Goal: Task Accomplishment & Management: Manage account settings

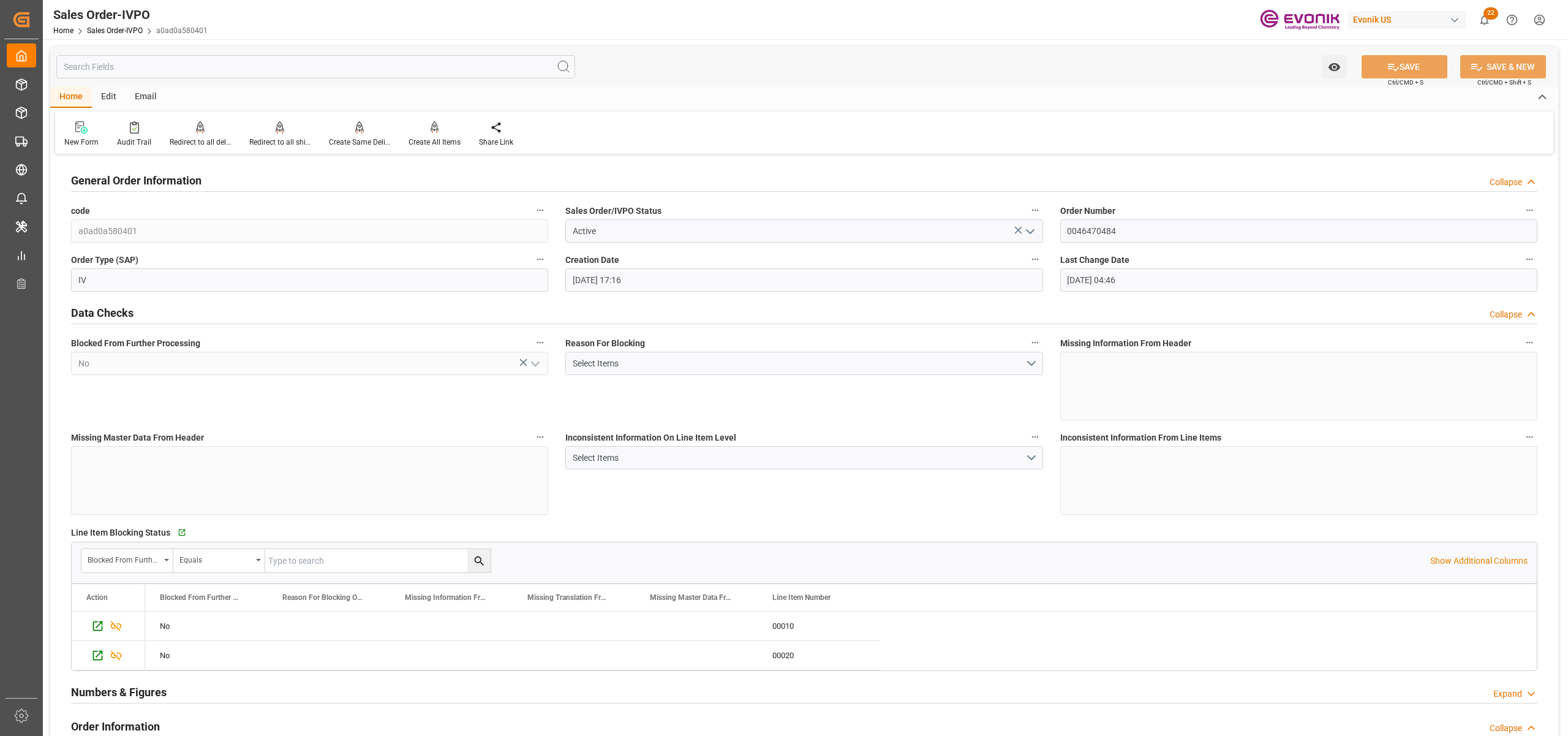
scroll to position [2452, 0]
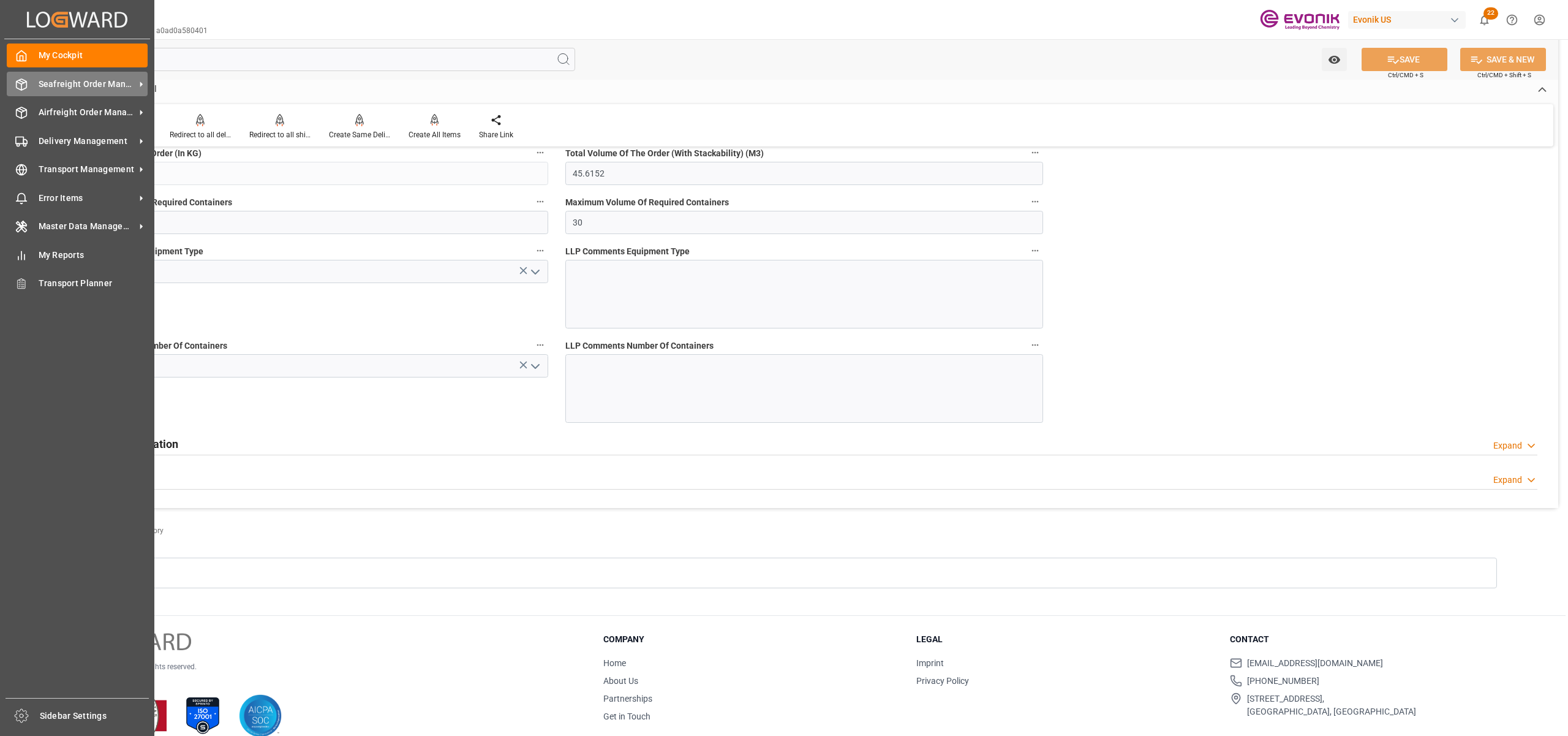
click at [42, 78] on span "Seafreight Order Management" at bounding box center [87, 85] width 97 height 13
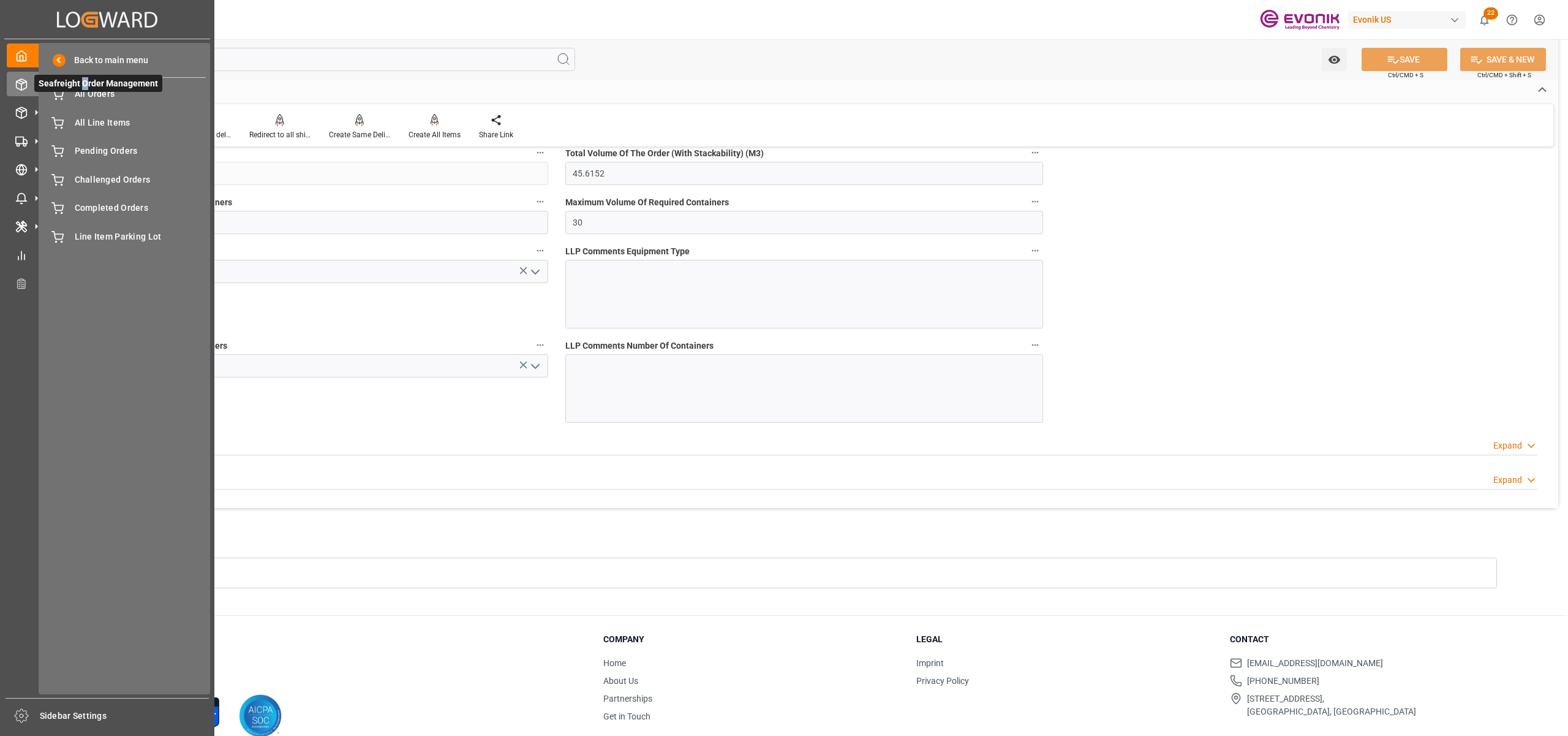
click at [84, 89] on span "Seafreight Order Management" at bounding box center [98, 83] width 128 height 17
click at [90, 97] on span "All Orders" at bounding box center [141, 94] width 131 height 13
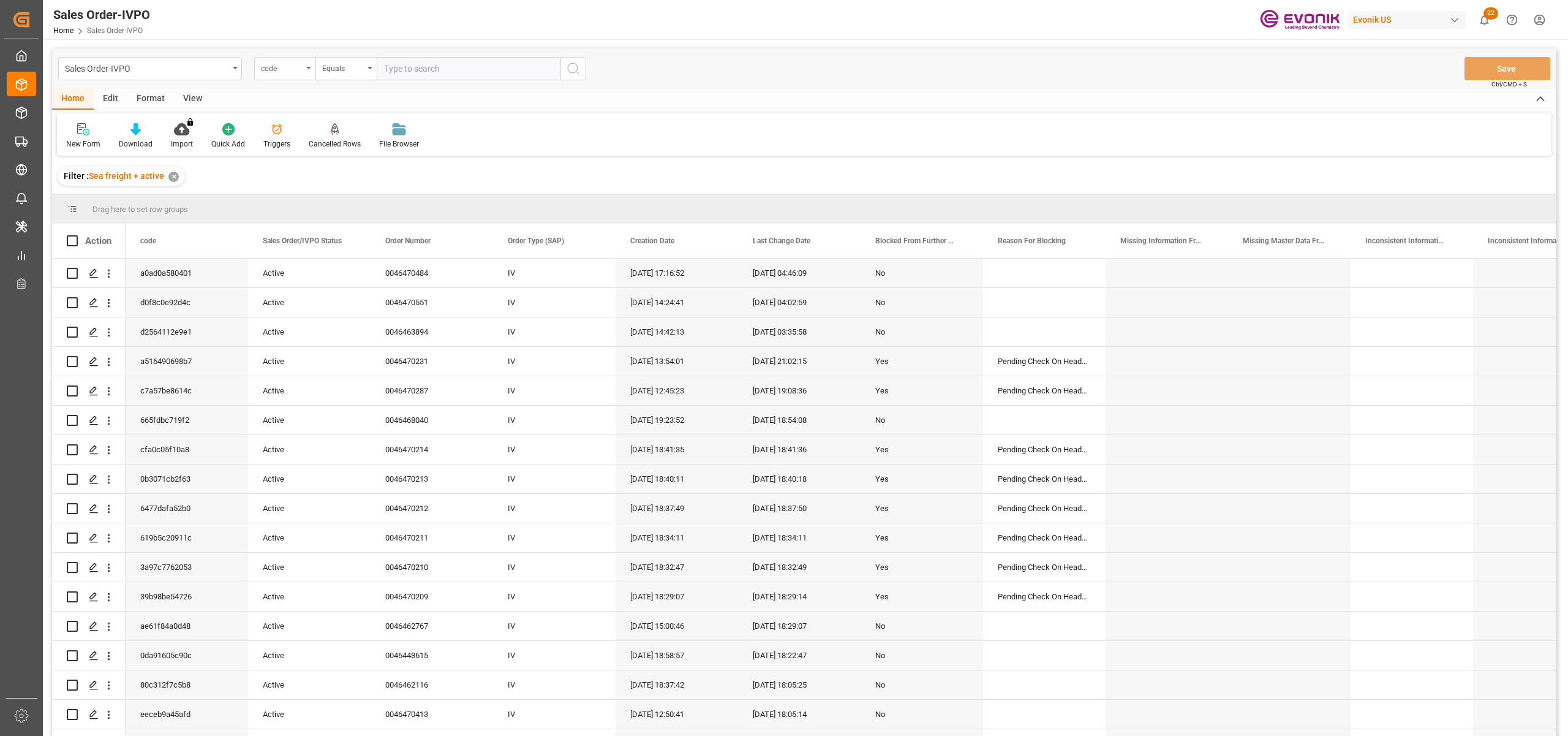
click at [295, 68] on div "code" at bounding box center [282, 67] width 42 height 14
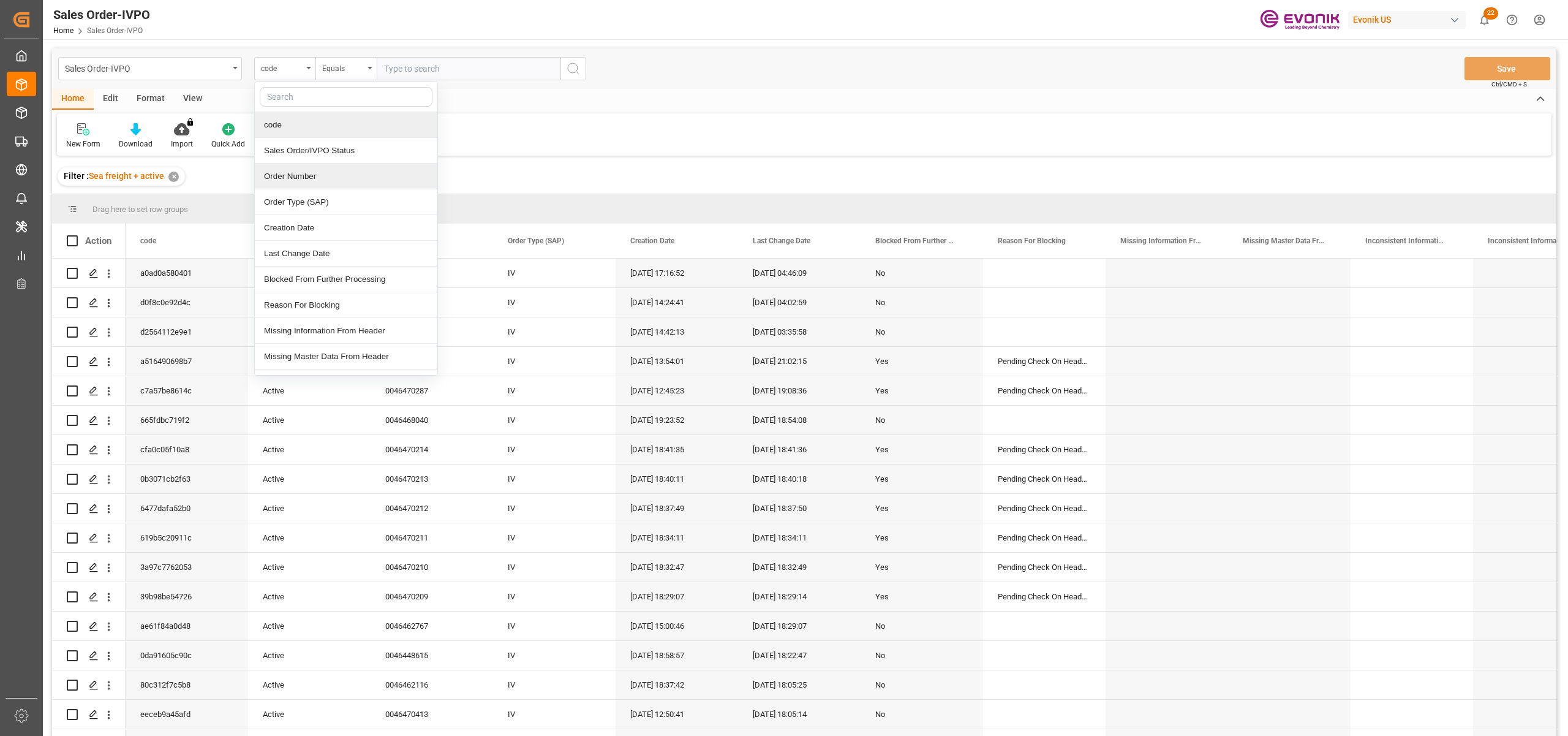
click at [309, 175] on div "Order Number" at bounding box center [346, 177] width 182 height 26
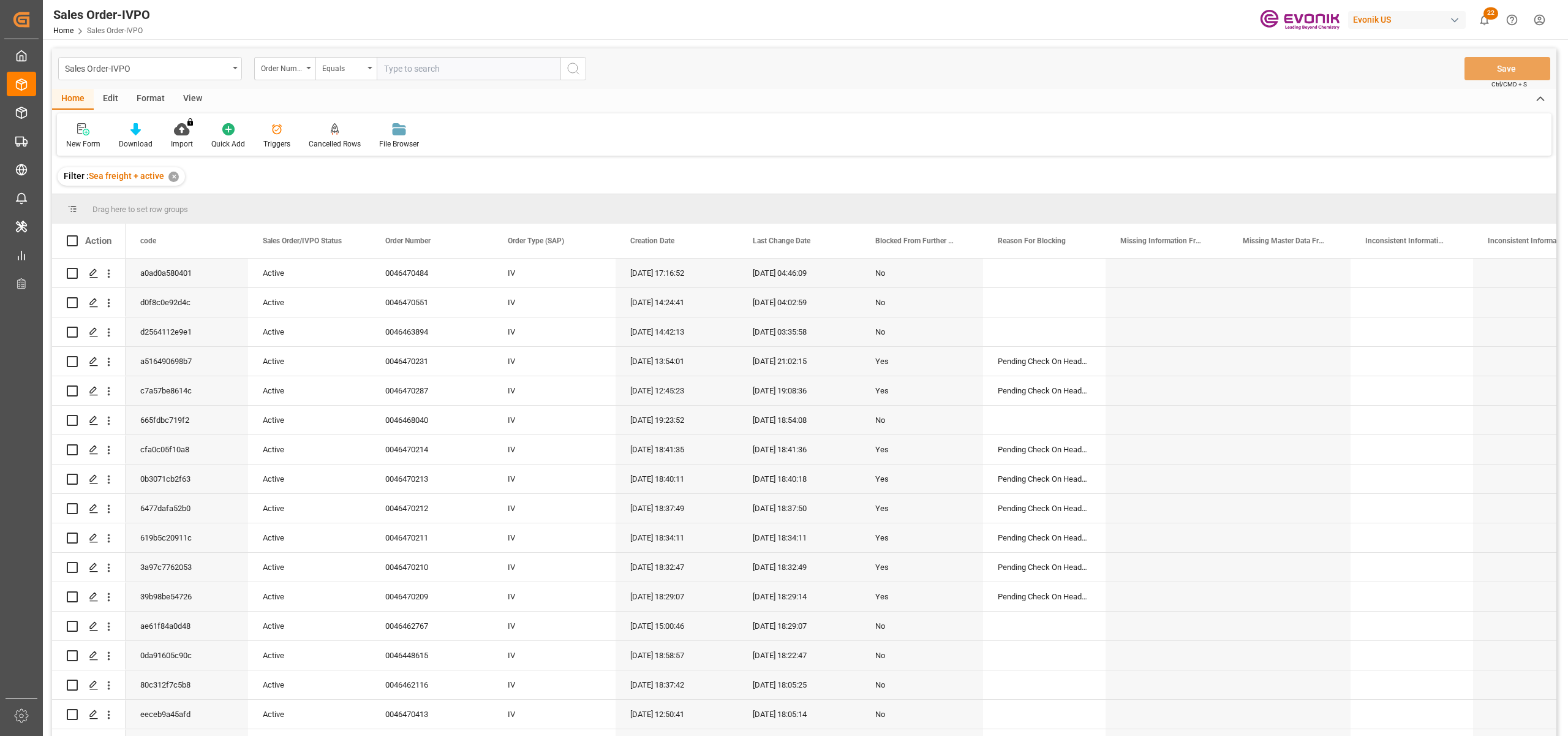
click at [402, 63] on input "text" at bounding box center [469, 69] width 184 height 23
paste input "0046469528"
type input "0046469528"
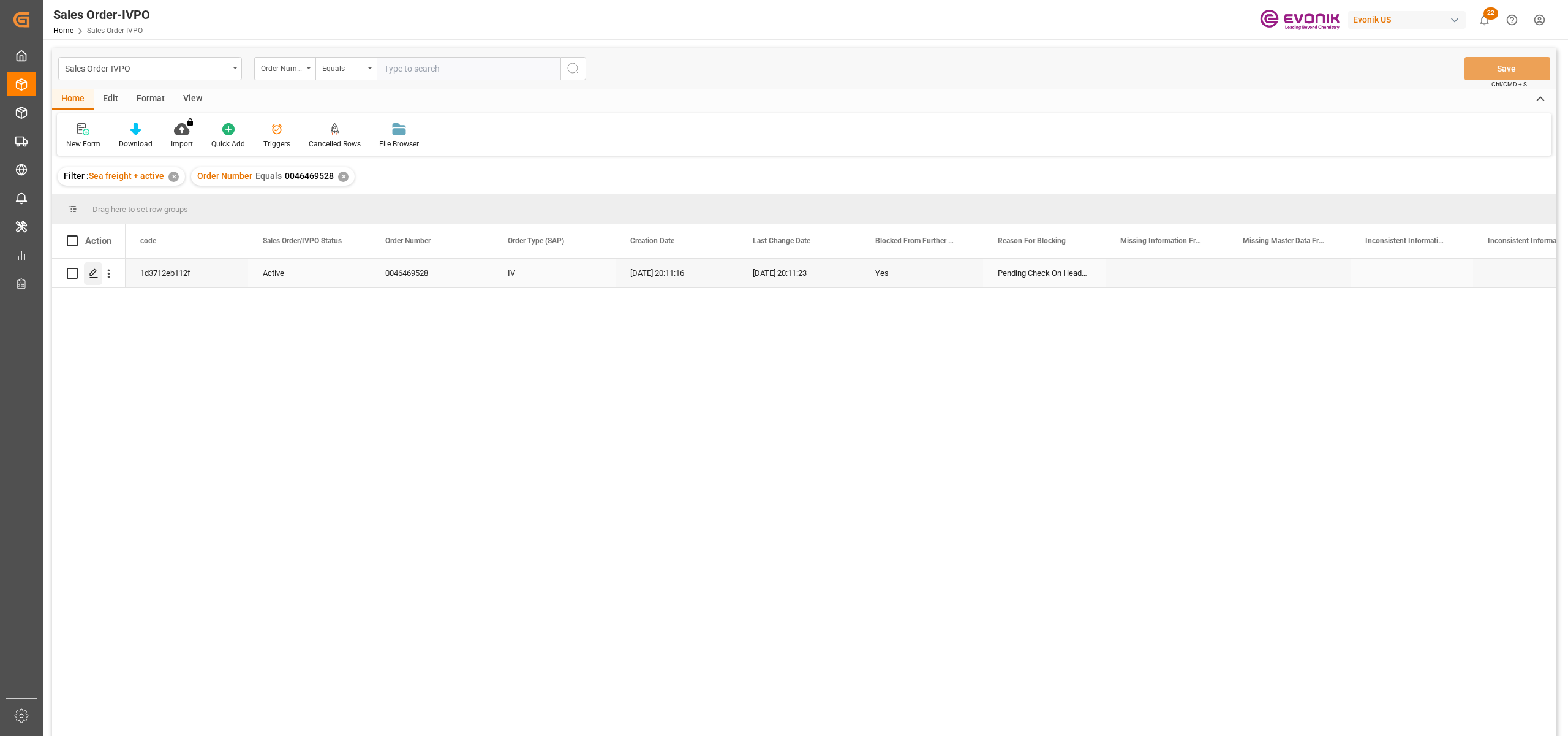
click at [91, 276] on icon "Press SPACE to select this row." at bounding box center [93, 273] width 10 height 10
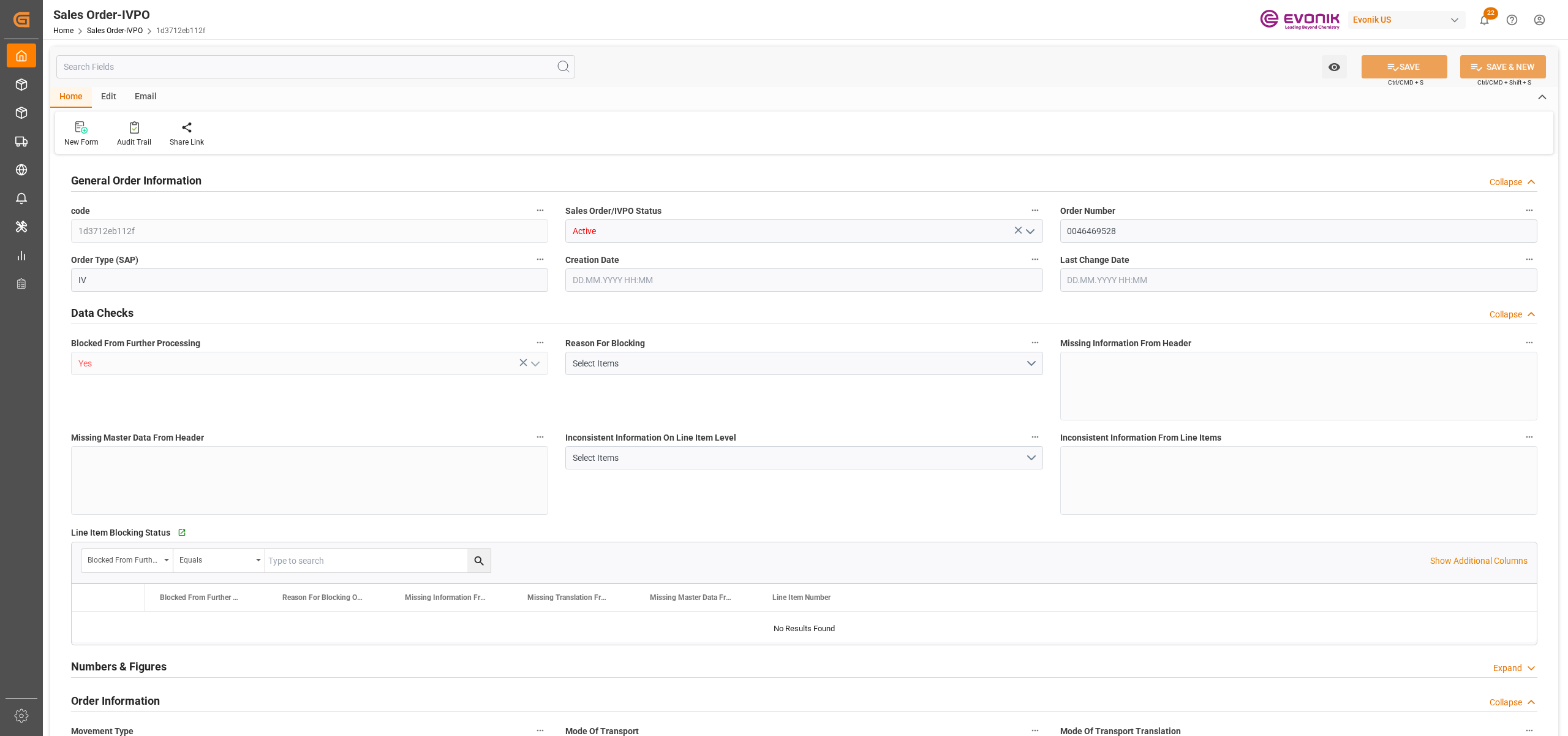
type input "KRPUS"
type input "0"
type input "1"
type input "16240"
type input "20.08.2025 20:11"
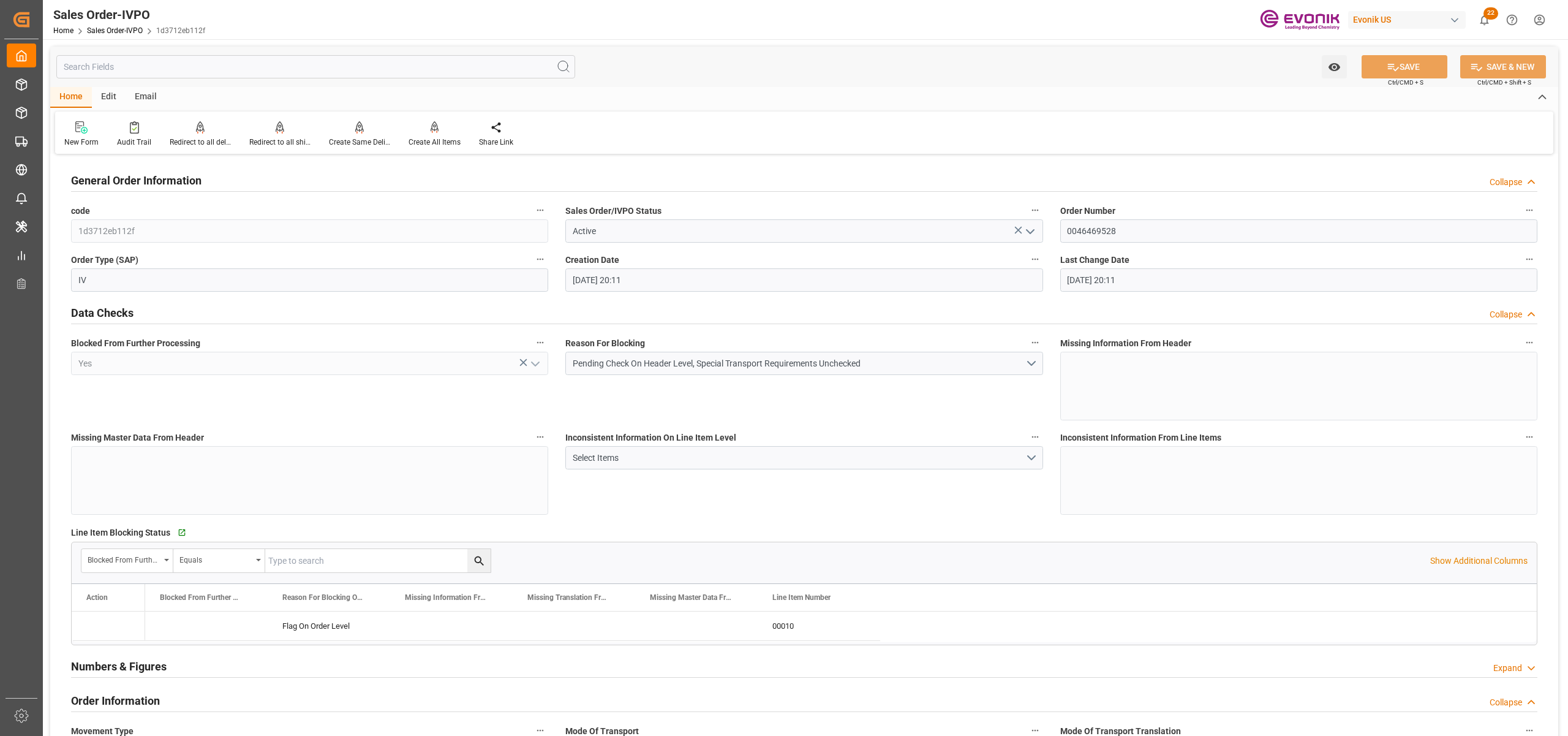
type input "20.08.2025 20:11"
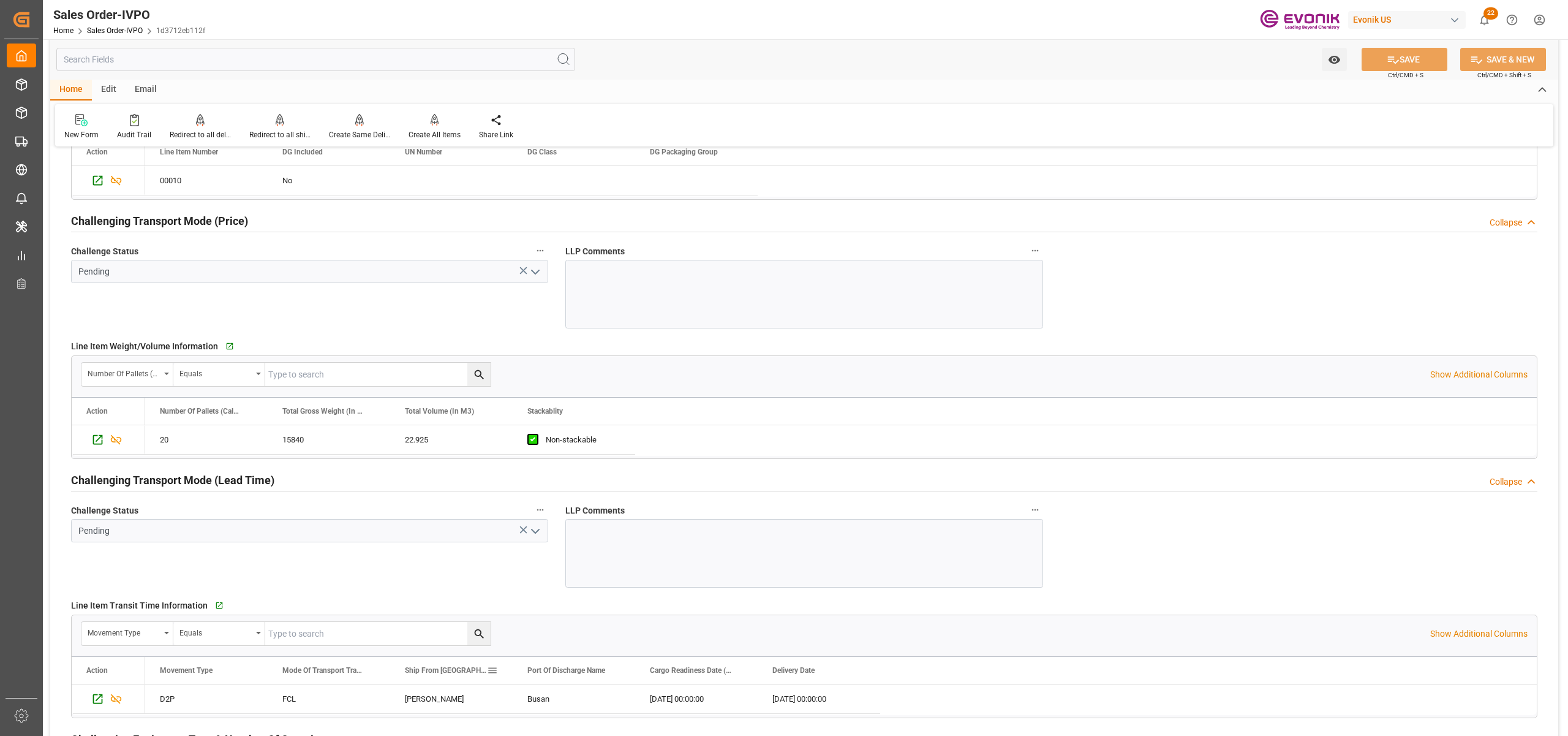
scroll to position [1906, 0]
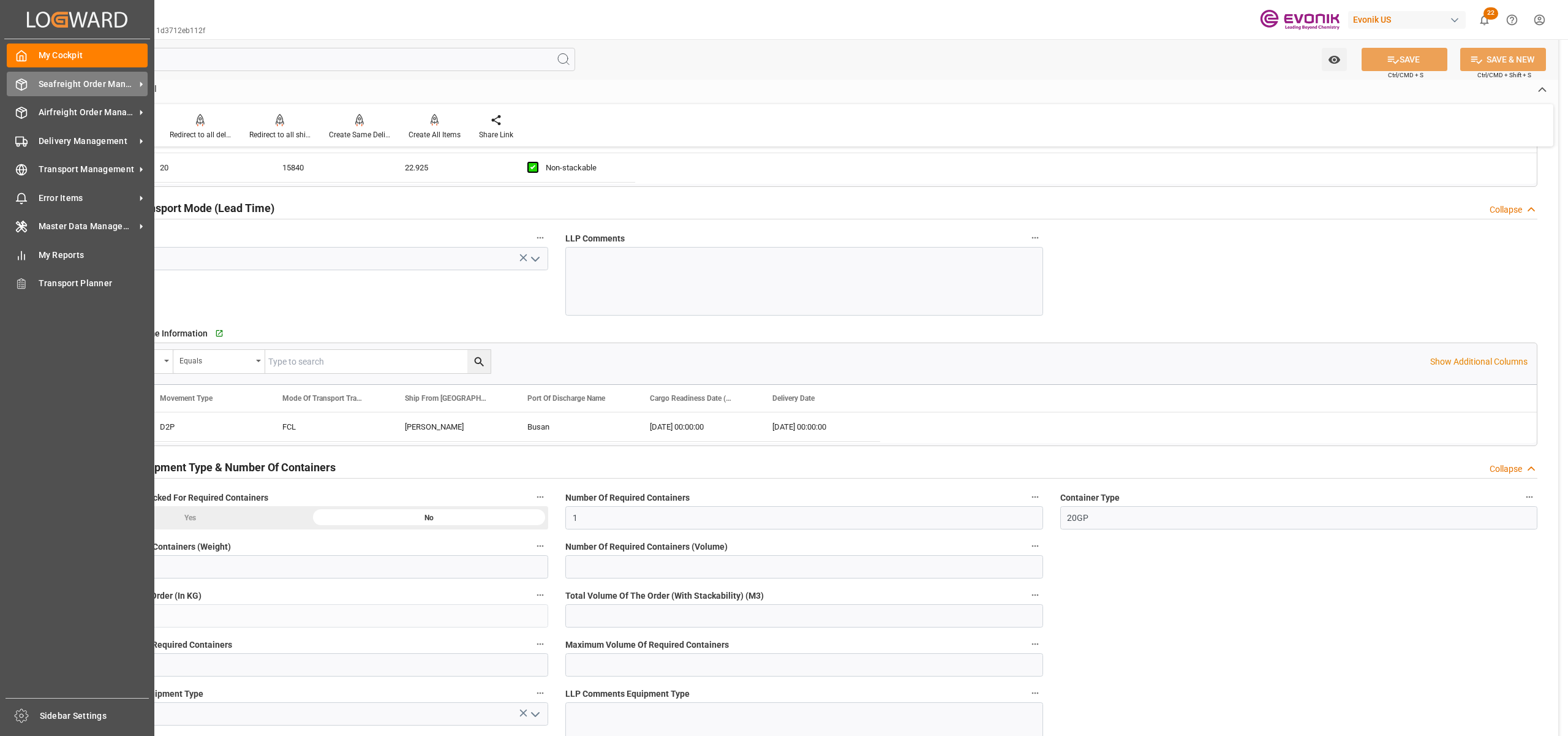
click at [43, 81] on span "Seafreight Order Management" at bounding box center [87, 85] width 97 height 13
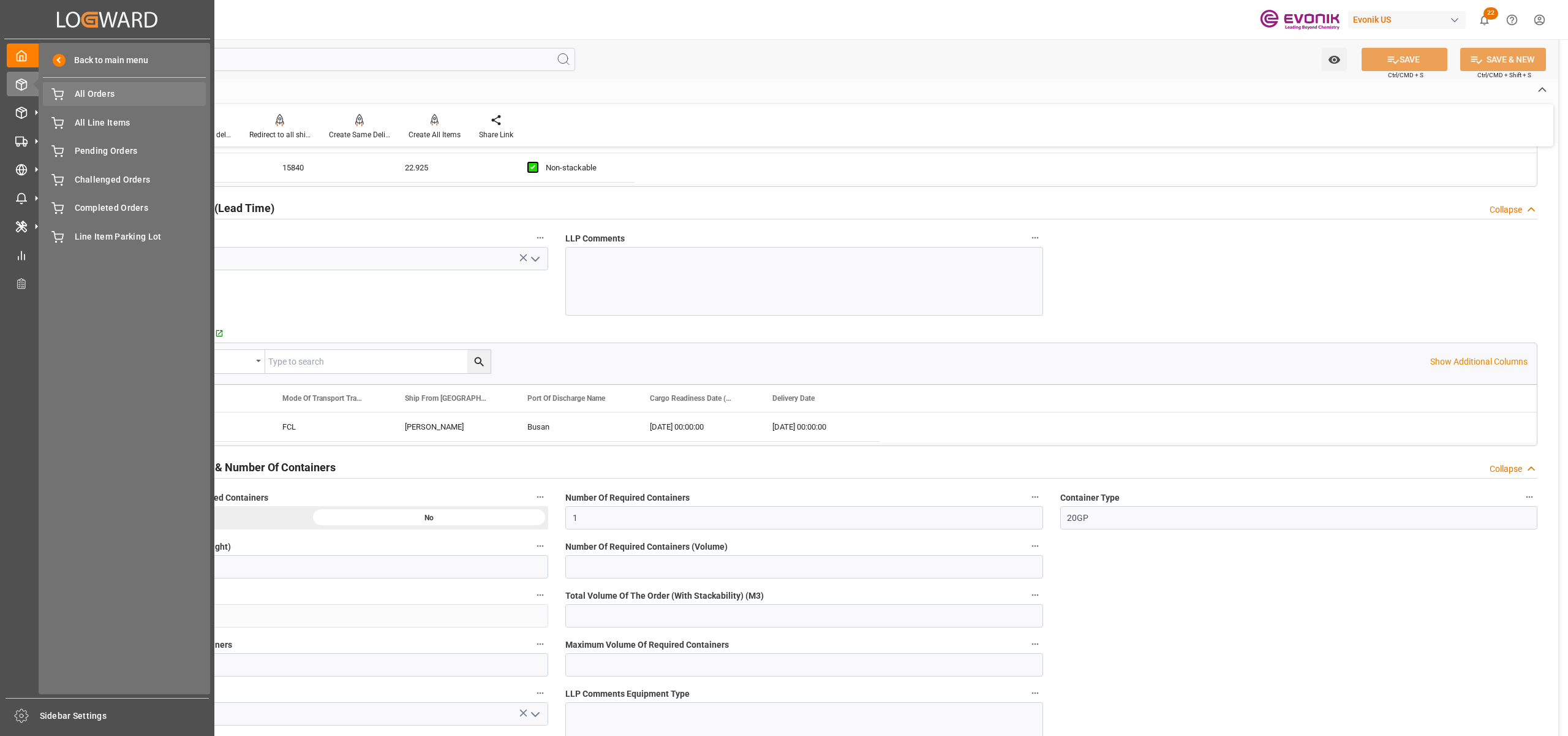
click at [89, 96] on span "All Orders" at bounding box center [141, 94] width 131 height 13
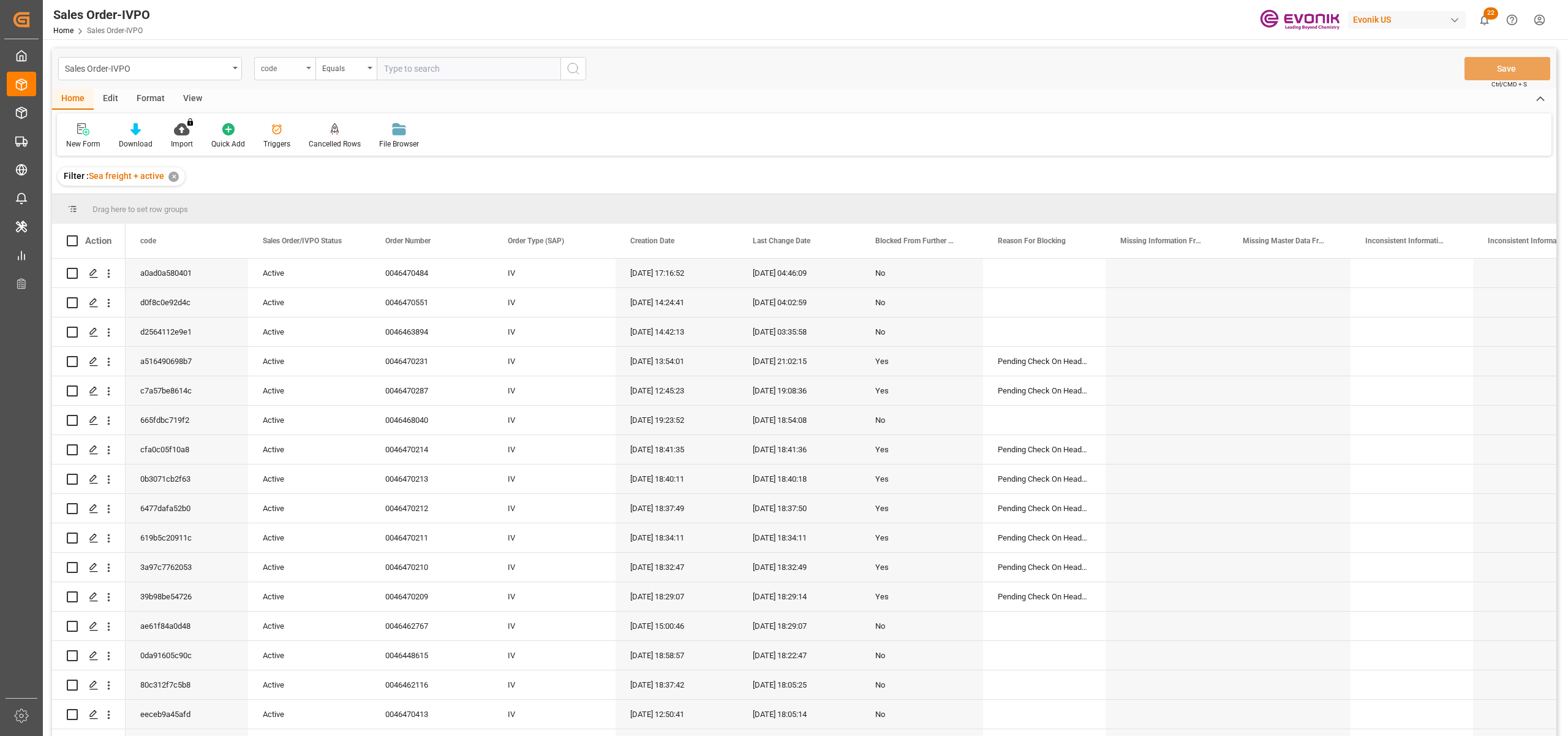
click at [273, 69] on div "code" at bounding box center [282, 67] width 42 height 14
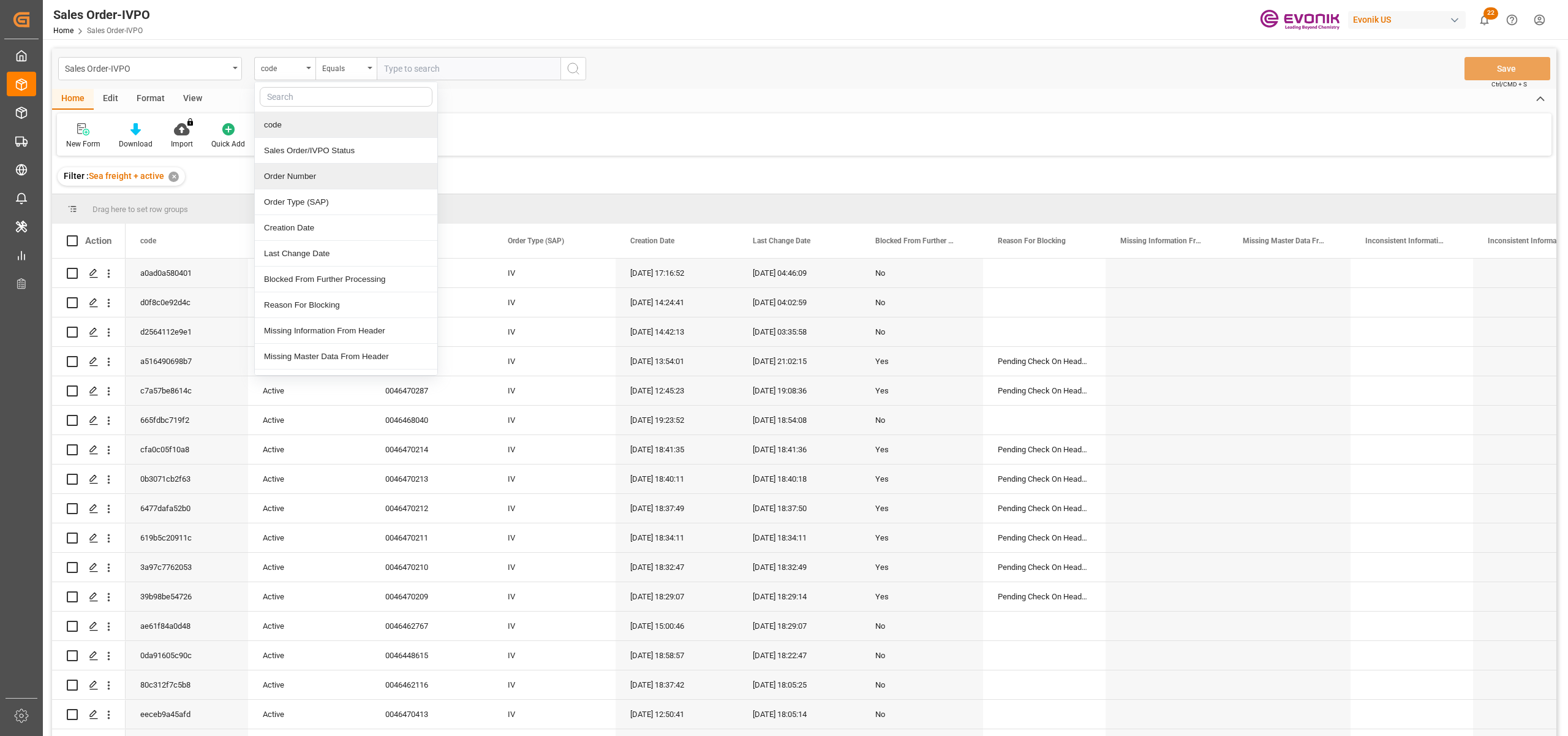
click at [299, 178] on div "Order Number" at bounding box center [346, 177] width 182 height 26
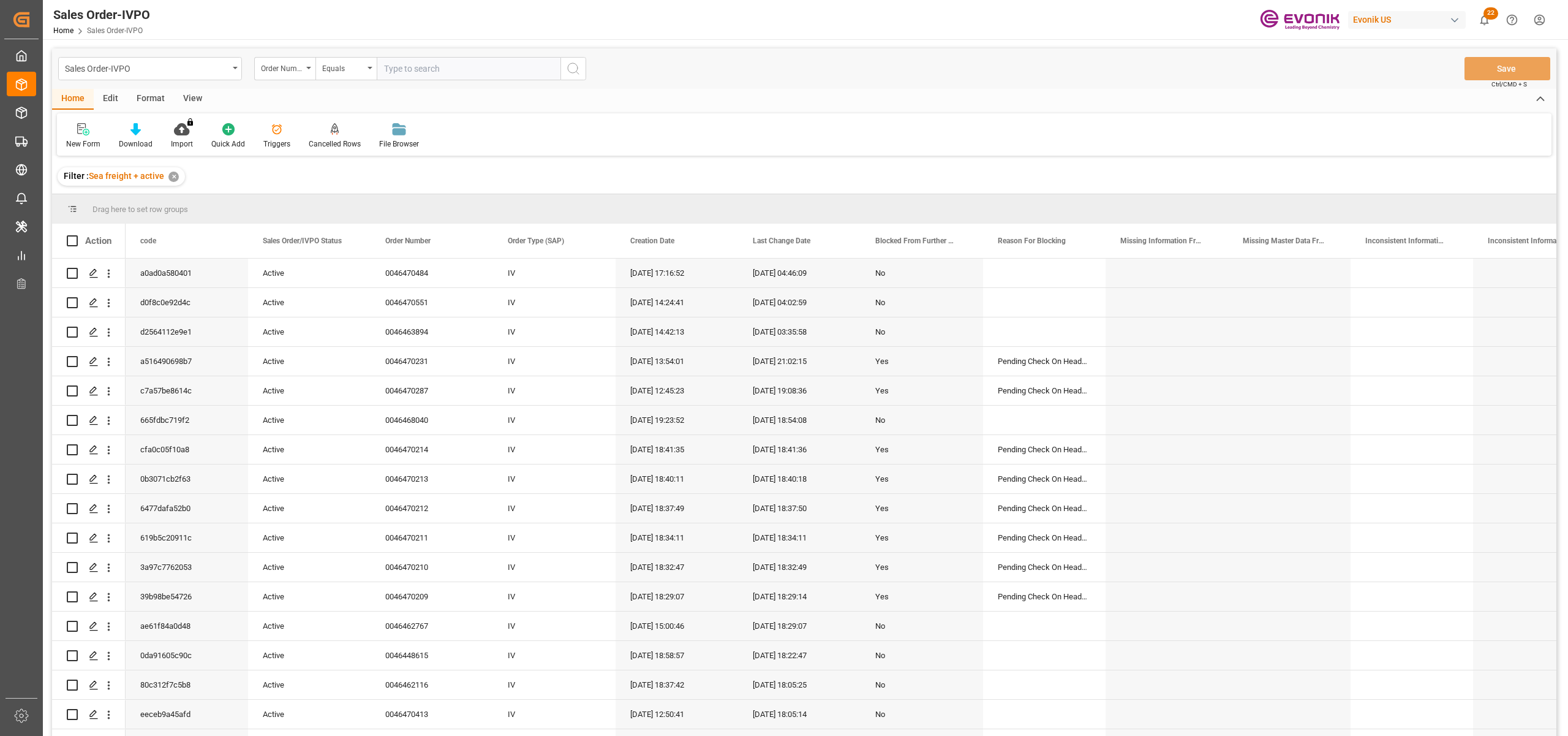
click at [398, 67] on input "text" at bounding box center [469, 69] width 184 height 23
paste input "0046470181"
type input "0046470181"
click at [575, 74] on icon "search button" at bounding box center [573, 68] width 15 height 15
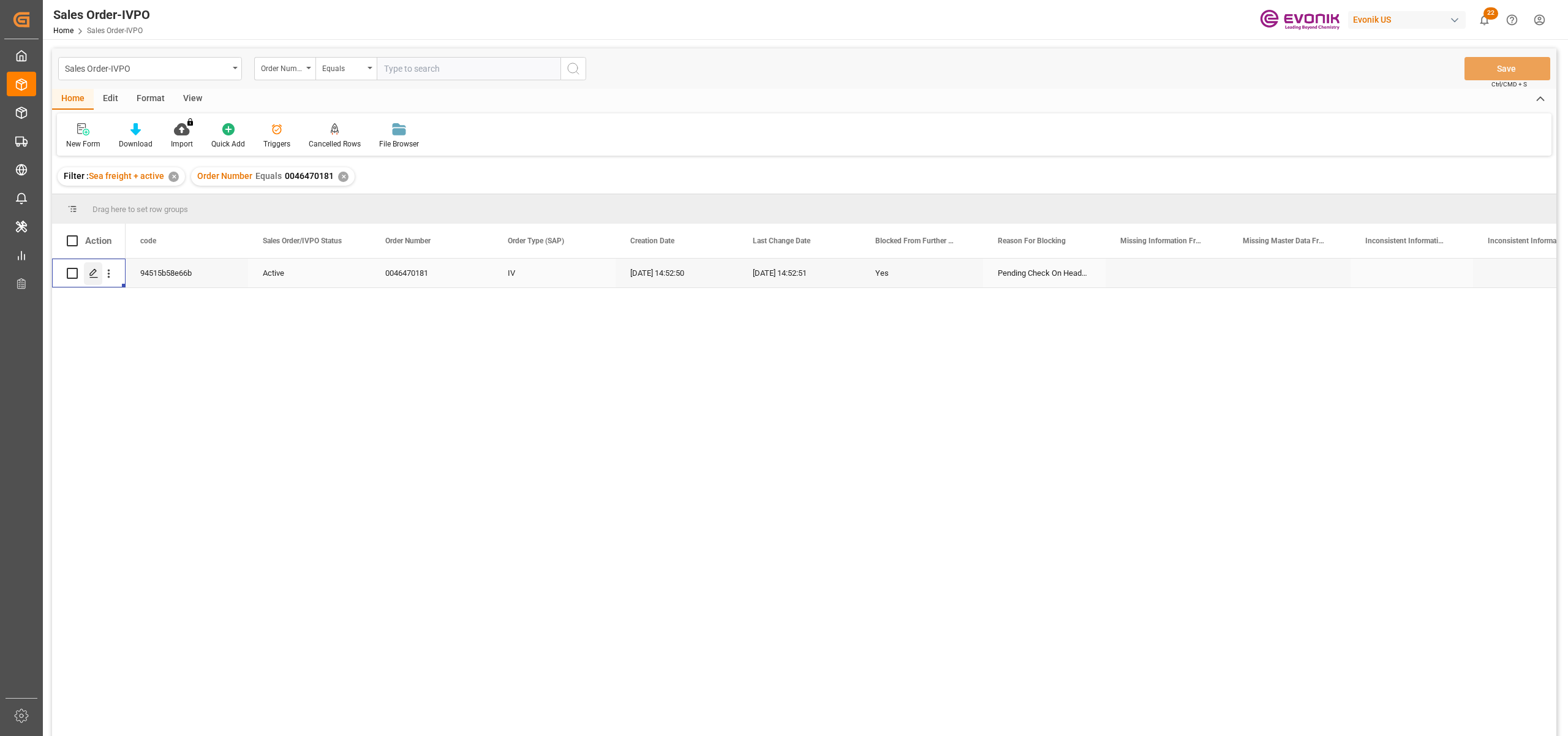
click at [91, 276] on polygon "Press SPACE to select this row." at bounding box center [92, 272] width 6 height 6
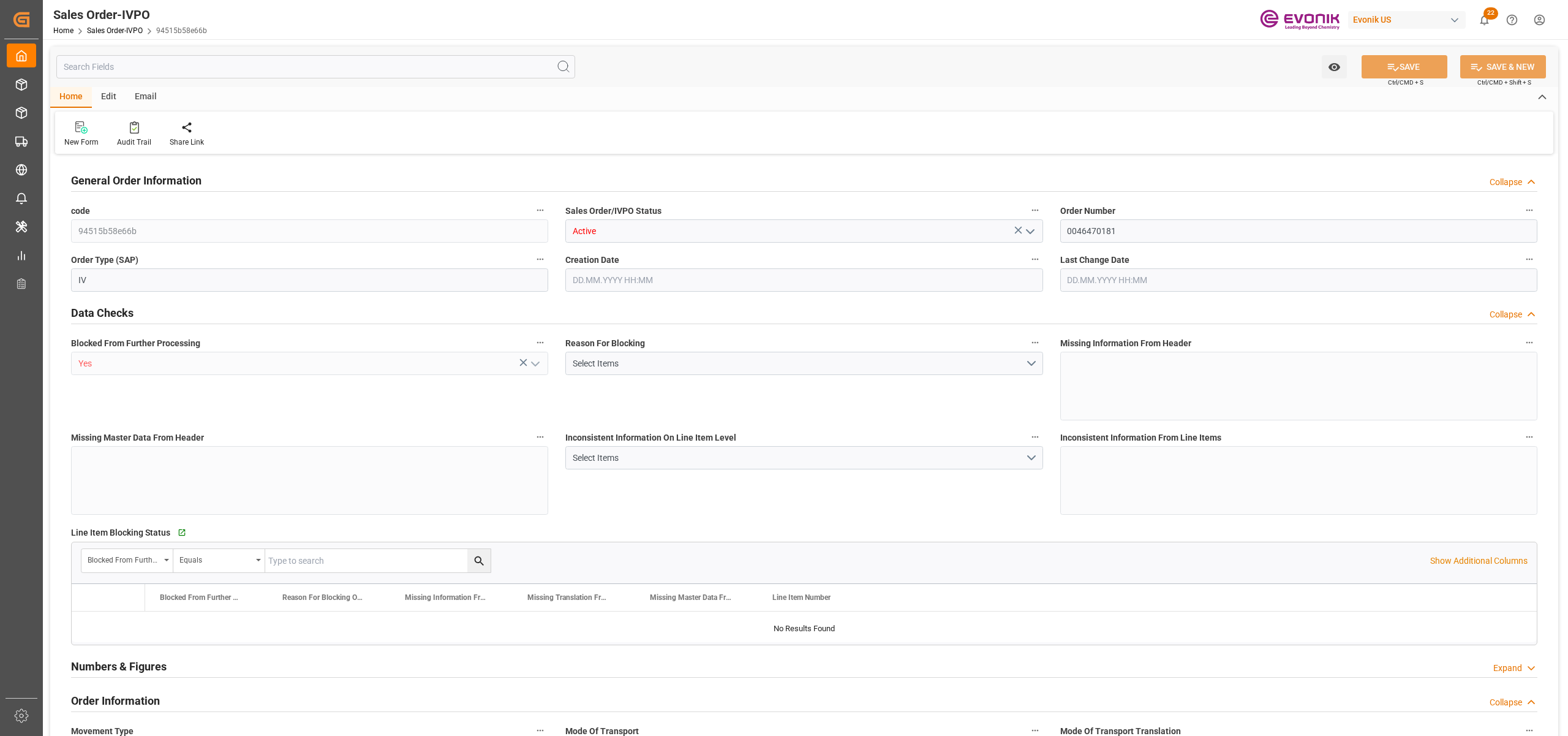
type input "COCTG"
type input "0"
type input "1"
type input "2098.6"
type input "26.08.2025 14:52"
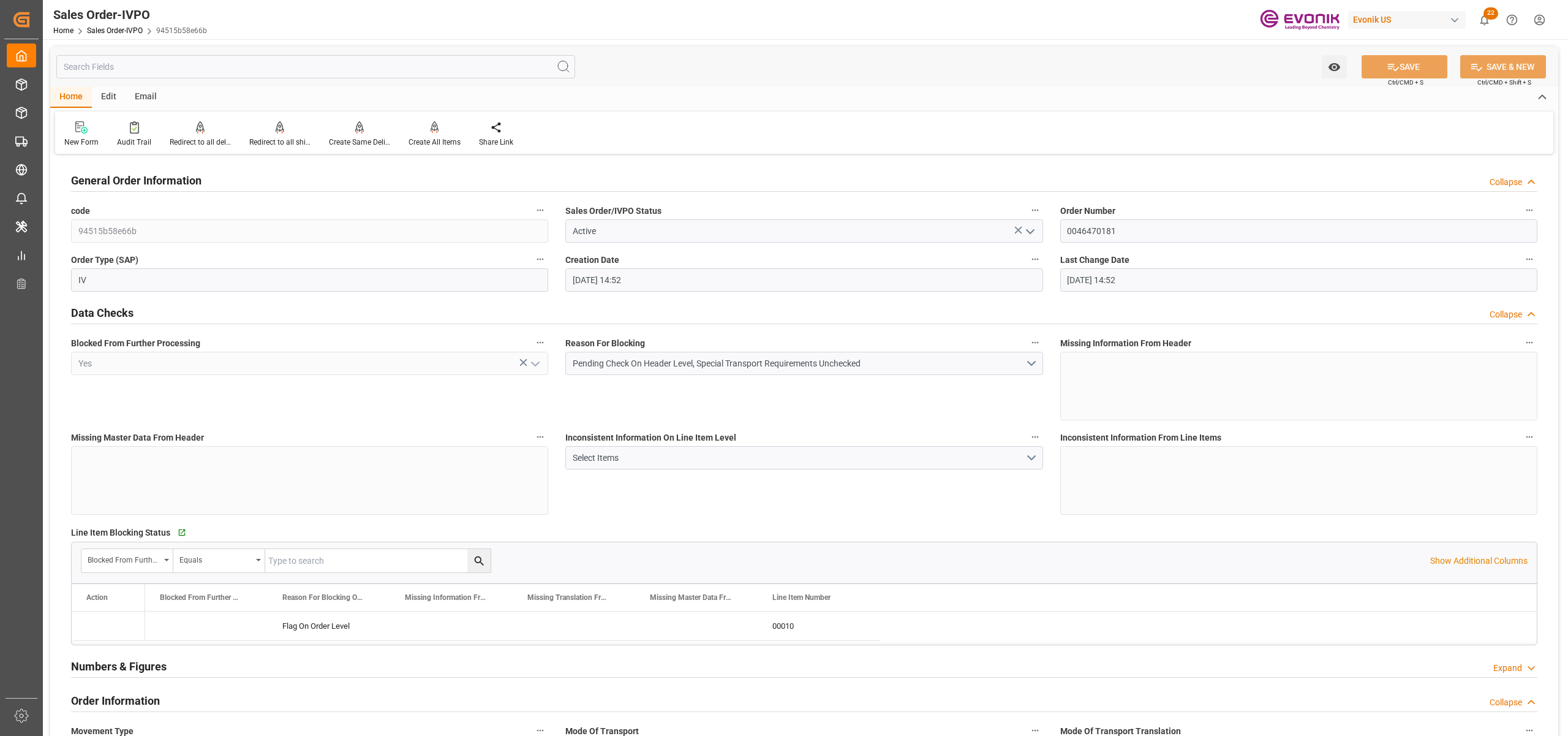
type input "26.08.2025 14:52"
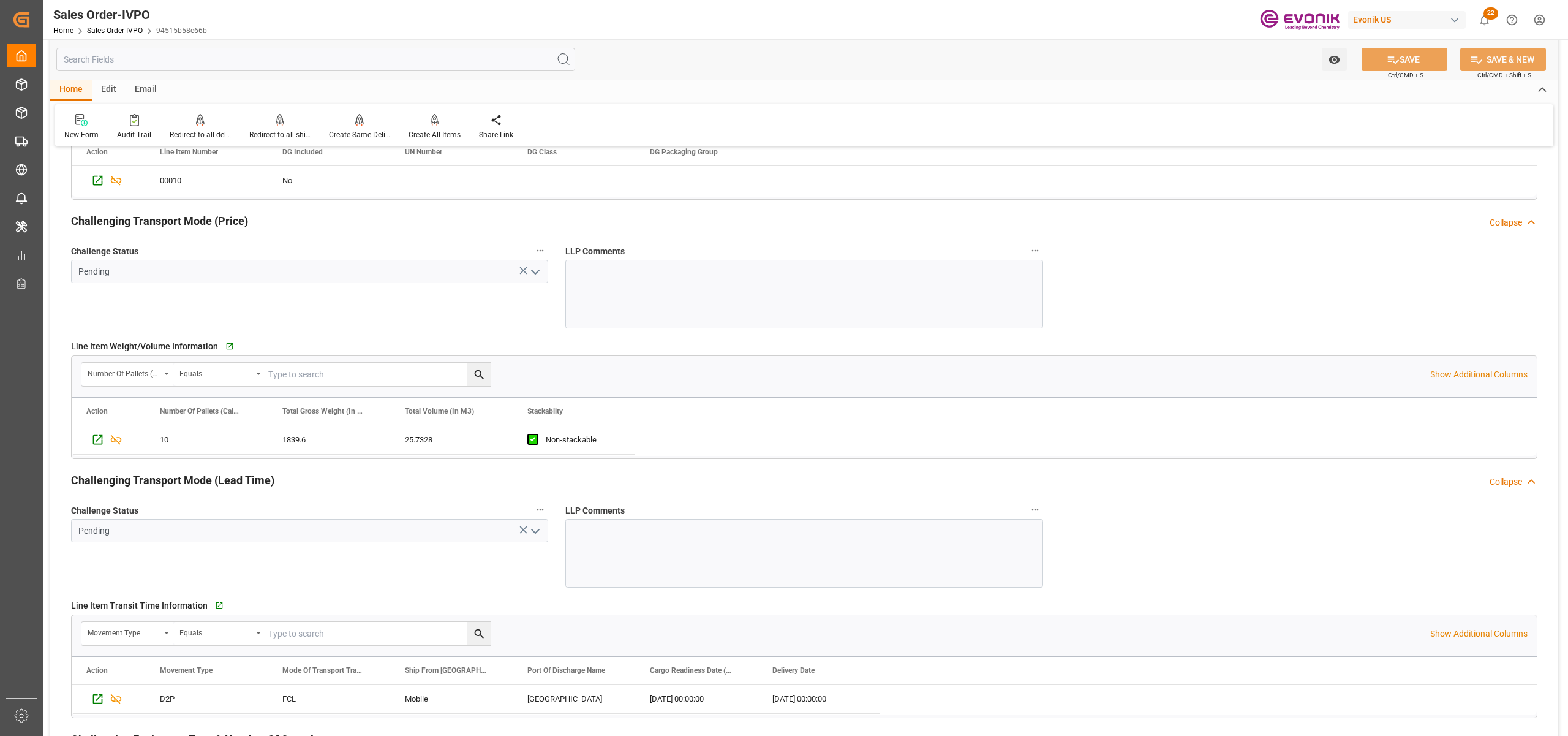
scroll to position [1906, 0]
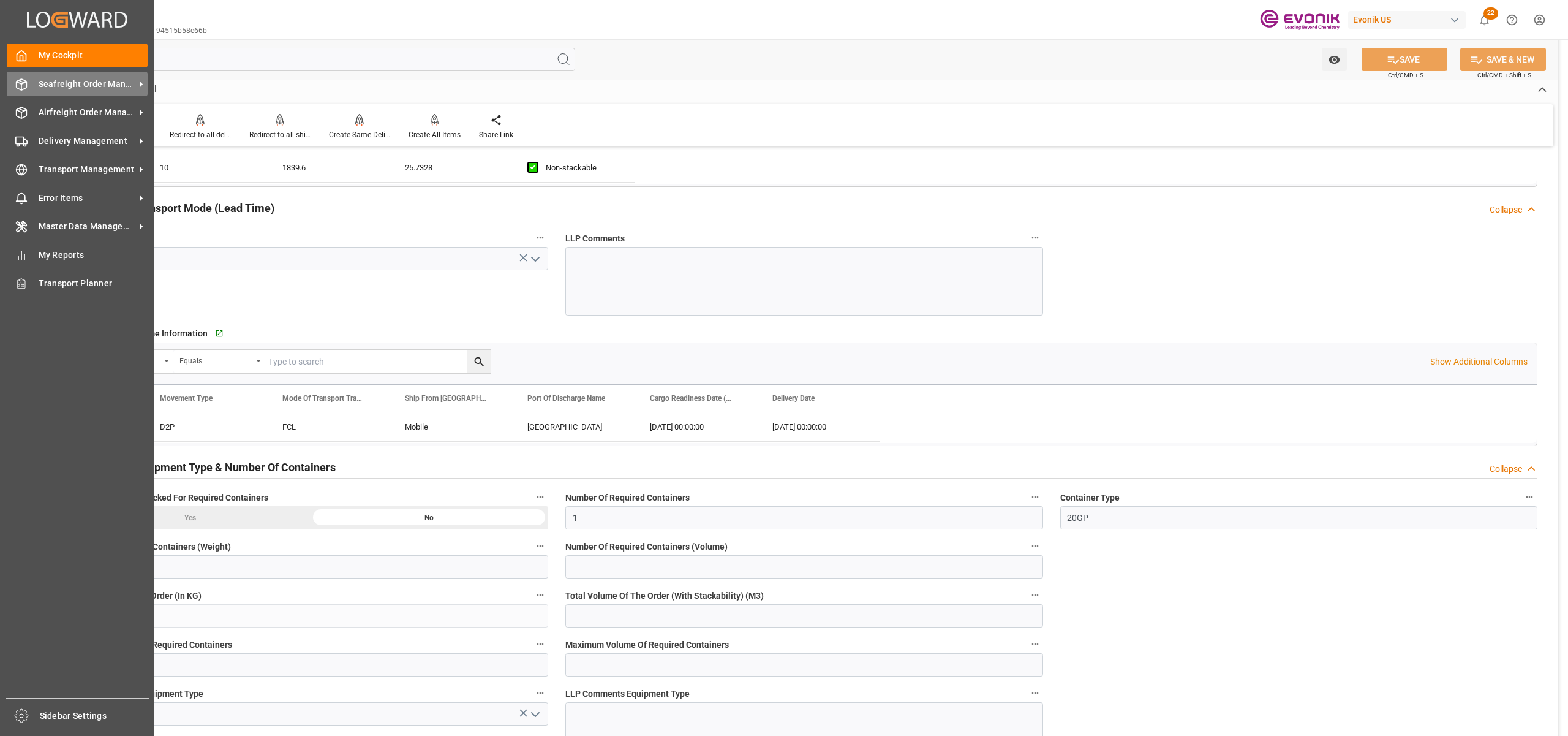
click at [59, 87] on span "Seafreight Order Management" at bounding box center [87, 85] width 97 height 13
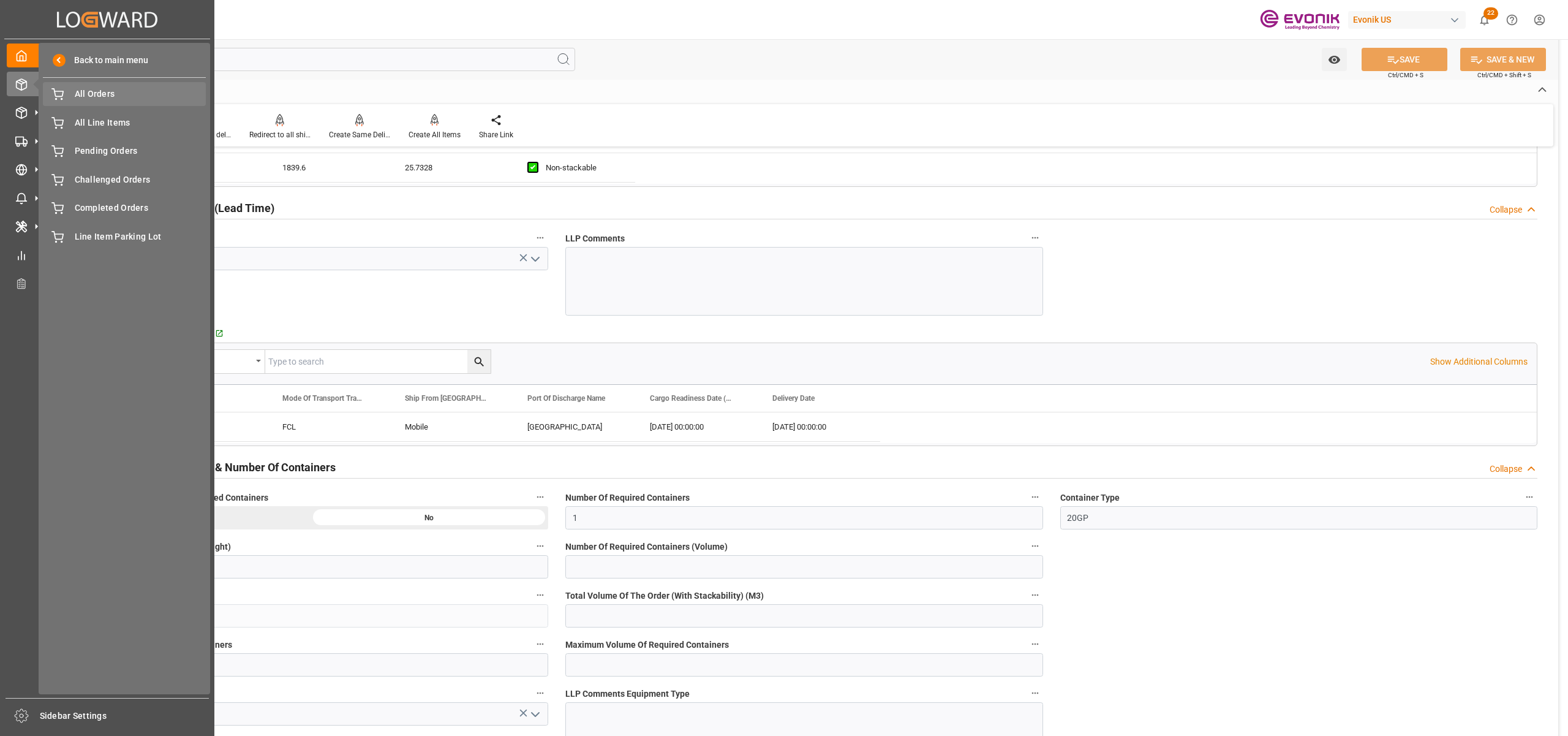
click at [82, 94] on span "All Orders" at bounding box center [141, 94] width 131 height 13
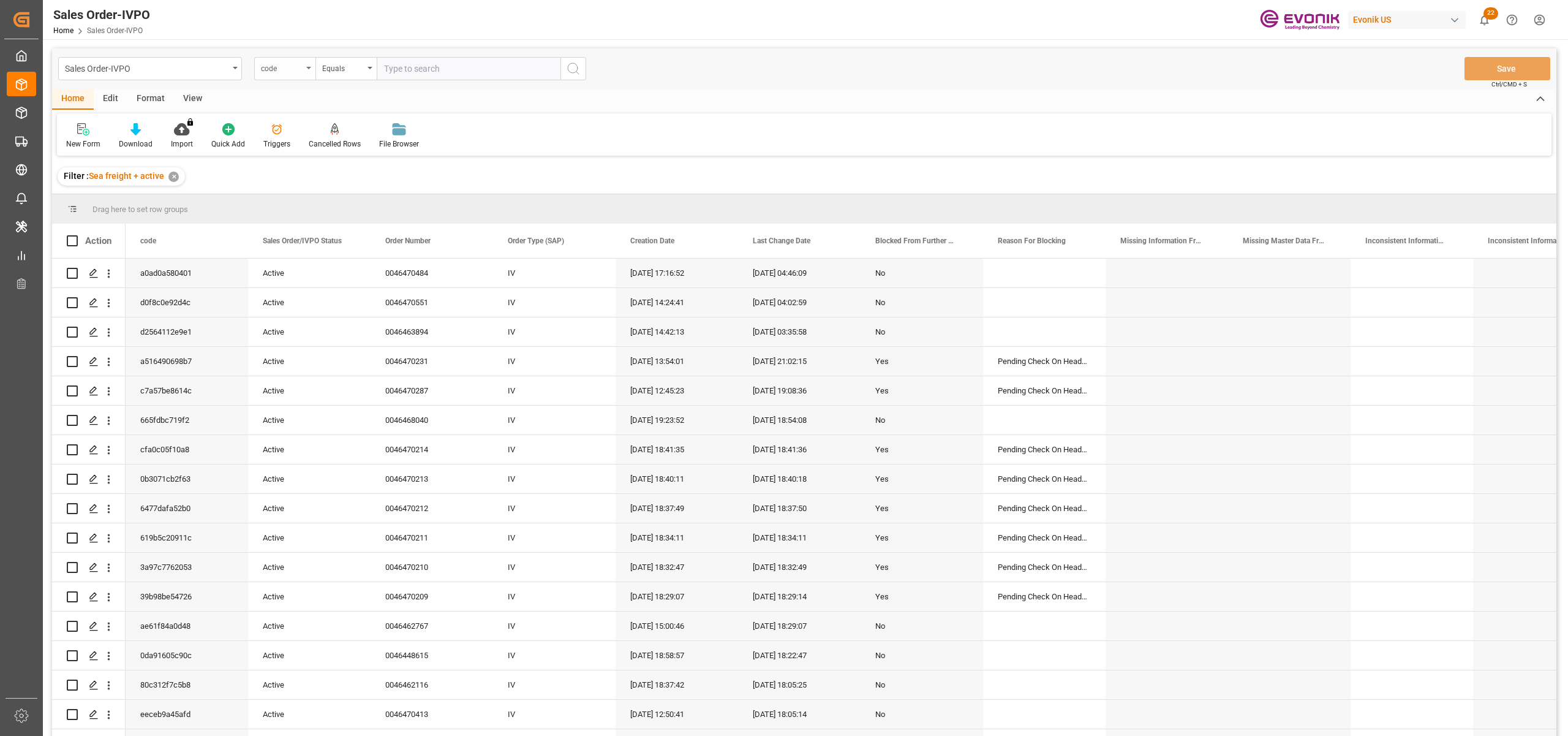
click at [299, 70] on div "code" at bounding box center [282, 67] width 42 height 14
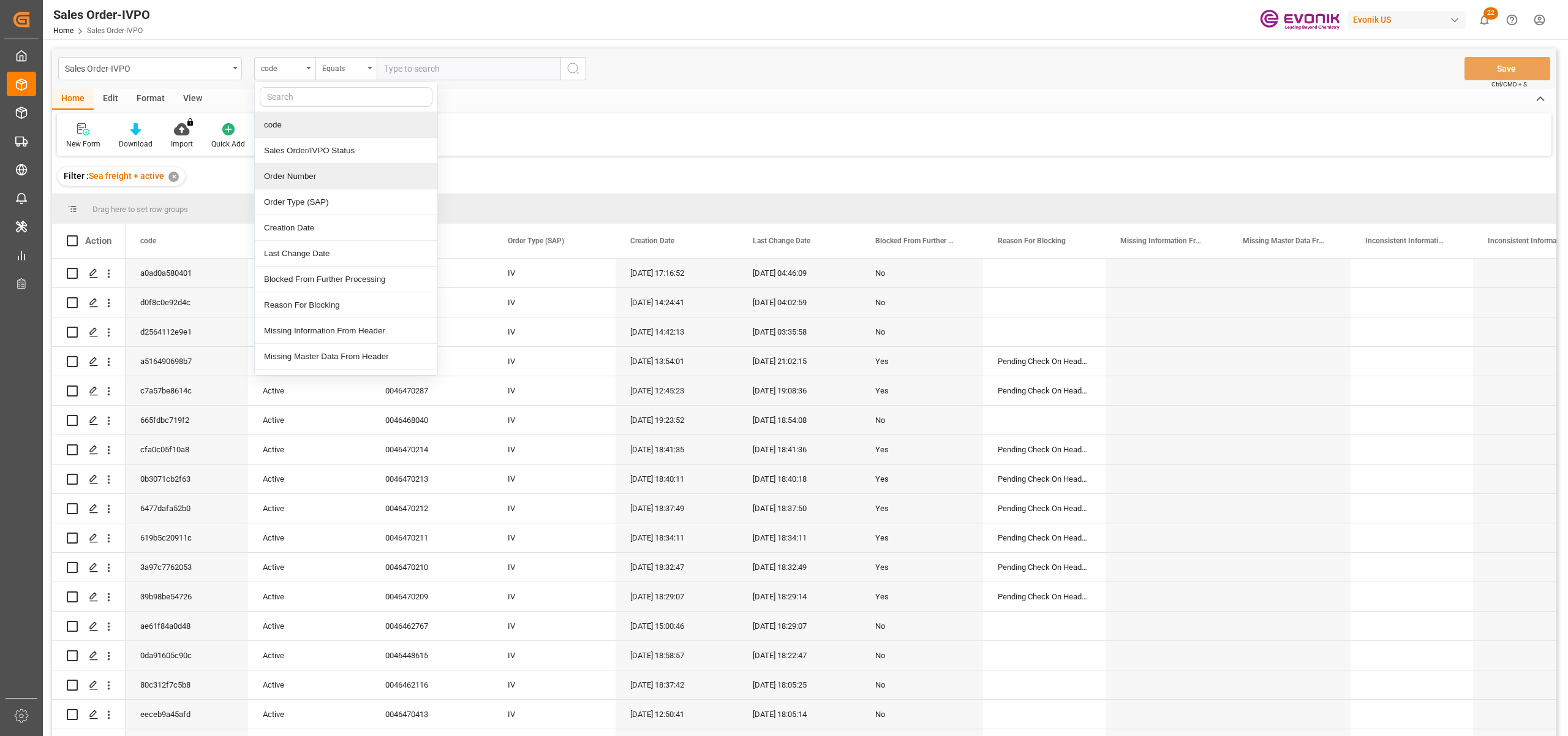
click at [315, 174] on div "Order Number" at bounding box center [346, 177] width 182 height 26
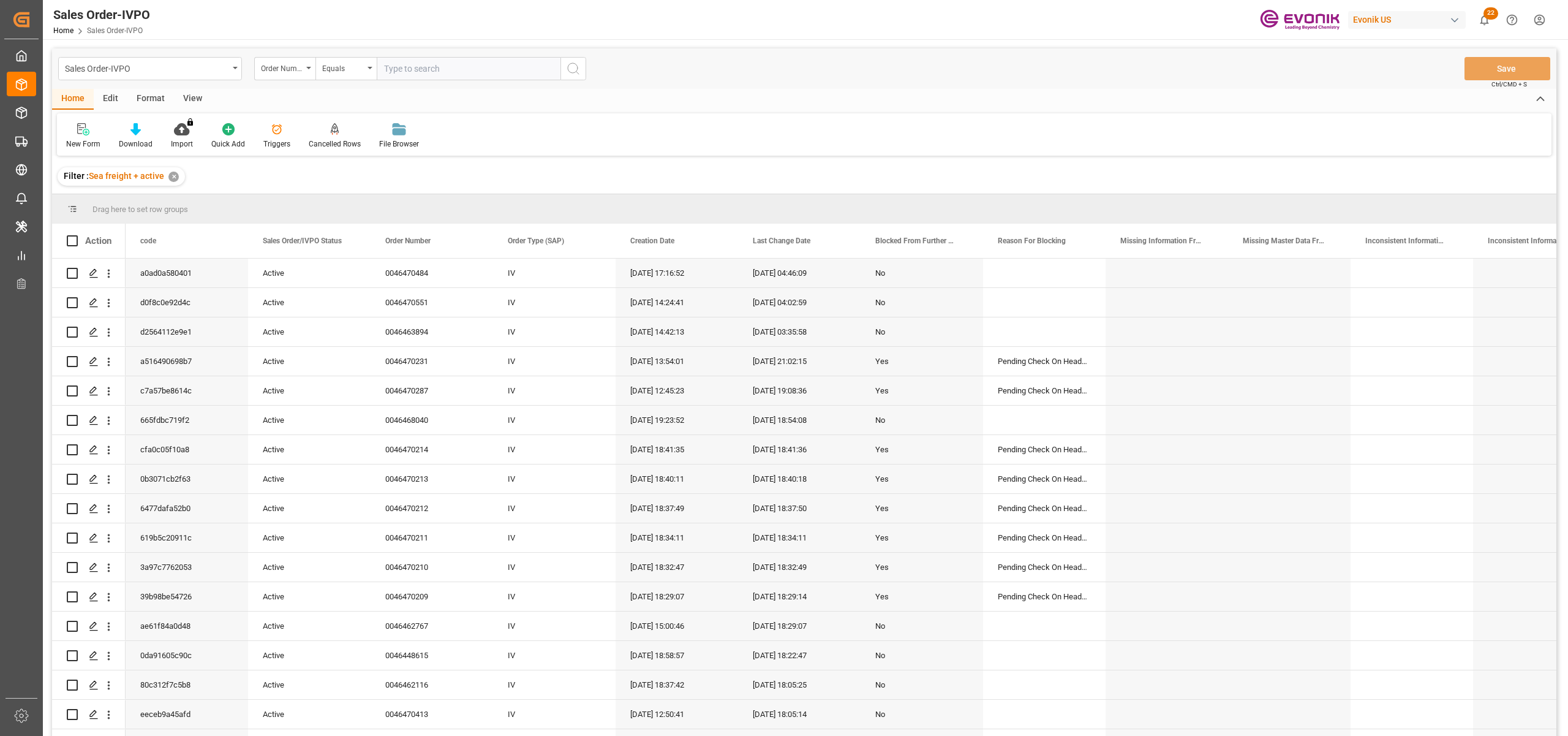
click at [424, 66] on input "text" at bounding box center [469, 69] width 184 height 23
paste input "0046470400"
type input "0046470400"
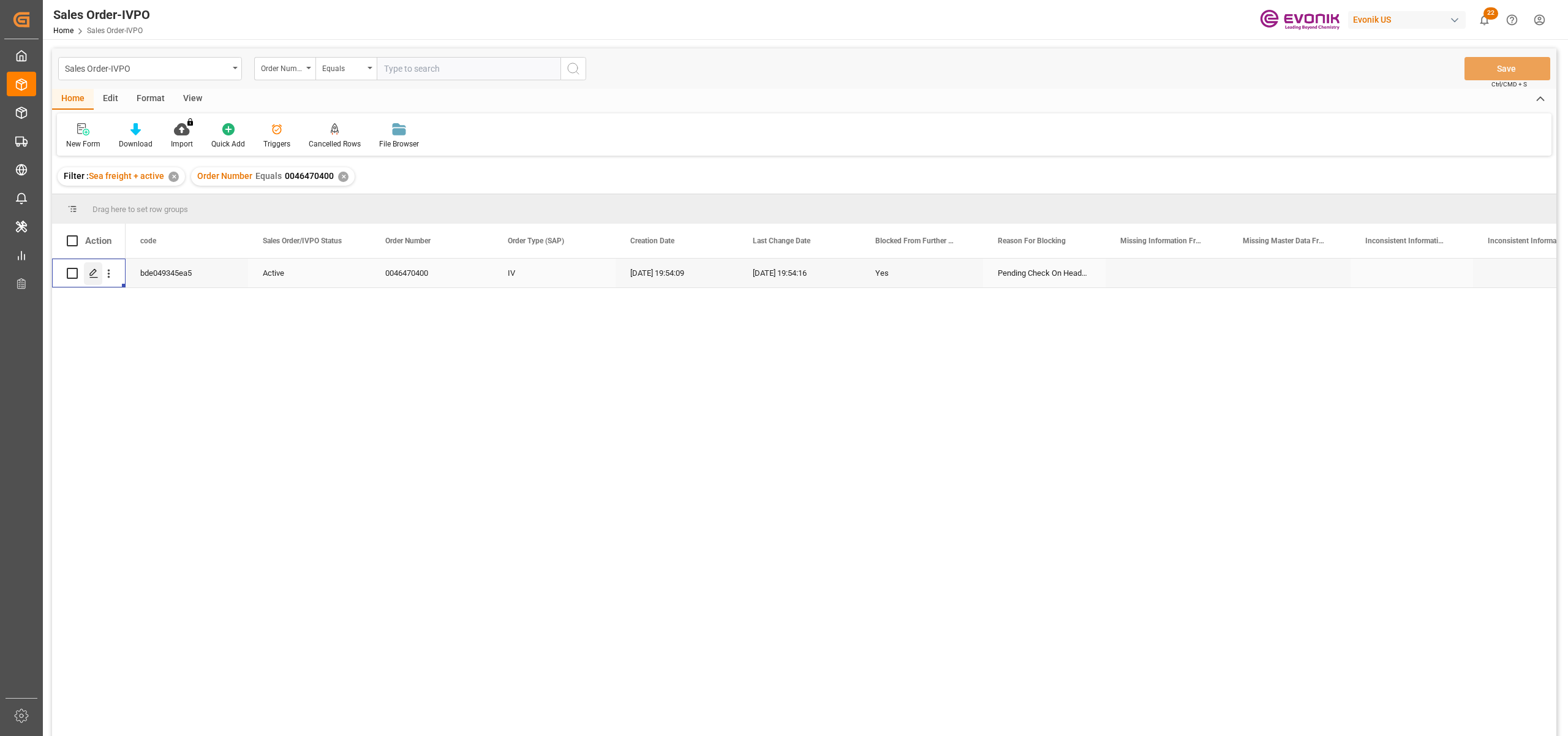
click at [87, 270] on div "Press SPACE to select this row." at bounding box center [93, 274] width 18 height 23
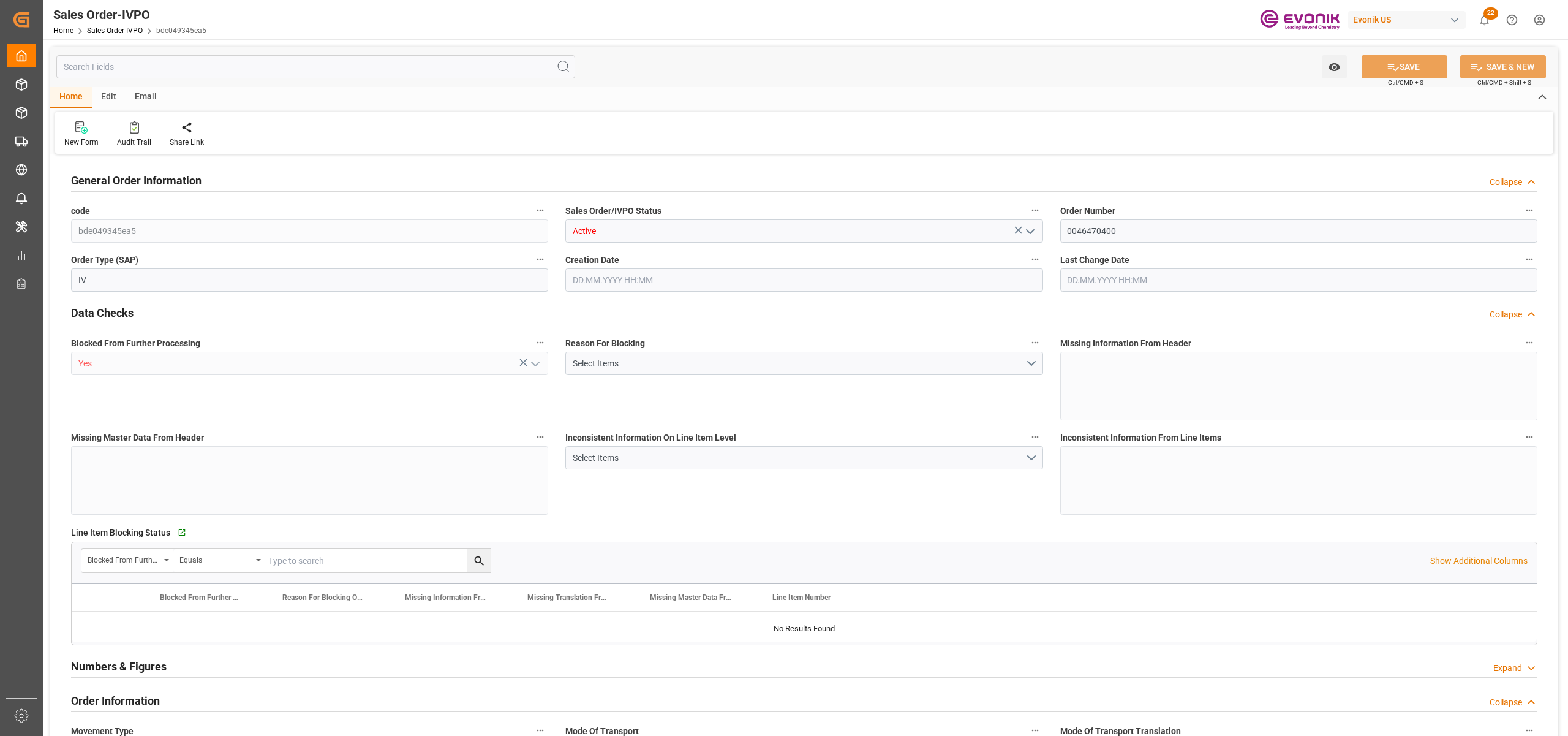
type input "GTPRQ"
type input "0"
type input "2"
type input "38874"
type input "26.08.2025 19:54"
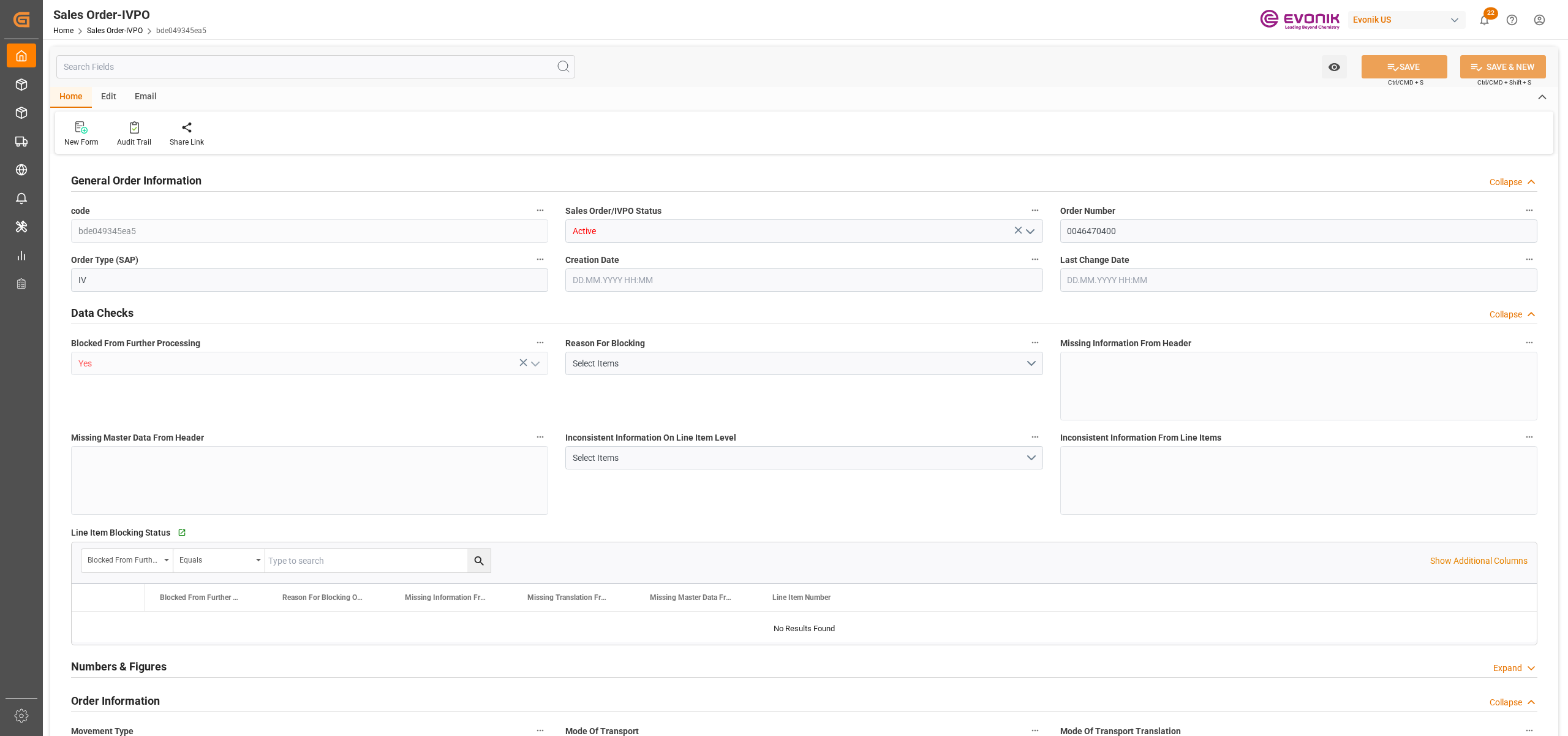
type input "26.08.2025 19:54"
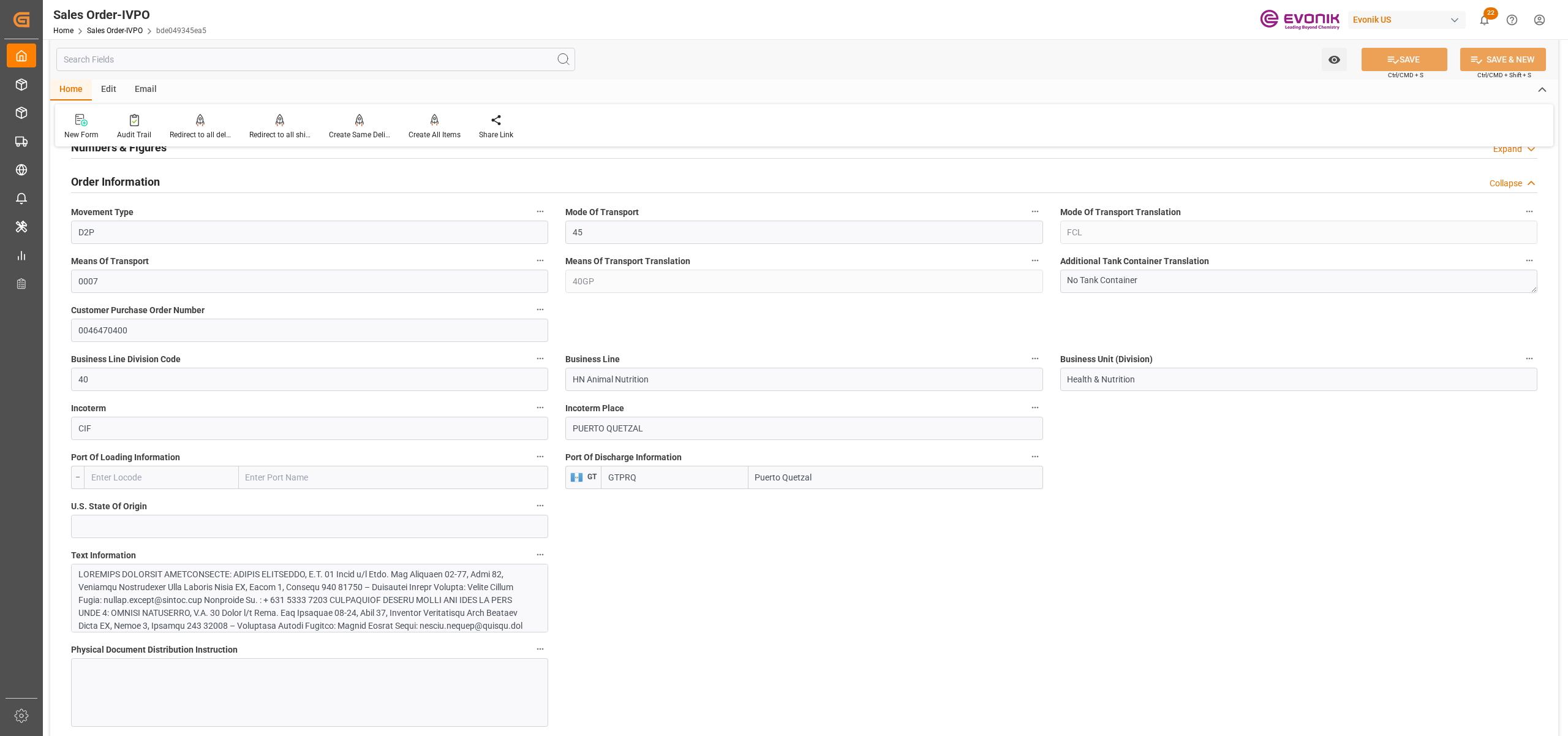
scroll to position [817, 0]
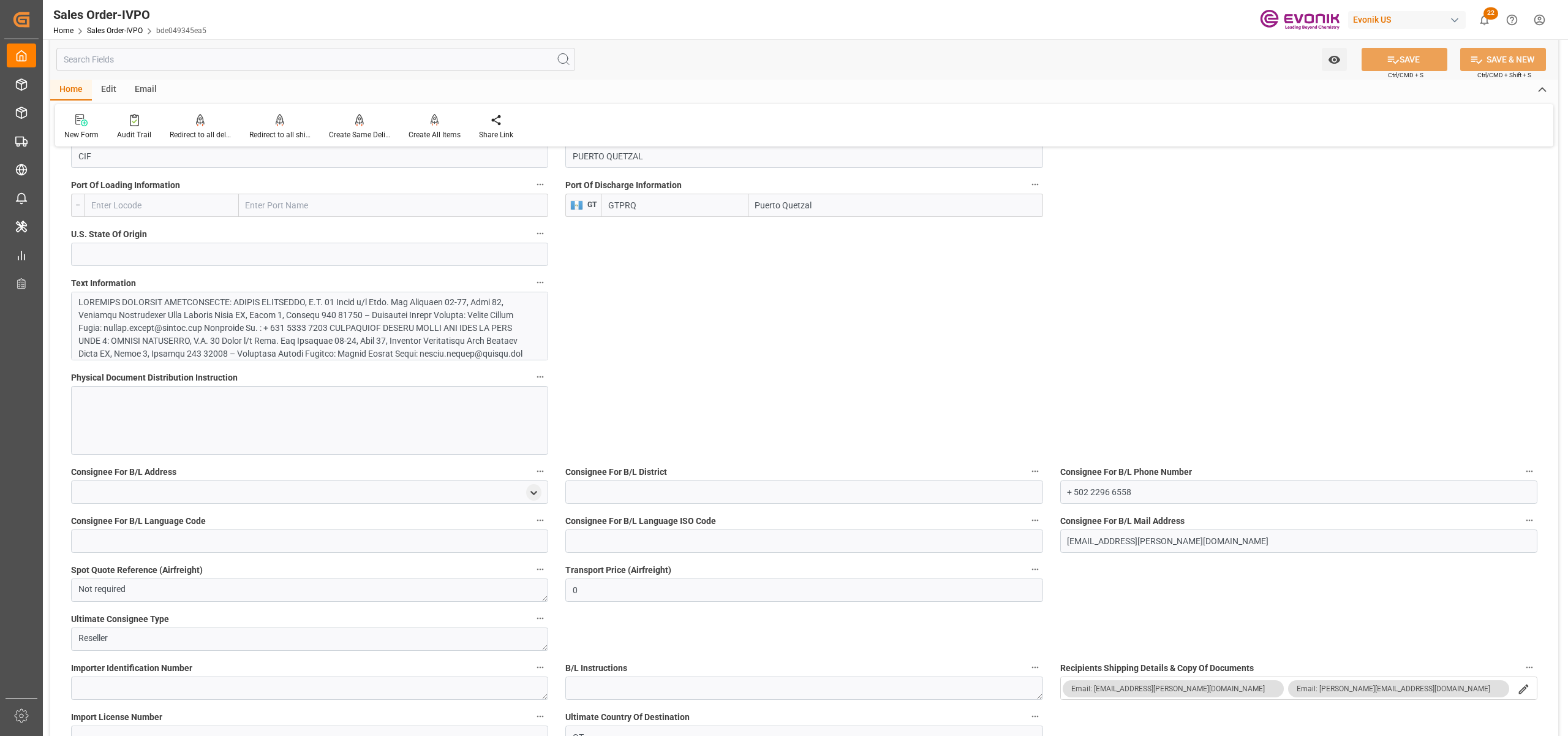
click at [369, 328] on div at bounding box center [303, 438] width 450 height 283
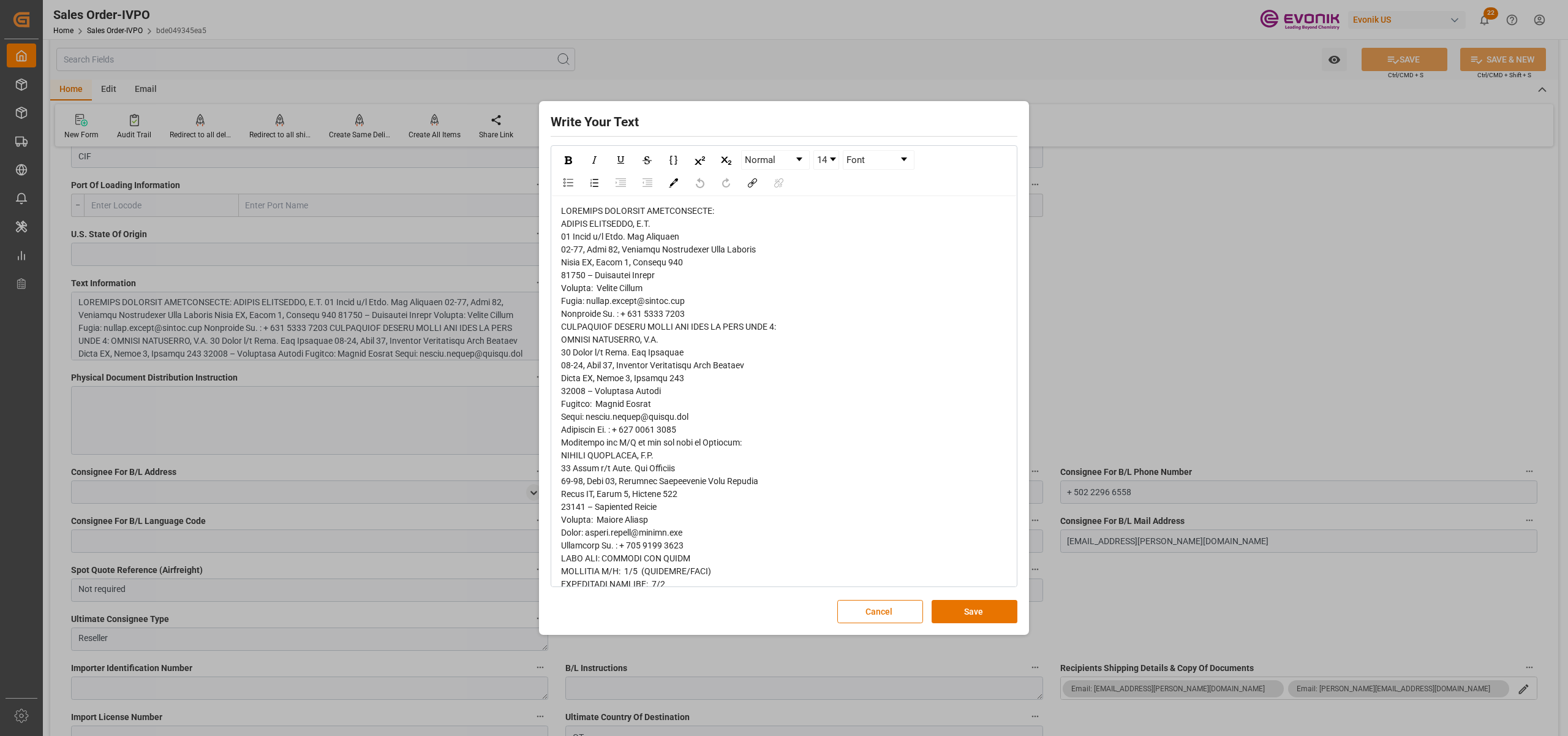
click at [574, 224] on span "rdw-editor" at bounding box center [693, 661] width 264 height 911
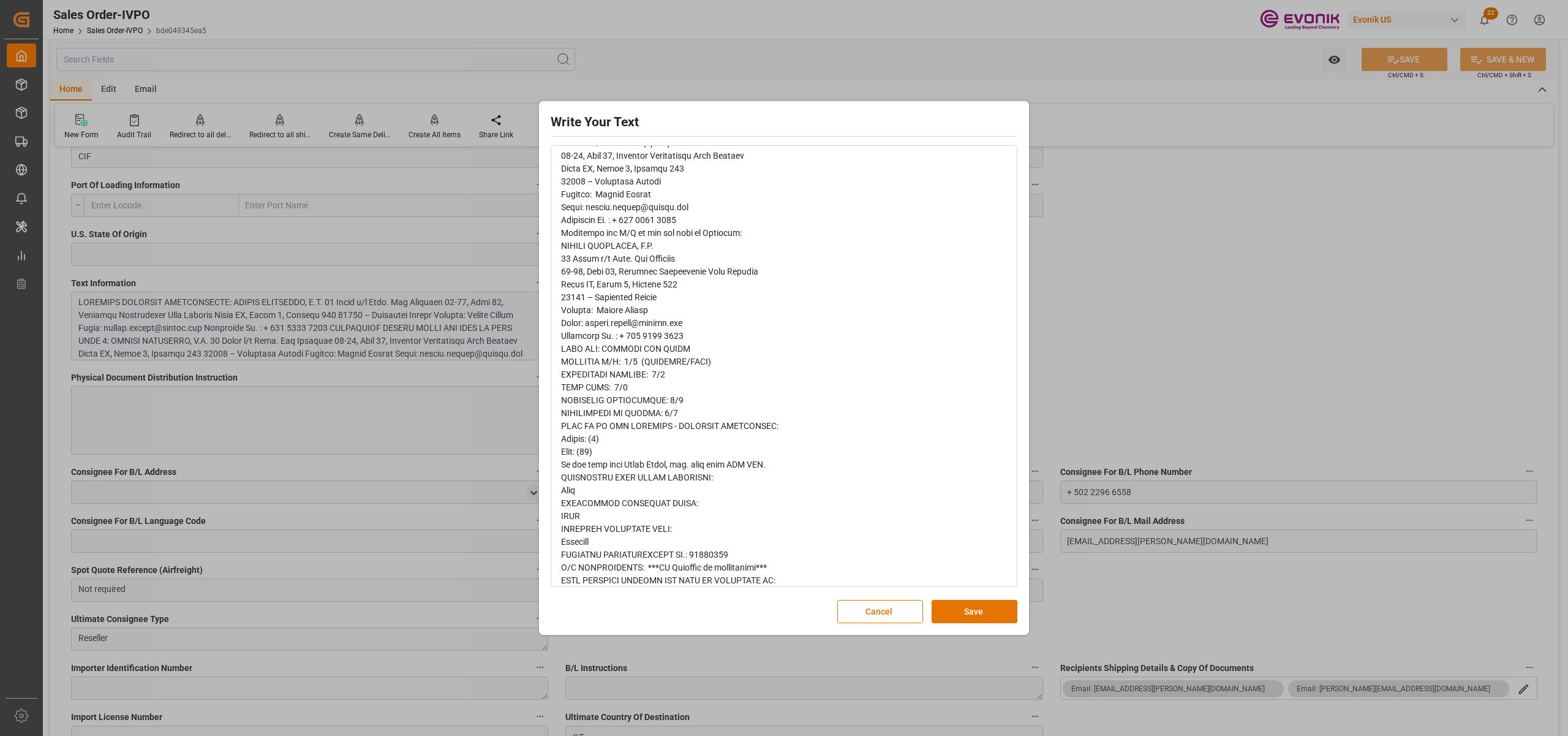
scroll to position [223, 0]
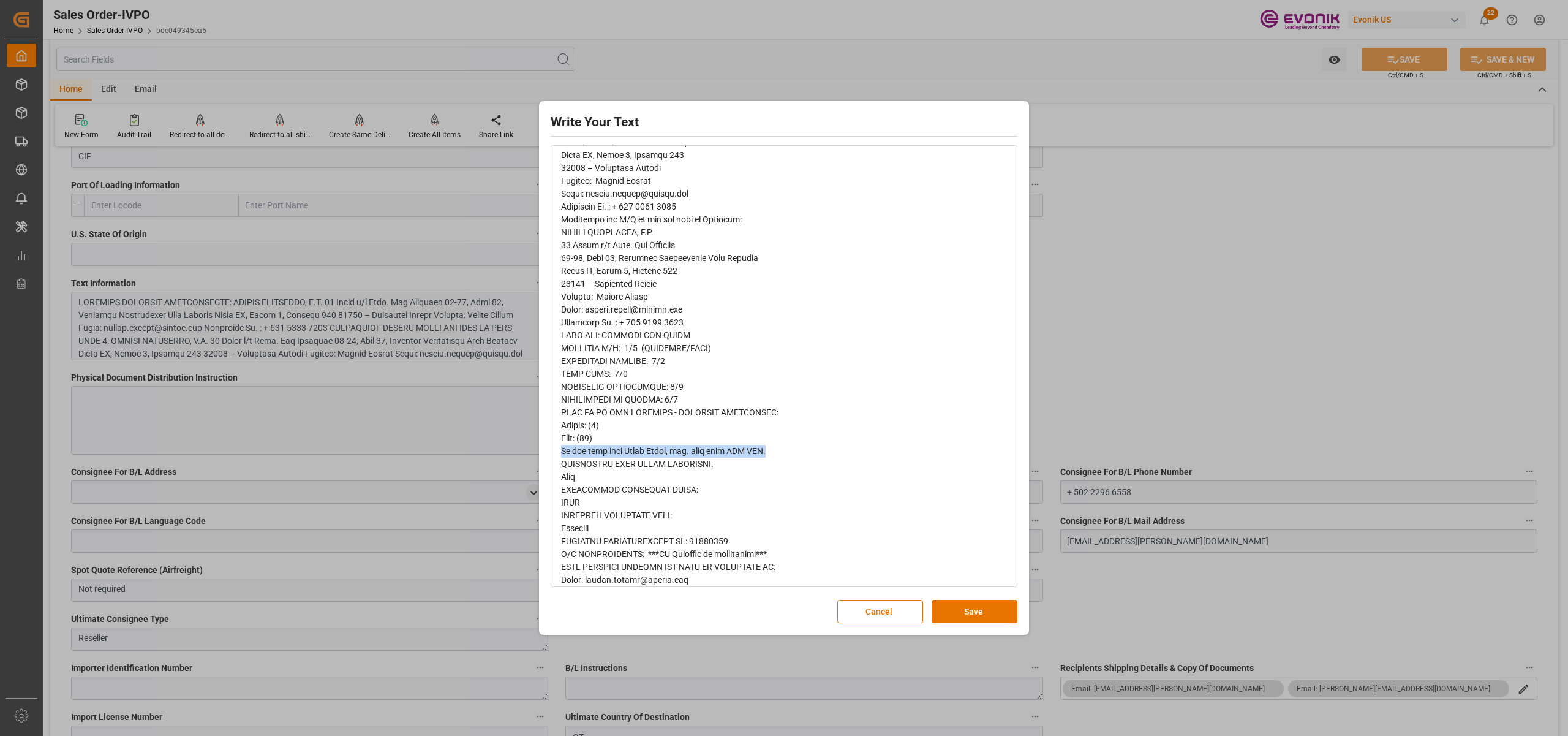
drag, startPoint x: 778, startPoint y: 447, endPoint x: 547, endPoint y: 459, distance: 231.3
click at [547, 459] on div "Write Your Text Normal 14 Font Cancel Save" at bounding box center [784, 368] width 484 height 528
copy span "Do not book with Hapag Lloyd, pls. book with CMA CGM."
click at [609, 474] on div "rdw-editor" at bounding box center [784, 438] width 447 height 914
click at [603, 482] on div "rdw-editor" at bounding box center [784, 438] width 447 height 914
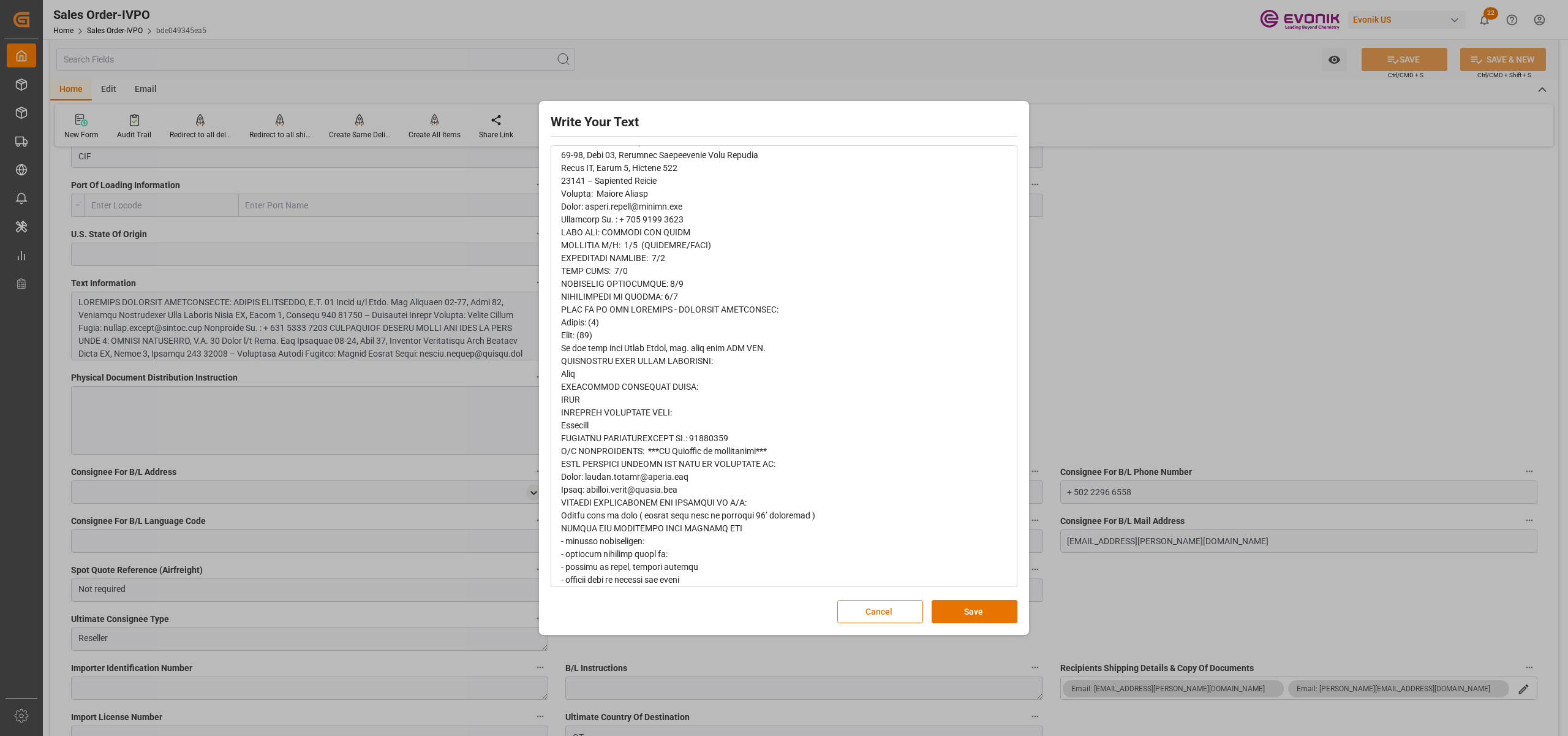
scroll to position [339, 0]
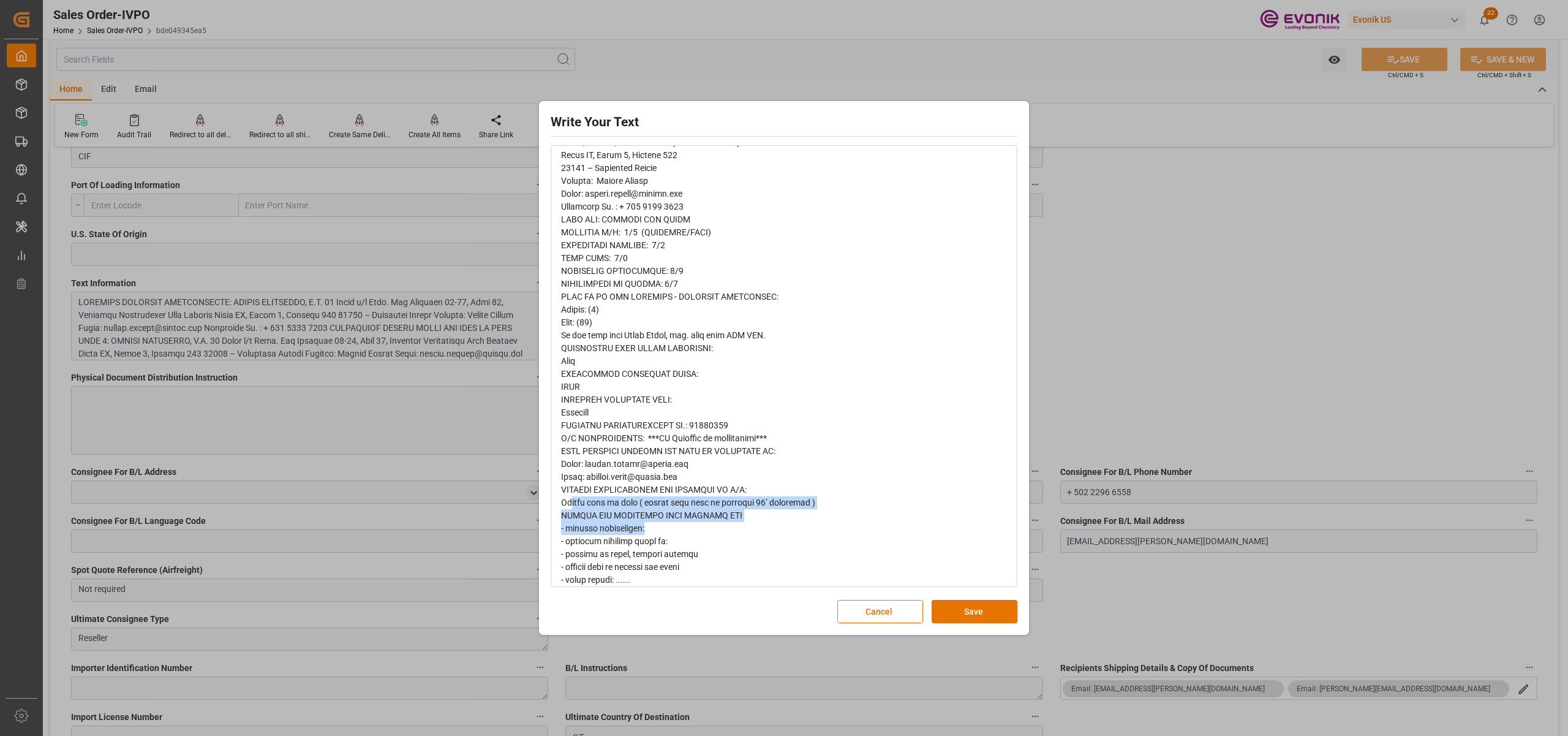
drag, startPoint x: 740, startPoint y: 520, endPoint x: 568, endPoint y: 501, distance: 173.0
click at [568, 501] on div "rdw-editor" at bounding box center [784, 322] width 447 height 914
click at [755, 520] on div "rdw-editor" at bounding box center [784, 322] width 447 height 914
drag, startPoint x: 746, startPoint y: 513, endPoint x: 557, endPoint y: 503, distance: 189.3
click at [557, 503] on div "rdw-wrapper" at bounding box center [784, 323] width 464 height 931
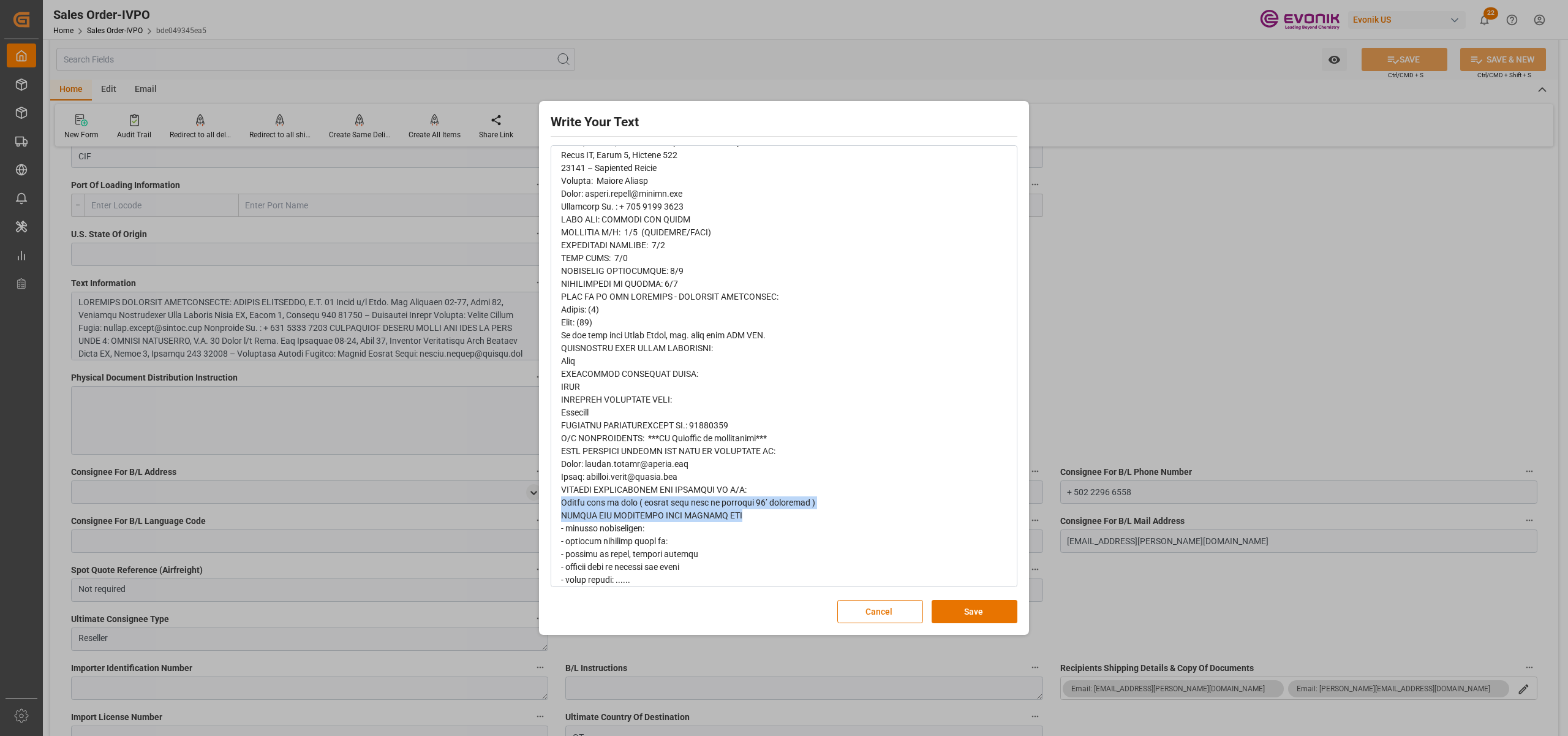
copy span "Please book as flex ( either high cube or standard 40’ container ) PLEASE USE P…"
click at [518, 547] on div "Write Your Text Normal 14 Font Cancel Save" at bounding box center [784, 368] width 1568 height 736
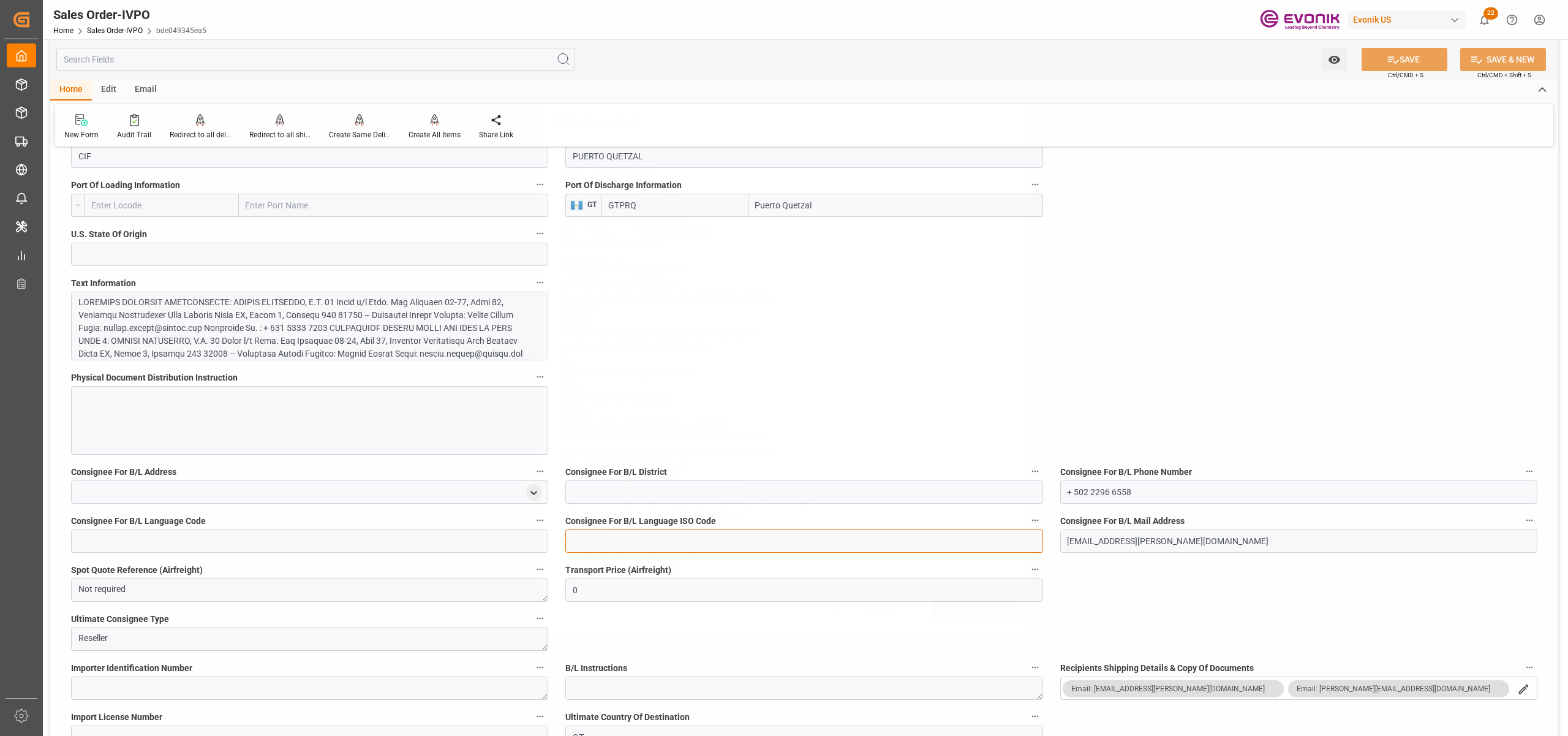
click at [571, 535] on input at bounding box center [804, 541] width 477 height 23
click at [426, 328] on div at bounding box center [303, 438] width 450 height 283
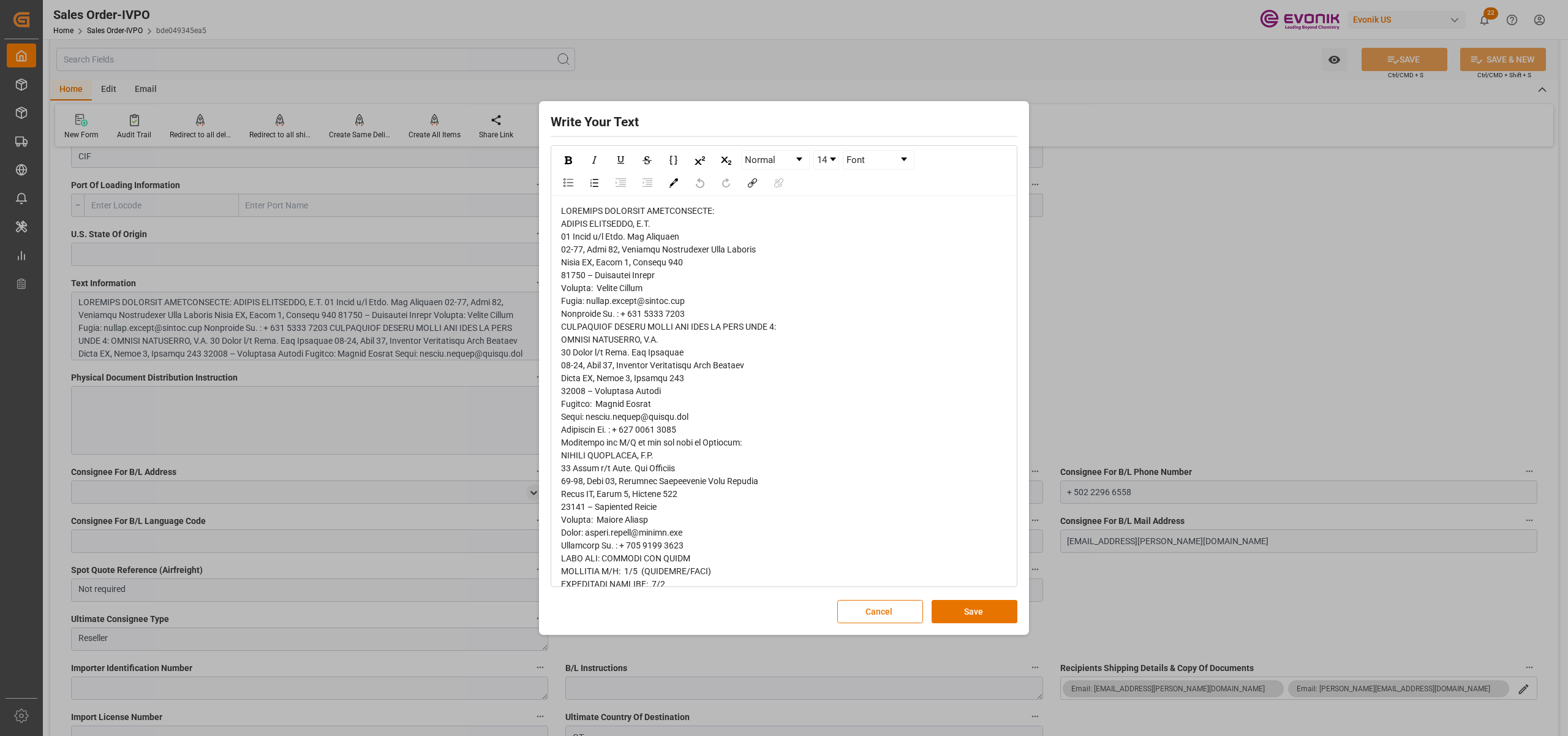
scroll to position [542, 0]
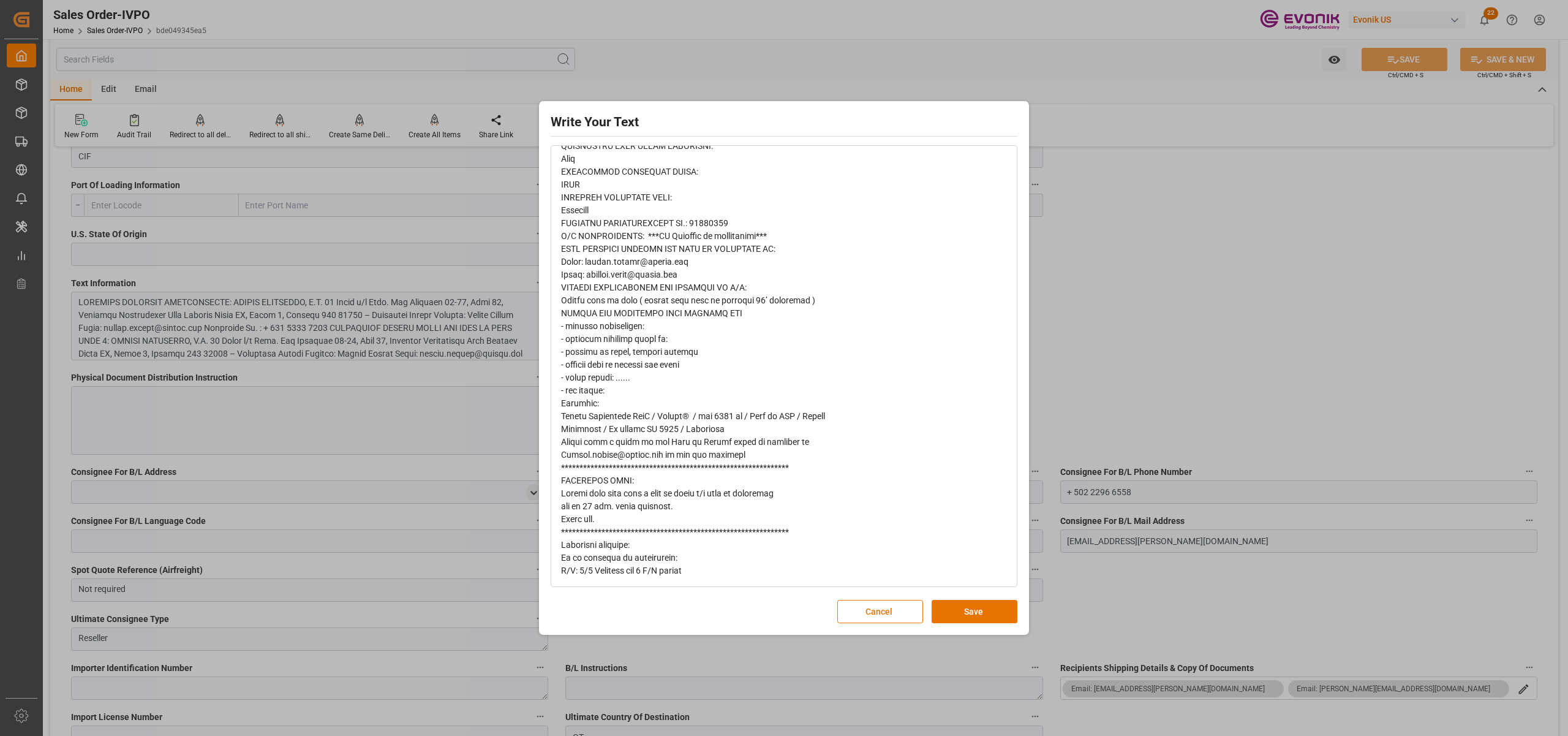
click at [569, 559] on span "rdw-editor" at bounding box center [693, 120] width 264 height 911
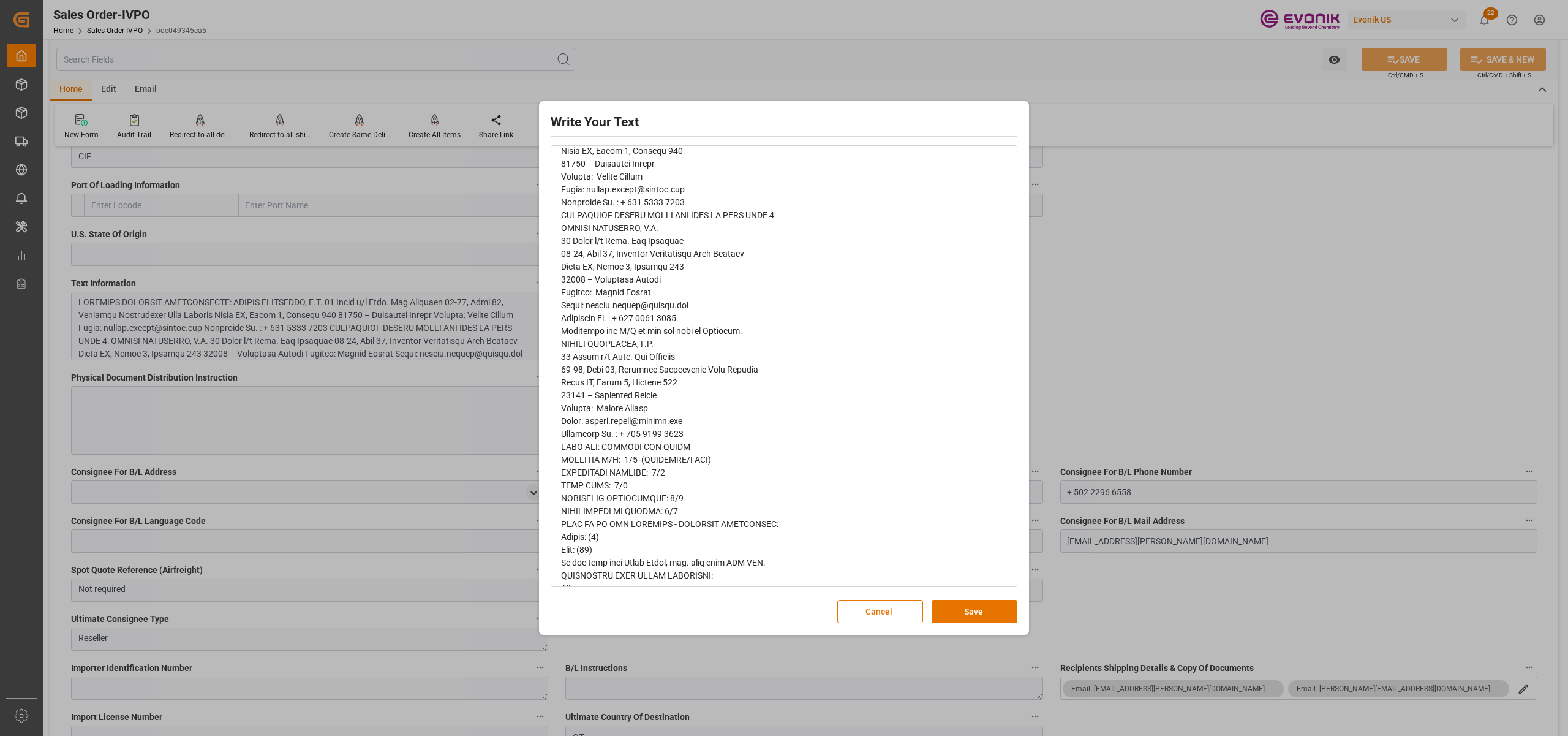
scroll to position [60, 0]
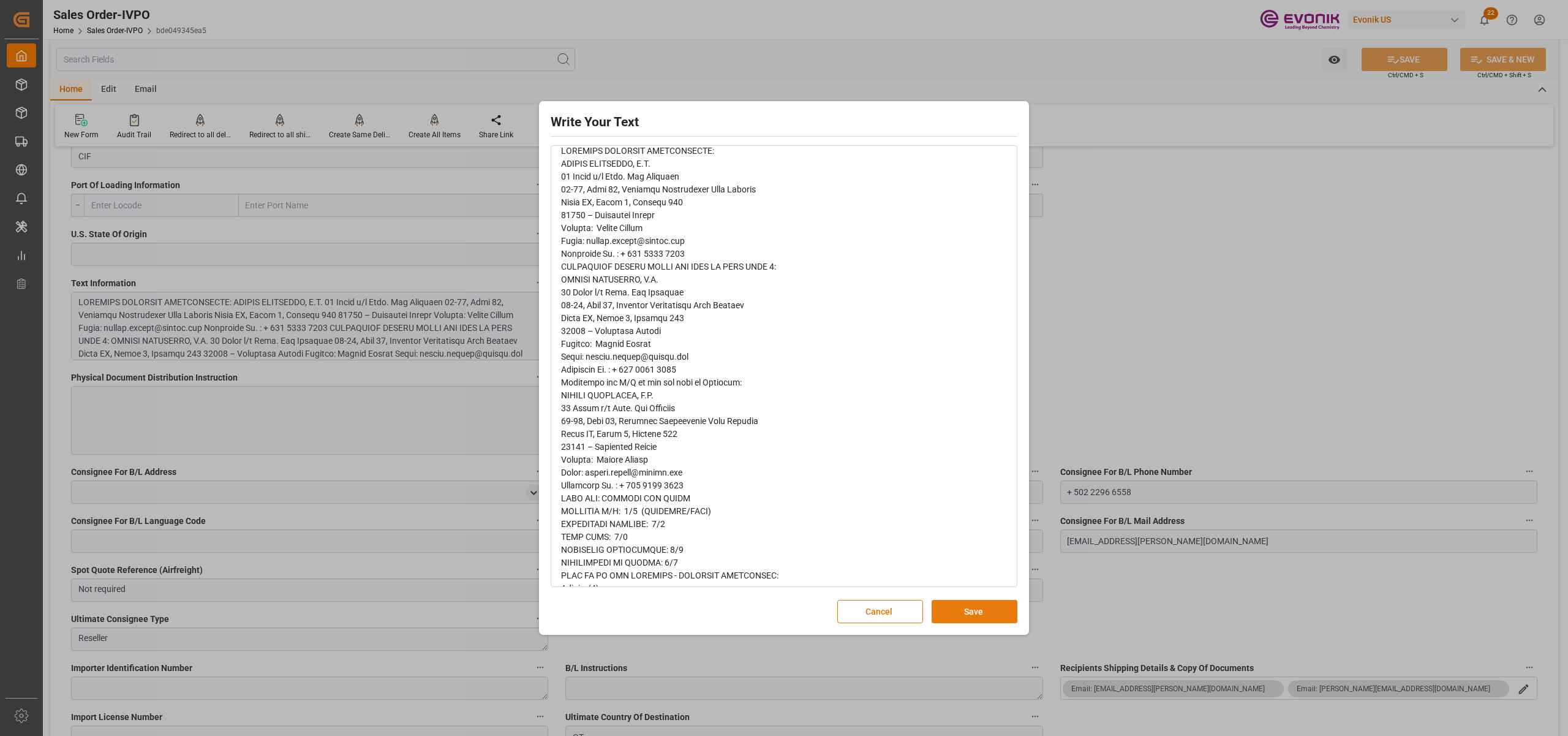
drag, startPoint x: 962, startPoint y: 612, endPoint x: 738, endPoint y: 694, distance: 238.5
click at [956, 612] on button "Save" at bounding box center [975, 612] width 86 height 23
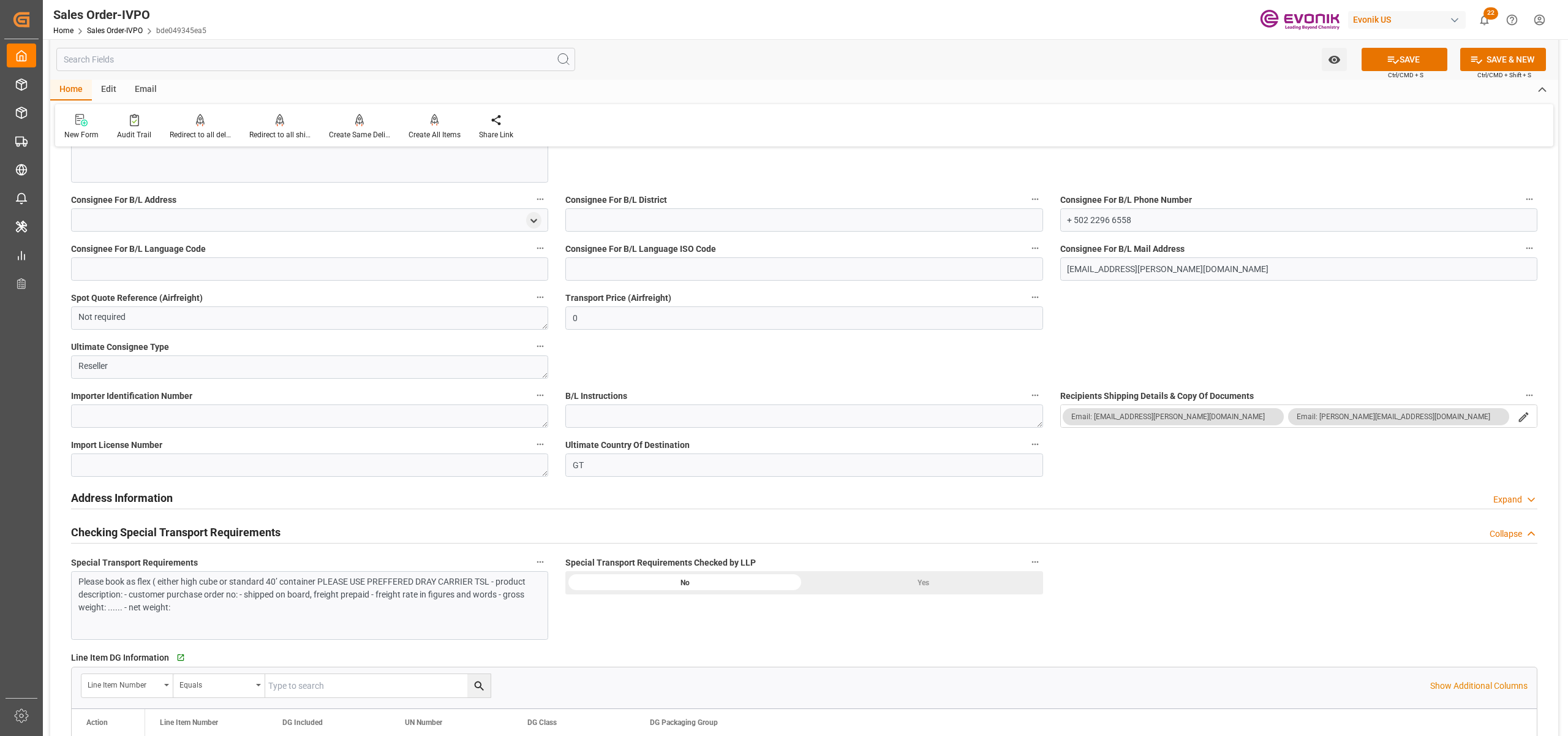
scroll to position [1362, 0]
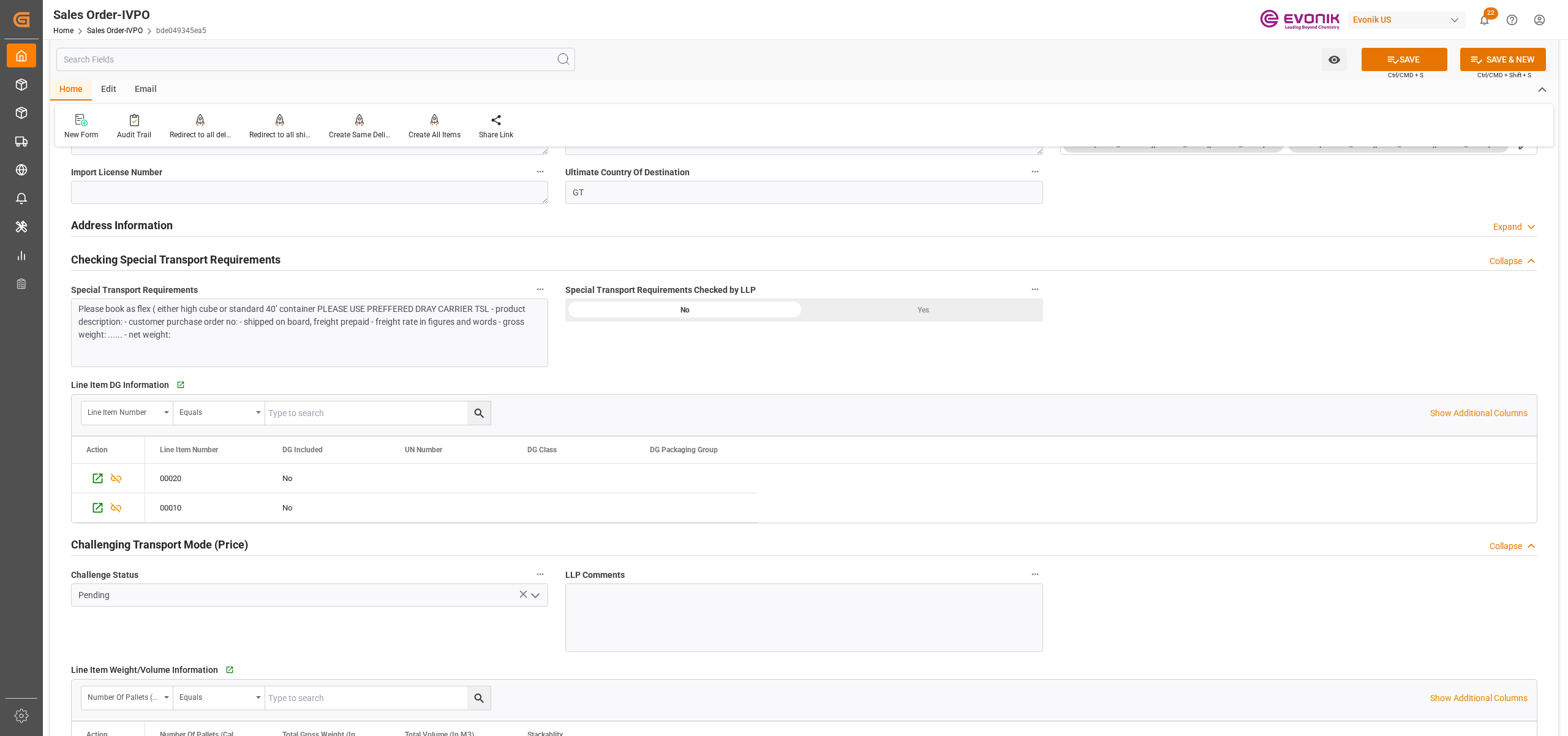
click at [406, 336] on div "Please book as flex ( either high cube or standard 40’ container PLEASE USE PRE…" at bounding box center [303, 322] width 450 height 38
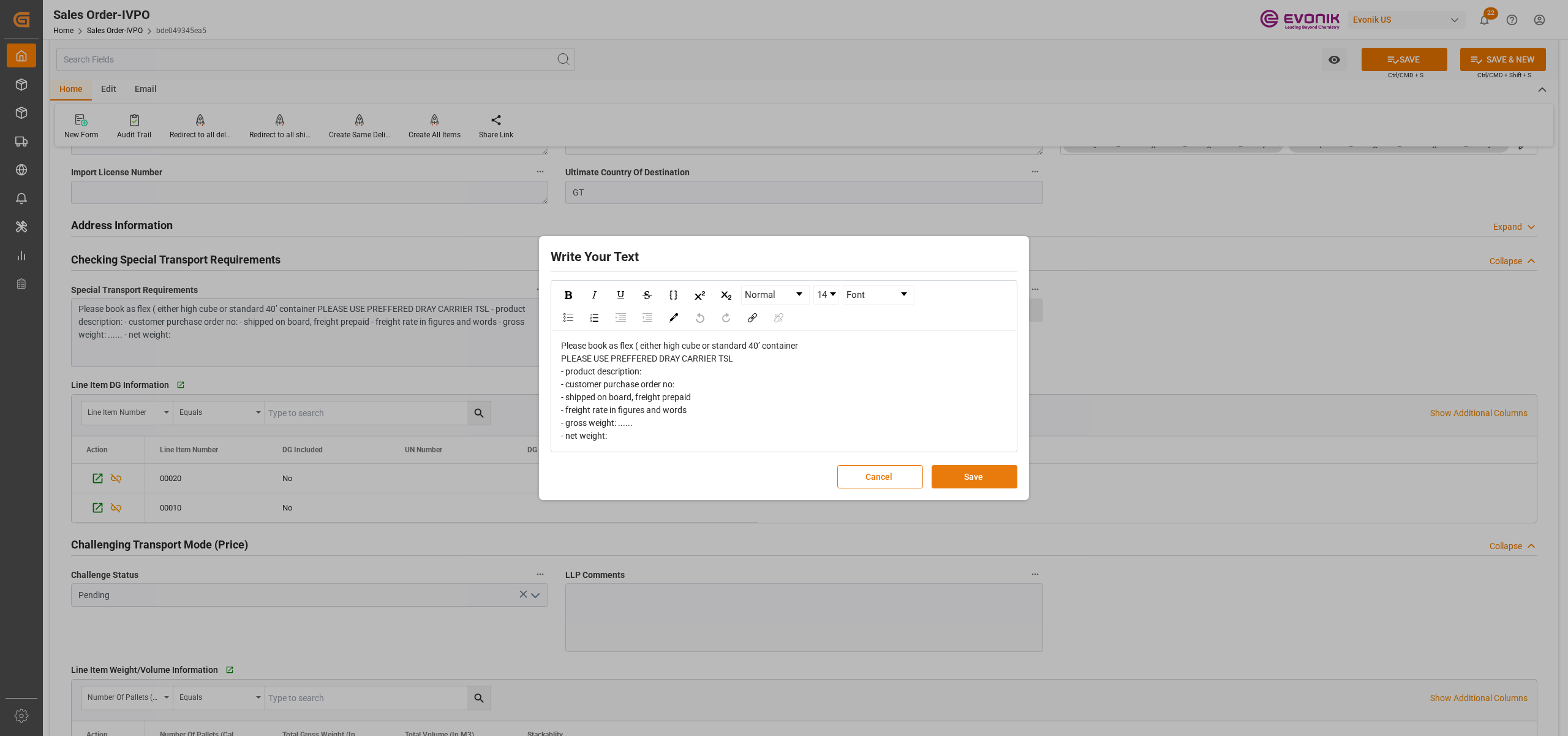
click at [980, 476] on button "Save" at bounding box center [975, 477] width 86 height 23
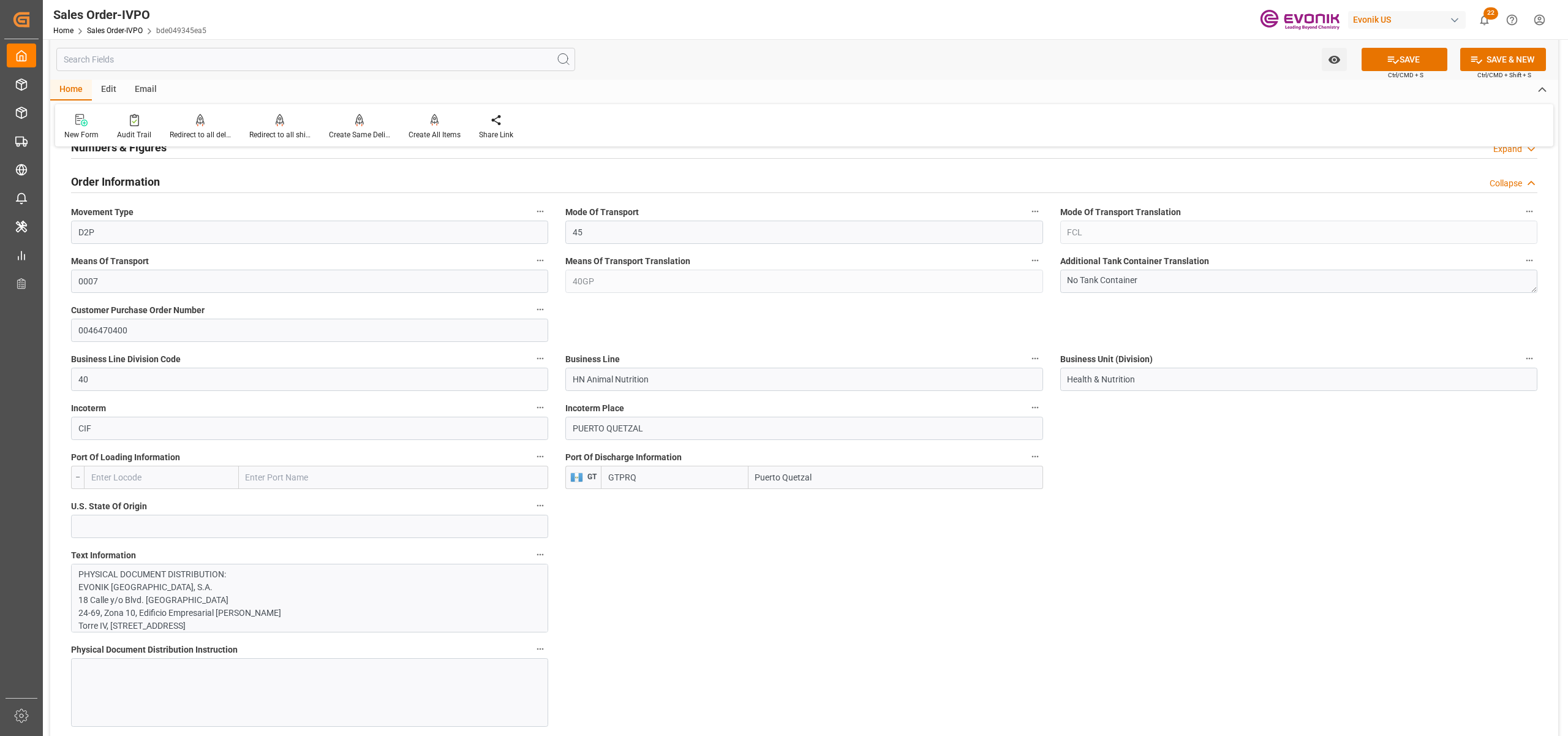
scroll to position [817, 0]
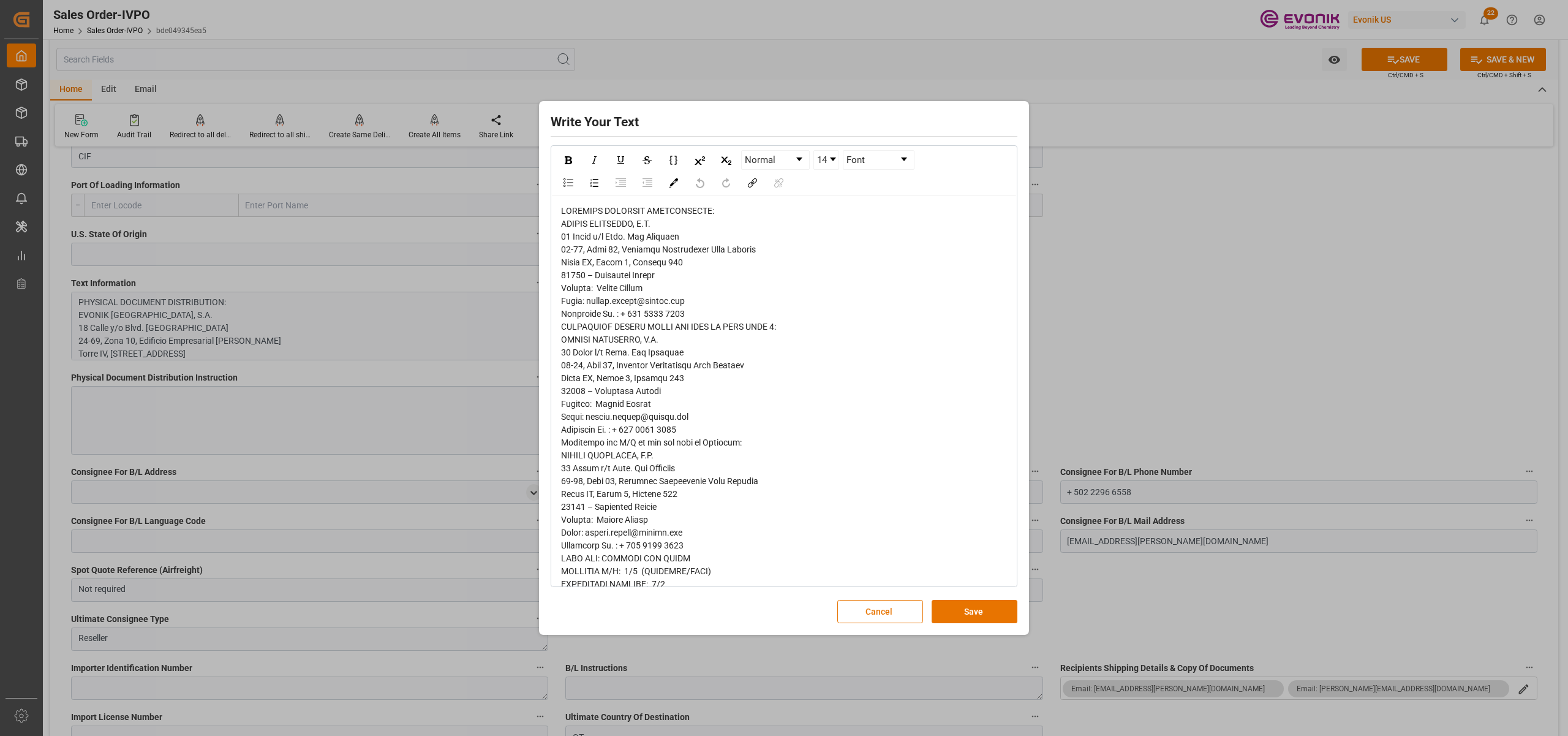
scroll to position [542, 0]
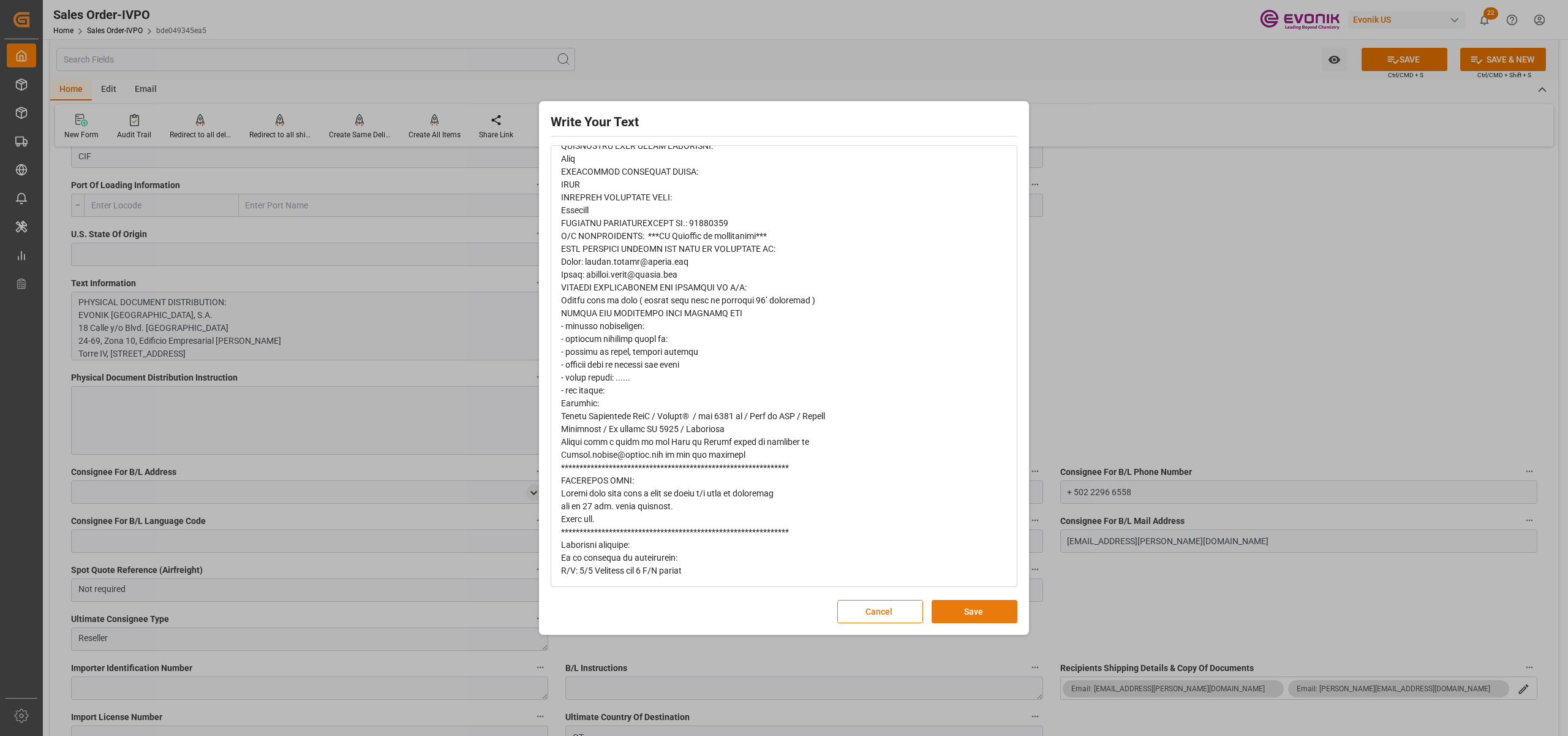
click at [963, 616] on button "Save" at bounding box center [975, 612] width 86 height 23
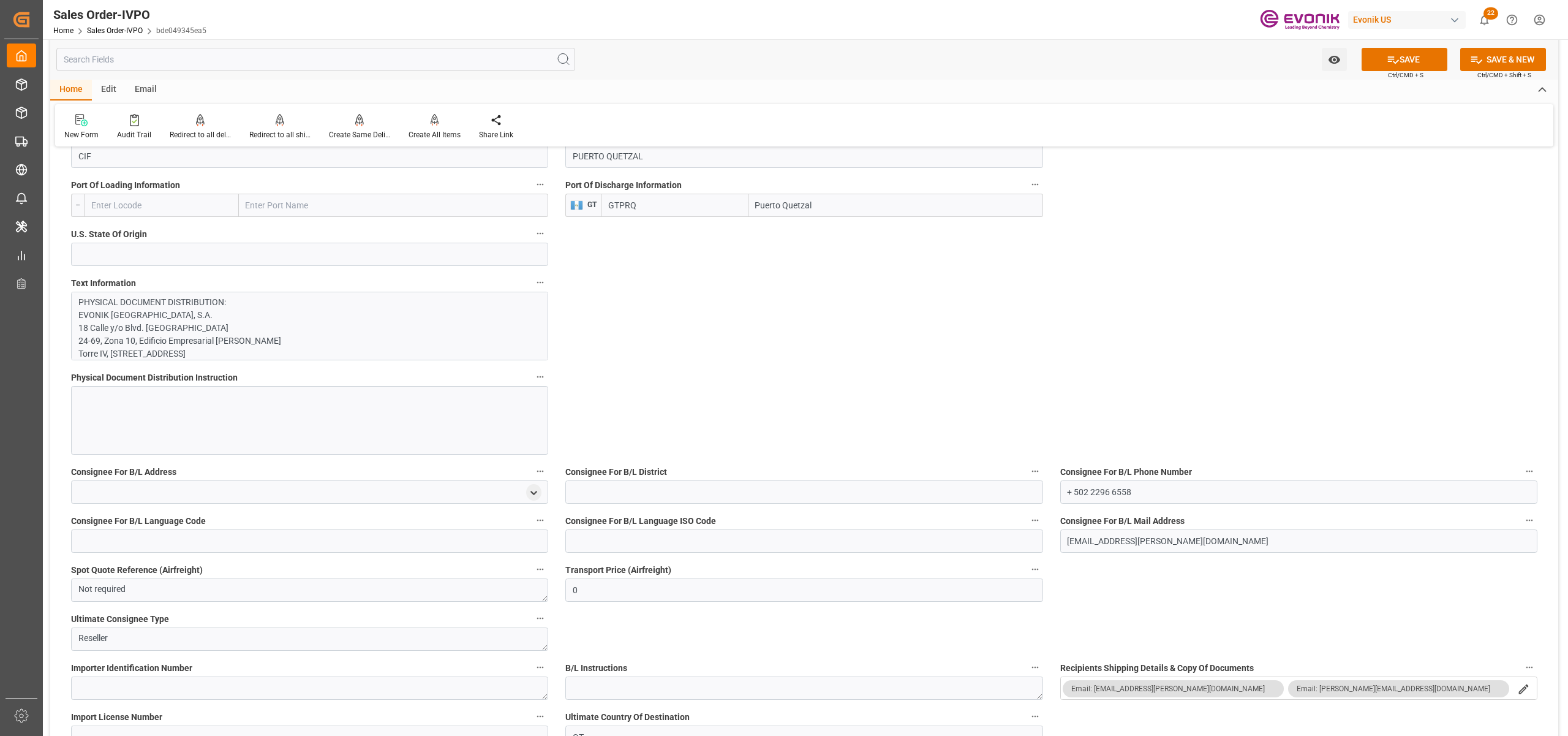
scroll to position [1089, 0]
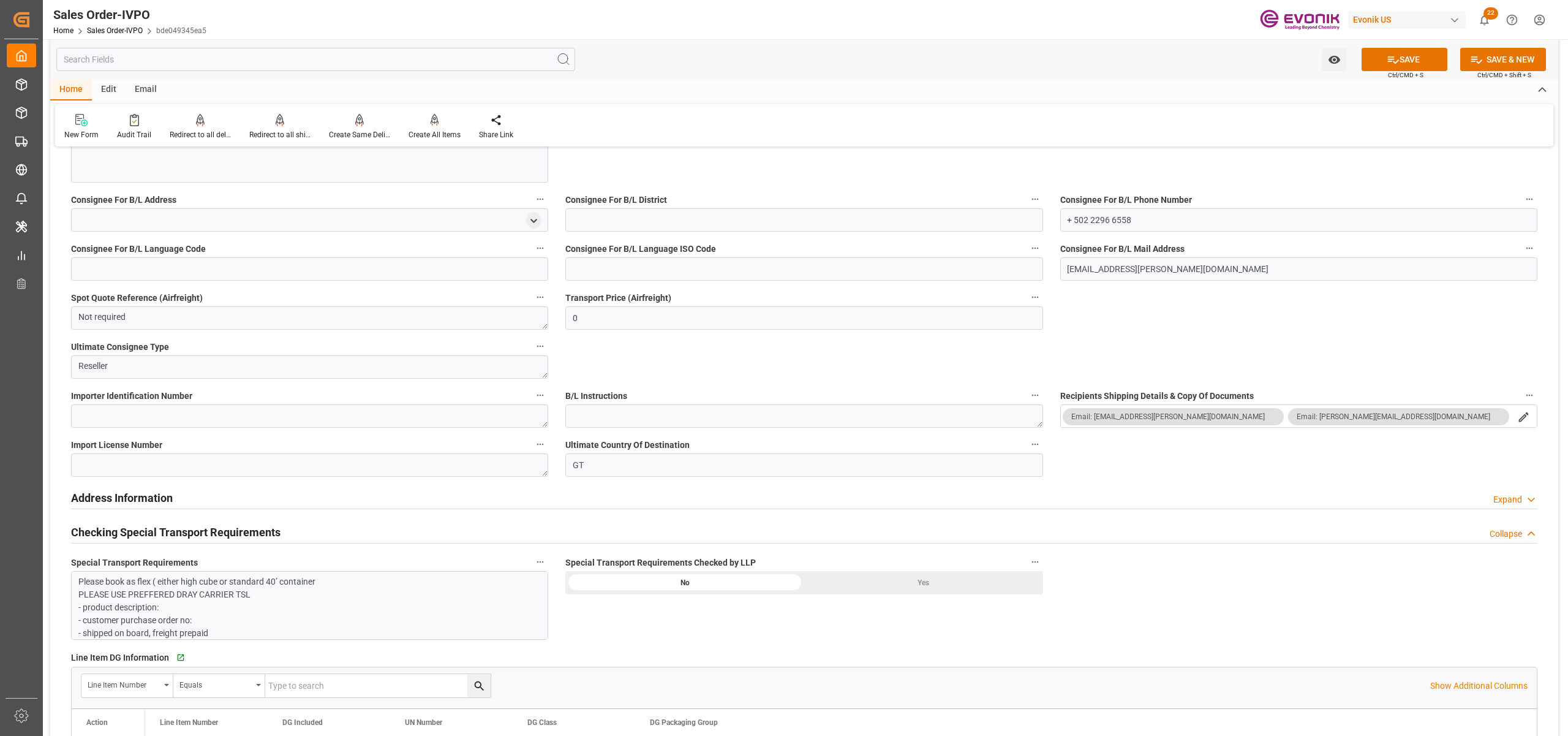
click at [873, 573] on div "Yes" at bounding box center [924, 583] width 239 height 23
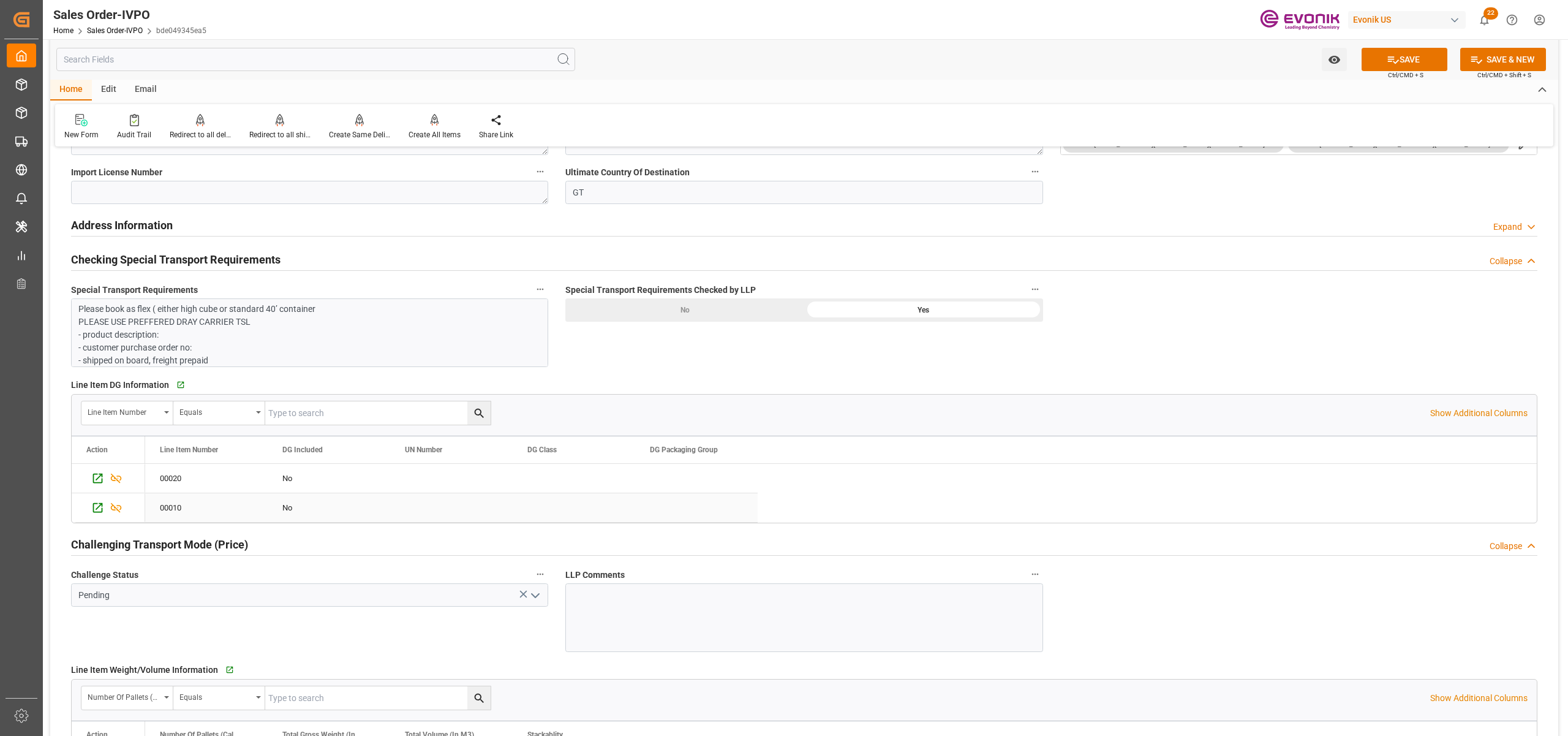
scroll to position [1634, 0]
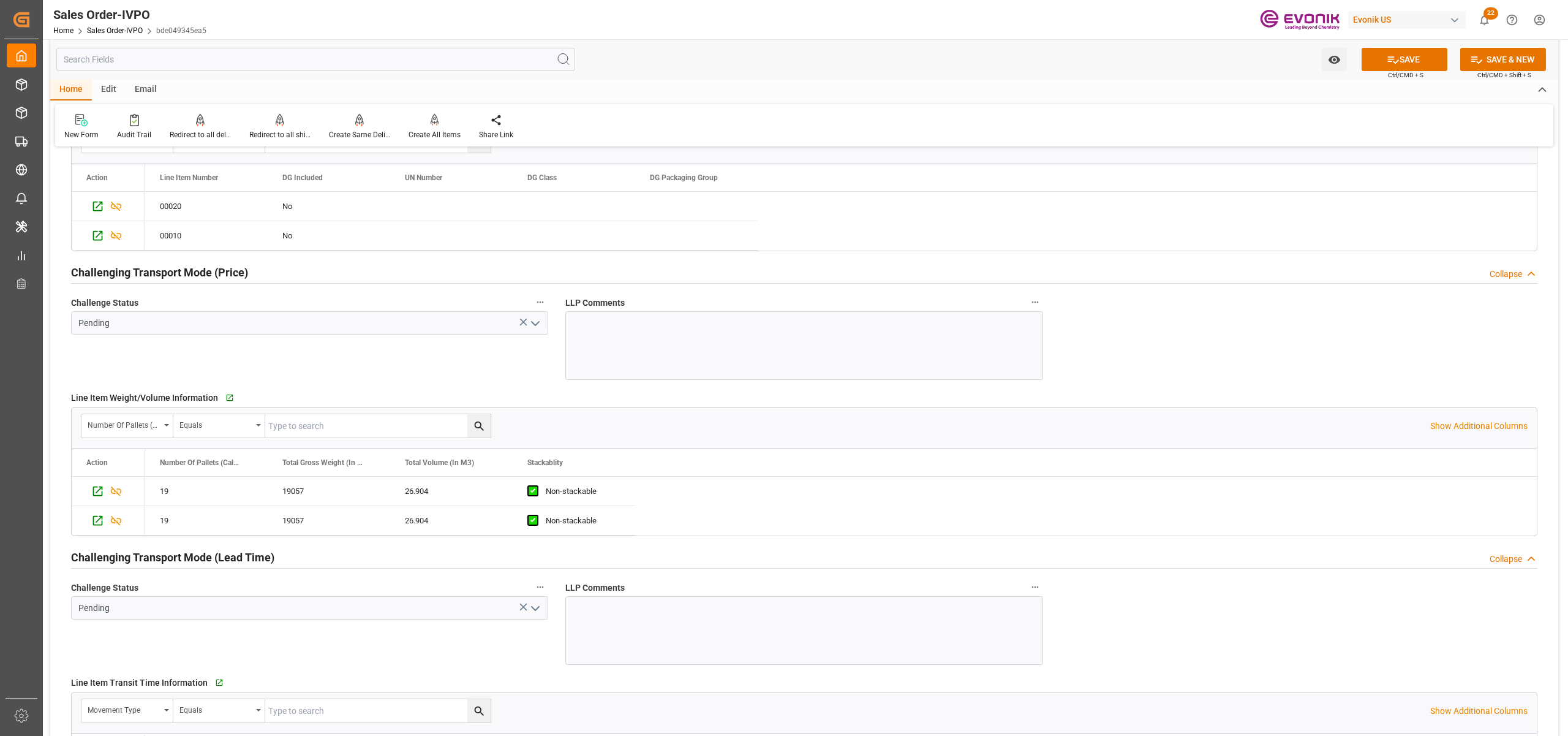
click at [529, 331] on icon "open menu" at bounding box center [535, 324] width 15 height 15
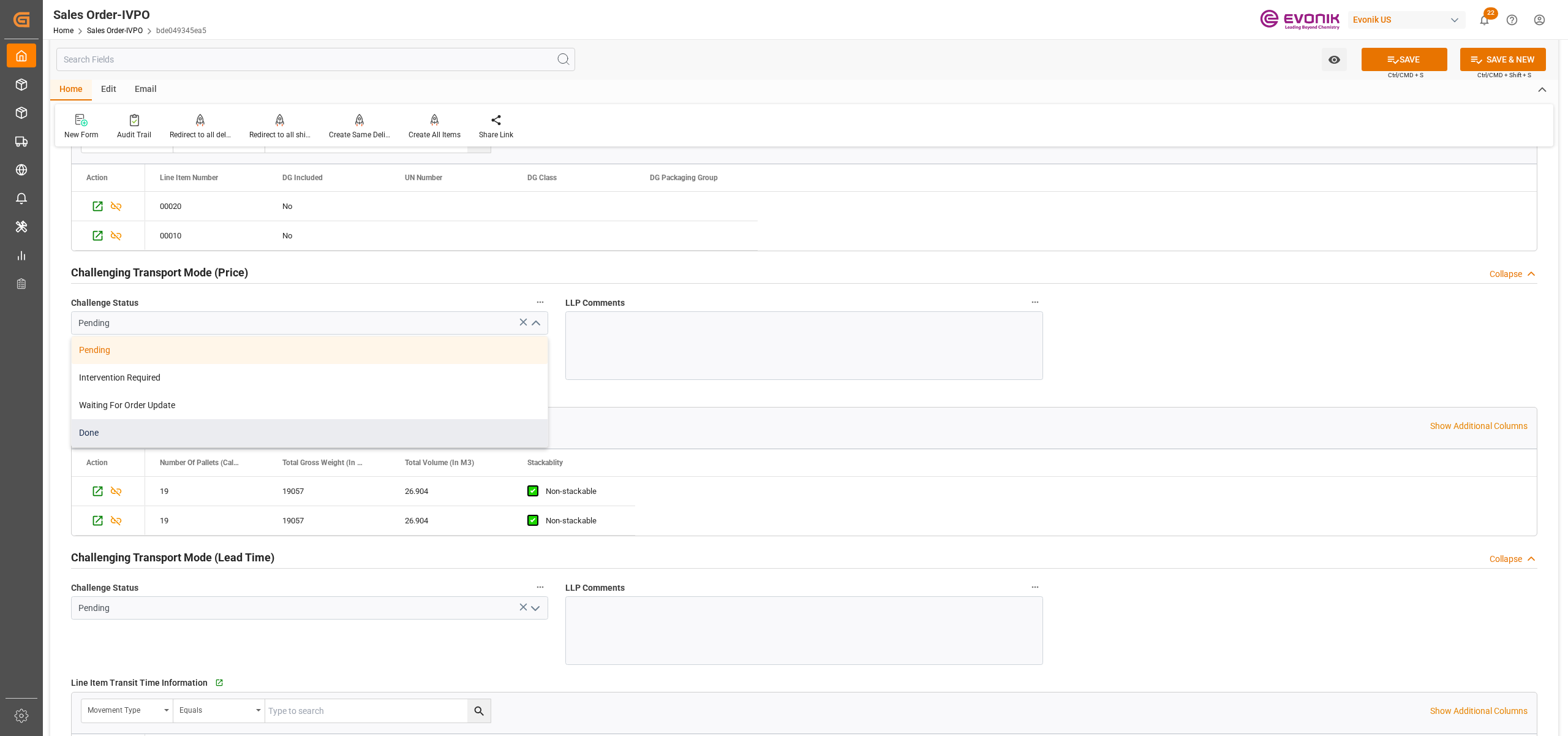
click at [212, 440] on div "Done" at bounding box center [309, 433] width 476 height 27
type input "Done"
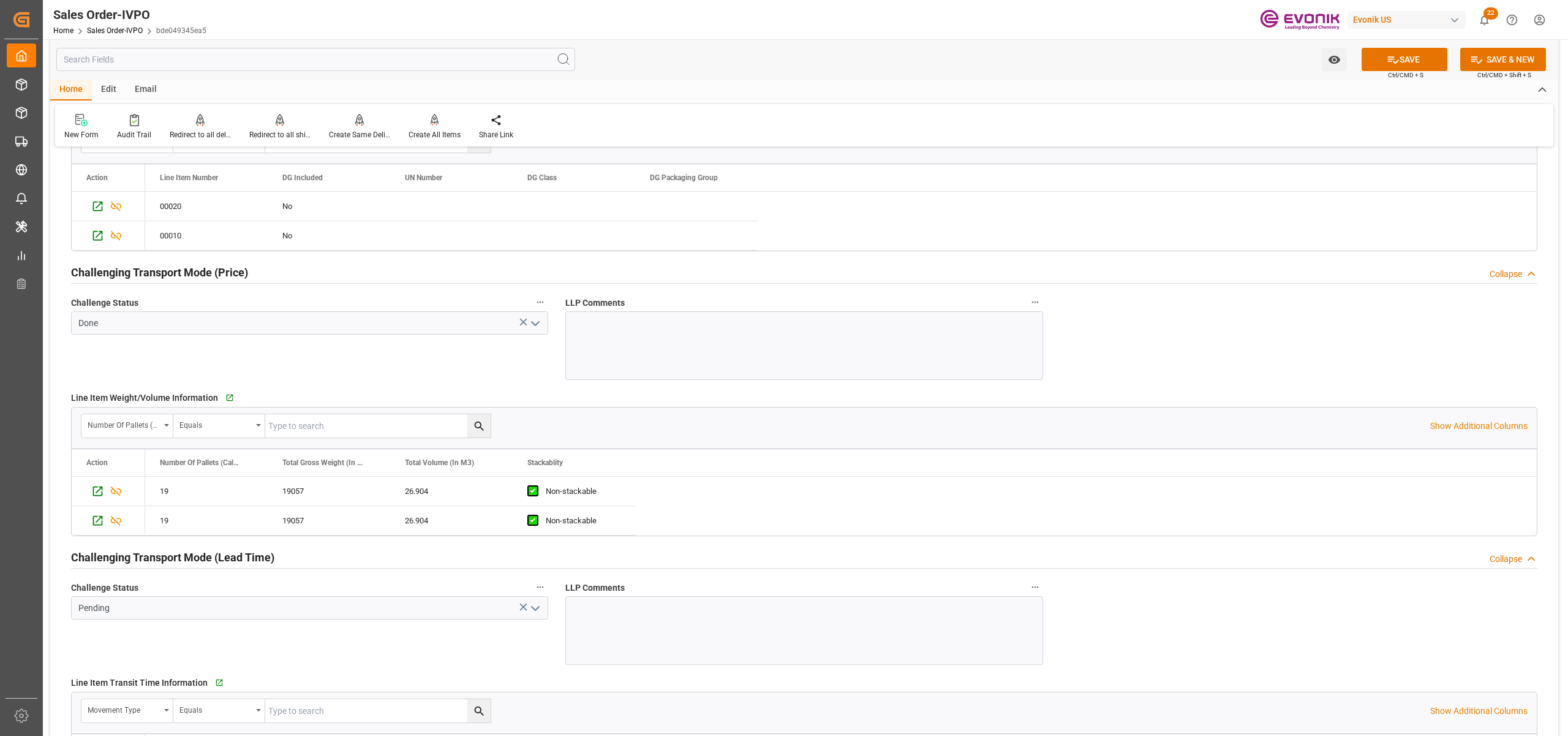
scroll to position [1906, 0]
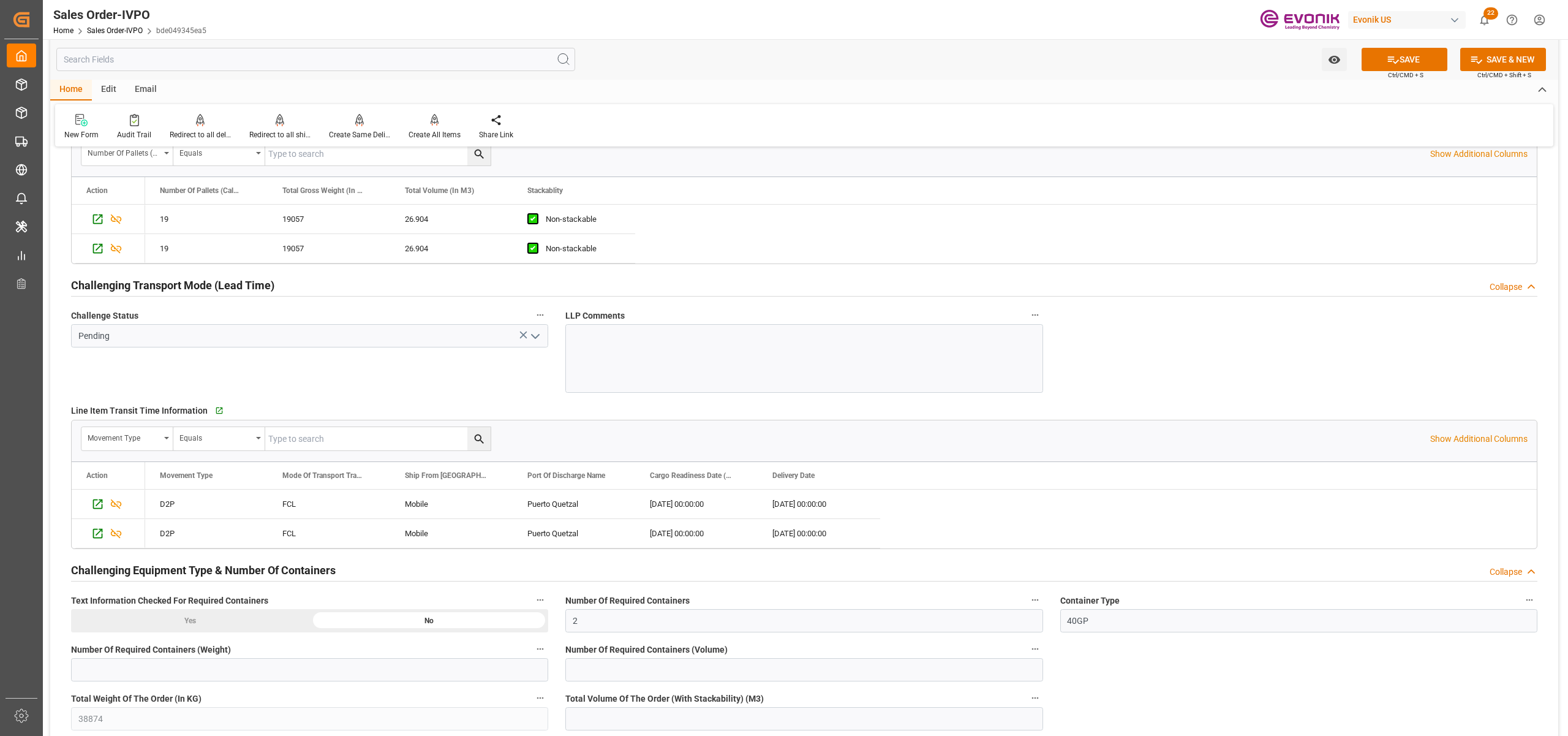
click at [535, 339] on polyline "open menu" at bounding box center [535, 337] width 7 height 4
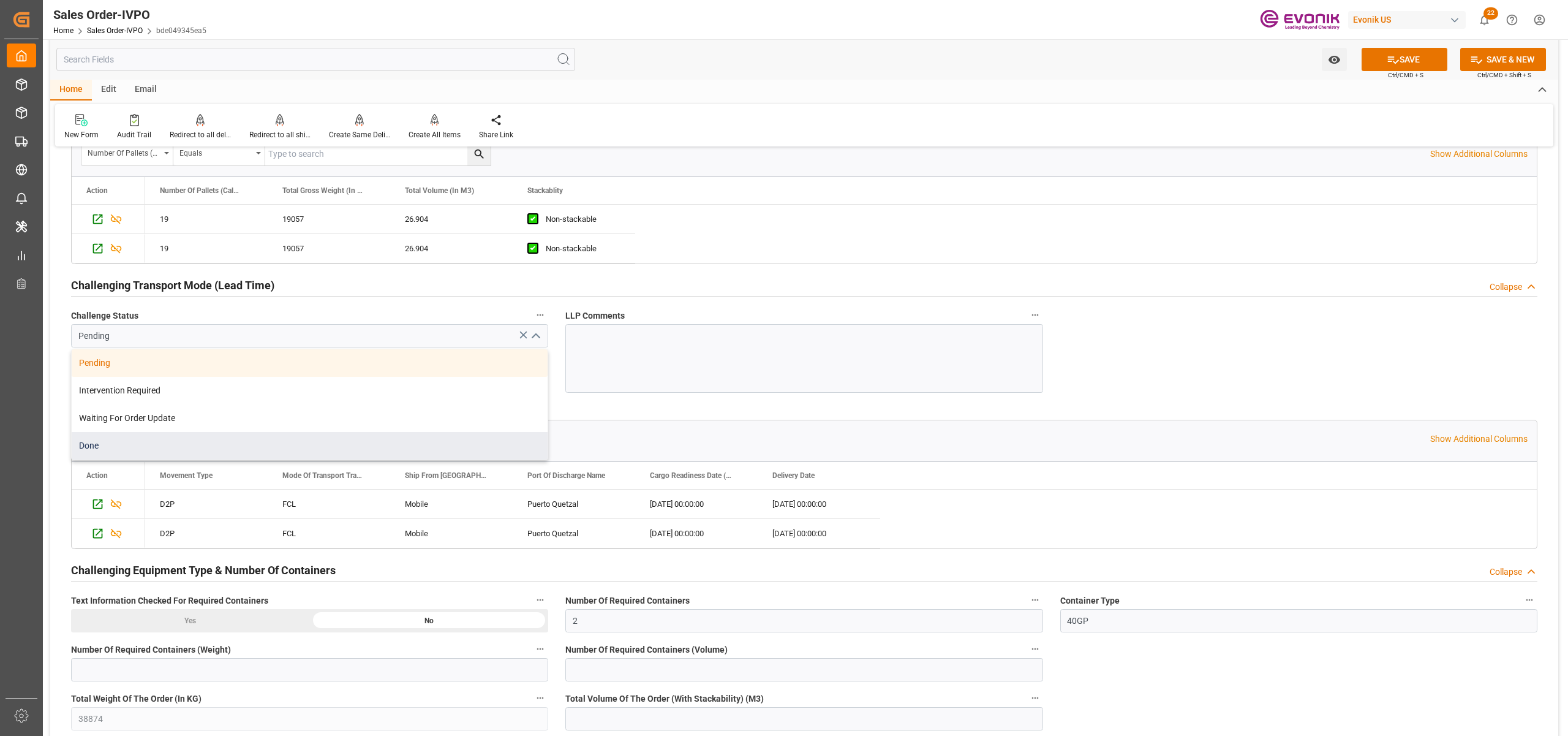
click at [219, 449] on div "Done" at bounding box center [309, 446] width 476 height 27
type input "Done"
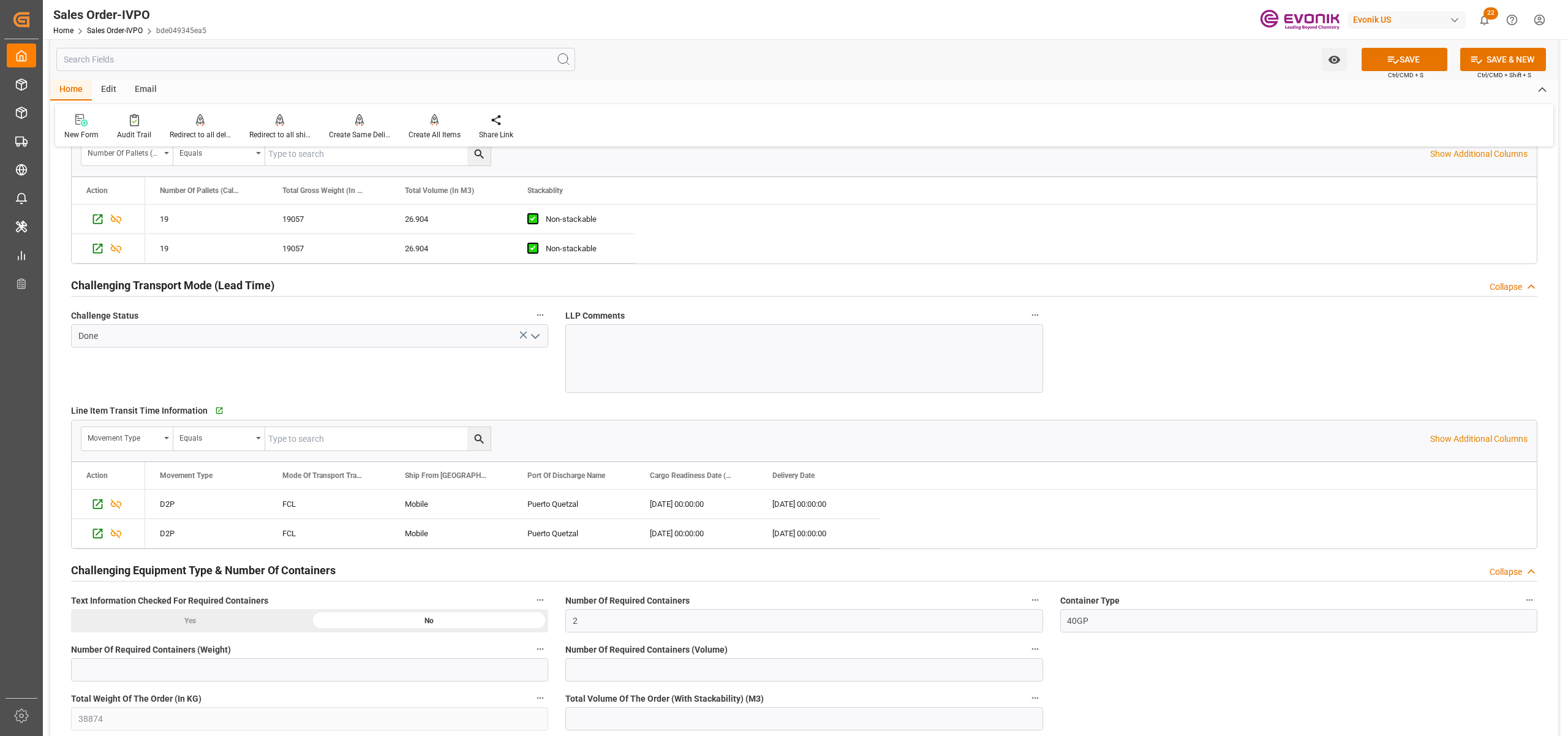
scroll to position [2180, 0]
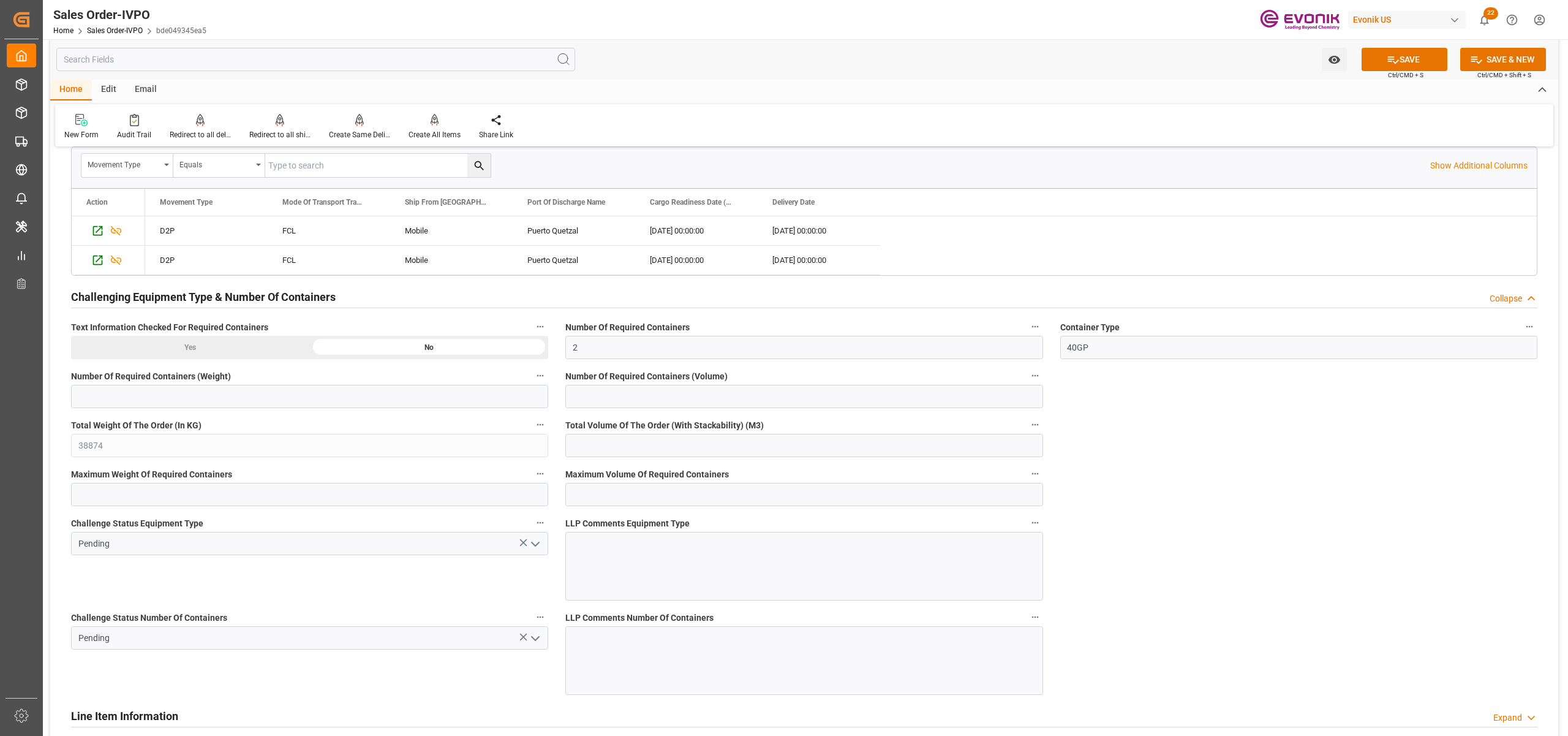
click at [532, 552] on icon "open menu" at bounding box center [535, 544] width 15 height 15
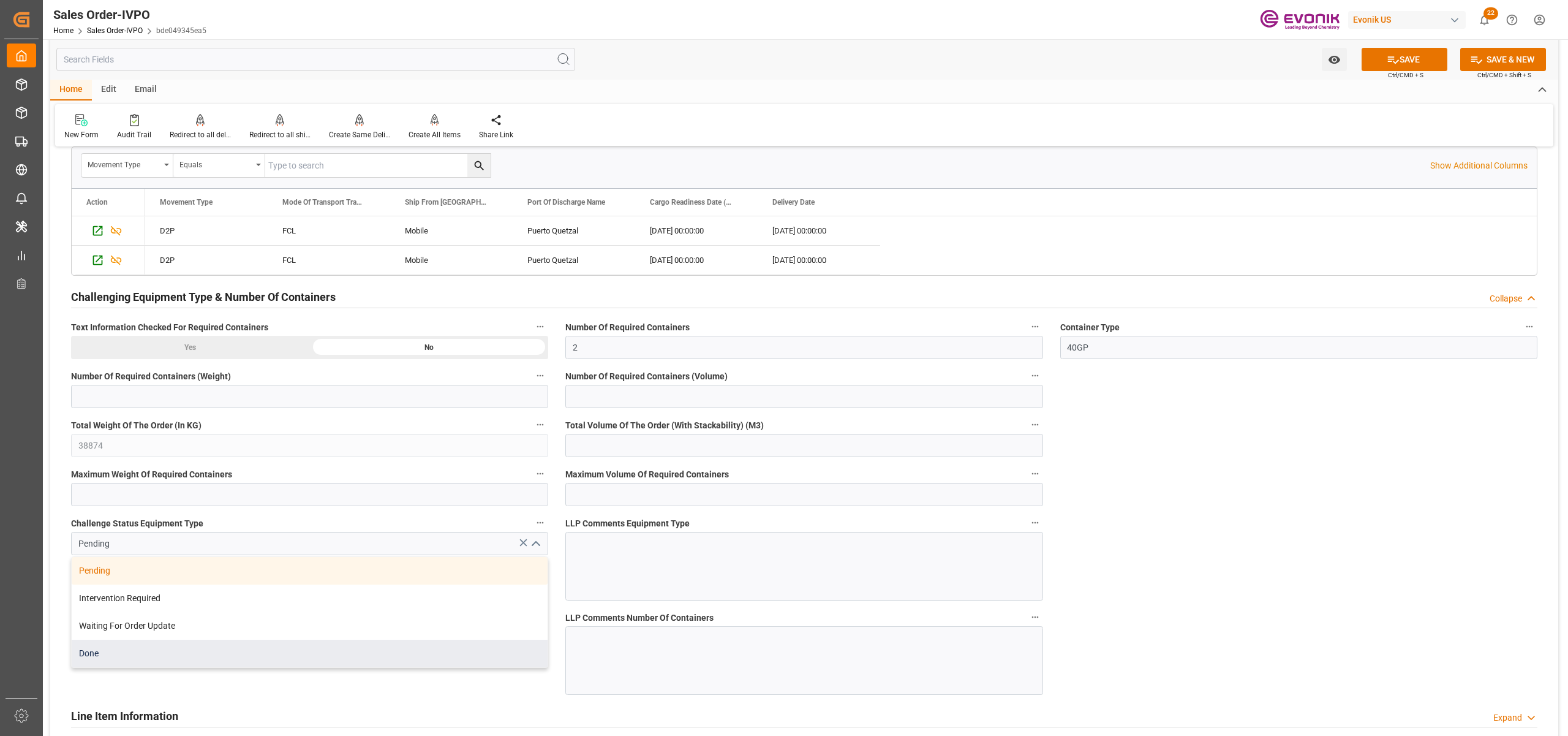
click at [228, 664] on div "Done" at bounding box center [309, 654] width 476 height 27
type input "Done"
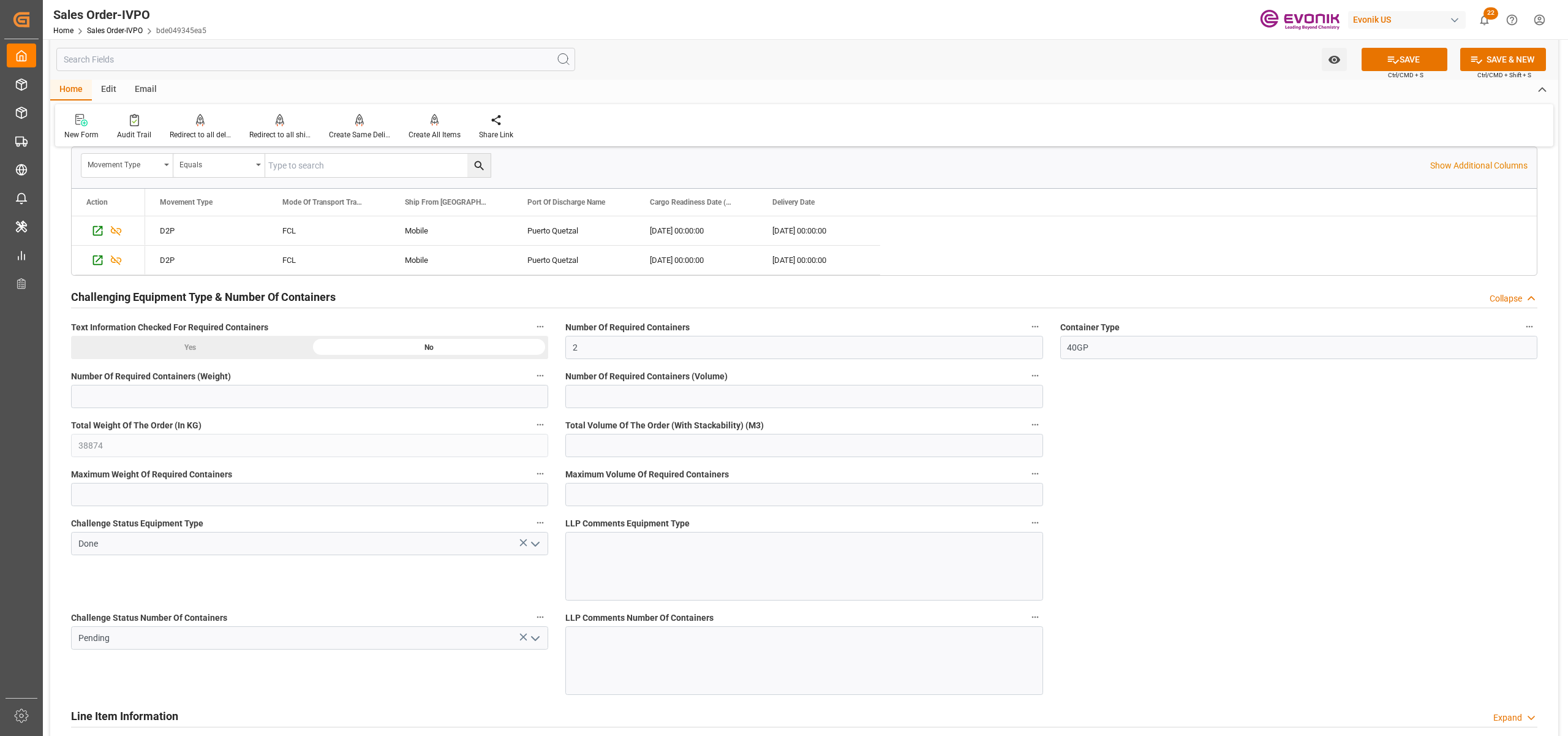
click at [537, 641] on icon "open menu" at bounding box center [535, 638] width 15 height 15
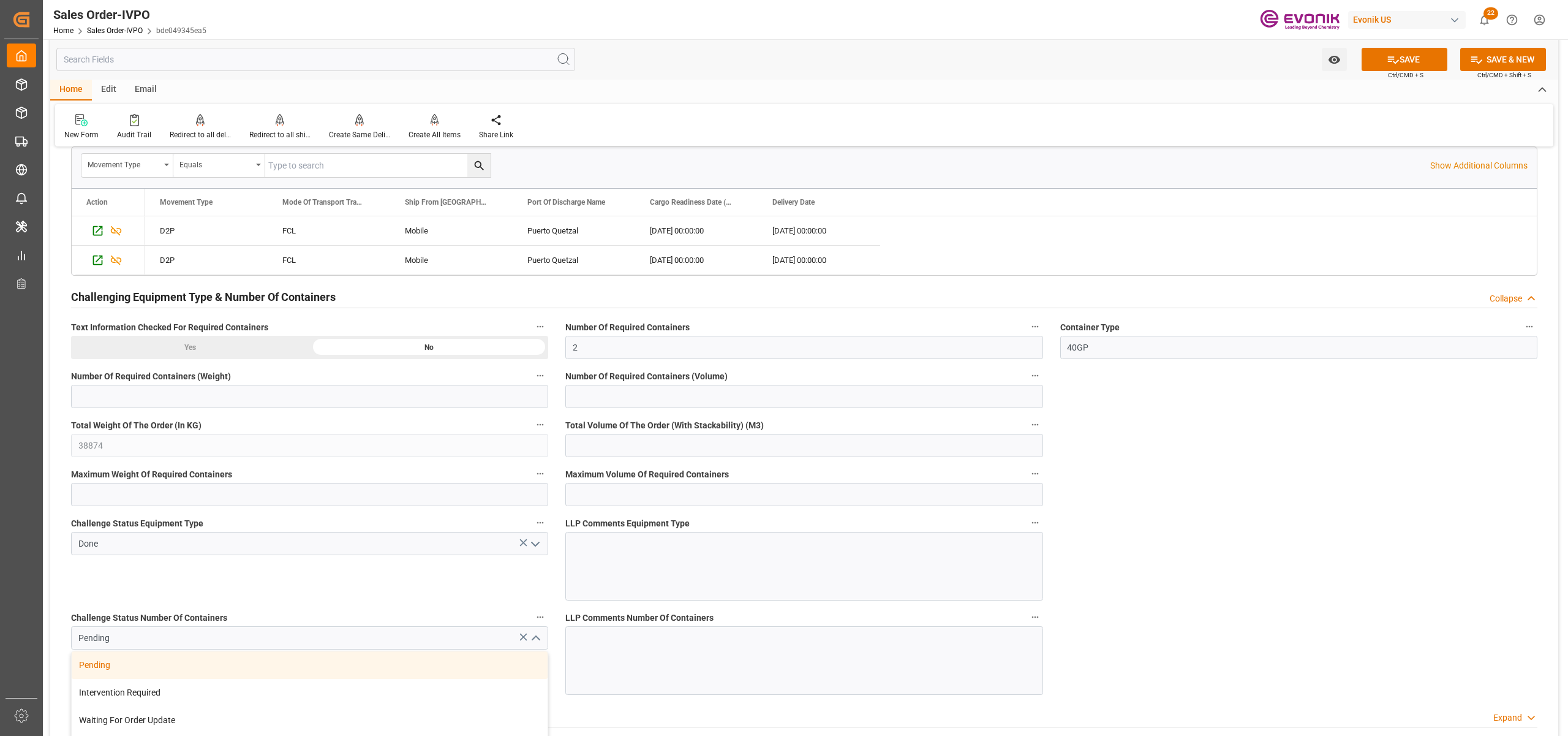
scroll to position [2452, 0]
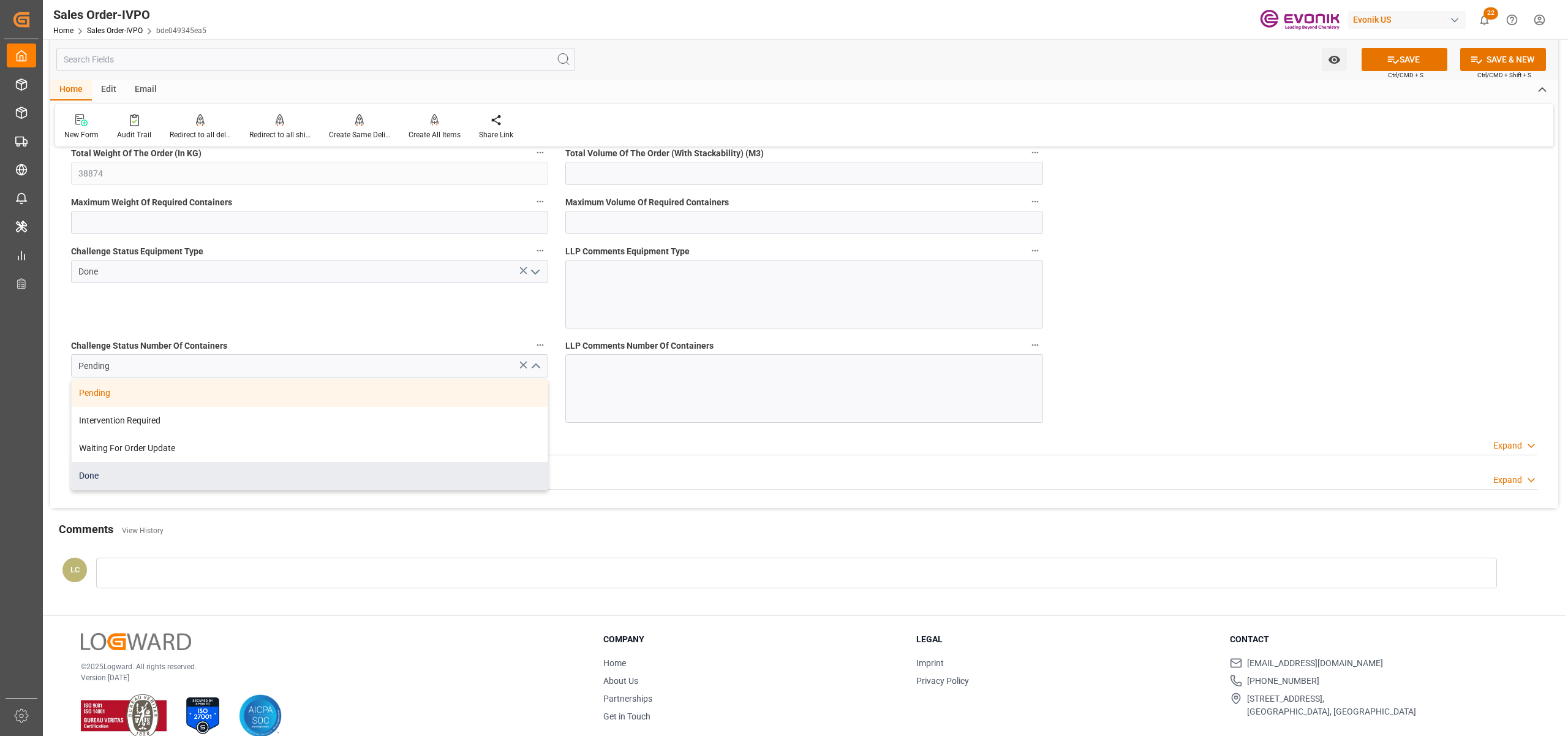
click at [234, 474] on div "Done" at bounding box center [309, 476] width 476 height 27
type input "Done"
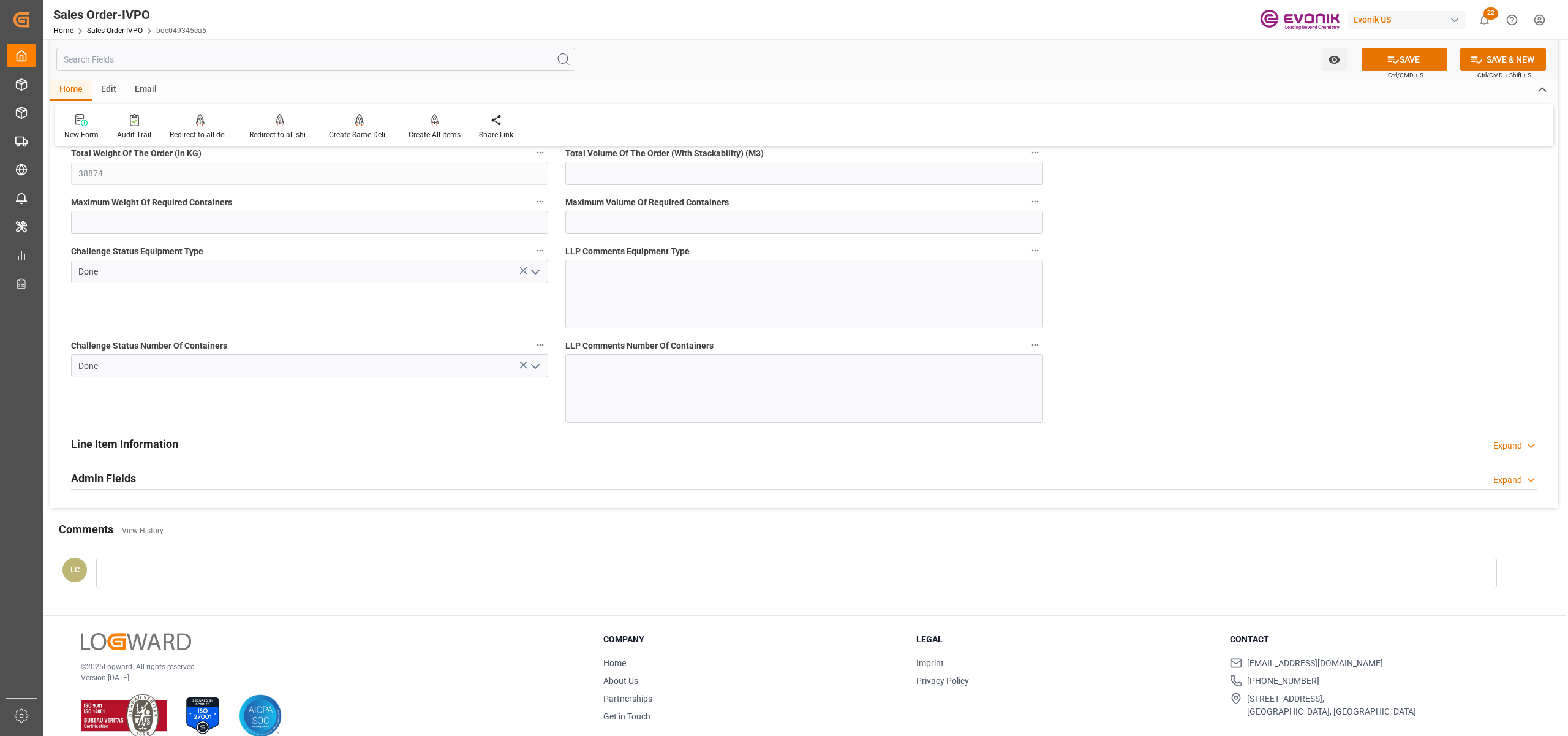
scroll to position [2180, 0]
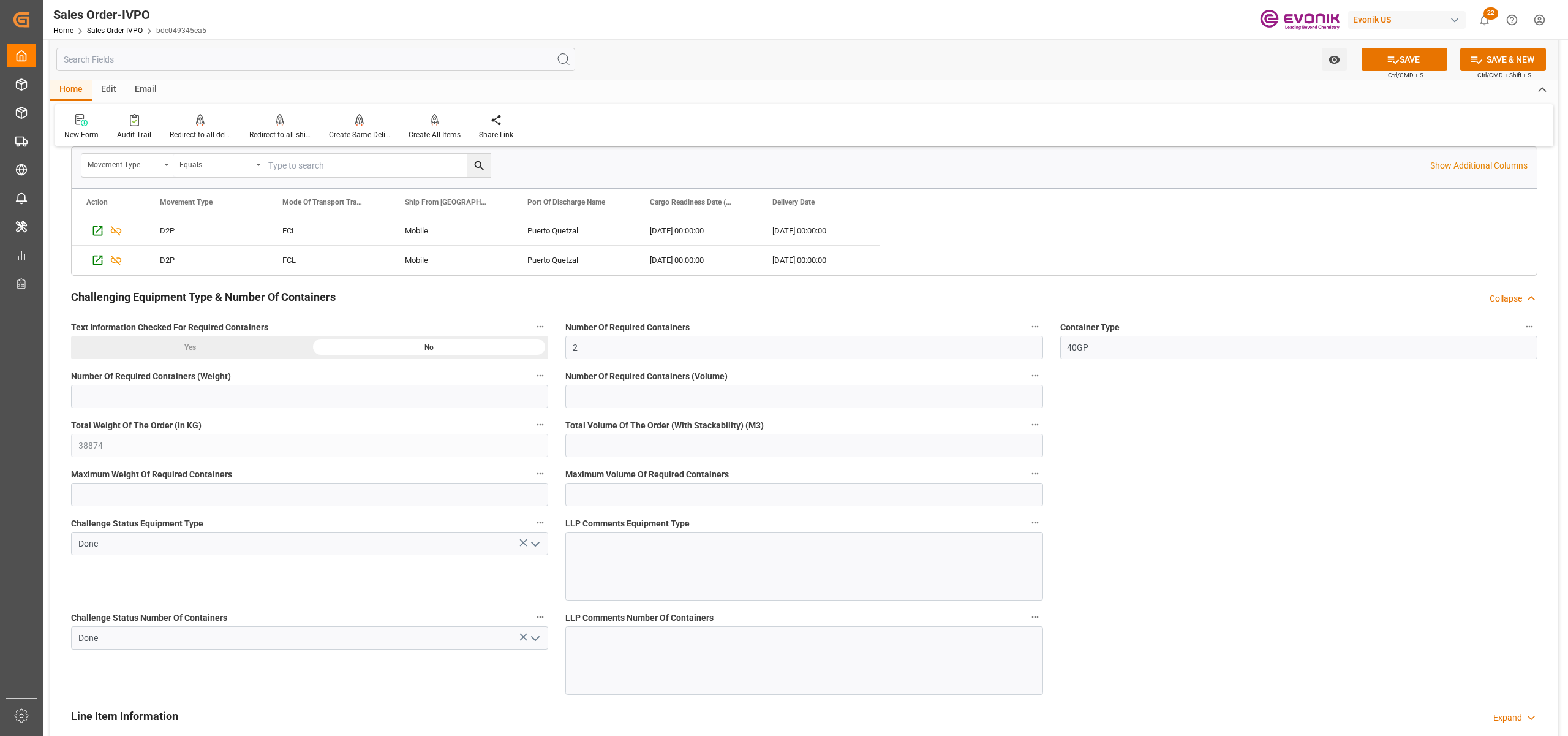
click at [1402, 59] on button "SAVE" at bounding box center [1405, 59] width 86 height 23
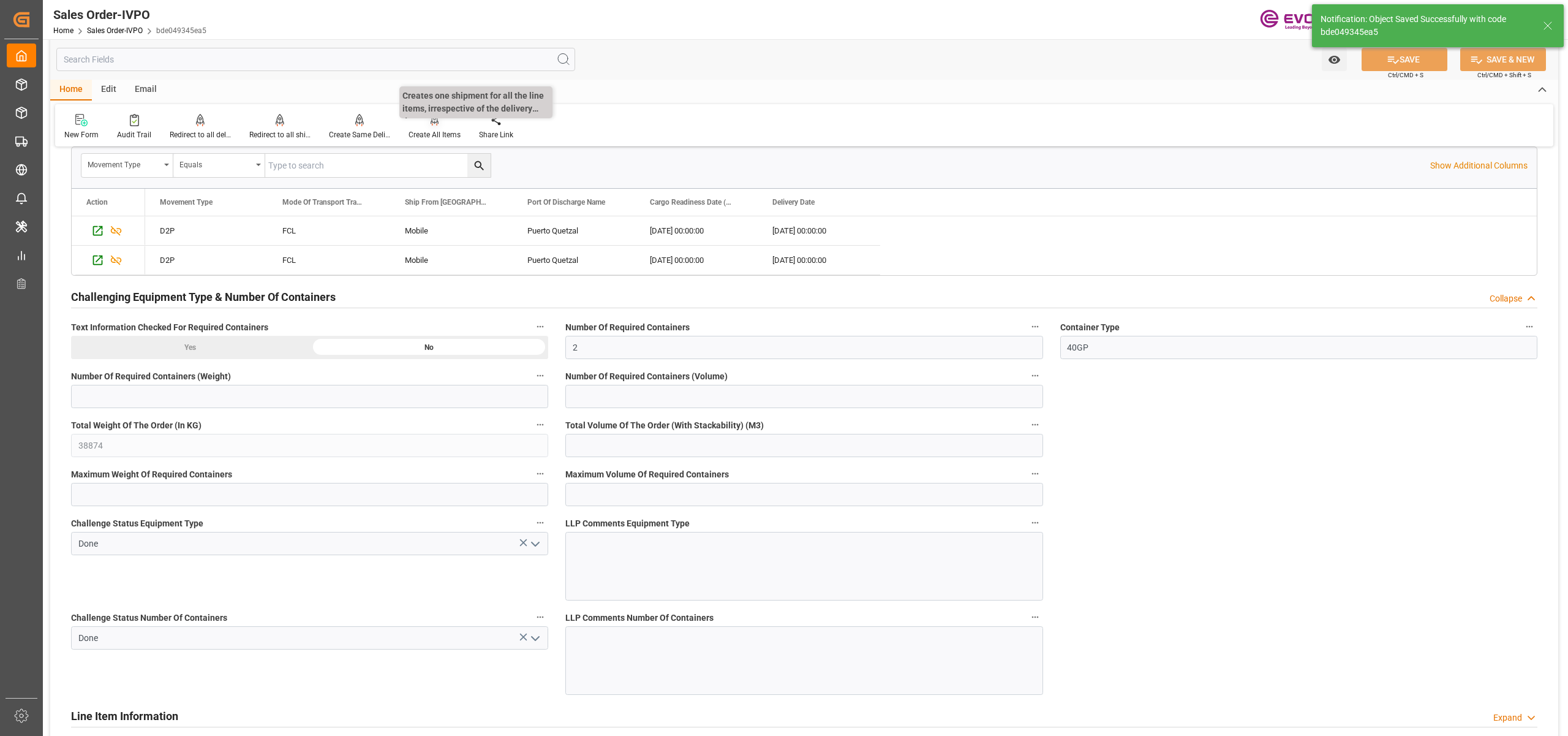
type input "28.08.2025 06:39"
type input "No"
type input "3"
type input "2"
type input "107.616"
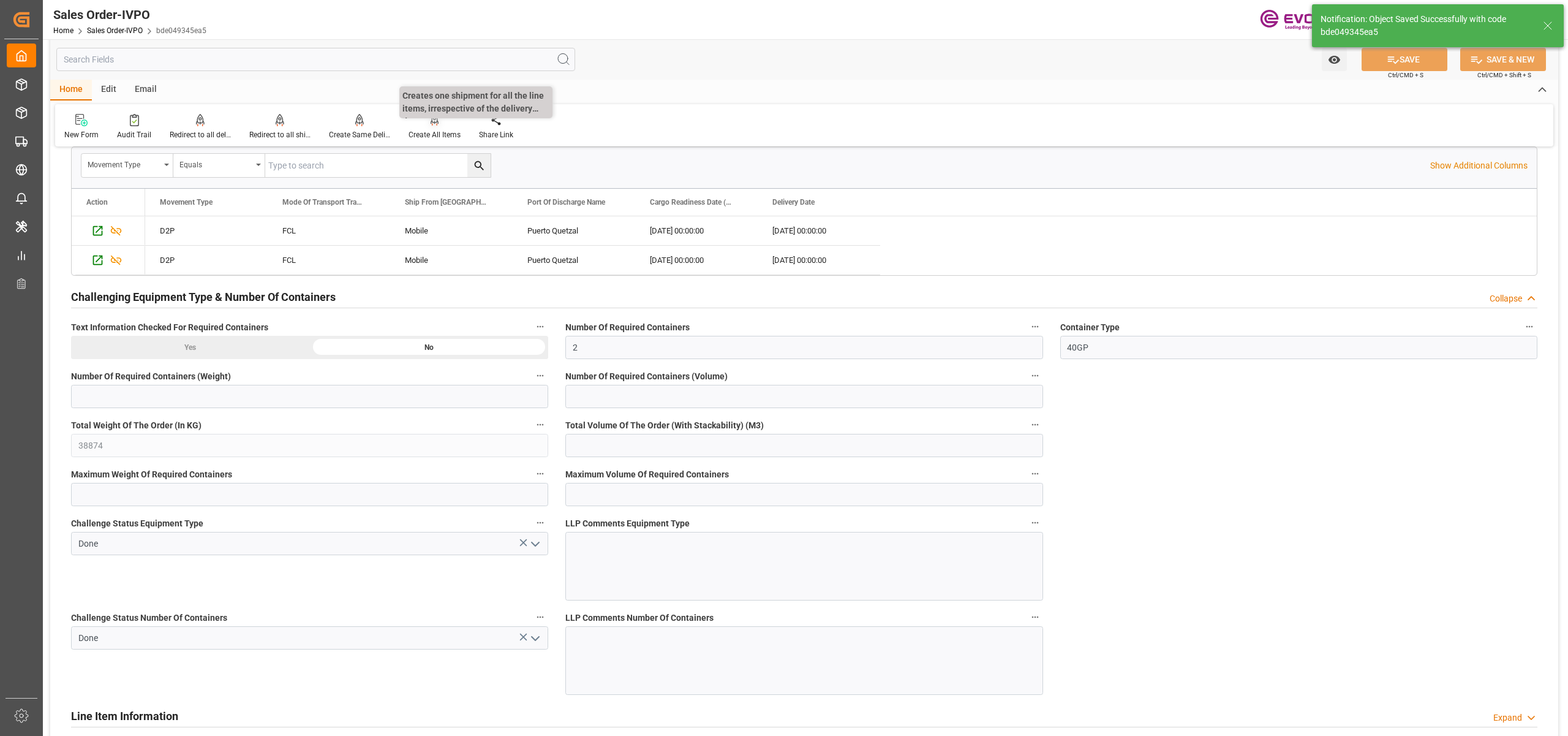
type input "38000"
type input "120"
click at [425, 121] on div at bounding box center [435, 120] width 52 height 13
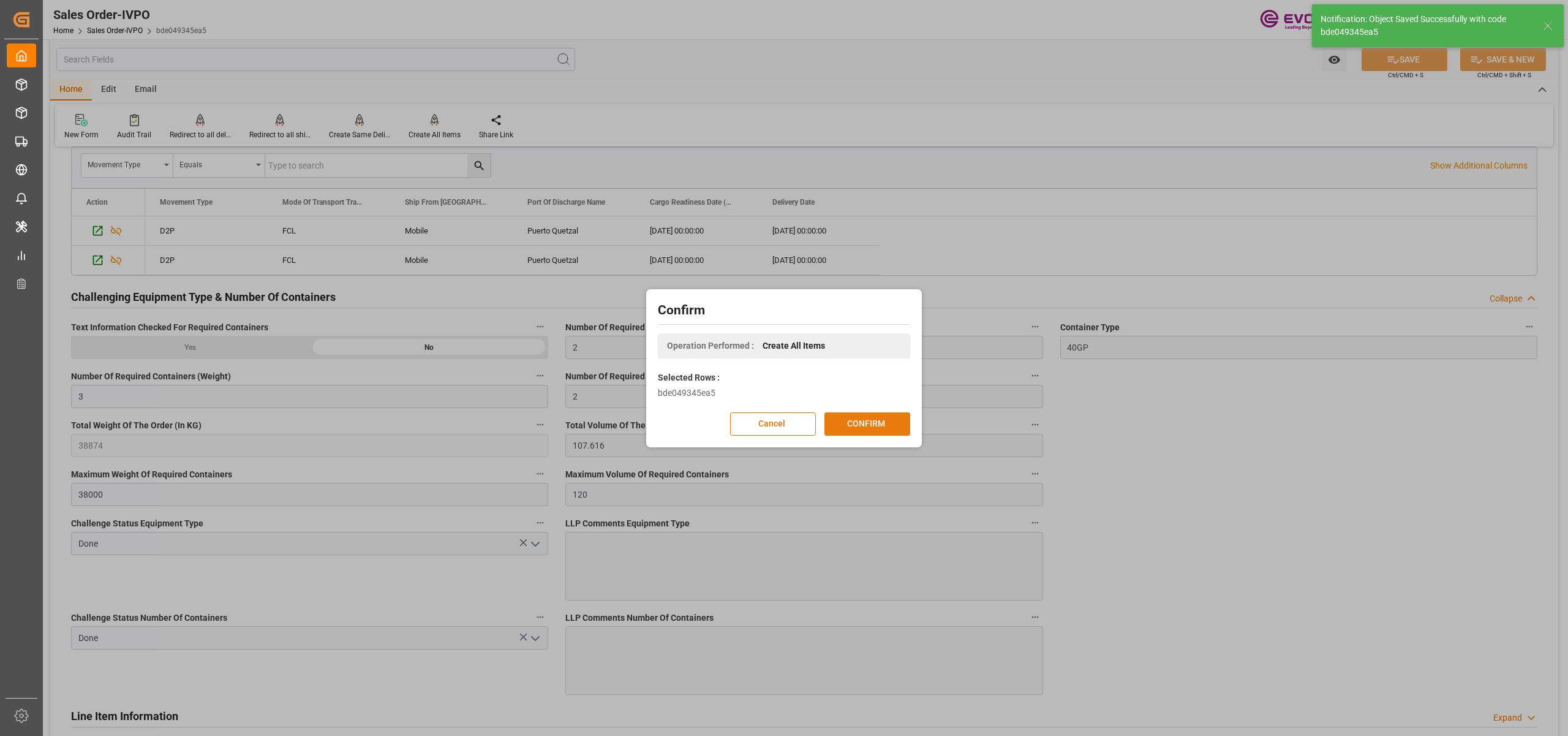
click at [890, 421] on button "CONFIRM" at bounding box center [868, 424] width 86 height 23
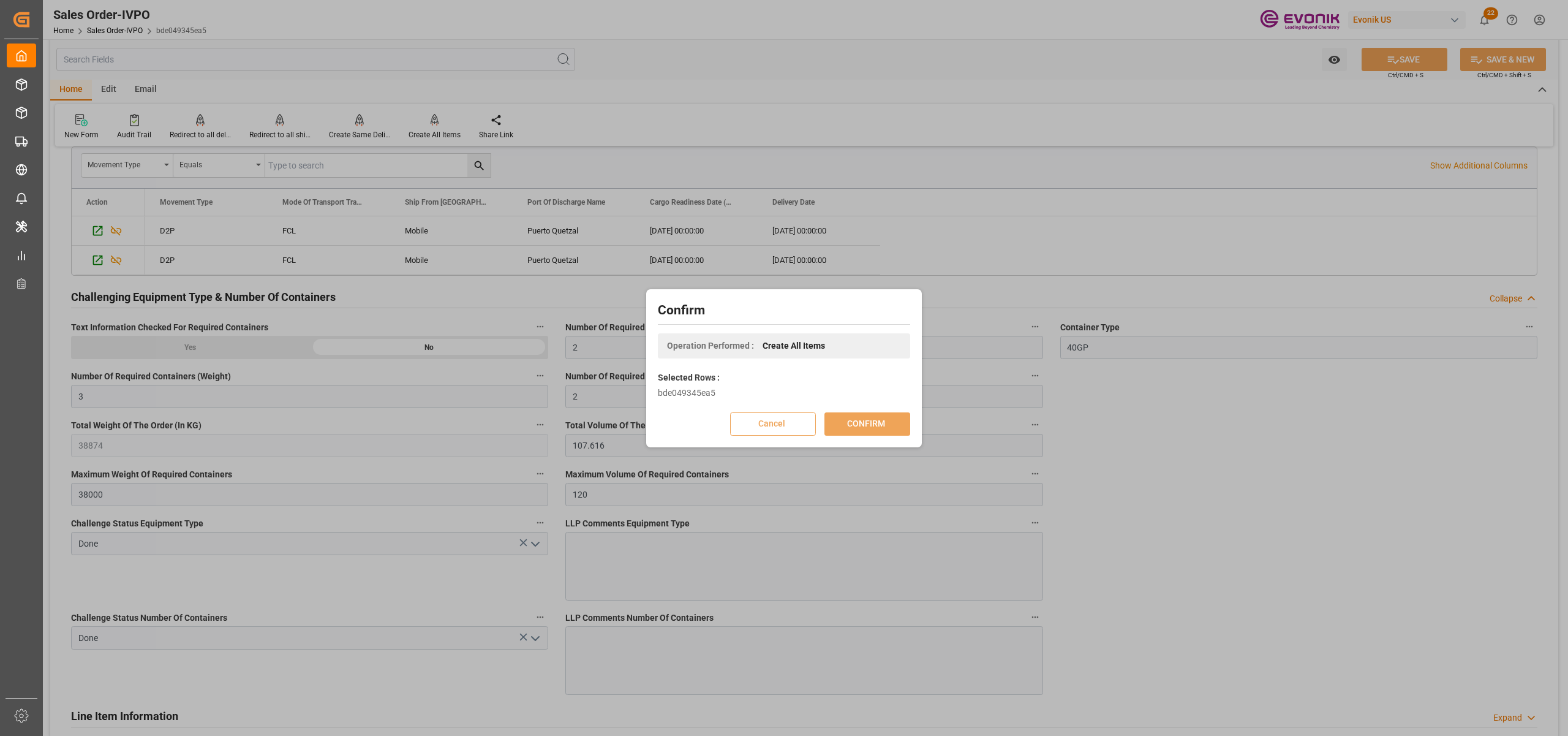
scroll to position [133, 0]
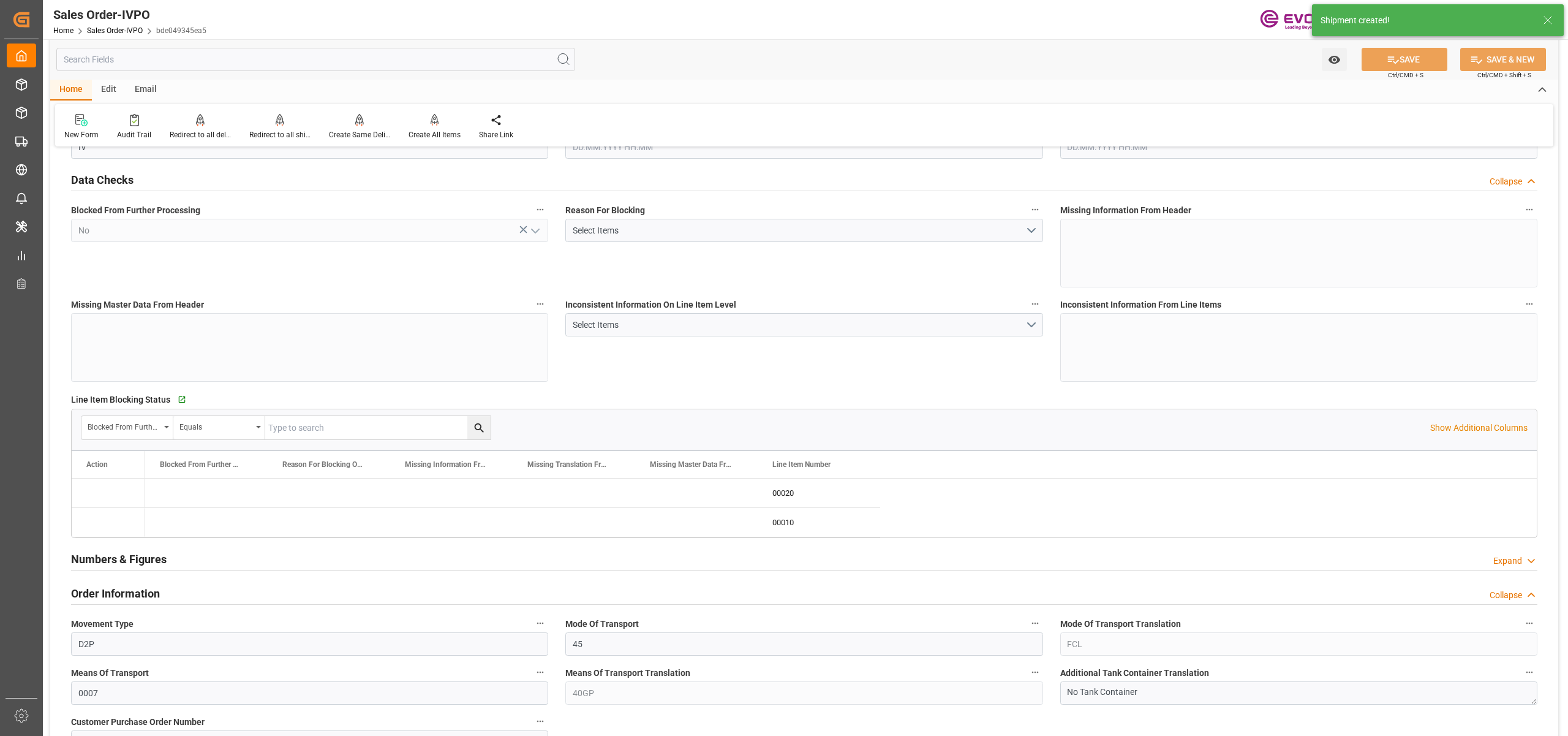
type input "GTPRQ"
type input "0"
type input "2"
type input "3"
type input "2"
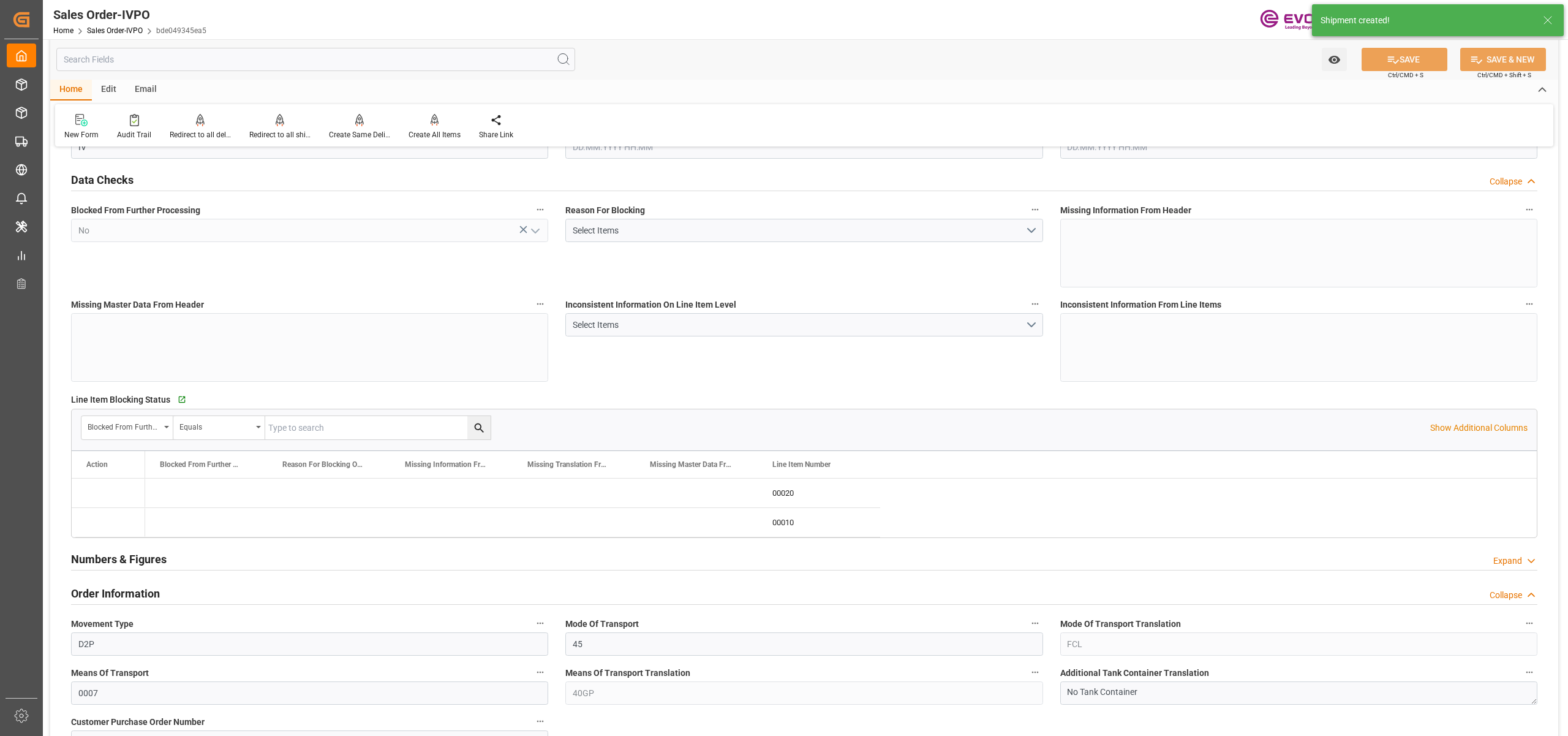
type input "38874"
type input "107.616"
type input "38000"
type input "120"
type input "26.08.2025 19:54"
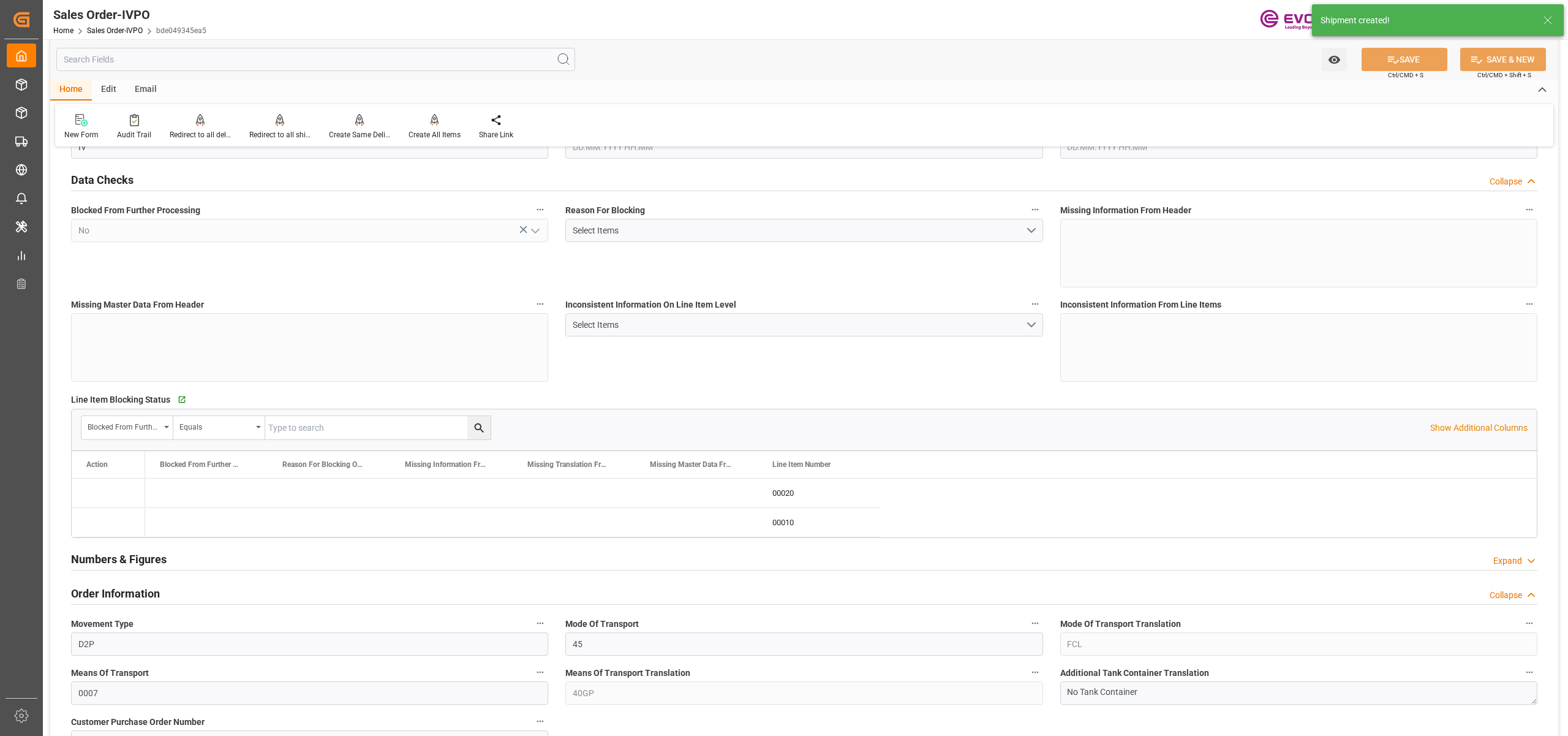
type input "28.08.2025 06:39"
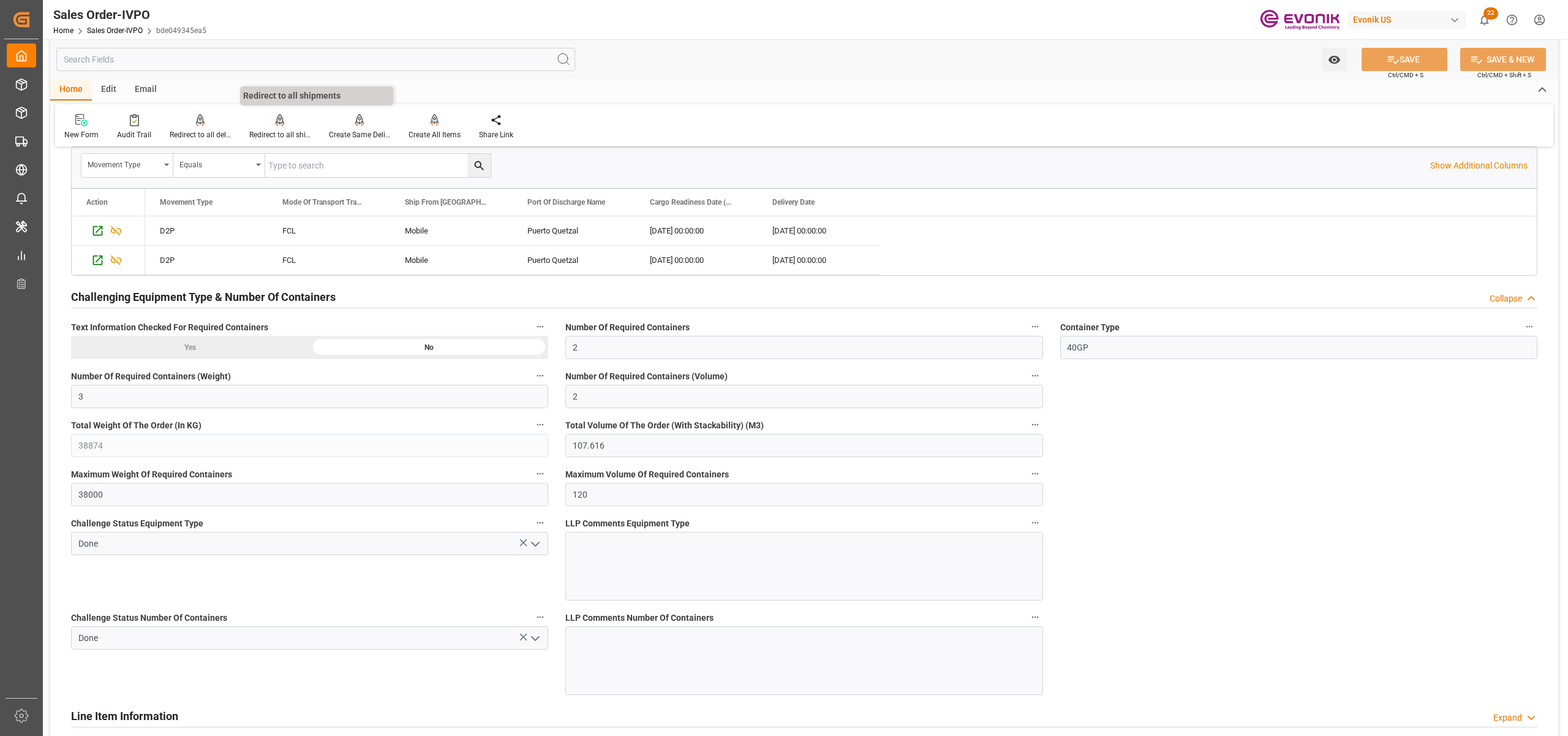
click at [284, 128] on div "Redirect to all shipments" at bounding box center [280, 126] width 79 height 27
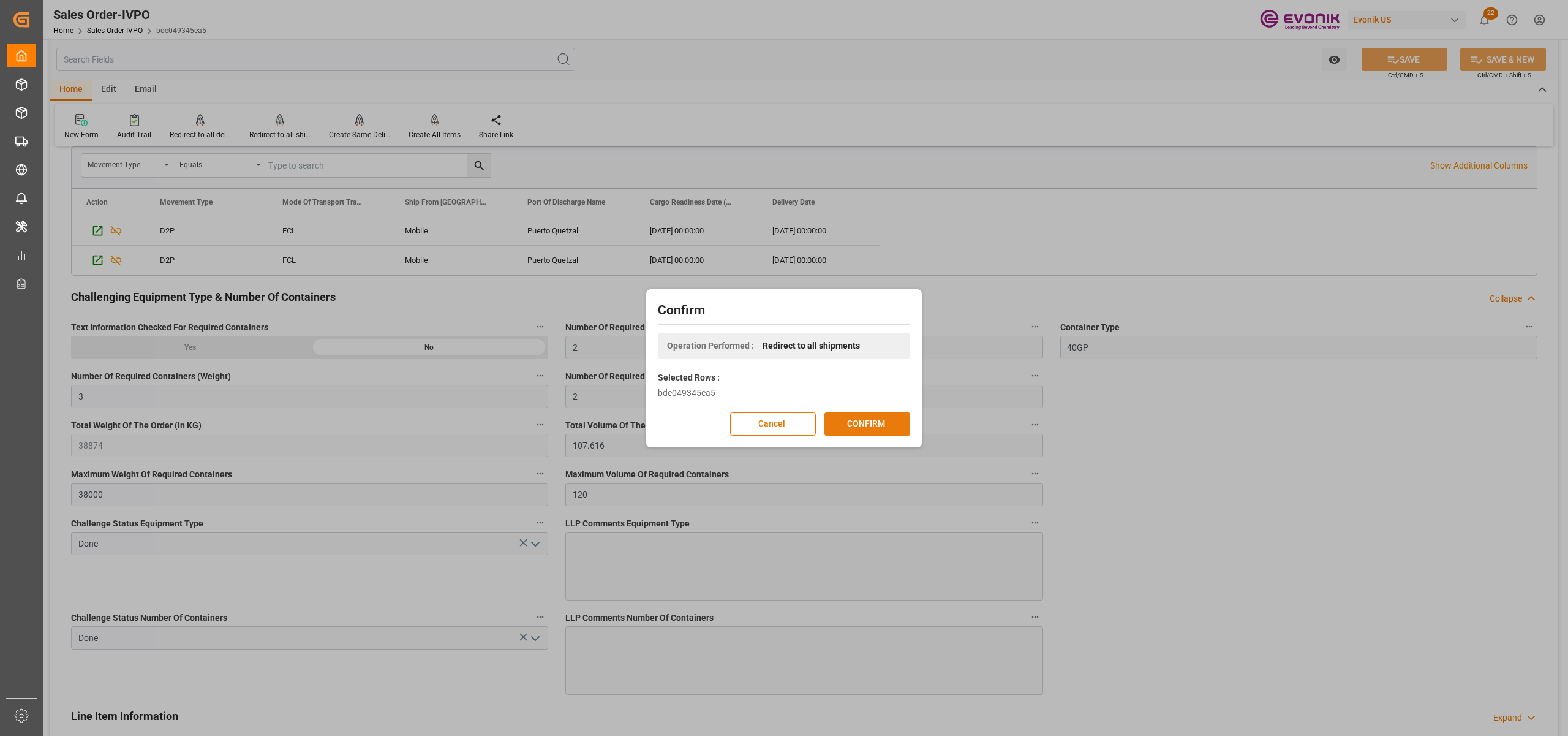
click at [853, 418] on button "CONFIRM" at bounding box center [868, 424] width 86 height 23
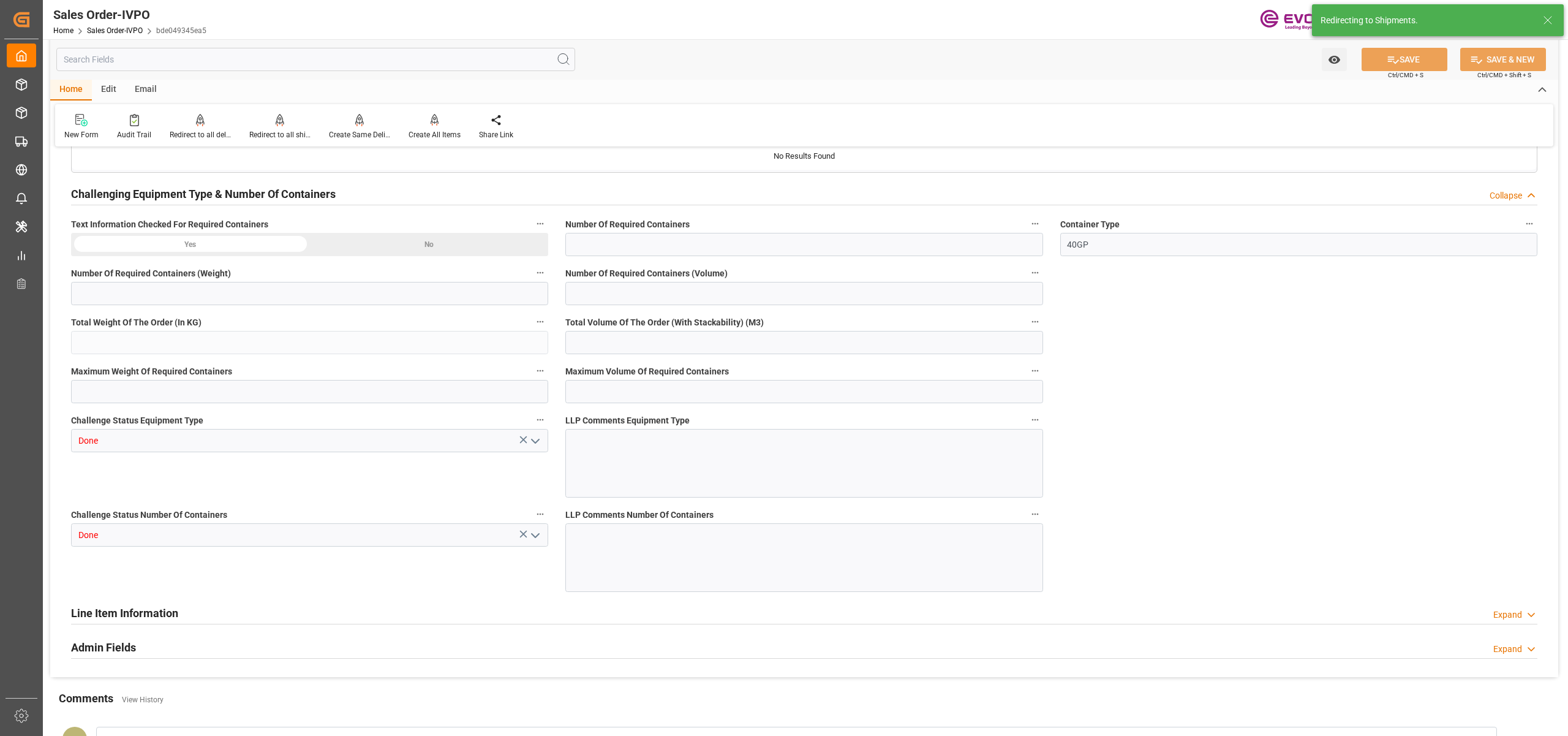
type input "GTPRQ"
type input "0"
type input "2"
type input "3"
type input "2"
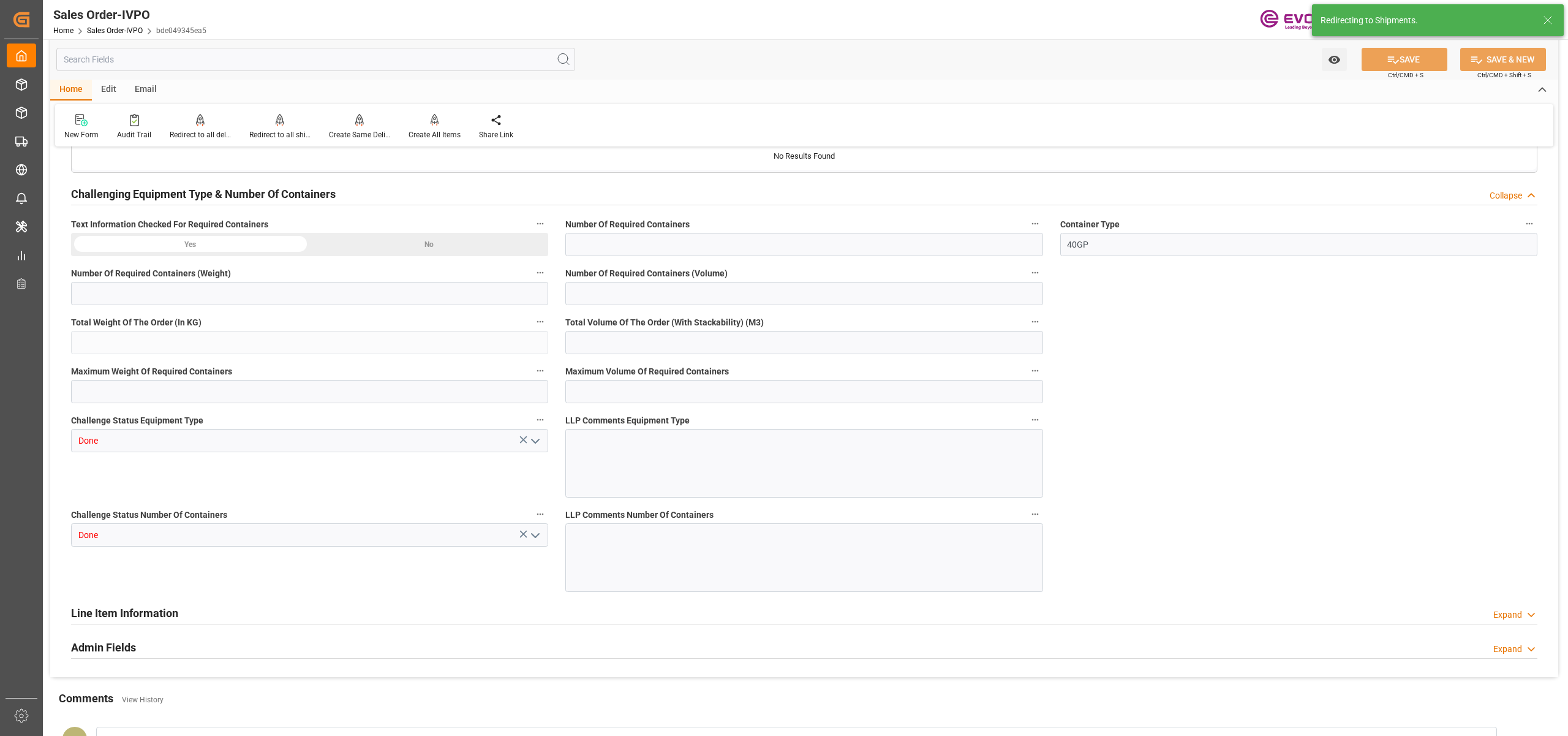
type input "38874"
type input "107.616"
type input "38000"
type input "120"
type input "26.08.2025 19:54"
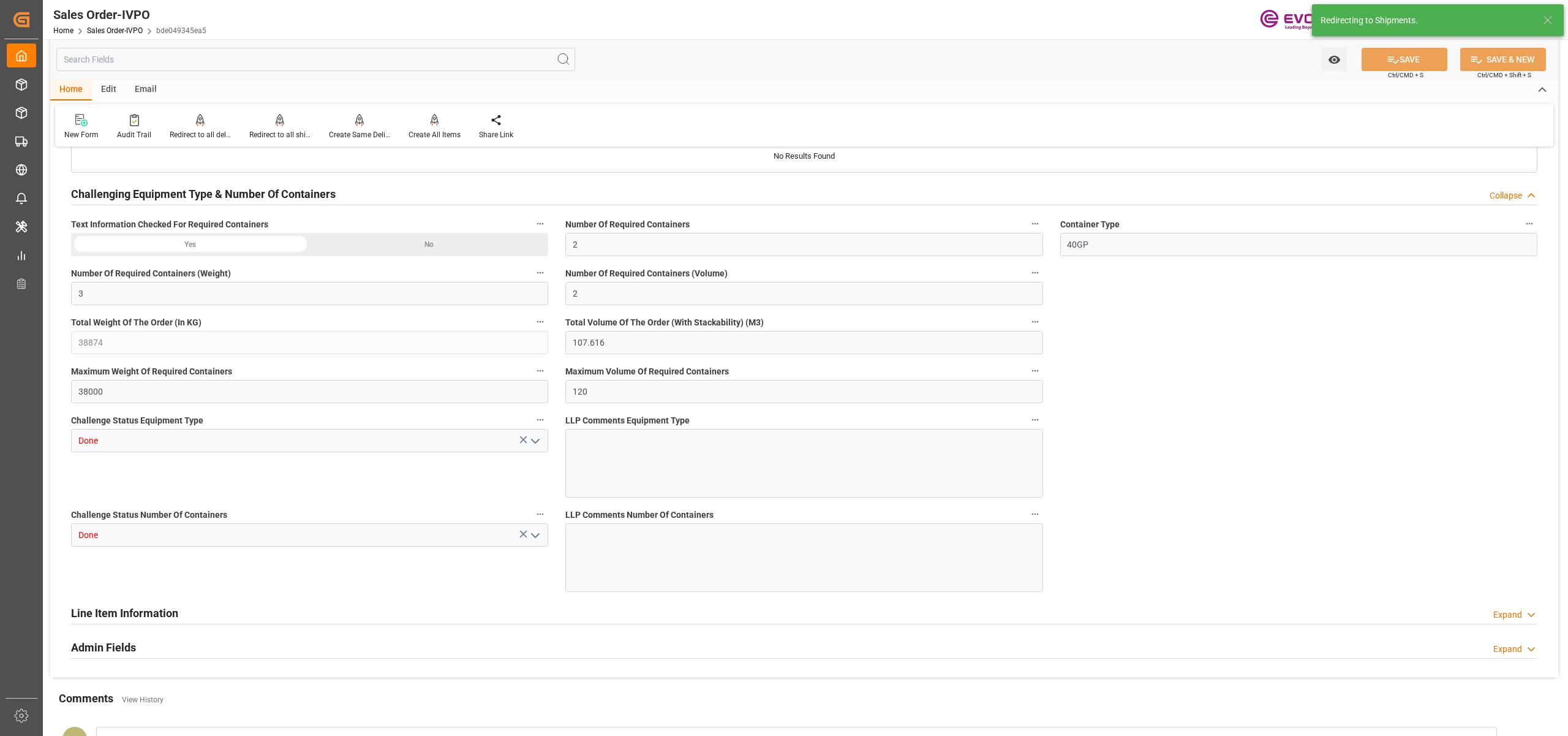
type input "28.08.2025 06:39"
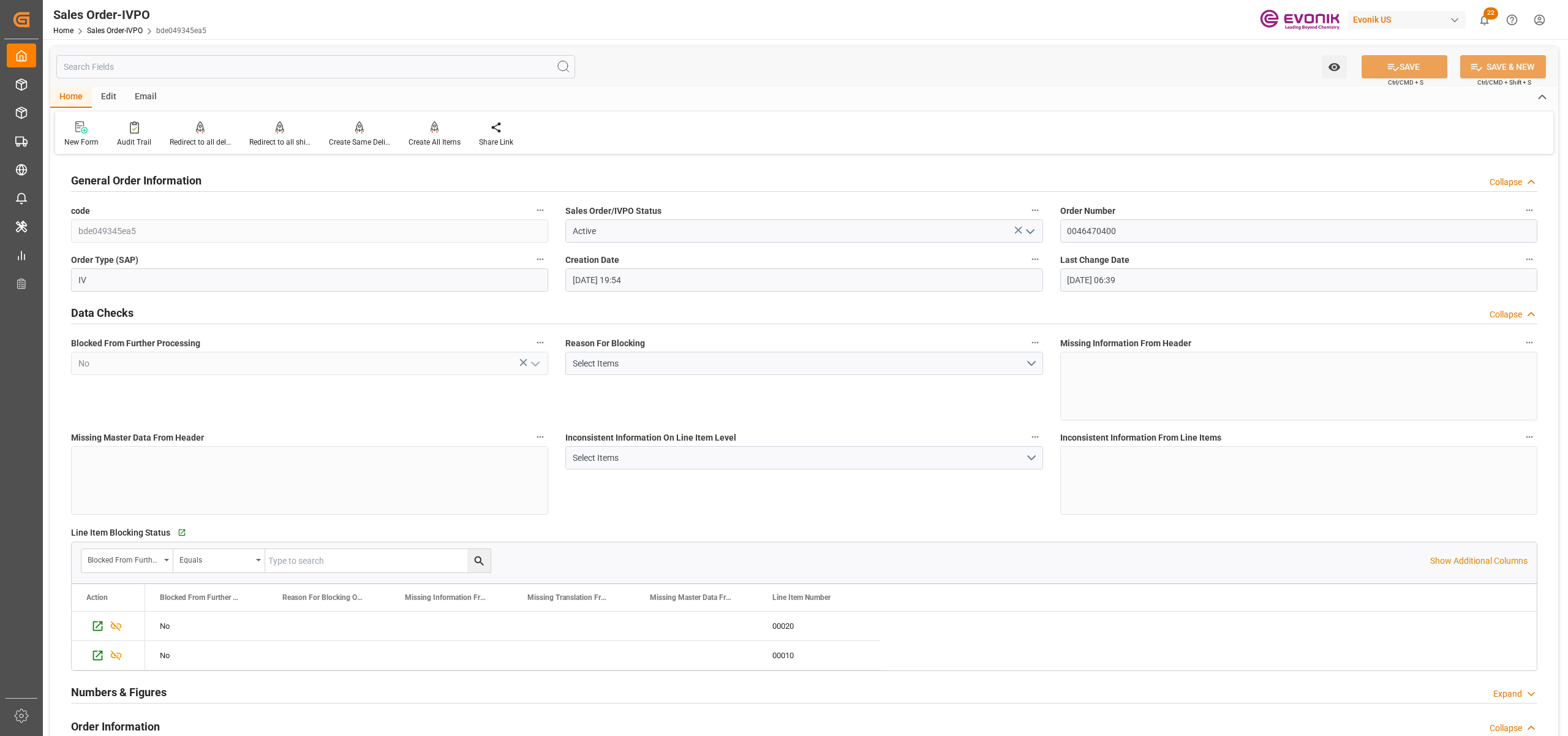
scroll to position [545, 0]
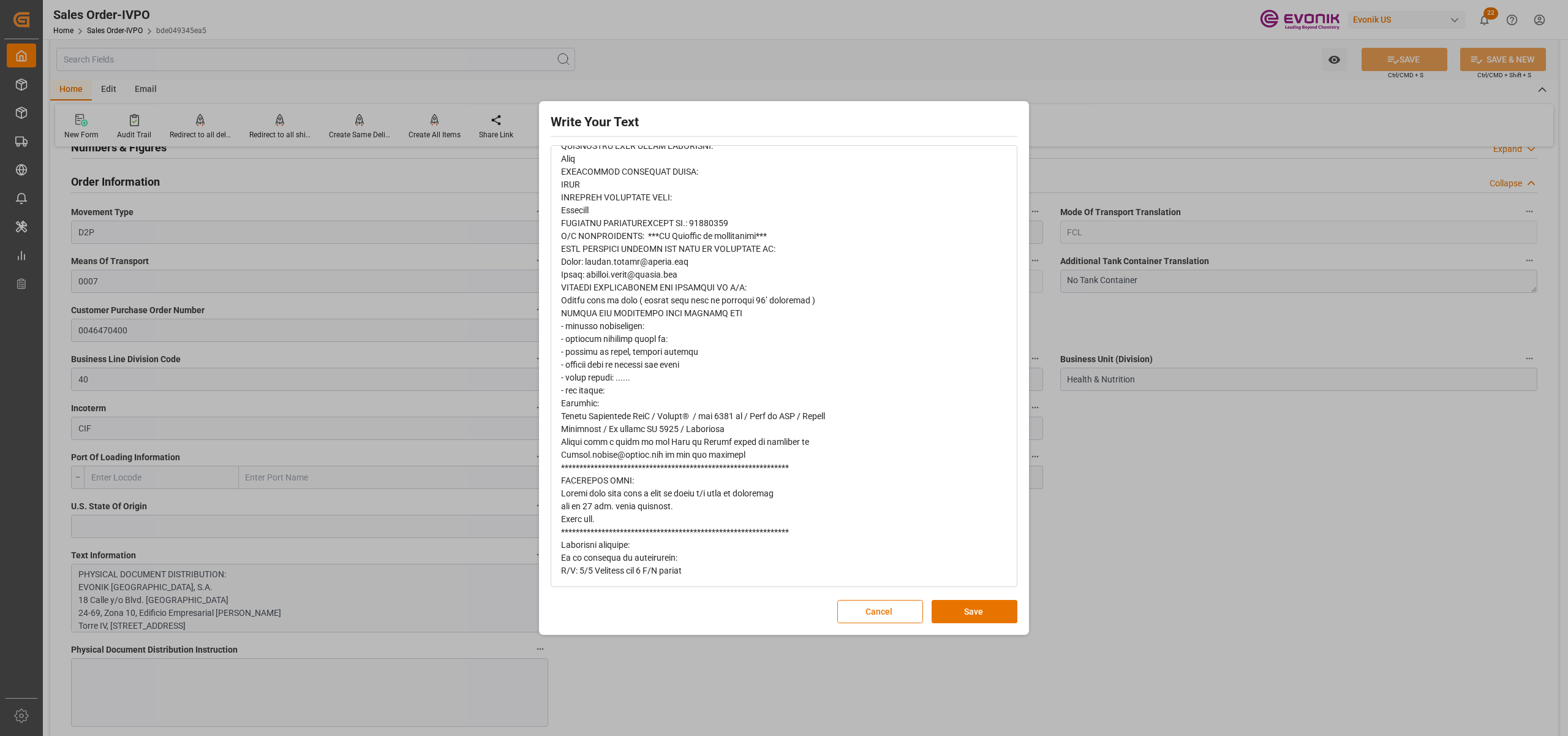
scroll to position [270, 0]
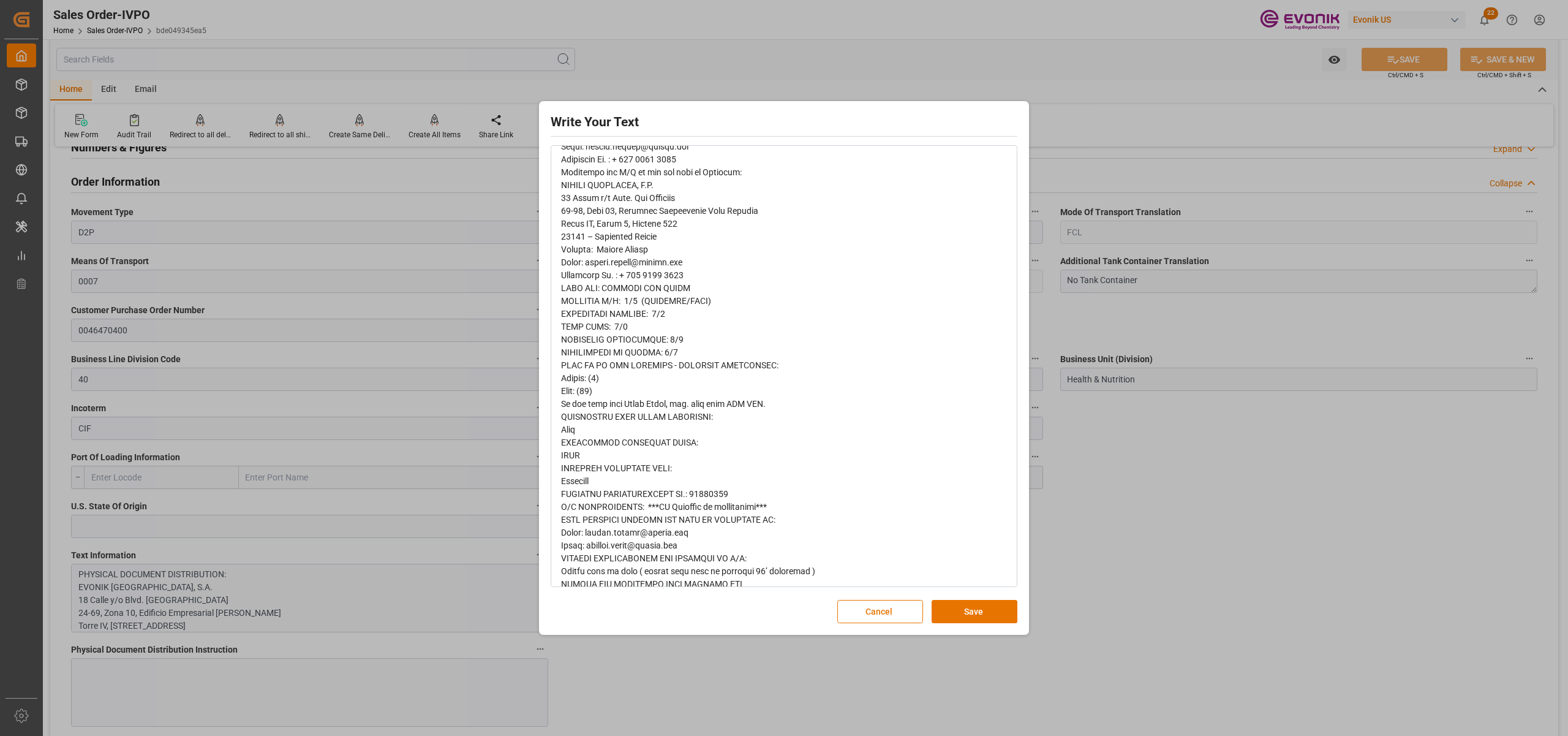
drag, startPoint x: 870, startPoint y: 610, endPoint x: 749, endPoint y: 693, distance: 146.7
click at [870, 610] on button "Cancel" at bounding box center [881, 612] width 86 height 23
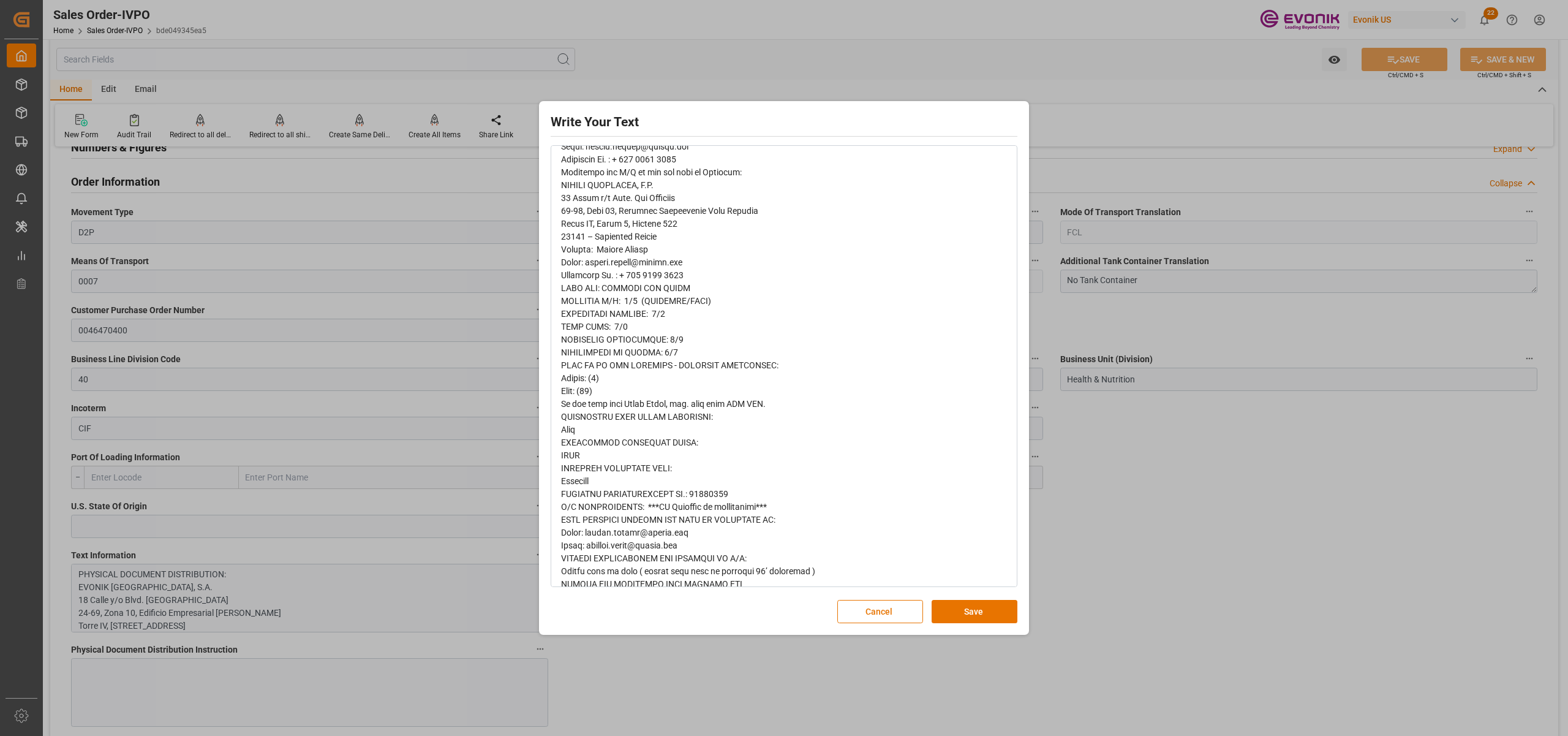
scroll to position [542, 0]
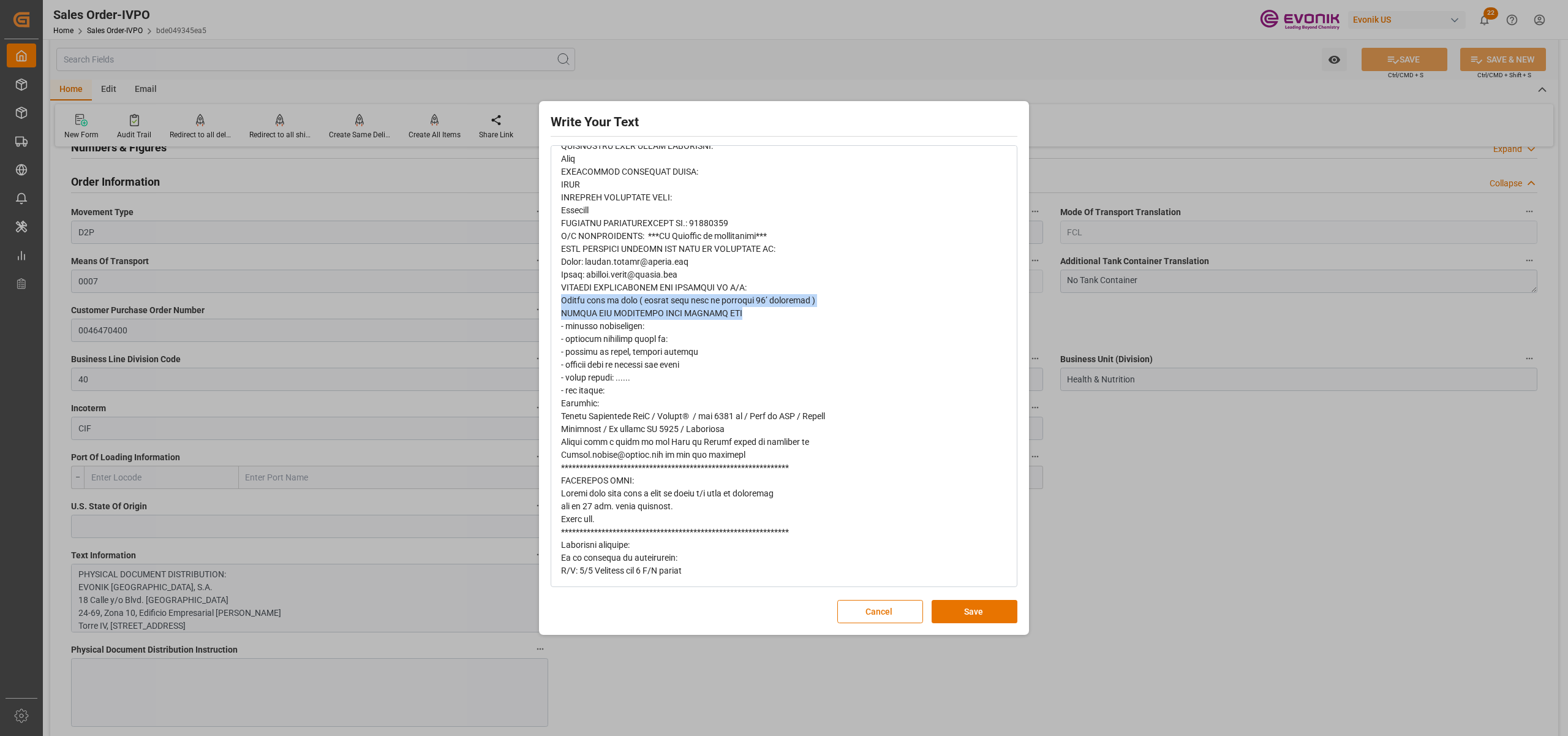
drag, startPoint x: 743, startPoint y: 315, endPoint x: 559, endPoint y: 298, distance: 184.8
click at [559, 298] on div "rdw-wrapper" at bounding box center [784, 120] width 464 height 931
click at [801, 404] on div "rdw-editor" at bounding box center [784, 120] width 447 height 914
click at [866, 607] on button "Cancel" at bounding box center [881, 612] width 86 height 23
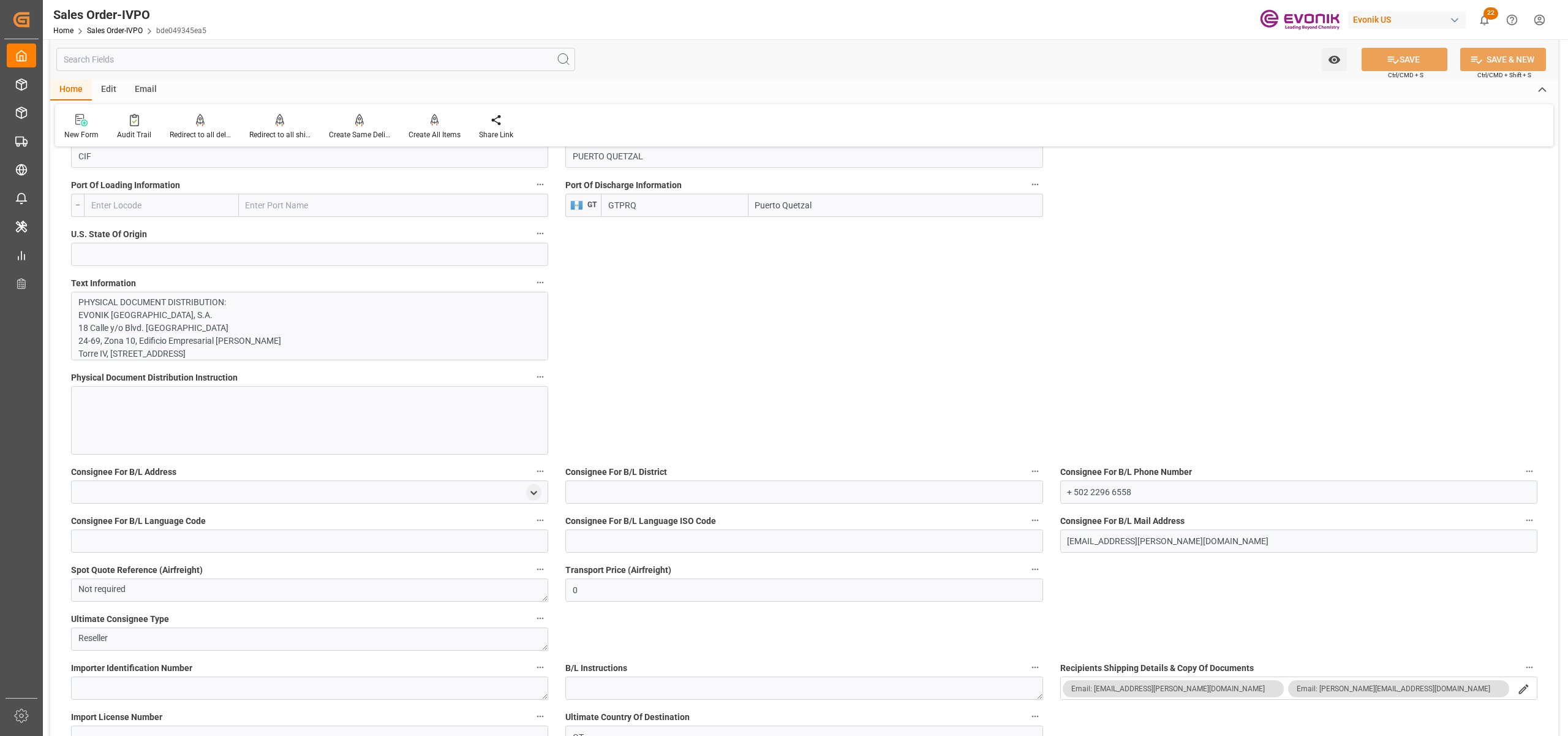
scroll to position [1089, 0]
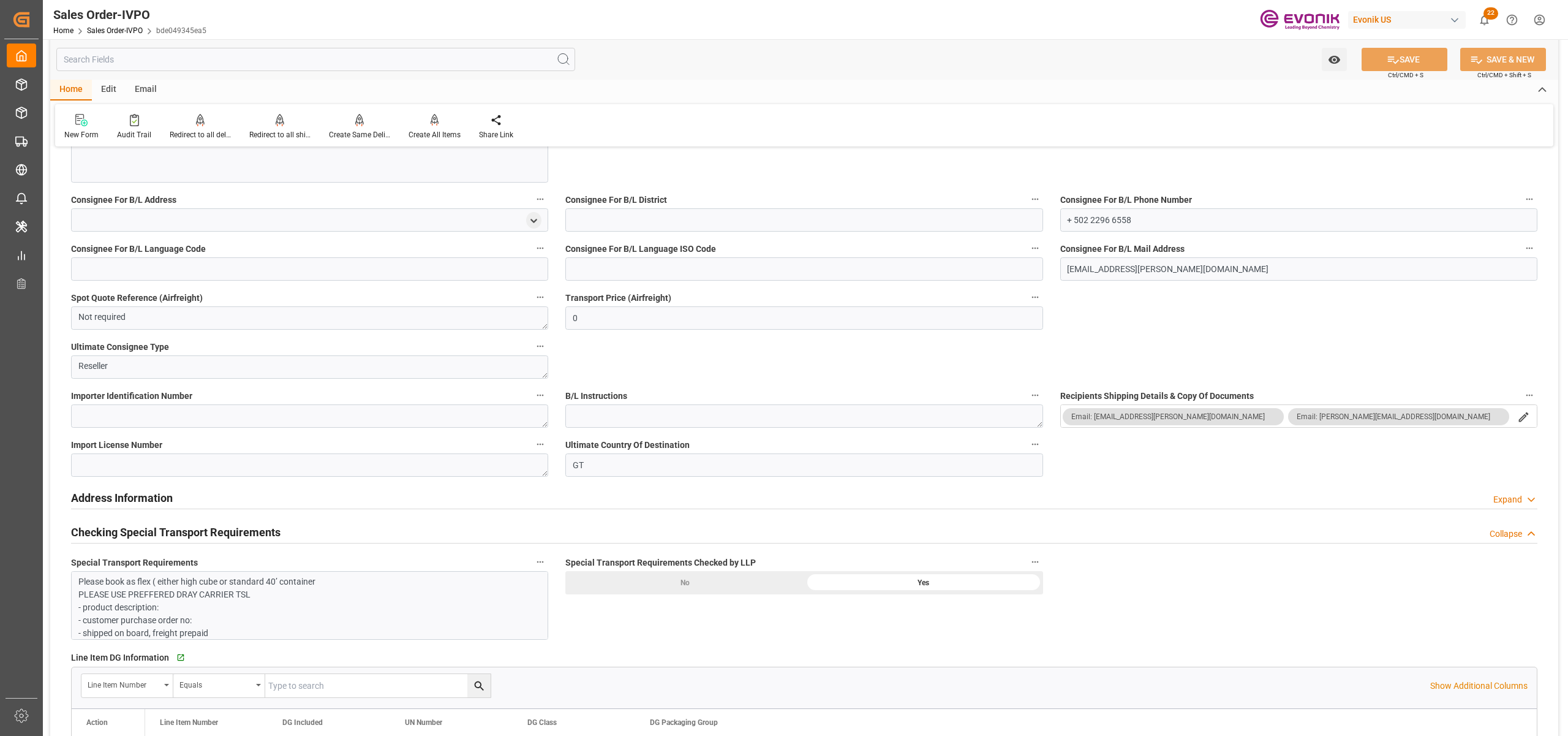
click at [349, 599] on p "Please book as flex ( either high cube or standard 40’ container PLEASE USE PRE…" at bounding box center [303, 627] width 450 height 103
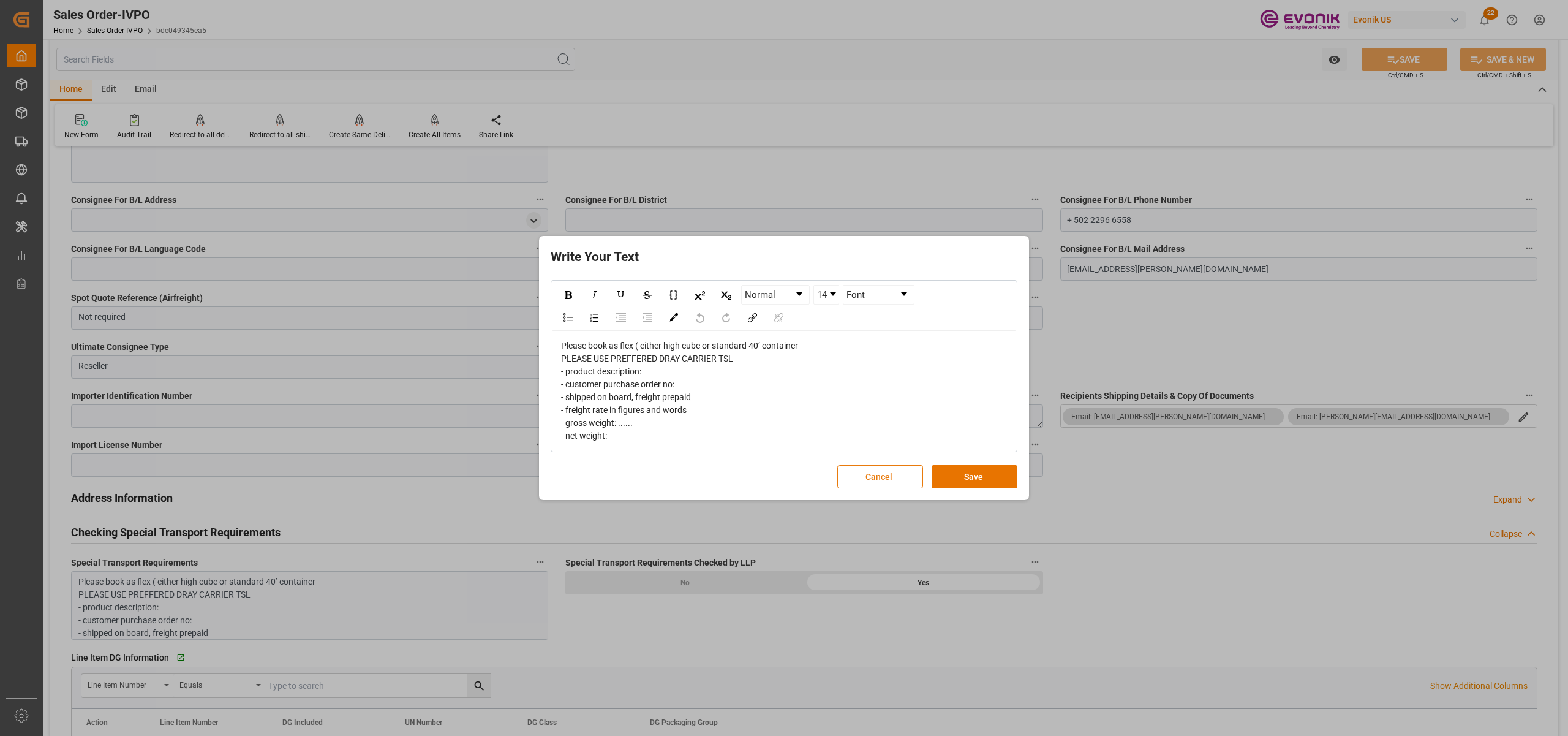
click at [846, 476] on button "Cancel" at bounding box center [881, 477] width 86 height 23
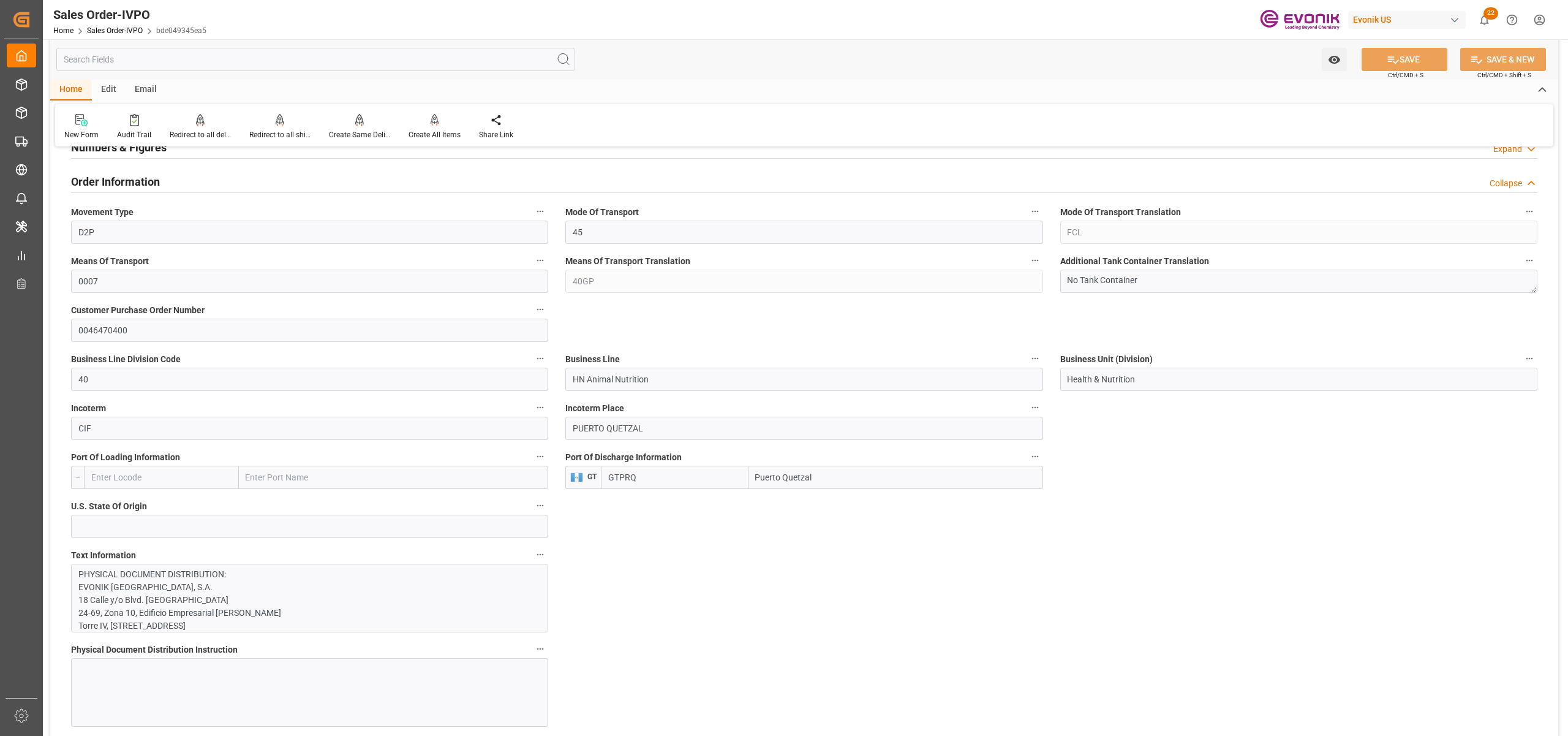
scroll to position [817, 0]
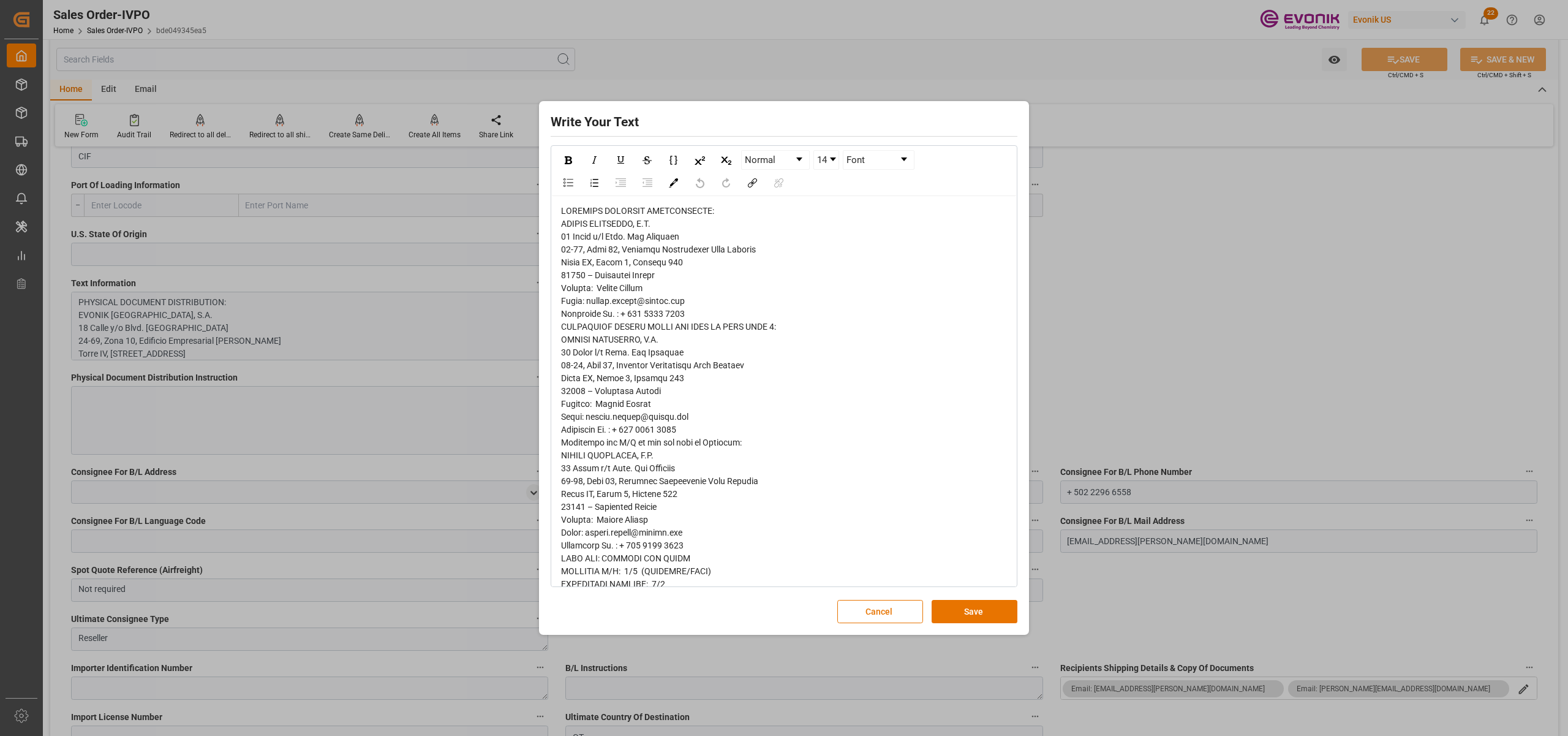
drag, startPoint x: 1012, startPoint y: 297, endPoint x: 1013, endPoint y: 358, distance: 61.0
click at [1013, 358] on div "Normal 14 Font" at bounding box center [784, 366] width 467 height 442
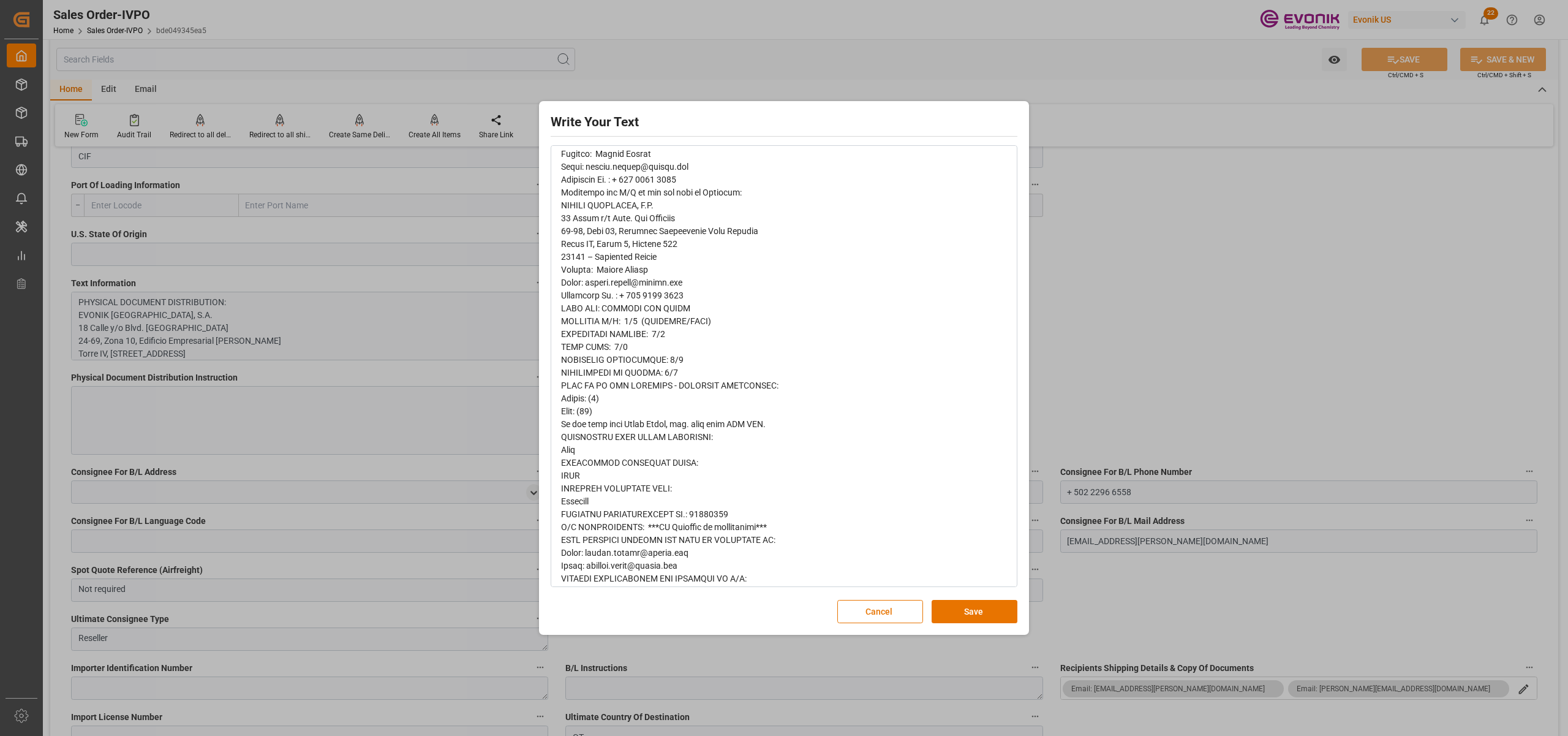
scroll to position [251, 0]
click at [885, 614] on button "Cancel" at bounding box center [881, 612] width 86 height 23
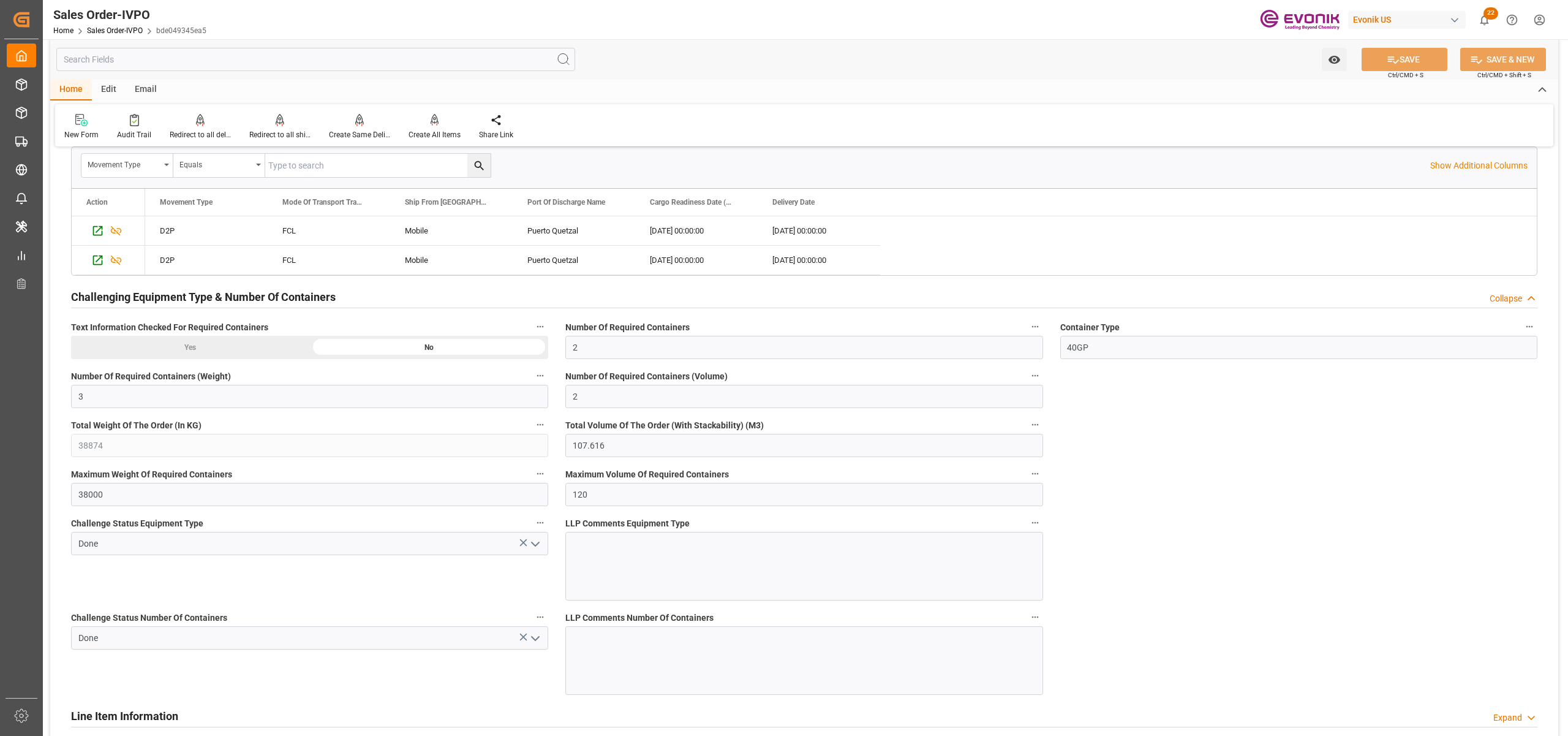
scroll to position [1906, 0]
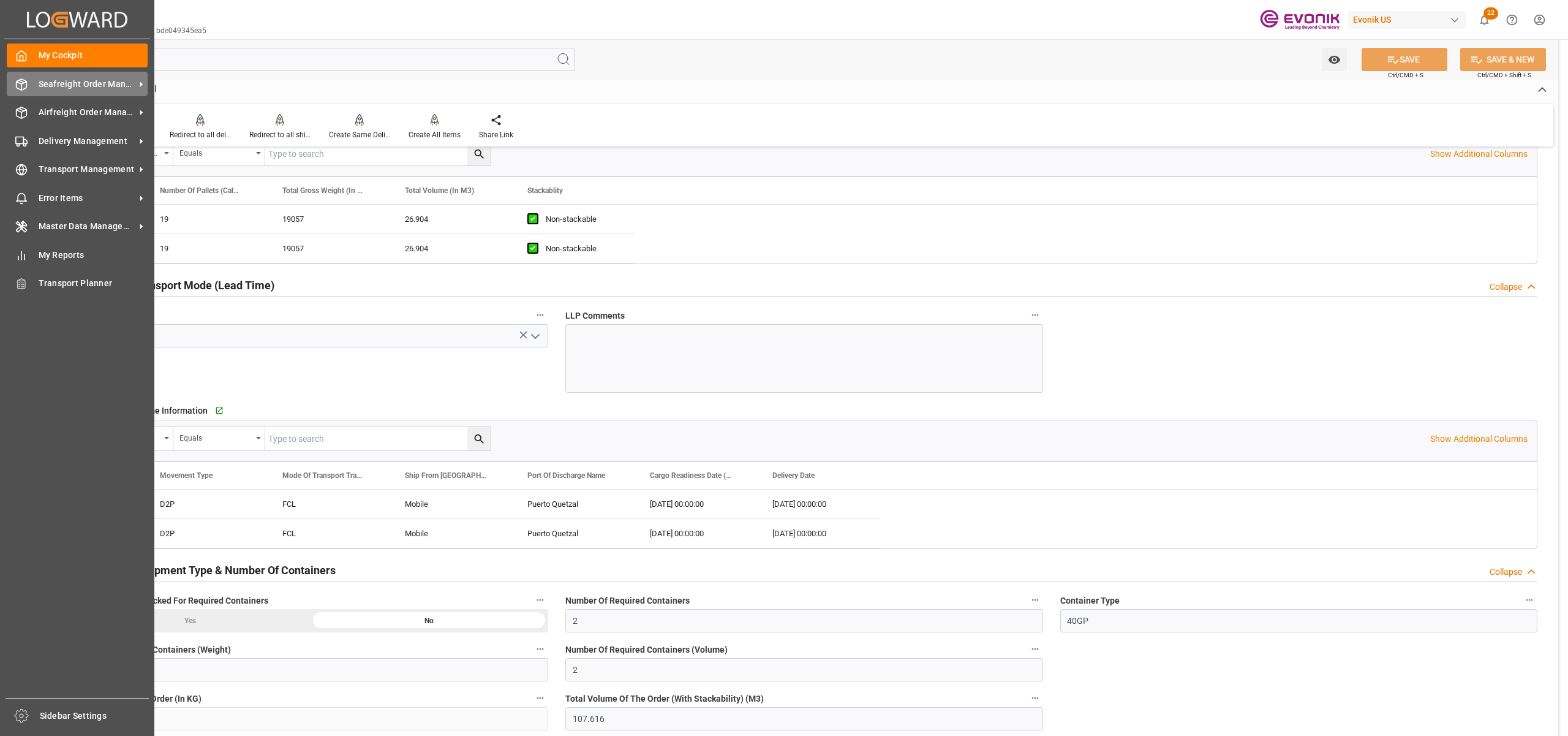
click at [93, 91] on div "Seafreight Order Management Seafreight Order Management" at bounding box center [77, 83] width 141 height 24
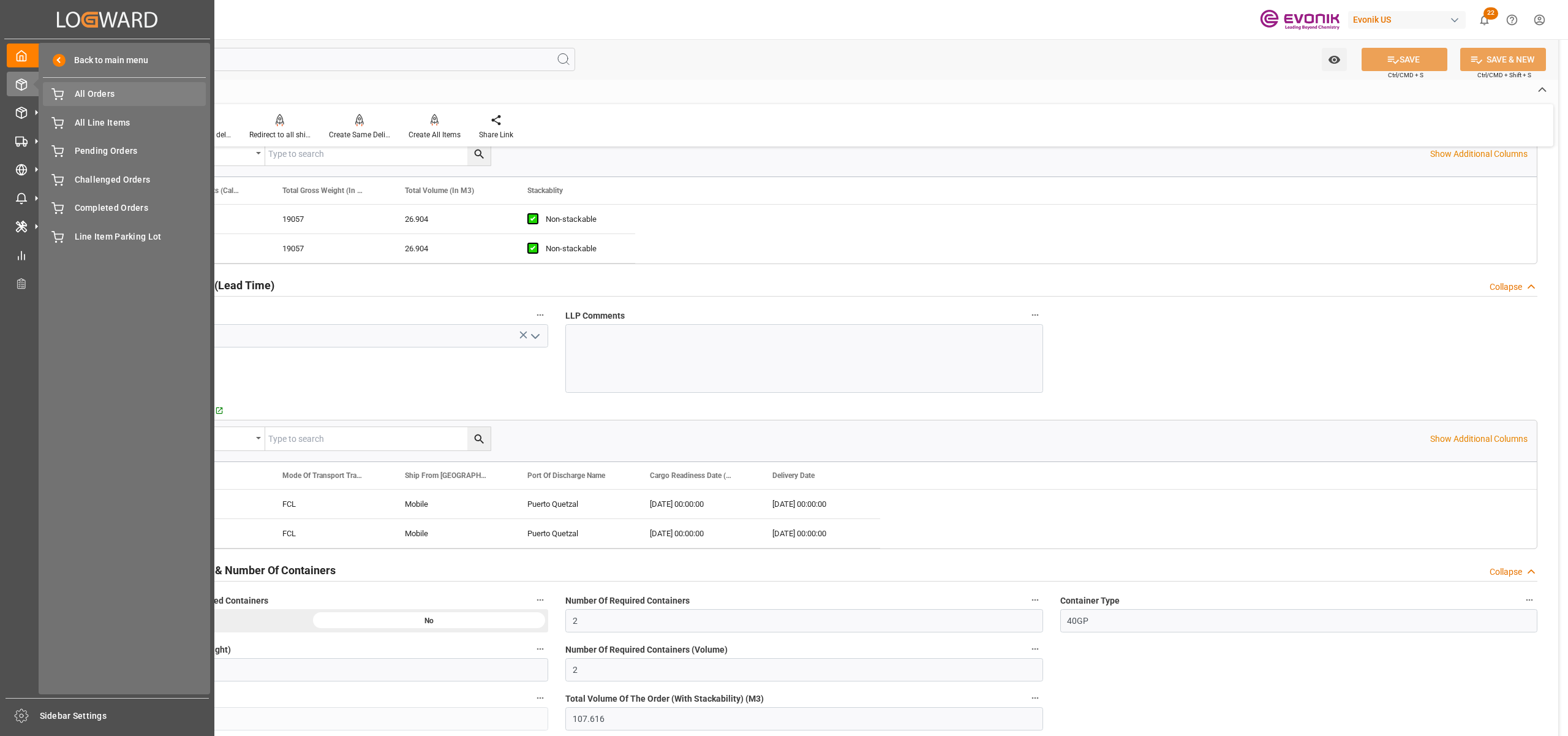
click at [105, 96] on span "All Orders" at bounding box center [141, 94] width 131 height 13
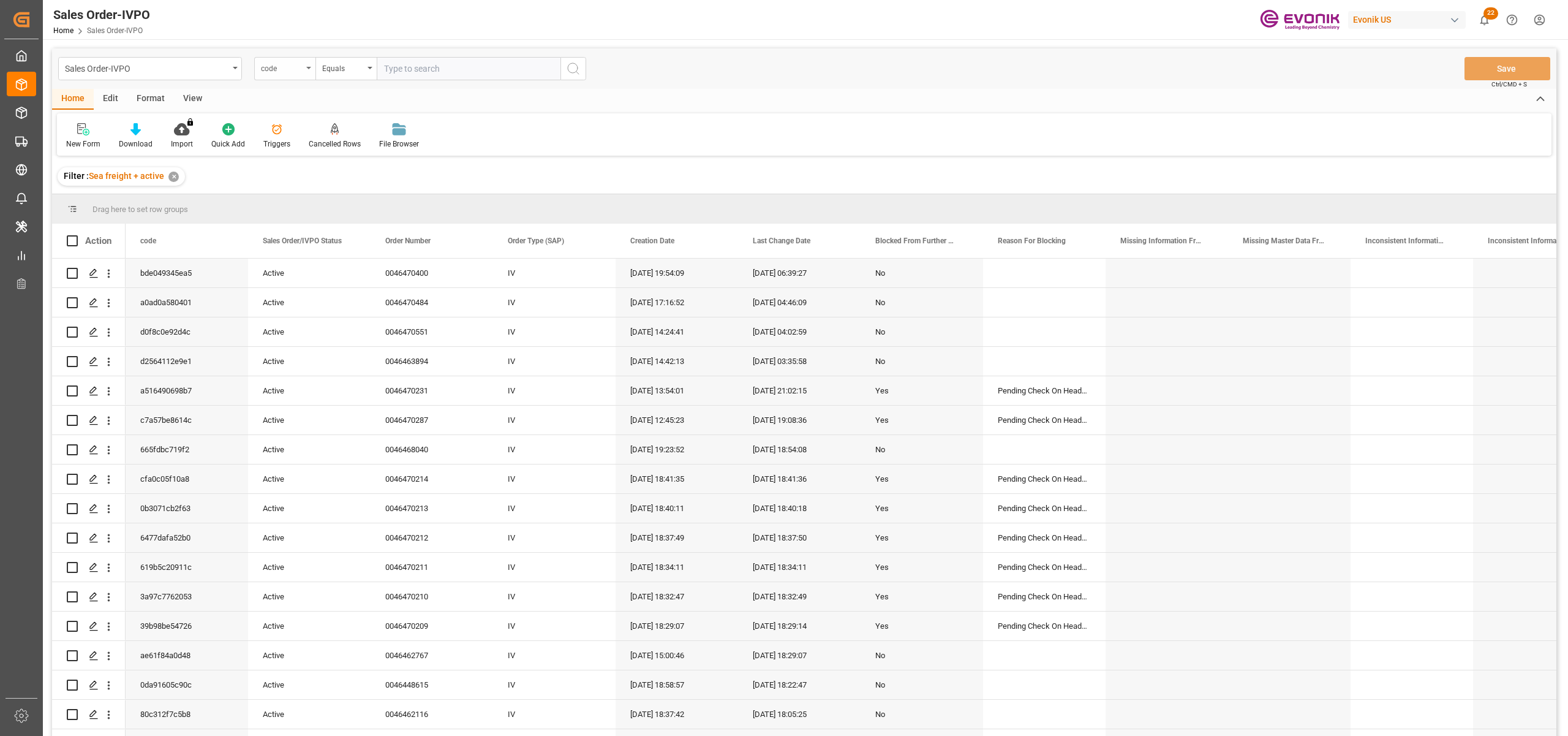
click at [289, 72] on div "code" at bounding box center [282, 67] width 42 height 14
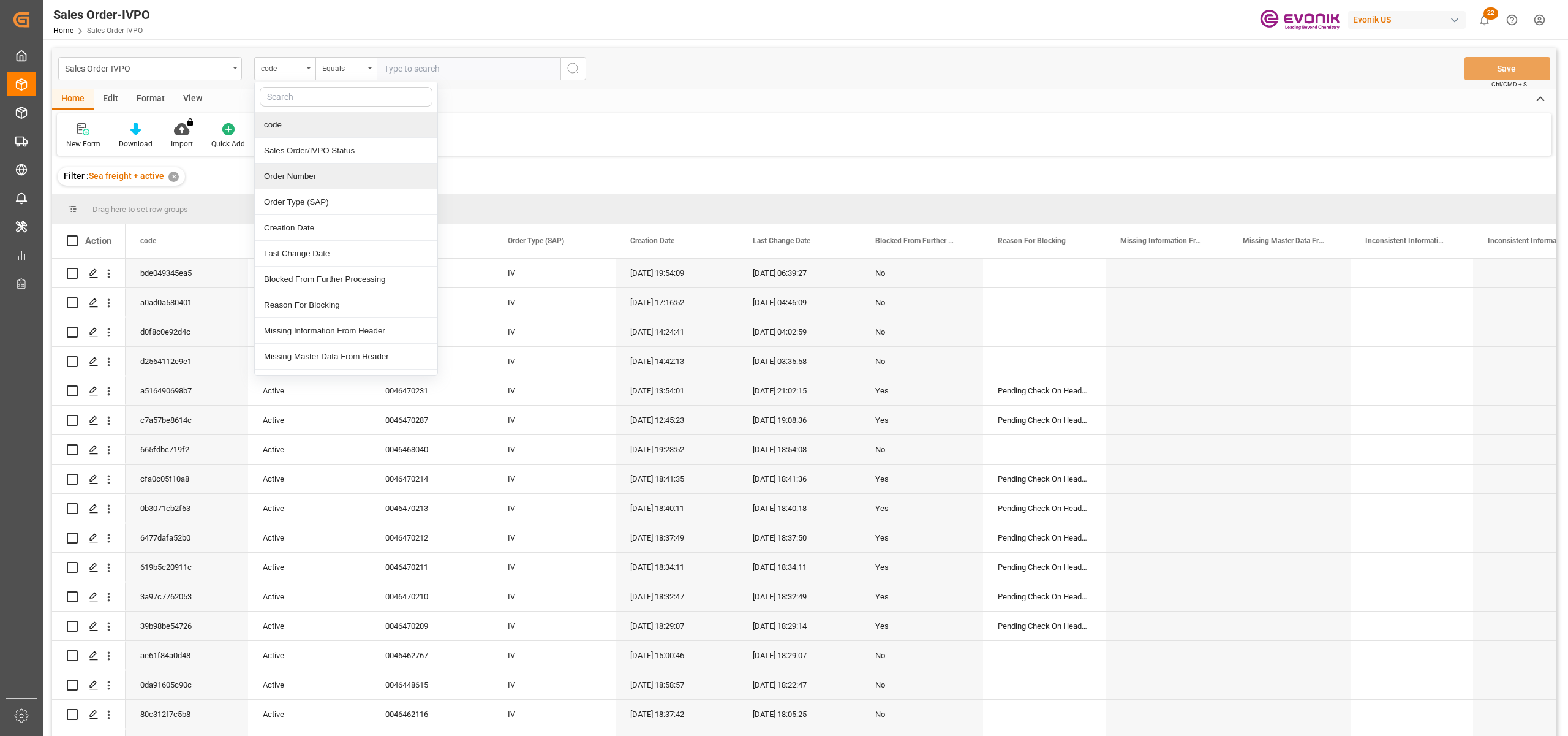
click at [304, 180] on div "Order Number" at bounding box center [346, 177] width 182 height 26
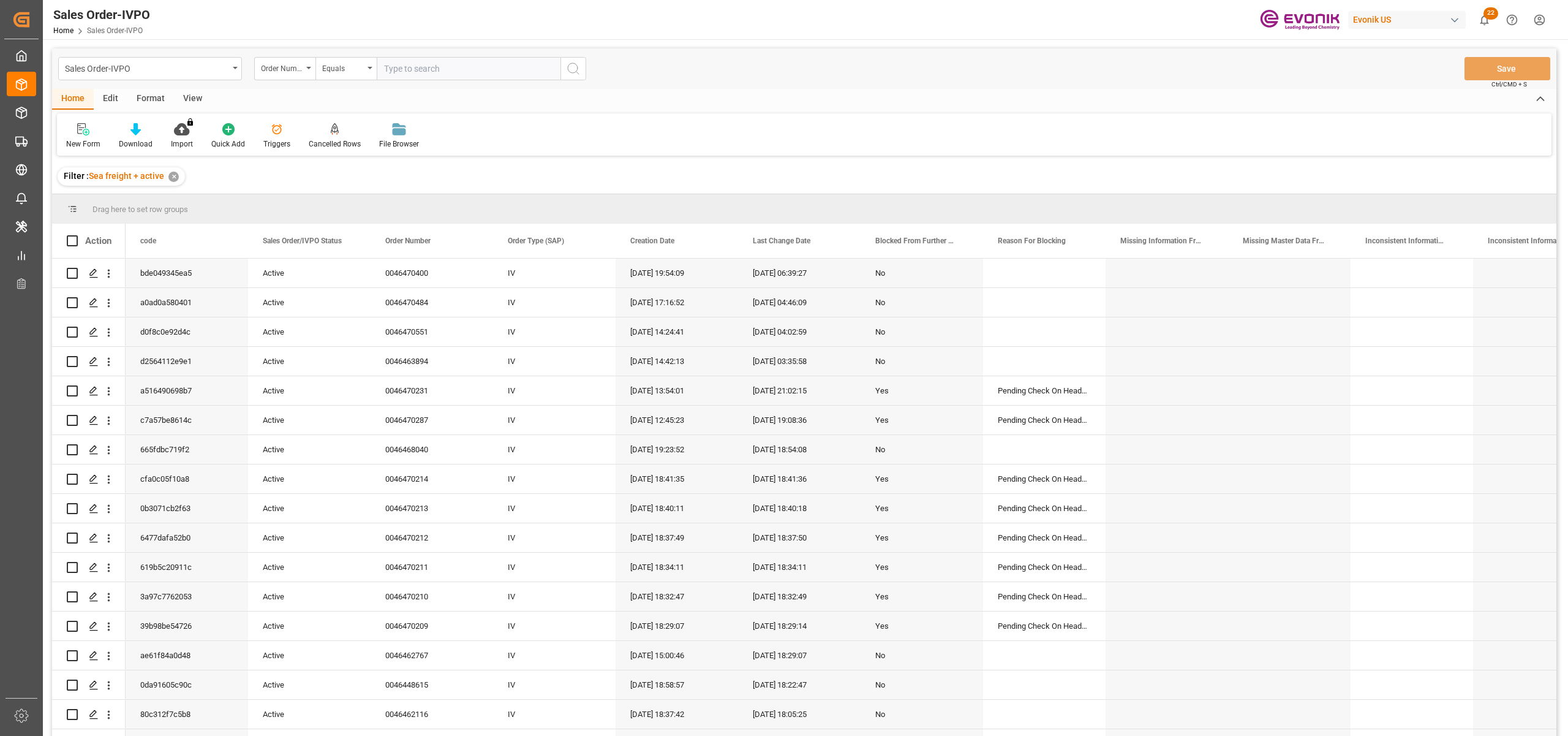
click at [403, 63] on input "text" at bounding box center [469, 69] width 184 height 23
paste input "0046470181"
type input "0046470181"
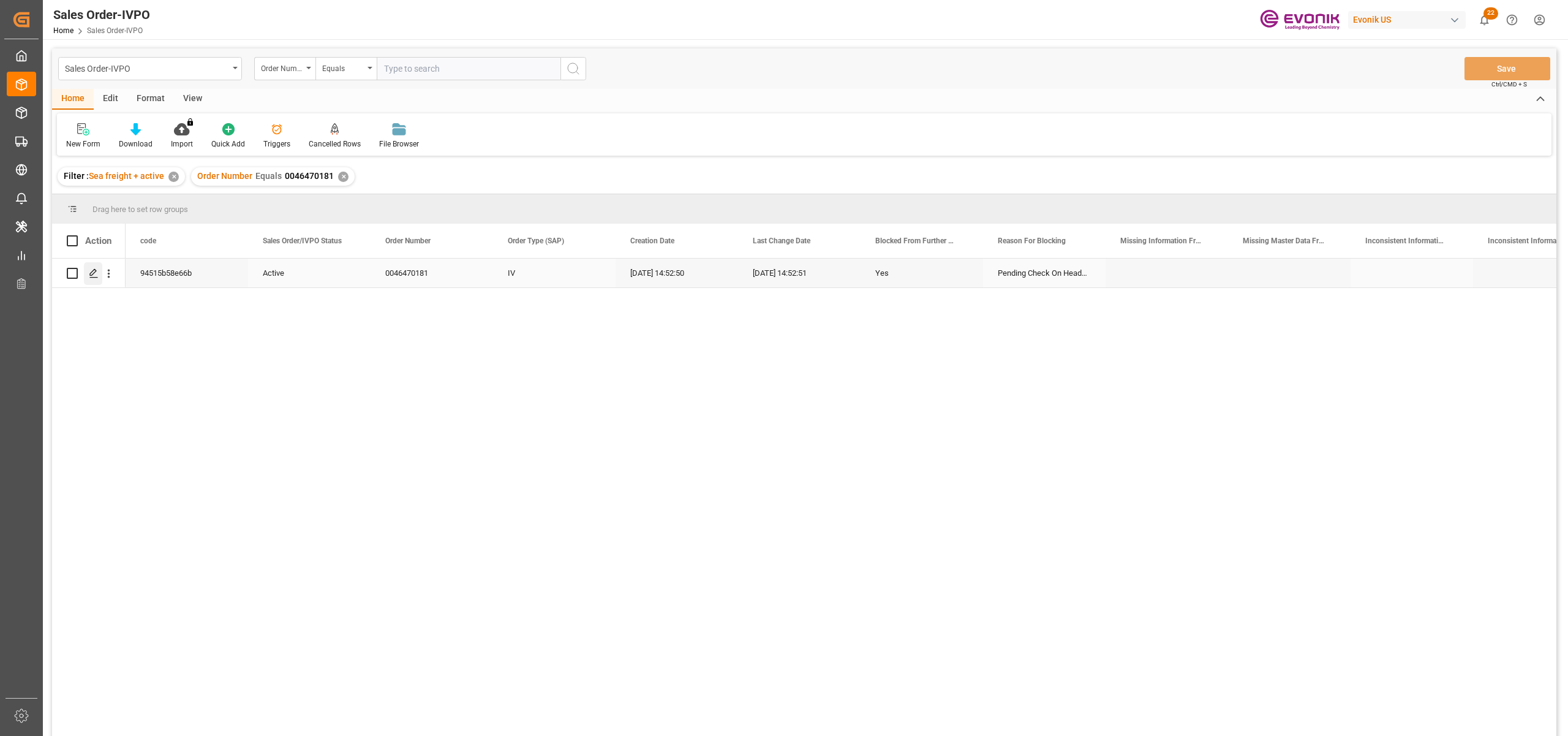
click at [89, 268] on icon "Press SPACE to select this row." at bounding box center [93, 273] width 10 height 10
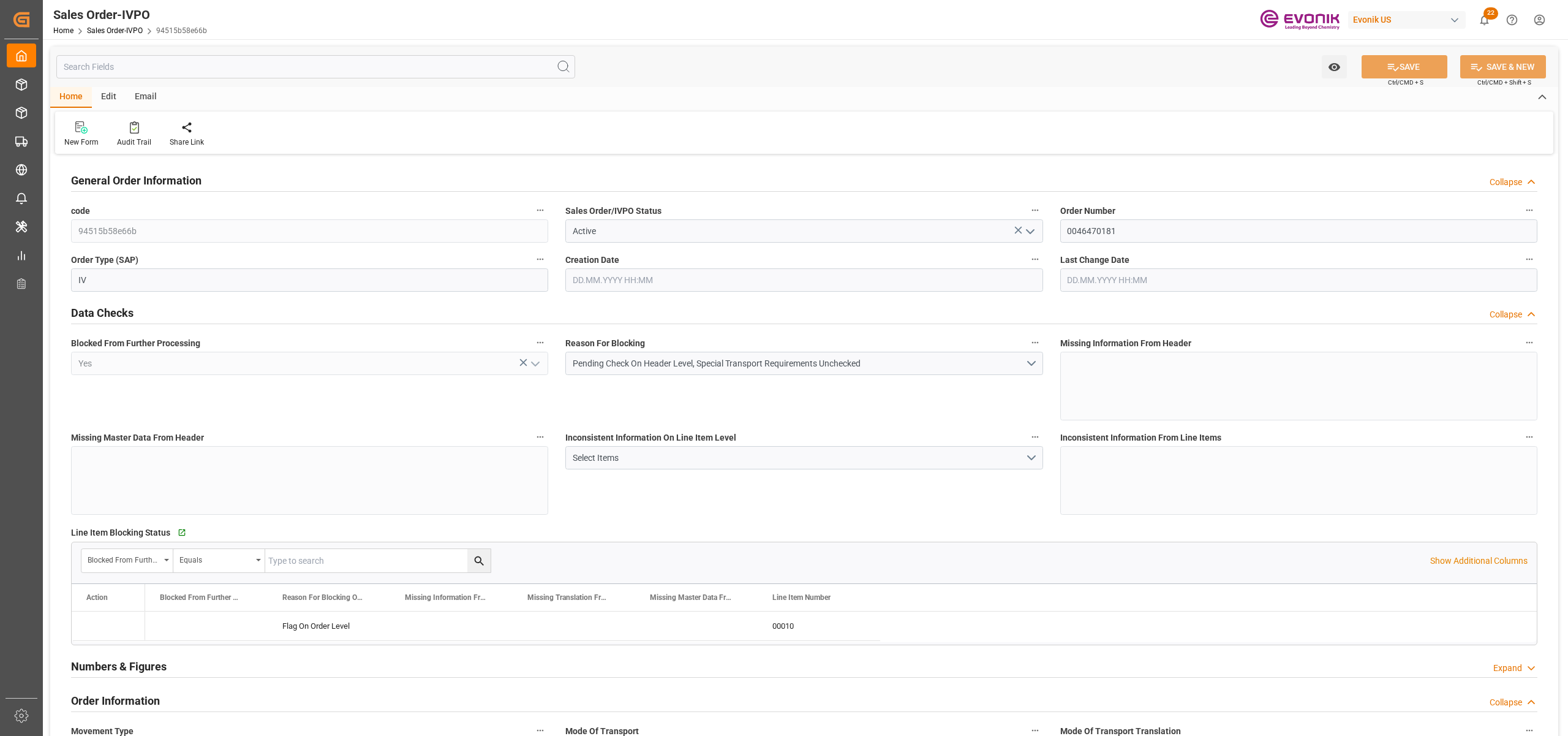
type input "COCTG"
type input "0"
type input "1"
type input "2098.6"
type input "26.08.2025 14:52"
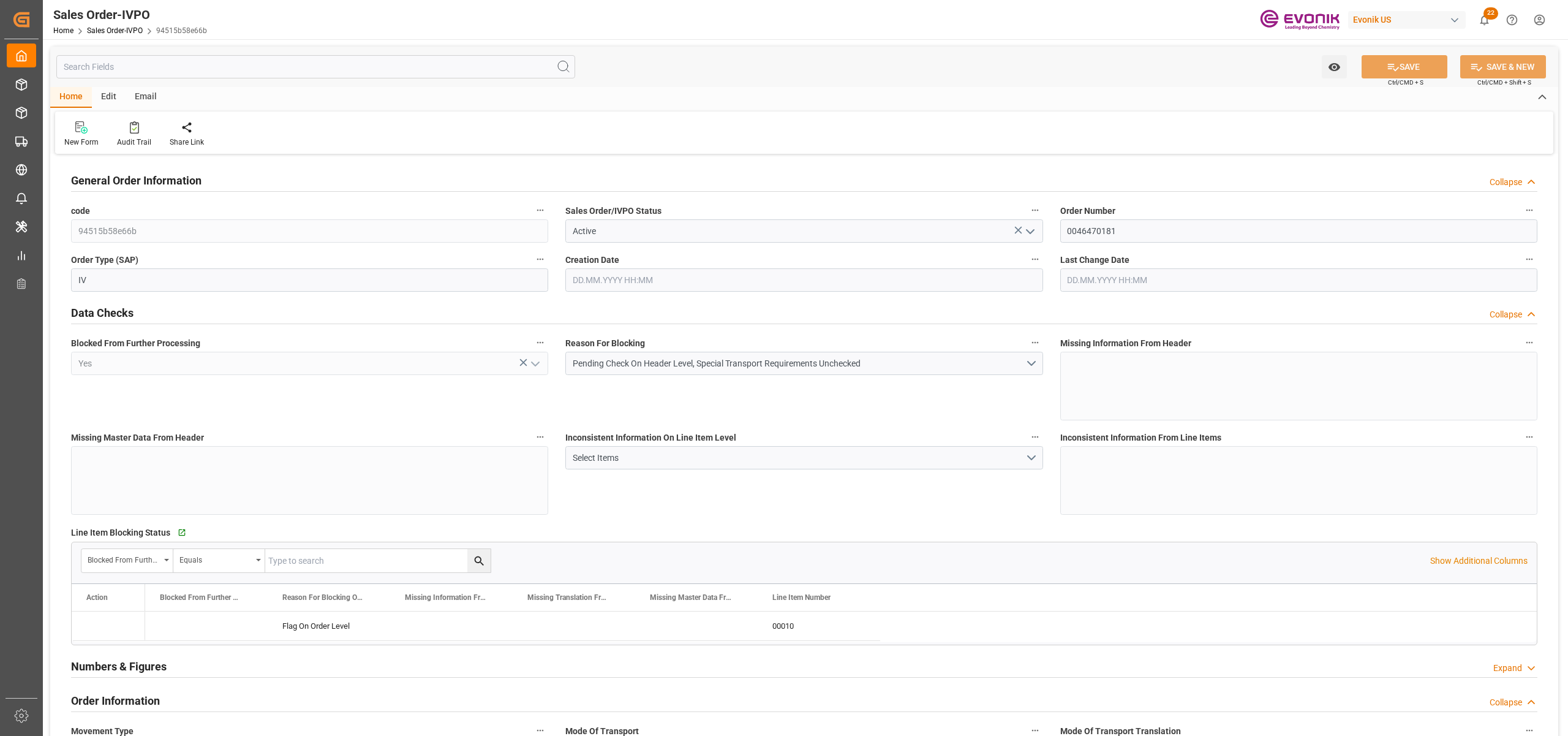
type input "26.08.2025 14:52"
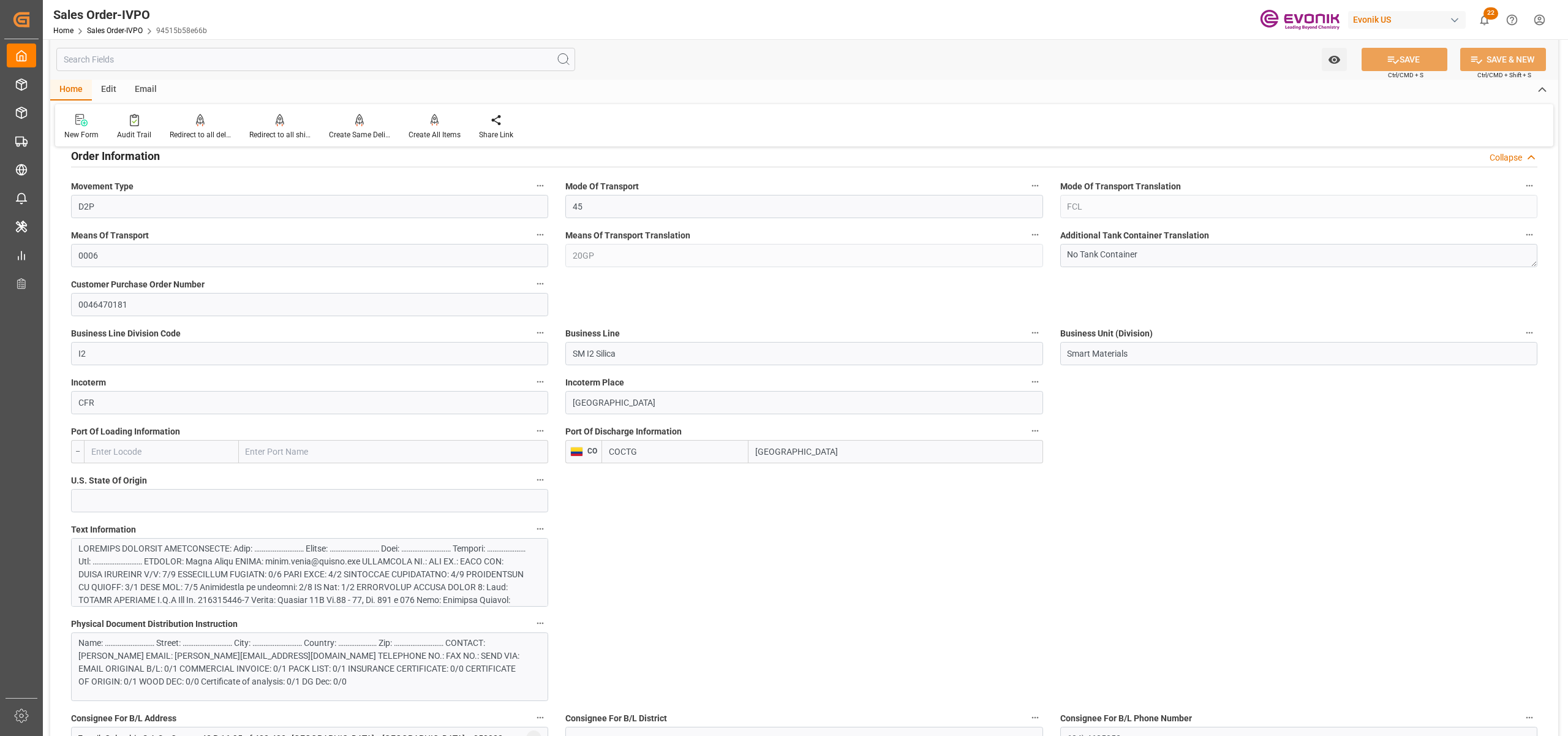
scroll to position [817, 0]
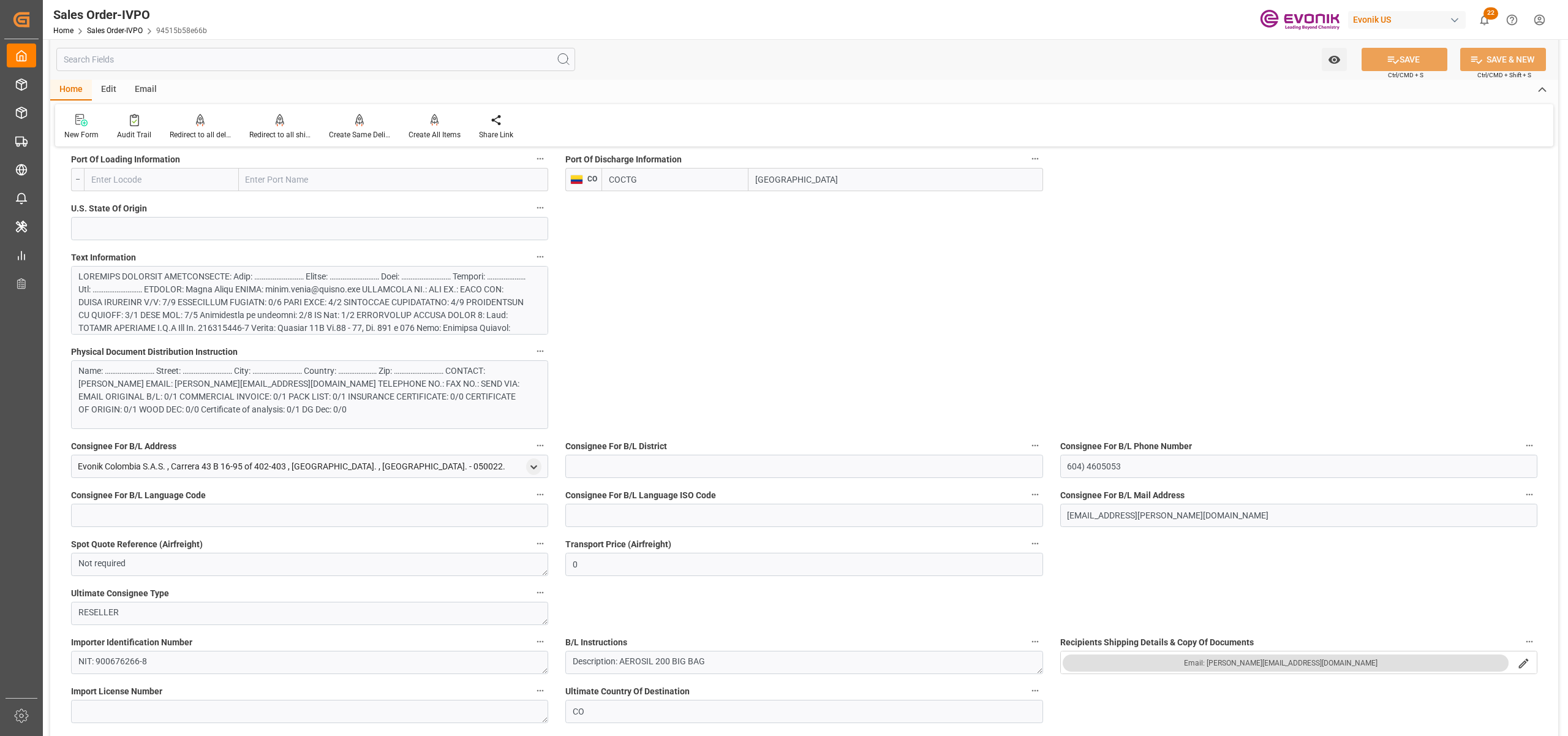
click at [420, 313] on div at bounding box center [303, 360] width 450 height 180
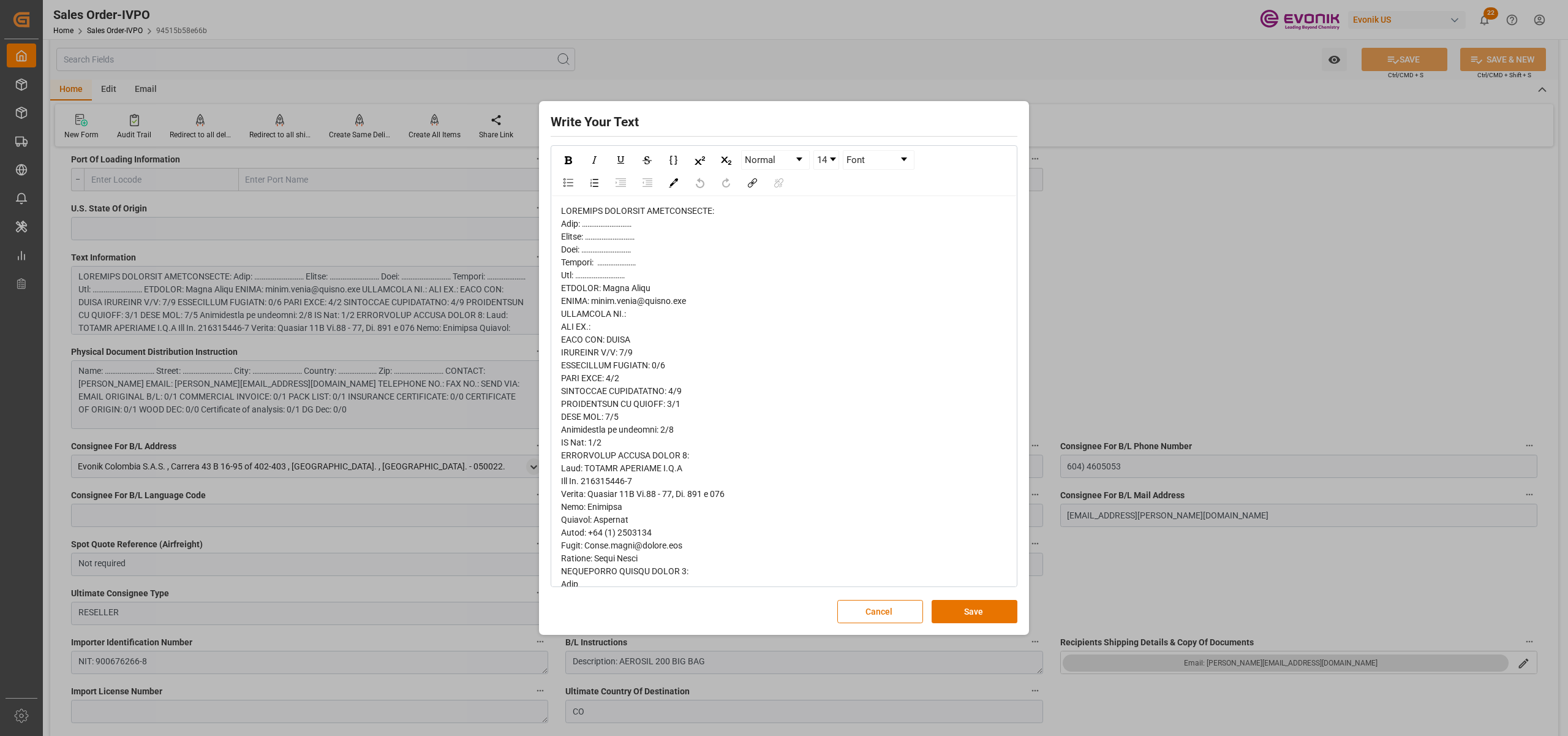
click at [575, 238] on span "rdw-editor" at bounding box center [673, 597] width 224 height 782
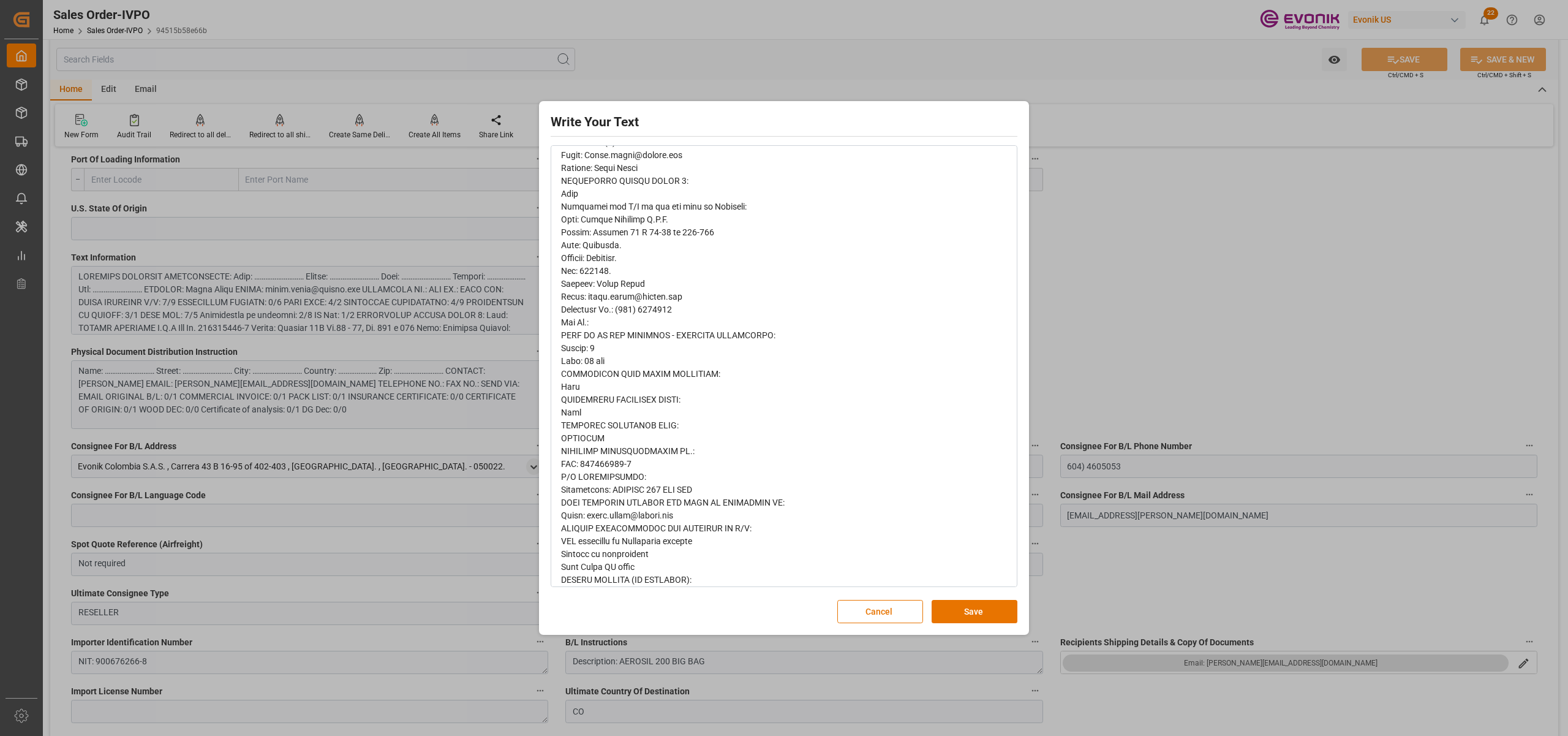
scroll to position [403, 0]
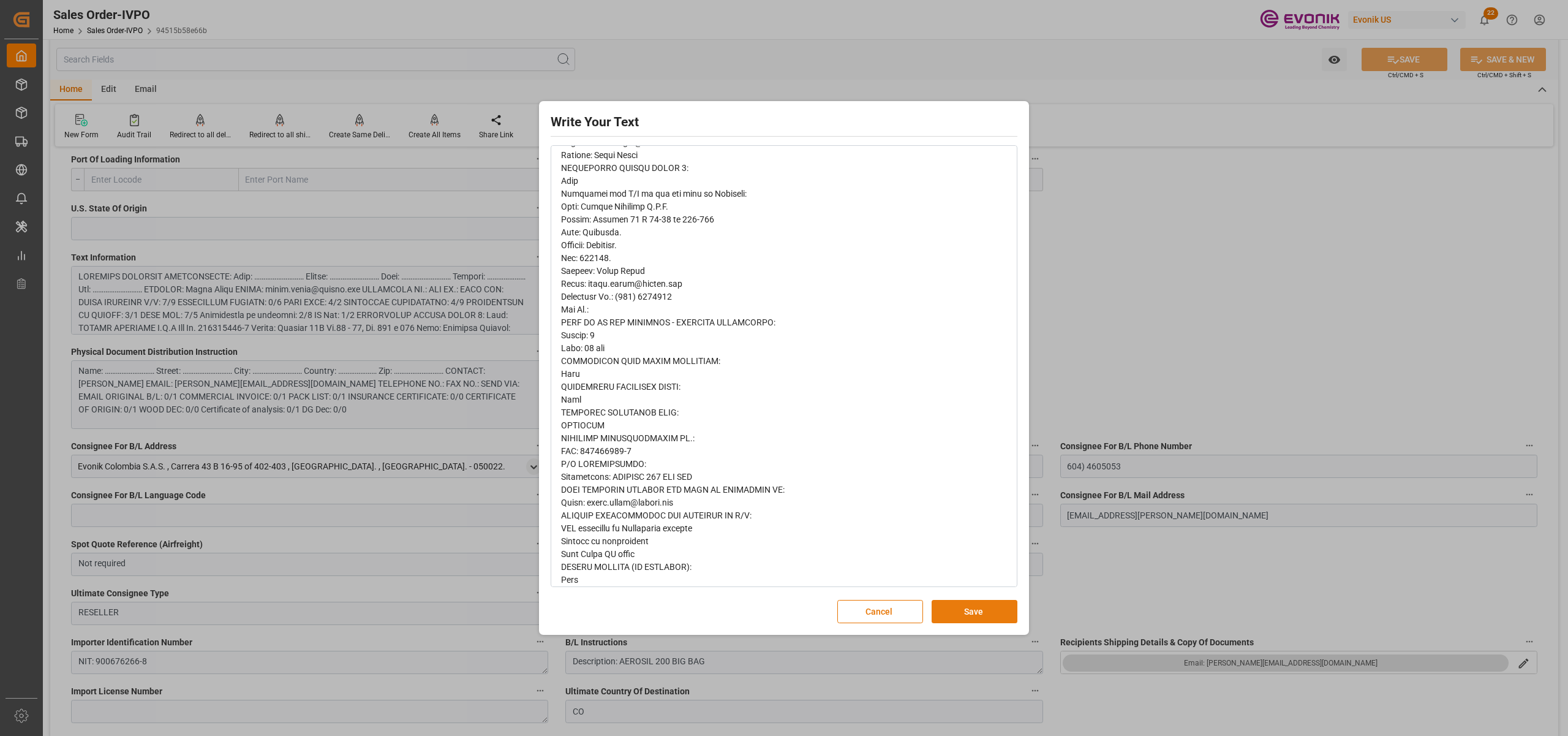
click at [971, 602] on button "Save" at bounding box center [975, 612] width 86 height 23
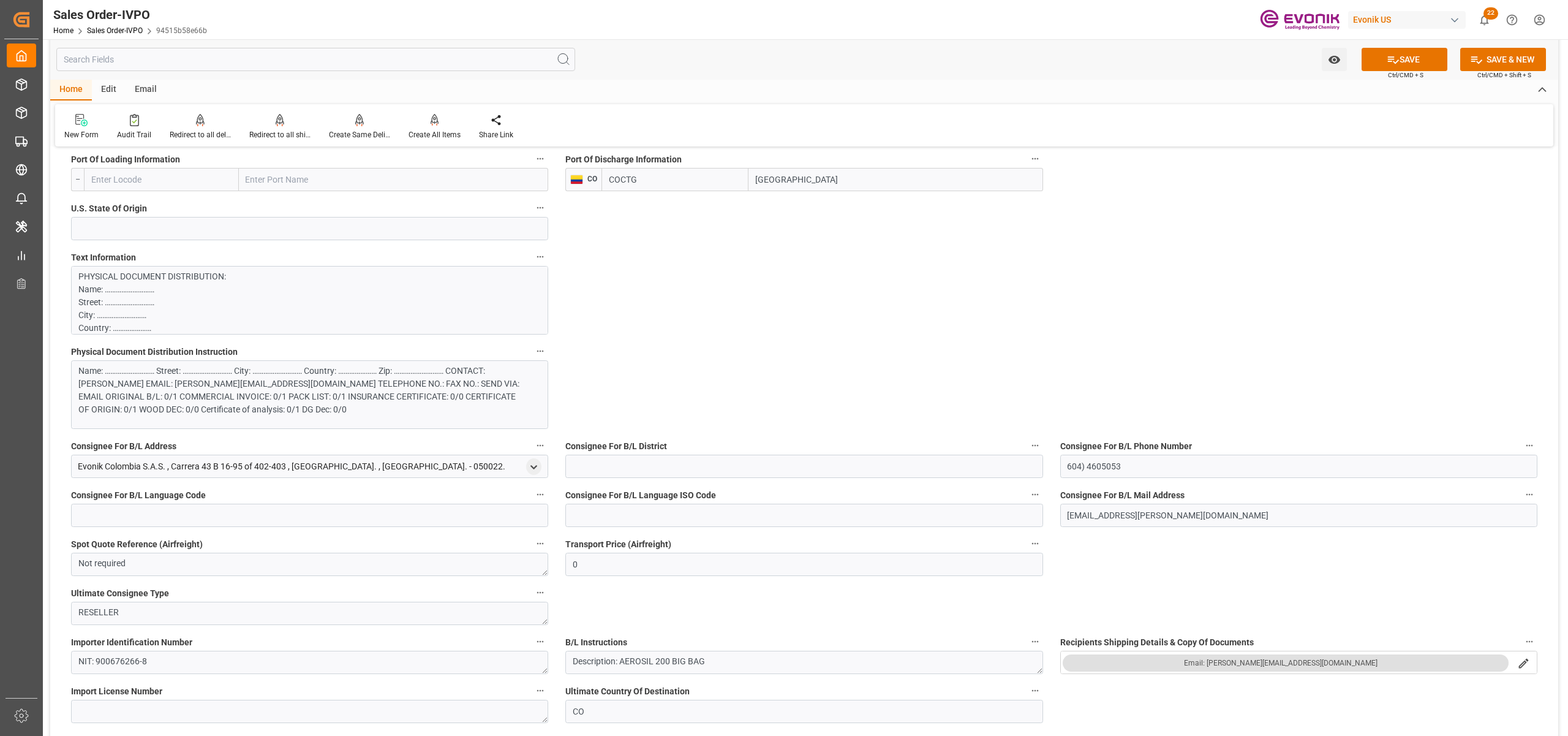
click at [288, 389] on div "Name: ……………………… Street: ……………………… City: ……………………… Country: ………………… Zip: ……………………" at bounding box center [303, 390] width 450 height 51
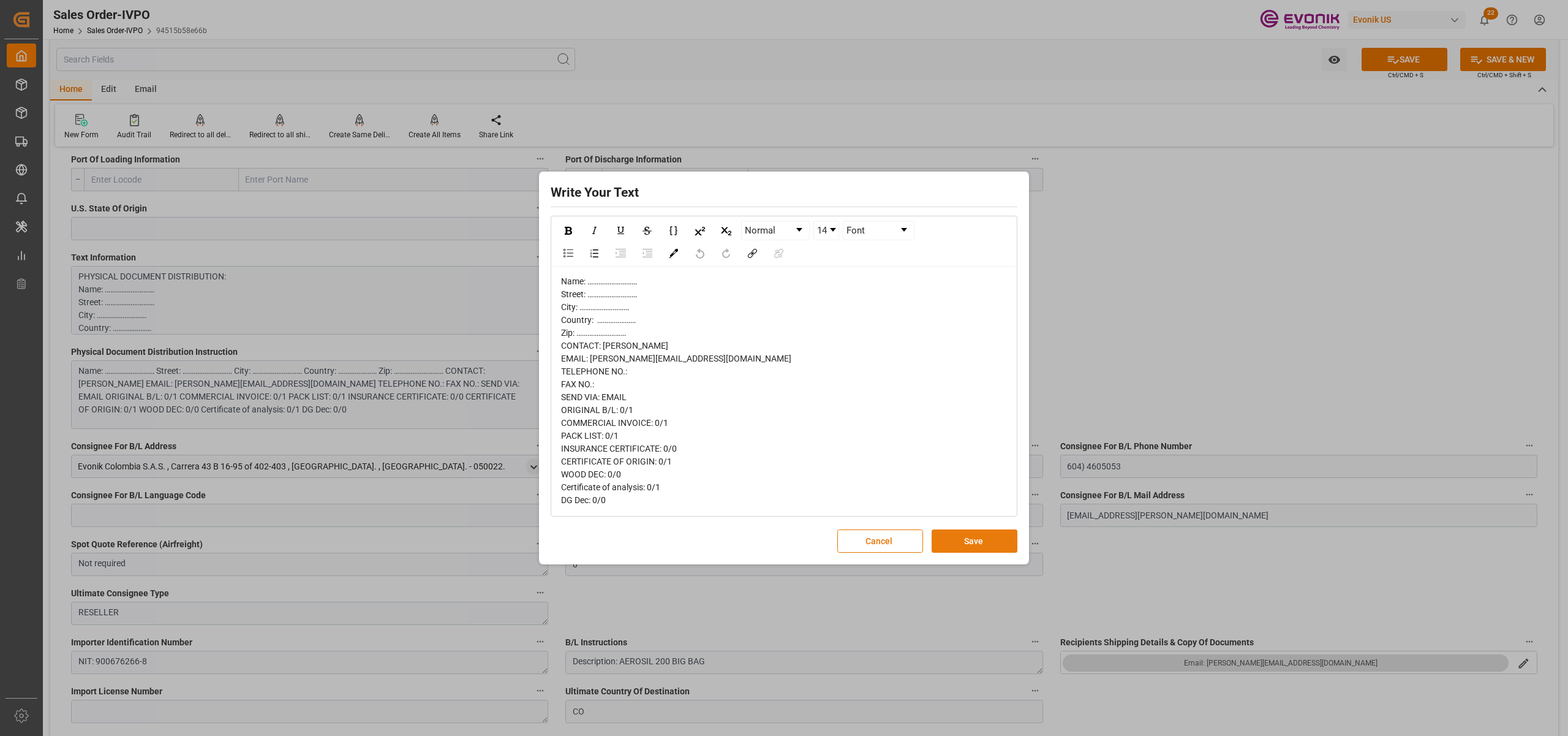
click at [968, 546] on button "Save" at bounding box center [975, 541] width 86 height 23
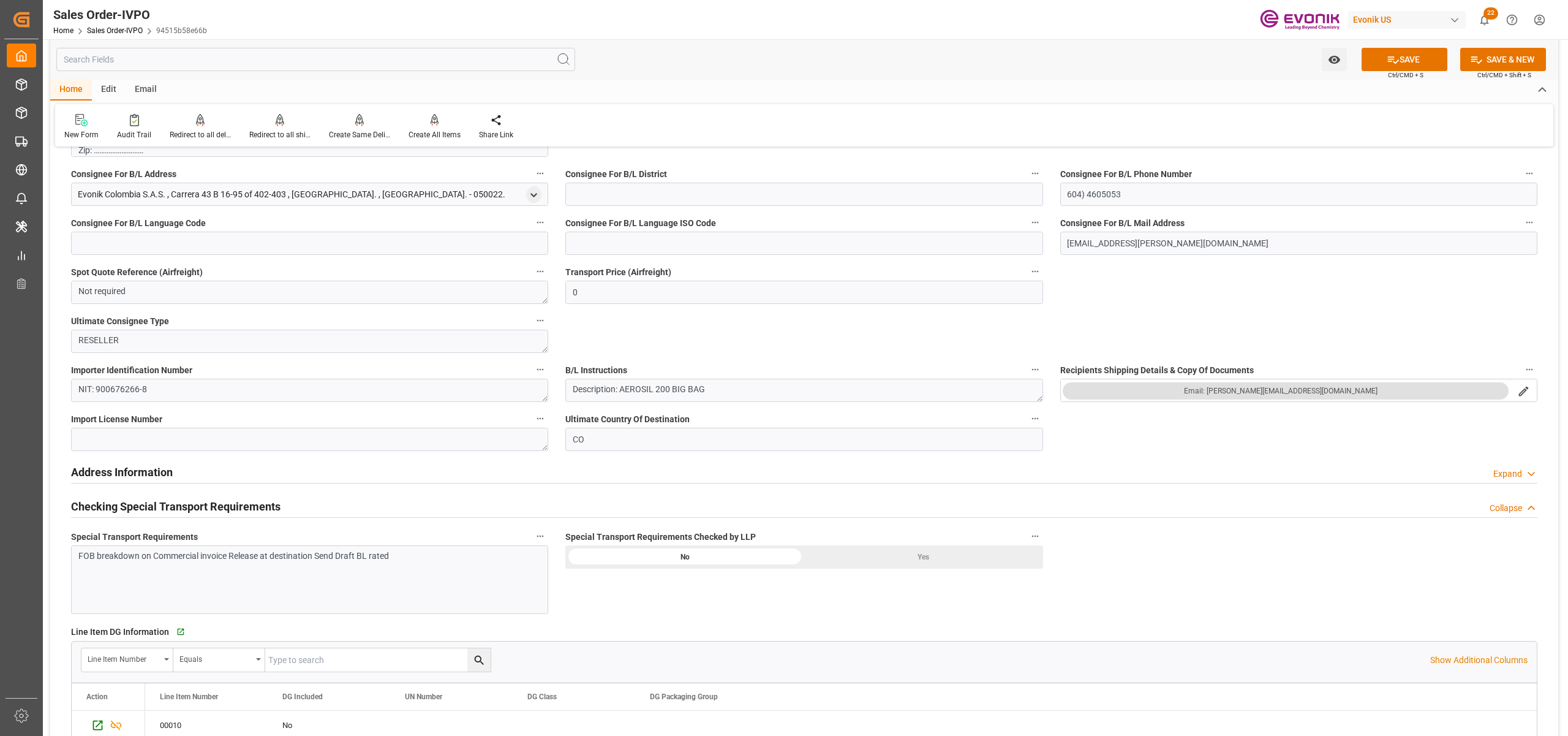
scroll to position [1362, 0]
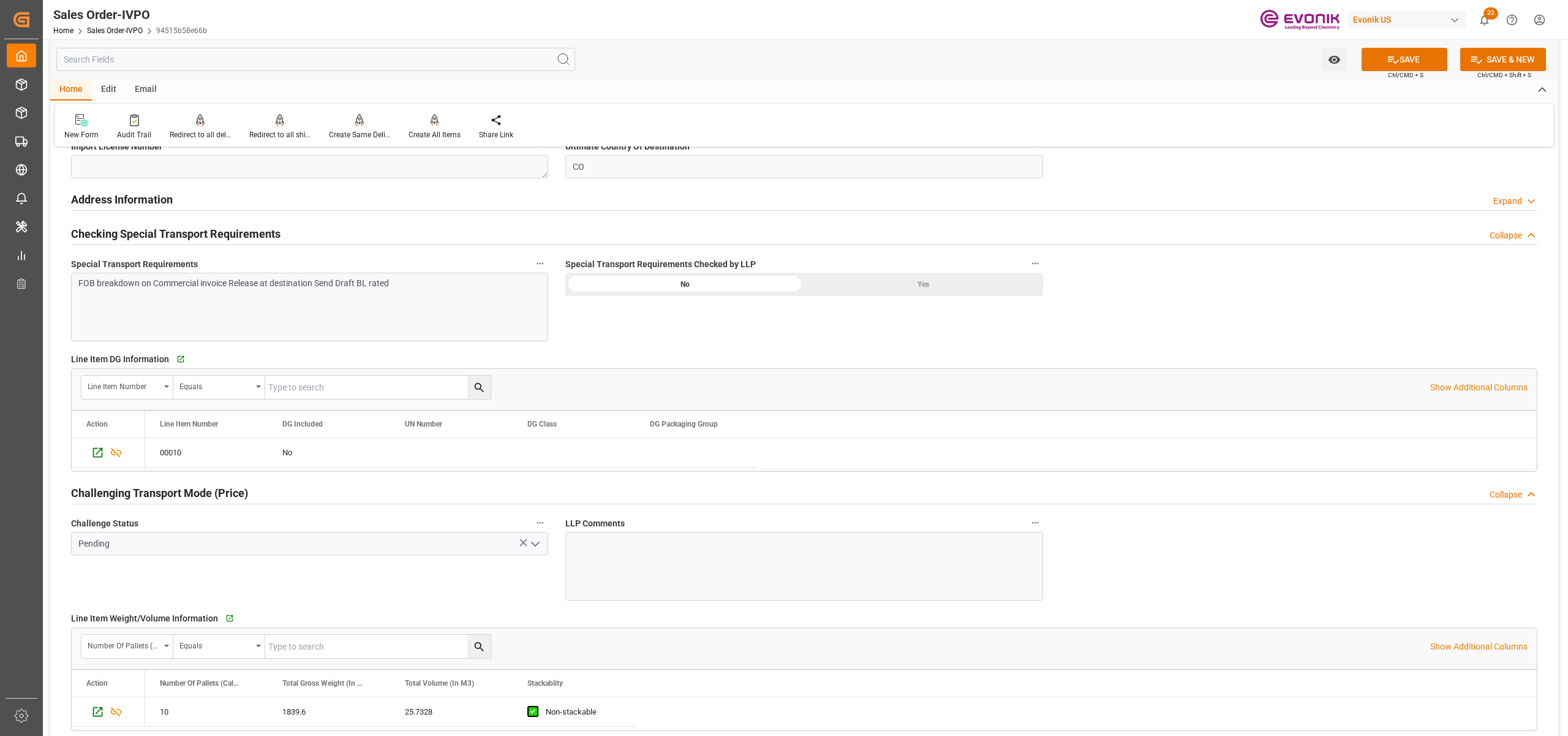
click at [887, 285] on div "Yes" at bounding box center [924, 285] width 239 height 23
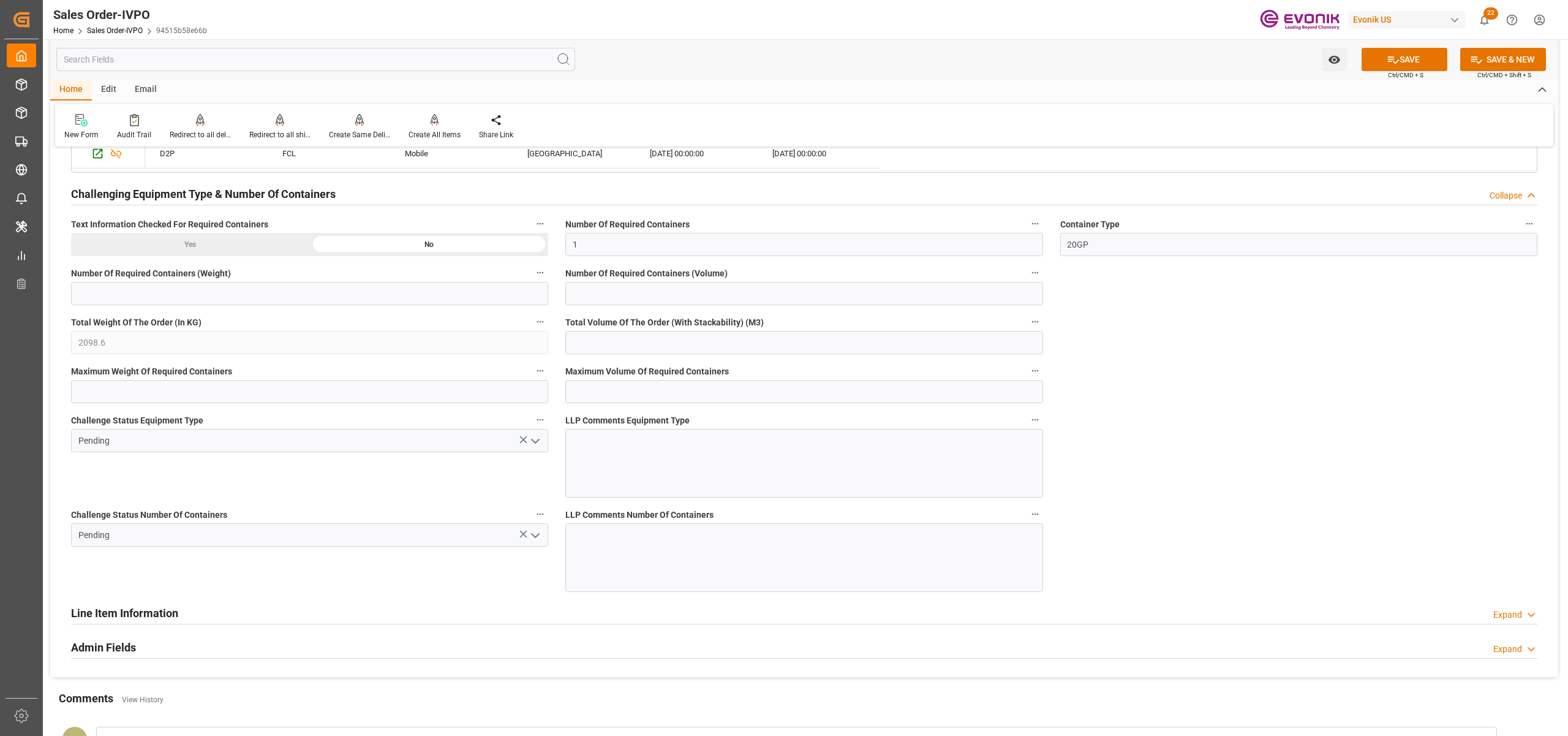
scroll to position [1906, 0]
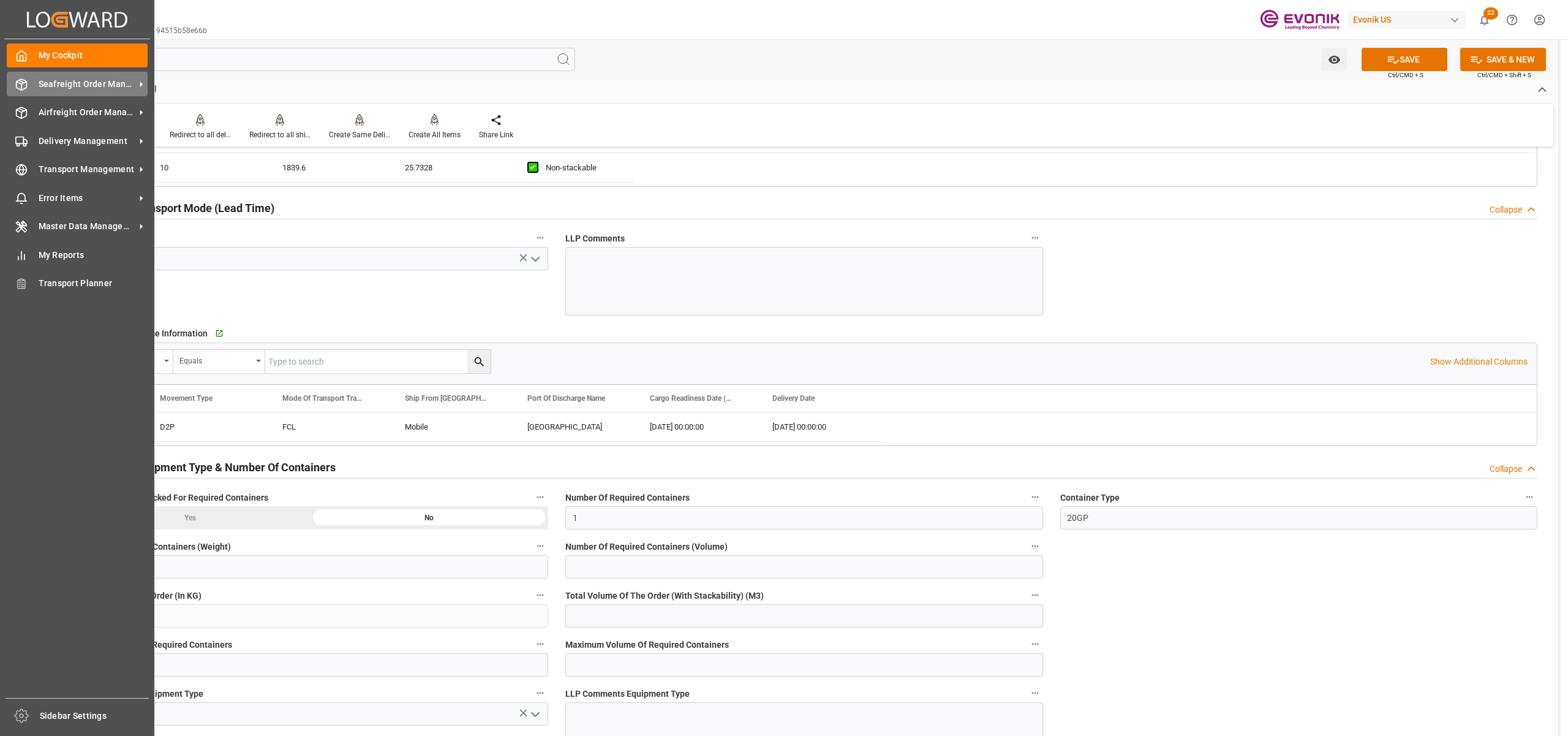
click at [78, 79] on span "Seafreight Order Management" at bounding box center [87, 85] width 97 height 13
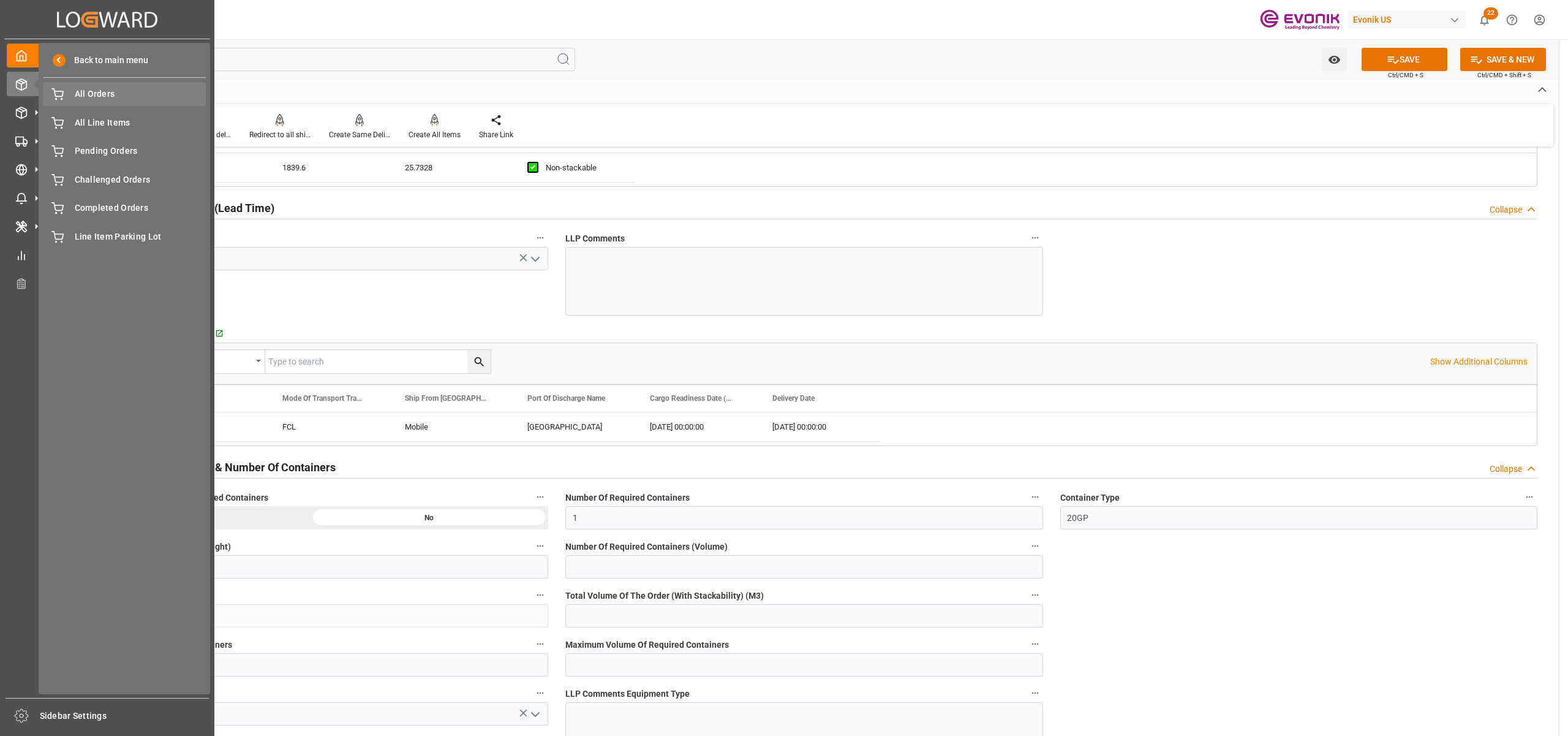
click at [87, 96] on span "All Orders" at bounding box center [141, 94] width 131 height 13
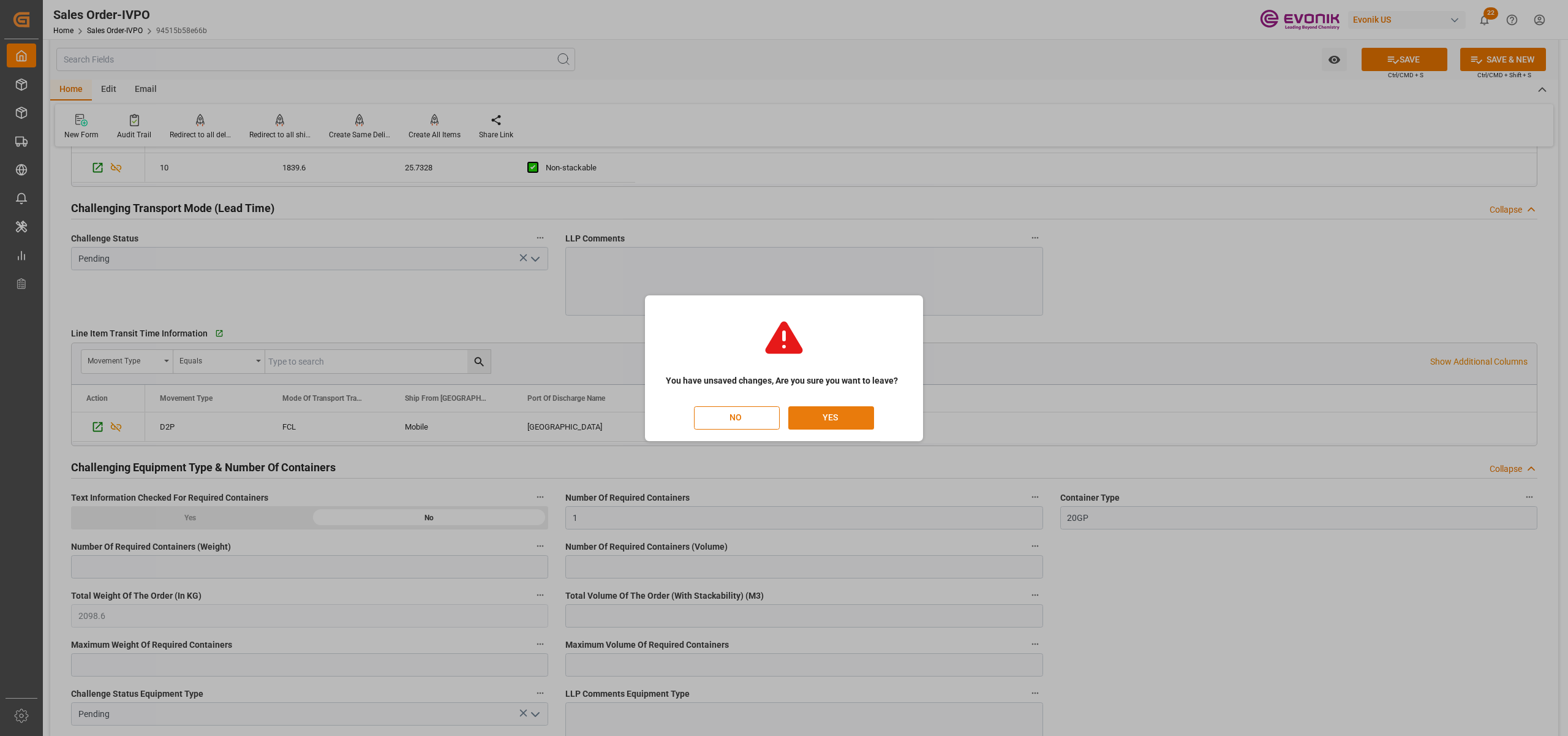
click at [821, 410] on button "YES" at bounding box center [831, 418] width 86 height 23
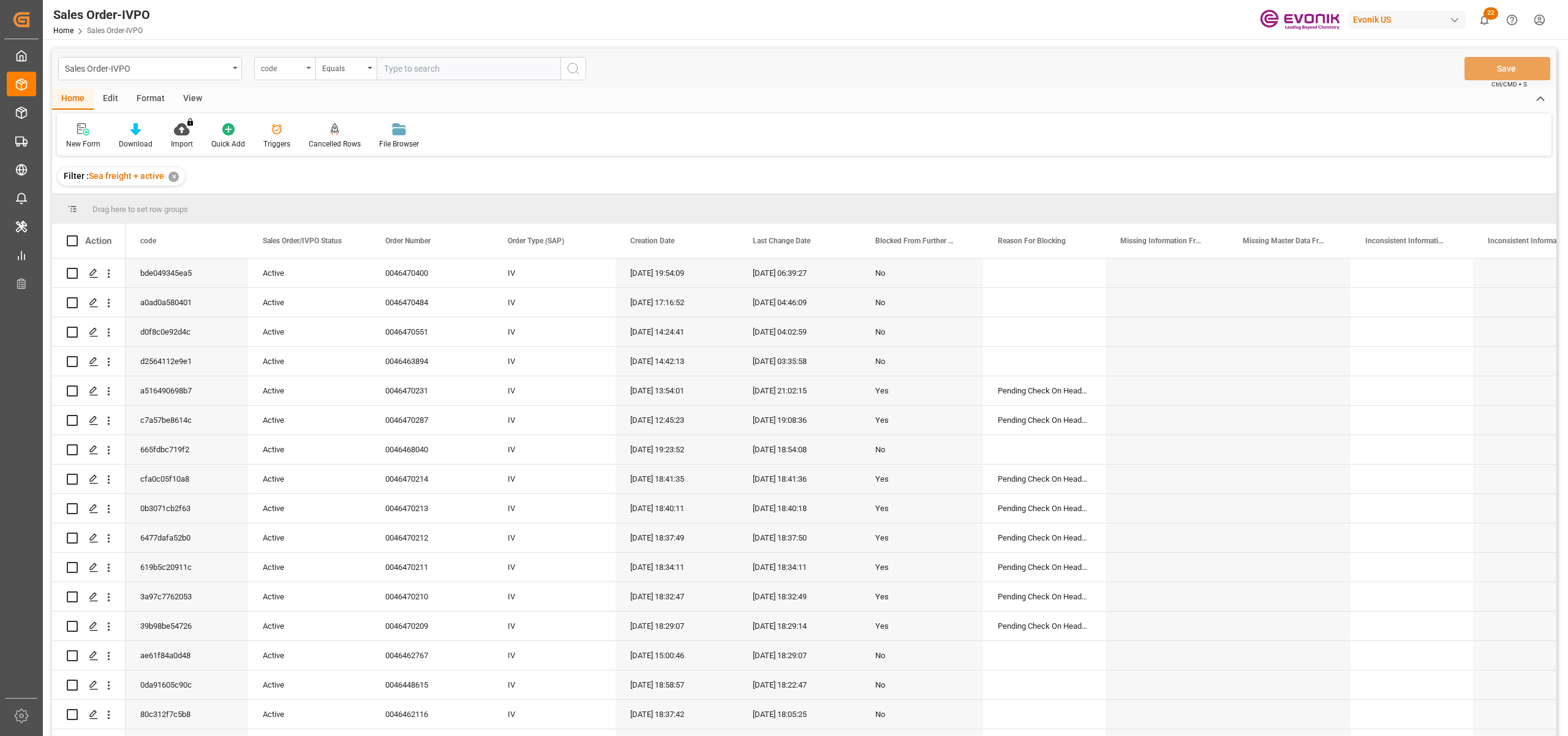
click at [277, 70] on div "code" at bounding box center [282, 67] width 42 height 14
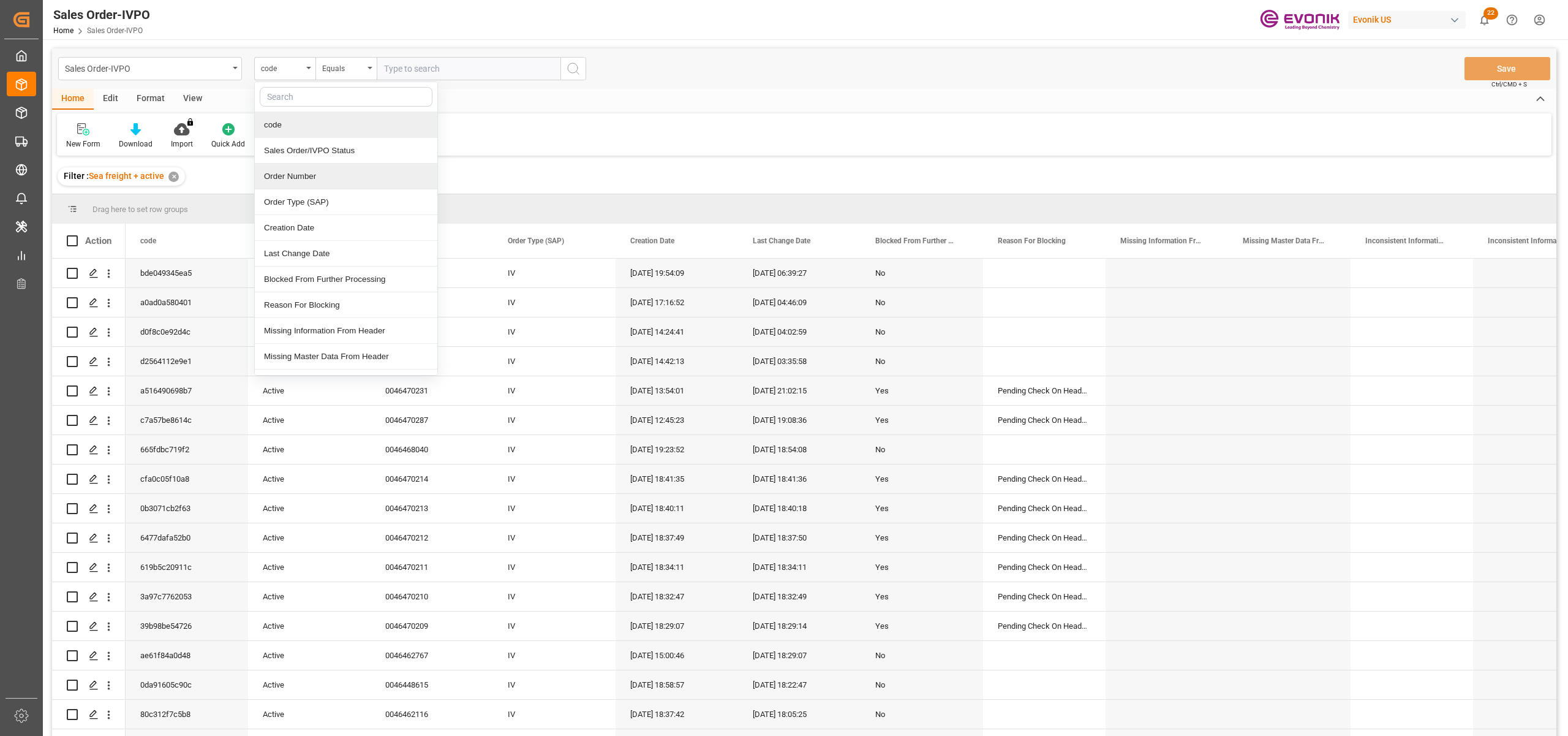
click at [320, 175] on div "Order Number" at bounding box center [346, 177] width 182 height 26
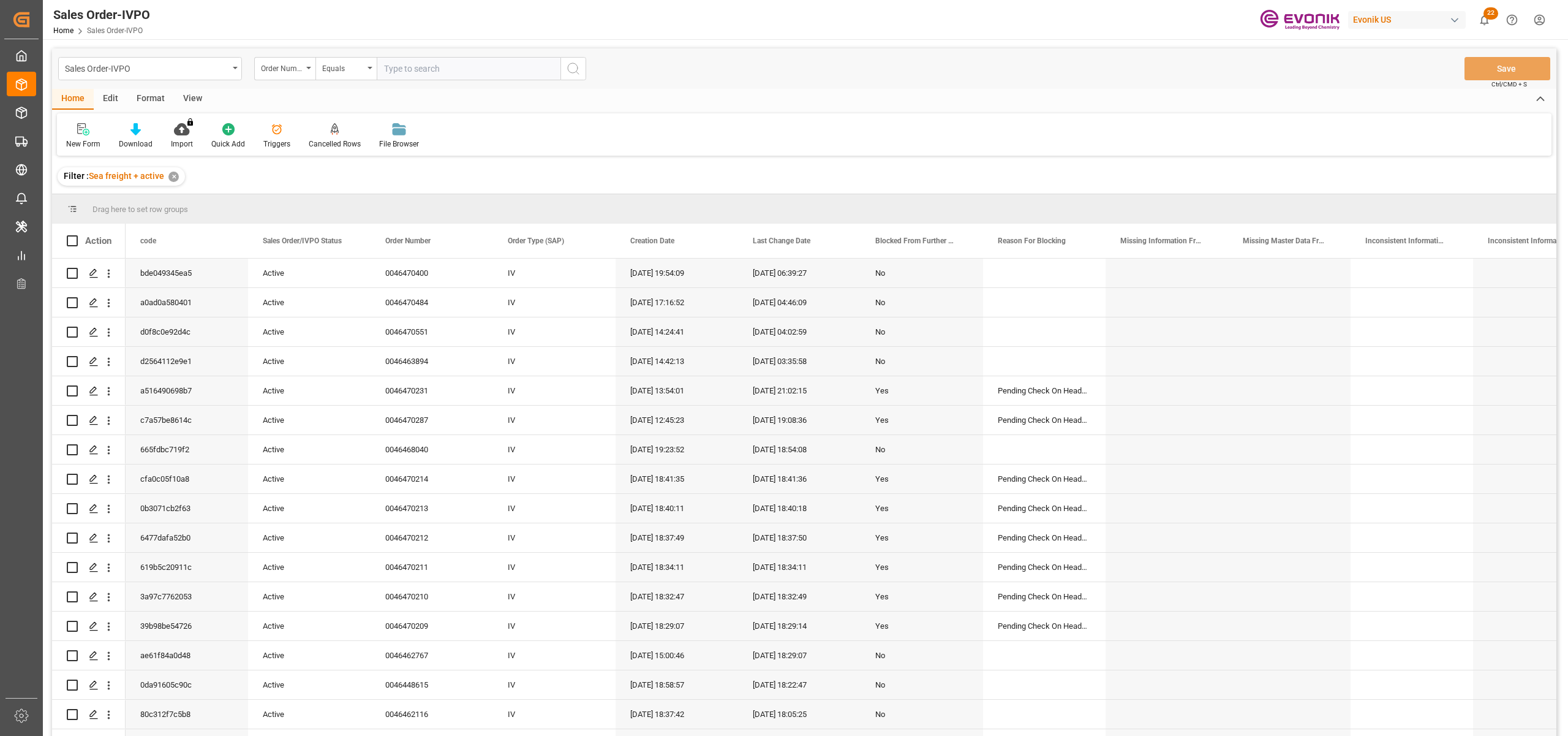
click at [417, 64] on input "text" at bounding box center [469, 69] width 184 height 23
paste input "0046460739"
type input "0046460739"
drag, startPoint x: 579, startPoint y: 68, endPoint x: 571, endPoint y: 74, distance: 10.0
click at [578, 68] on icon "search button" at bounding box center [573, 68] width 15 height 15
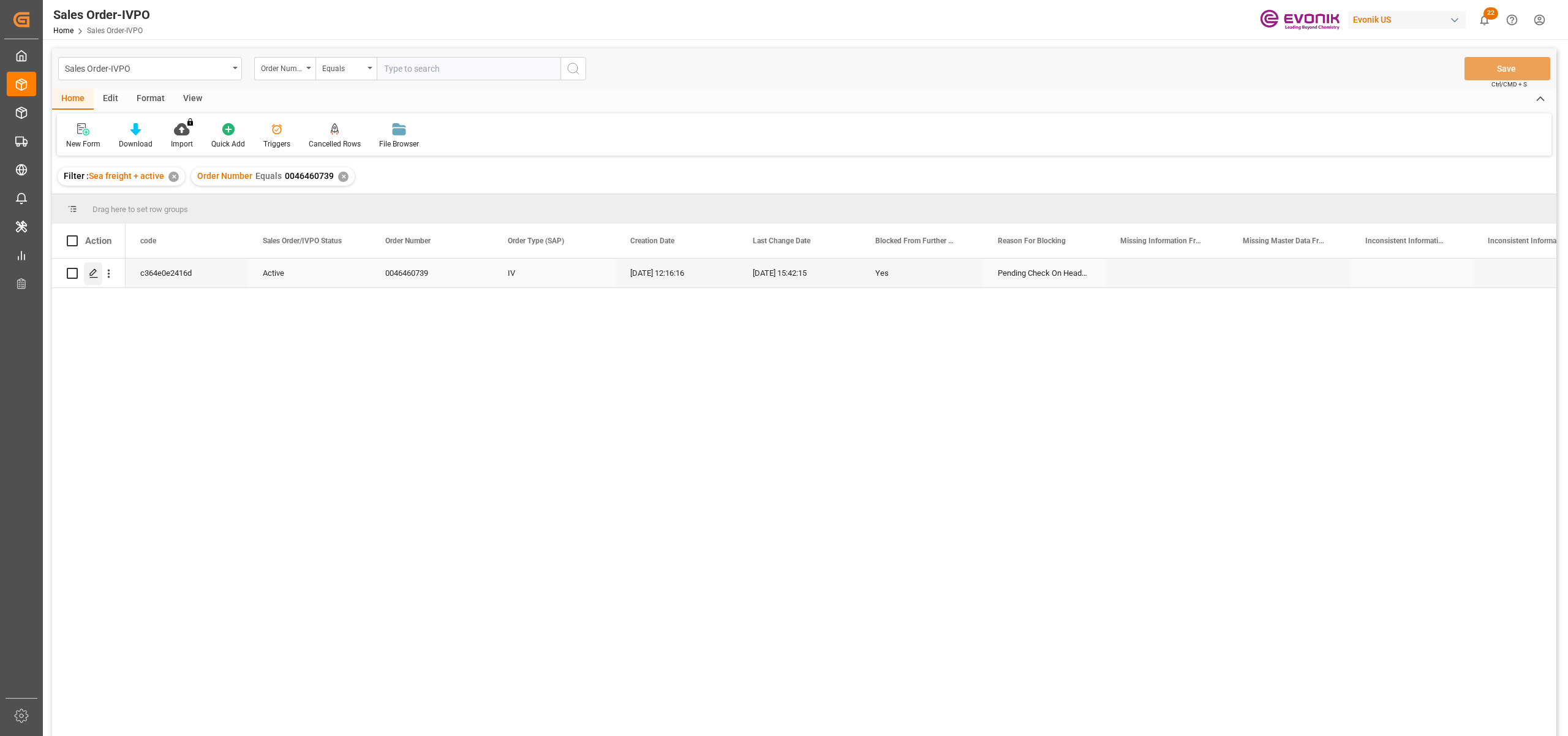
click at [94, 271] on icon "Press SPACE to select this row." at bounding box center [93, 273] width 10 height 10
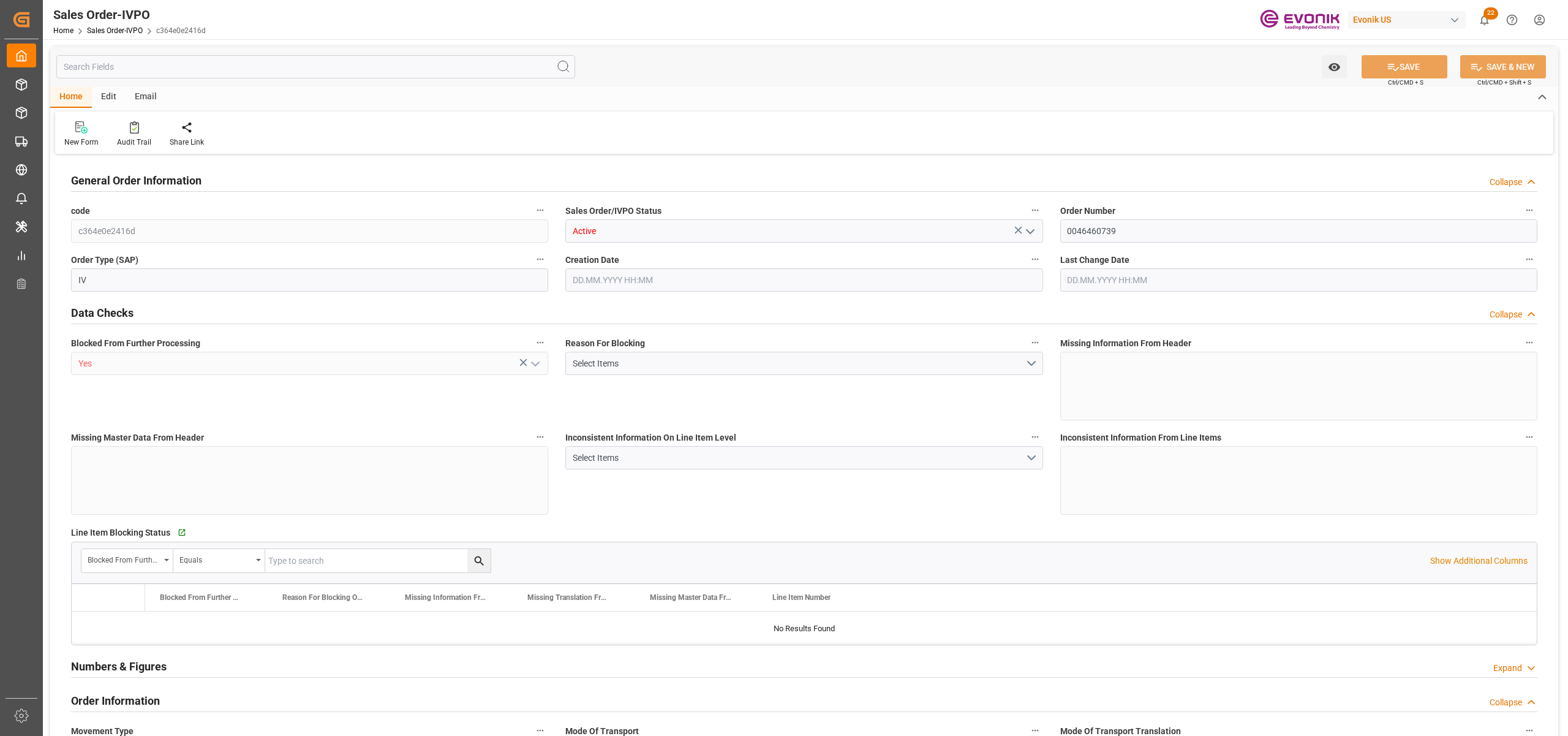
type input "TWKEL"
type input "0"
type input "1"
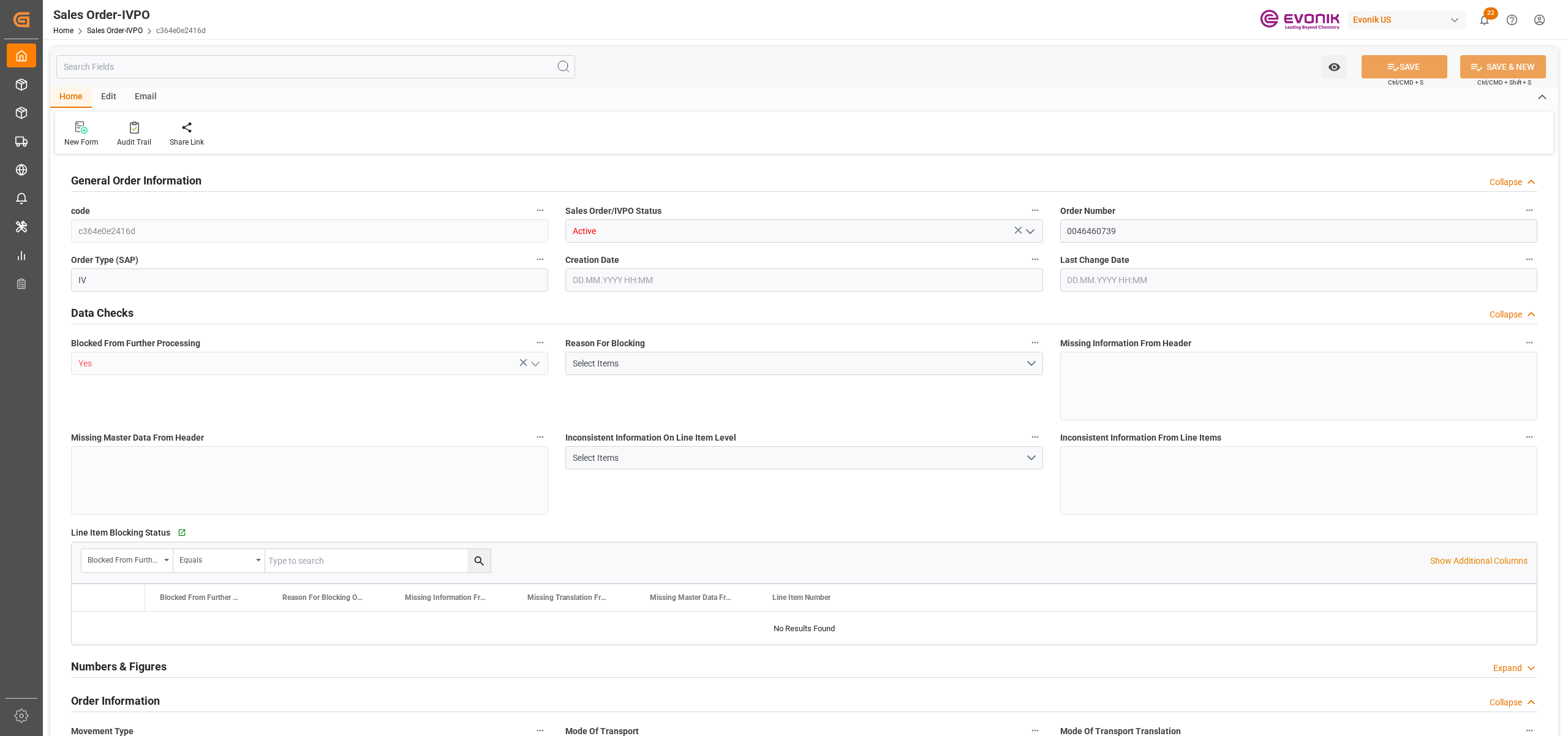
type input "6151.824"
type input "16.1904"
type input "17000"
type input "30"
type input "[DATE] 12:16"
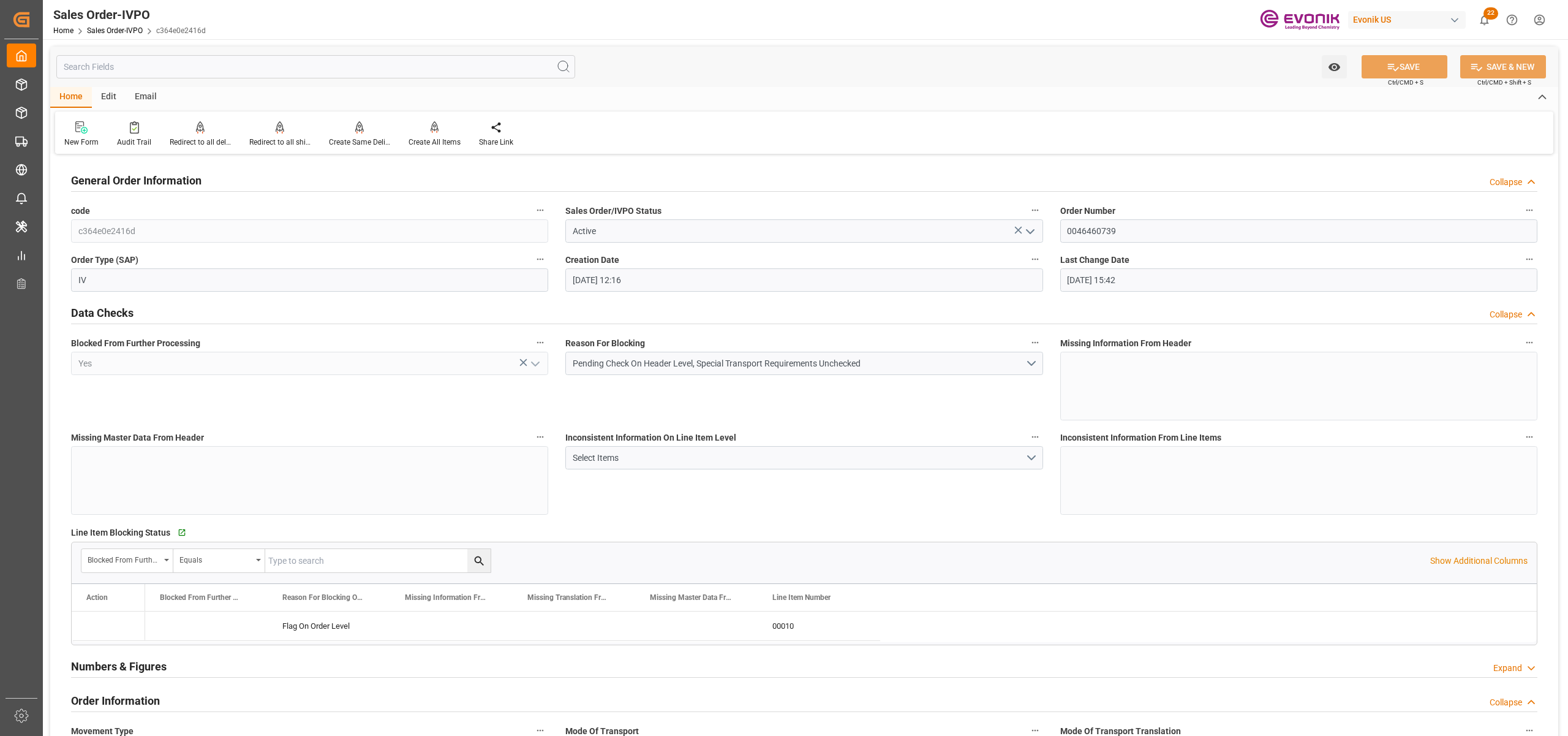
type input "21.08.2025 15:42"
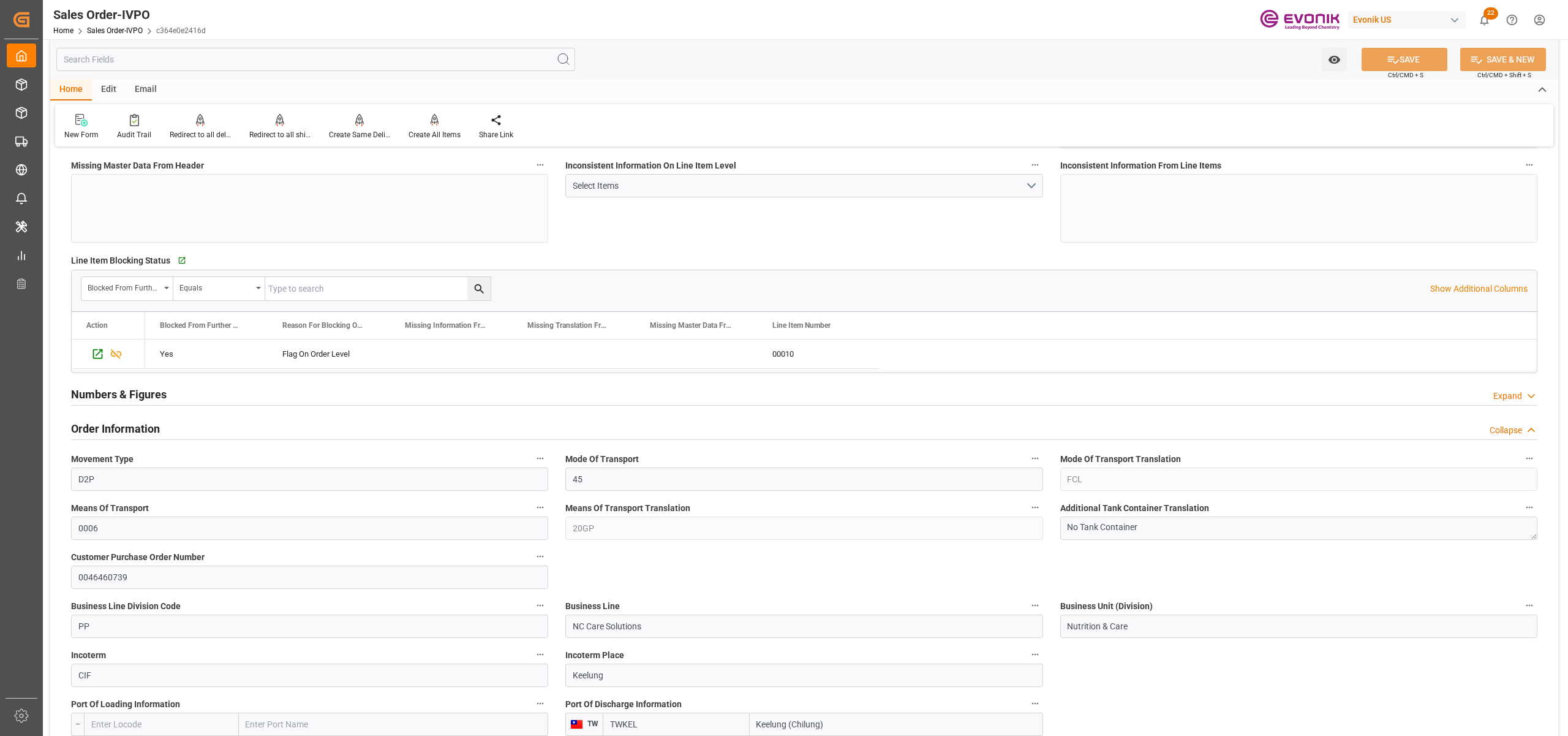
scroll to position [545, 0]
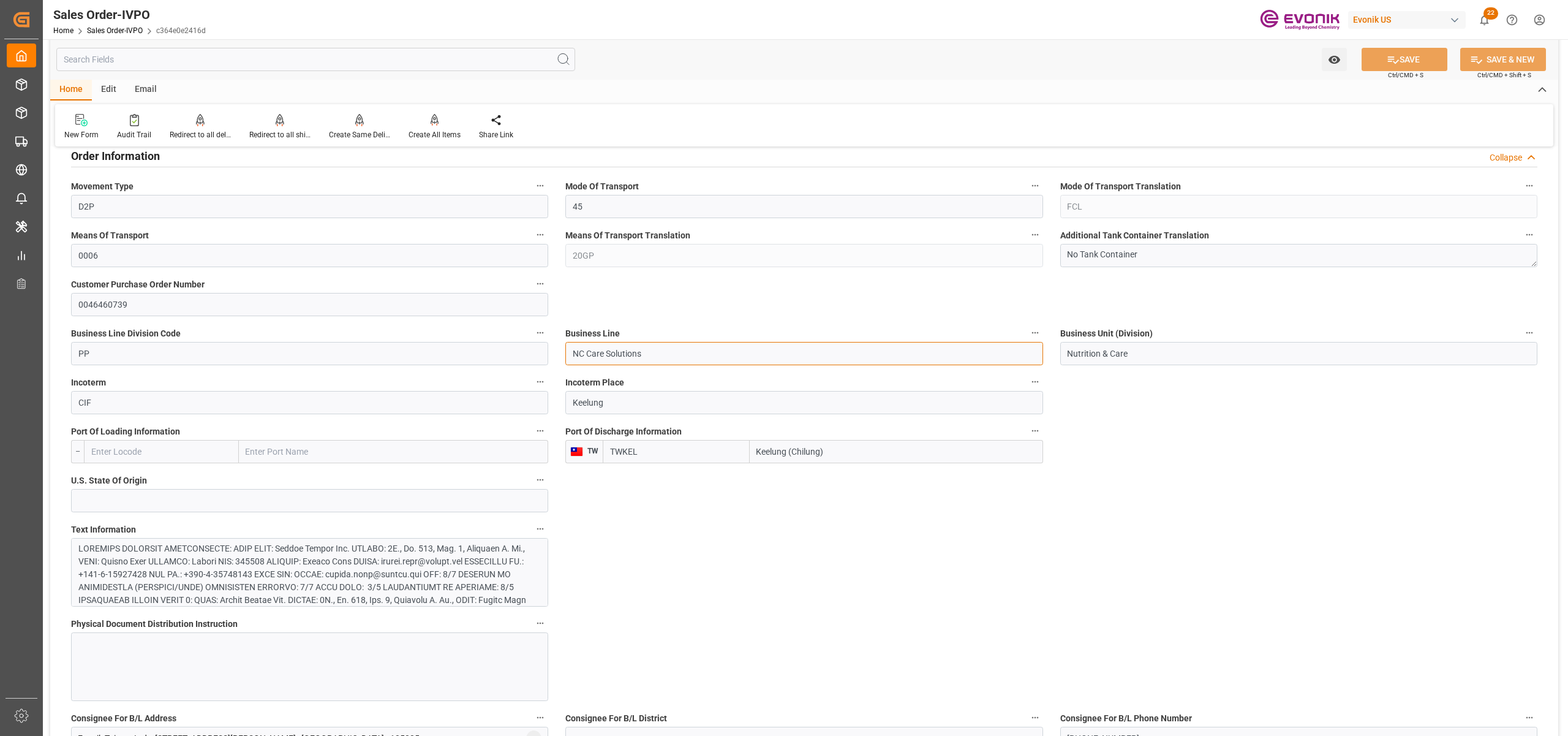
drag, startPoint x: 663, startPoint y: 354, endPoint x: 540, endPoint y: 350, distance: 123.1
drag, startPoint x: 561, startPoint y: 400, endPoint x: 551, endPoint y: 396, distance: 10.8
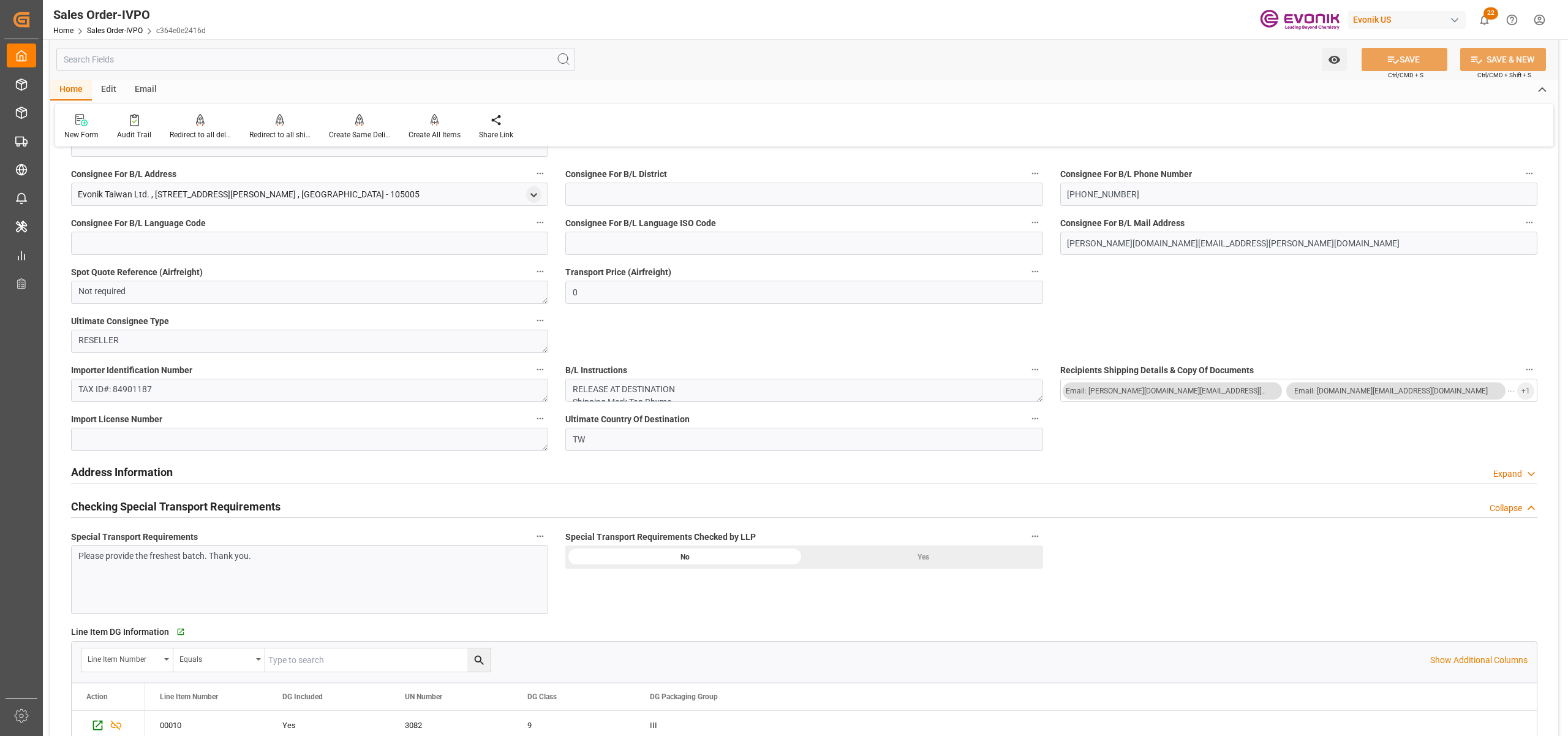
scroll to position [817, 0]
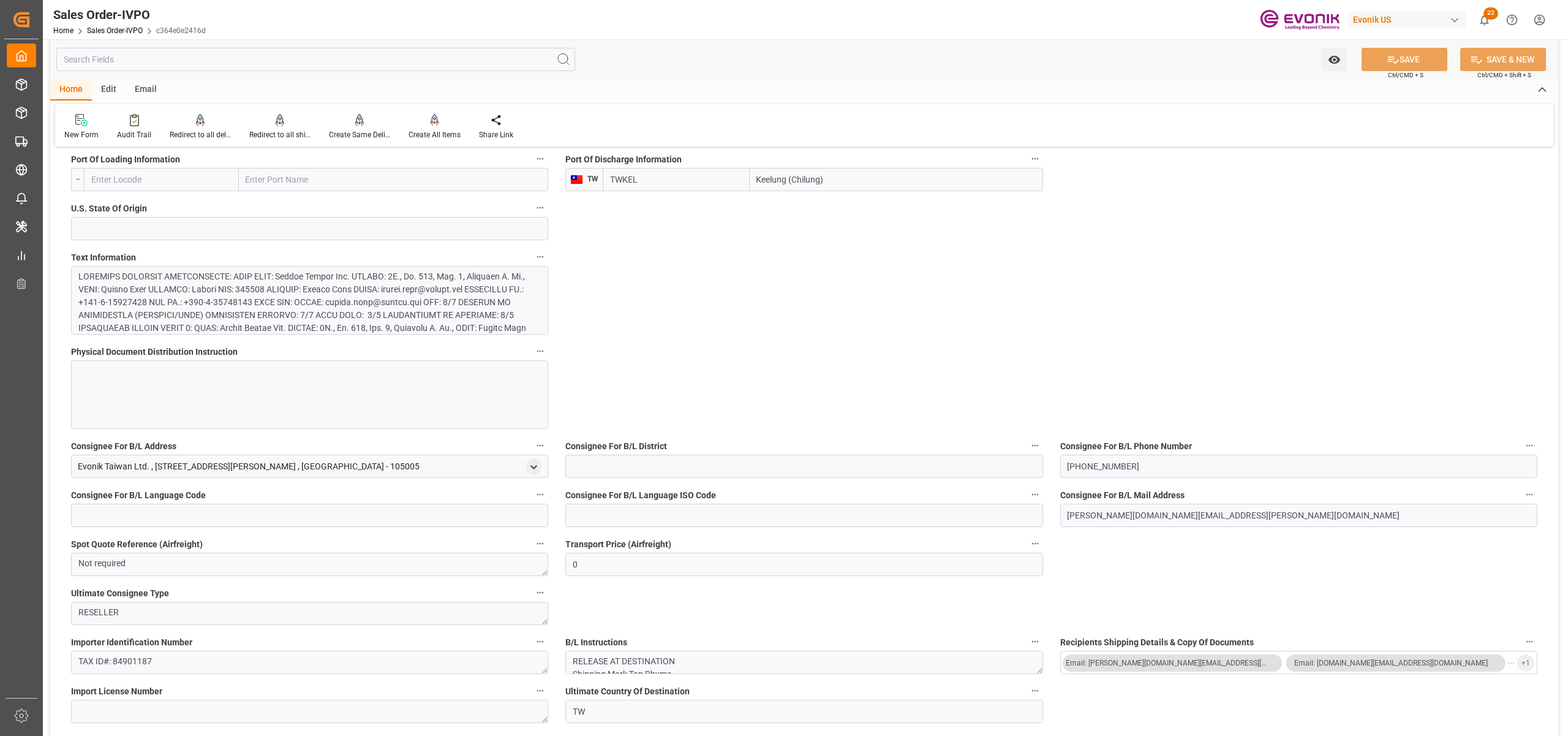
click at [451, 268] on div at bounding box center [309, 300] width 477 height 68
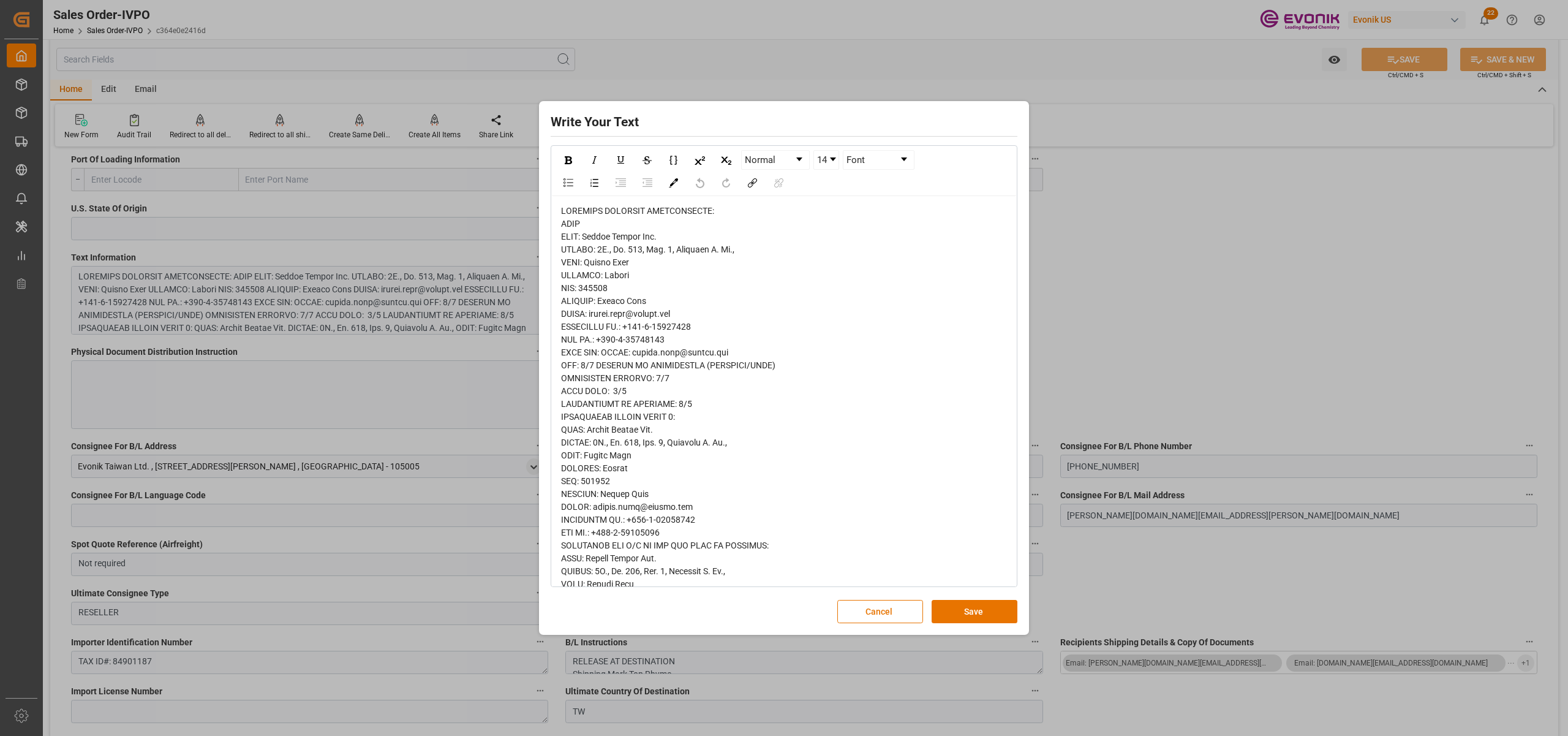
click at [458, 302] on div "Write Your Text Normal 14 Font Cancel Save" at bounding box center [784, 368] width 1568 height 736
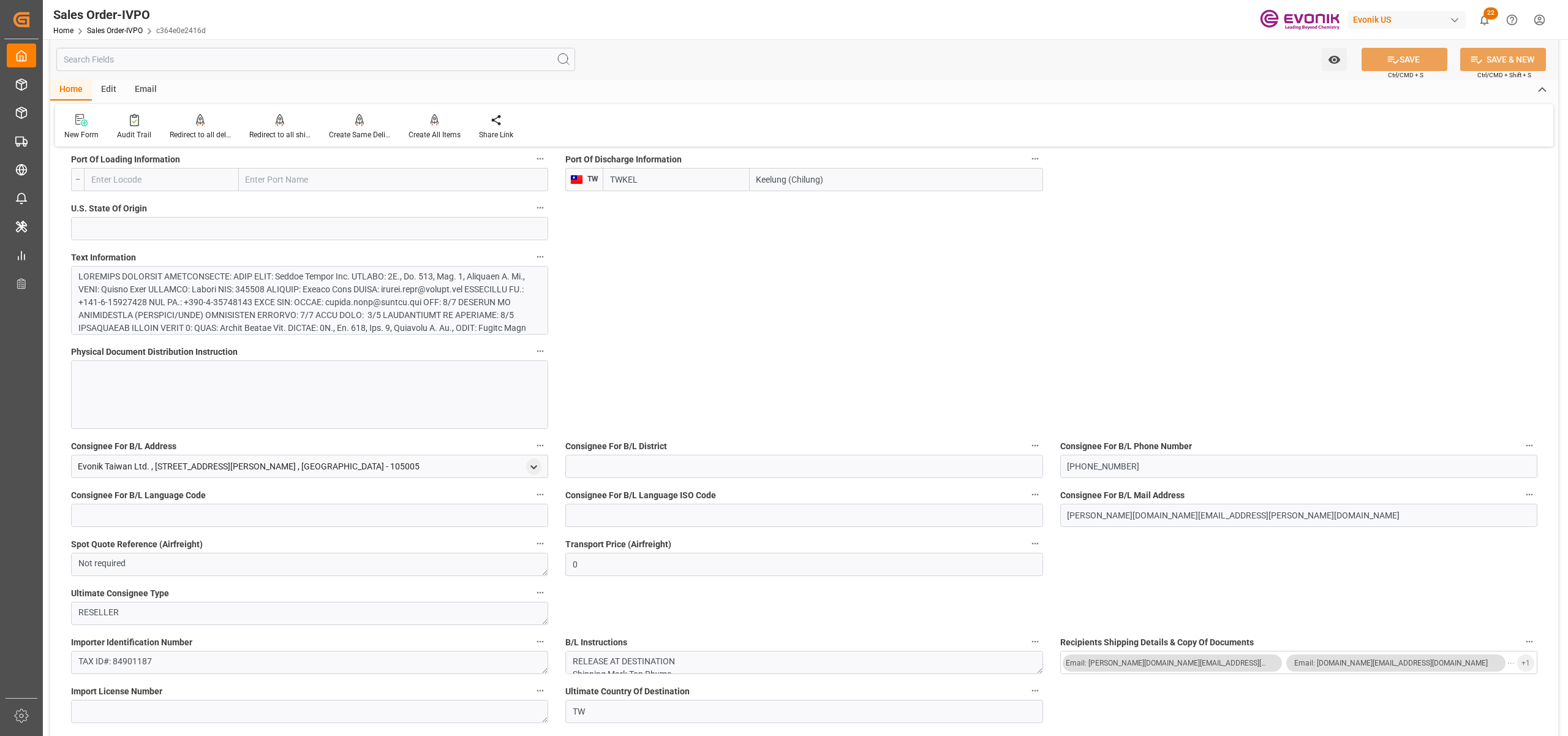
click at [409, 317] on div at bounding box center [303, 367] width 450 height 193
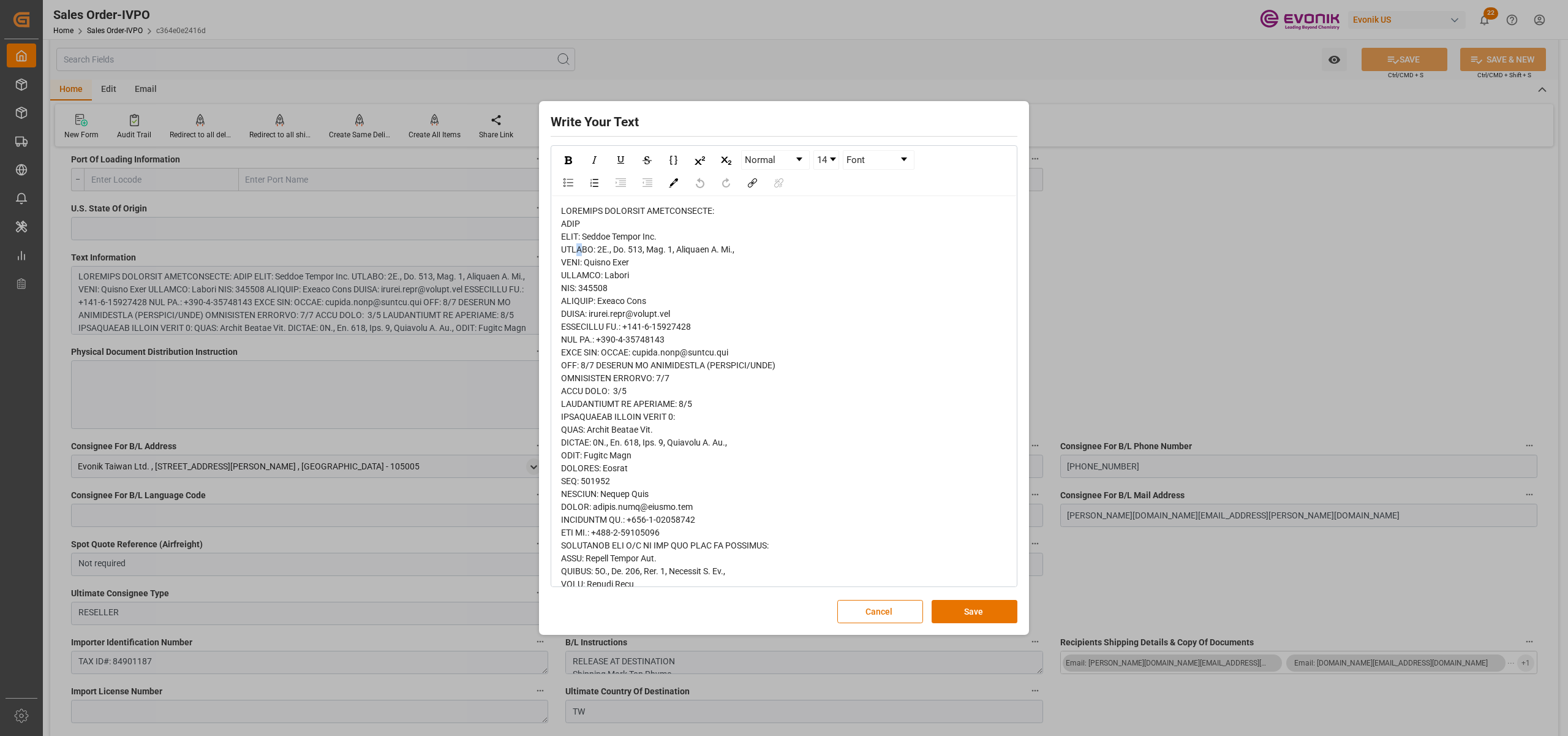
click at [579, 246] on span "rdw-editor" at bounding box center [673, 578] width 224 height 744
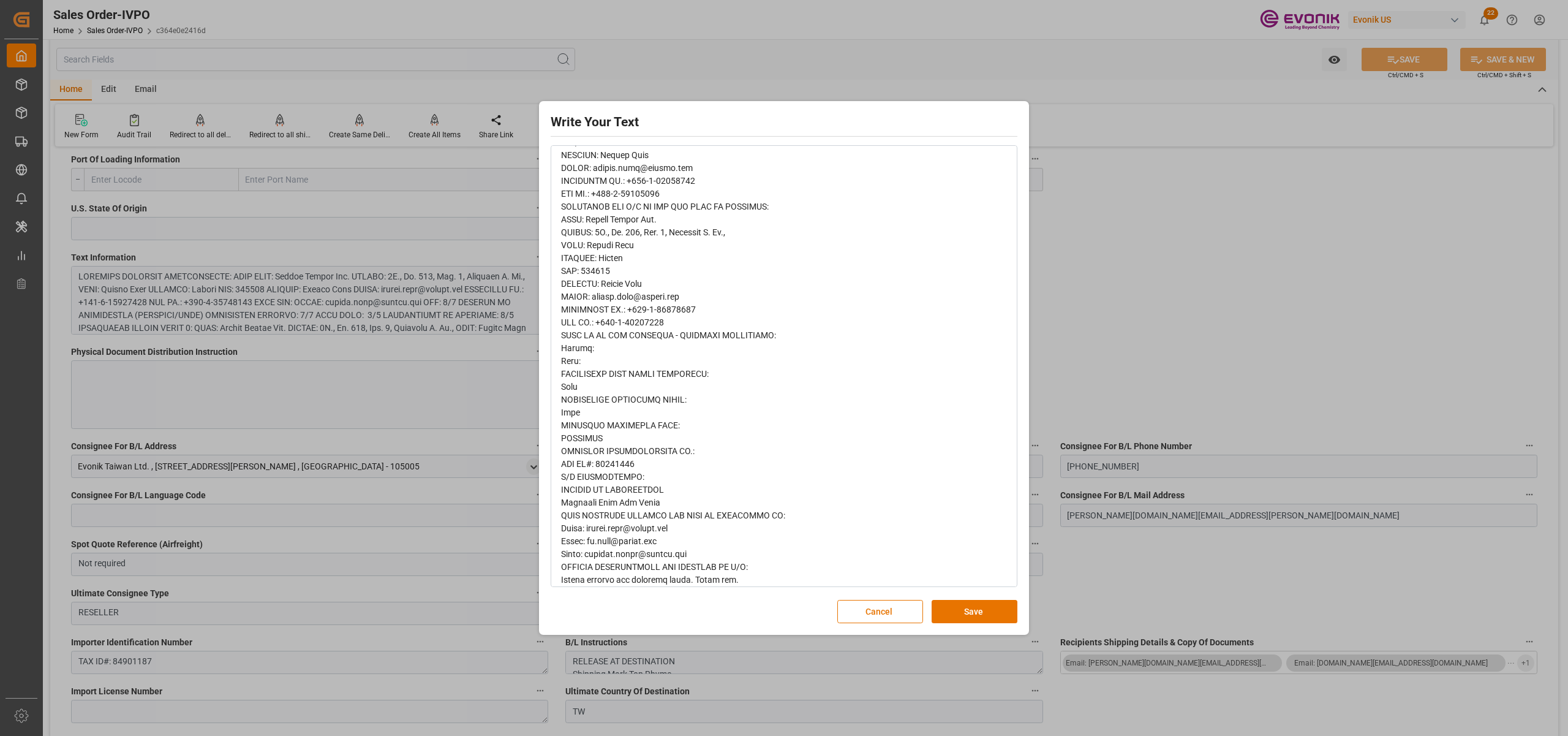
scroll to position [364, 0]
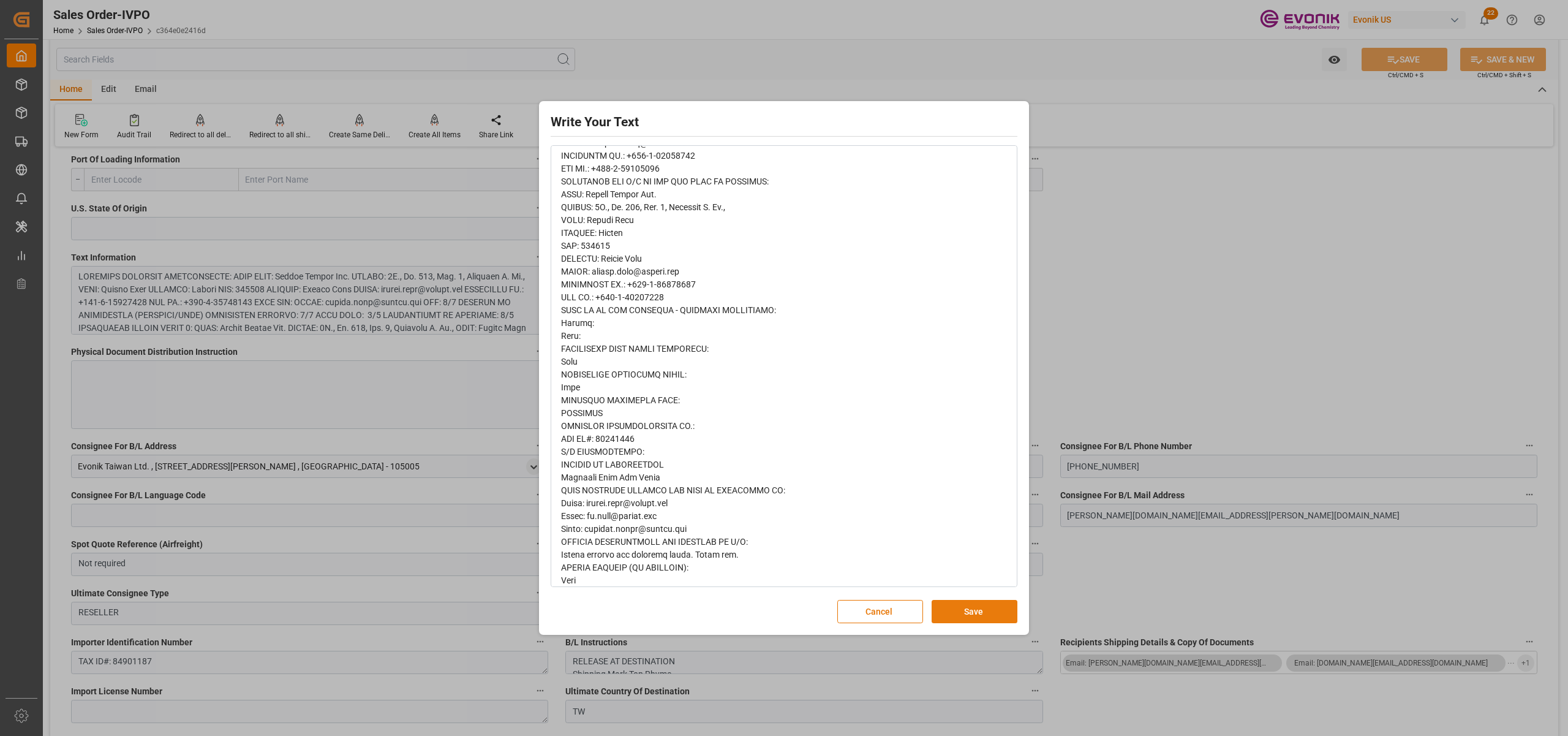
click at [976, 610] on button "Save" at bounding box center [975, 612] width 86 height 23
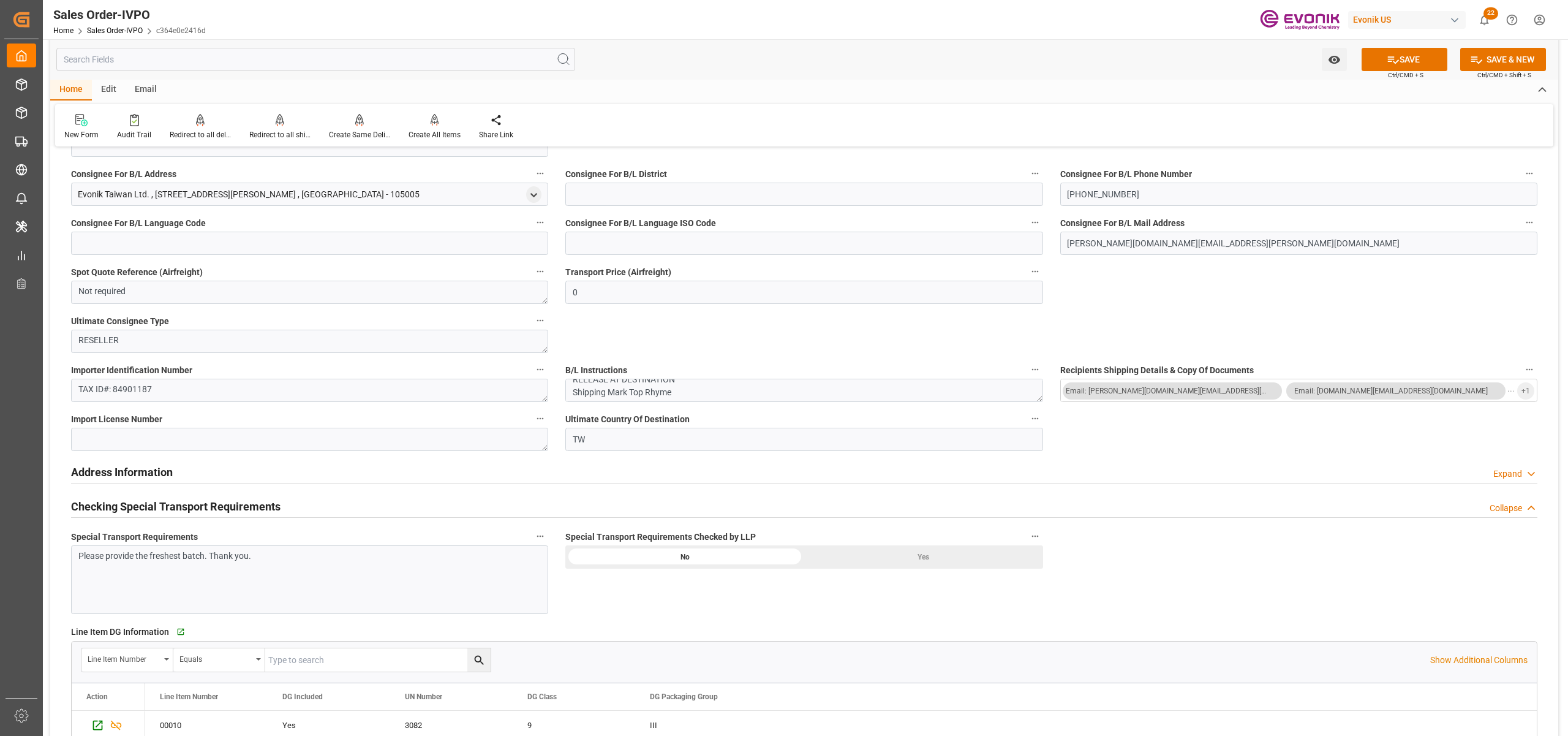
scroll to position [1362, 0]
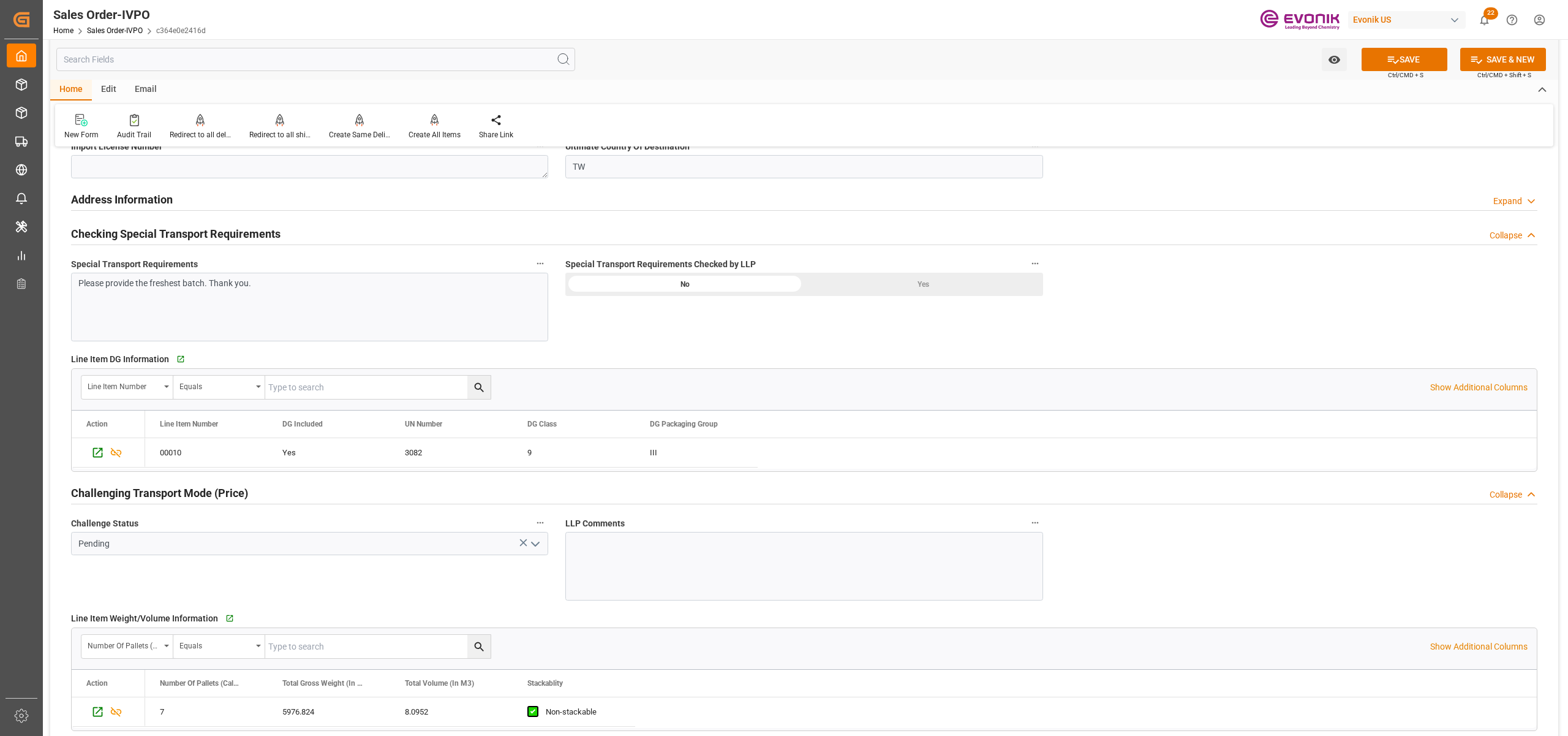
click at [885, 283] on div "Yes" at bounding box center [924, 285] width 239 height 23
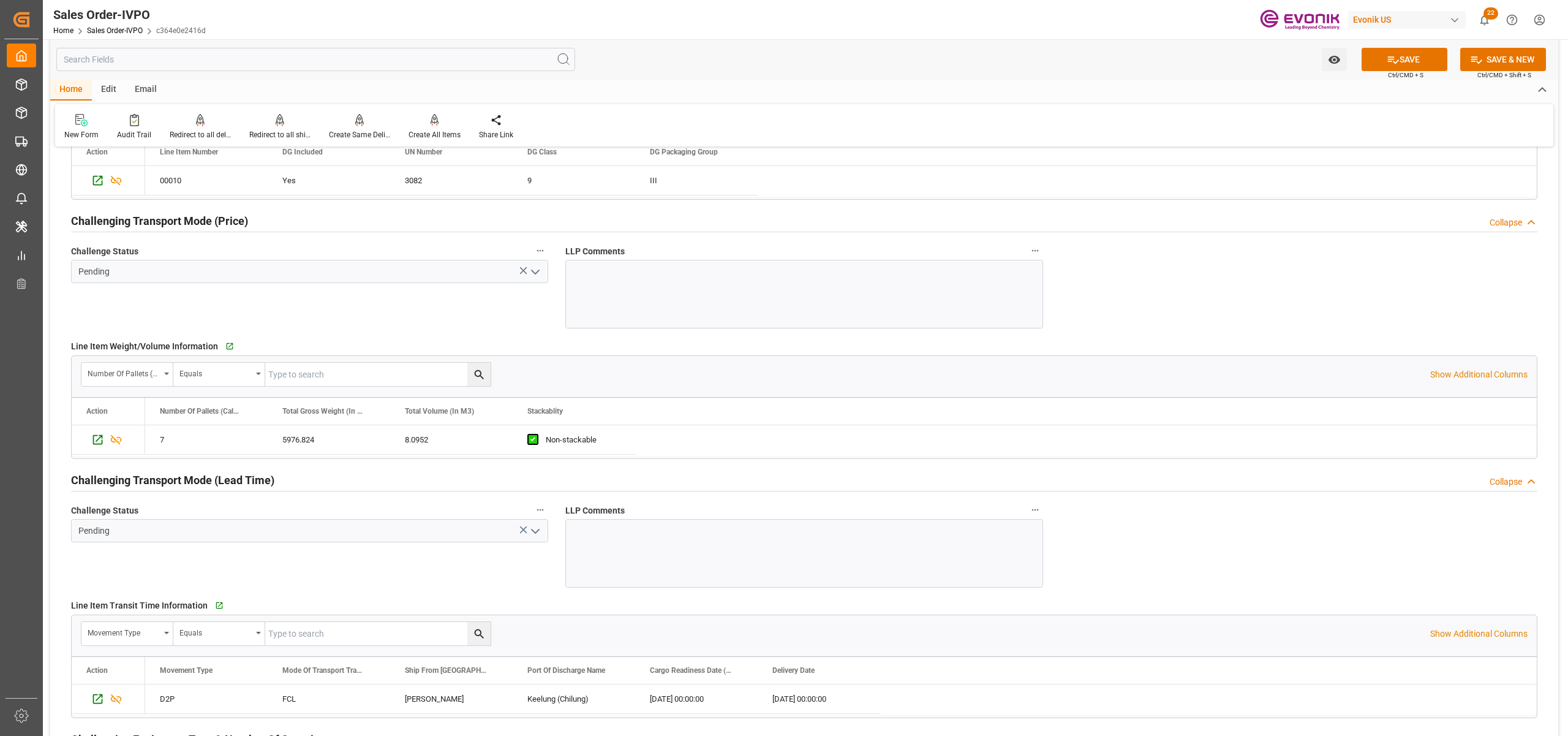
click at [530, 275] on icon "open menu" at bounding box center [535, 272] width 15 height 15
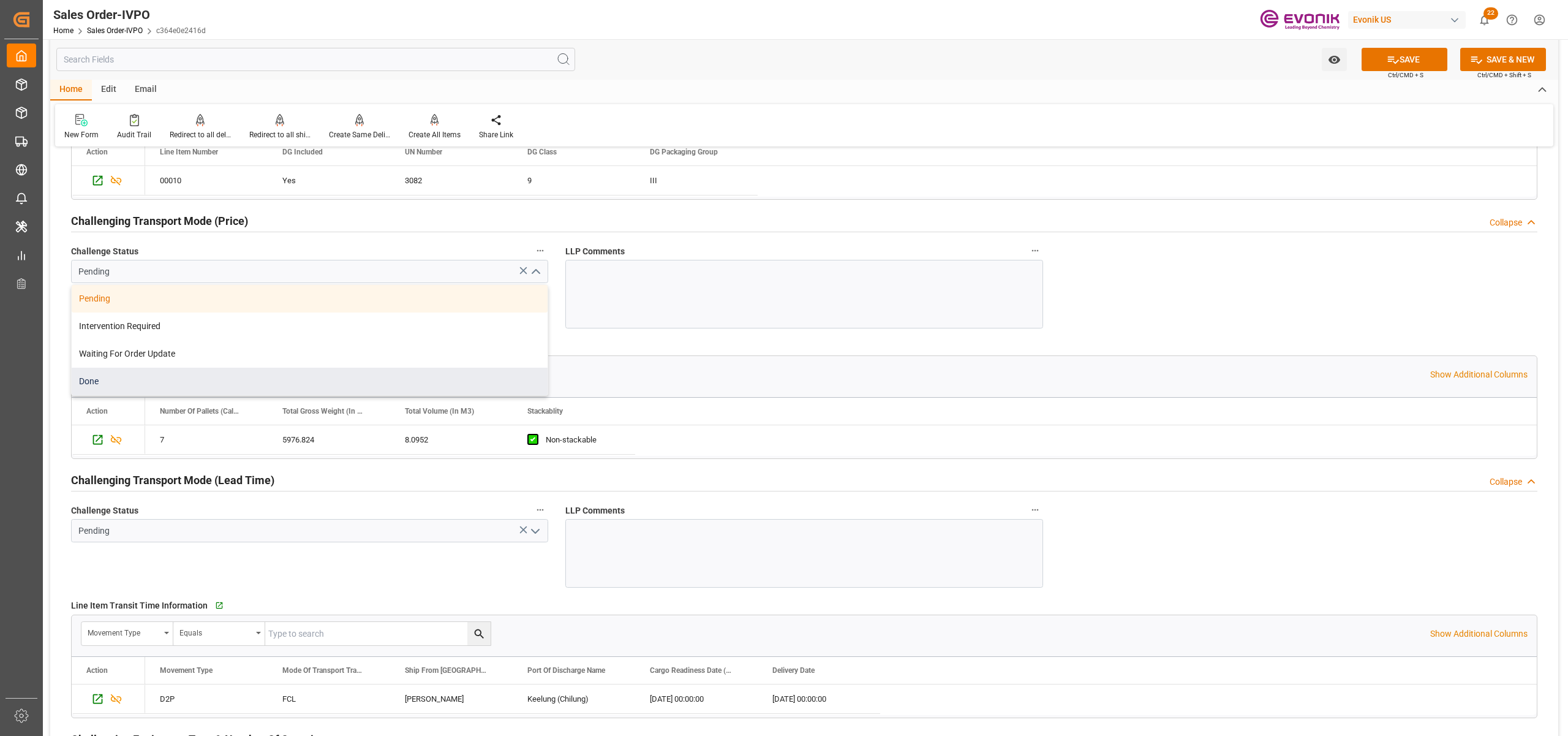
click at [124, 388] on div "Done" at bounding box center [309, 382] width 476 height 27
type input "Done"
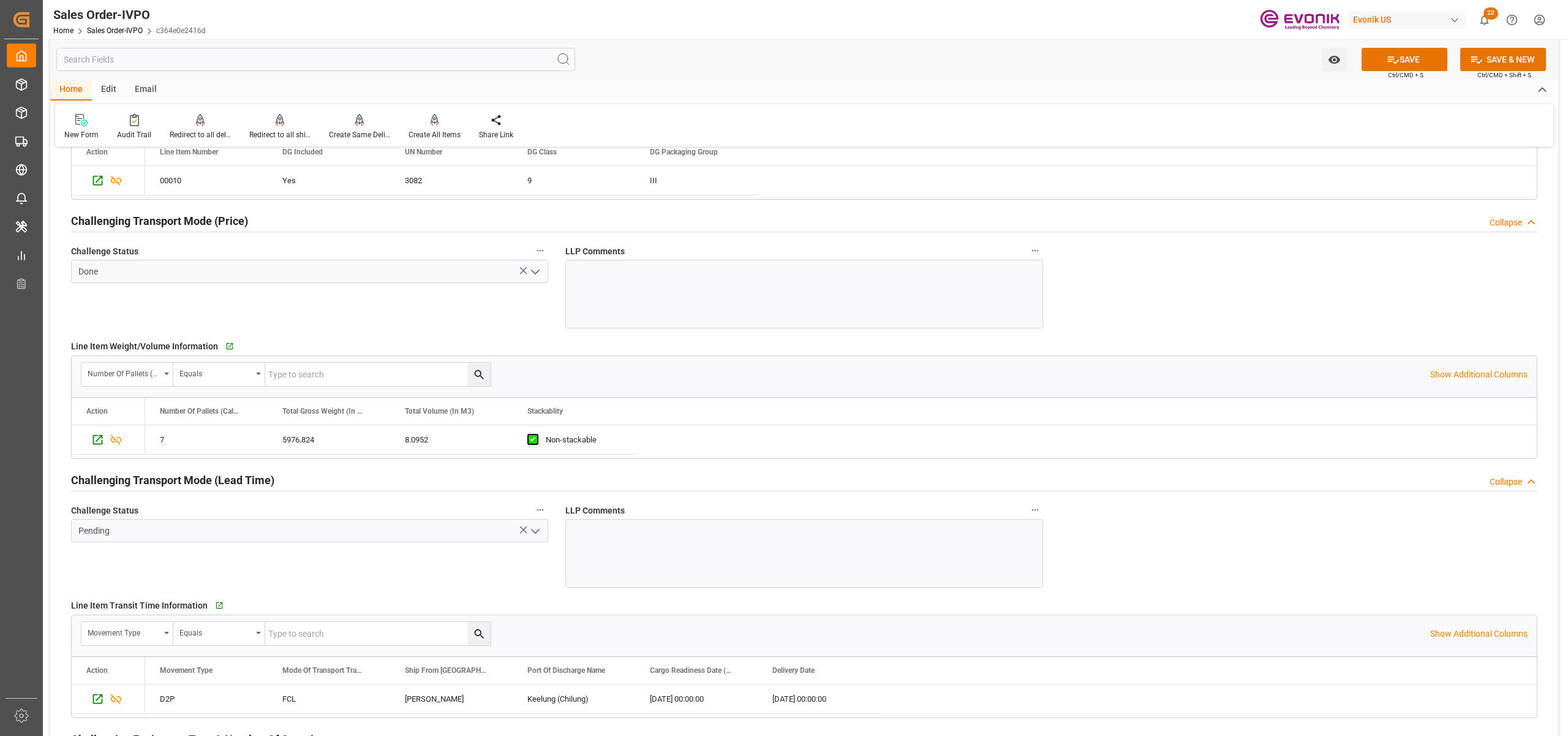
scroll to position [1906, 0]
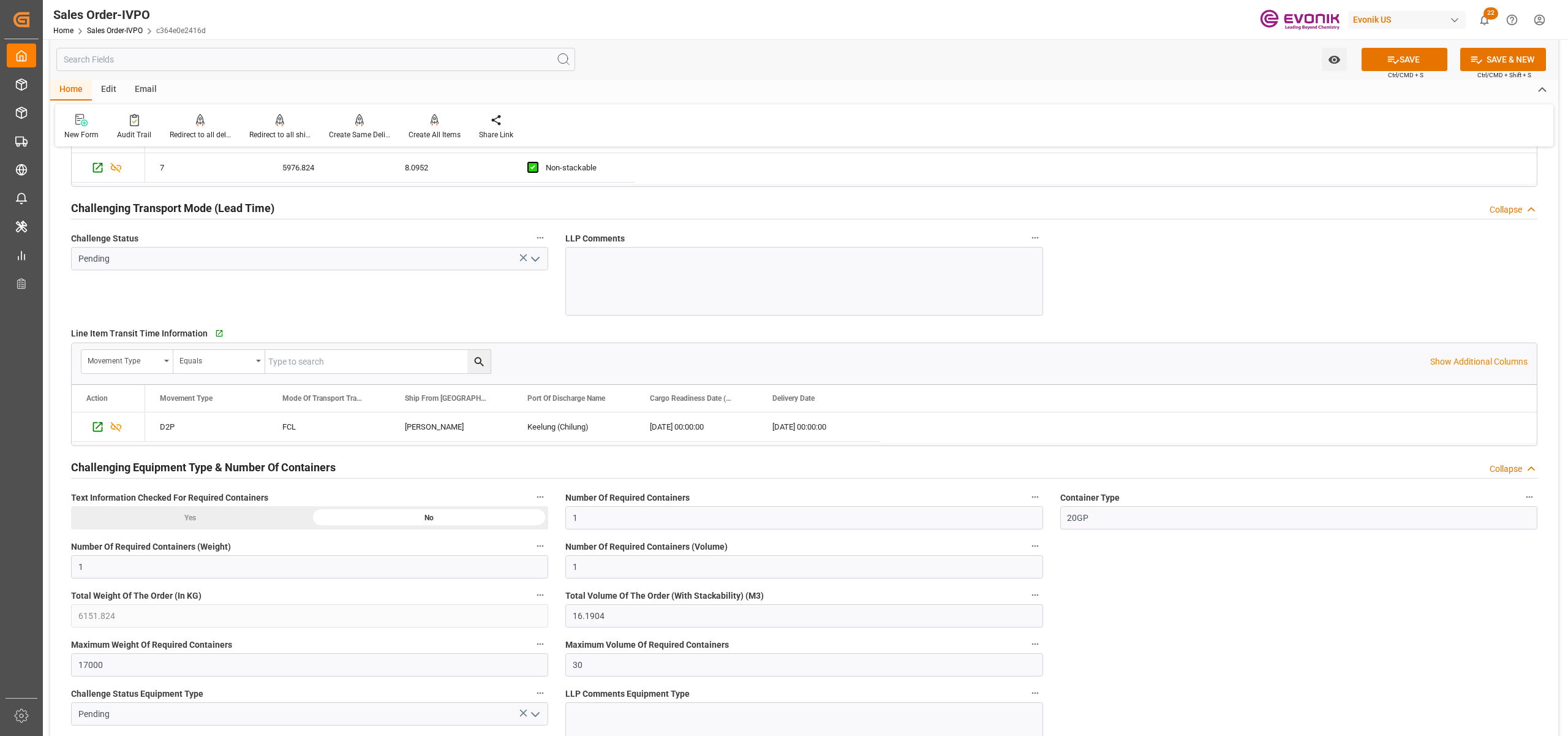
click at [532, 265] on icon "open menu" at bounding box center [535, 259] width 15 height 15
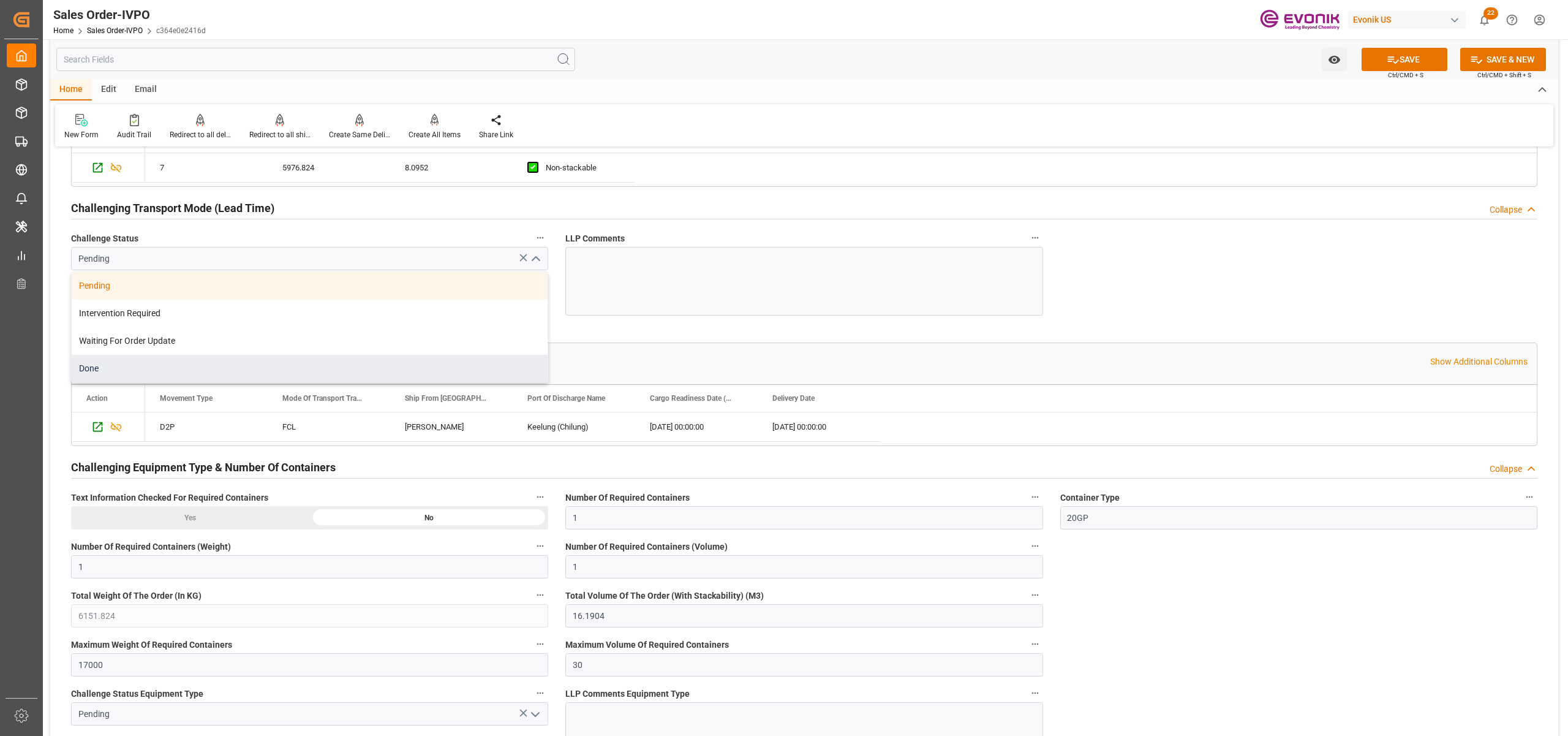
click at [132, 371] on div "Done" at bounding box center [309, 369] width 476 height 27
type input "Done"
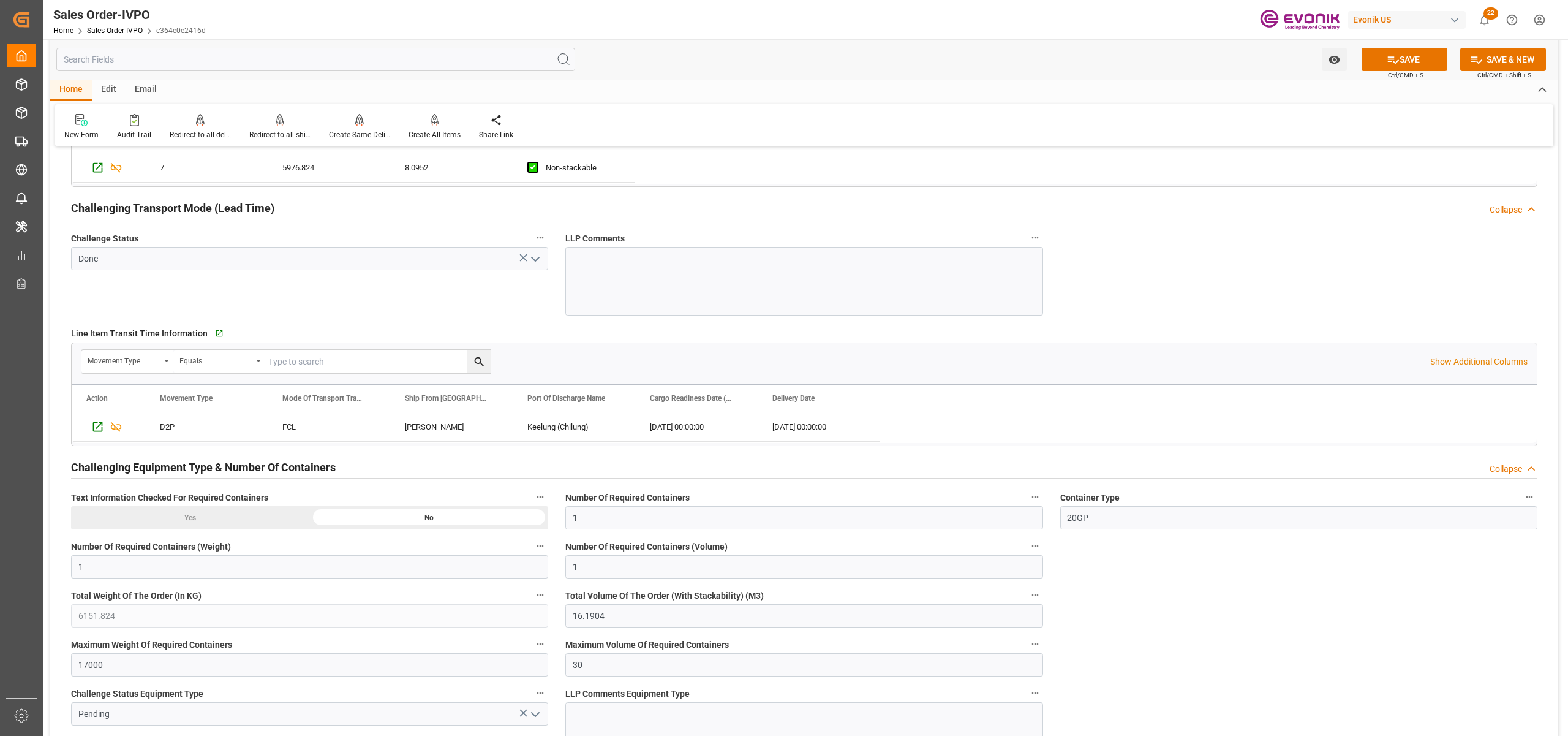
scroll to position [2180, 0]
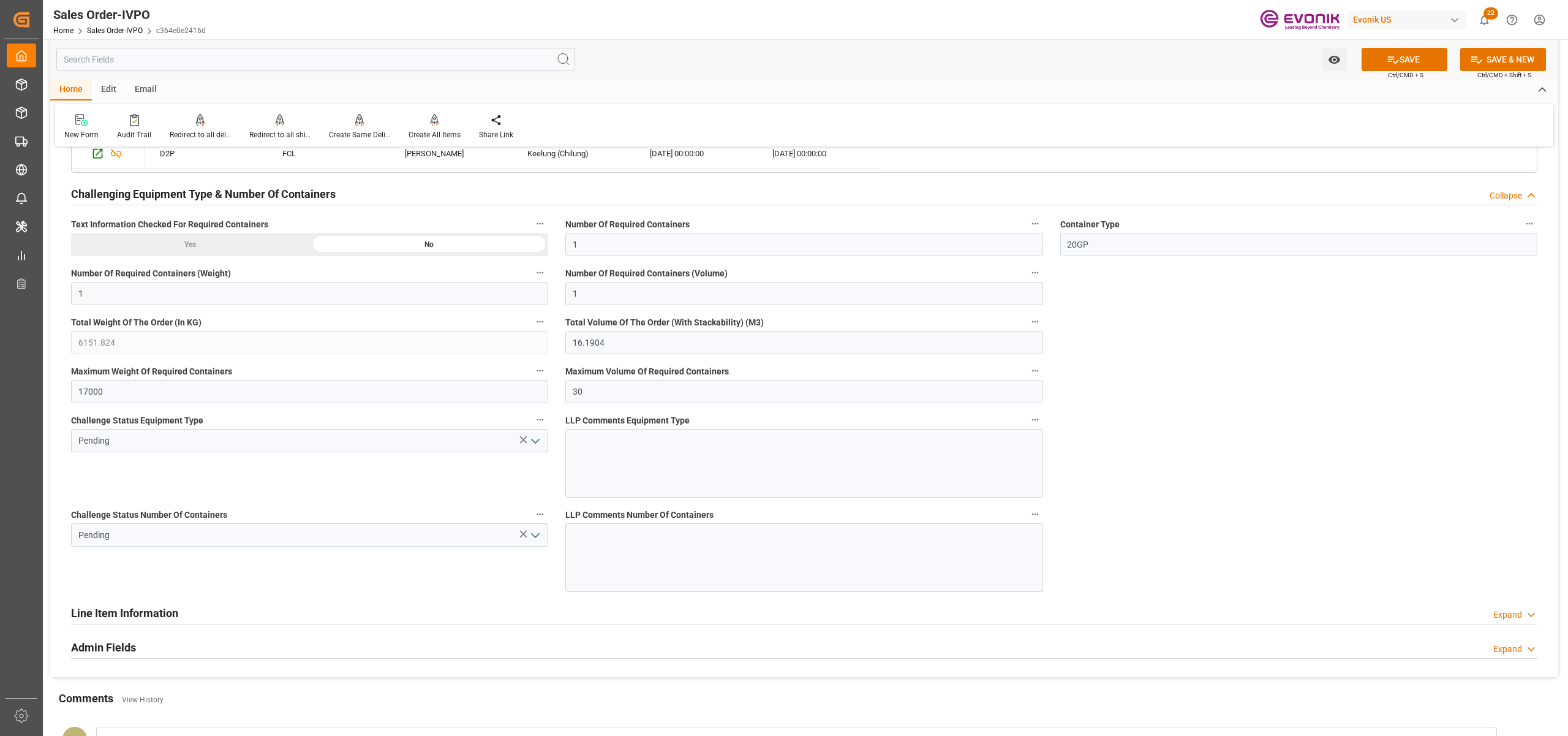
click at [536, 443] on polyline "open menu" at bounding box center [535, 442] width 7 height 4
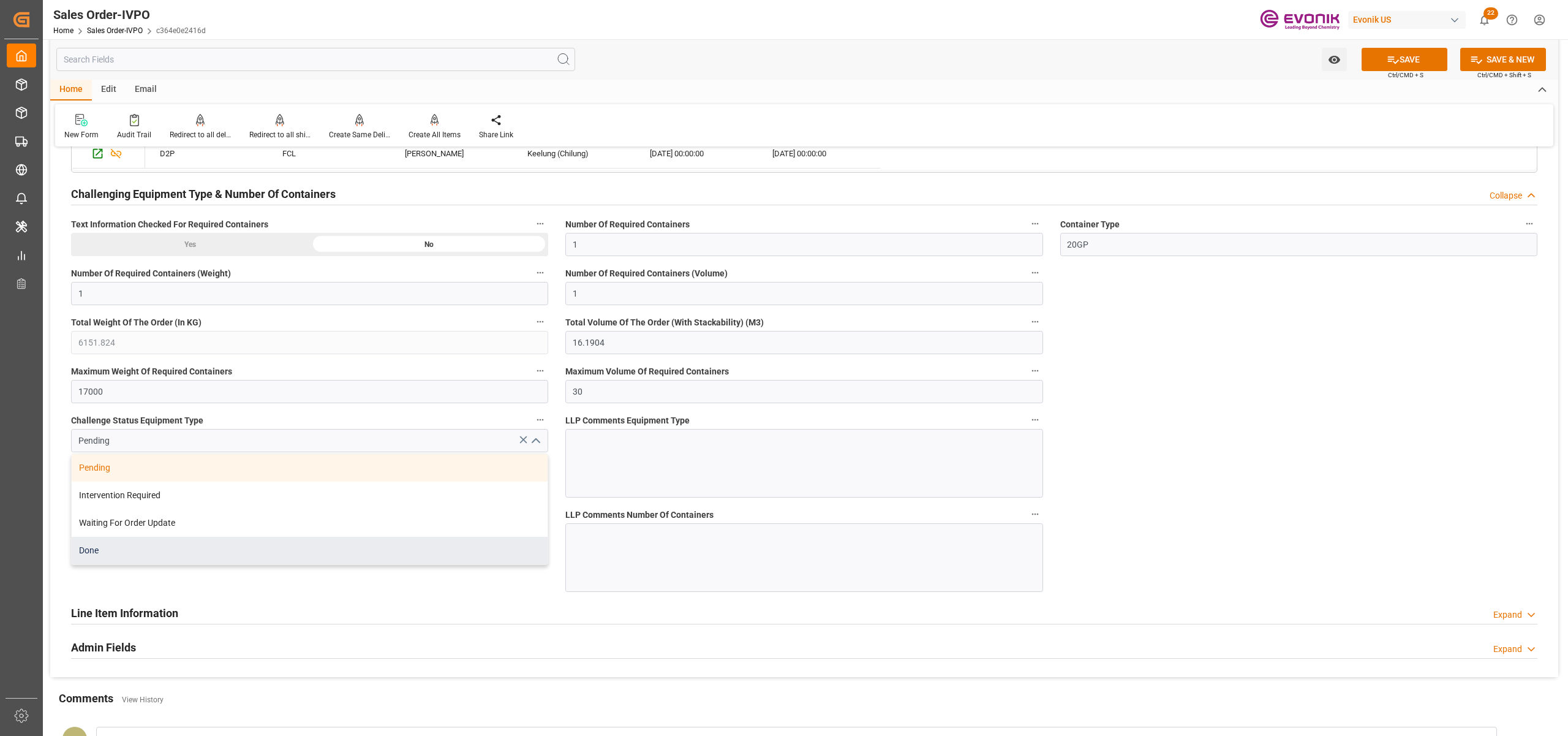
click at [162, 553] on div "Done" at bounding box center [309, 550] width 476 height 27
type input "Done"
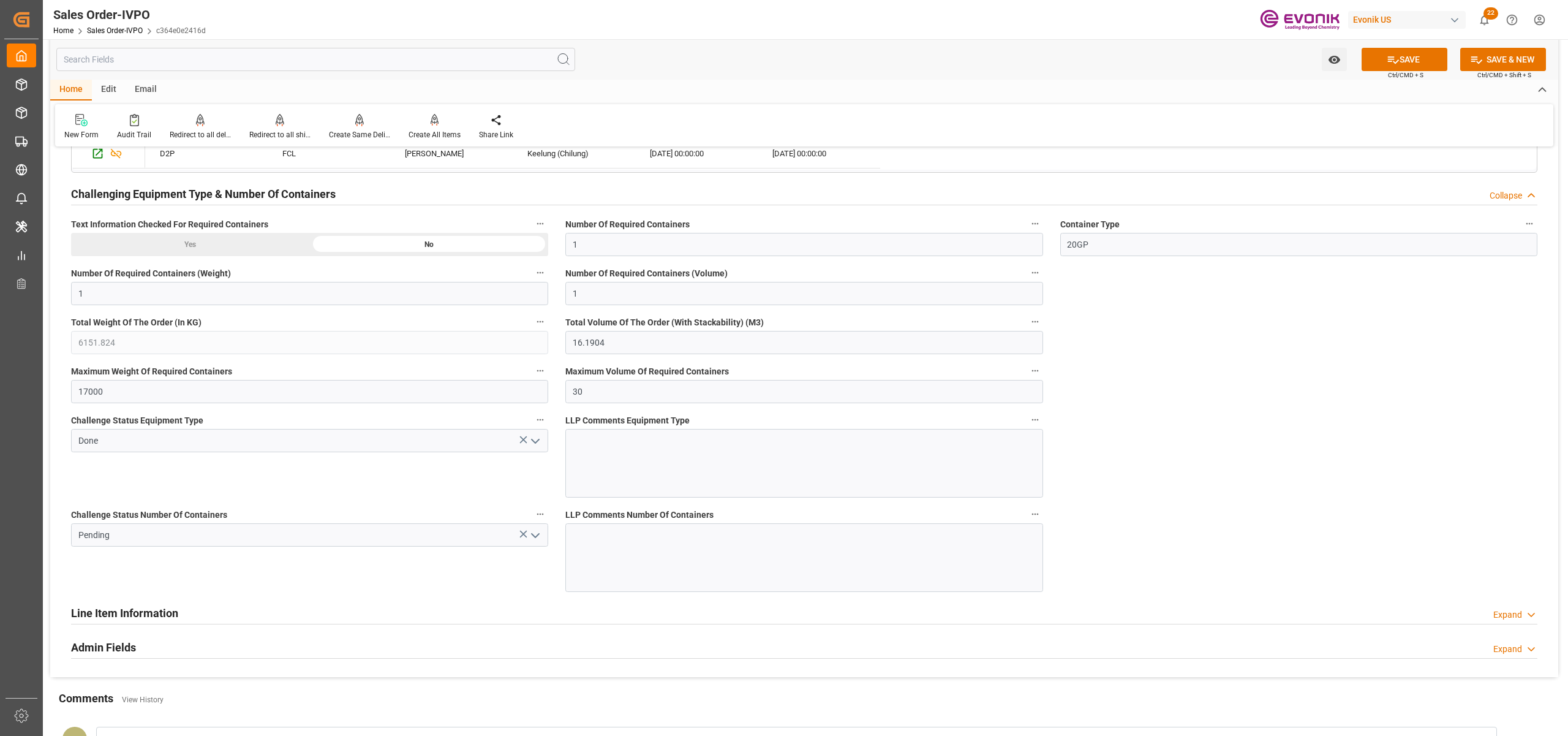
click at [532, 540] on icon "open menu" at bounding box center [535, 535] width 15 height 15
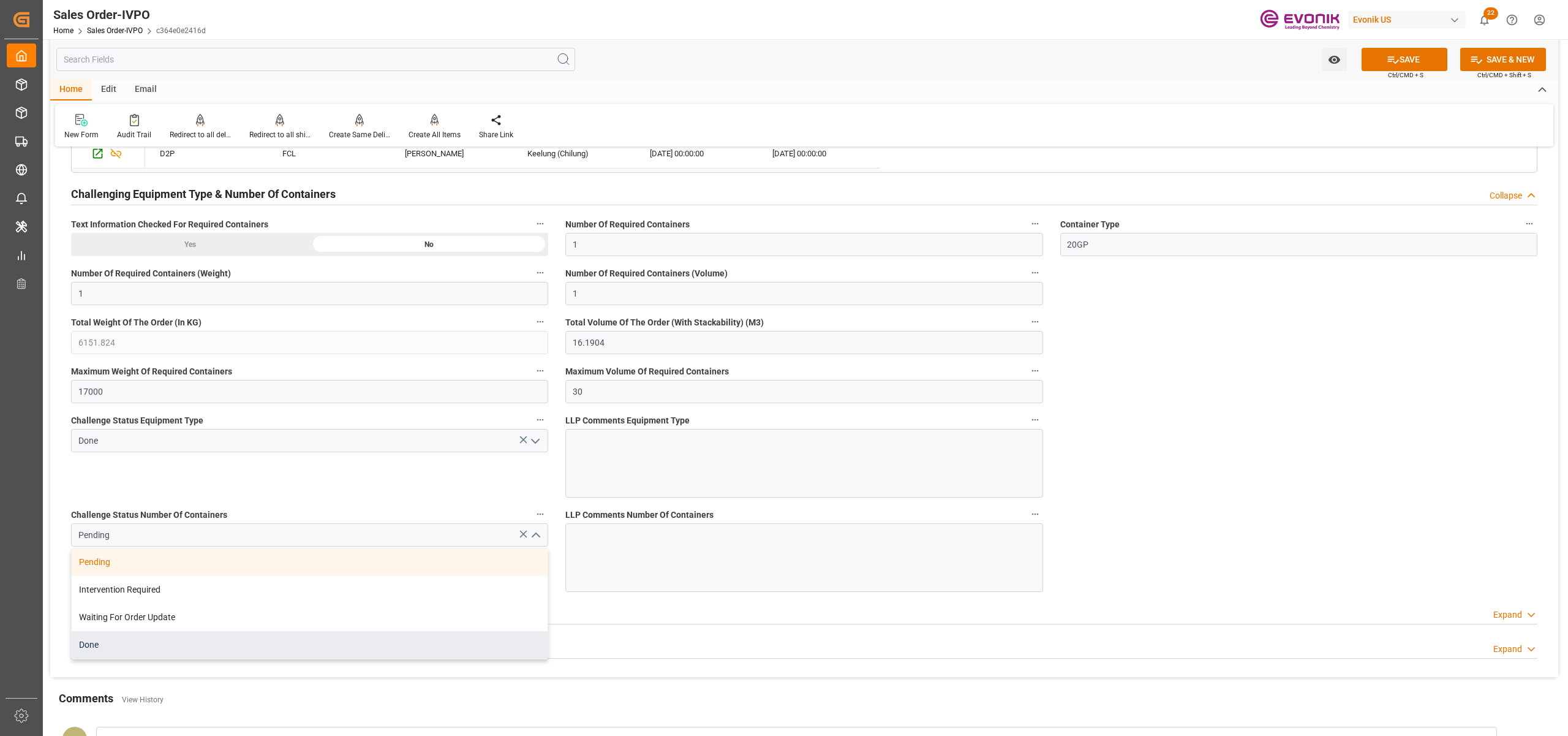
click at [152, 651] on div "Done" at bounding box center [309, 645] width 476 height 27
type input "Done"
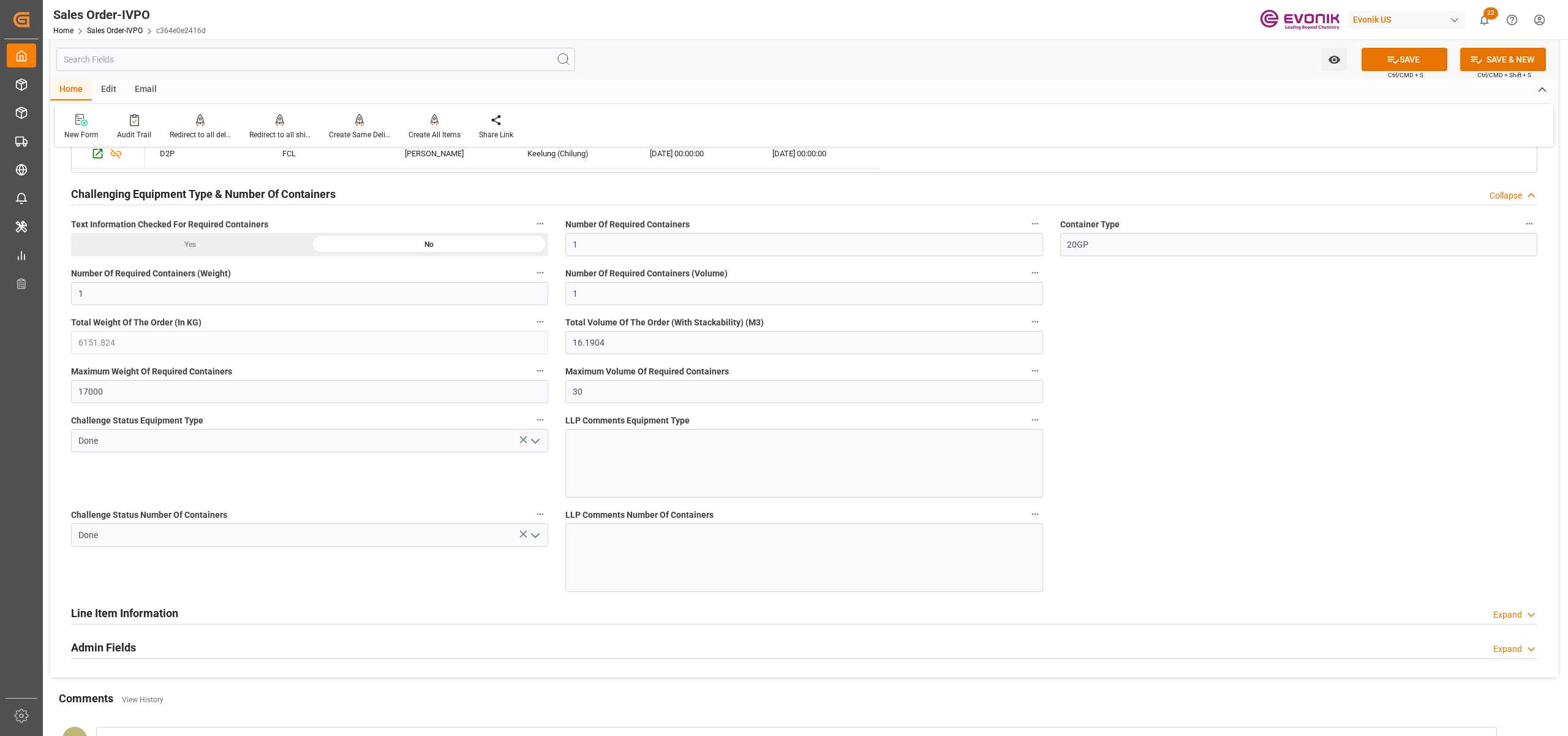
drag, startPoint x: 1308, startPoint y: 261, endPoint x: 1299, endPoint y: 270, distance: 12.7
click at [1308, 261] on div "Container Type 20GP" at bounding box center [1299, 236] width 495 height 49
click at [1390, 59] on icon at bounding box center [1394, 60] width 11 height 7
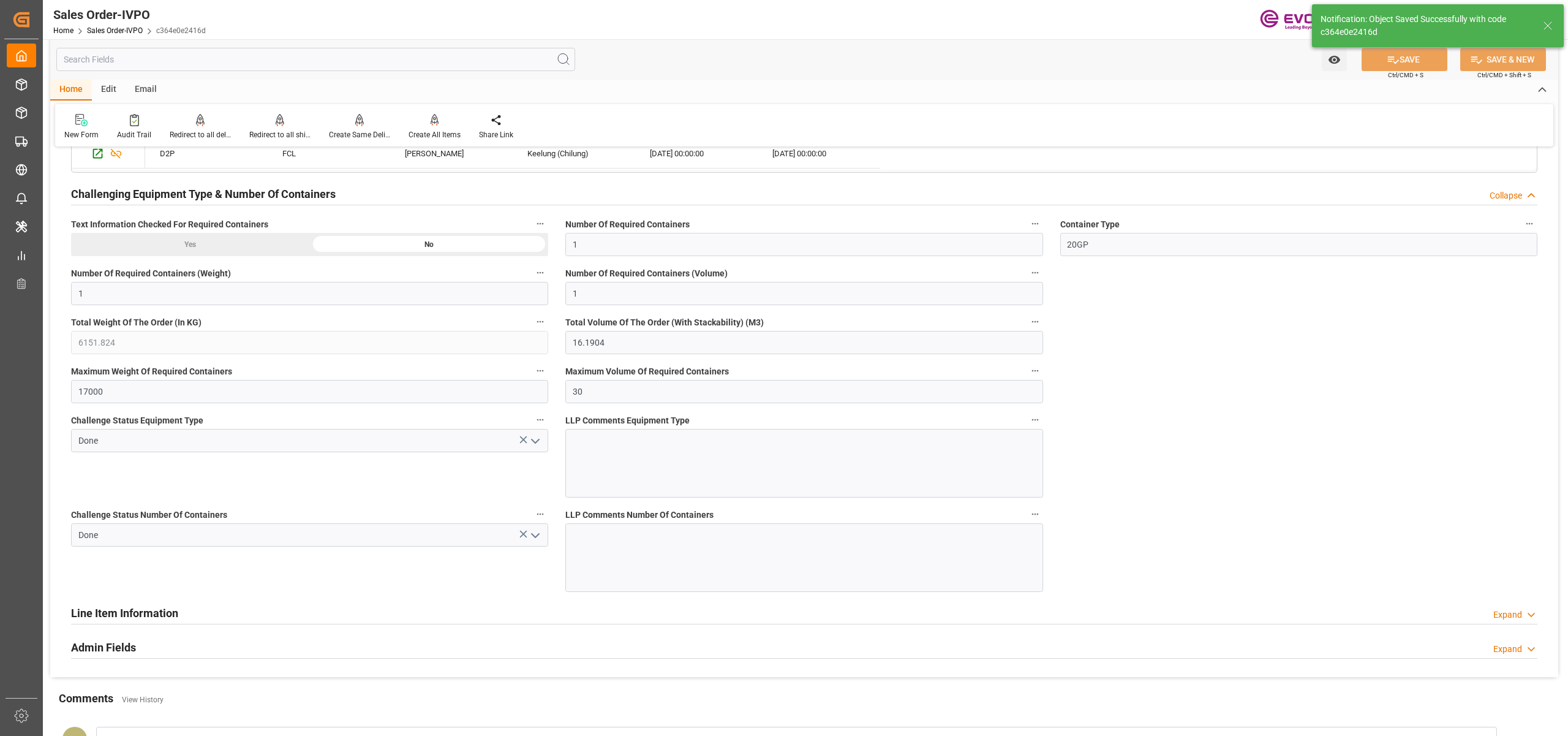
type input "[DATE] 07:25"
type input "No"
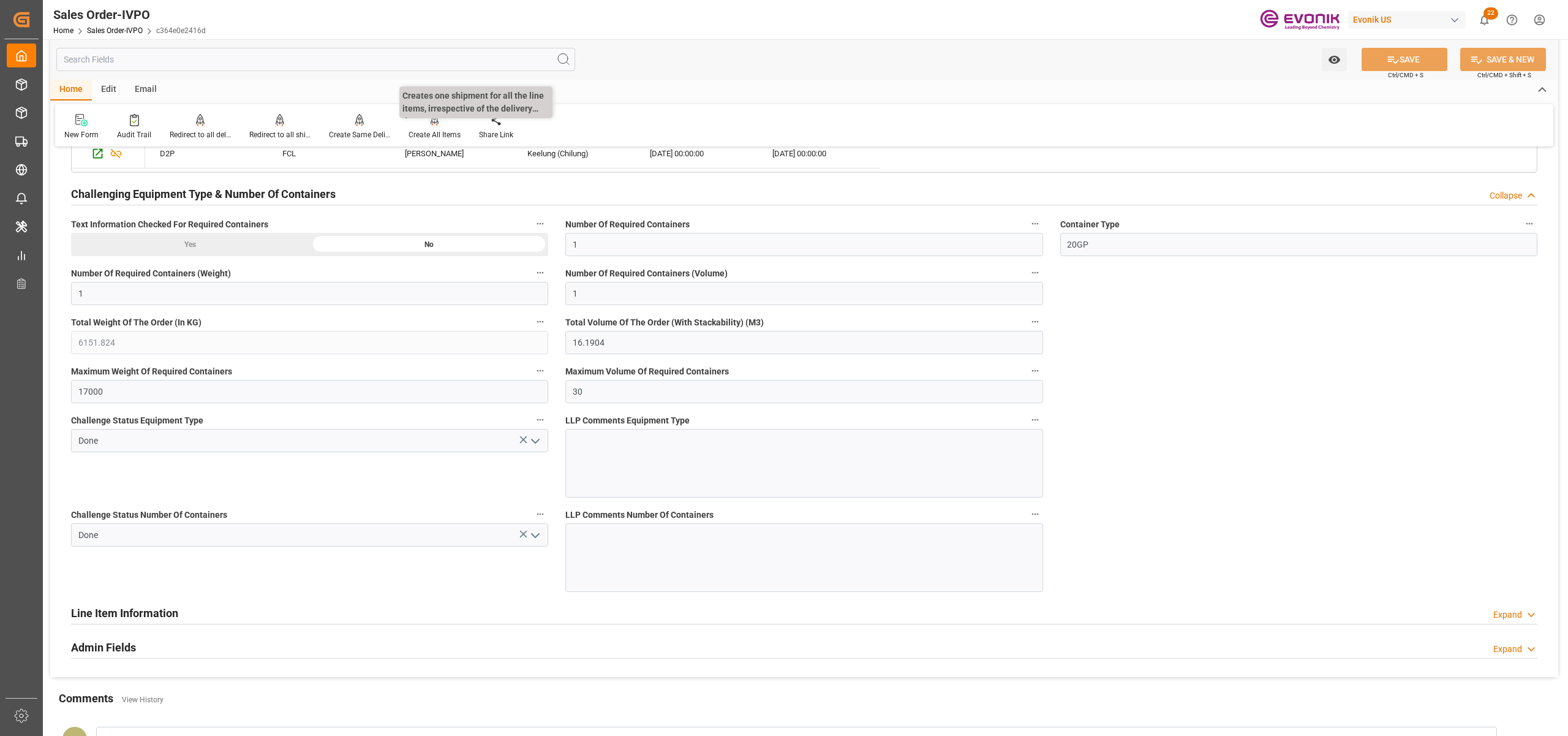
click at [430, 130] on div "Create All Items" at bounding box center [435, 135] width 52 height 11
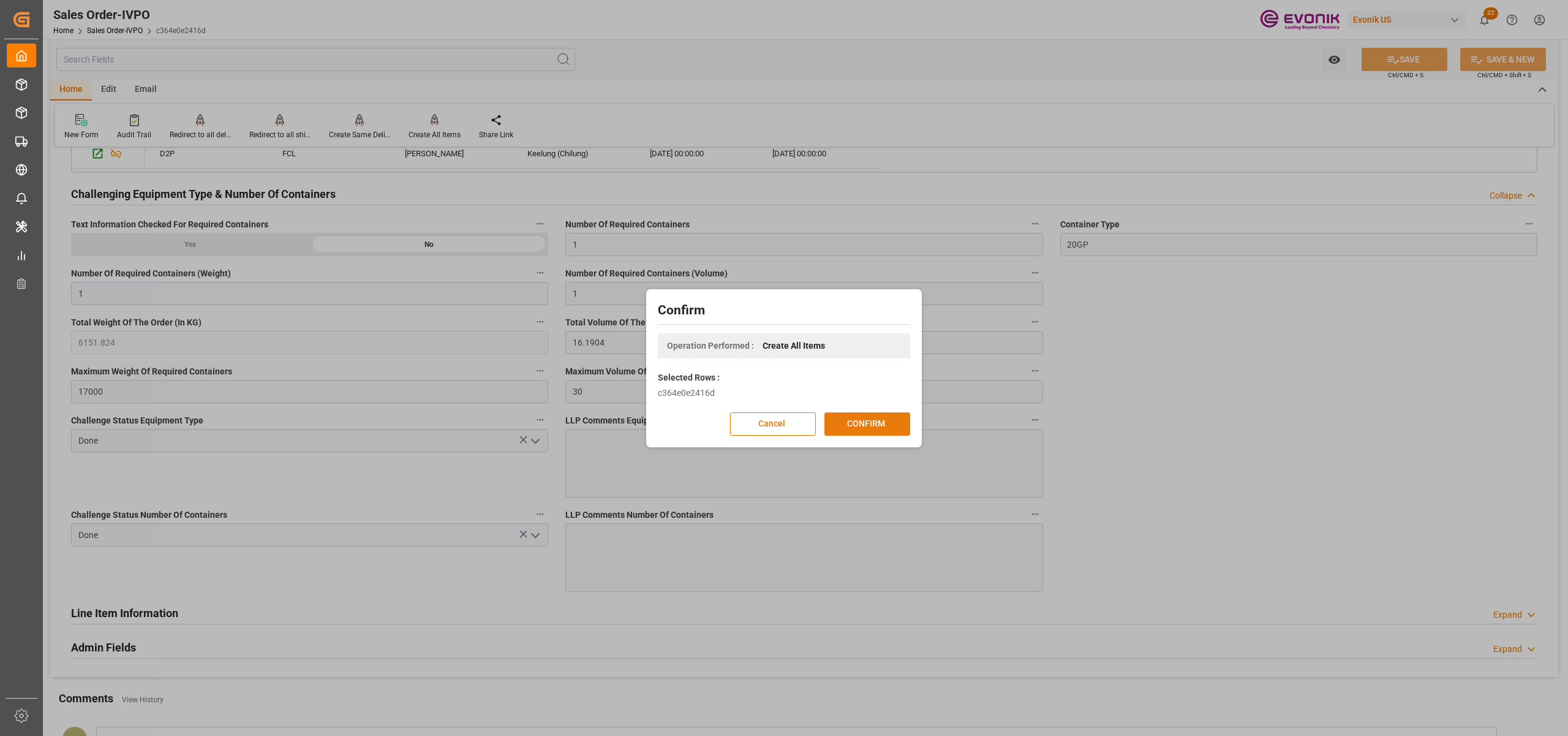
click at [860, 424] on button "CONFIRM" at bounding box center [868, 424] width 86 height 23
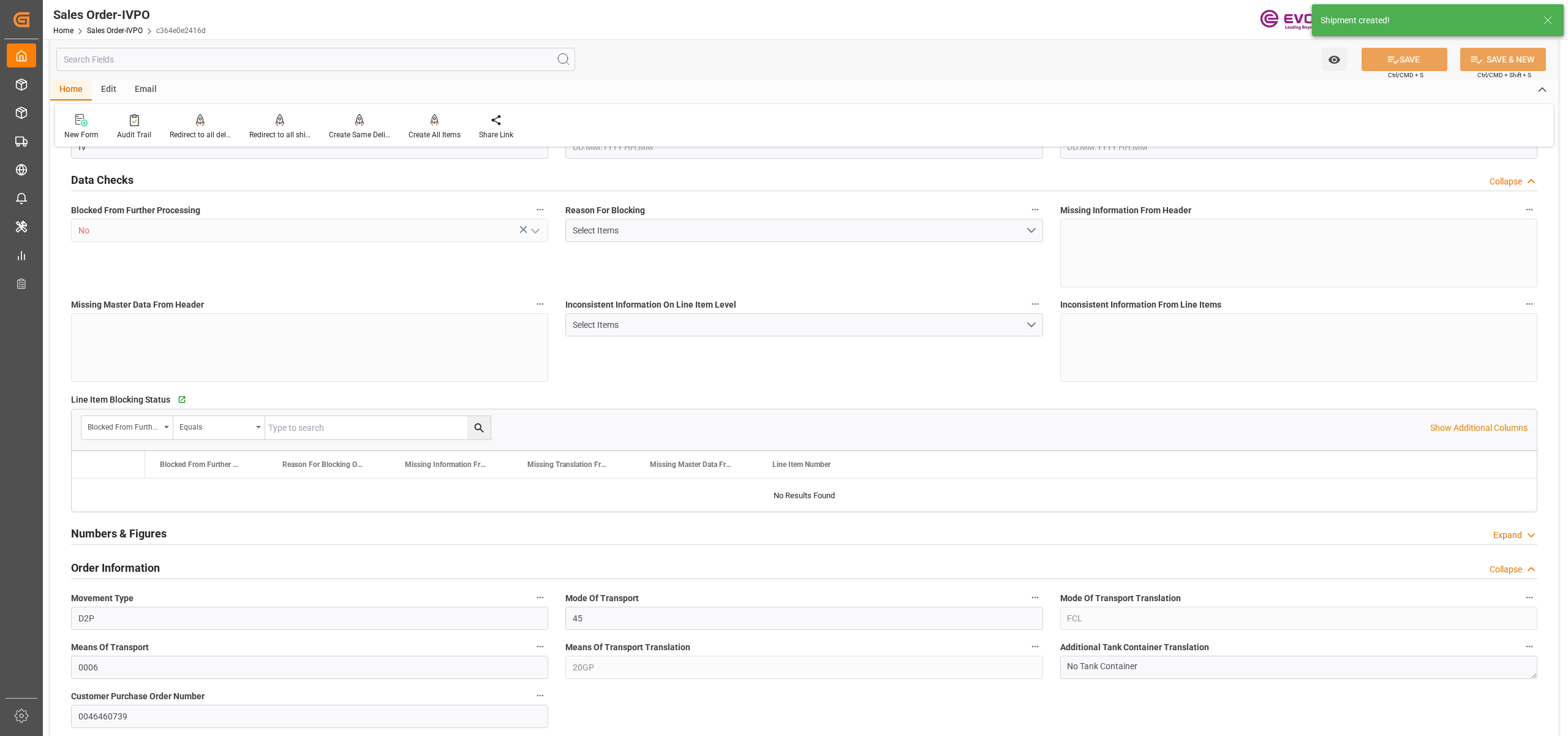
type input "TWKEL"
type input "0"
type input "1"
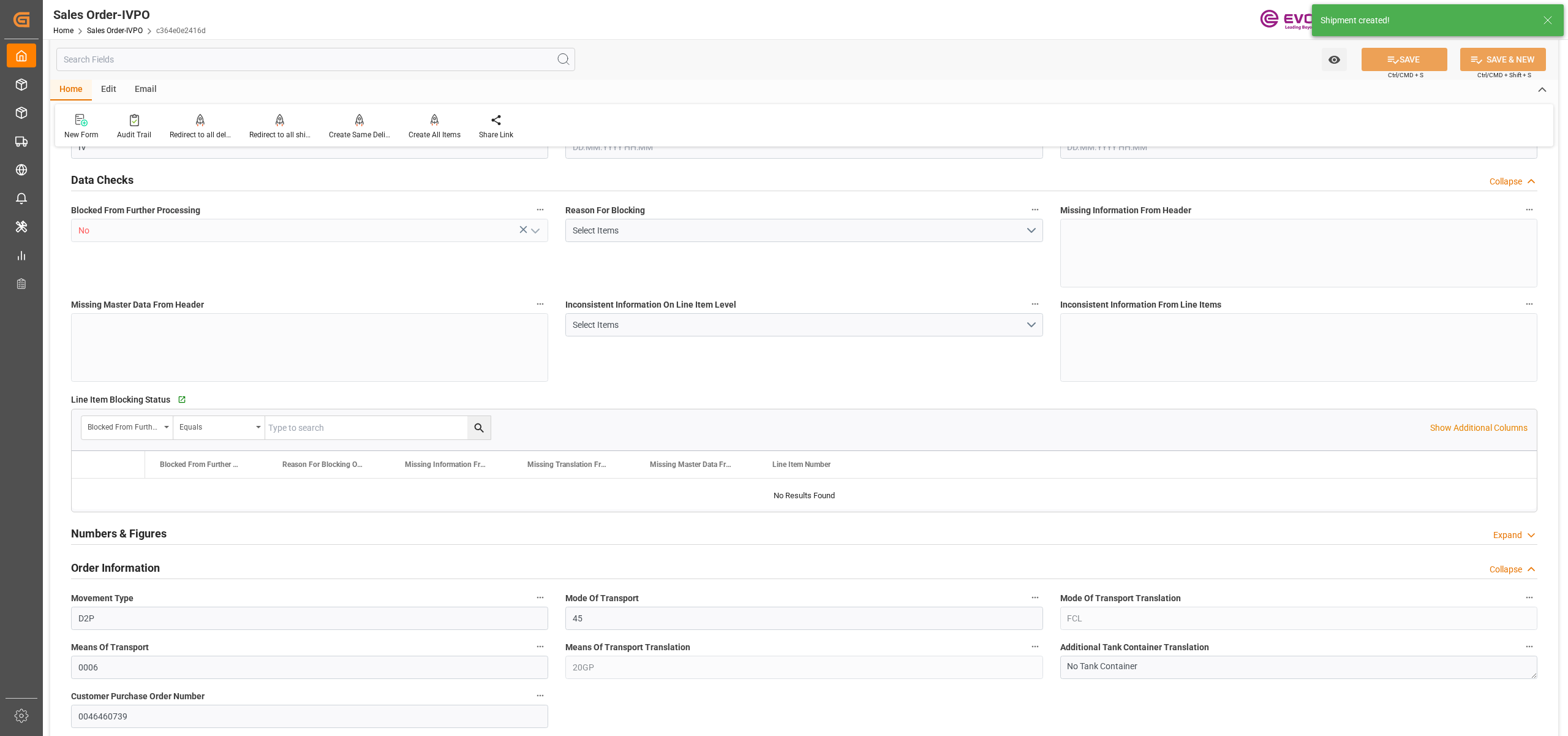
type input "6151.824"
type input "16.1904"
type input "17000"
type input "30"
type input "[DATE] 12:16"
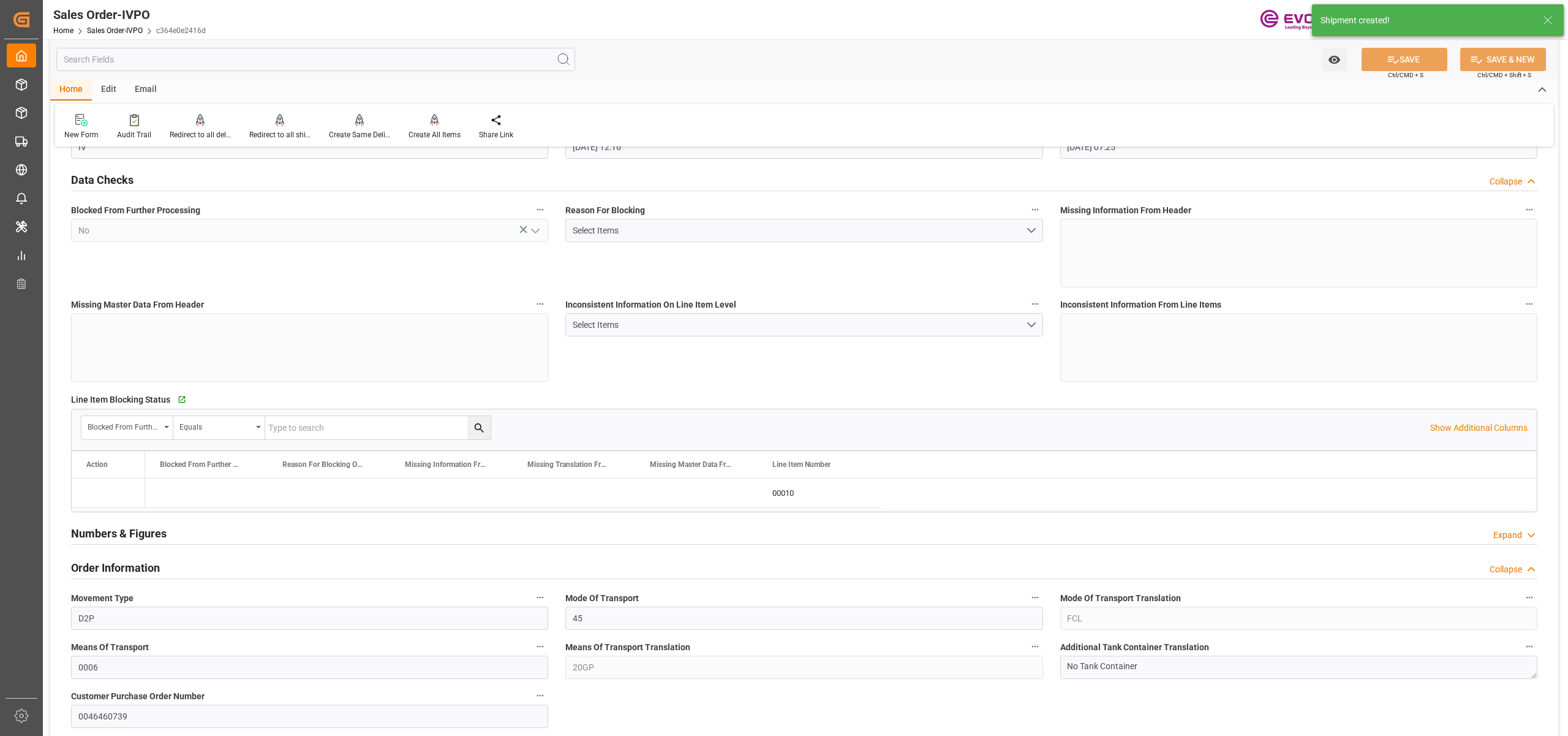
type input "[DATE] 07:25"
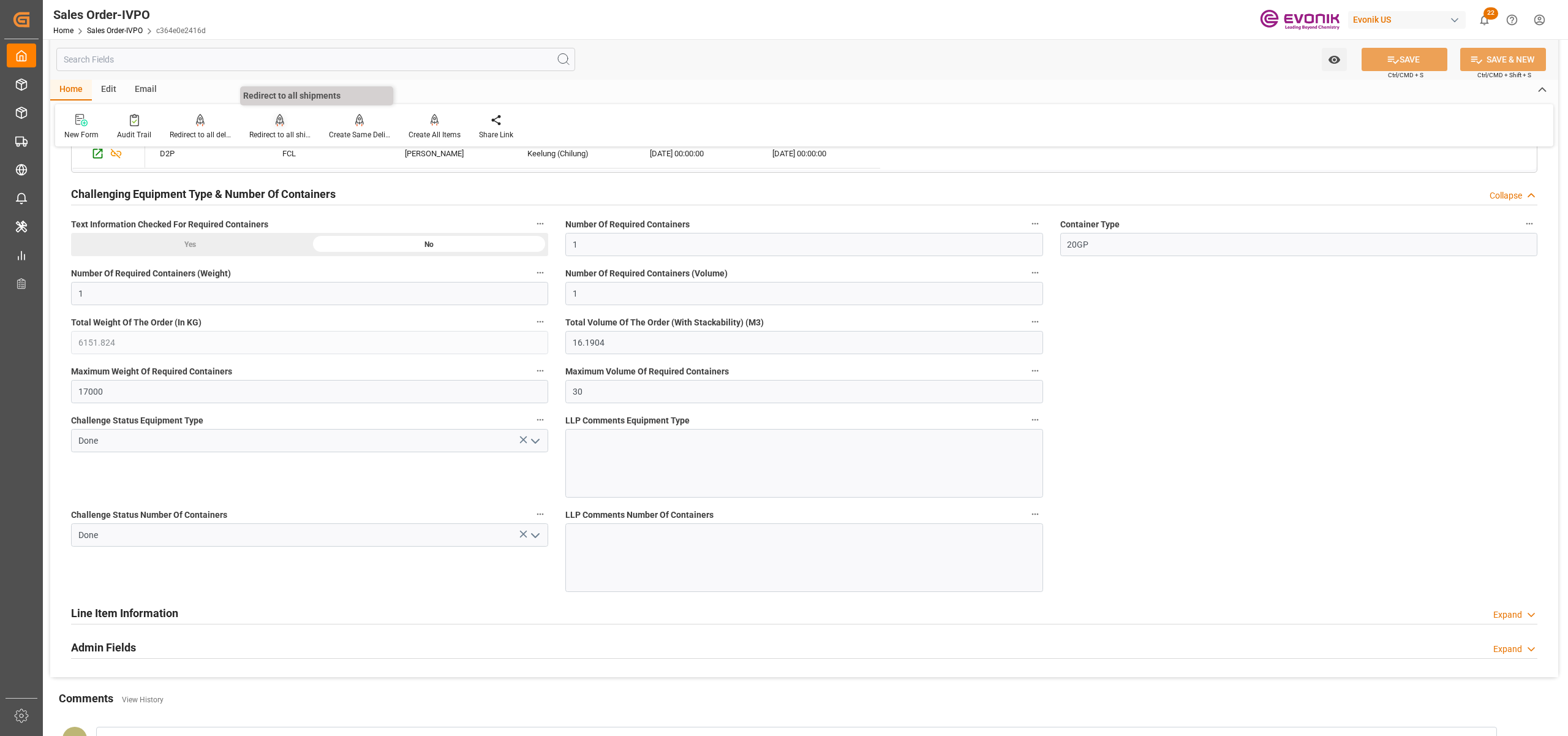
click at [276, 123] on icon at bounding box center [280, 120] width 8 height 12
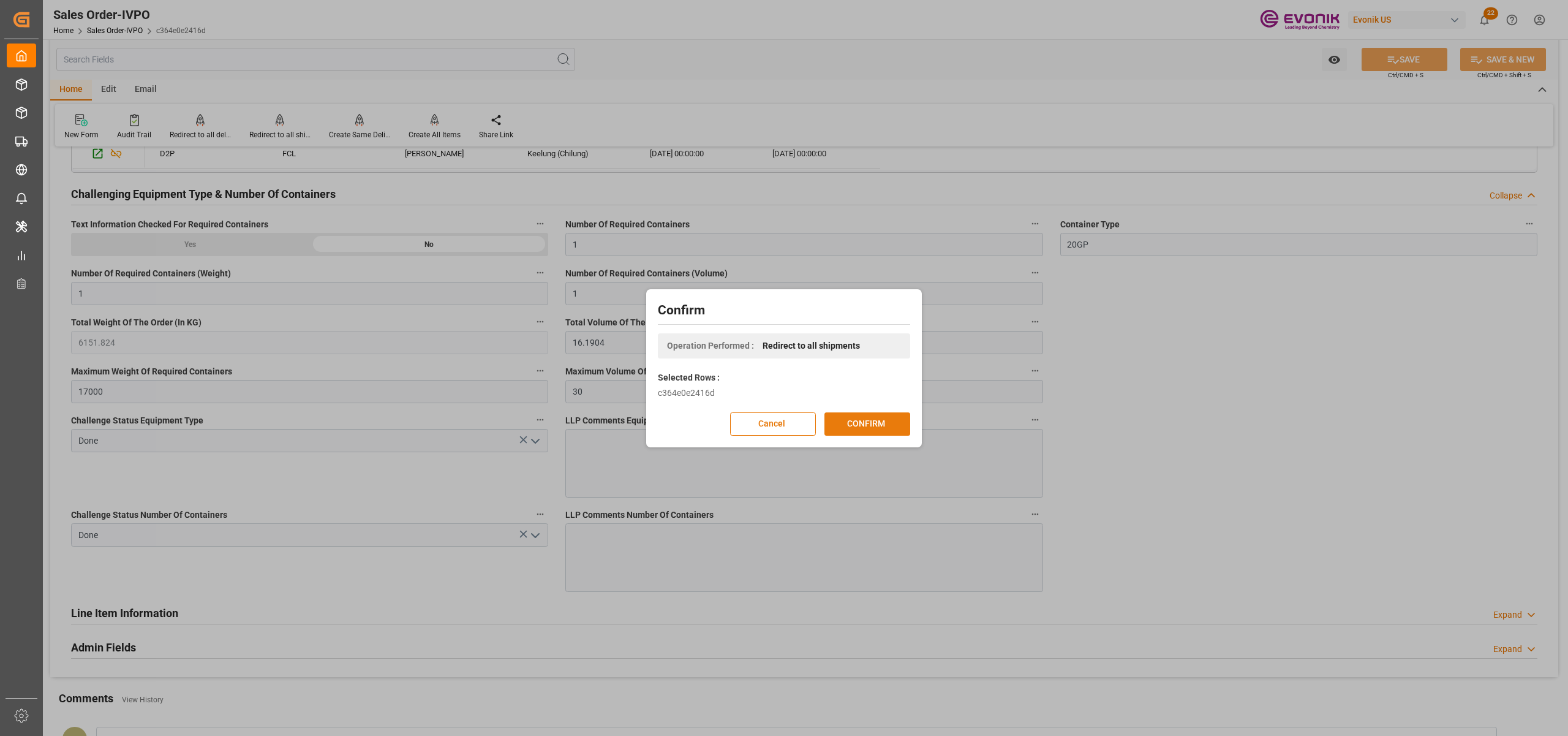
click at [875, 424] on button "CONFIRM" at bounding box center [868, 424] width 86 height 23
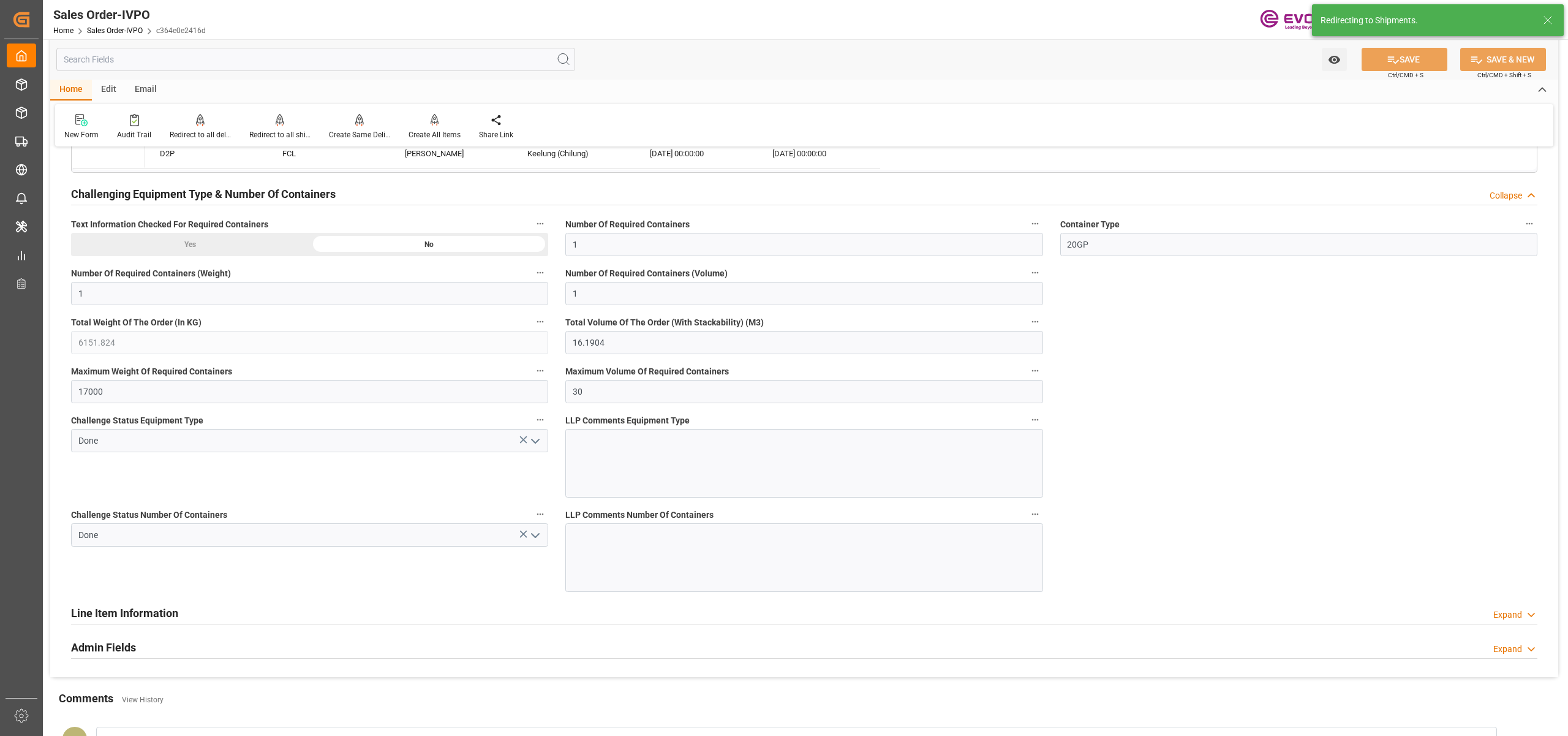
type input "[DATE] 12:16"
type input "[DATE] 07:25"
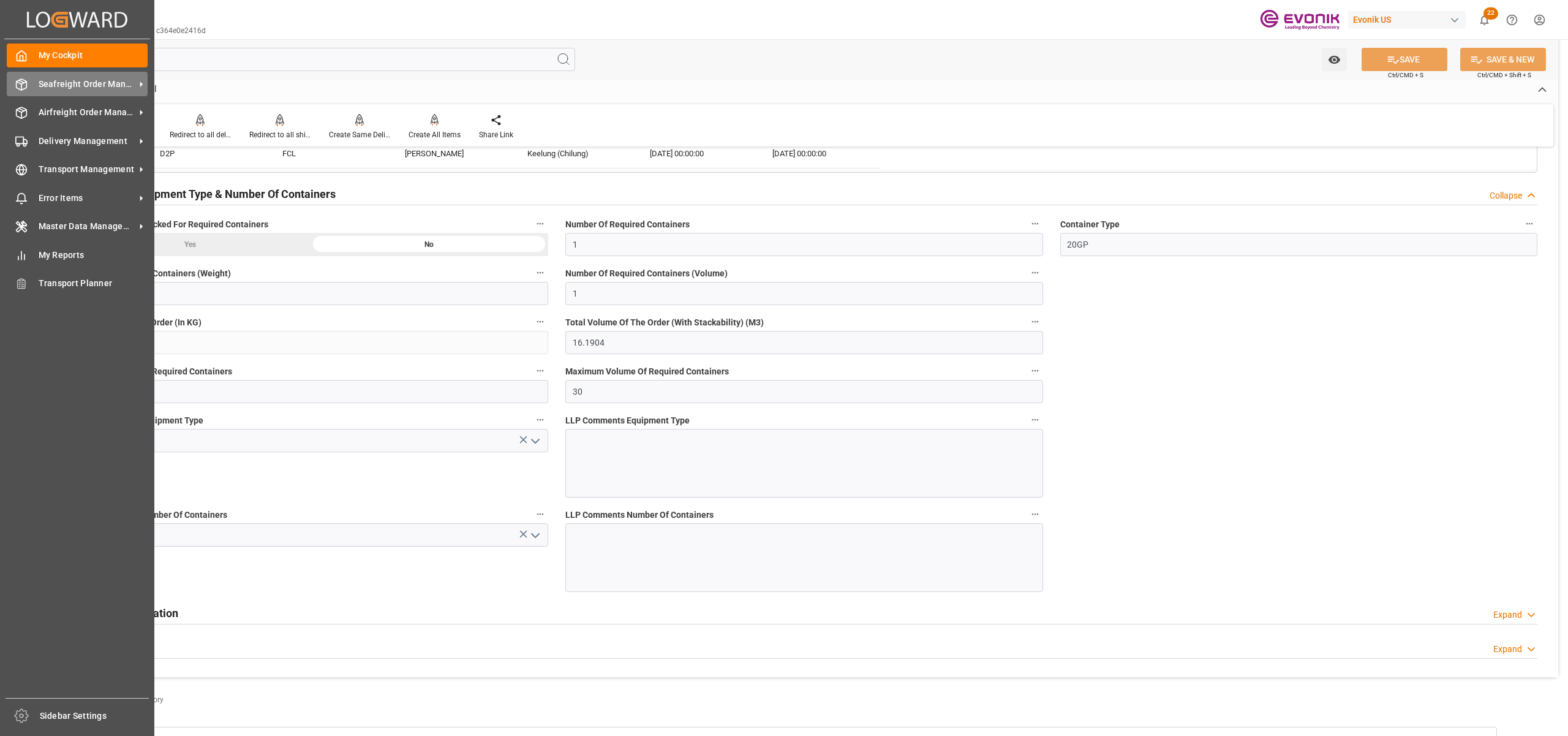
click at [57, 87] on span "Seafreight Order Management" at bounding box center [87, 85] width 97 height 13
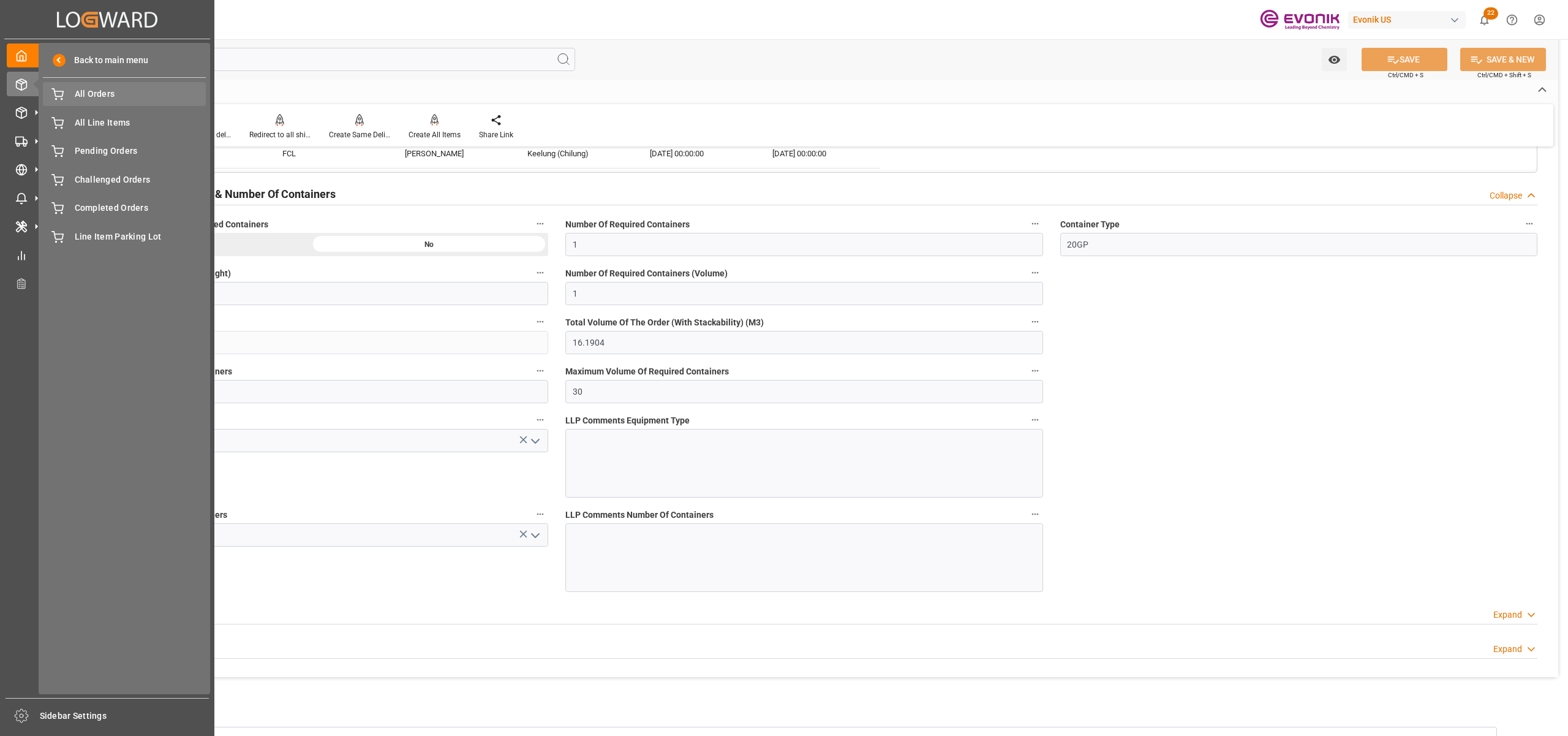
click at [69, 93] on div "All Orders All Orders" at bounding box center [124, 94] width 163 height 24
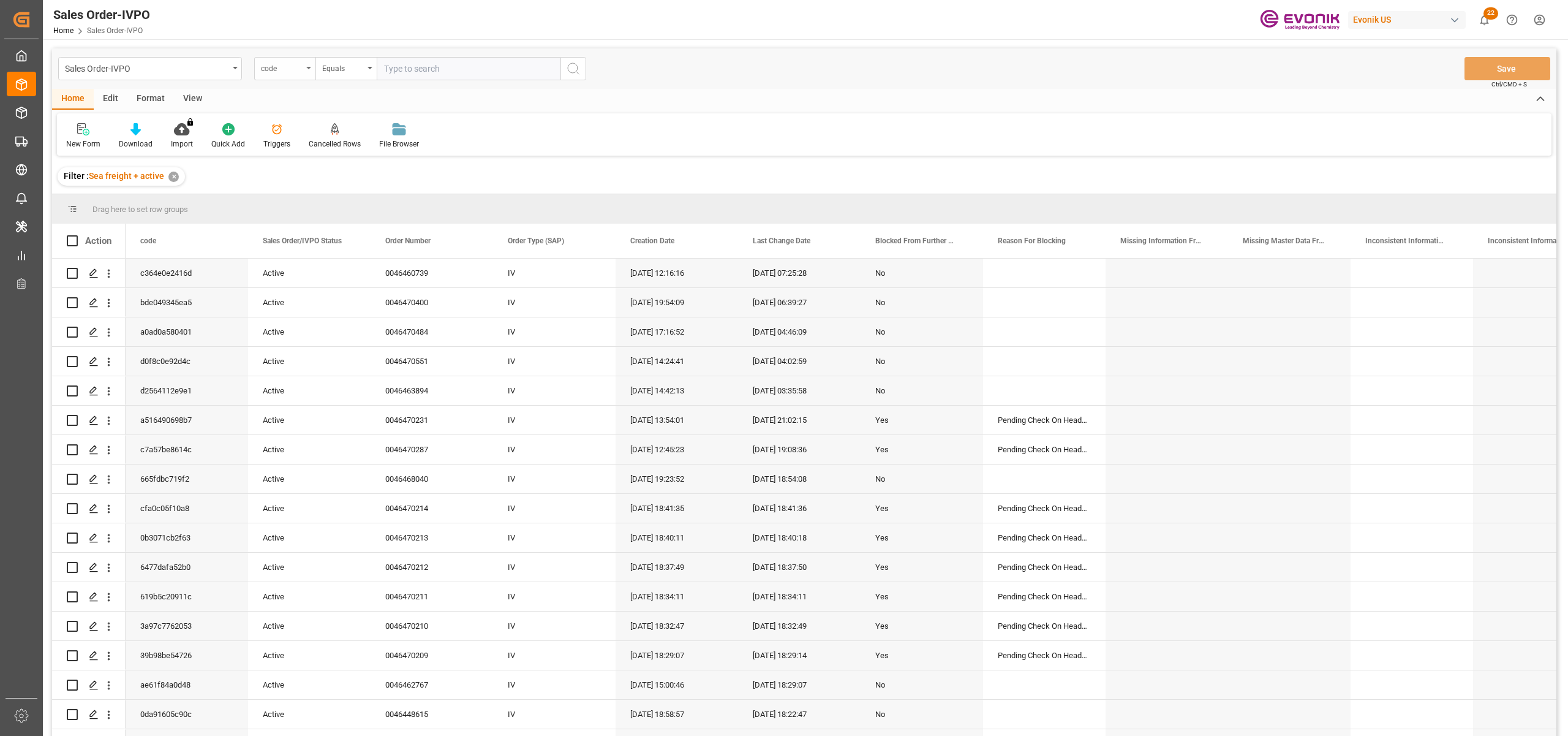
click at [286, 66] on div "code" at bounding box center [282, 67] width 42 height 14
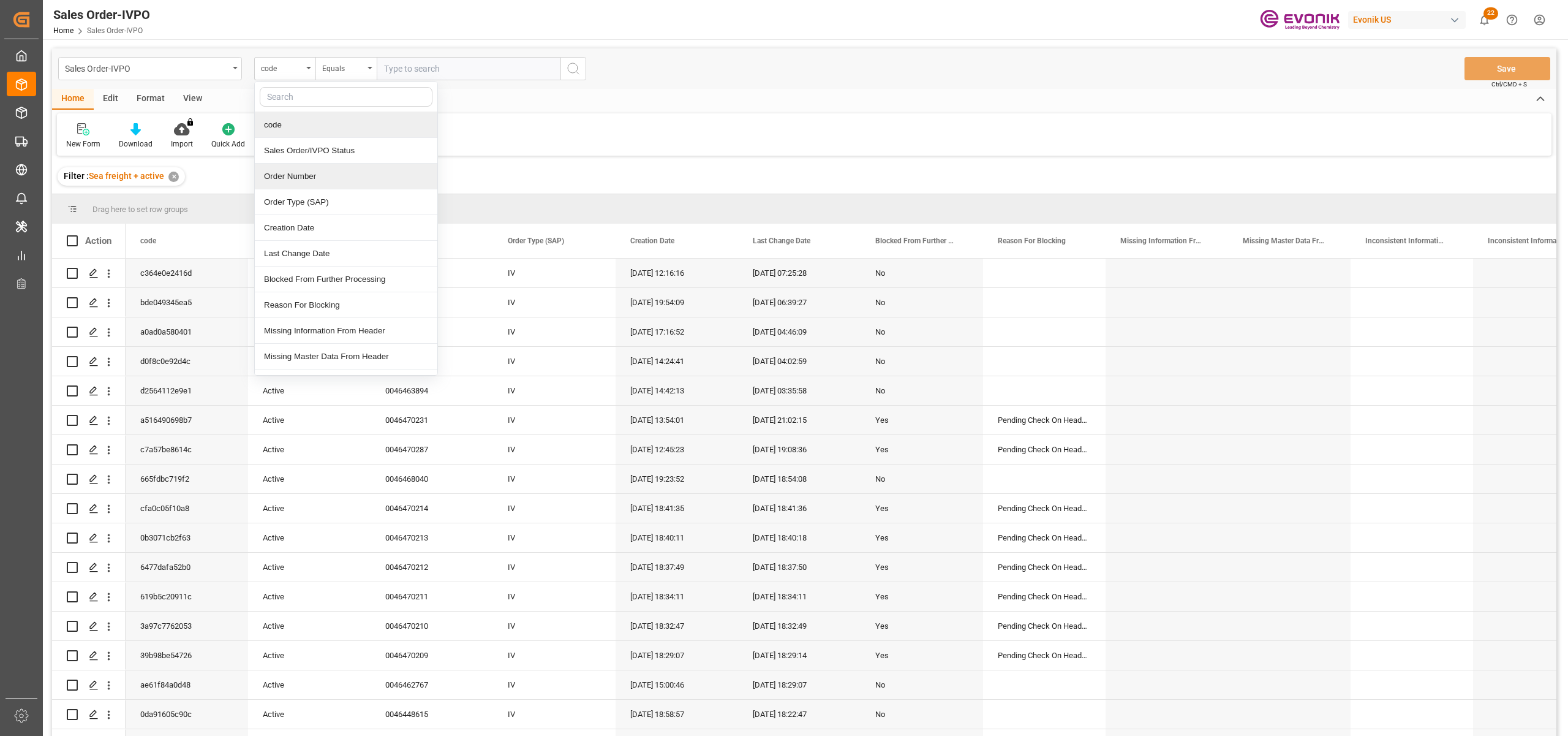
click at [321, 182] on div "Order Number" at bounding box center [346, 177] width 182 height 26
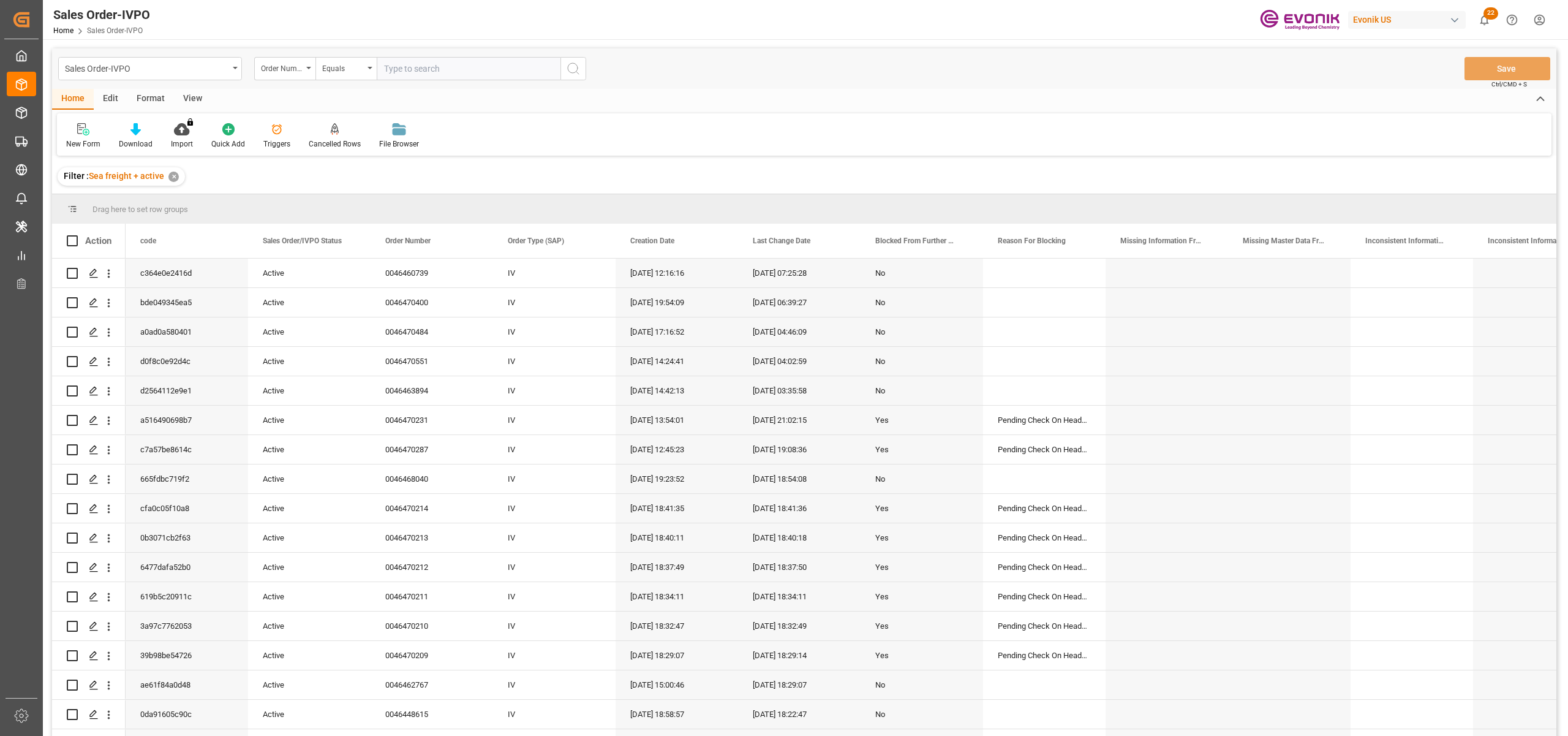
click at [434, 64] on input "text" at bounding box center [469, 69] width 184 height 23
paste input "0046469528"
type input "0046469528"
click at [577, 70] on icon "search button" at bounding box center [573, 68] width 15 height 15
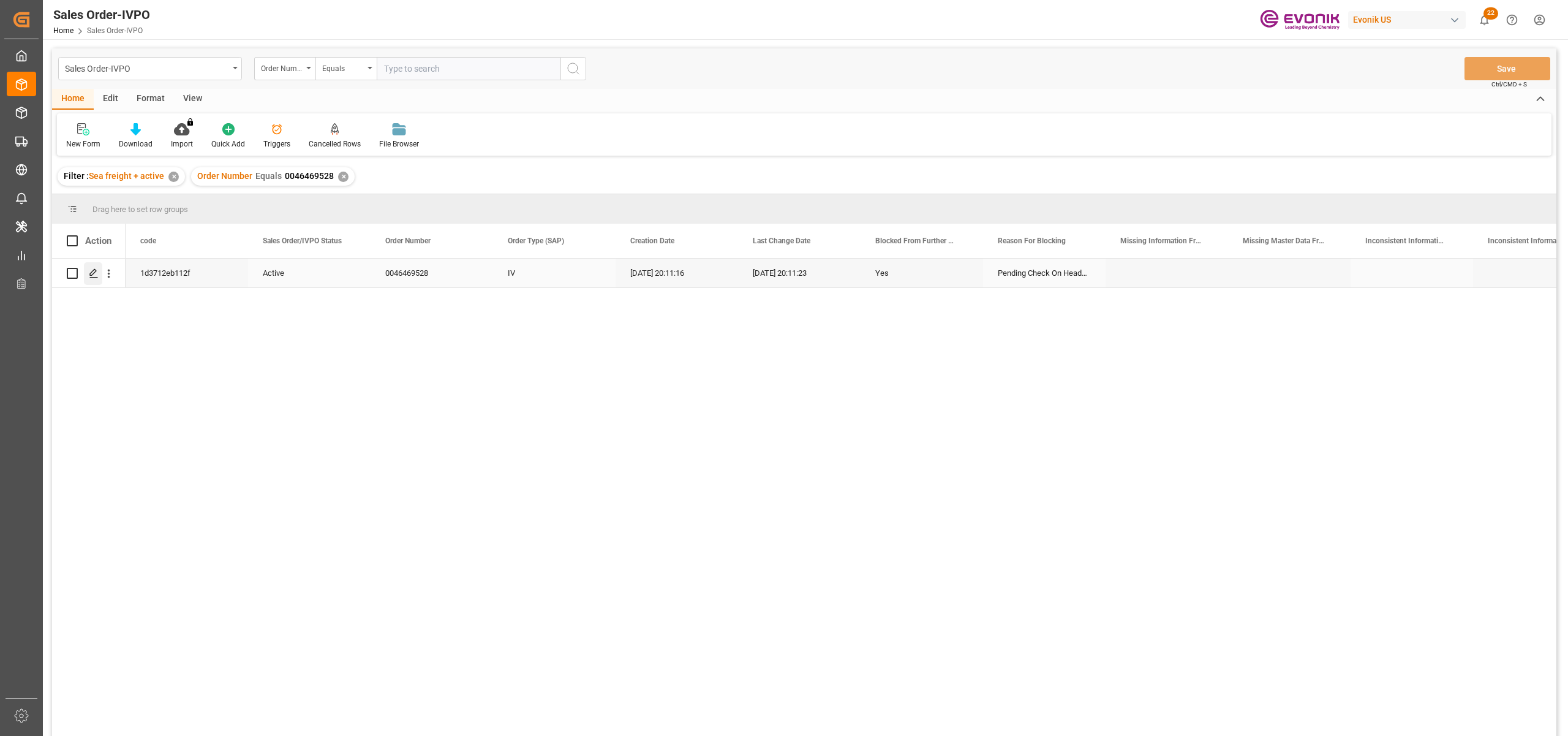
click at [93, 279] on div "Press SPACE to select this row." at bounding box center [93, 274] width 18 height 23
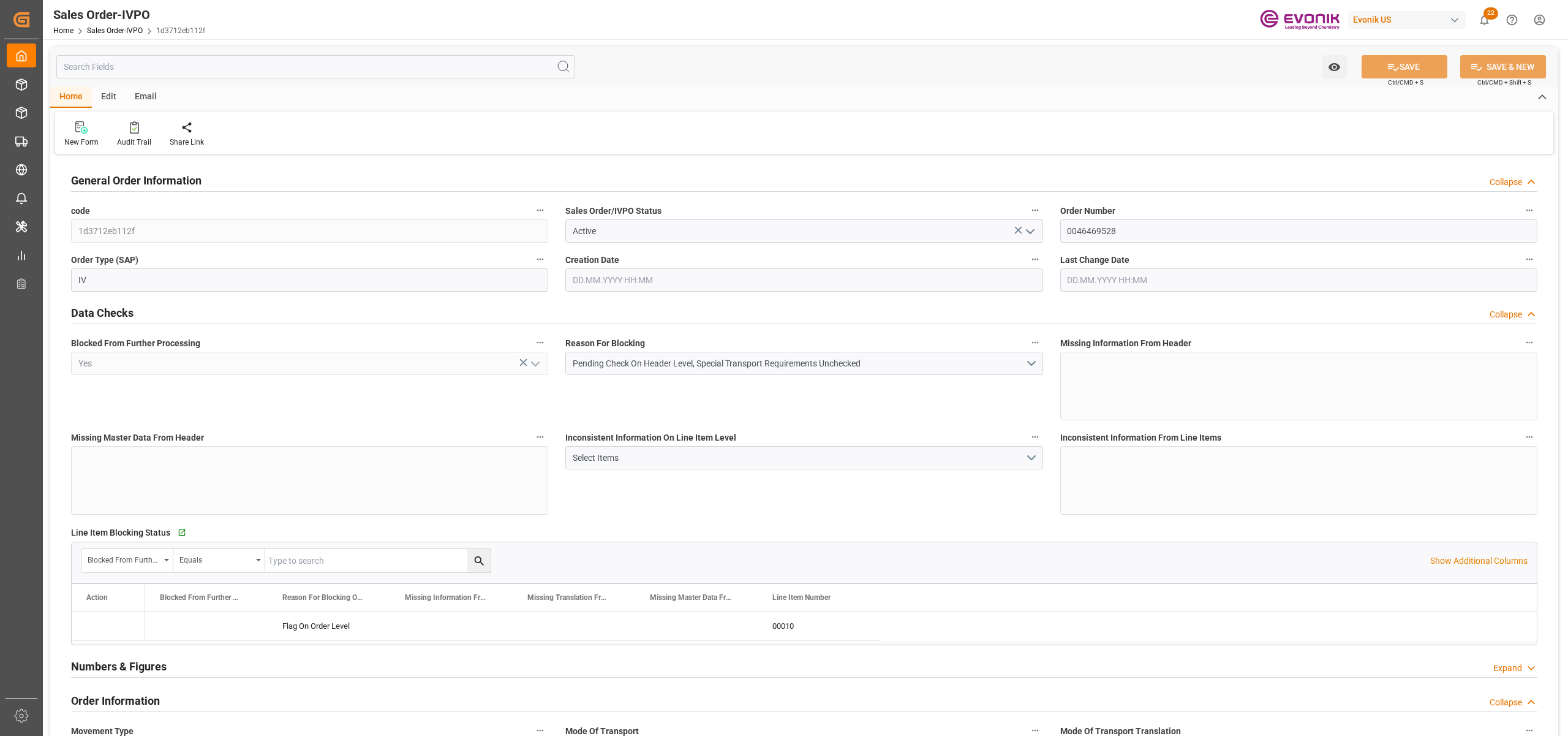
type input "KRPUS"
type input "0"
type input "1"
type input "16240"
type input "20.08.2025 20:11"
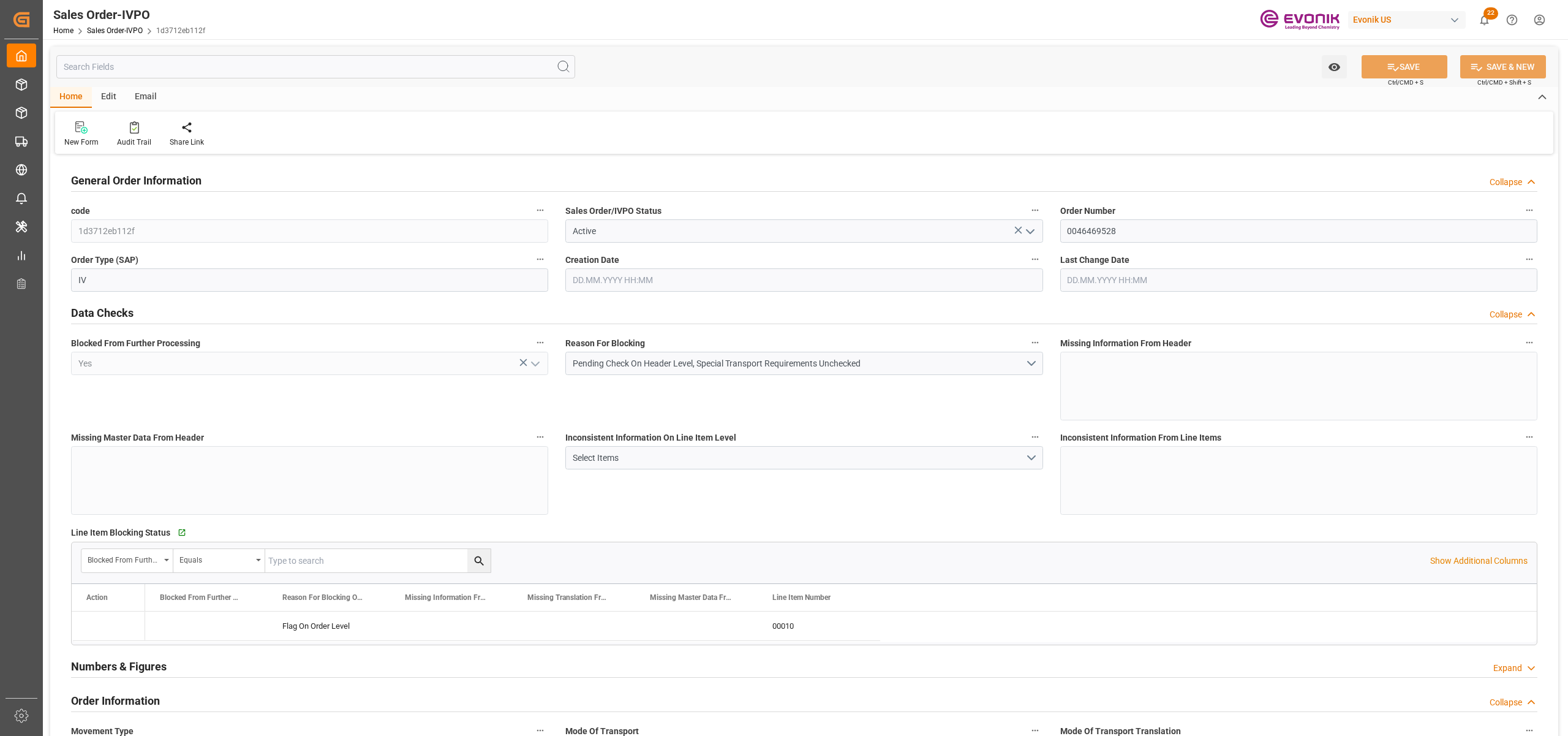
type input "20.08.2025 20:11"
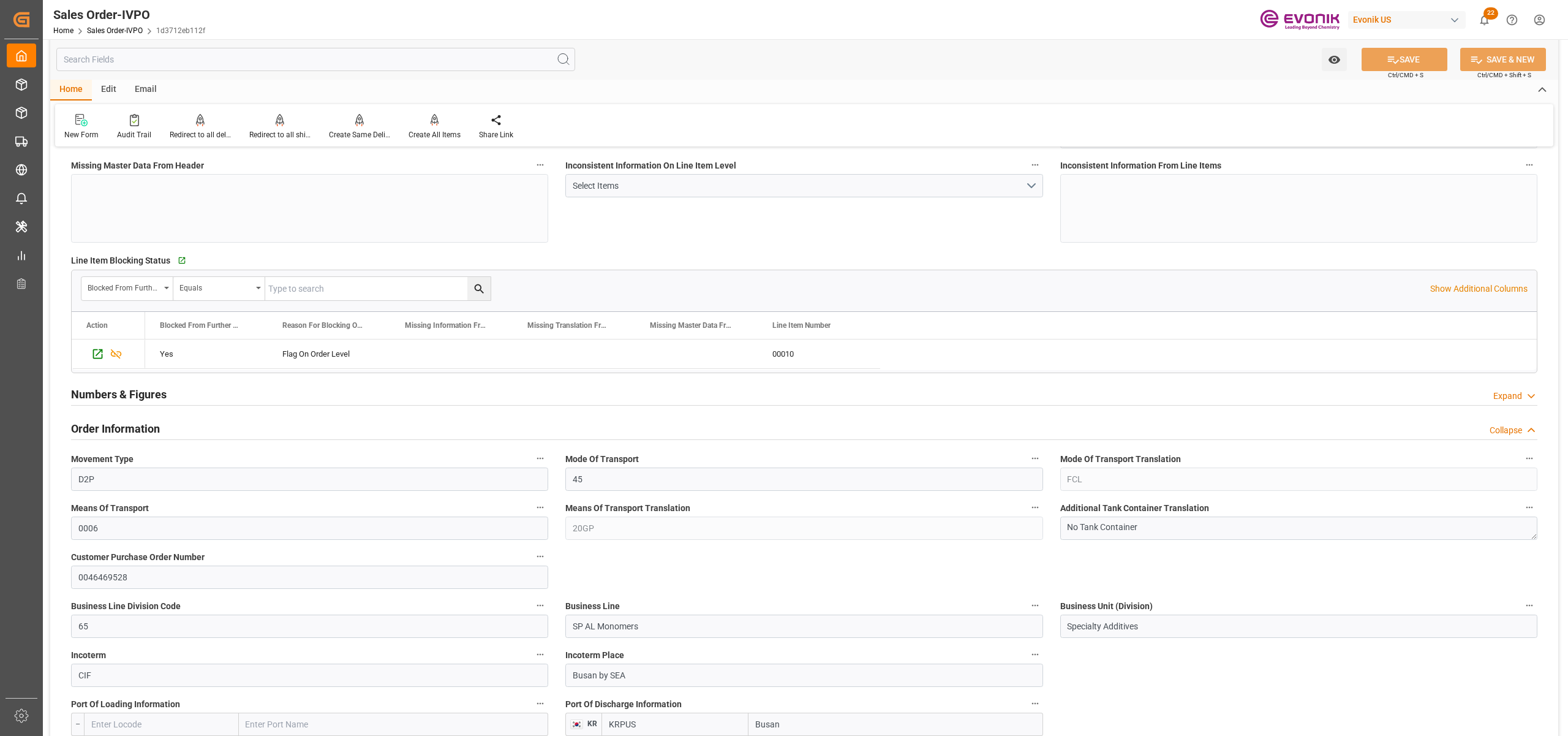
scroll to position [545, 0]
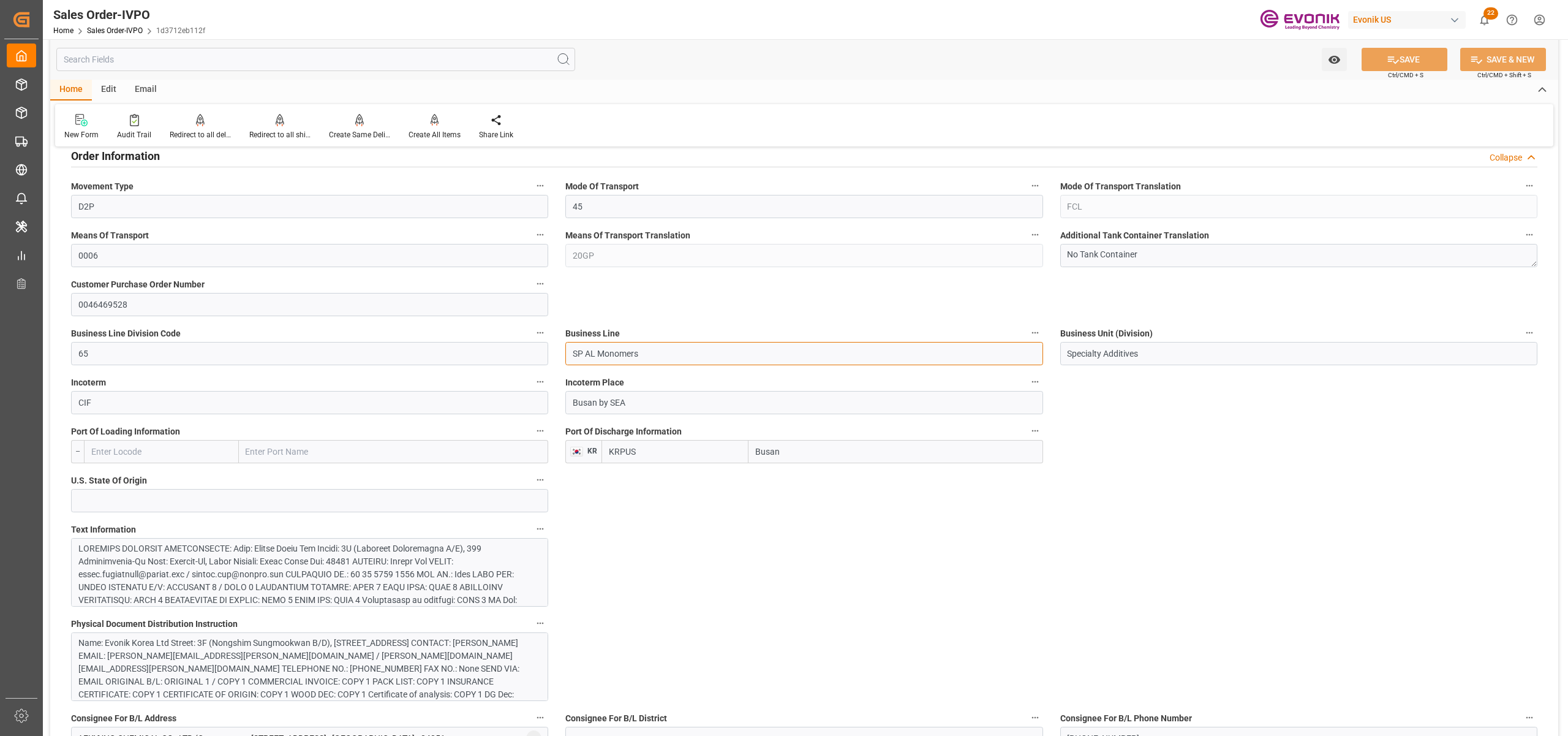
drag, startPoint x: 670, startPoint y: 357, endPoint x: 558, endPoint y: 347, distance: 112.4
click at [558, 347] on div "Business Line SP AL Monomers" at bounding box center [805, 345] width 495 height 49
click at [767, 456] on input "Busan" at bounding box center [896, 452] width 294 height 23
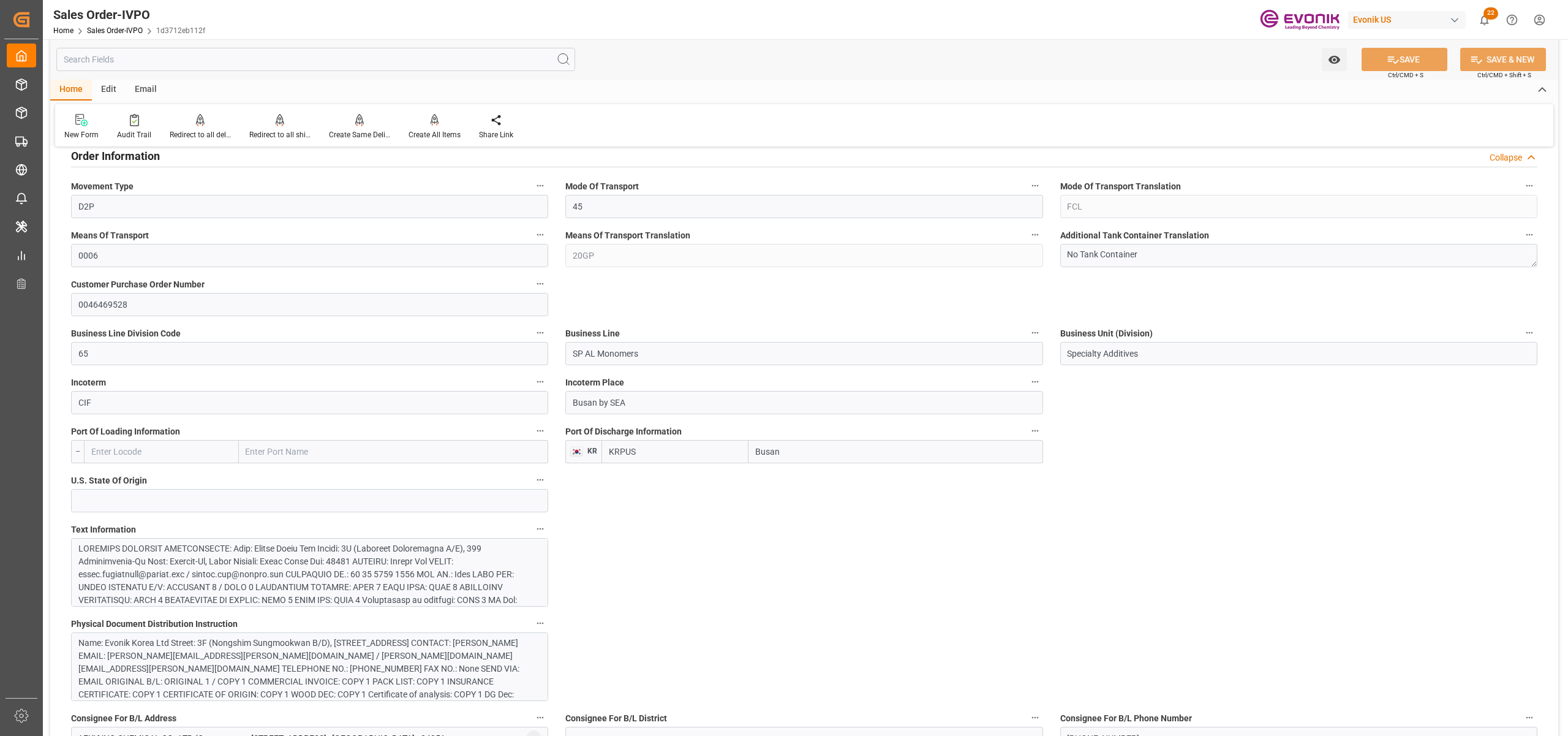
scroll to position [817, 0]
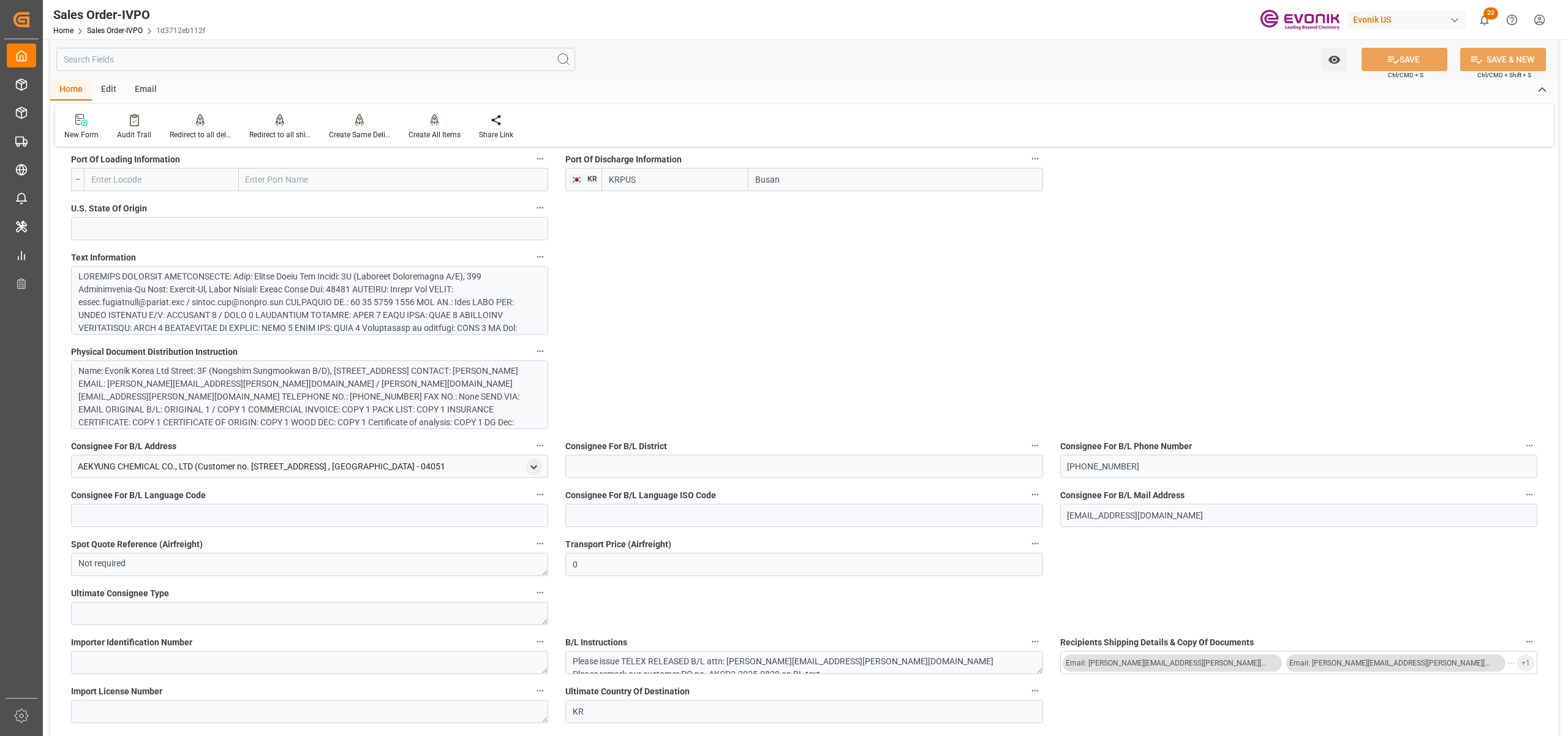
click at [370, 309] on div at bounding box center [303, 380] width 450 height 219
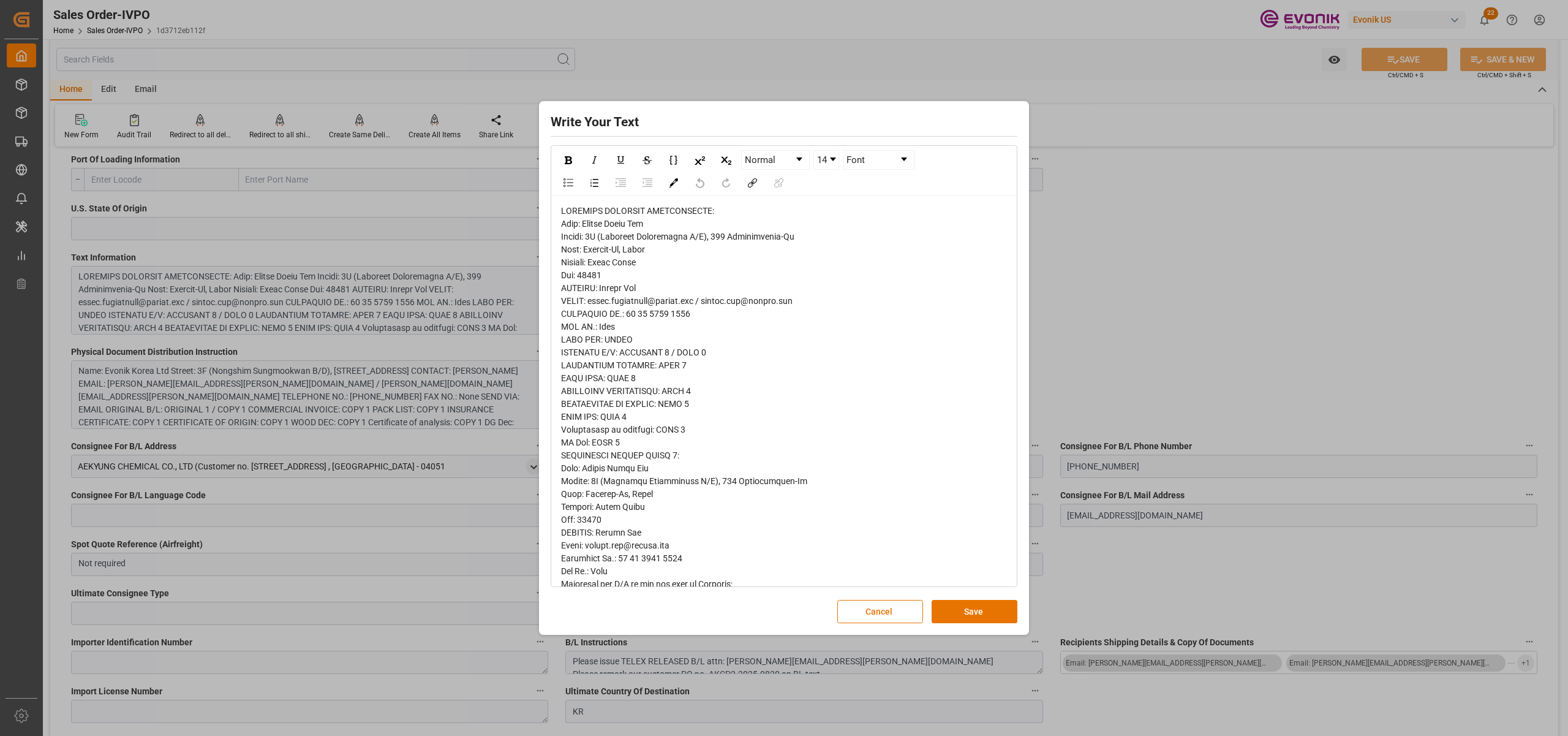
click at [566, 242] on span "rdw-editor" at bounding box center [712, 565] width 303 height 718
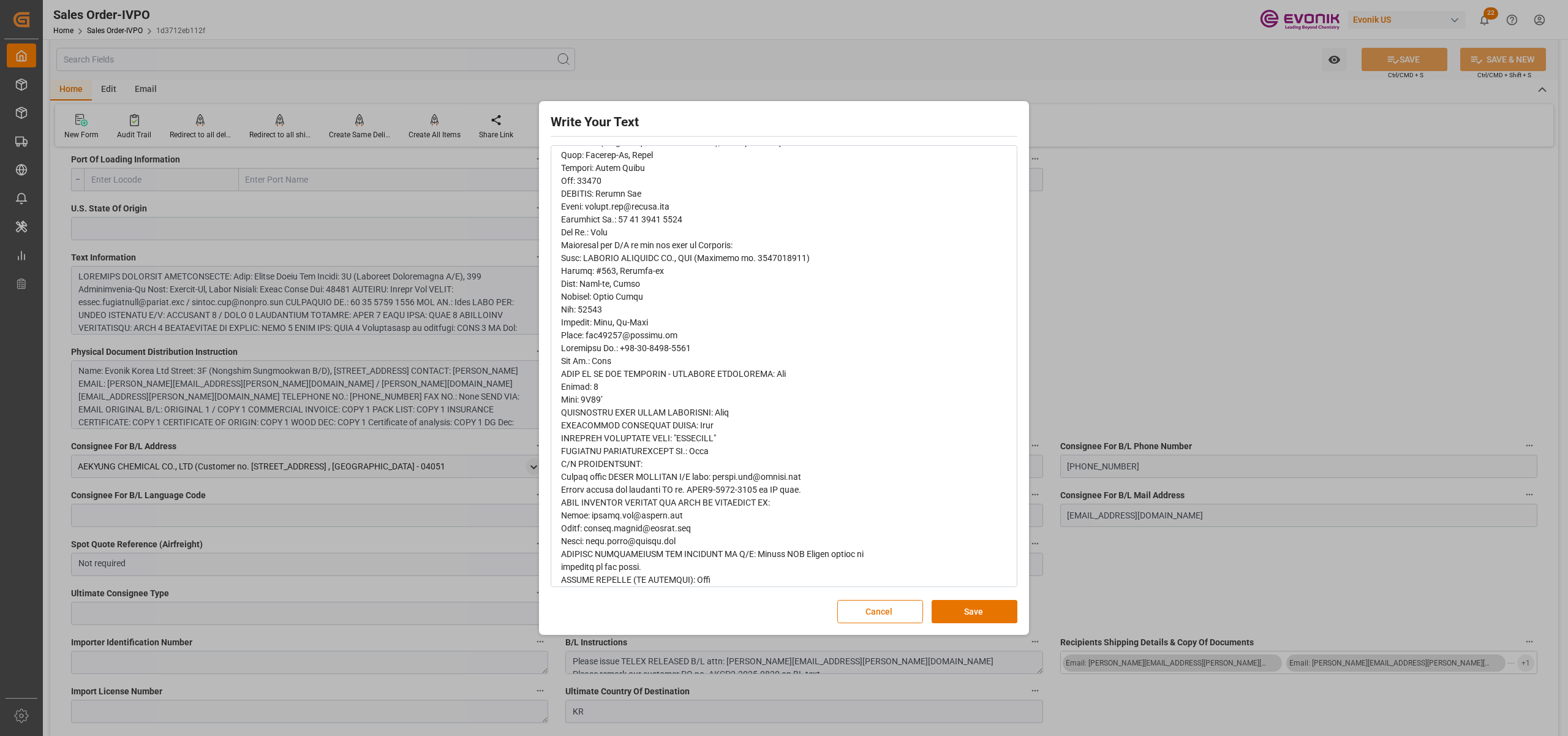
scroll to position [349, 0]
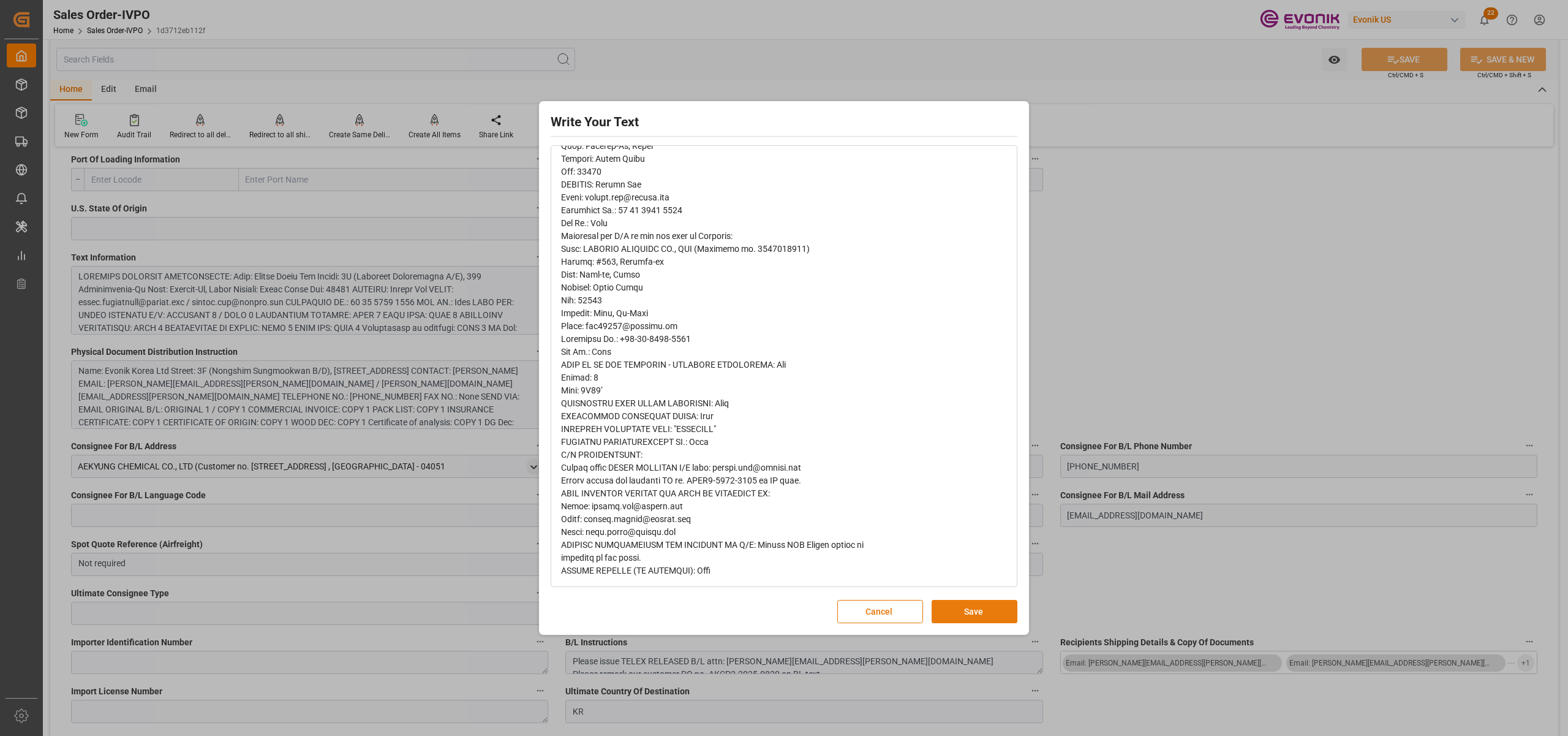
click at [971, 608] on button "Save" at bounding box center [975, 612] width 86 height 23
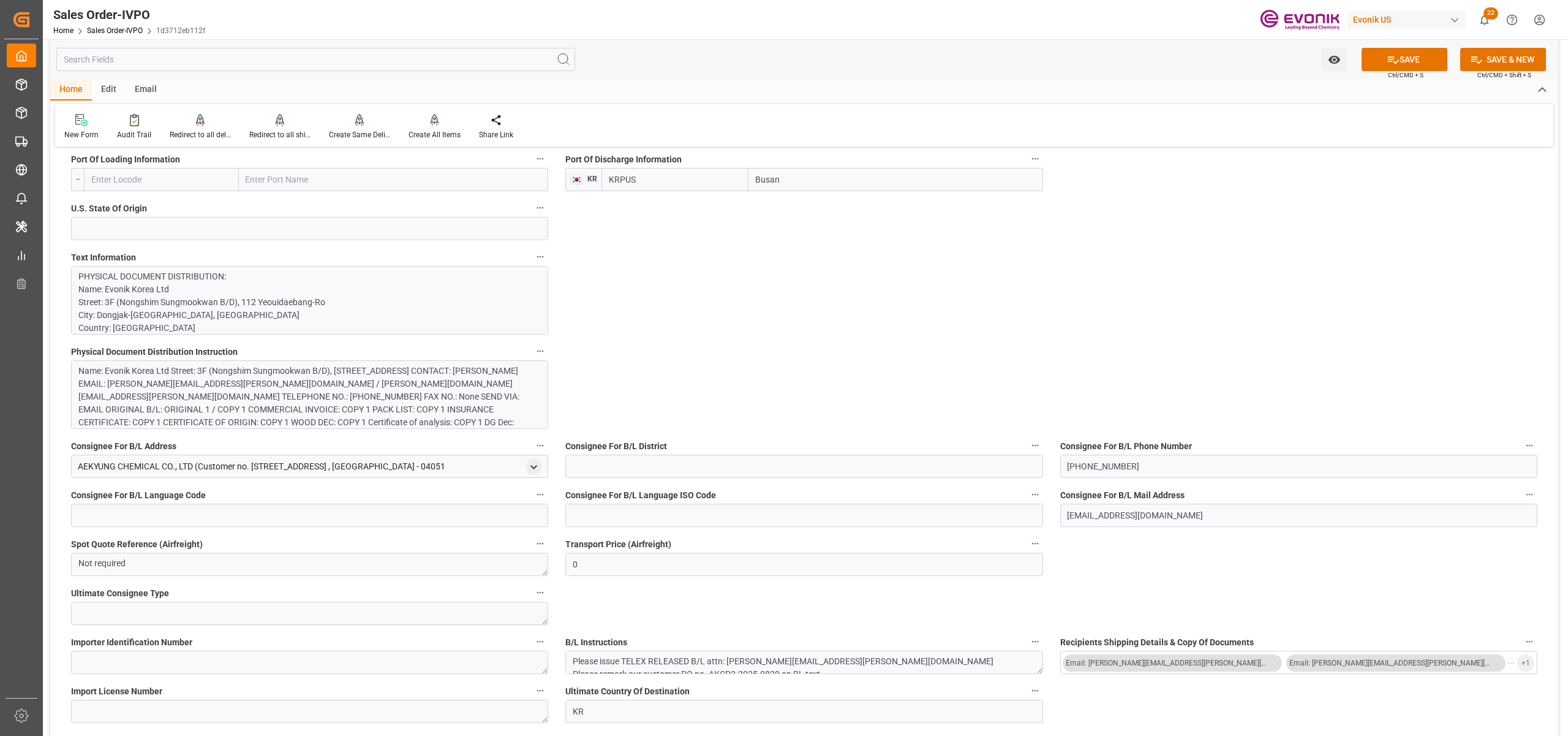
click at [351, 390] on div "Name: Evonik Korea Ltd Street: 3F (Nongshim Sungmookwan B/D), 112 Yeouidaebang-…" at bounding box center [303, 403] width 450 height 78
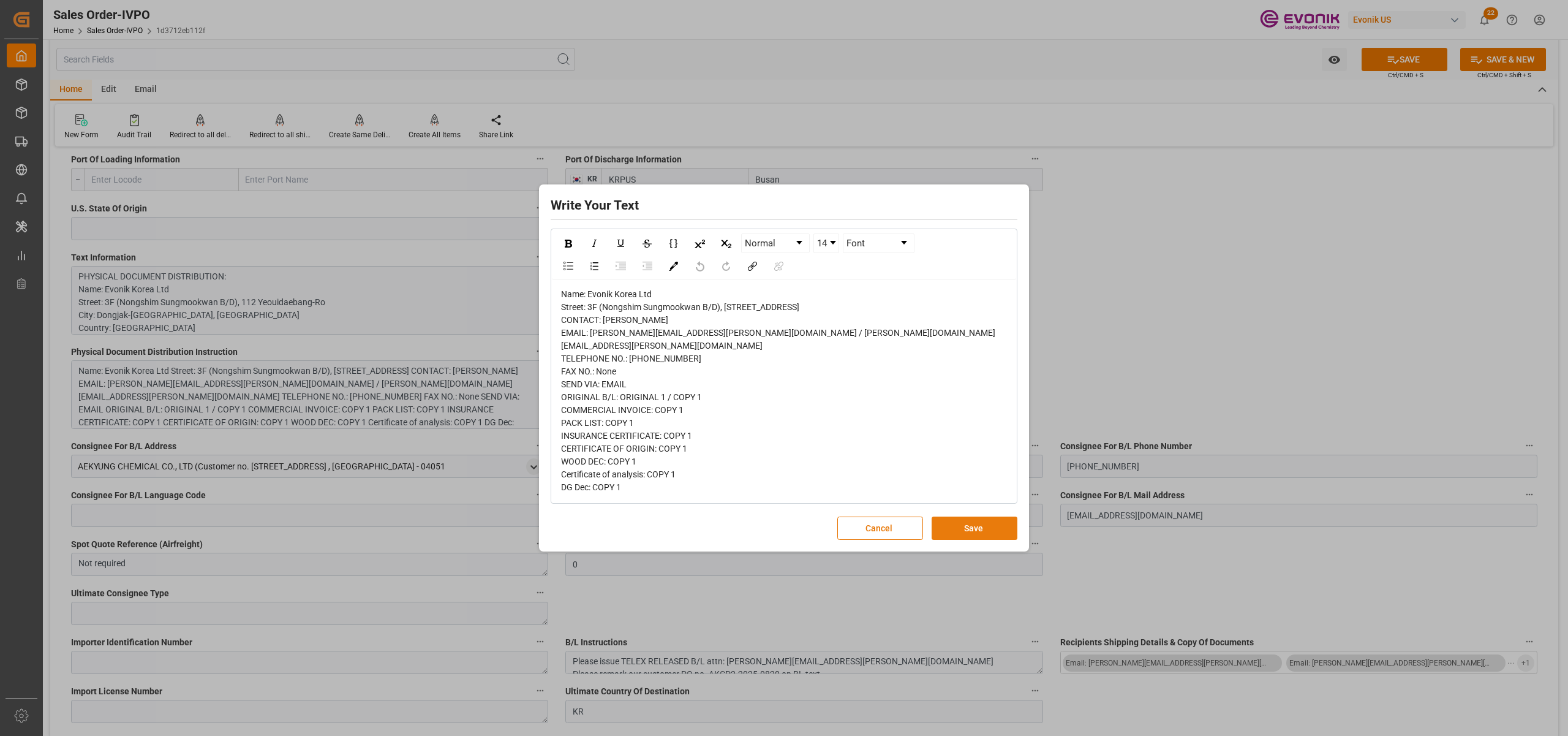
click at [974, 540] on button "Save" at bounding box center [975, 528] width 86 height 23
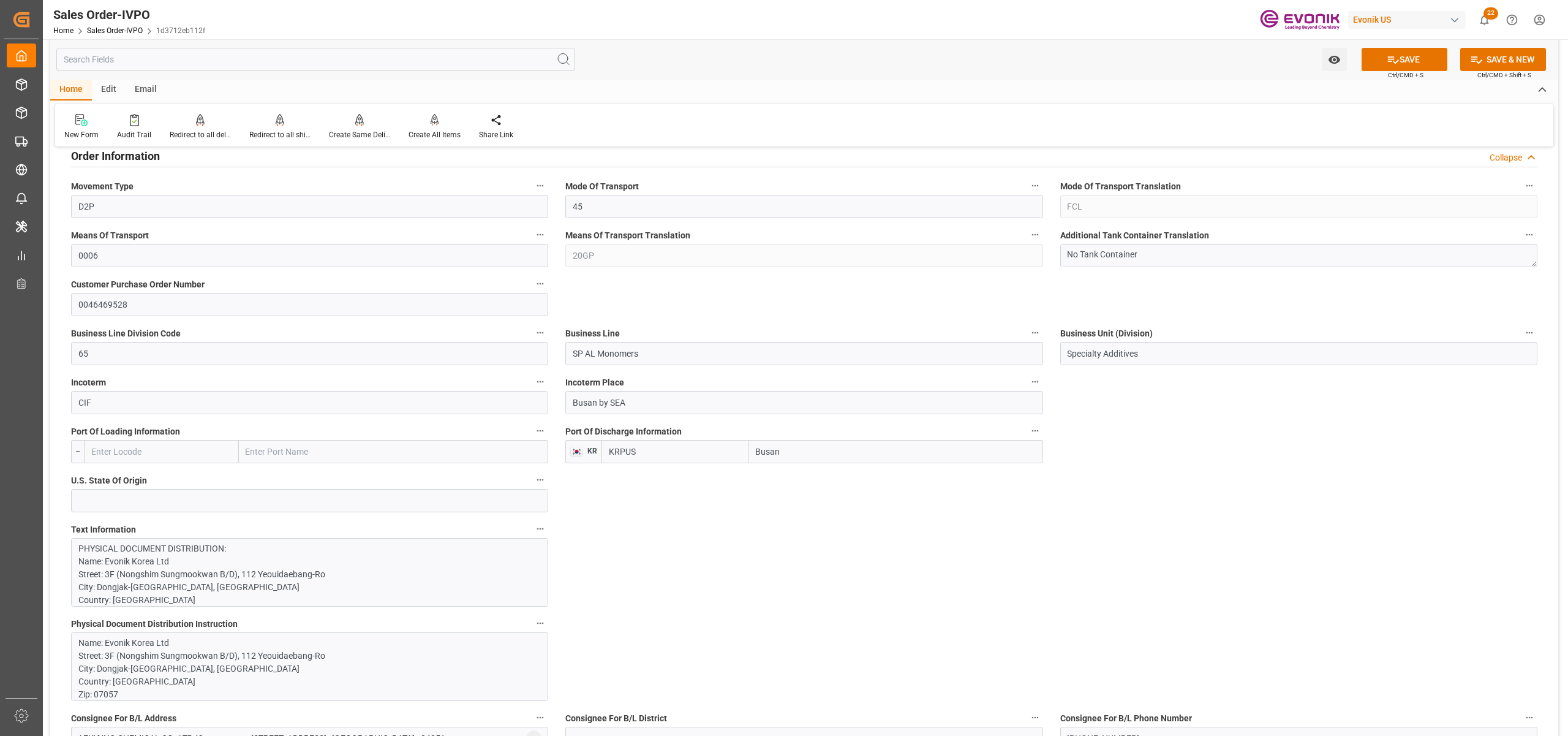
scroll to position [817, 0]
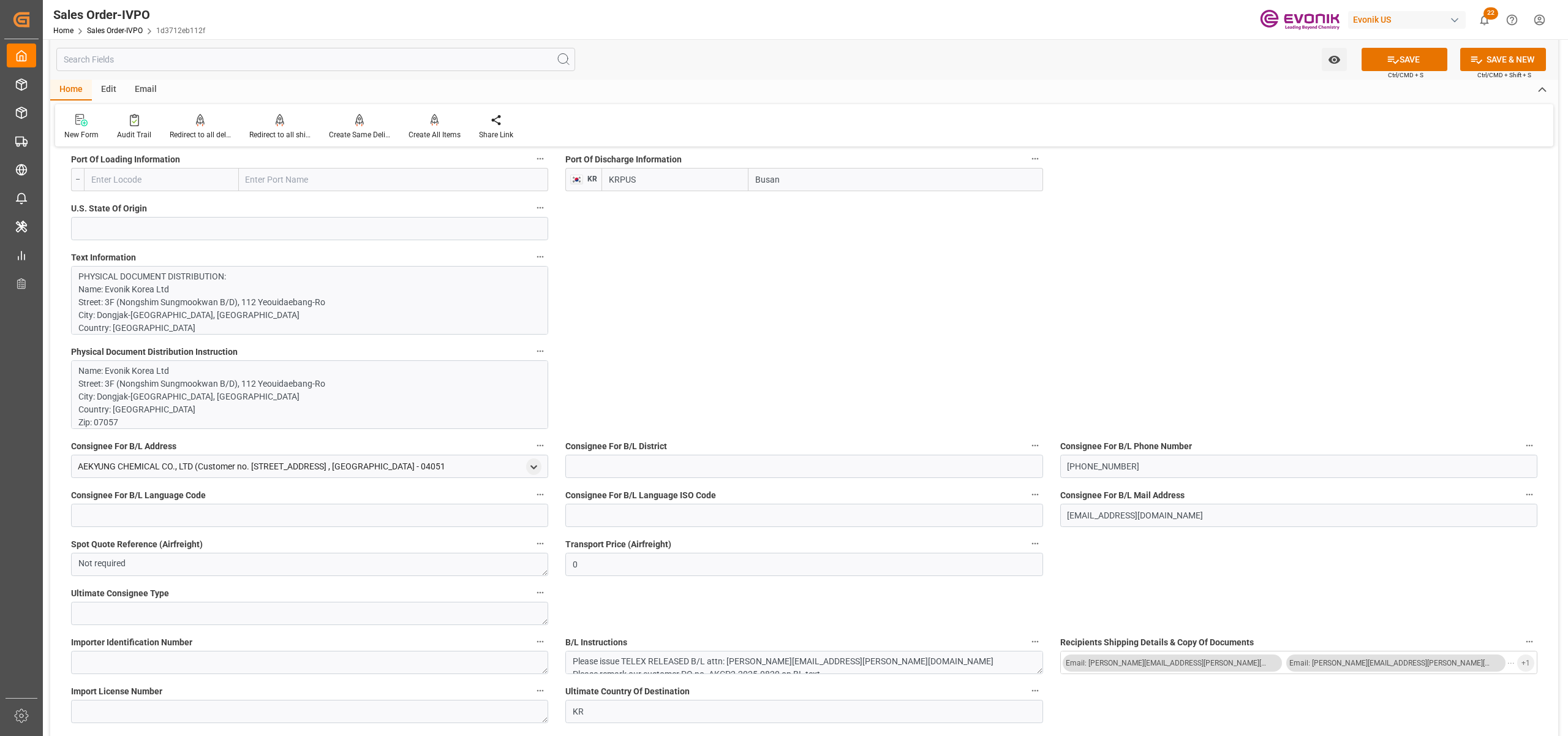
click at [424, 287] on p "PHYSICAL DOCUMENT DISTRIBUTION: Name: Evonik Korea Ltd Street: 3F (Nongshim Sun…" at bounding box center [303, 637] width 450 height 734
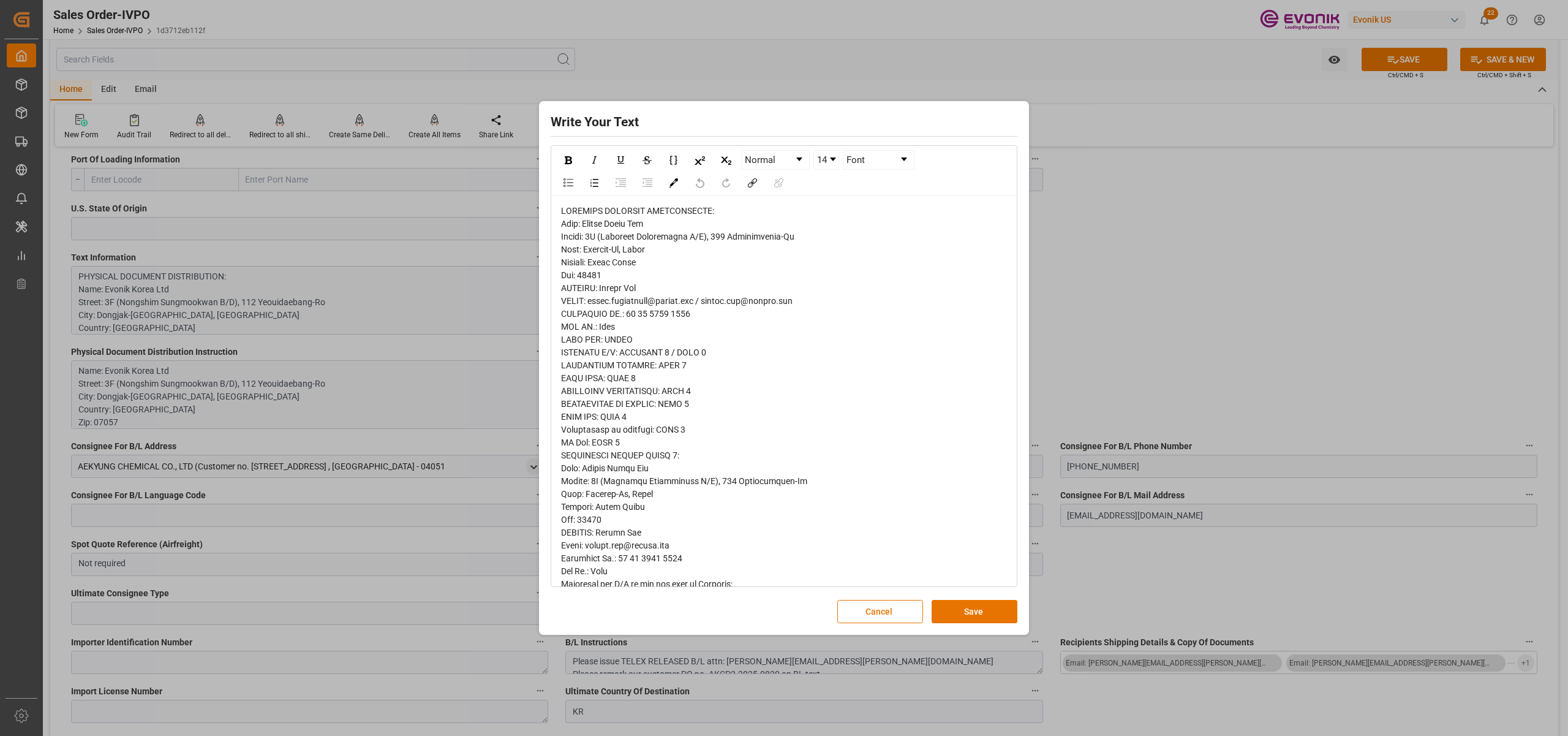
scroll to position [349, 0]
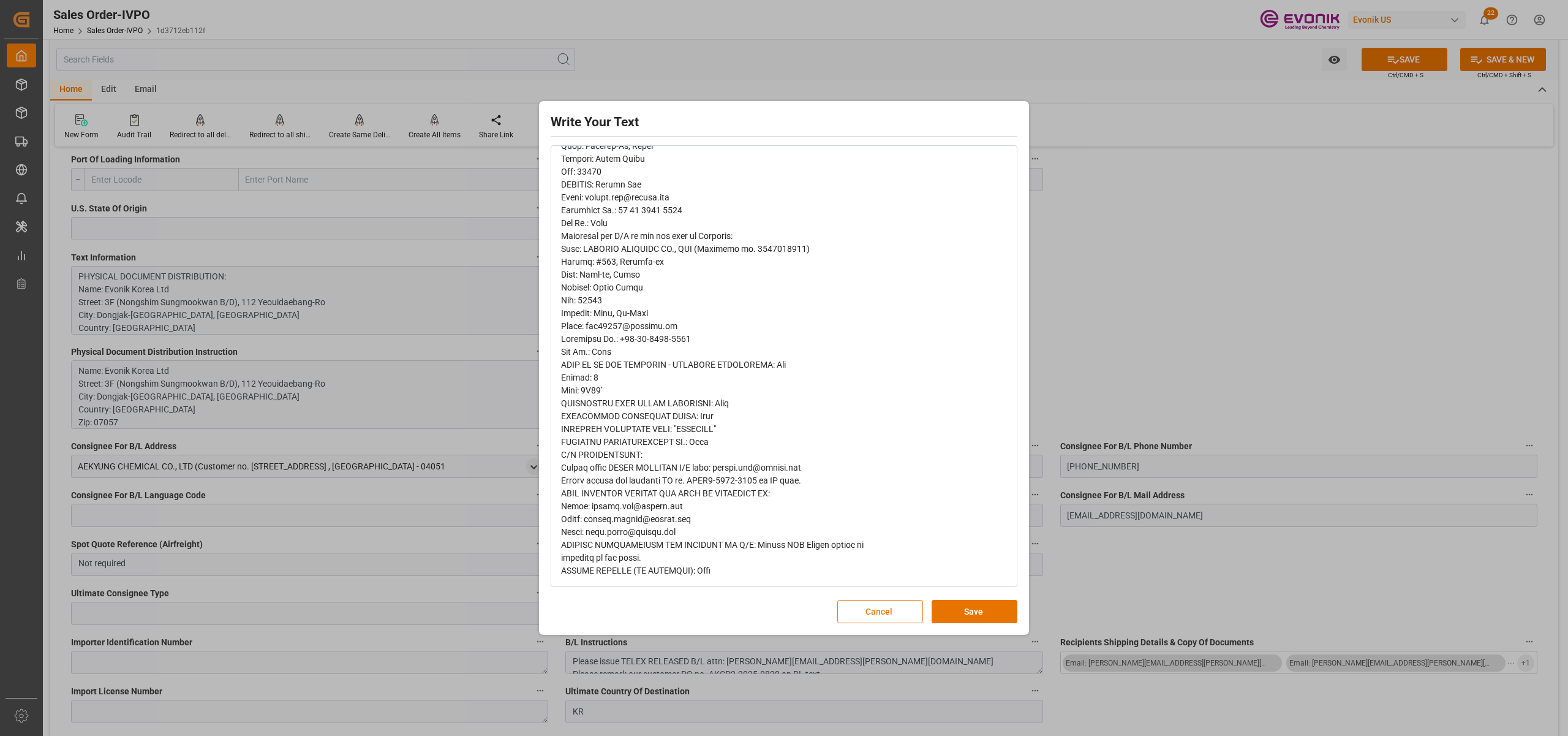
click at [878, 610] on button "Cancel" at bounding box center [881, 612] width 86 height 23
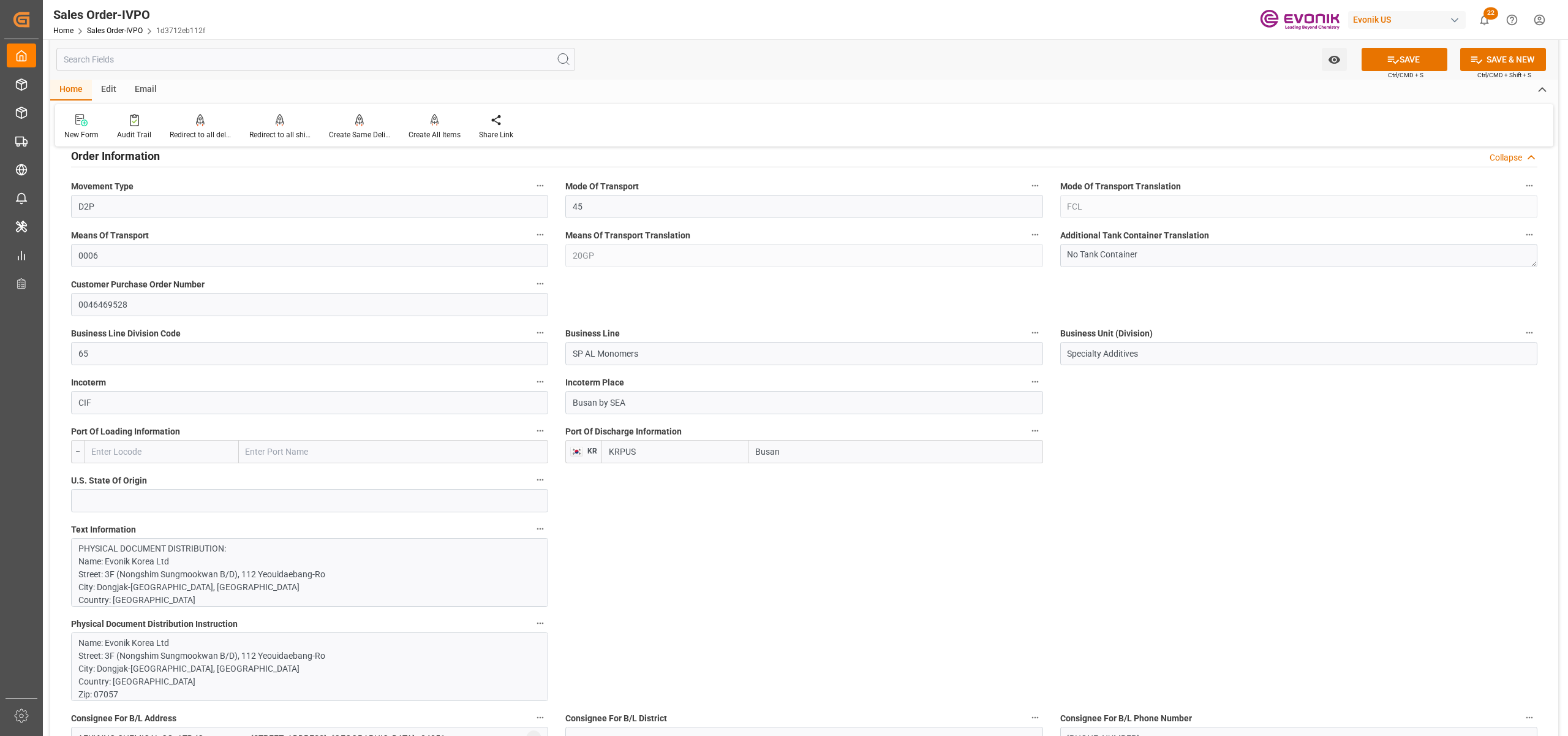
scroll to position [817, 0]
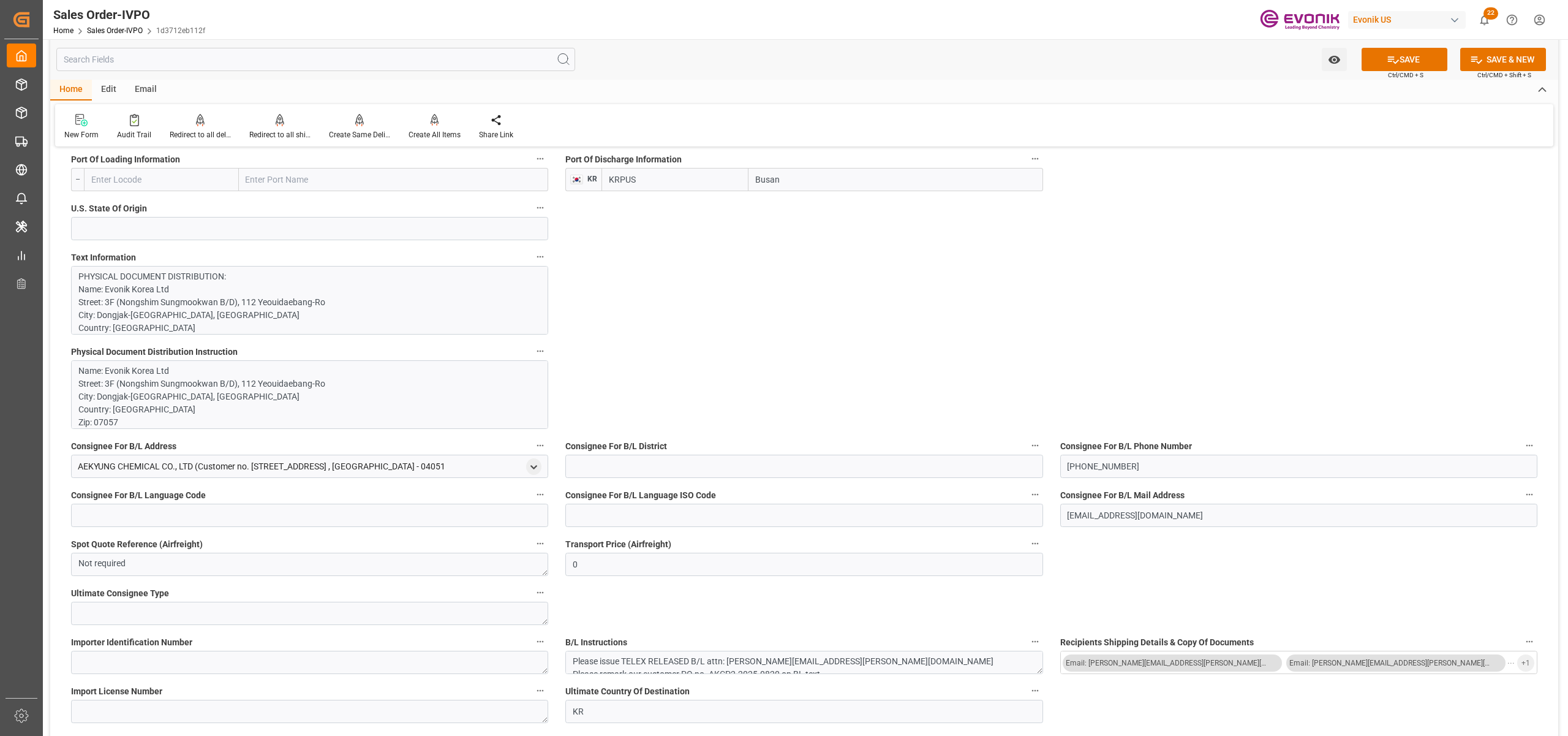
click at [354, 328] on p "PHYSICAL DOCUMENT DISTRIBUTION: Name: Evonik Korea Ltd Street: 3F (Nongshim Sun…" at bounding box center [303, 637] width 450 height 734
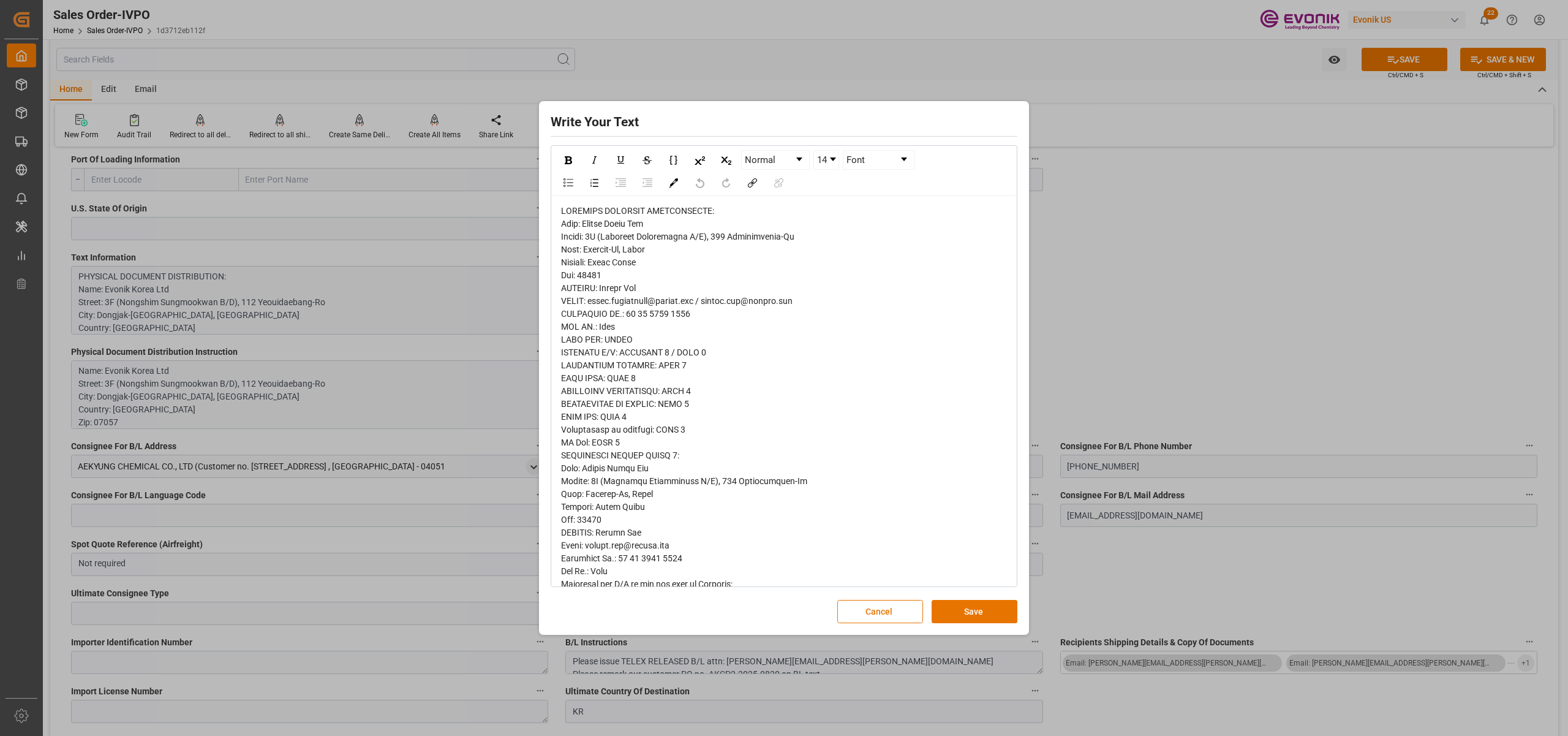
scroll to position [349, 0]
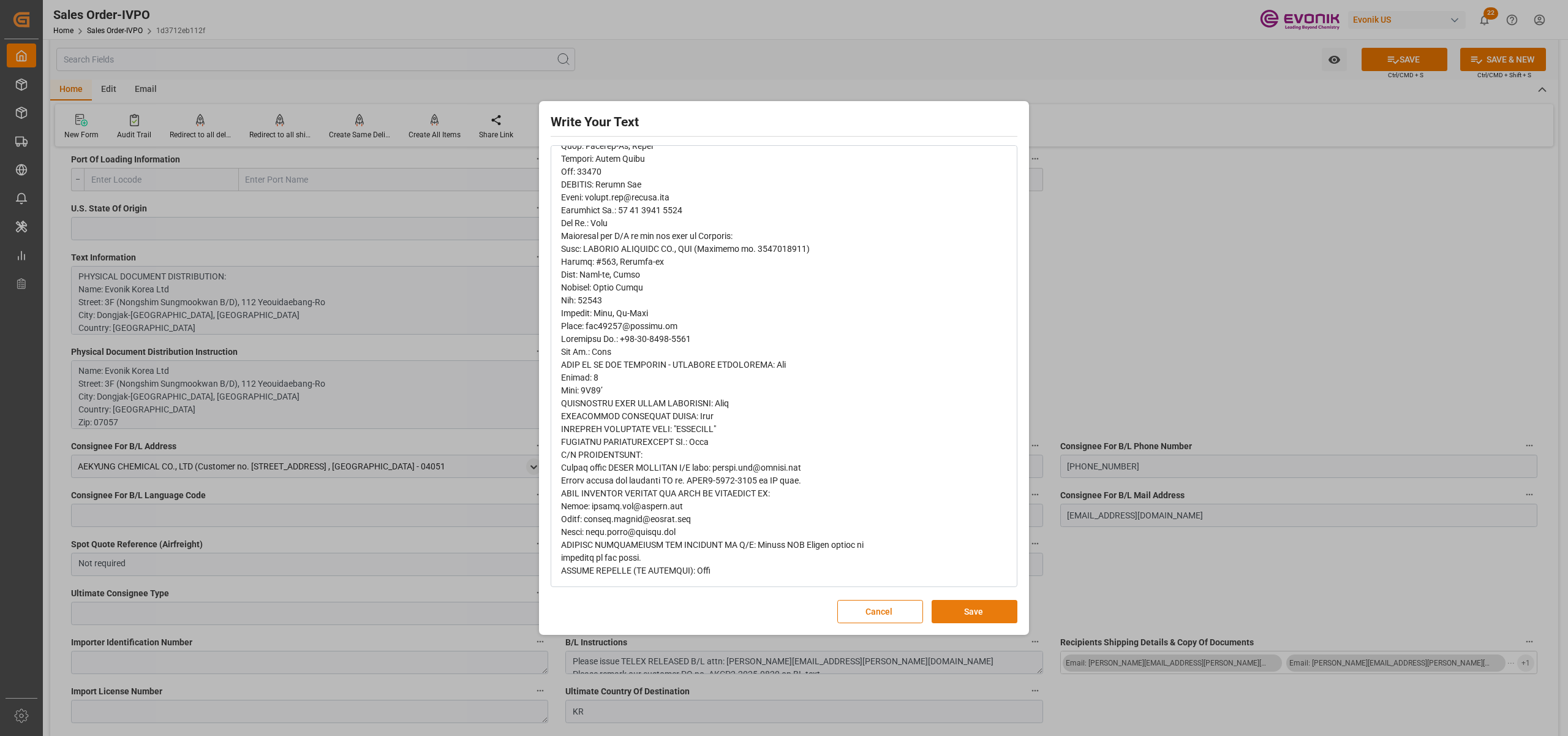
click at [949, 618] on button "Save" at bounding box center [975, 612] width 86 height 23
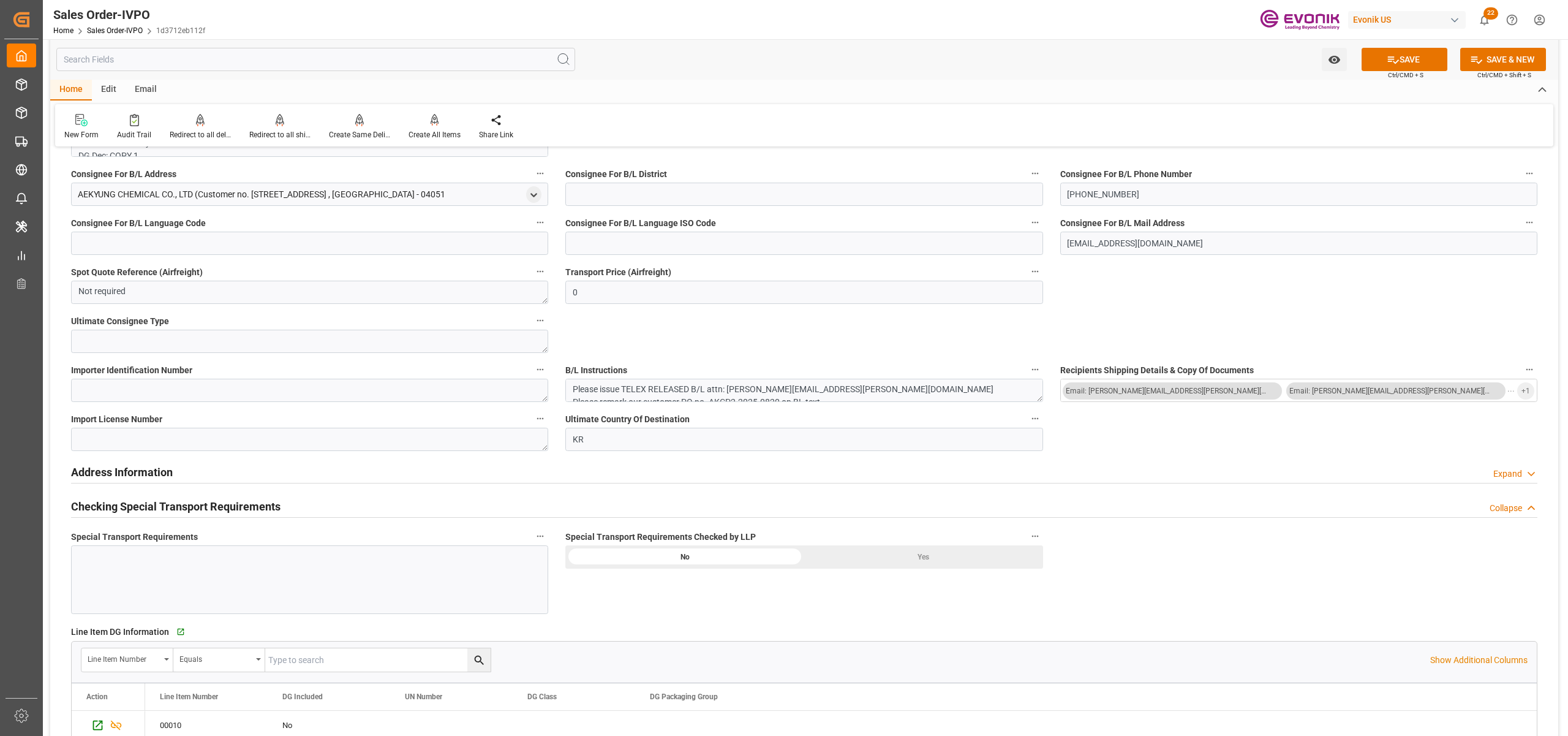
scroll to position [817, 0]
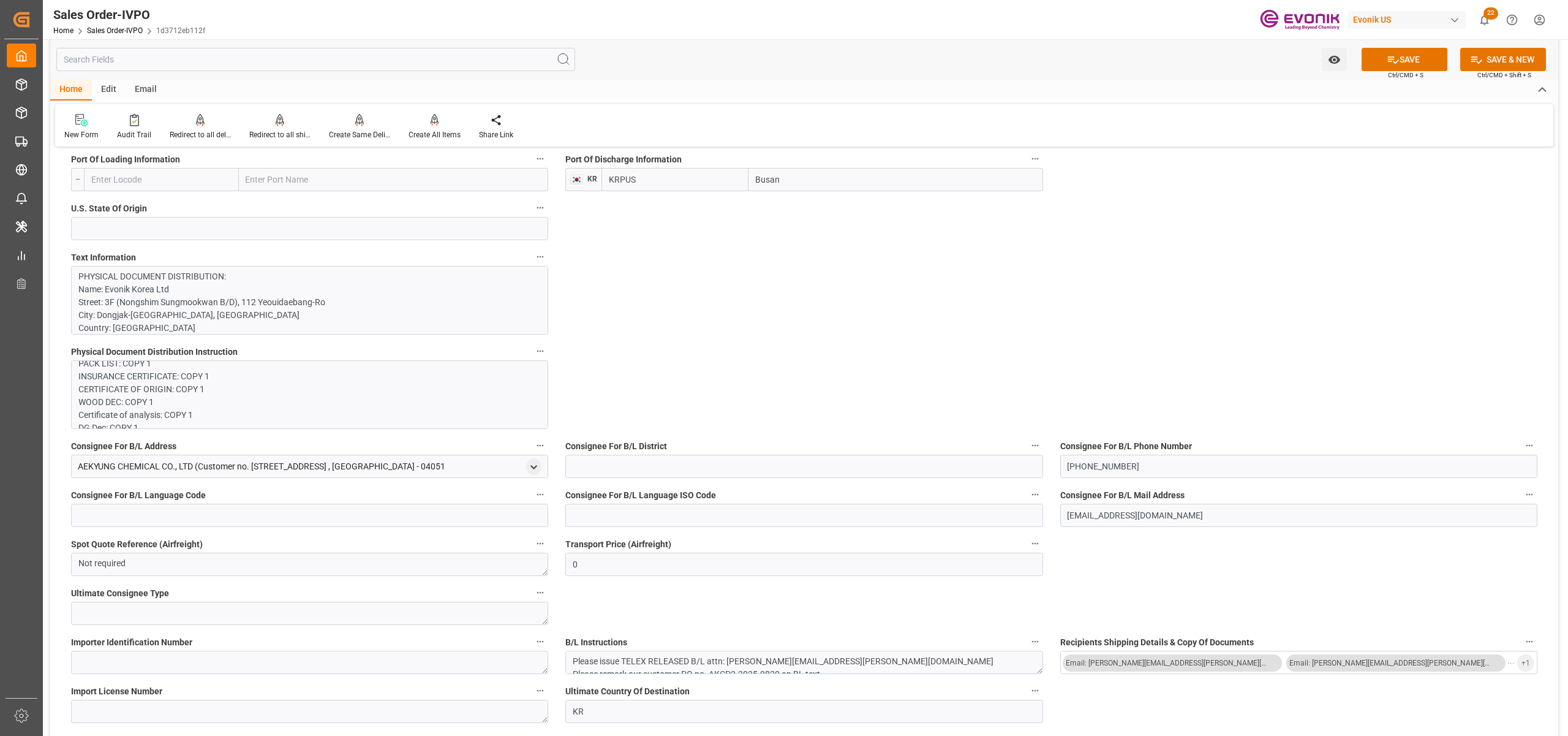
click at [395, 294] on p "PHYSICAL DOCUMENT DISTRIBUTION: Name: Evonik Korea Ltd Street: 3F (Nongshim Sun…" at bounding box center [303, 637] width 450 height 734
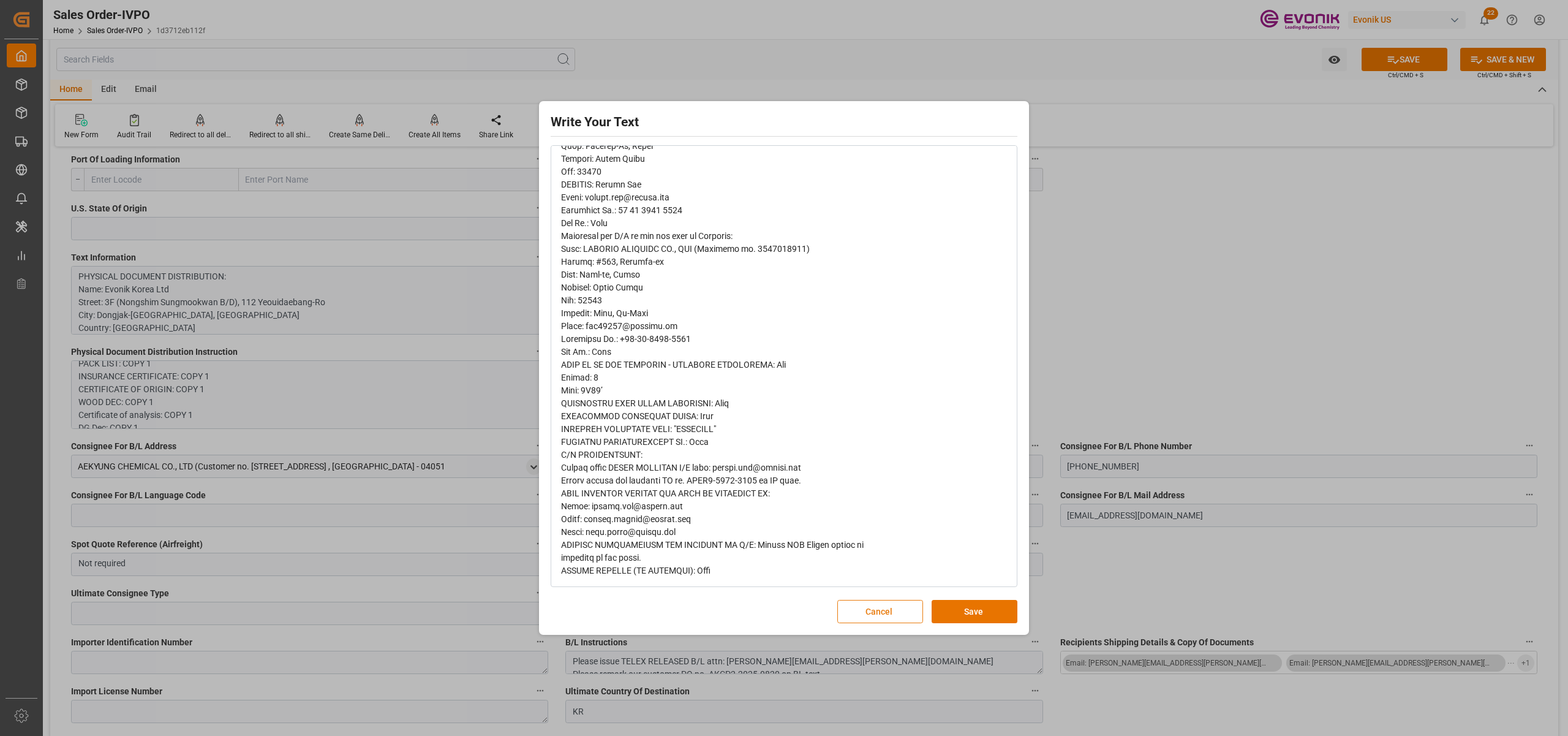
scroll to position [0, 0]
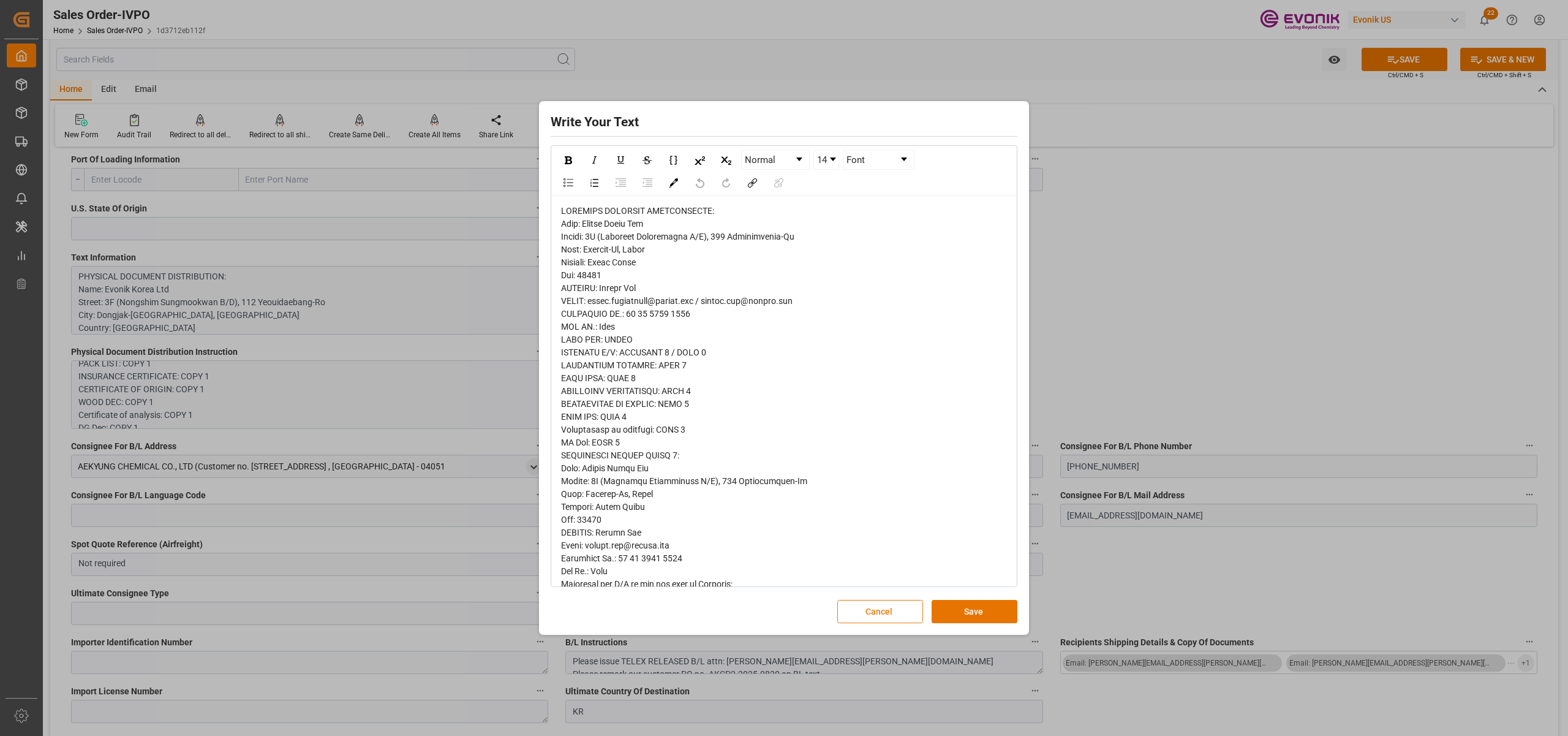
click at [862, 611] on button "Cancel" at bounding box center [881, 612] width 86 height 23
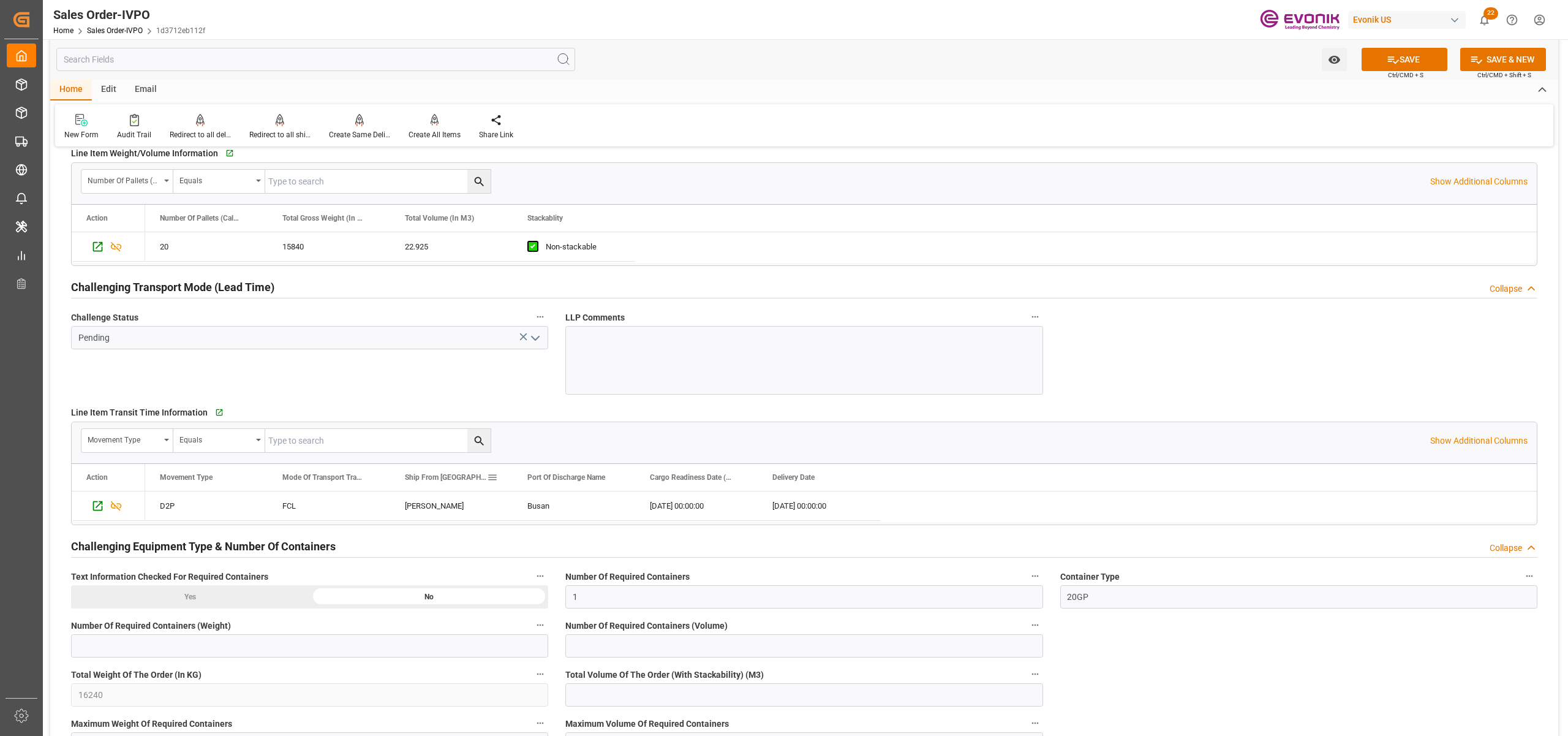
scroll to position [1555, 0]
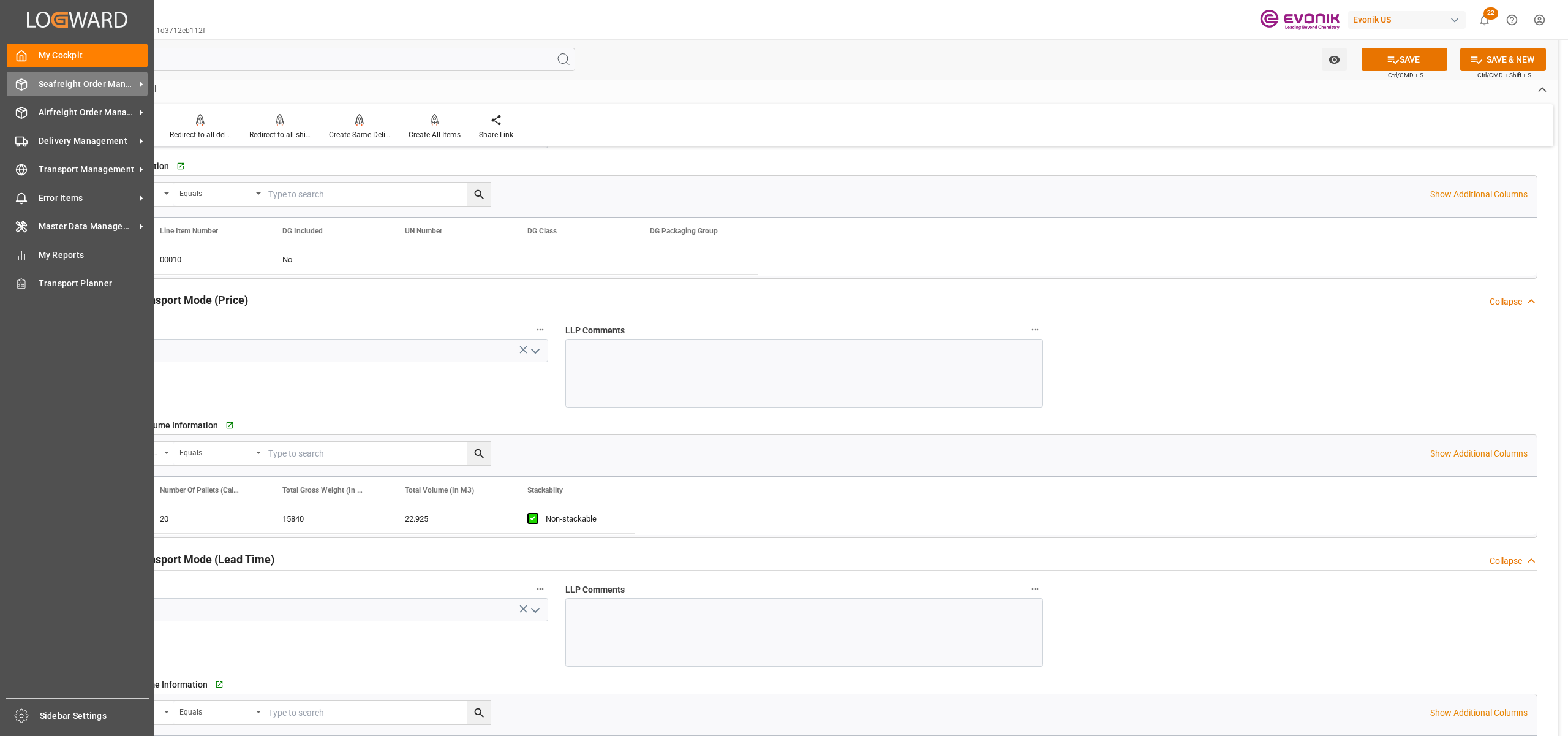
click at [106, 79] on span "Seafreight Order Management" at bounding box center [87, 85] width 97 height 13
click at [28, 50] on div "My Cockpit My Cockpit" at bounding box center [77, 55] width 141 height 24
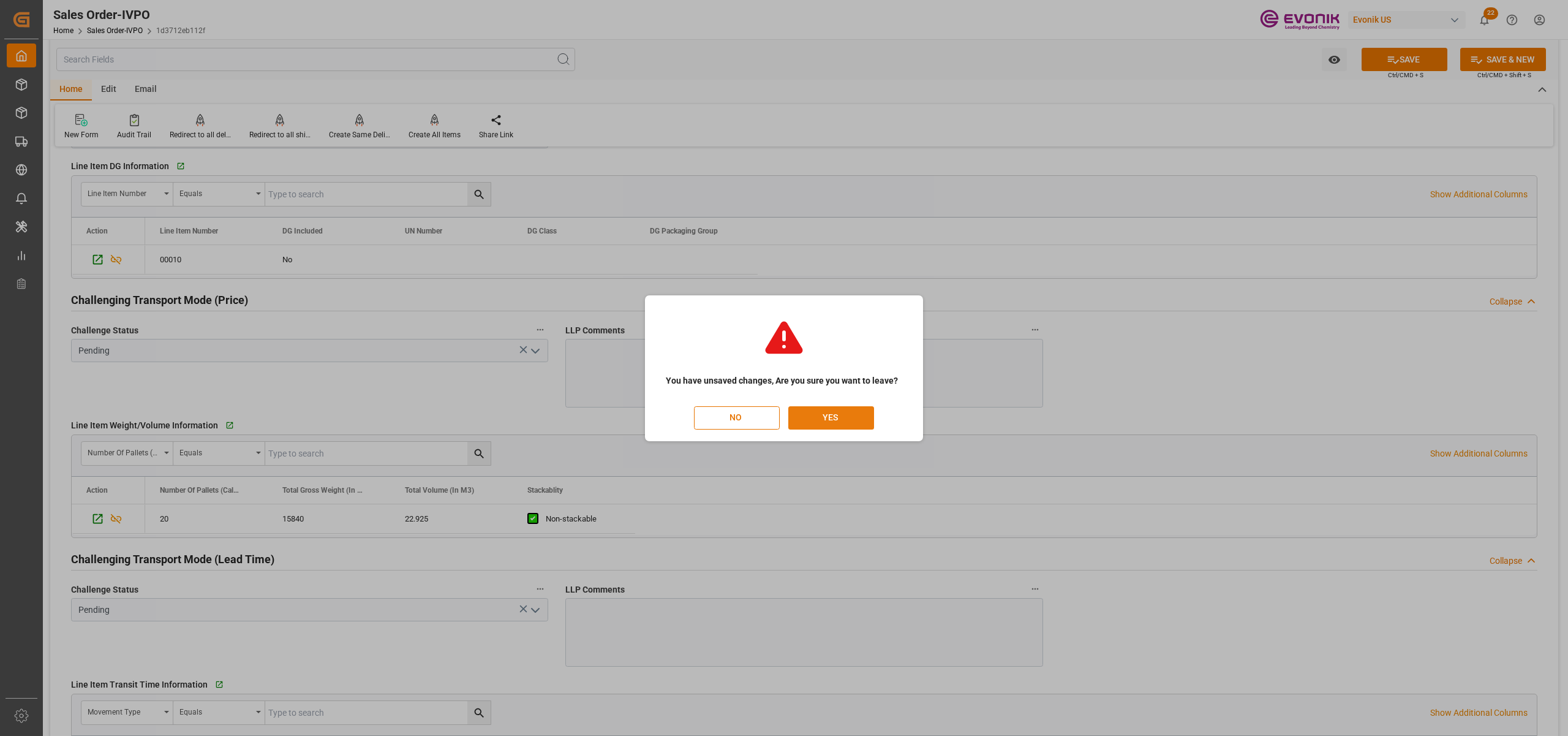
click at [842, 414] on button "YES" at bounding box center [831, 418] width 86 height 23
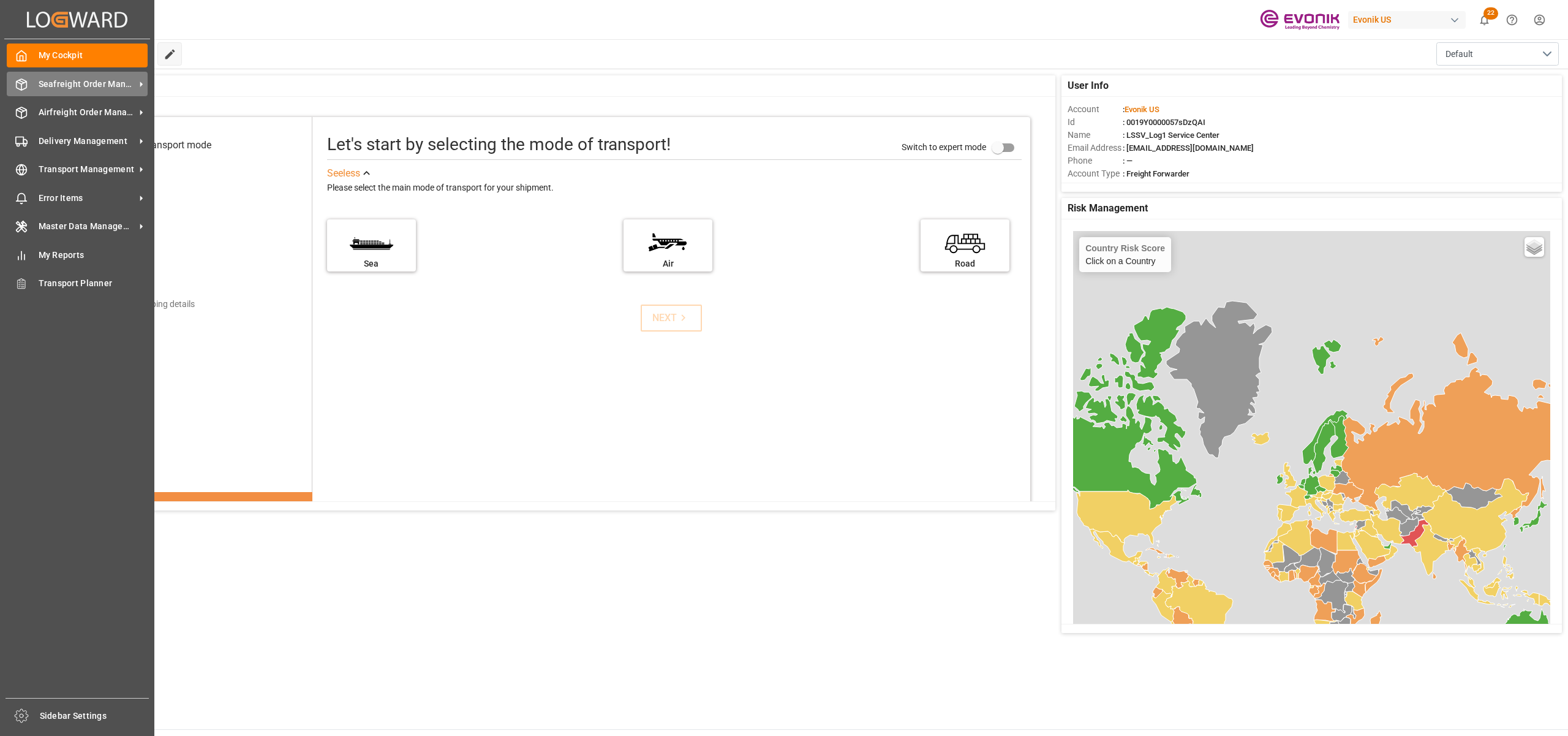
click at [57, 79] on span "Seafreight Order Management" at bounding box center [87, 85] width 97 height 13
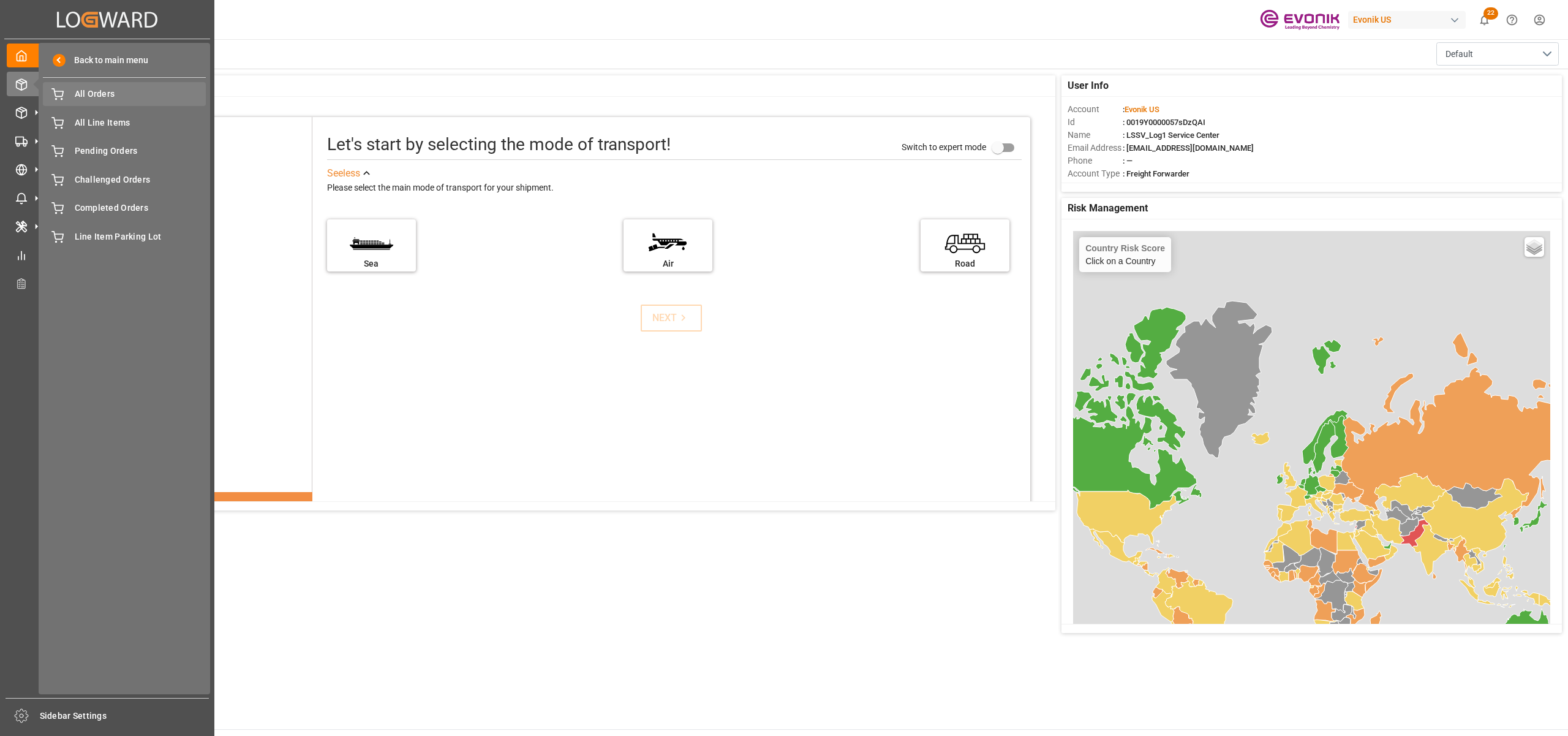
click at [82, 96] on span "All Orders" at bounding box center [141, 94] width 131 height 13
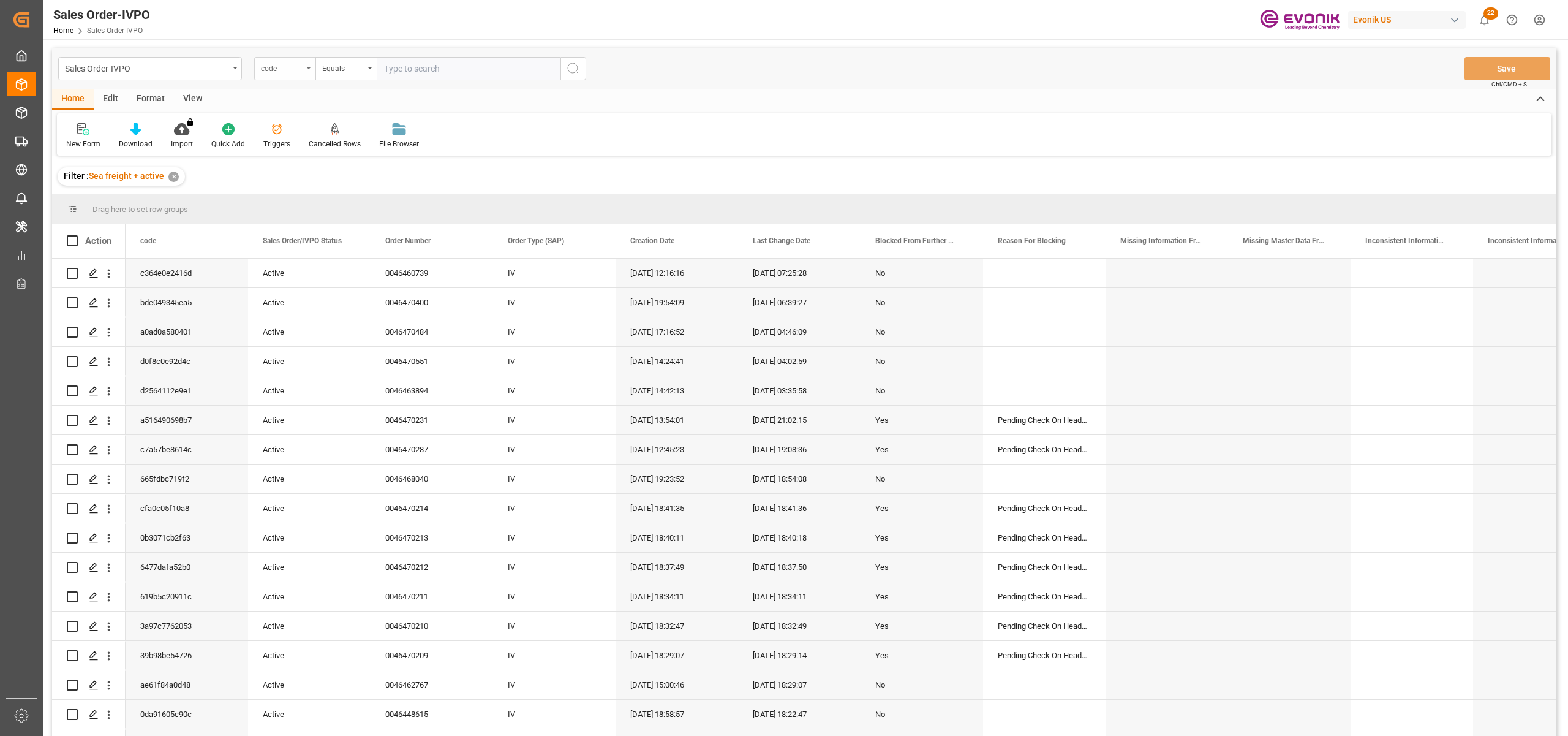
click at [287, 67] on div "code" at bounding box center [282, 67] width 42 height 14
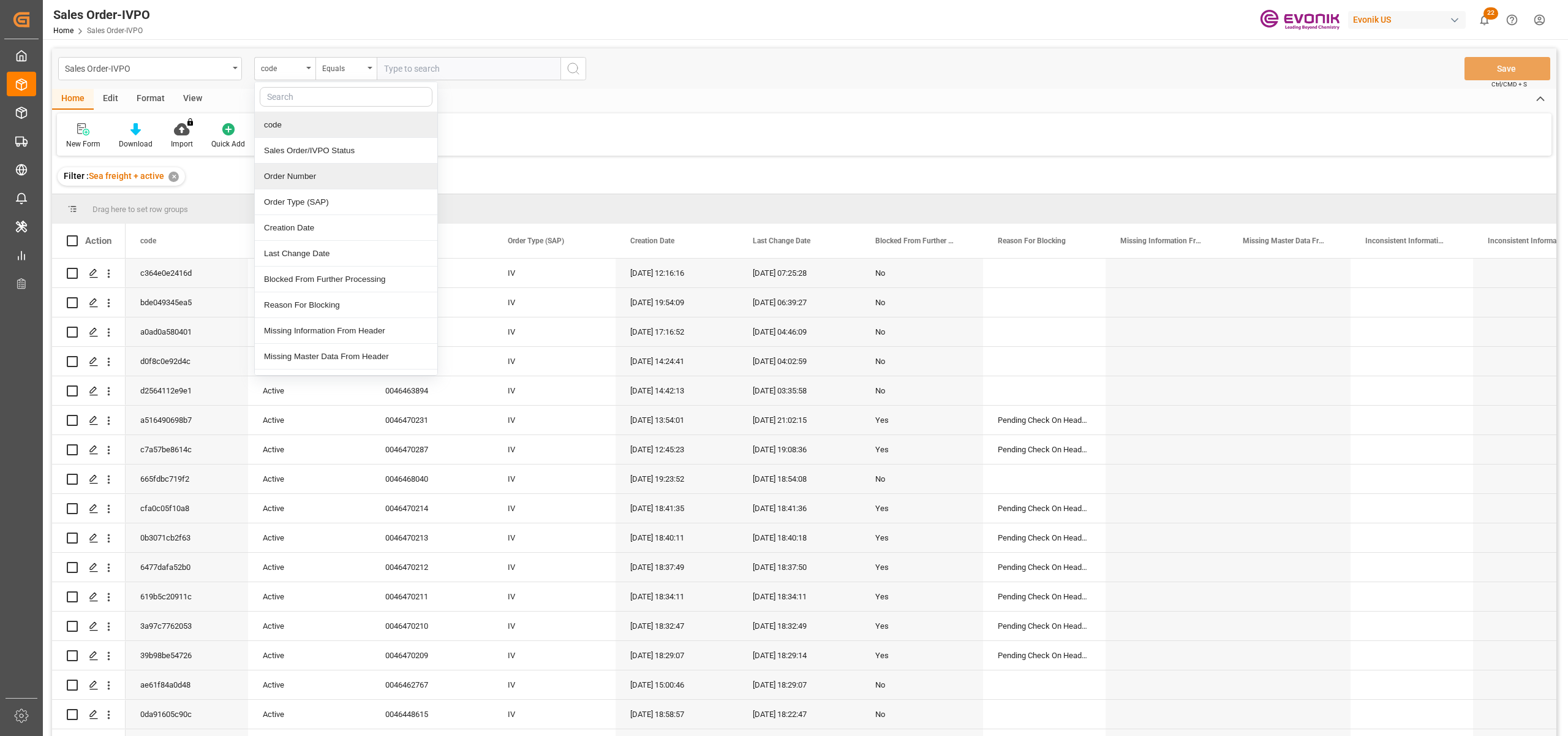
click at [312, 180] on div "Order Number" at bounding box center [346, 177] width 182 height 26
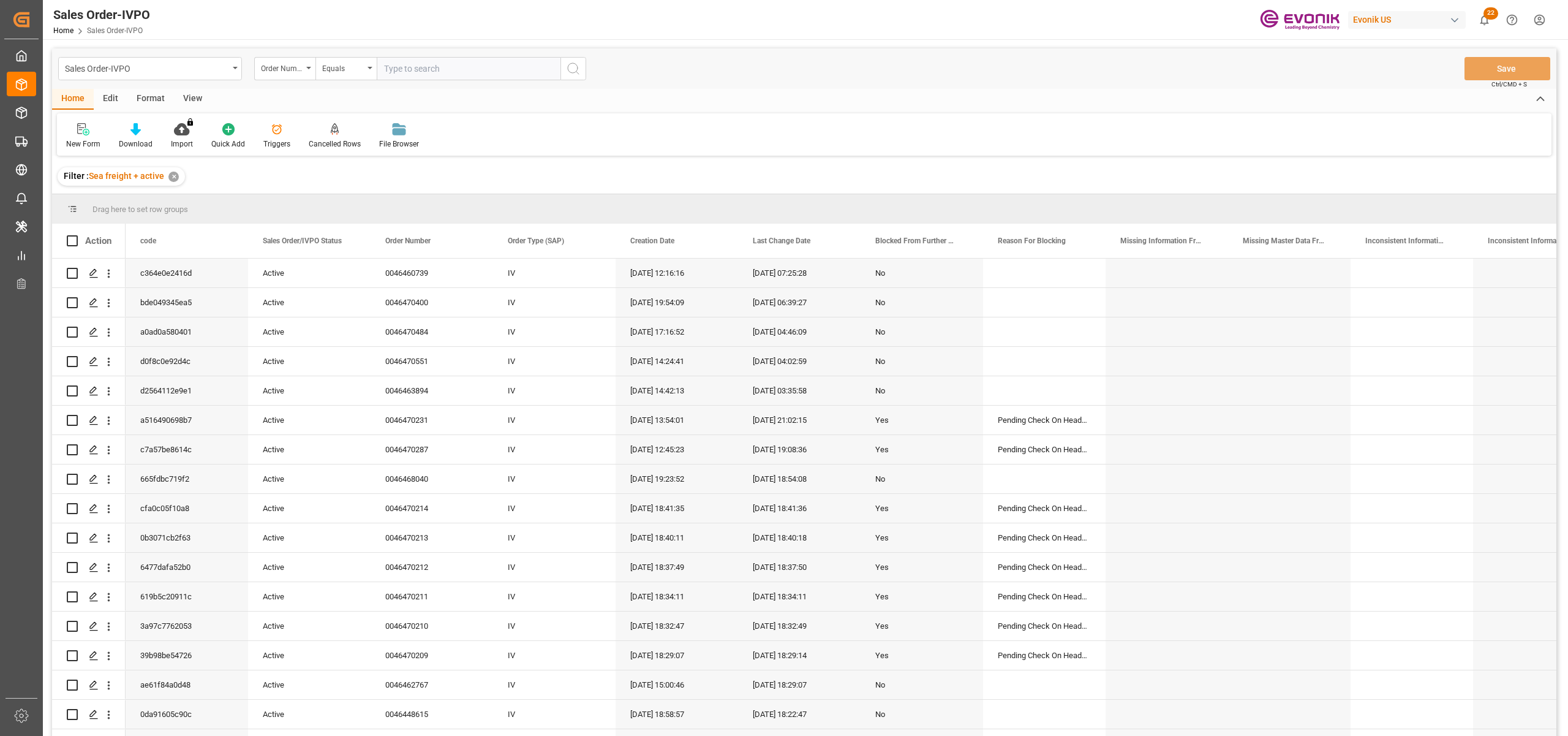
click at [422, 64] on input "text" at bounding box center [469, 69] width 184 height 23
paste input "2007117652"
type input "2007117652"
click at [569, 67] on icon "search button" at bounding box center [573, 68] width 15 height 15
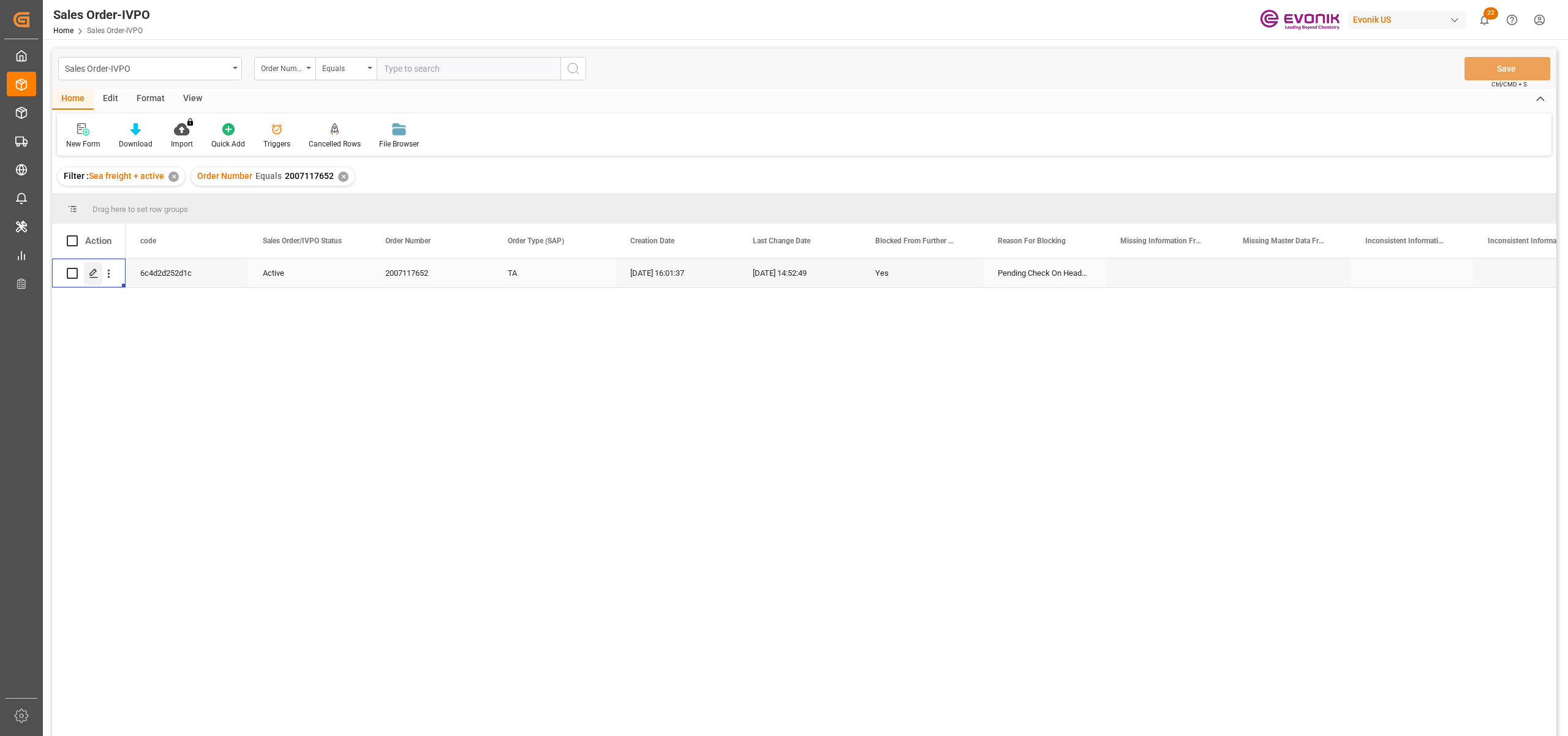
click at [92, 277] on line "Press SPACE to select this row." at bounding box center [93, 277] width 7 height 0
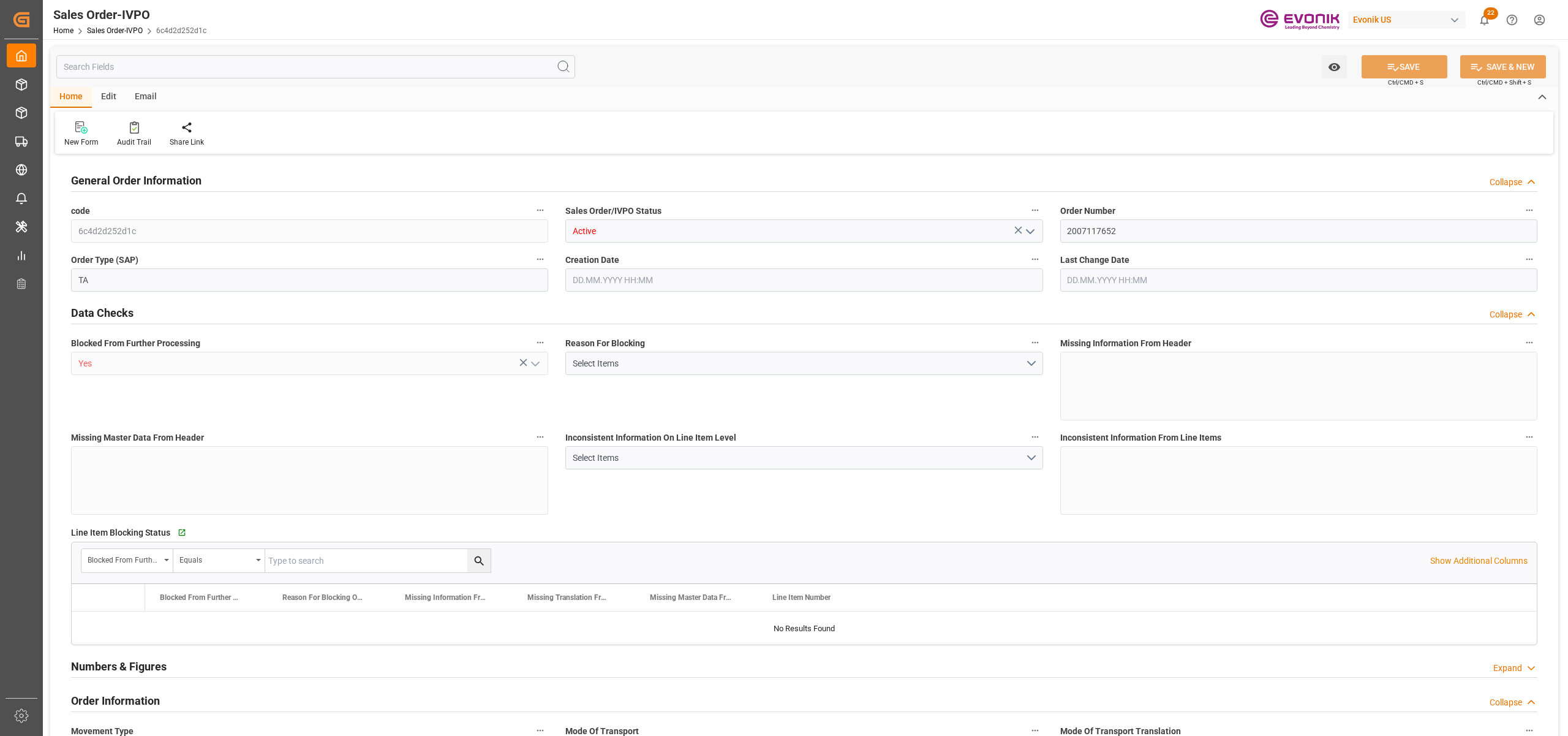
type input "TREYP"
type input "0"
type input "1"
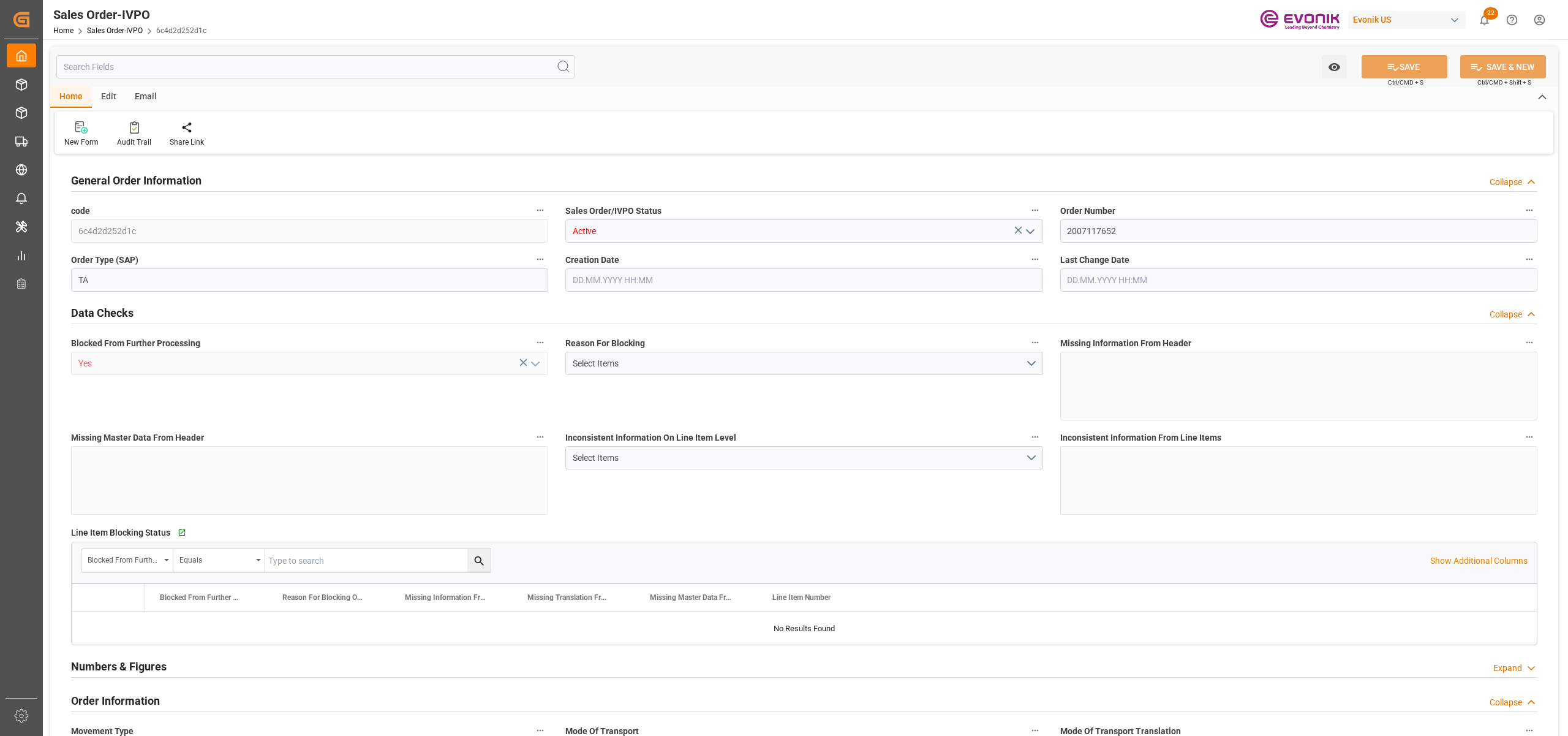
type input "8070"
type input "13.2102"
type input "17000"
type input "30"
type input "25.08.2025 16:01"
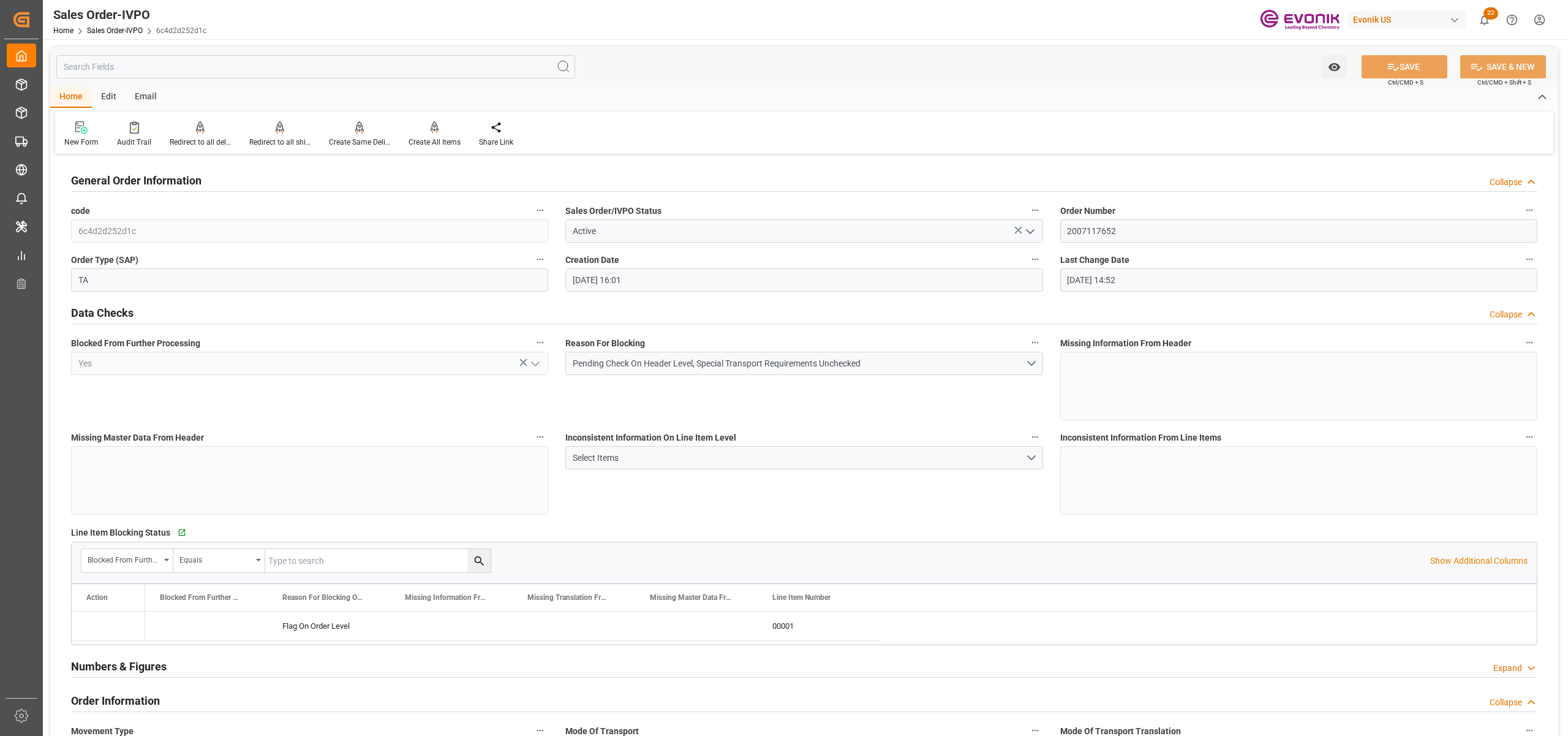
type input "26.08.2025 14:52"
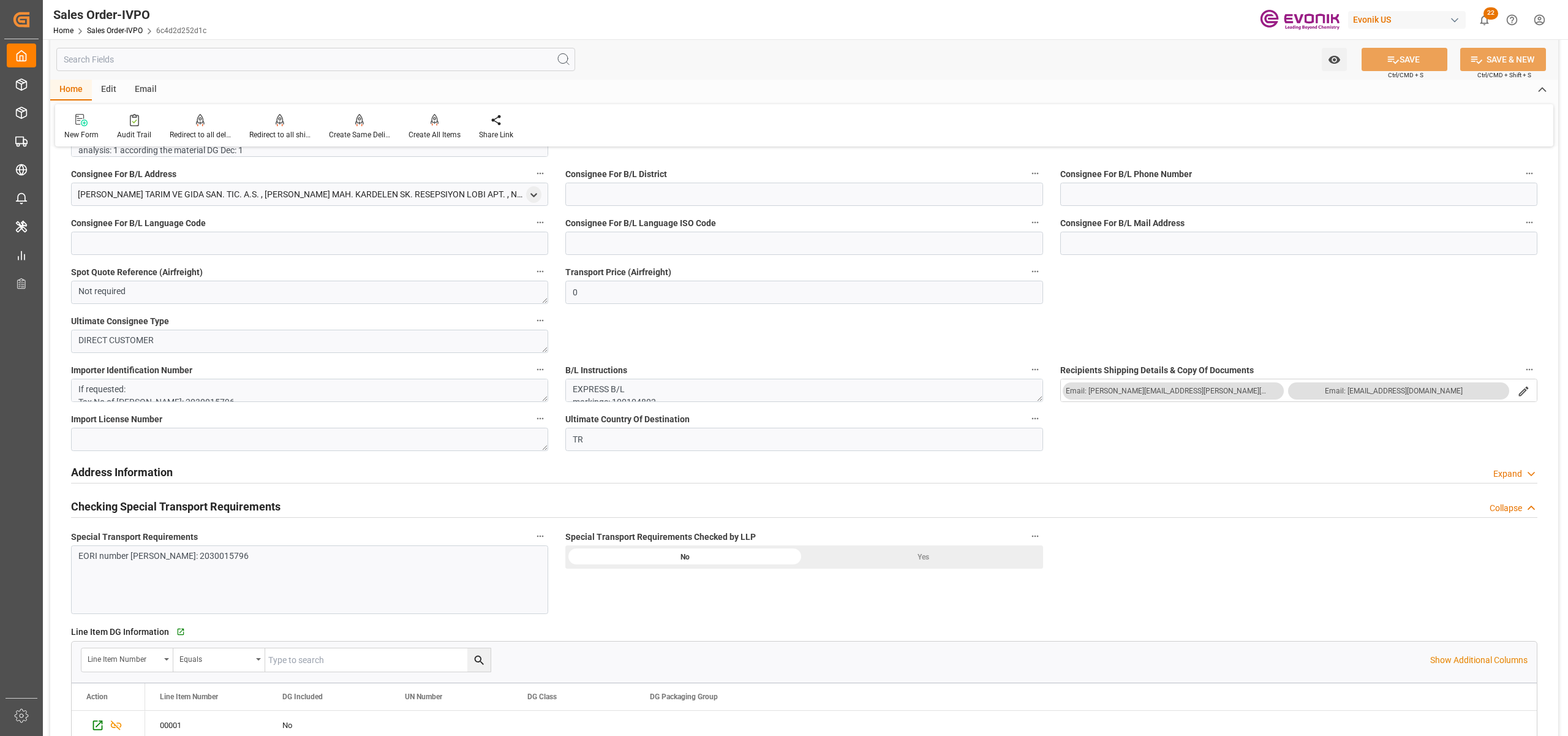
scroll to position [1362, 0]
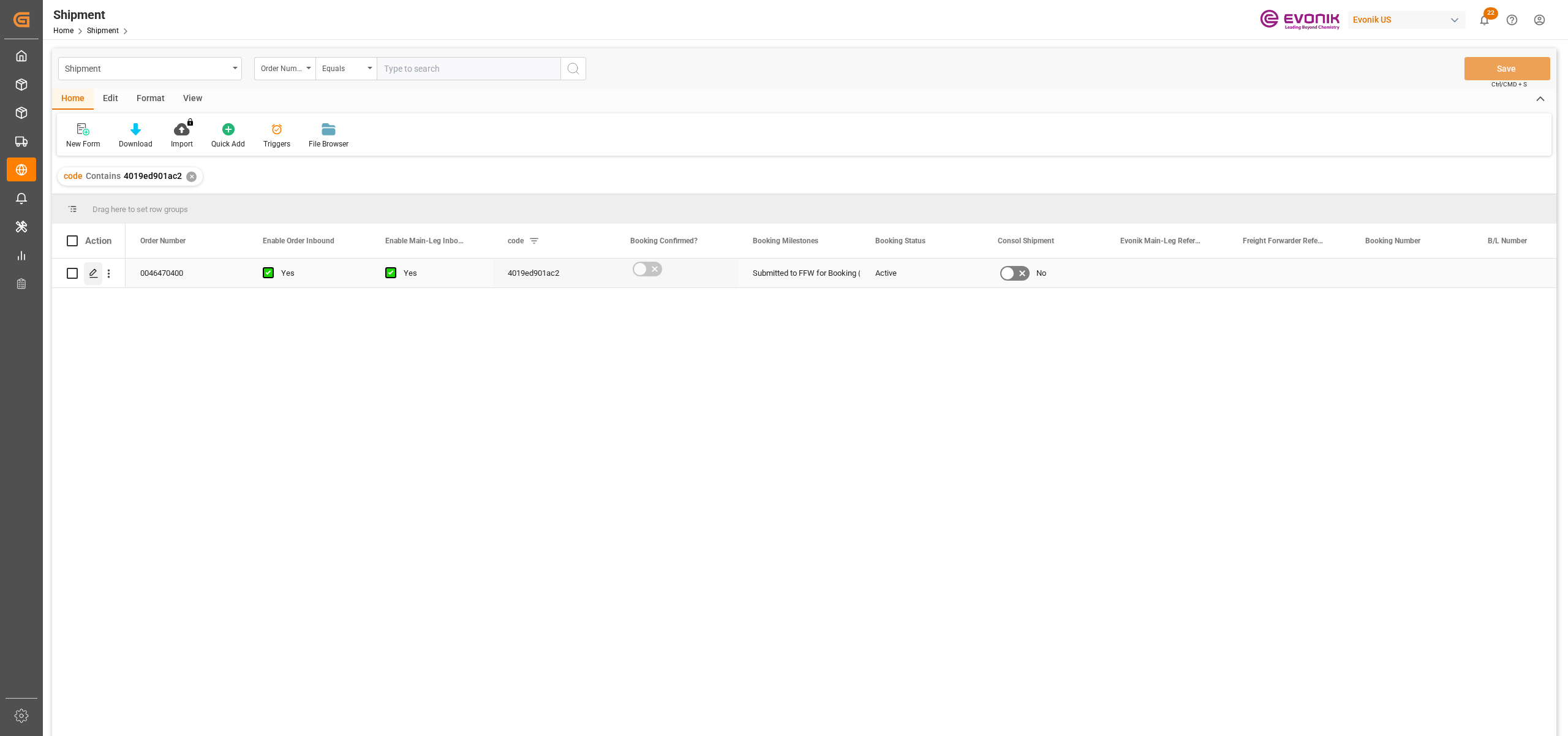
click at [92, 279] on div "Press SPACE to select this row." at bounding box center [93, 274] width 18 height 23
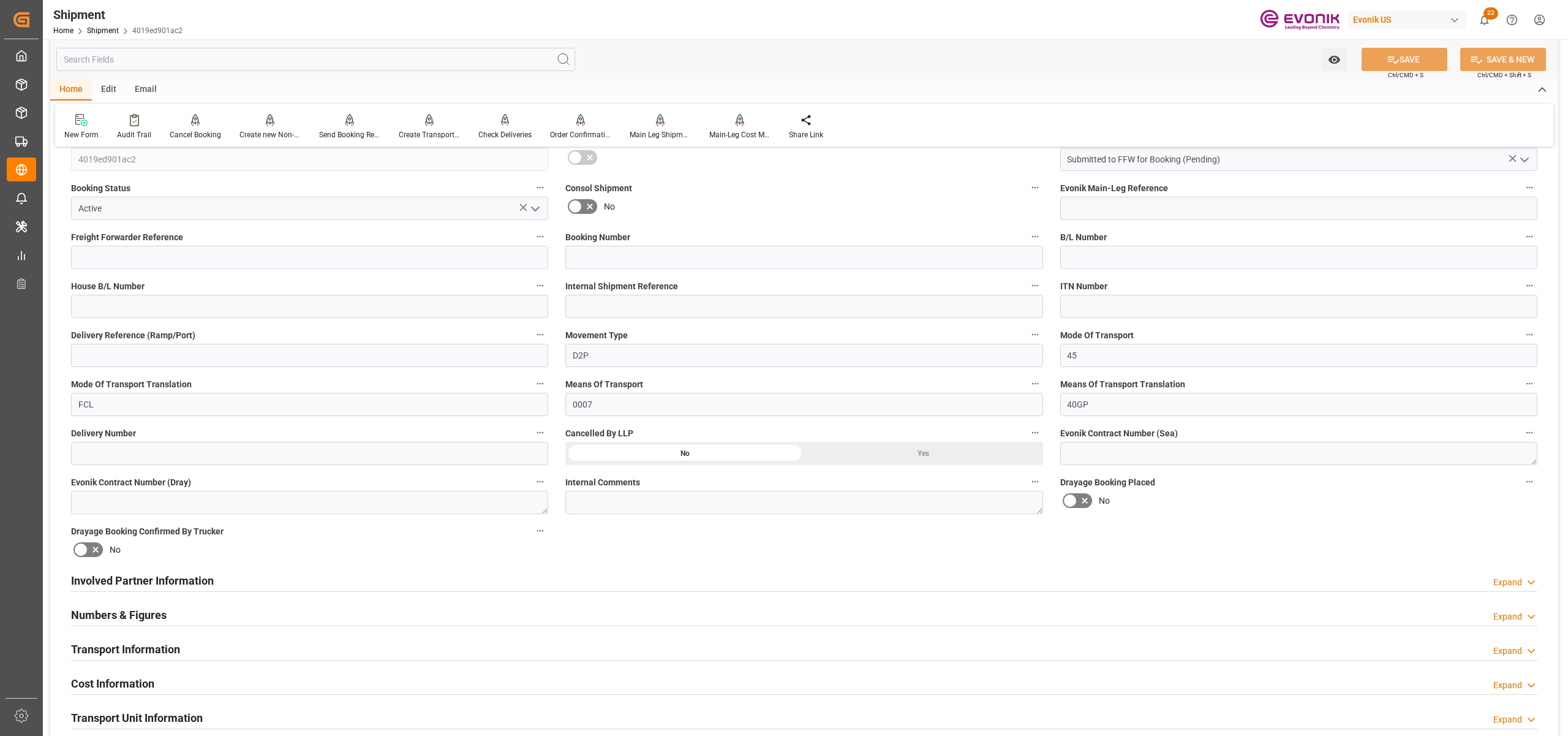
scroll to position [545, 0]
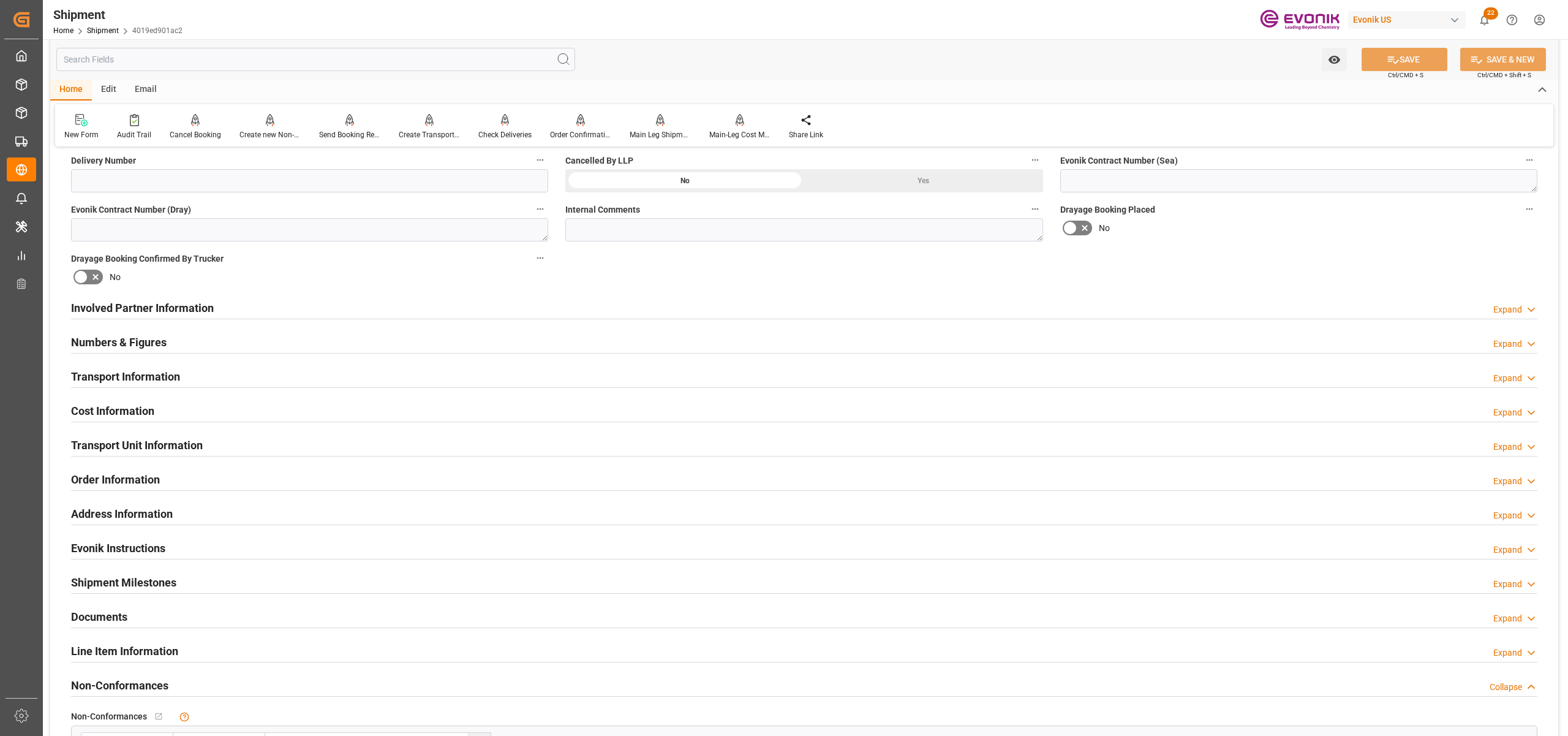
click at [712, 307] on div "Involved Partner Information Expand" at bounding box center [804, 307] width 1466 height 23
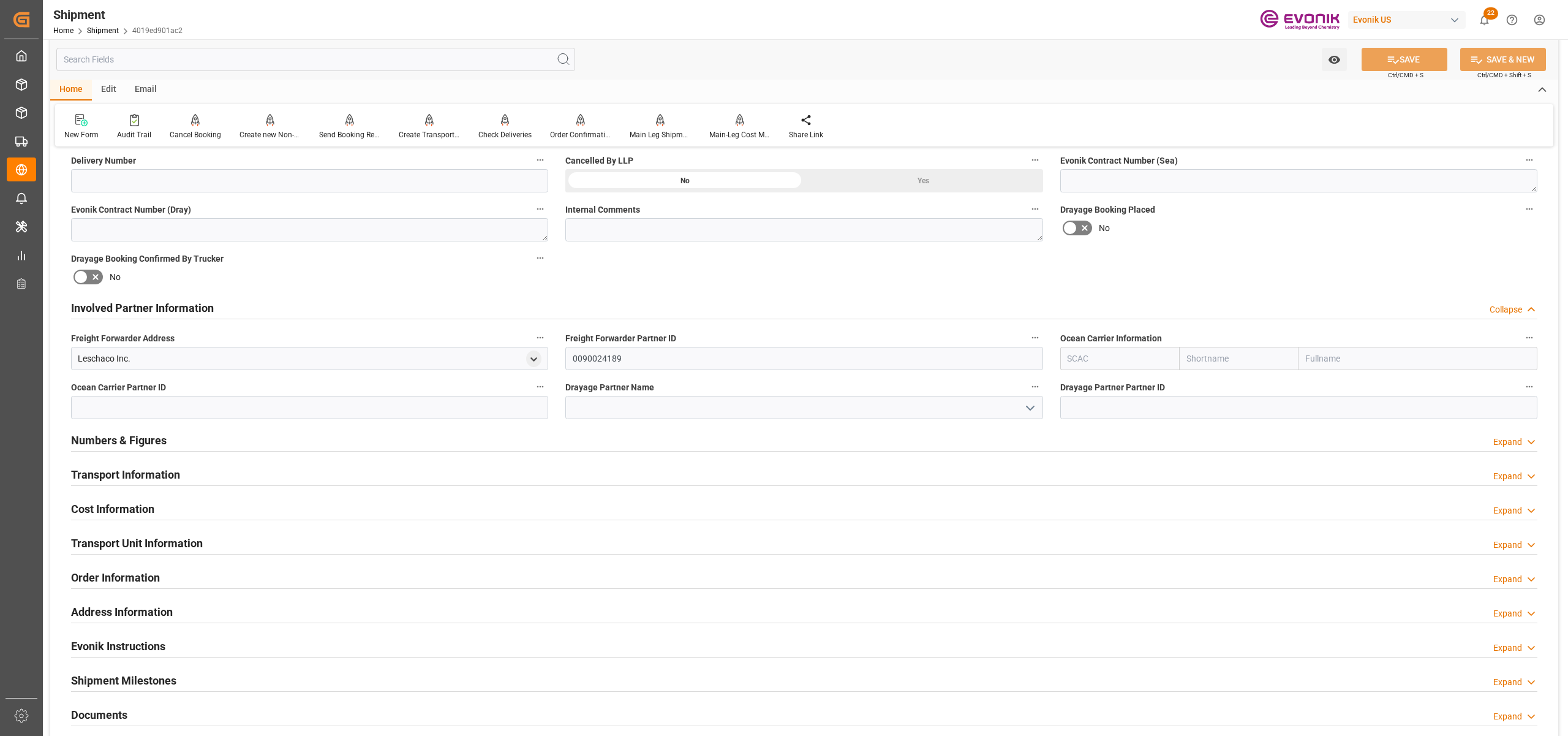
click at [1243, 359] on input "text" at bounding box center [1239, 359] width 120 height 23
type input "maersk"
click at [1206, 391] on div "Maersk" at bounding box center [1204, 386] width 47 height 27
type input "MAEU"
type input "Maersk"
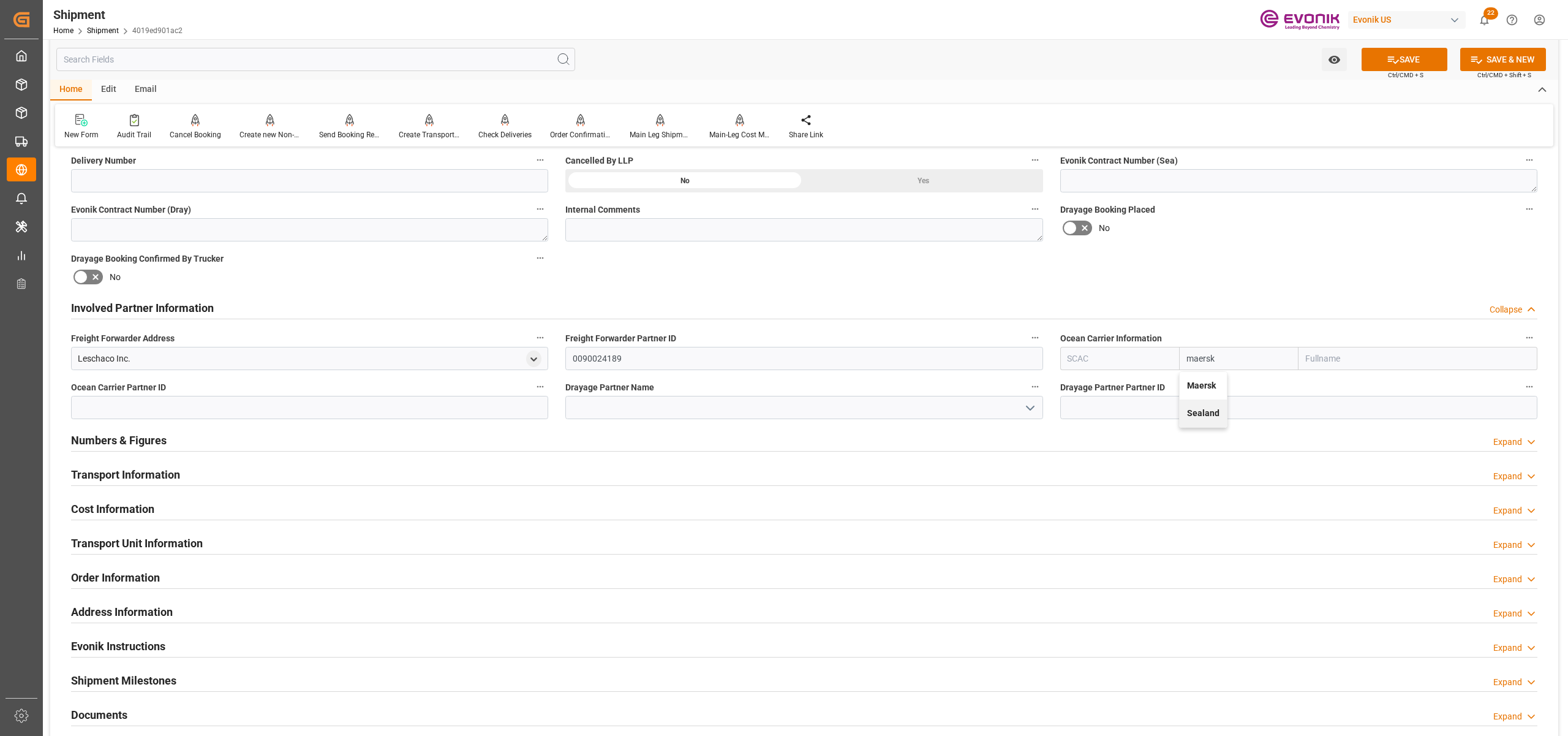
type input "Maersk Line AS"
type input "Maersk"
click at [1275, 265] on div "Booking Confirmation Milestone Bar Collapse Submitted to FFW for Booking (Pendi…" at bounding box center [804, 295] width 1508 height 1366
click at [1405, 62] on button "SAVE" at bounding box center [1405, 59] width 86 height 23
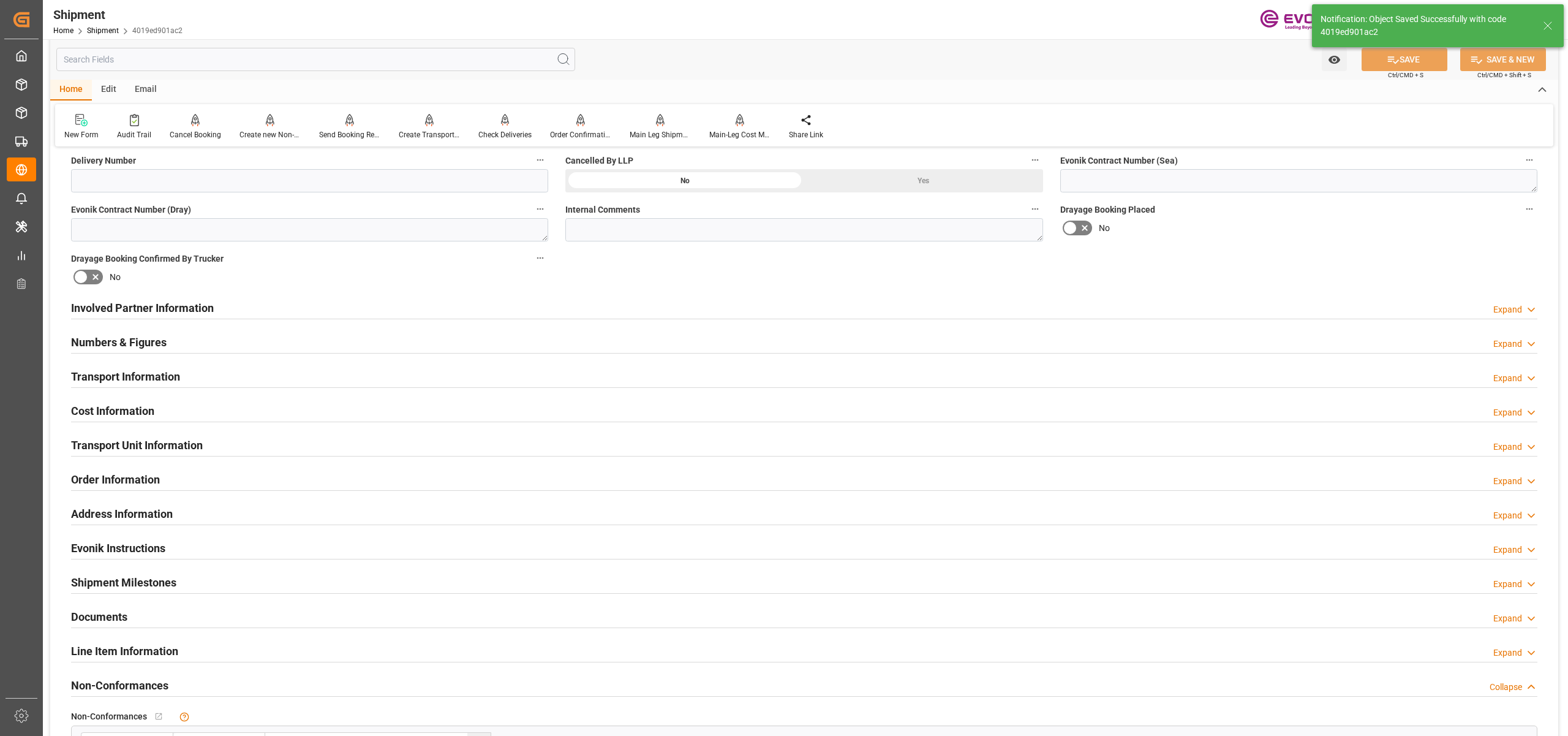
click at [1011, 305] on div "Involved Partner Information Expand" at bounding box center [804, 307] width 1466 height 23
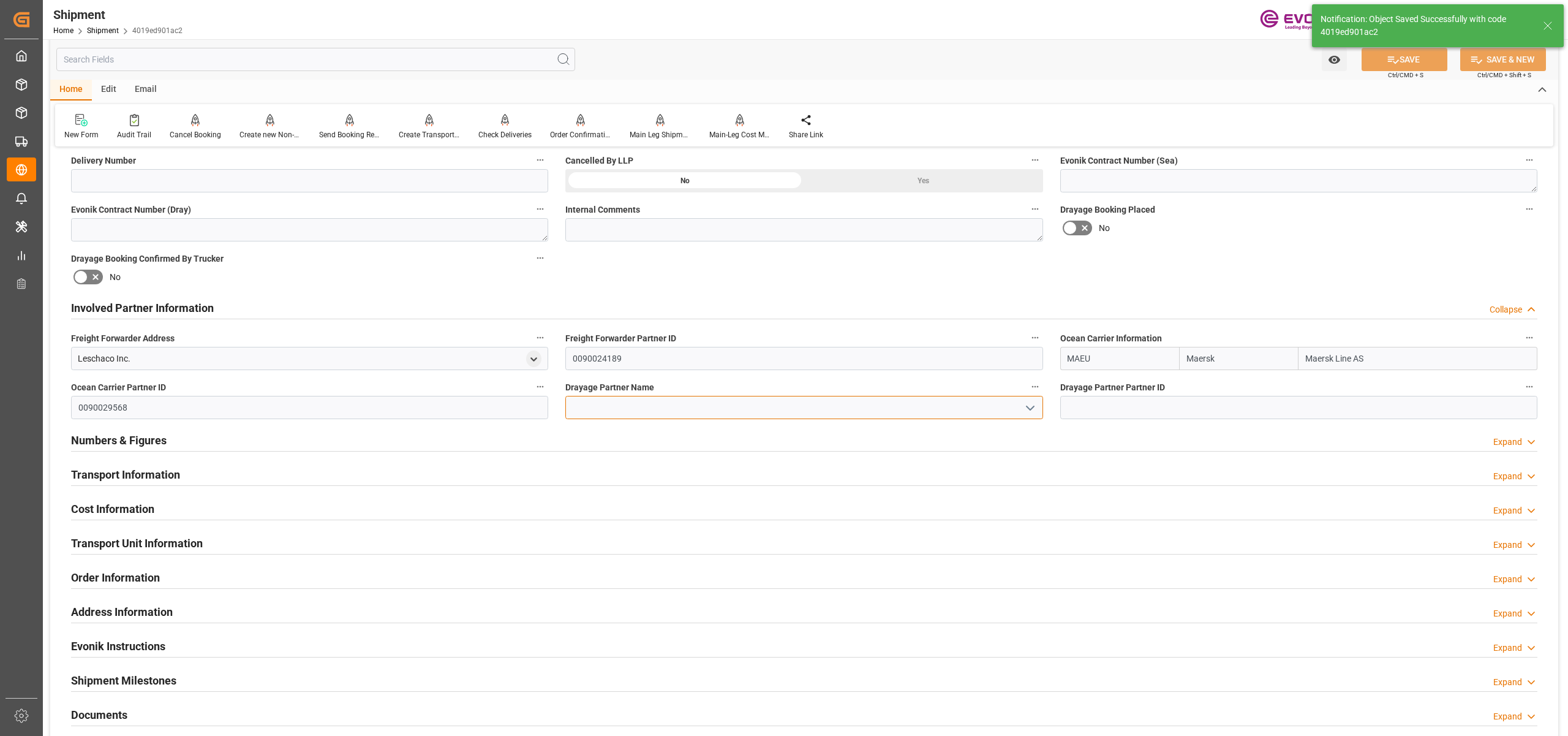
click at [898, 405] on input at bounding box center [804, 408] width 477 height 23
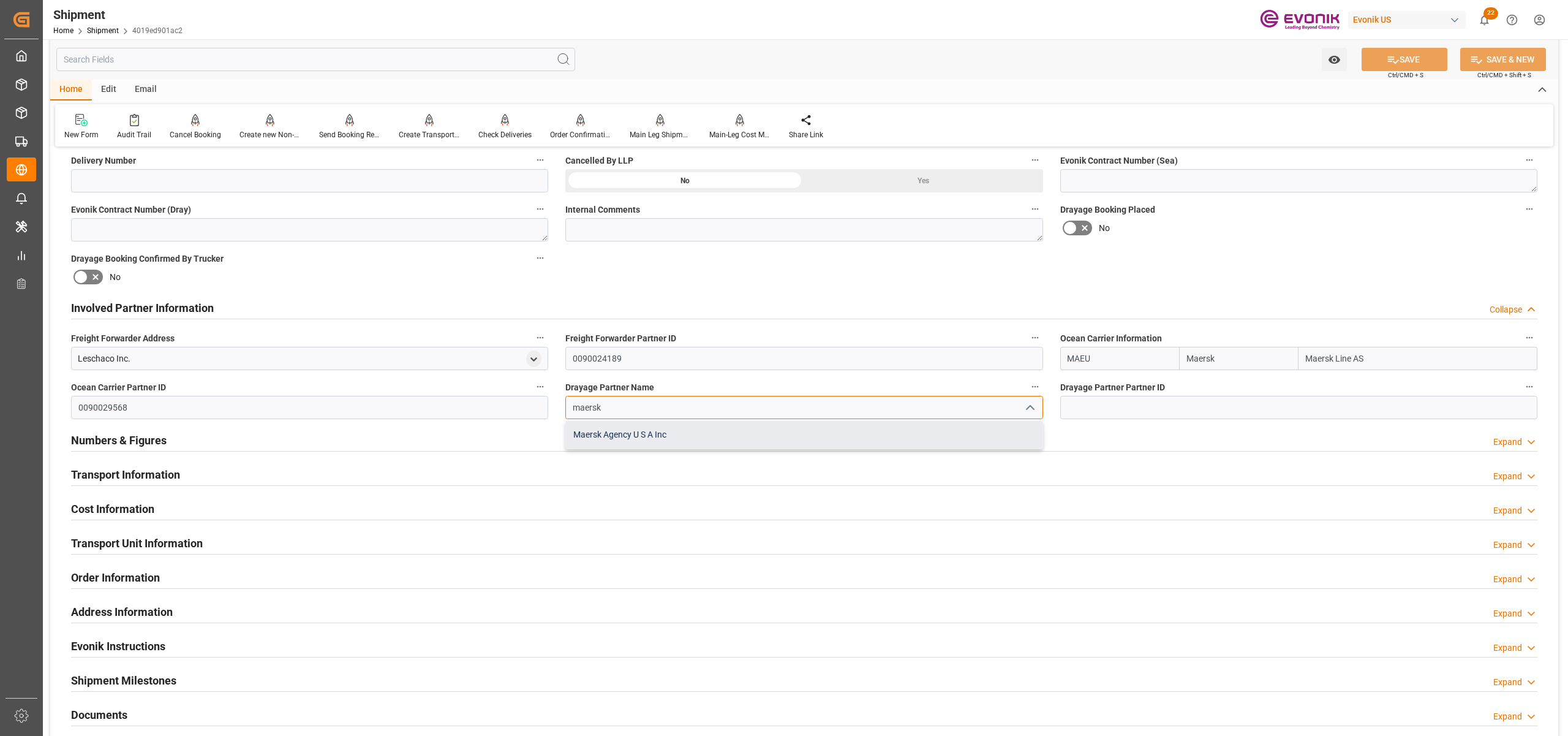
drag, startPoint x: 876, startPoint y: 430, endPoint x: 1152, endPoint y: 260, distance: 324.2
click at [875, 430] on div "Maersk Agency U S A Inc" at bounding box center [804, 435] width 476 height 27
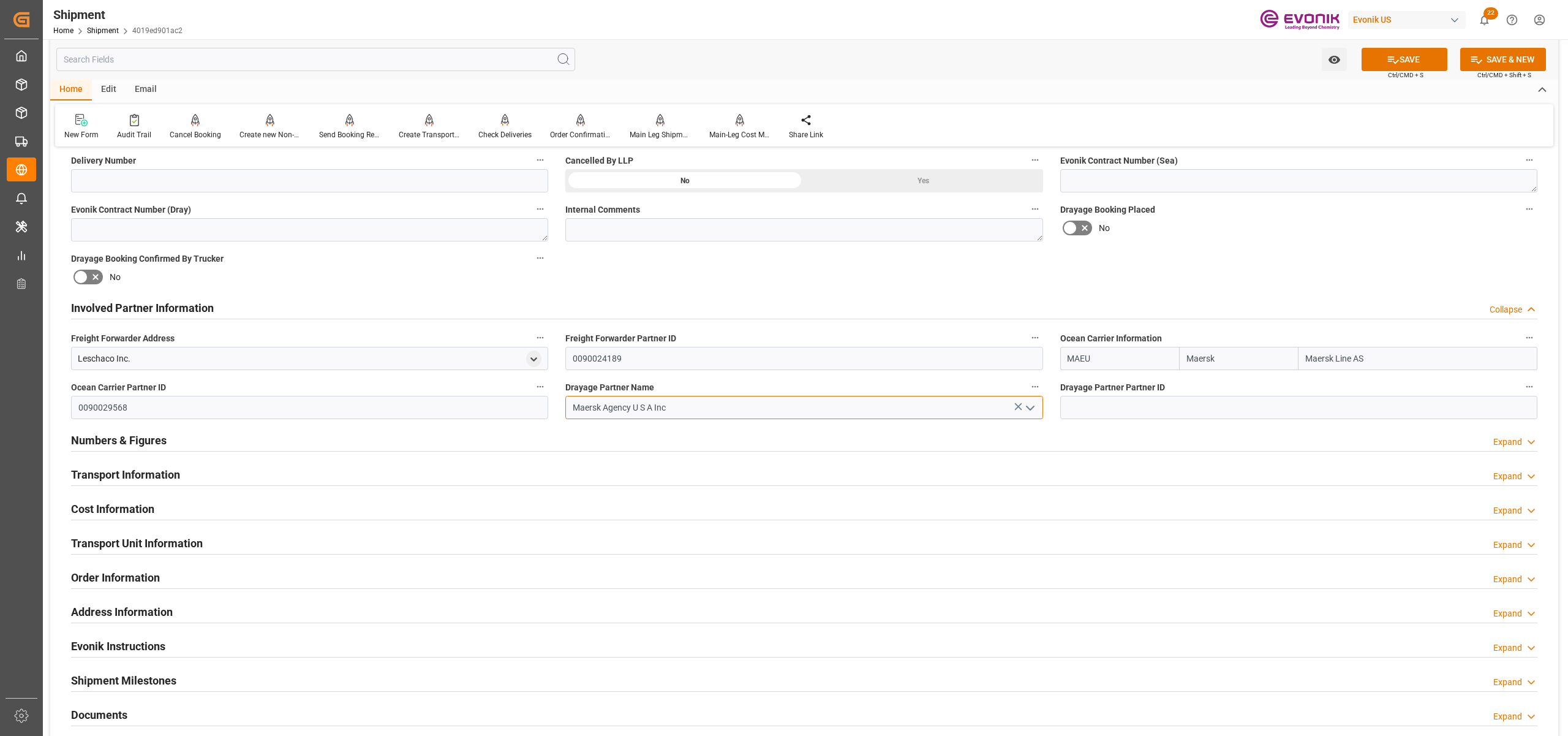
type input "Maersk Agency U S A Inc"
click at [1265, 246] on div "Booking Confirmation Milestone Bar Collapse Submitted to FFW for Booking (Pendi…" at bounding box center [804, 295] width 1508 height 1366
click at [1401, 51] on button "SAVE" at bounding box center [1405, 59] width 86 height 23
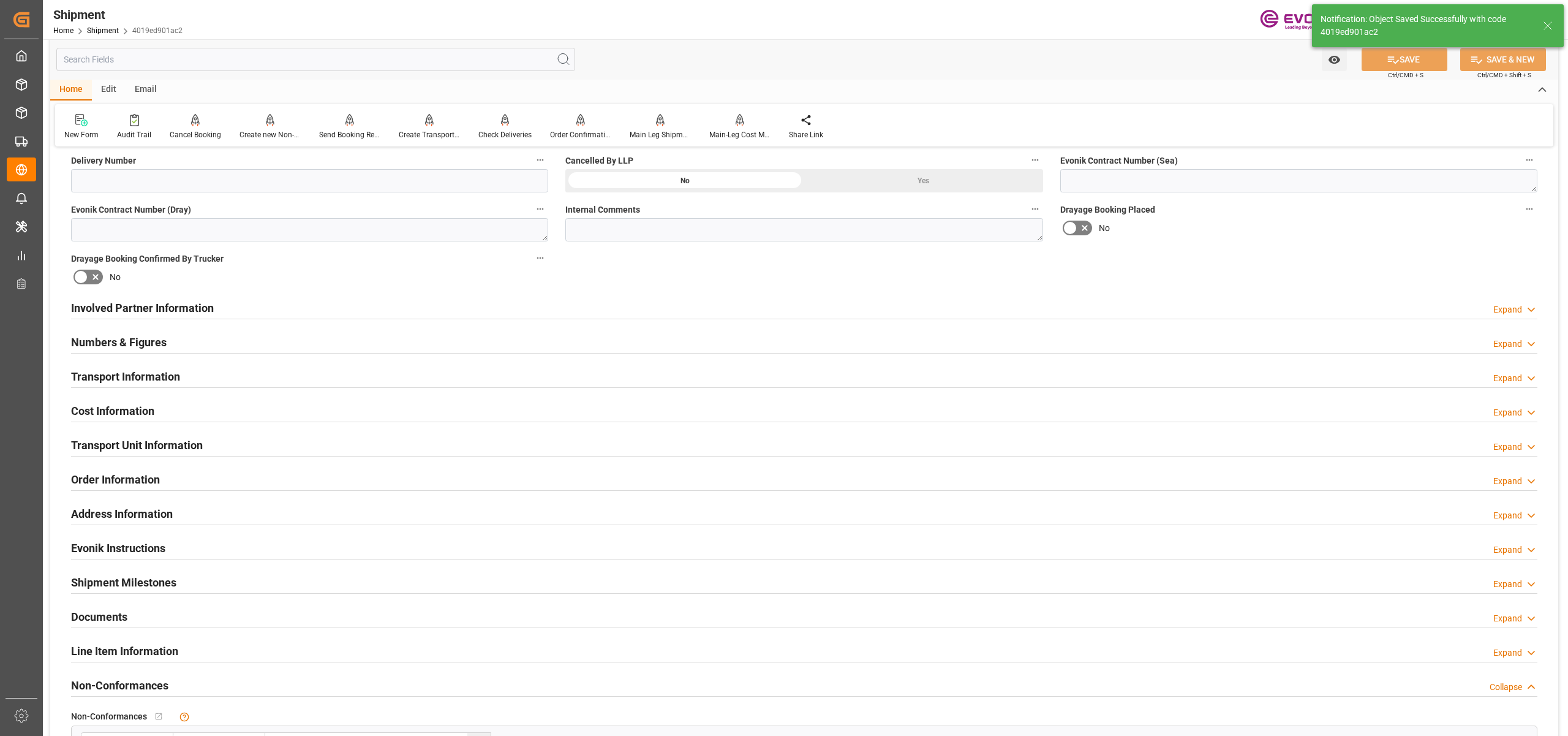
type input "0090029568"
click at [406, 309] on div "Involved Partner Information Expand" at bounding box center [804, 307] width 1466 height 23
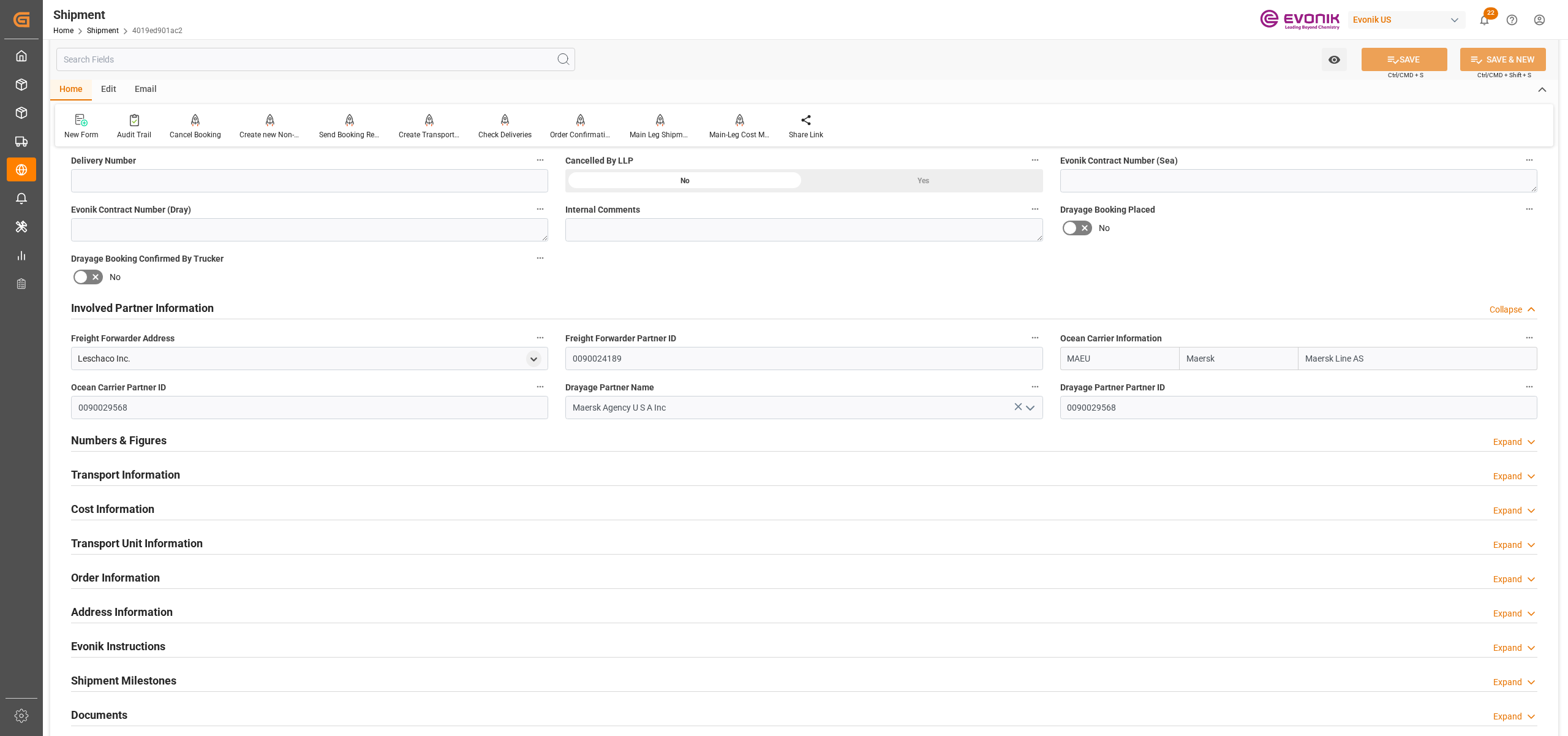
click at [397, 472] on div "Transport Information Expand" at bounding box center [804, 474] width 1466 height 23
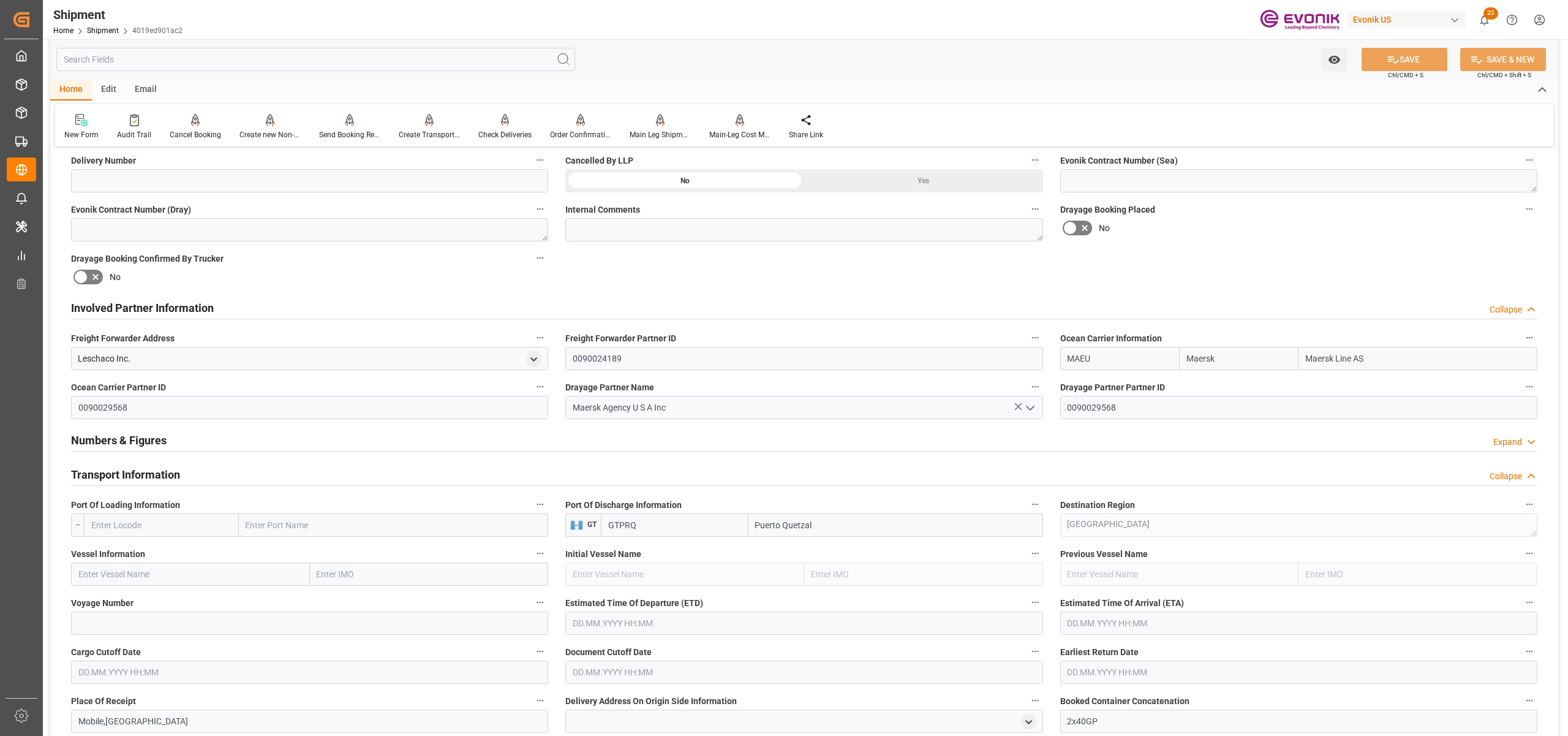
scroll to position [817, 0]
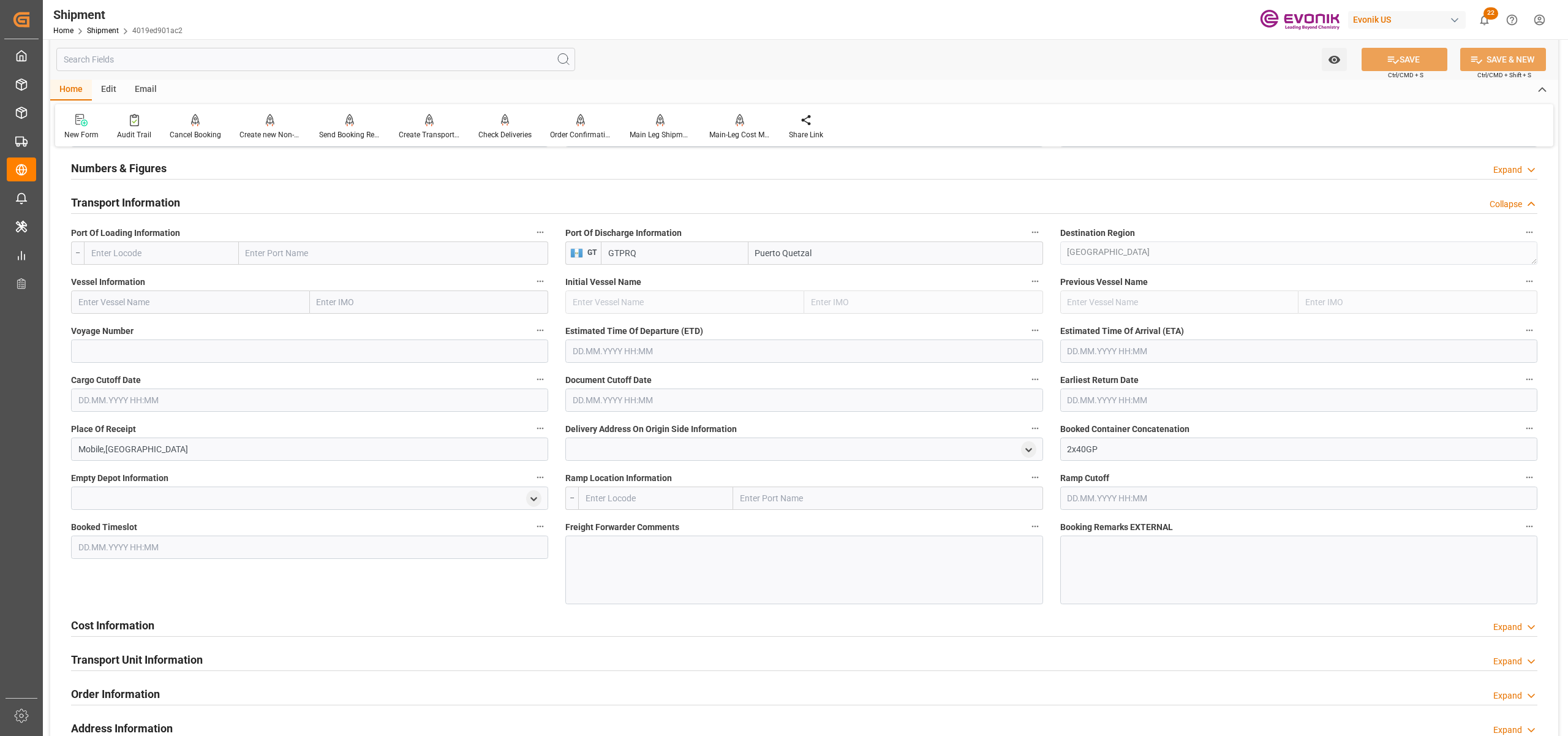
click at [180, 248] on input "text" at bounding box center [161, 253] width 155 height 23
click at [136, 277] on span "USMOB - Mobile" at bounding box center [120, 280] width 57 height 10
type input "USMOB"
type input "Mobile"
type input "USMOB"
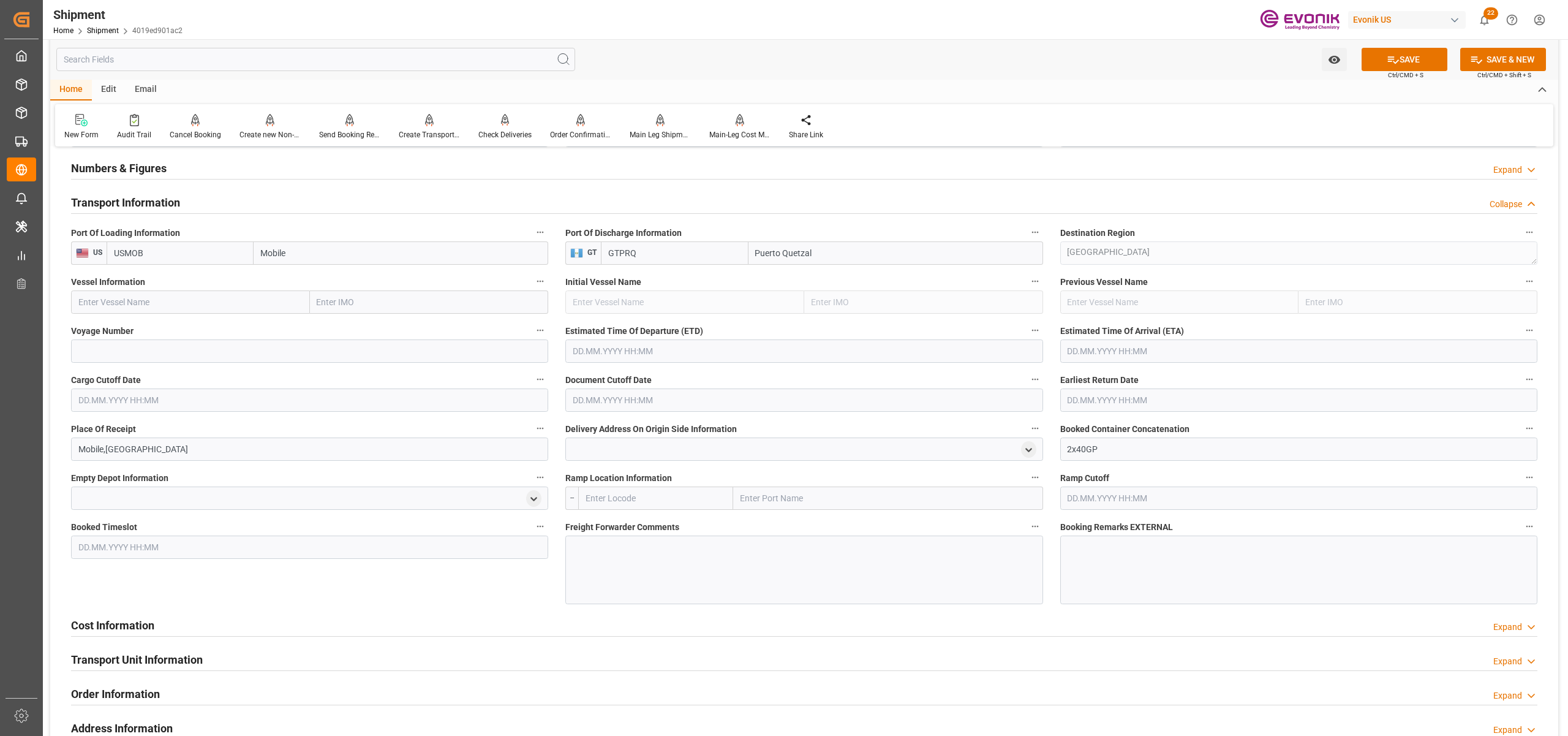
click at [165, 296] on input "text" at bounding box center [190, 302] width 239 height 23
click at [215, 302] on input "text" at bounding box center [190, 302] width 239 height 23
paste input "MAERSK LAVRAS / 536W"
click at [162, 299] on input "MAERSK LAVRAS / 536W" at bounding box center [190, 302] width 239 height 23
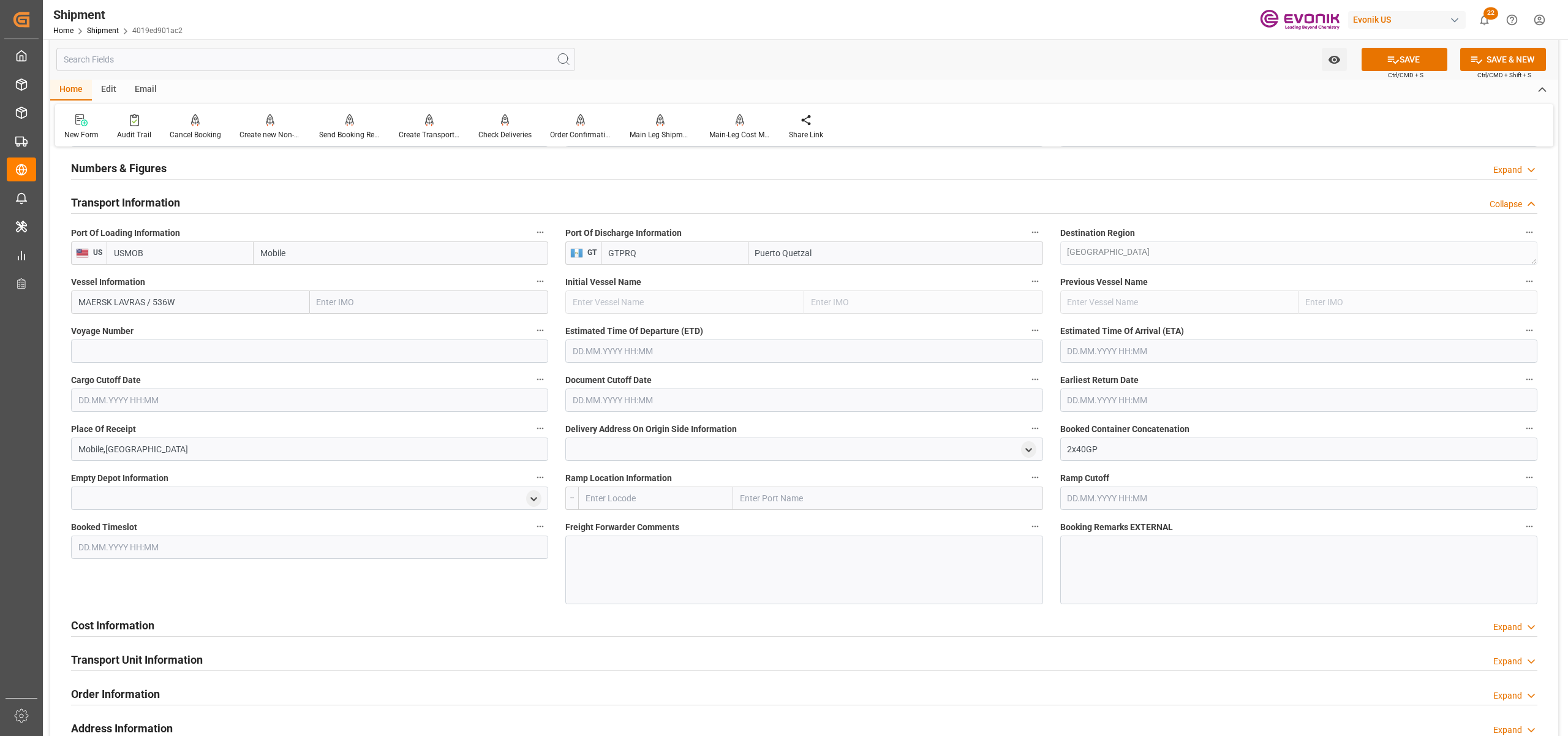
type input "MAERSK LAVRAS / 536W"
click at [165, 349] on input at bounding box center [309, 351] width 477 height 23
paste input "536W"
type input "536W"
click at [187, 299] on input "MAERSK LAVRAS / 536W" at bounding box center [190, 302] width 239 height 23
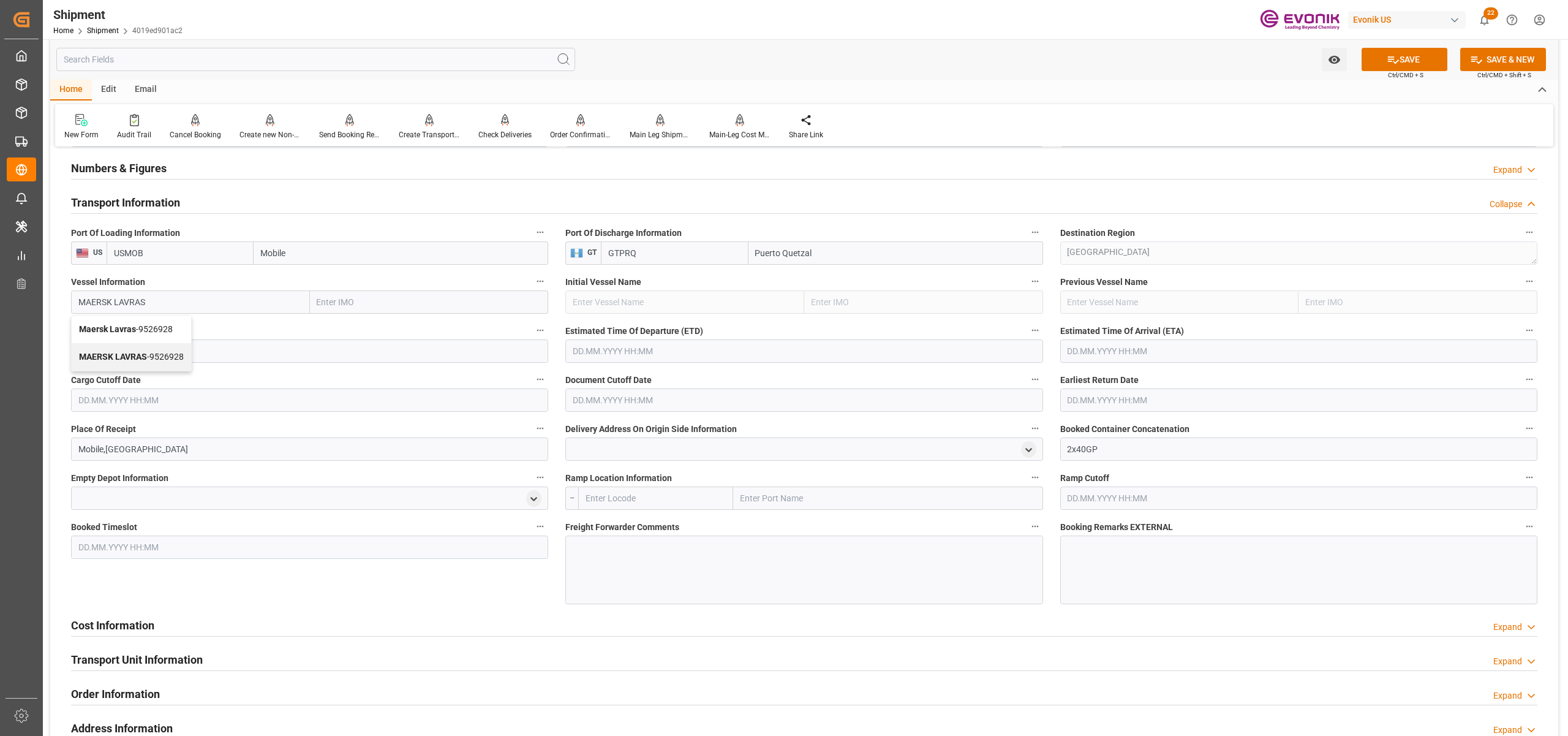
click at [158, 325] on span "Maersk Lavras - 9526928" at bounding box center [126, 329] width 94 height 10
type input "Maersk Lavras"
type input "9526928"
type input "Maersk Lavras"
click at [663, 348] on input "text" at bounding box center [804, 351] width 477 height 23
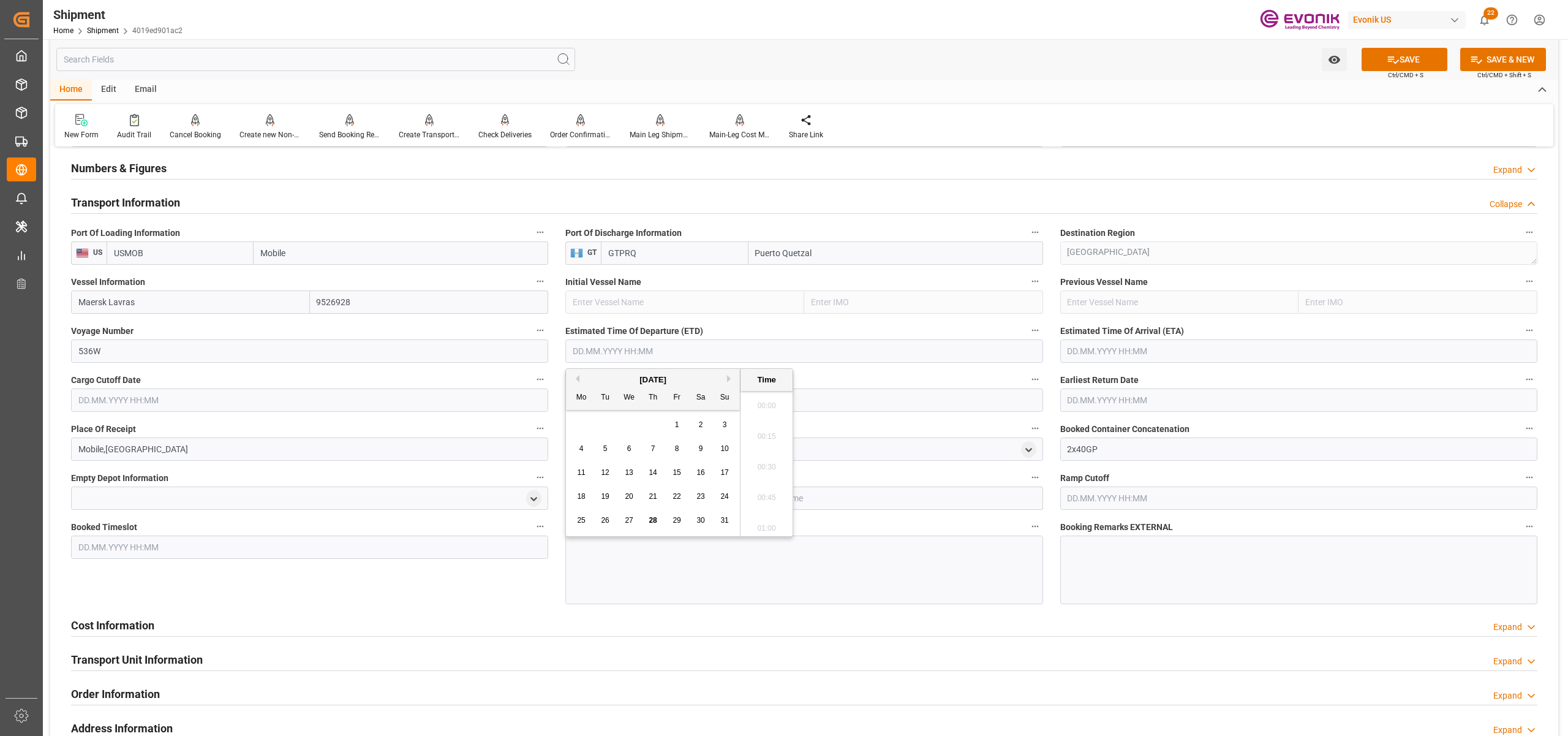
scroll to position [249, 0]
click at [729, 380] on button "Next Month" at bounding box center [730, 378] width 7 height 7
click at [677, 452] on span "12" at bounding box center [676, 448] width 8 height 8
type input "12.09.2025 00:00"
click at [1099, 349] on input "text" at bounding box center [1299, 351] width 477 height 23
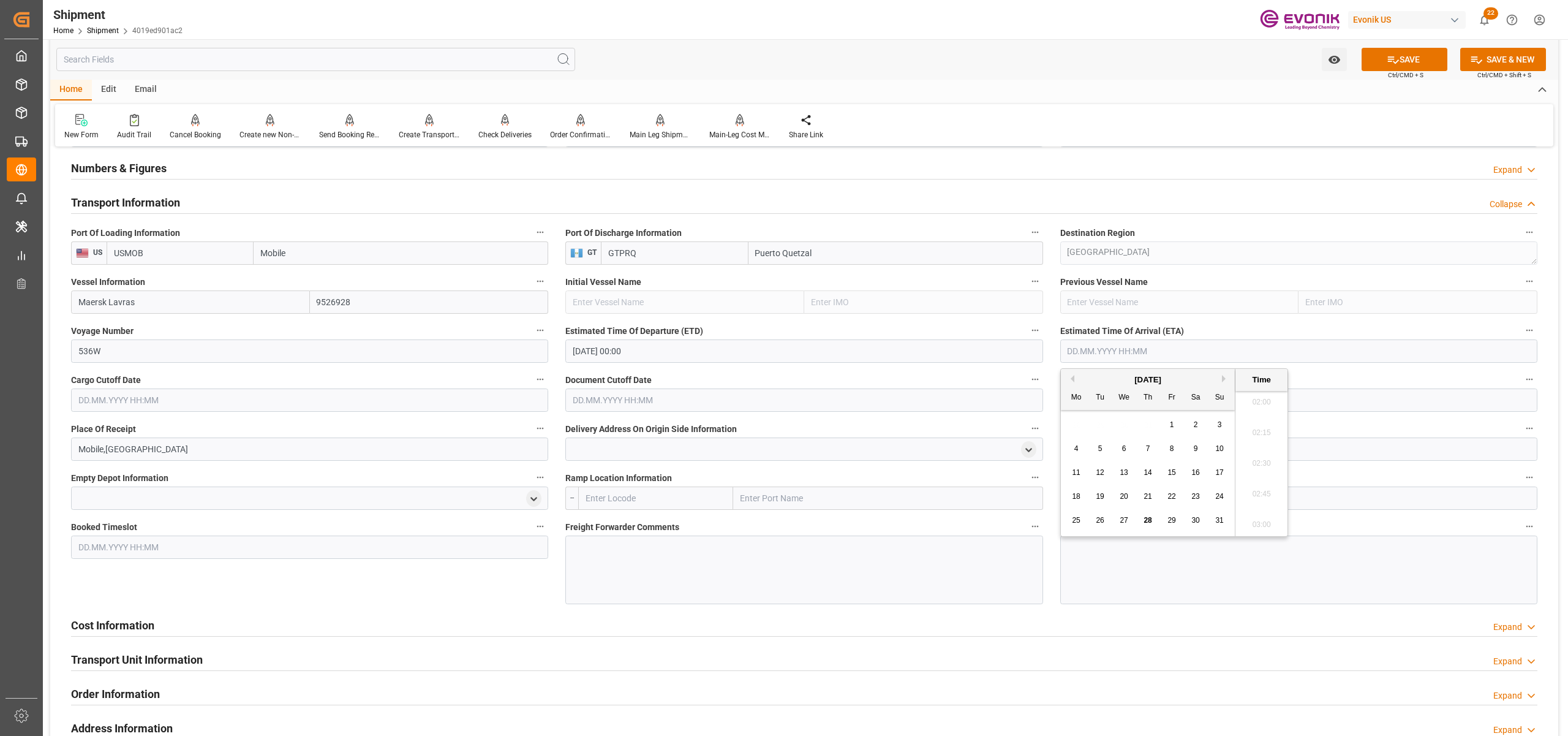
click at [1225, 378] on button "Next Month" at bounding box center [1226, 378] width 7 height 7
click at [1101, 524] on span "30" at bounding box center [1100, 520] width 8 height 8
type input "30.09.2025 00:00"
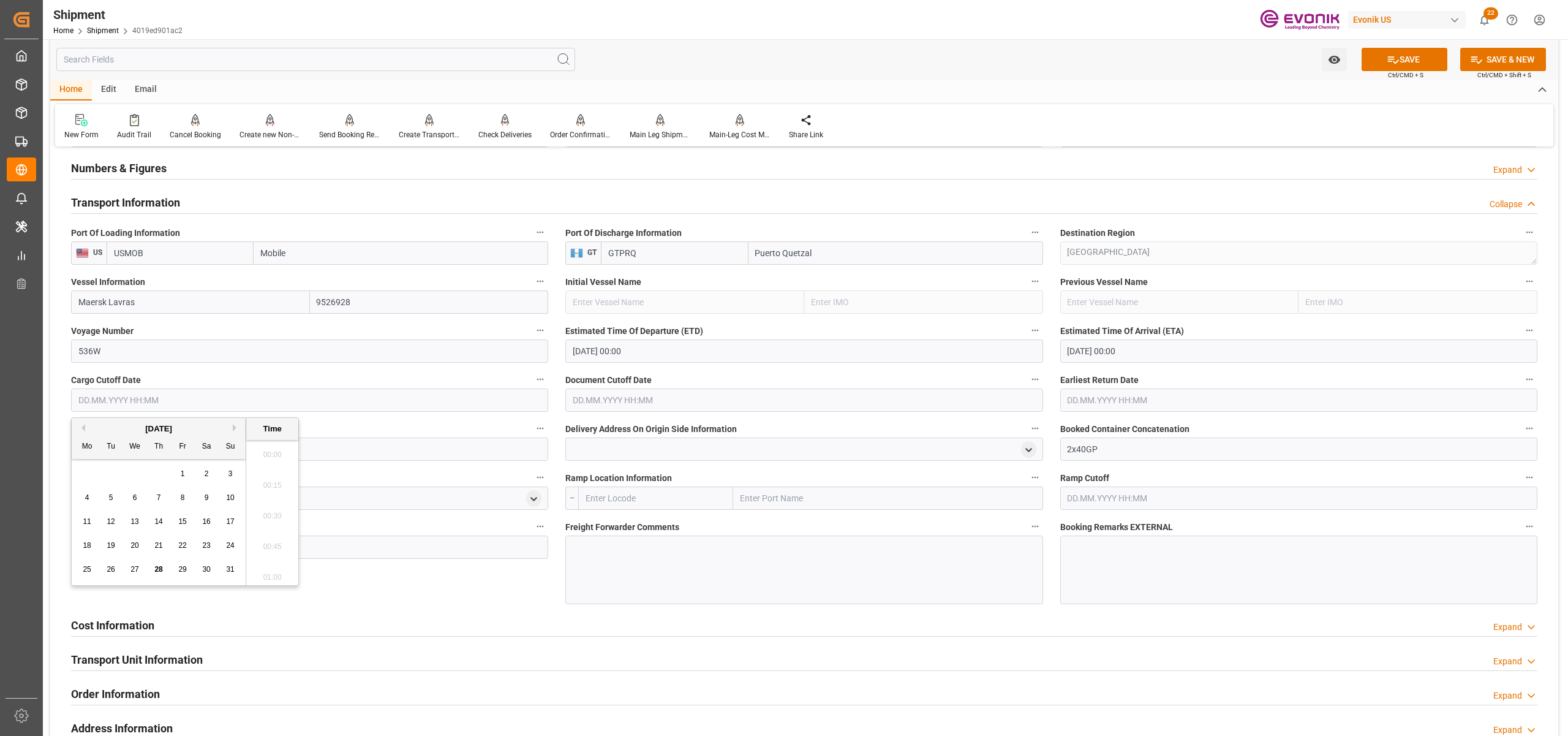
click at [393, 399] on input "text" at bounding box center [309, 401] width 477 height 23
click at [234, 425] on button "Next Month" at bounding box center [236, 427] width 7 height 7
click at [133, 470] on span "3" at bounding box center [135, 474] width 5 height 8
type input "03.09.2025 00:00"
click at [592, 396] on input "text" at bounding box center [804, 401] width 477 height 23
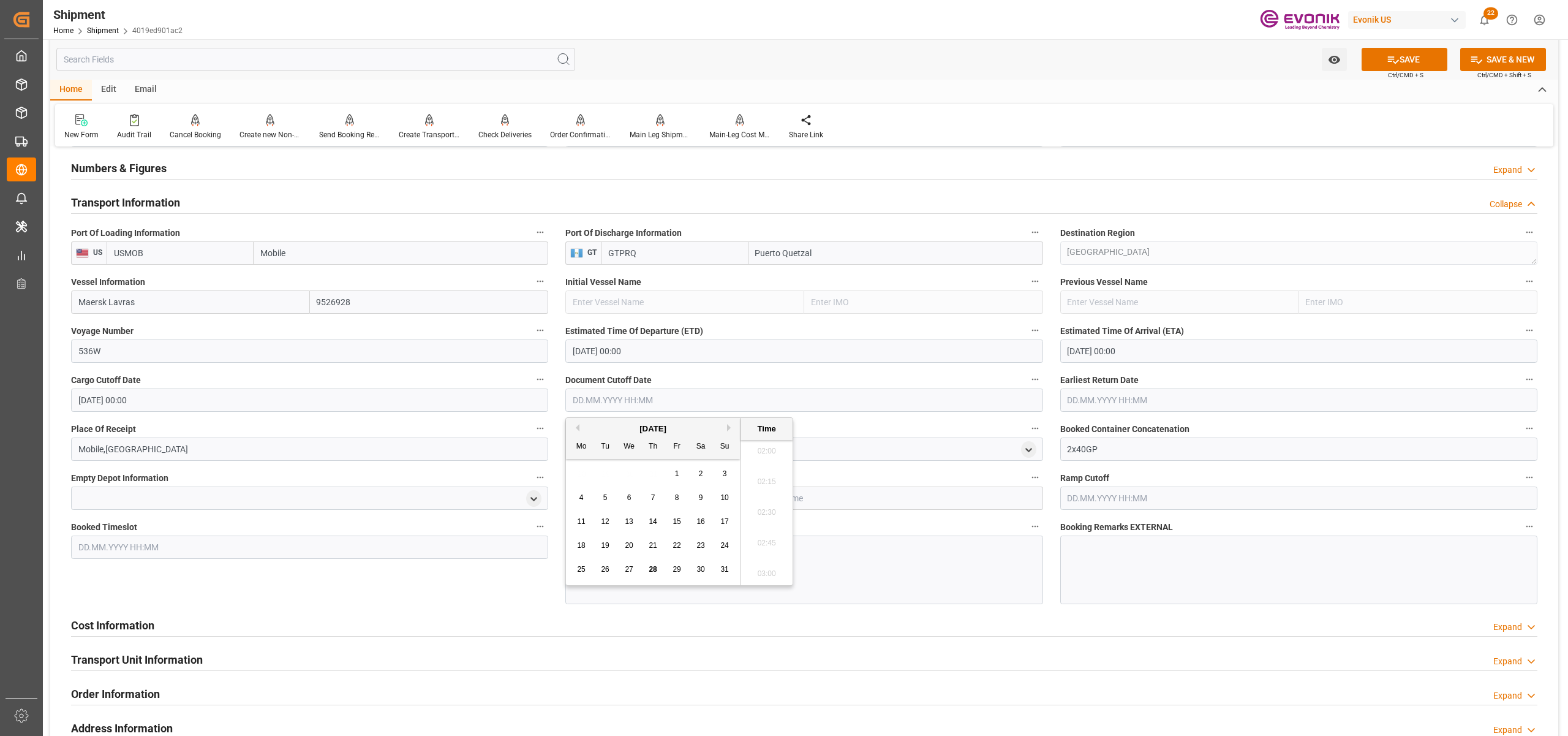
click at [728, 429] on button "Next Month" at bounding box center [730, 427] width 7 height 7
click at [626, 468] on div "3" at bounding box center [629, 474] width 16 height 15
type input "03.09.2025 00:00"
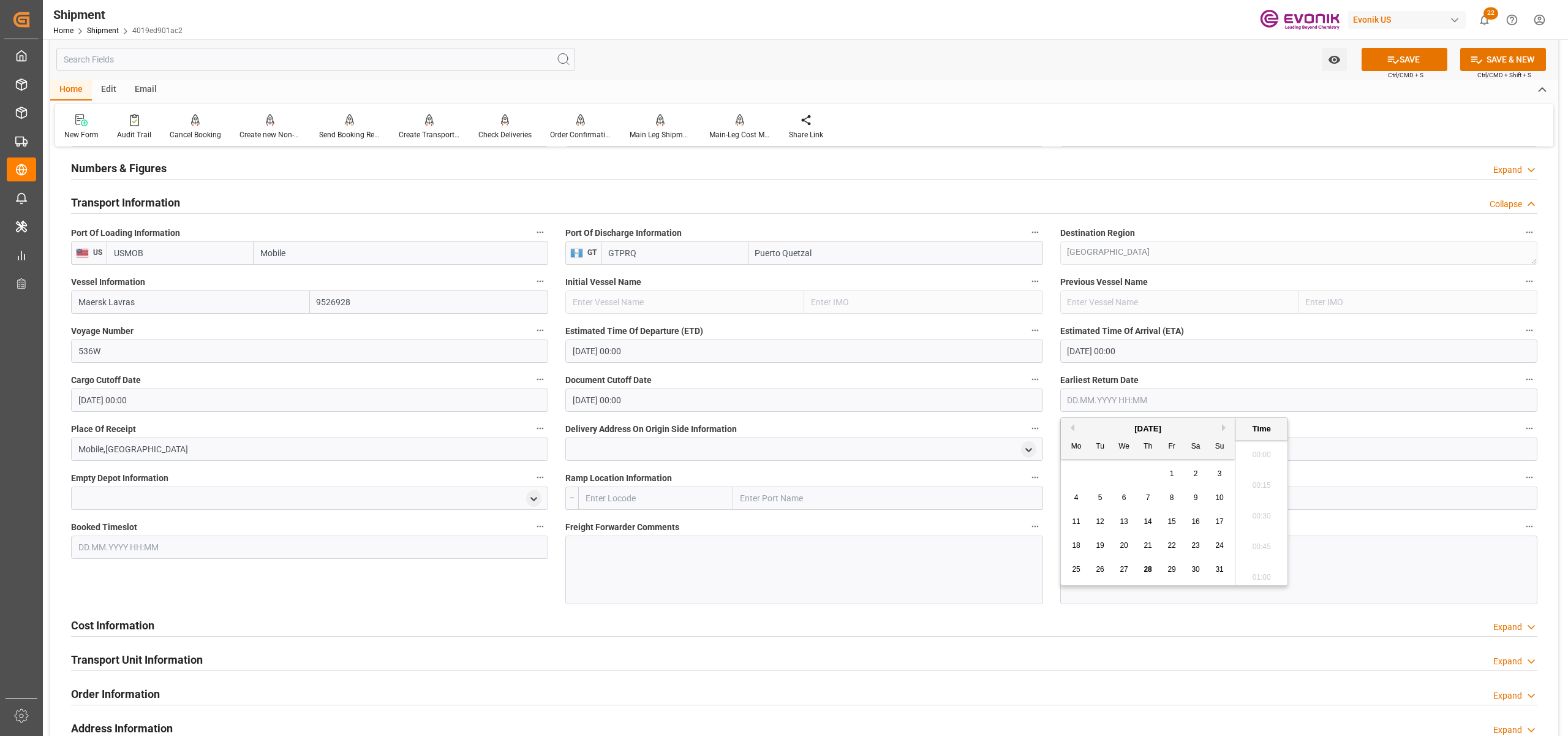
click at [1103, 391] on input "text" at bounding box center [1299, 401] width 477 height 23
drag, startPoint x: 1226, startPoint y: 422, endPoint x: 1223, endPoint y: 432, distance: 10.4
click at [1226, 423] on div "August 2025 Mo Tu We Th Fr Sa Su" at bounding box center [1148, 438] width 174 height 41
click at [1225, 431] on button "Next Month" at bounding box center [1226, 427] width 7 height 7
click at [1123, 474] on span "3" at bounding box center [1124, 474] width 5 height 8
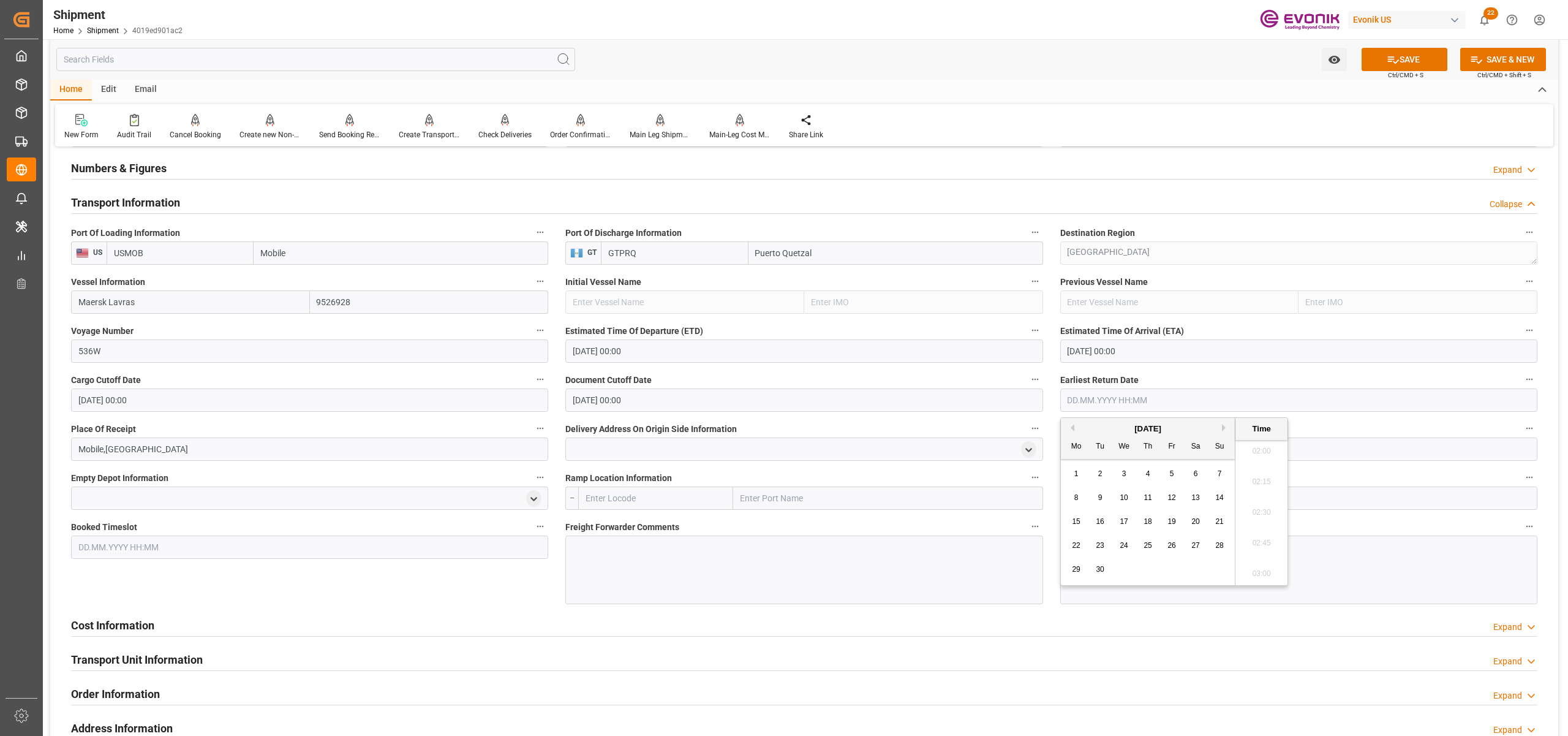
type input "03.09.2025 00:00"
click at [1047, 585] on div "Freight Forwarder Comments" at bounding box center [805, 561] width 495 height 94
click at [659, 558] on div at bounding box center [804, 570] width 477 height 68
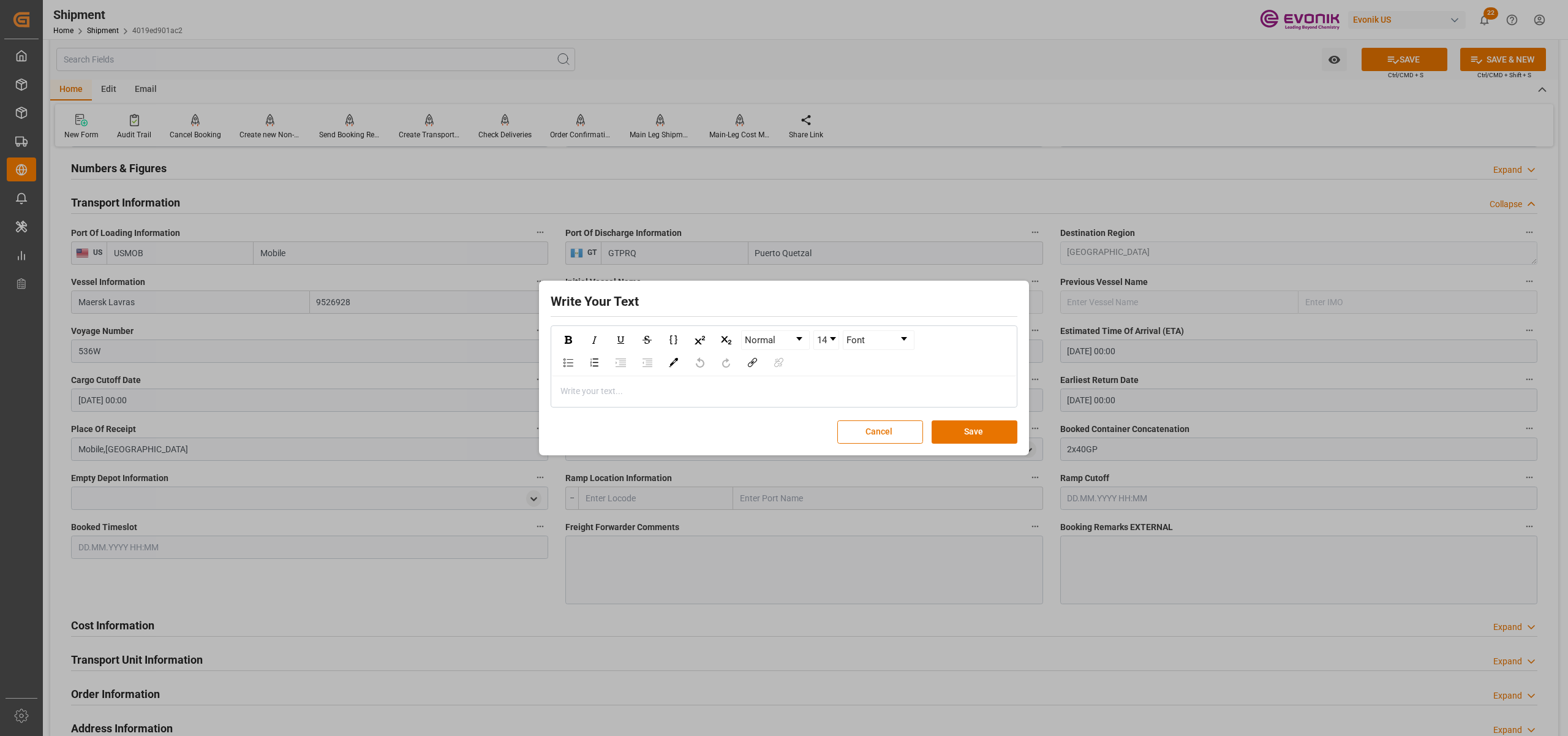
click at [622, 393] on div "rdw-editor" at bounding box center [784, 391] width 447 height 13
click at [883, 391] on div "Please book with Maersk .You can find the rate from the origin port, Theodore." at bounding box center [784, 391] width 447 height 13
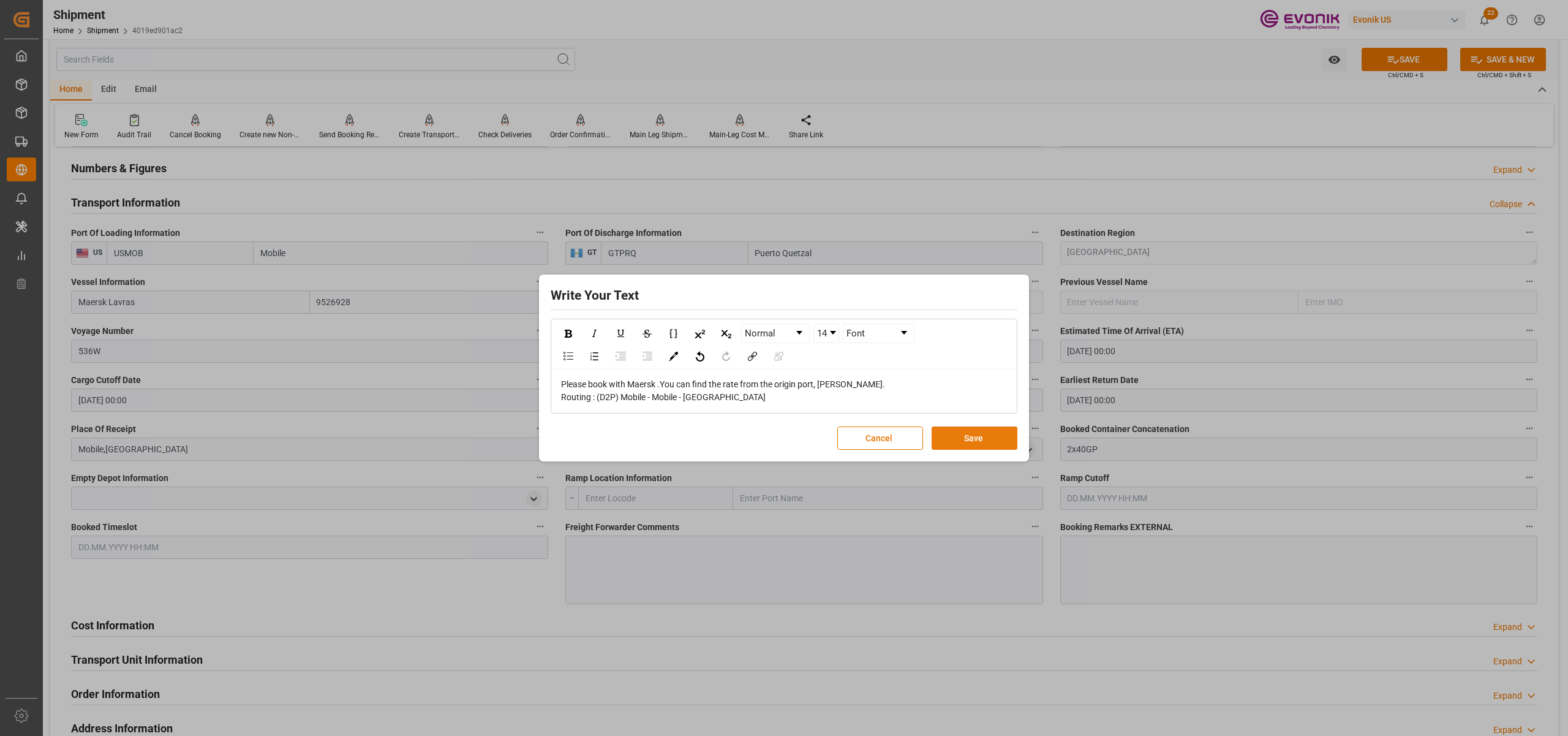
click at [959, 438] on button "Save" at bounding box center [975, 438] width 86 height 23
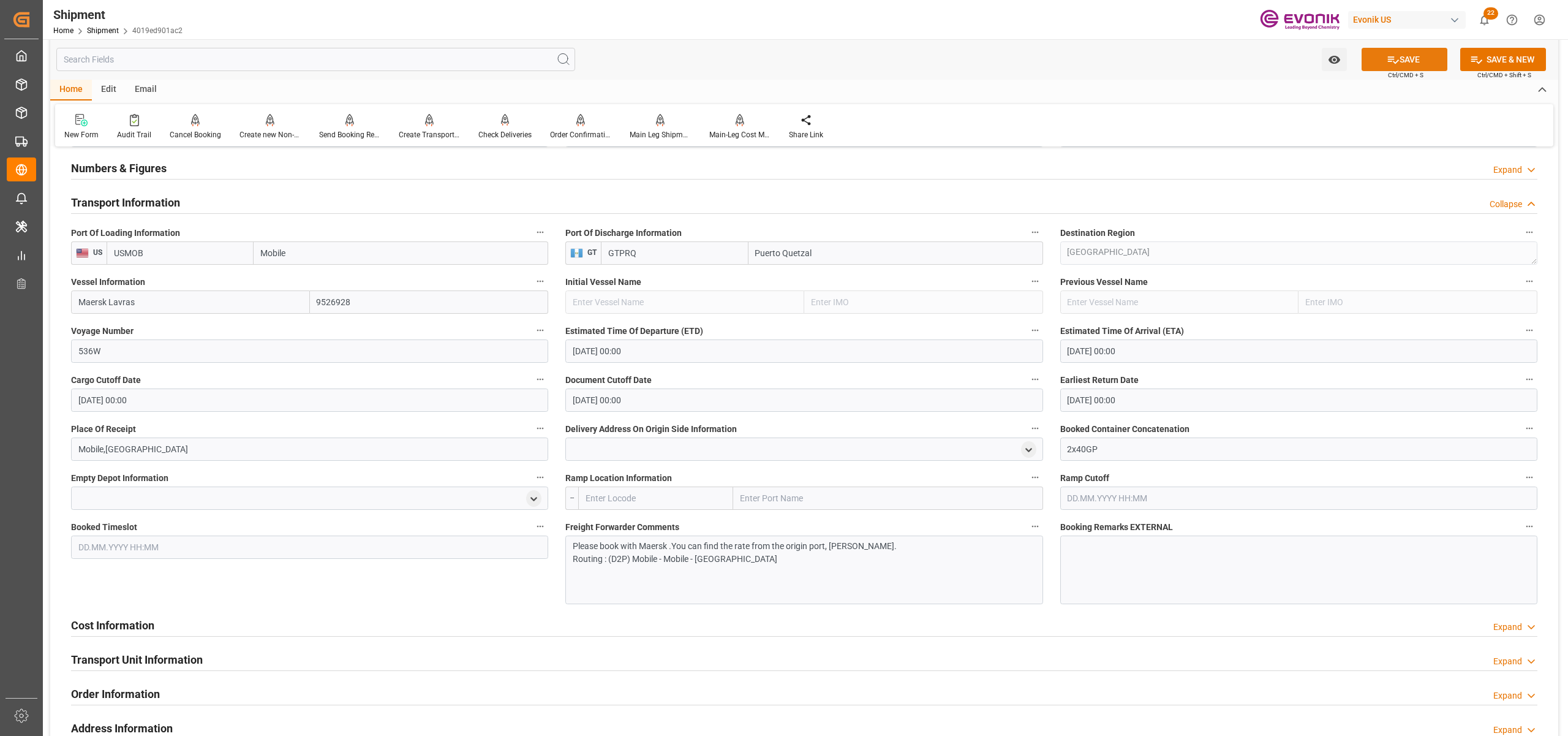
click at [1397, 59] on button "SAVE" at bounding box center [1405, 59] width 86 height 23
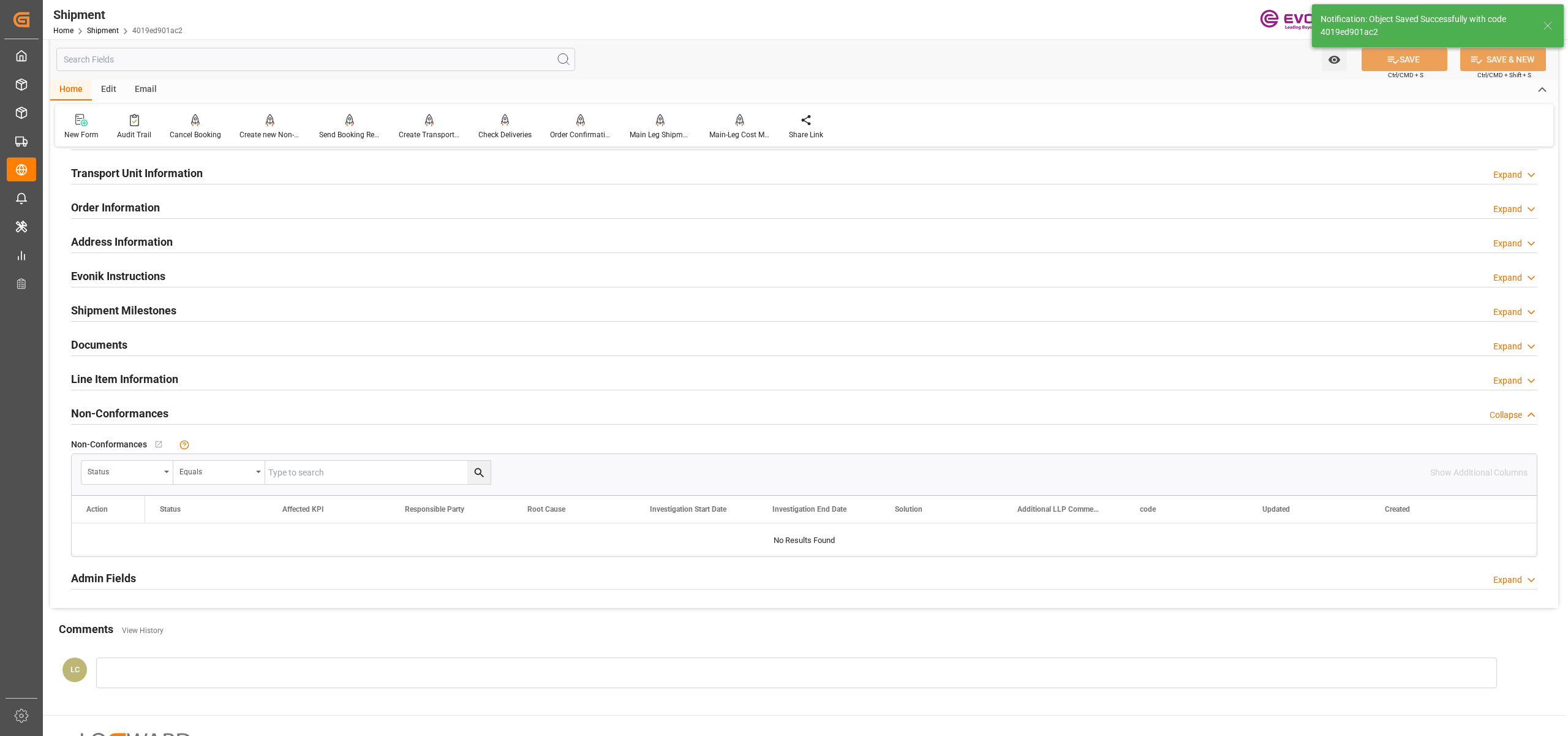
scroll to position [545, 0]
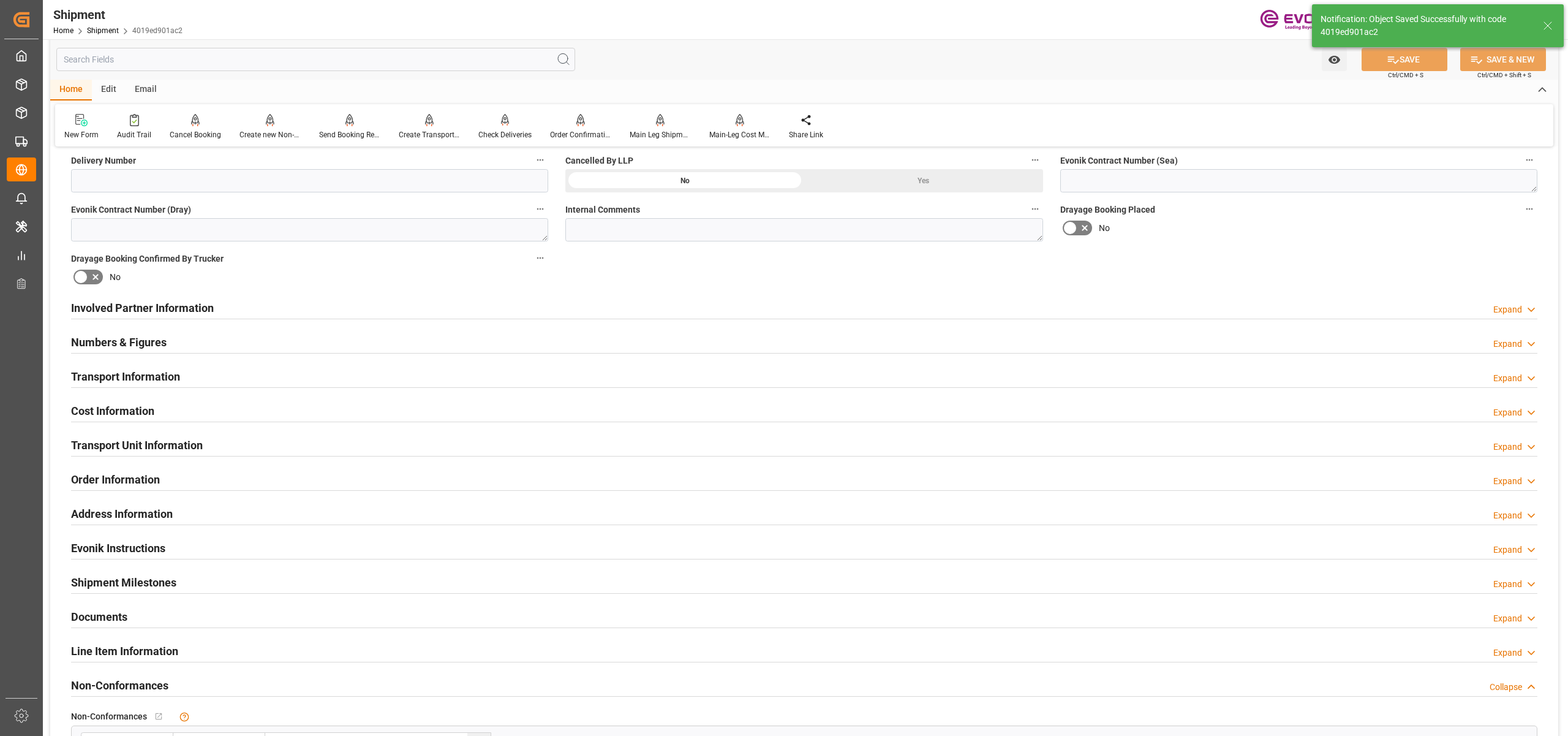
click at [240, 407] on div "Cost Information Expand" at bounding box center [804, 410] width 1466 height 23
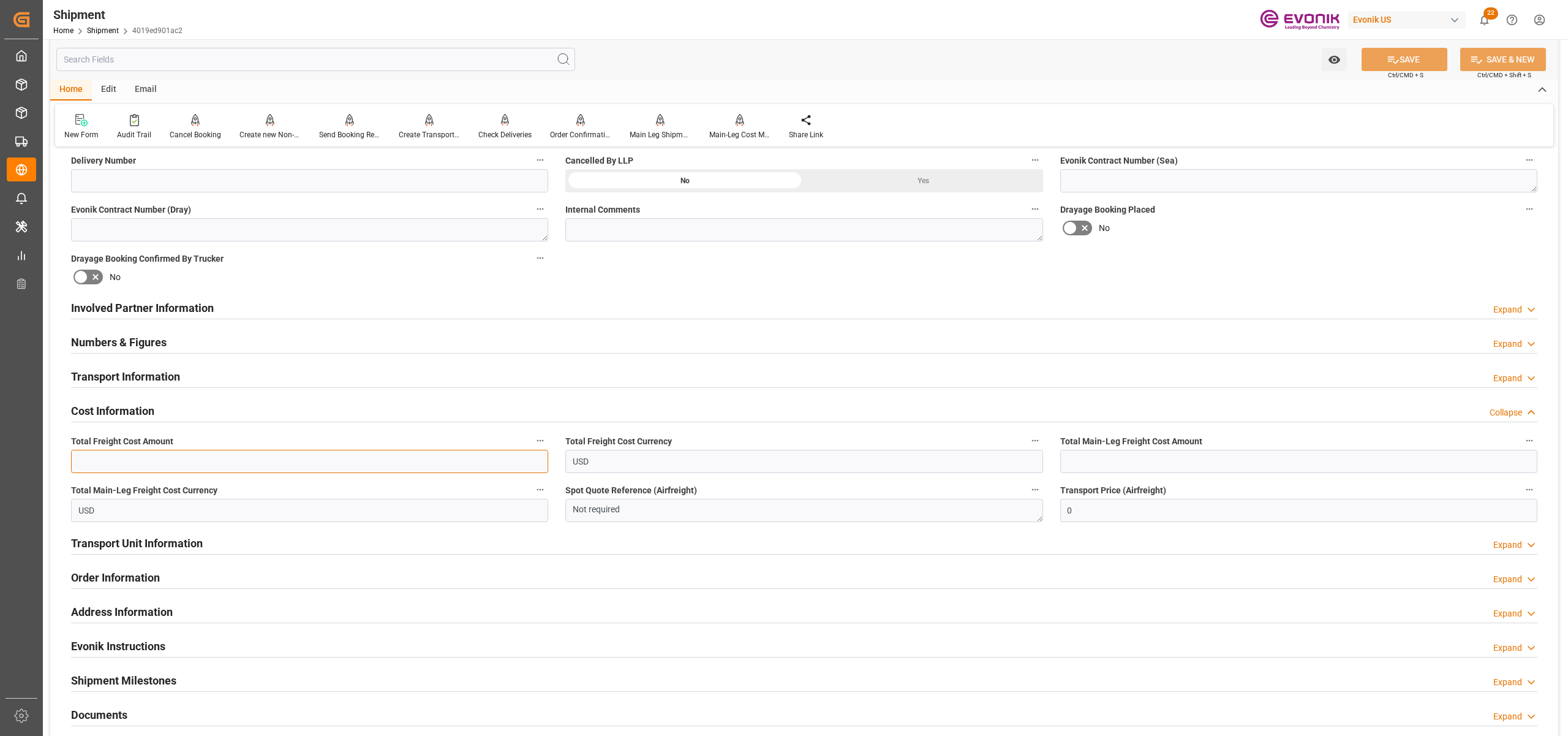
click at [203, 457] on input "text" at bounding box center [309, 462] width 477 height 23
paste input "2400"
type input "2400"
click at [1145, 457] on input "text" at bounding box center [1299, 462] width 477 height 23
paste input "2400"
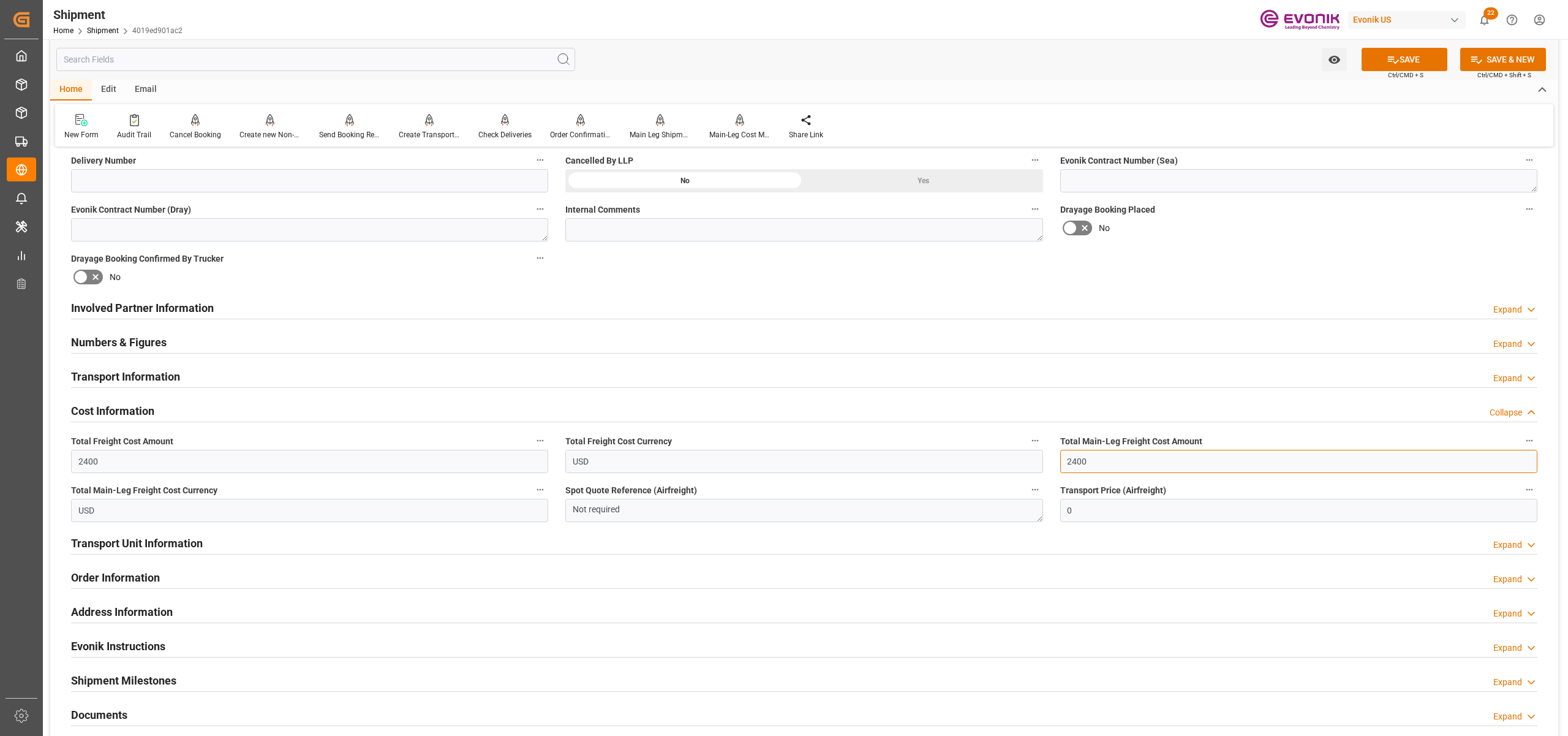
type input "2400"
click at [1191, 274] on div "Booking Confirmation Milestone Bar Collapse Submitted to FFW for Booking (Pendi…" at bounding box center [804, 295] width 1508 height 1366
click at [1397, 64] on button "SAVE" at bounding box center [1405, 59] width 86 height 23
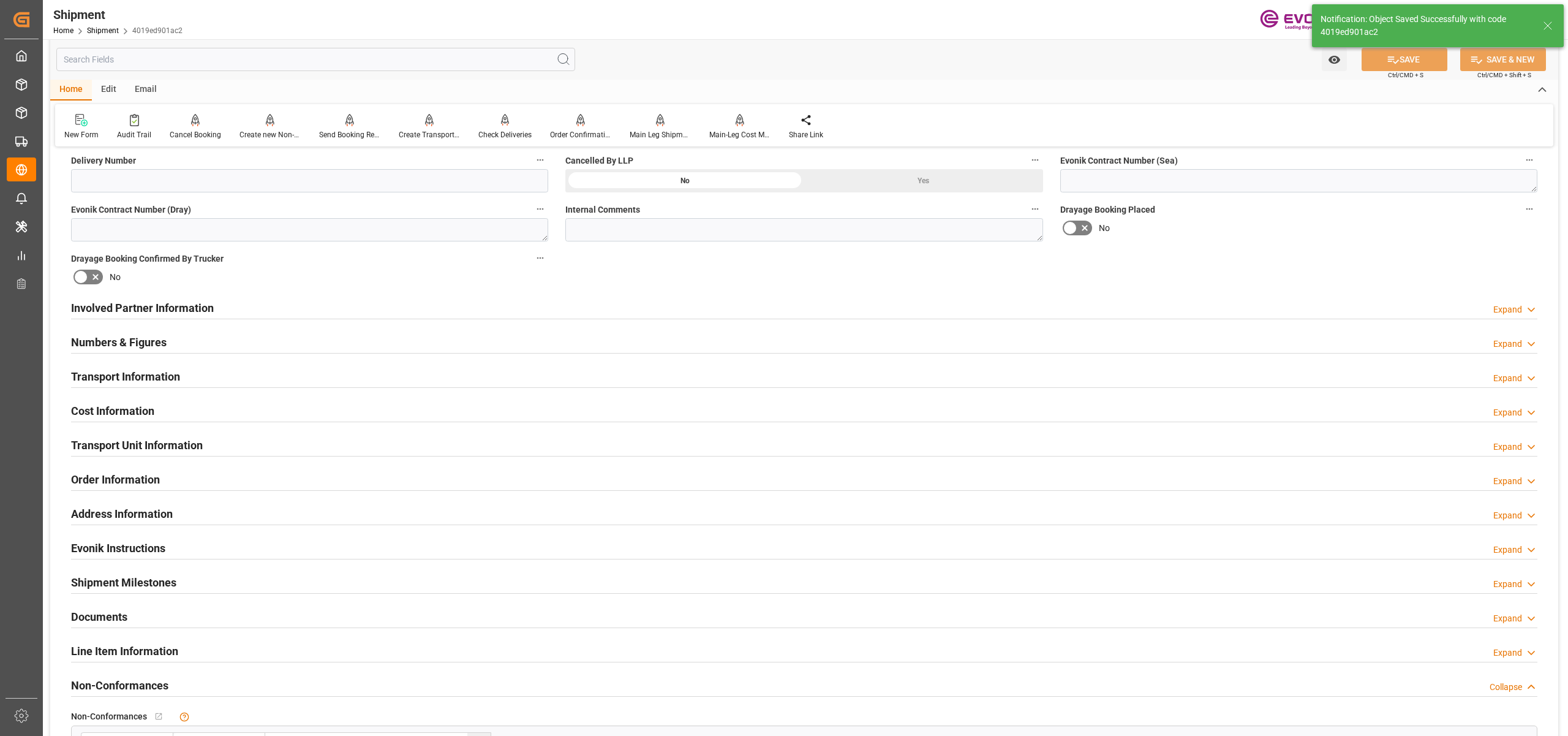
click at [471, 305] on div "Involved Partner Information Expand" at bounding box center [804, 307] width 1466 height 23
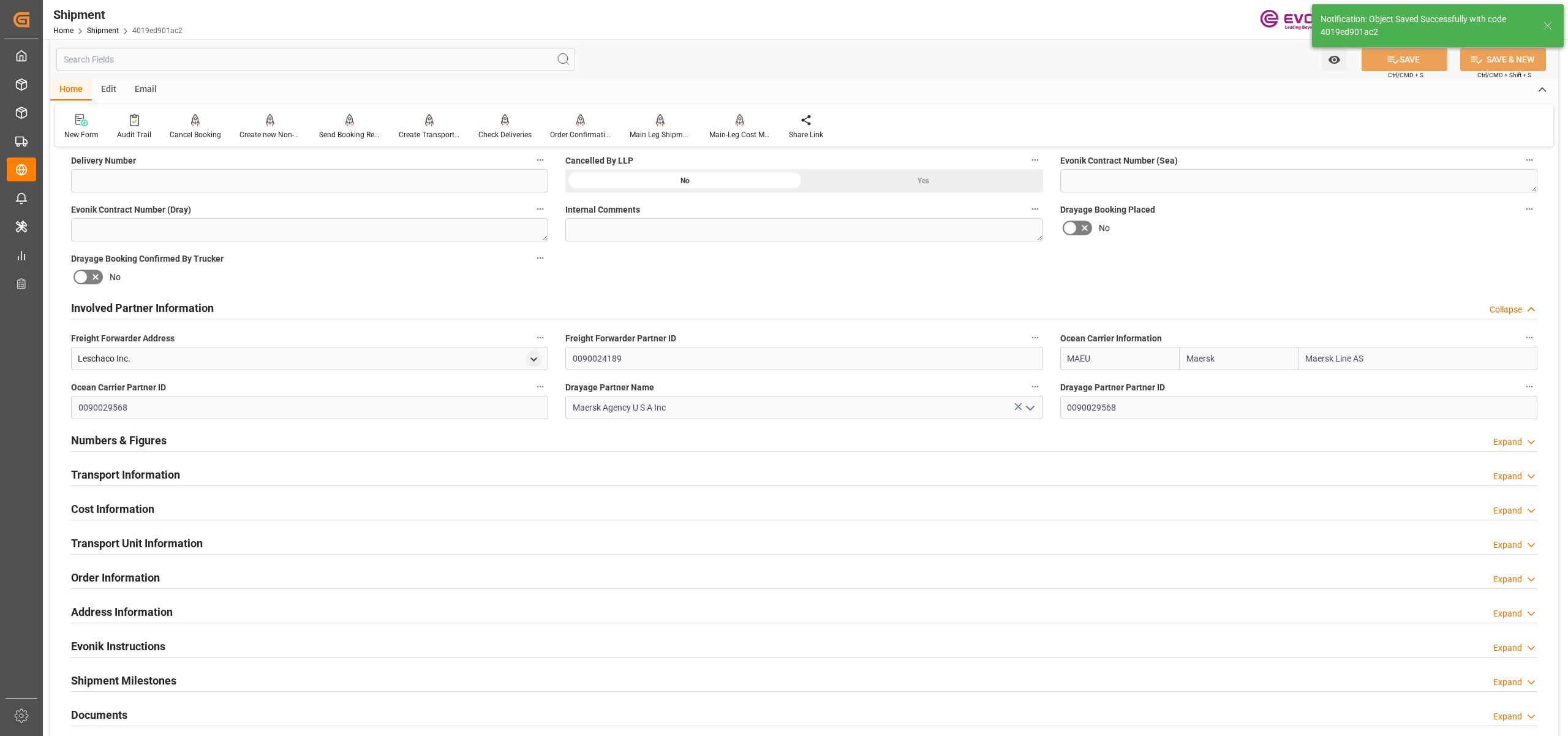
click at [456, 471] on div "Transport Information Expand" at bounding box center [804, 474] width 1466 height 23
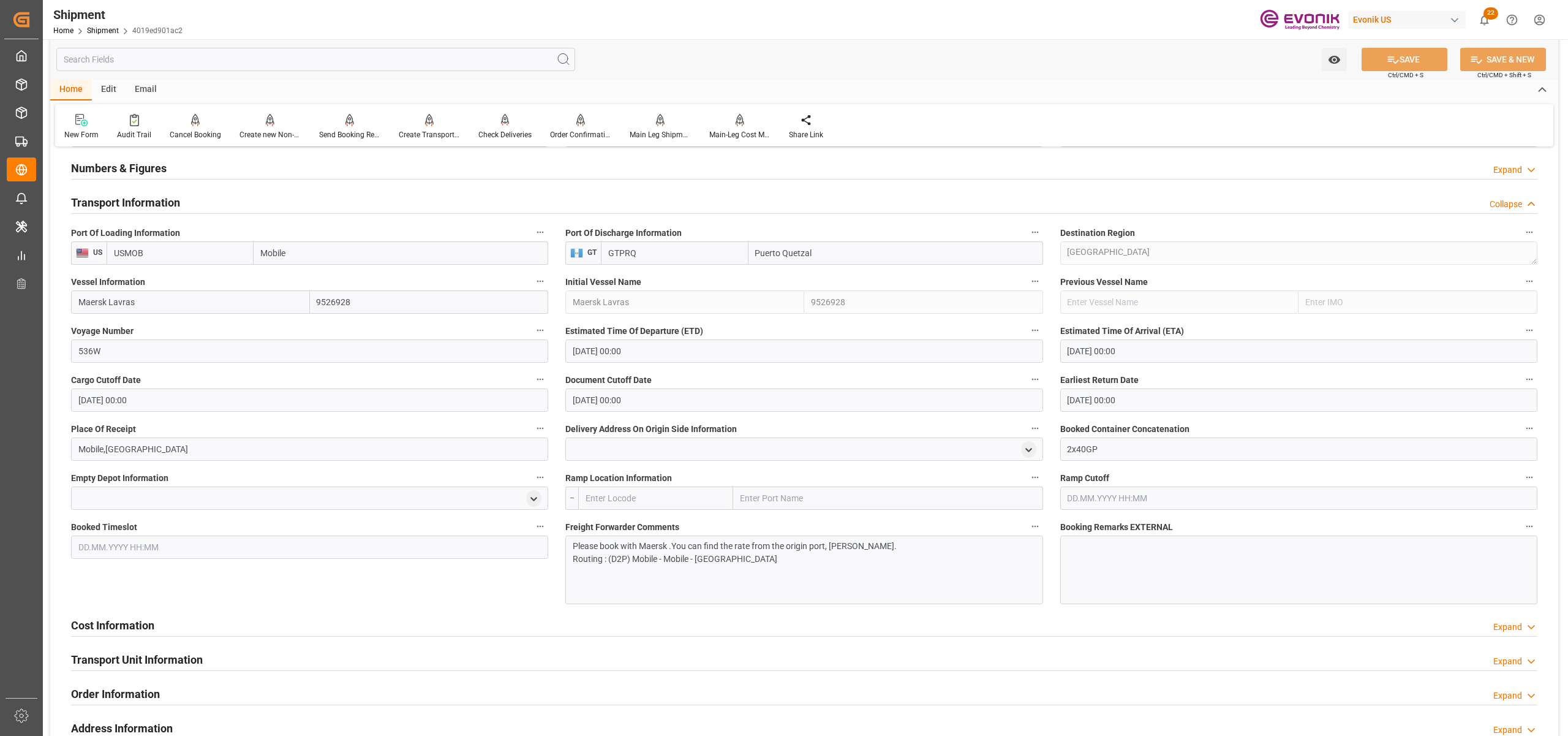
scroll to position [1089, 0]
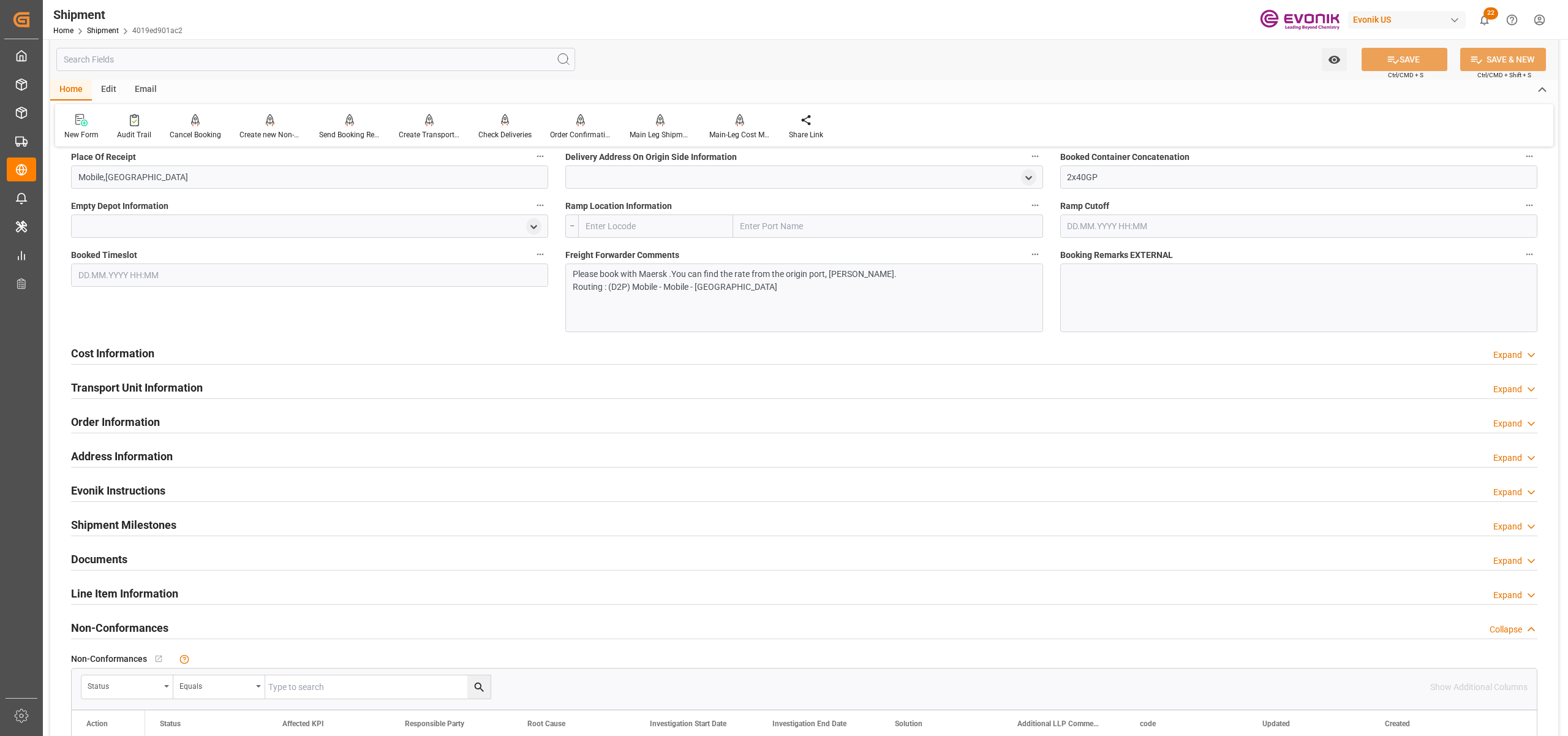
click at [772, 305] on div "Please book with Maersk .You can find the rate from the origin port, Theodore. …" at bounding box center [804, 298] width 477 height 68
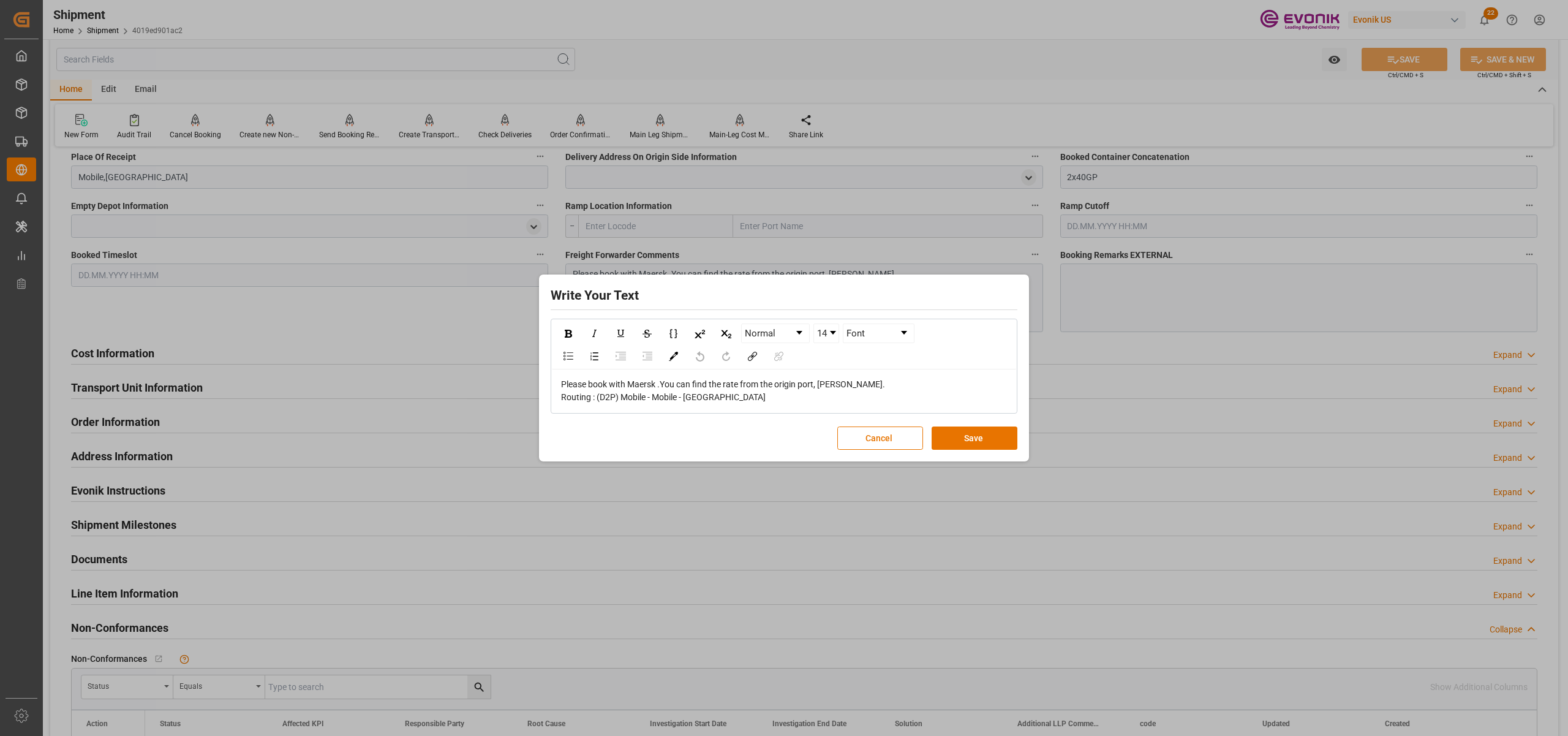
click at [815, 386] on span "Please book with Maersk .You can find the rate from the origin port, Theodore." at bounding box center [723, 384] width 324 height 10
click at [661, 383] on span "Please book with Maersk .You can find the rate from the origin port Theodore." at bounding box center [754, 384] width 387 height 10
click at [971, 435] on button "Save" at bounding box center [975, 438] width 86 height 23
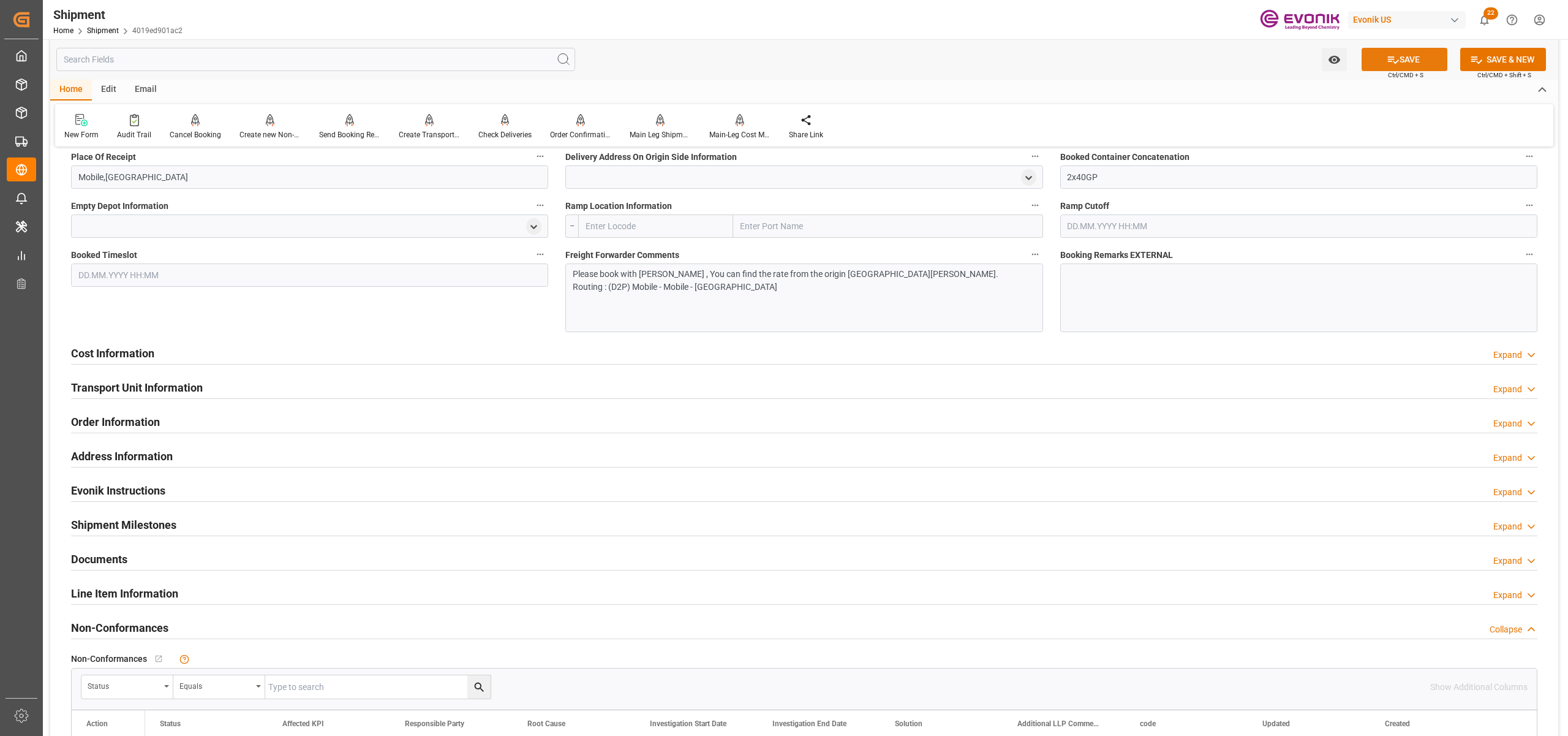
click at [1410, 60] on button "SAVE" at bounding box center [1405, 59] width 86 height 23
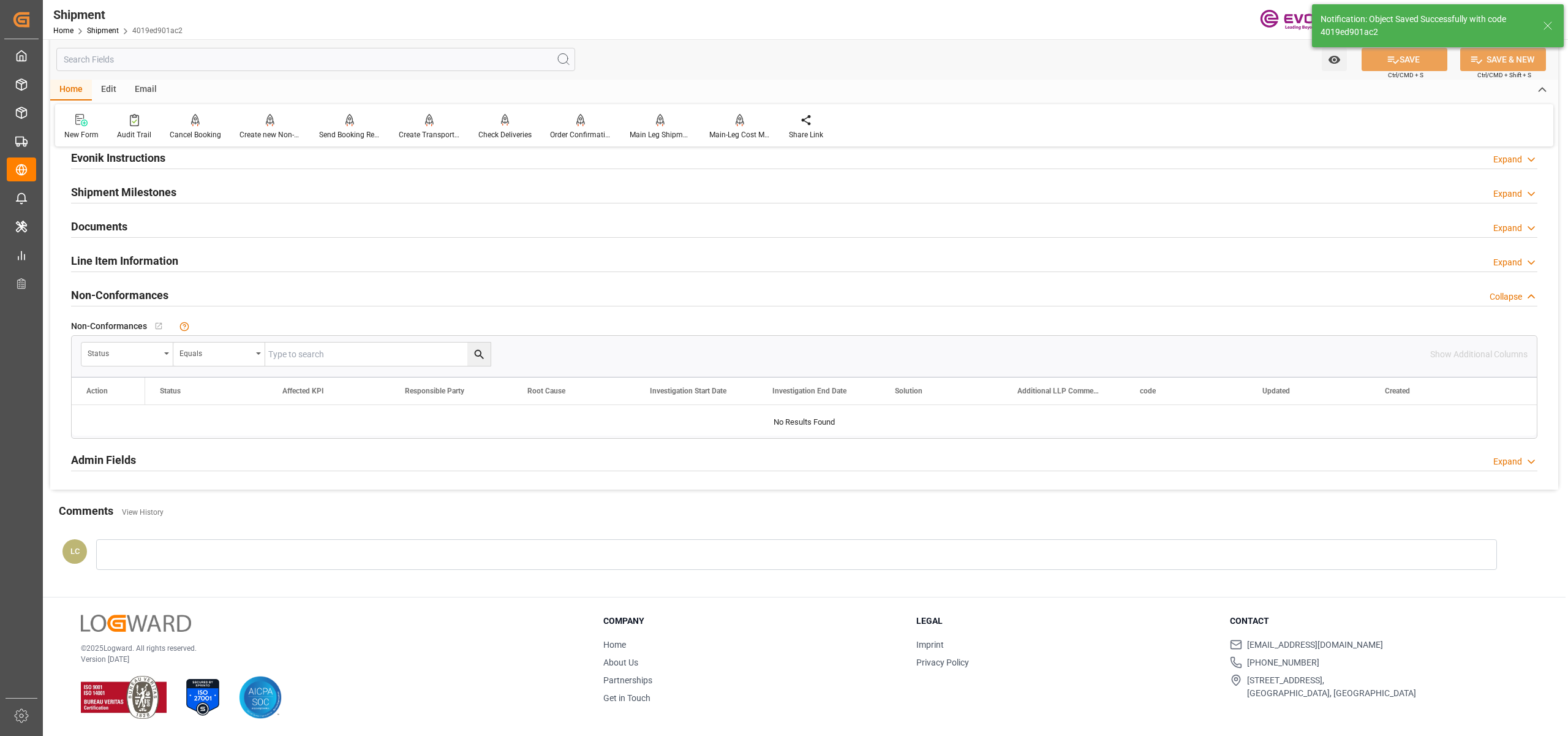
scroll to position [603, 0]
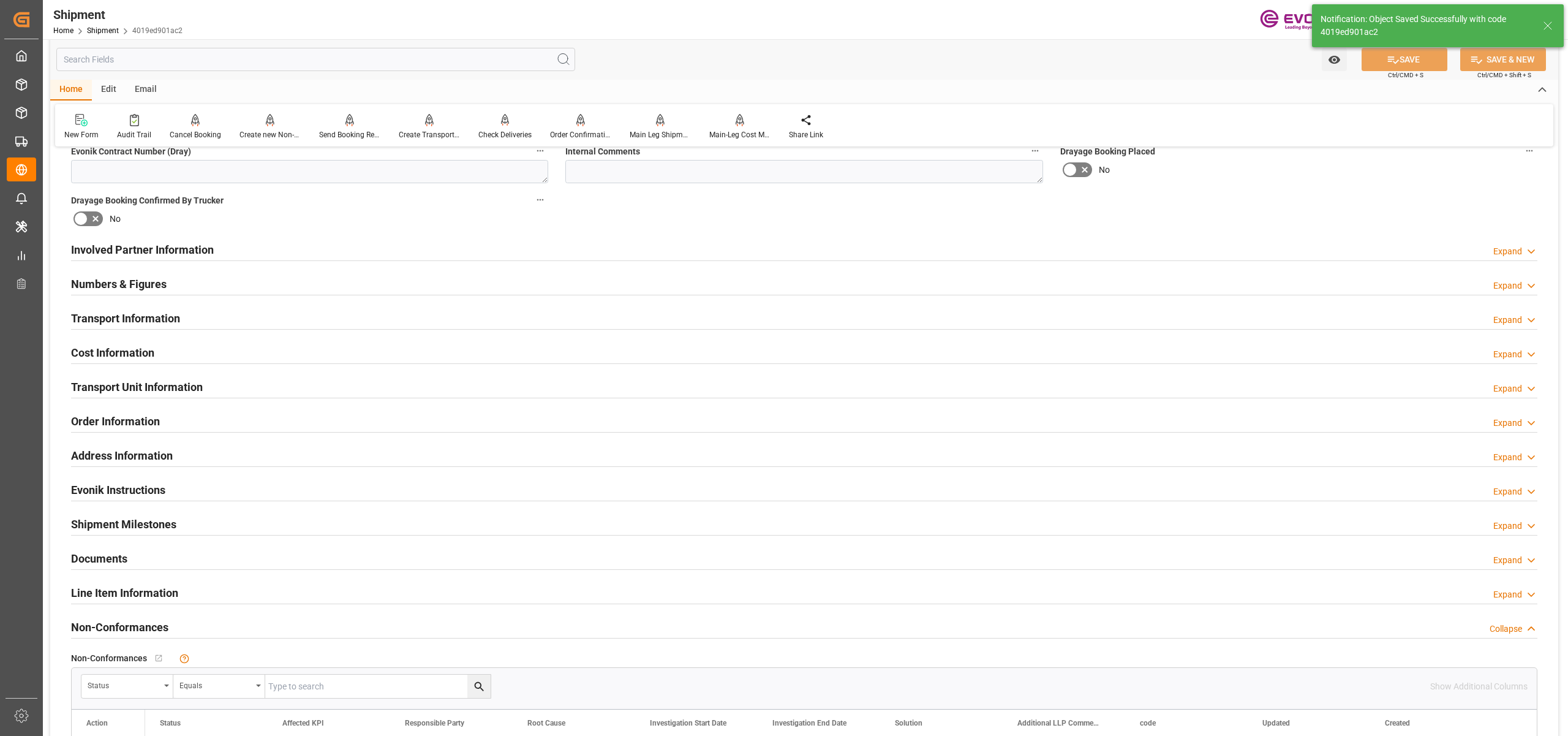
click at [436, 353] on div "Cost Information Expand" at bounding box center [804, 352] width 1466 height 23
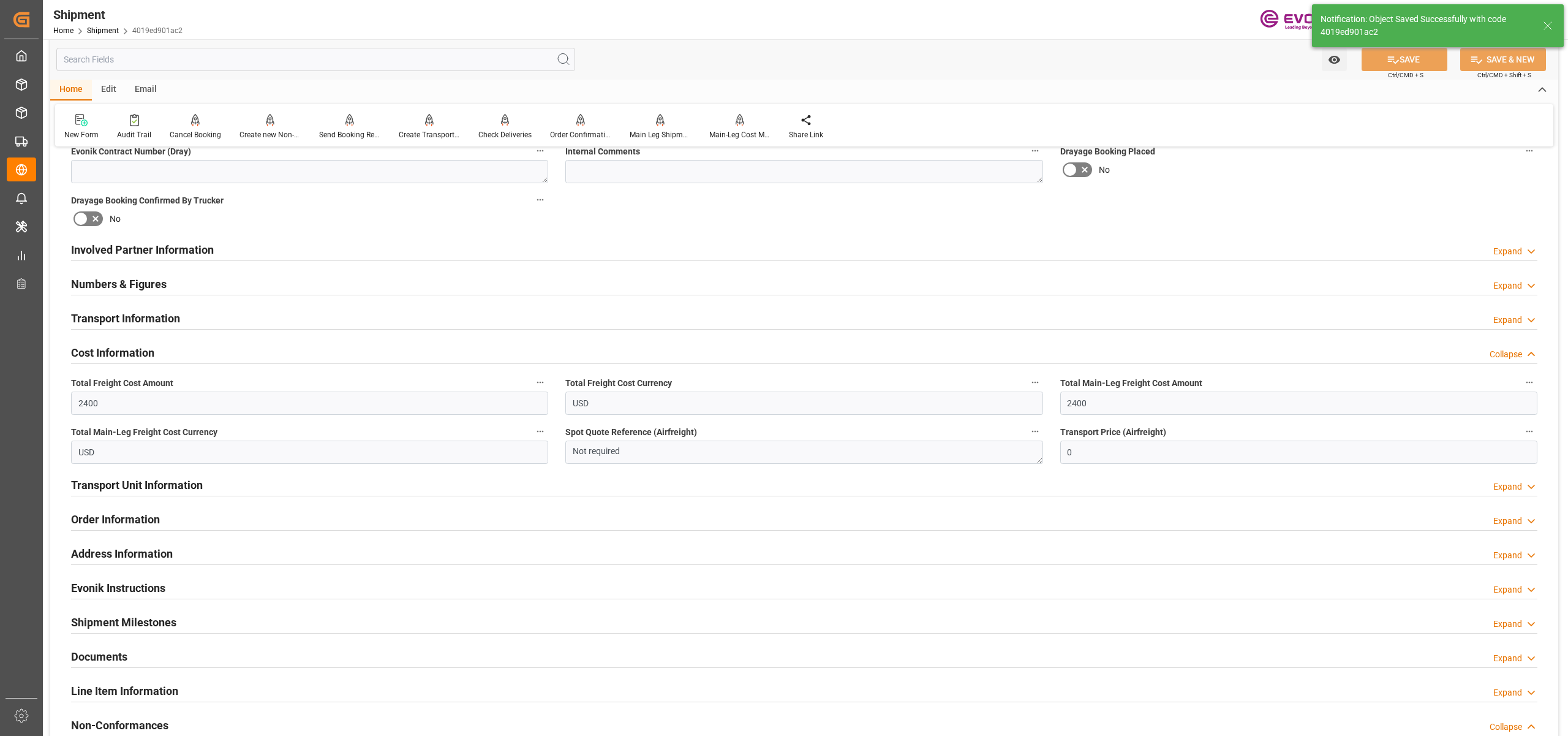
click at [549, 283] on div "Numbers & Figures Expand" at bounding box center [804, 283] width 1466 height 23
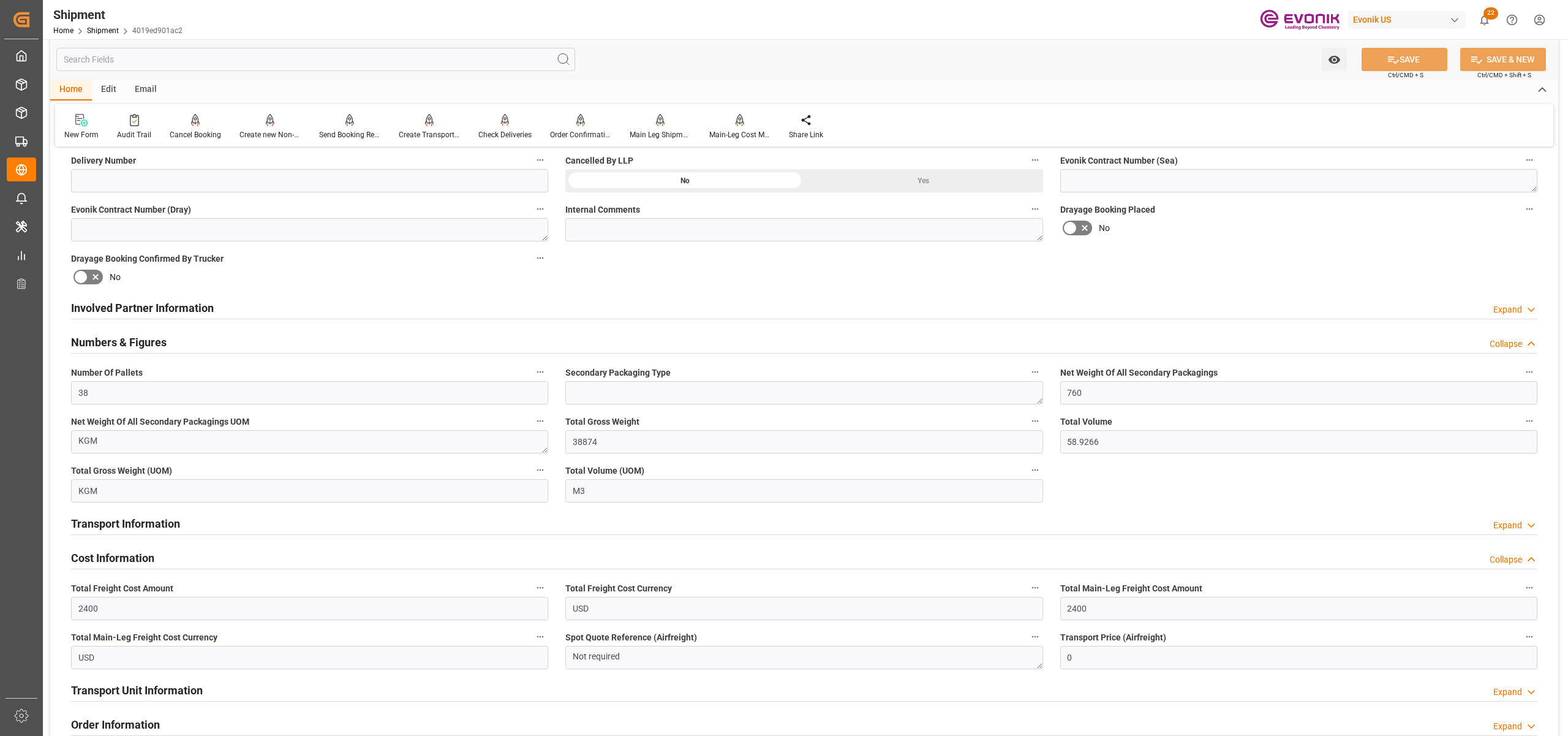
scroll to position [817, 0]
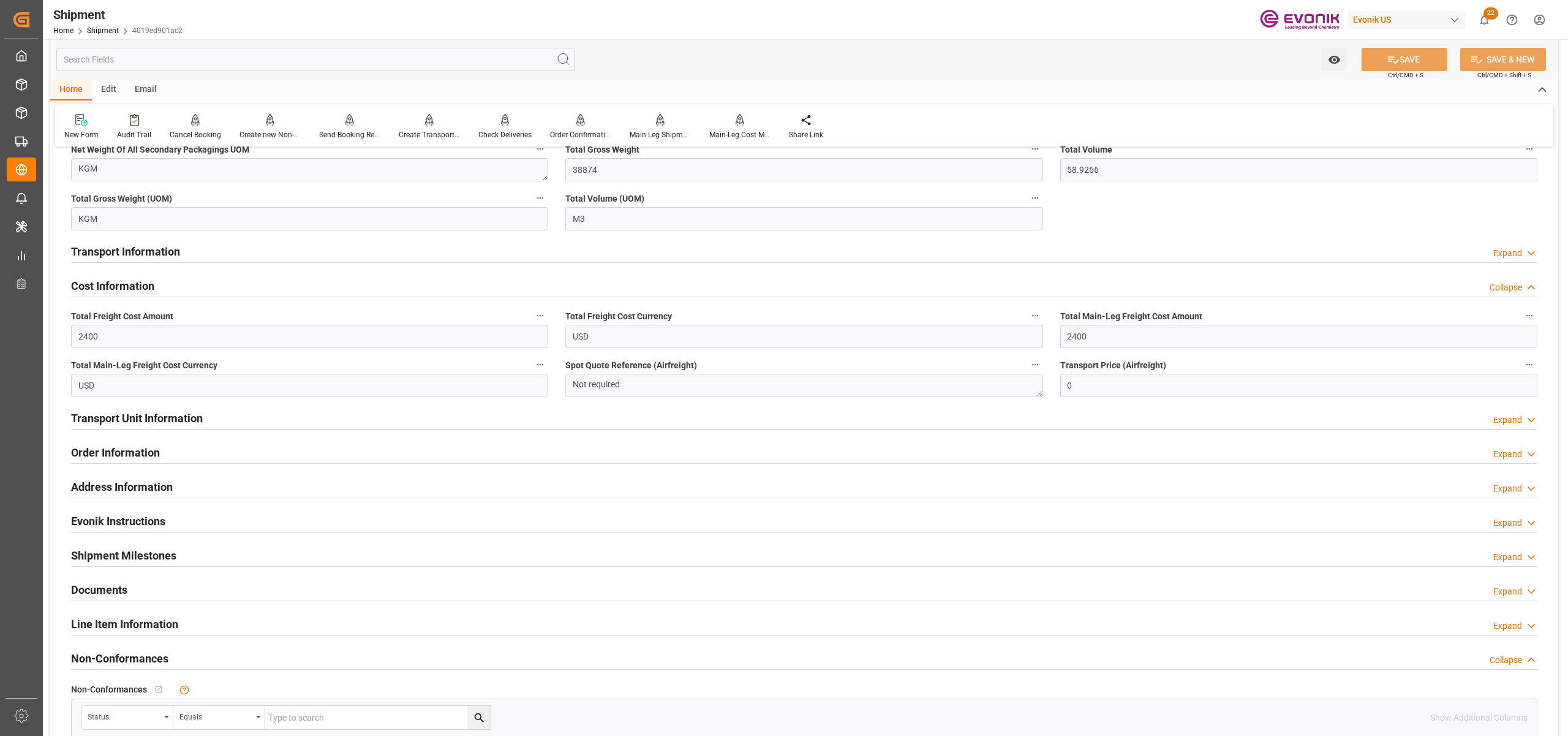
click at [180, 255] on div "Transport Information Expand" at bounding box center [804, 251] width 1466 height 23
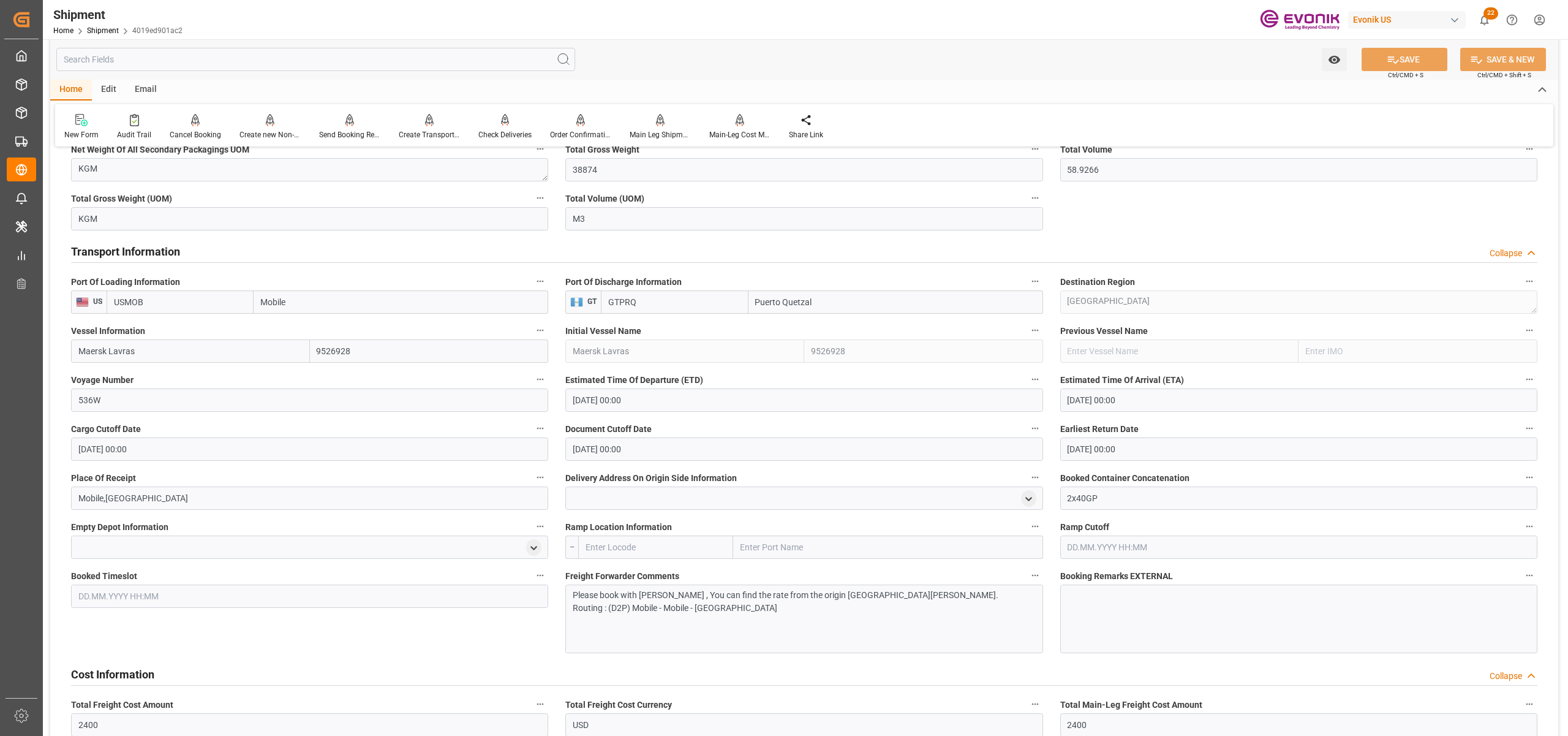
scroll to position [1089, 0]
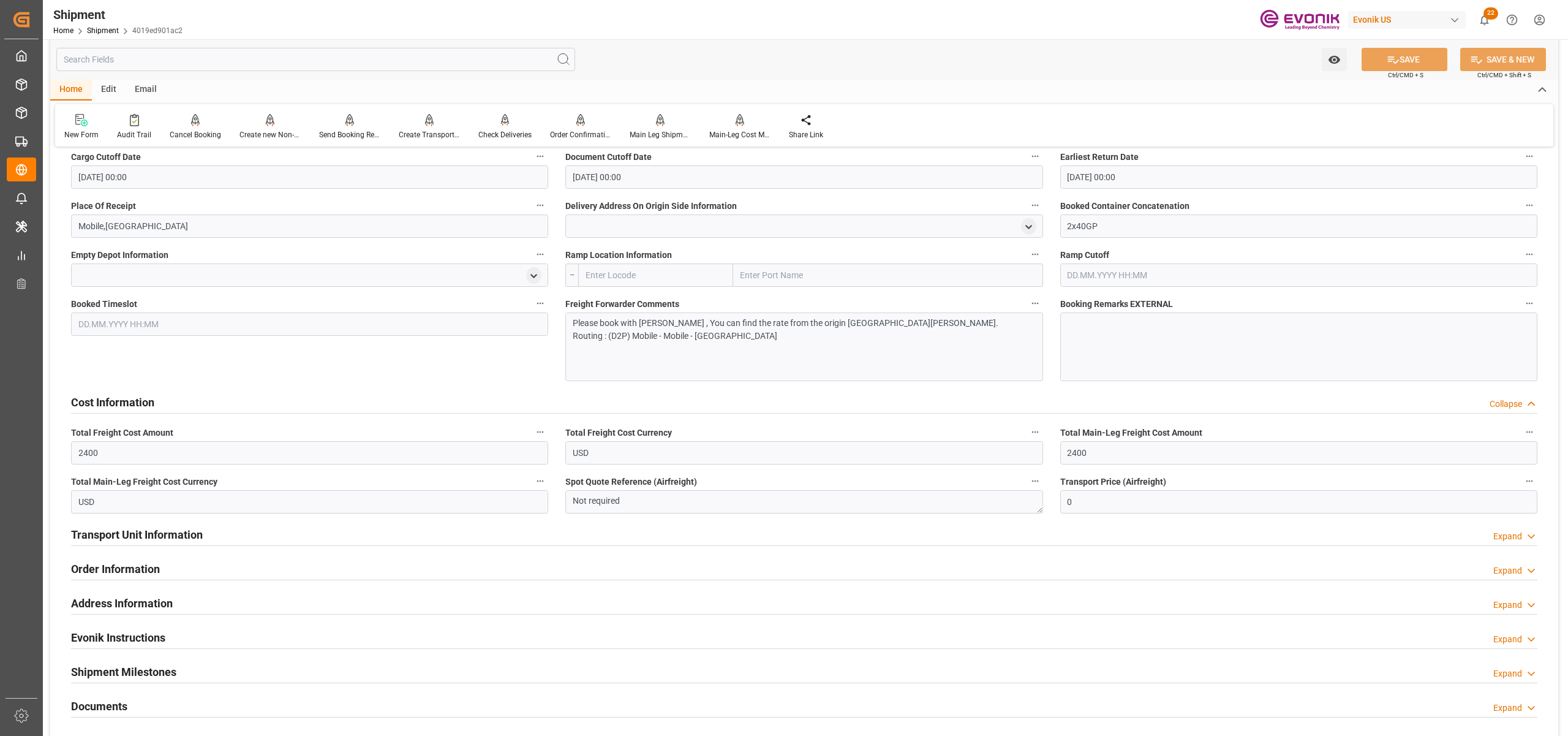
click at [685, 542] on div "Transport Unit Information Expand" at bounding box center [804, 534] width 1466 height 23
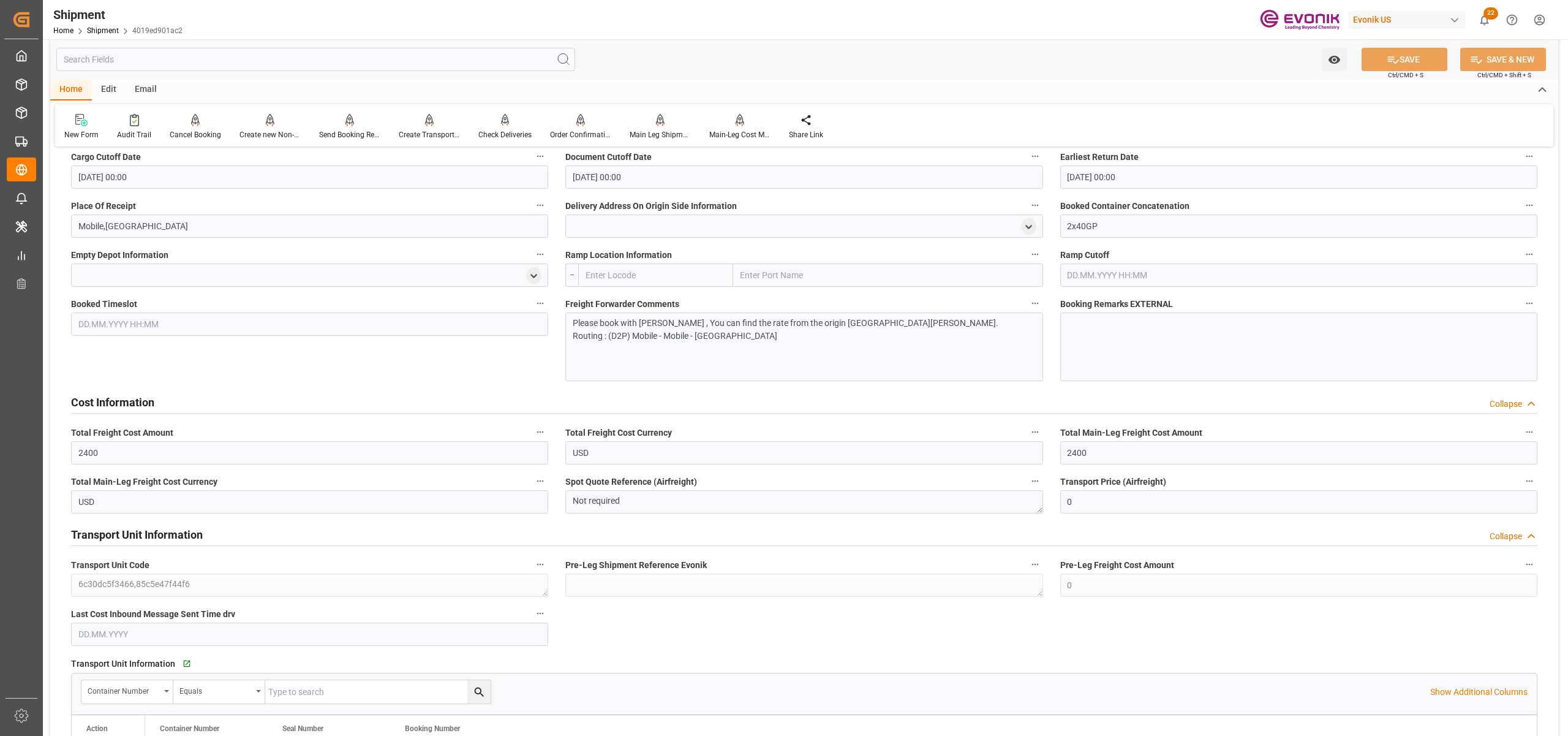
scroll to position [1362, 0]
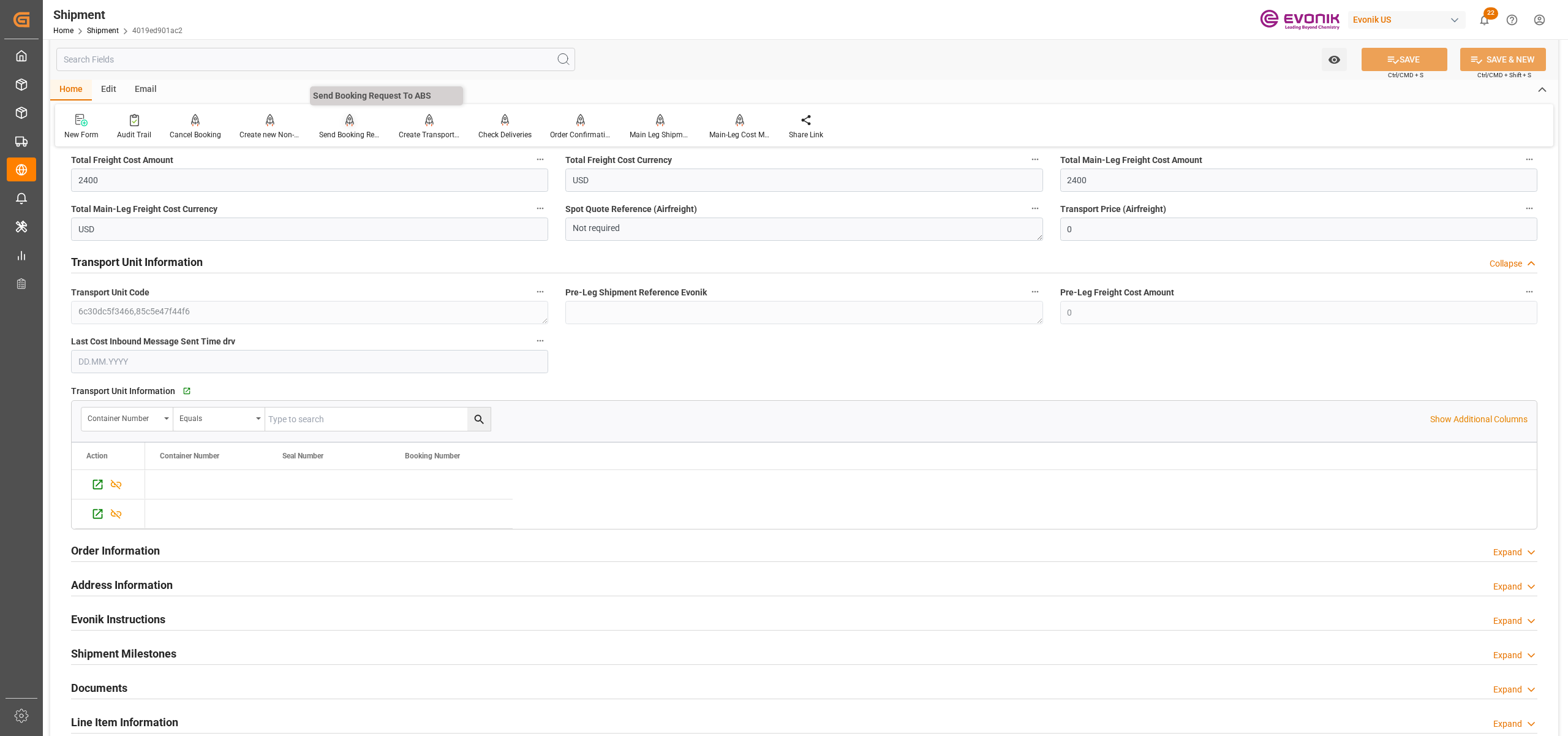
click at [346, 124] on icon at bounding box center [350, 119] width 8 height 10
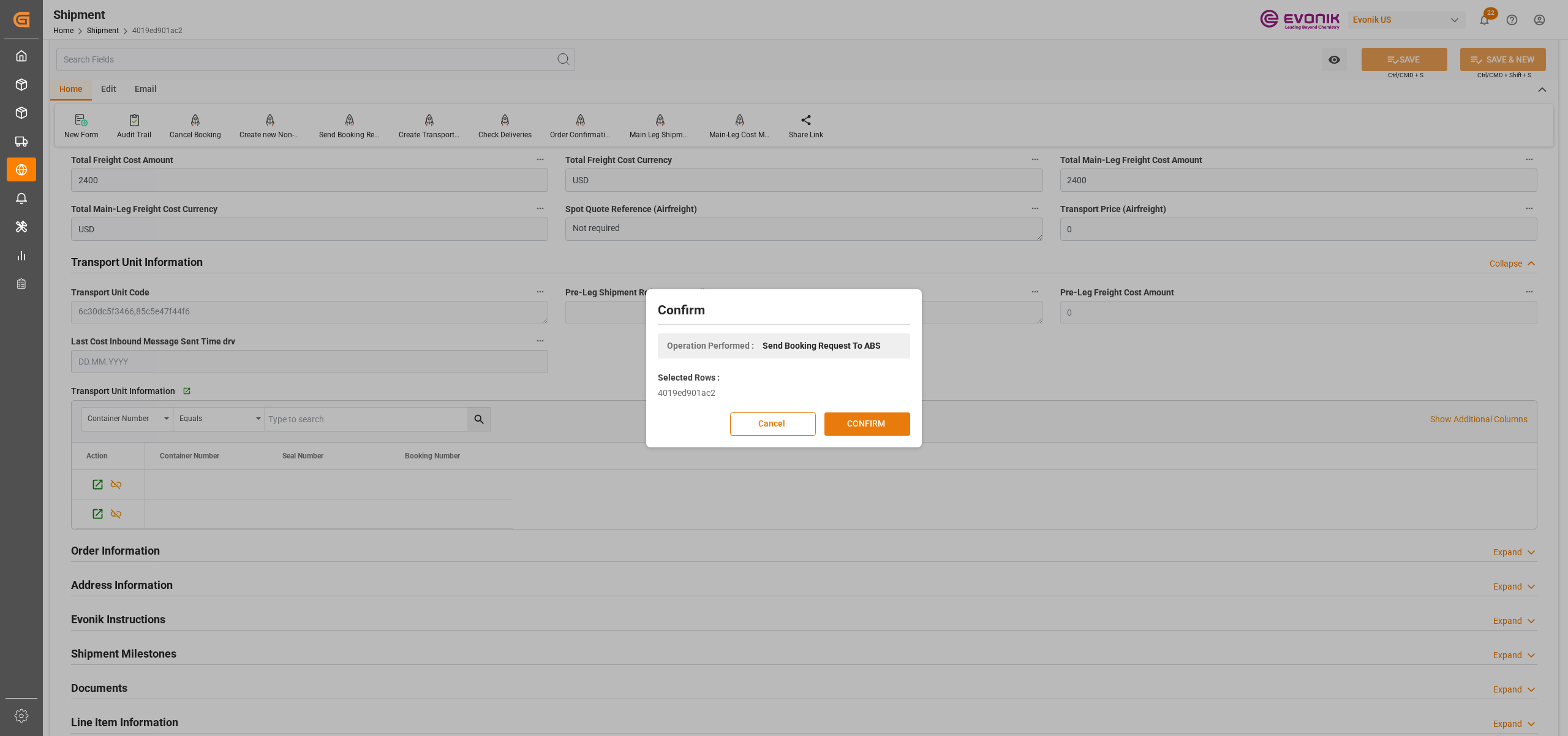
click at [857, 427] on button "CONFIRM" at bounding box center [868, 424] width 86 height 23
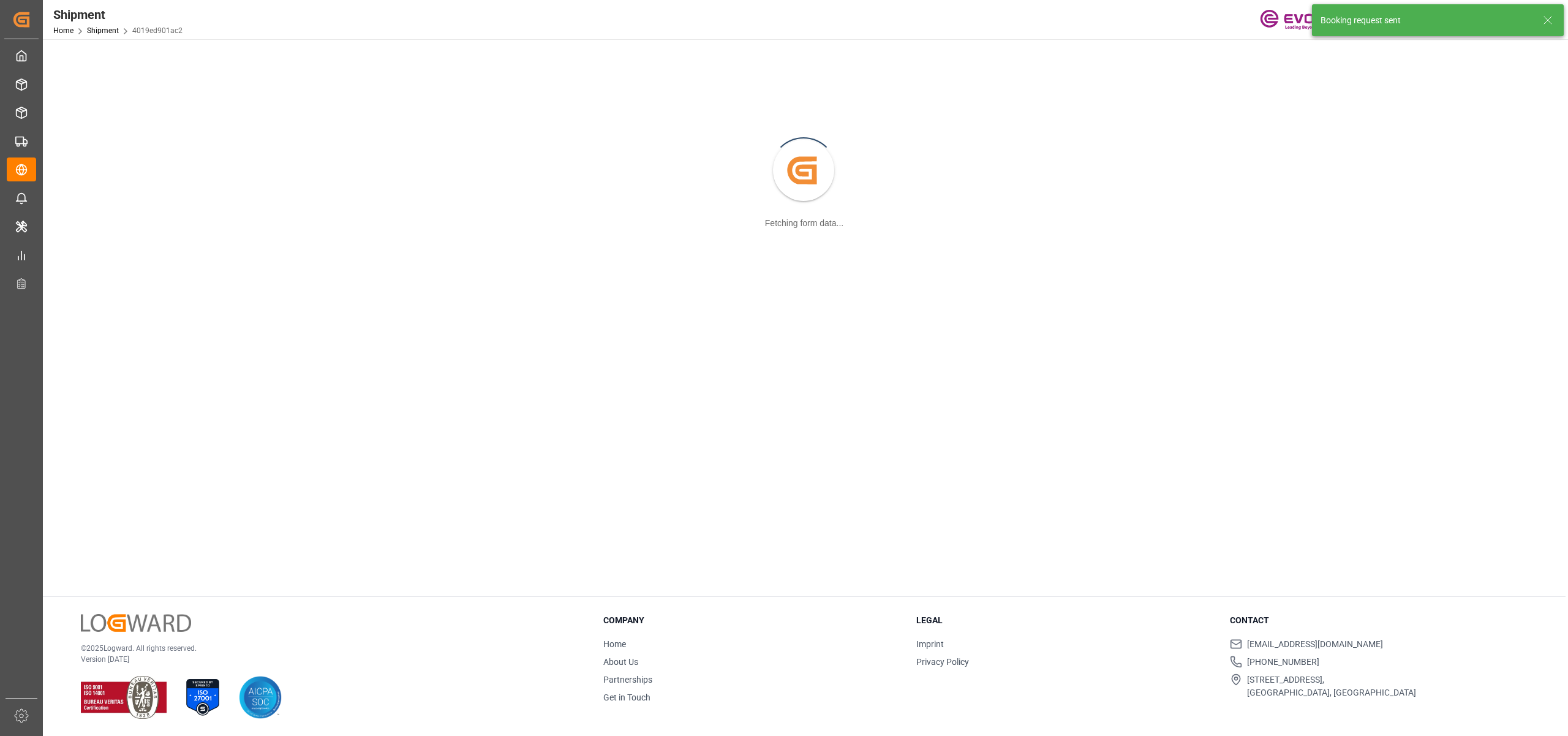
scroll to position [133, 0]
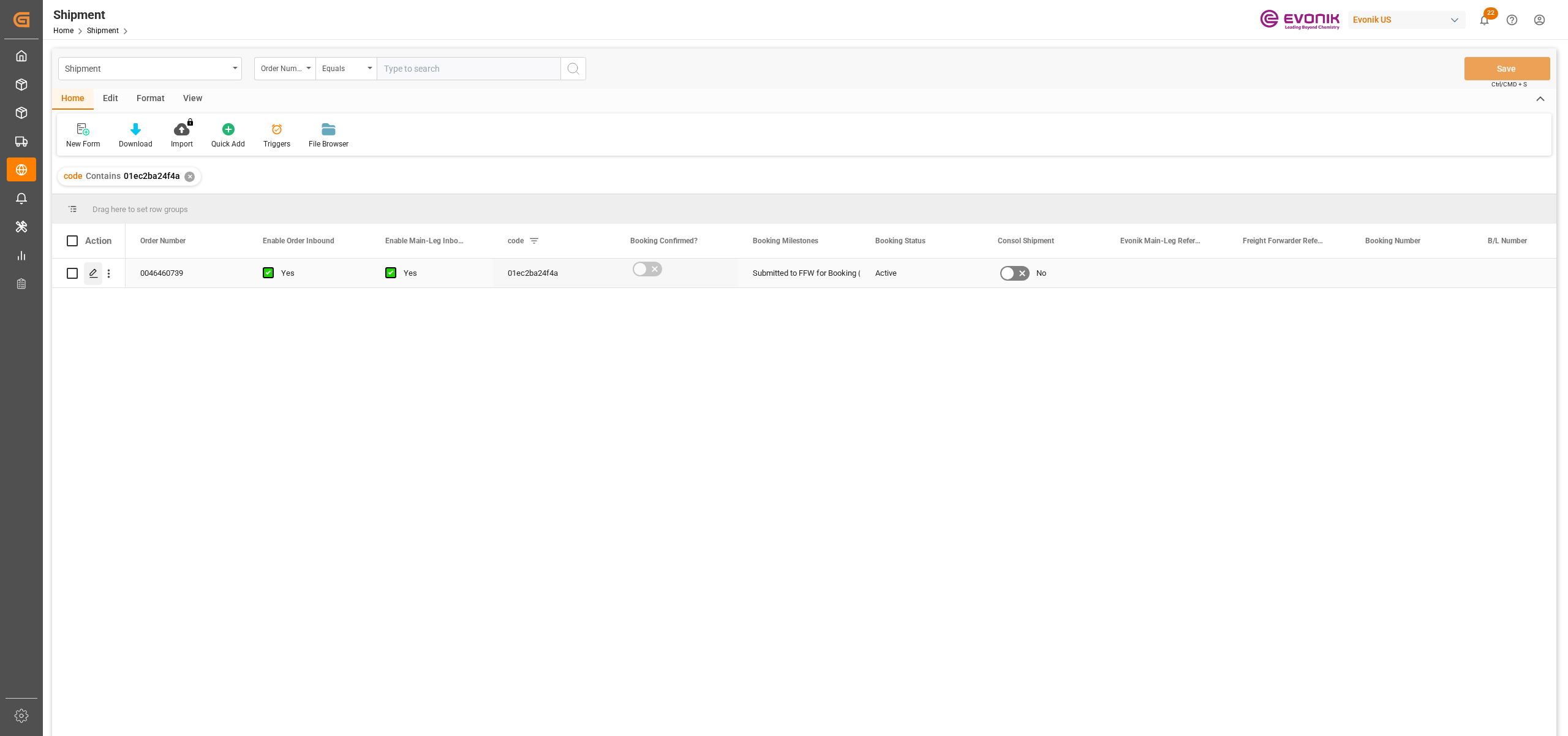
click at [90, 277] on icon "Press SPACE to select this row." at bounding box center [93, 273] width 10 height 10
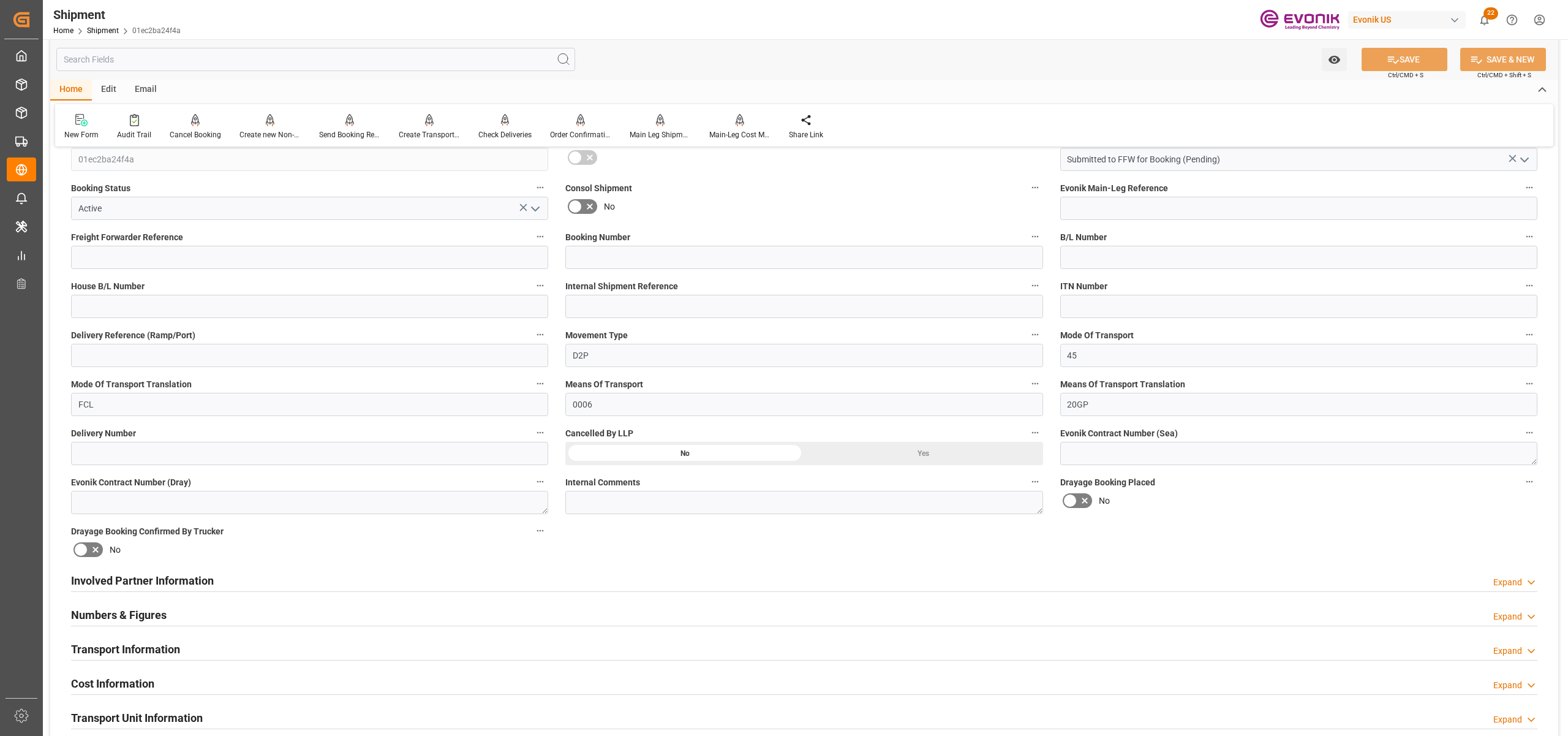
scroll to position [545, 0]
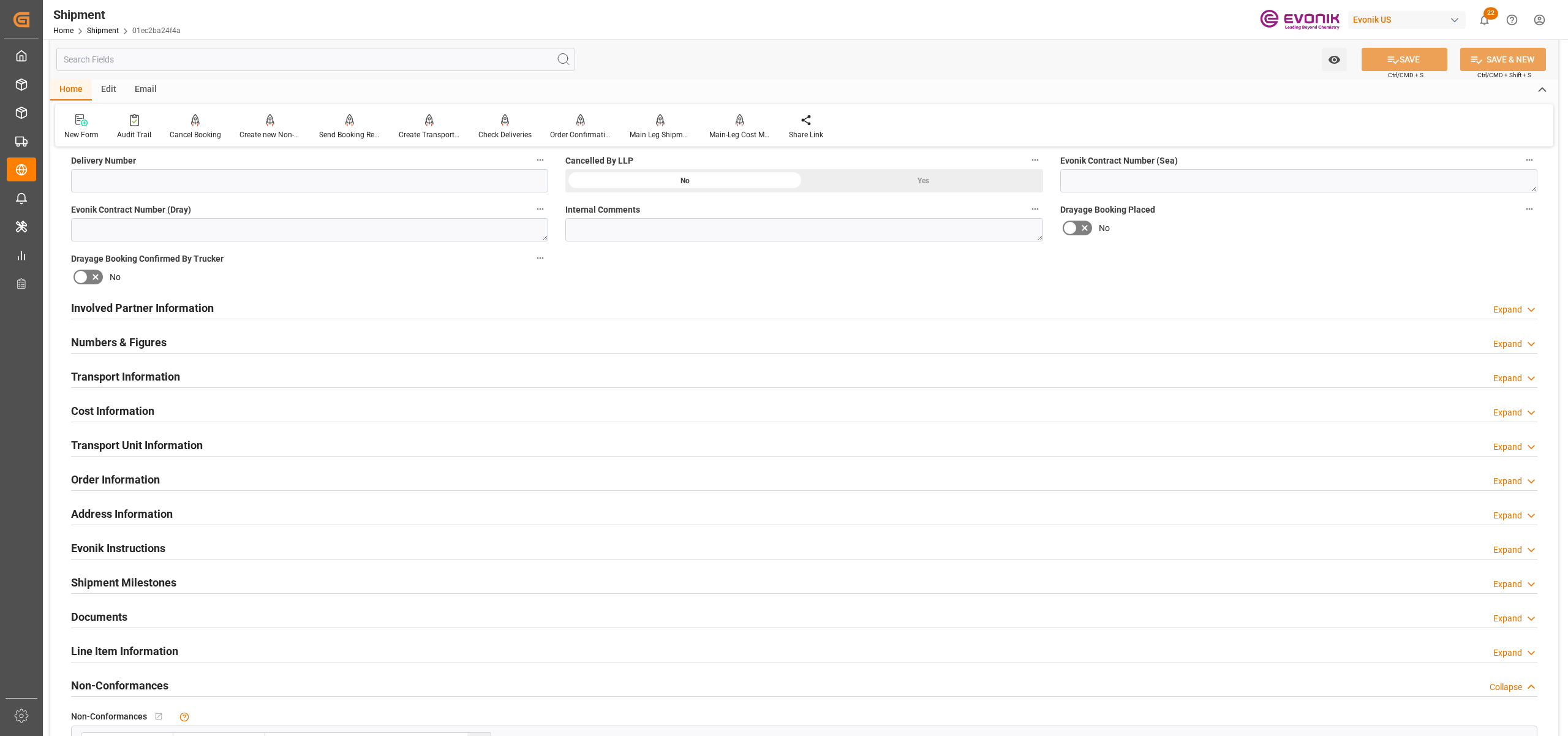
click at [726, 315] on div "Involved Partner Information Expand" at bounding box center [804, 307] width 1466 height 23
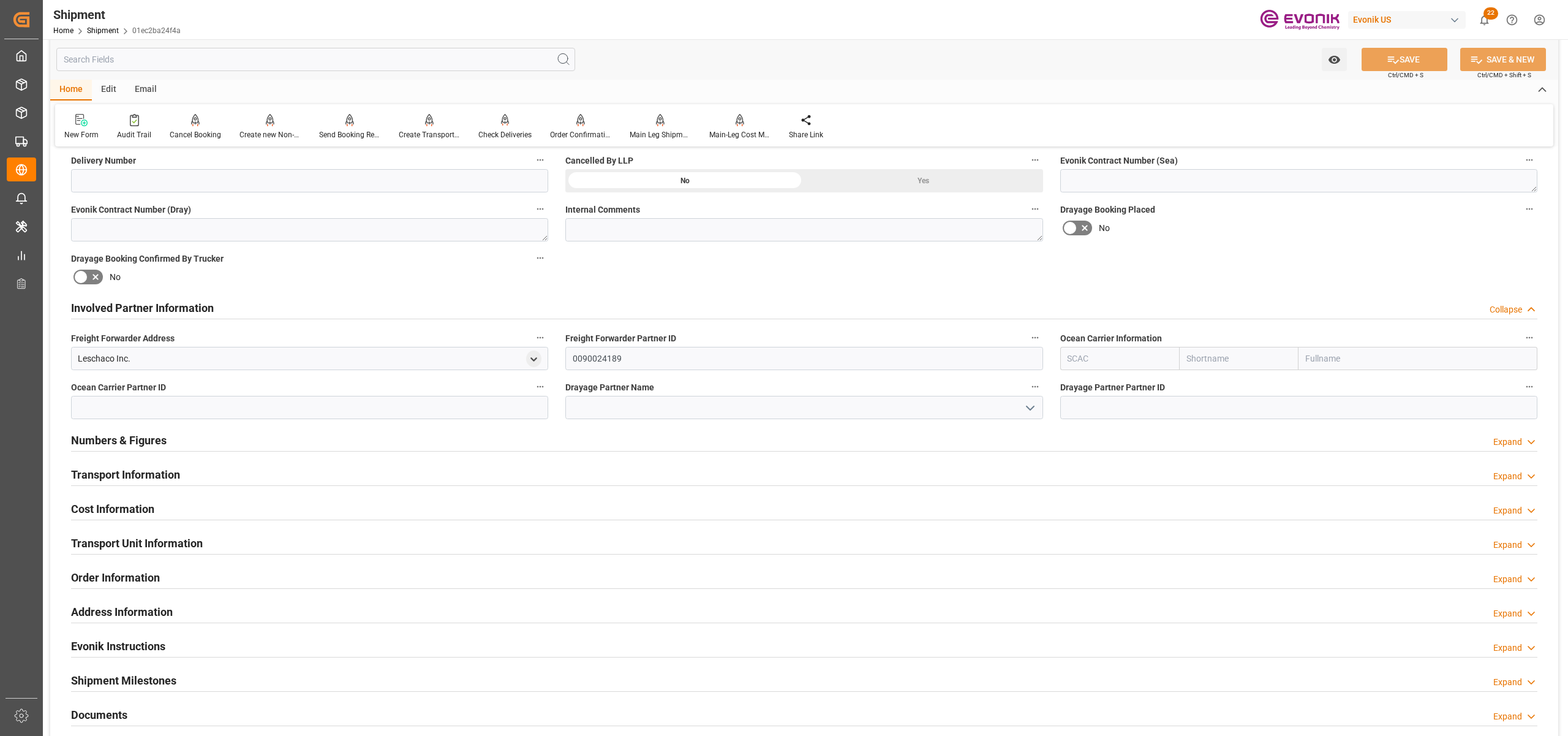
click at [1209, 354] on input "text" at bounding box center [1239, 359] width 120 height 23
click at [1099, 356] on input "text" at bounding box center [1120, 359] width 120 height 23
type input "a"
click at [1079, 389] on b "ALRB" at bounding box center [1079, 385] width 21 height 10
type input "ALRB"
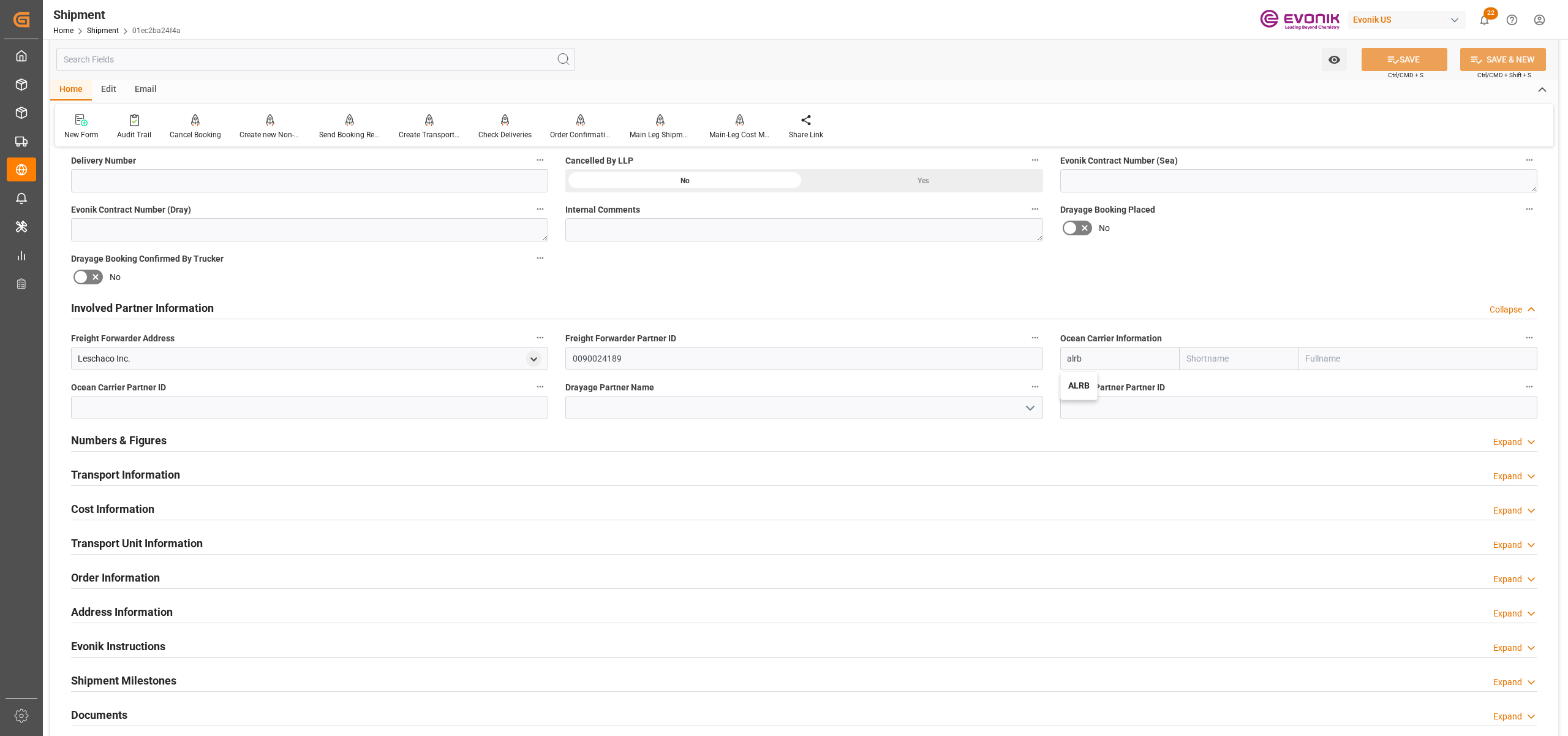
type input "AC Containerline"
type input "AC Containerline GmbH"
type input "ALRB"
click at [1271, 241] on div "Drayage Booking Placed No" at bounding box center [1299, 221] width 495 height 49
click at [1394, 70] on span "Ctrl/CMD + S" at bounding box center [1406, 75] width 36 height 9
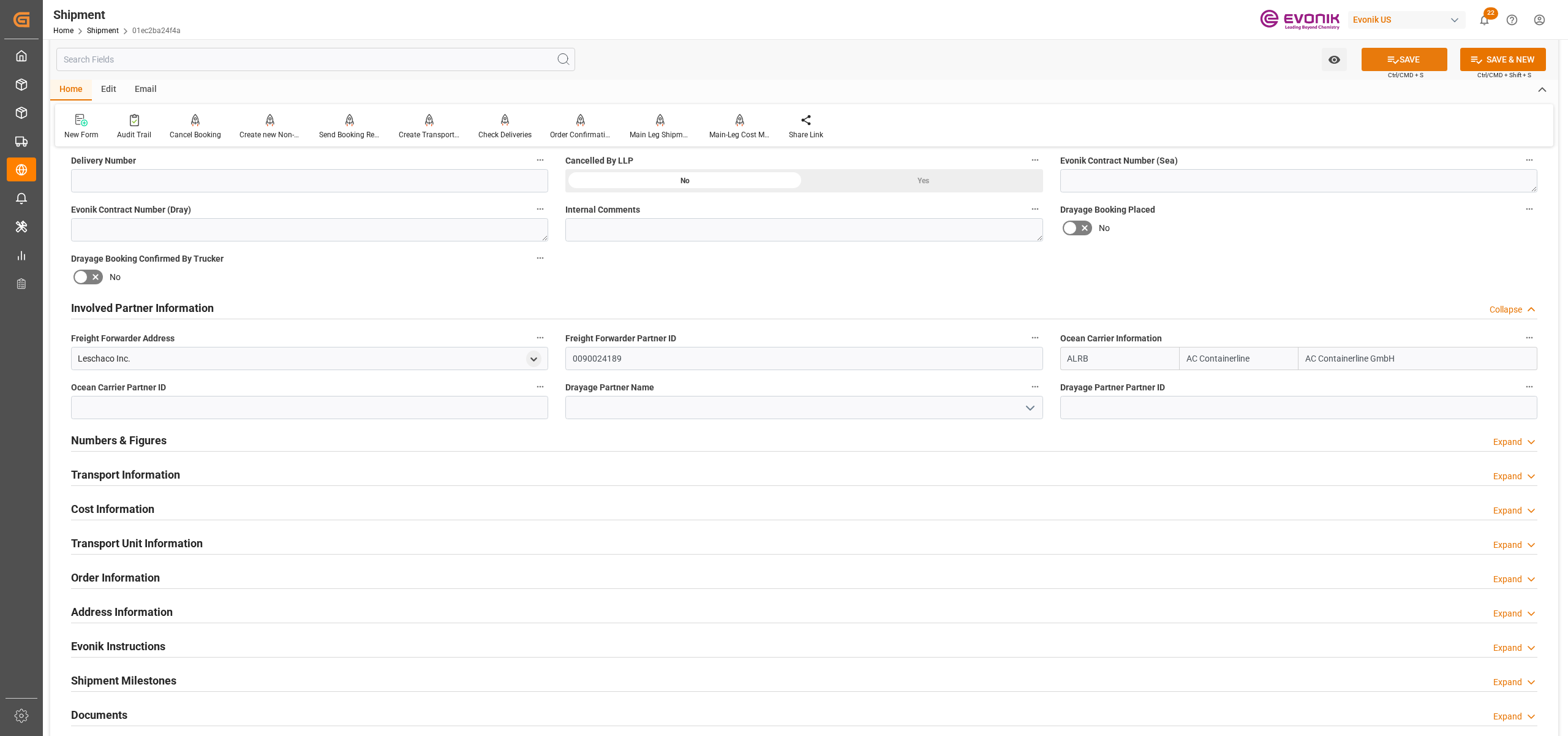
click at [1393, 64] on icon at bounding box center [1394, 60] width 13 height 13
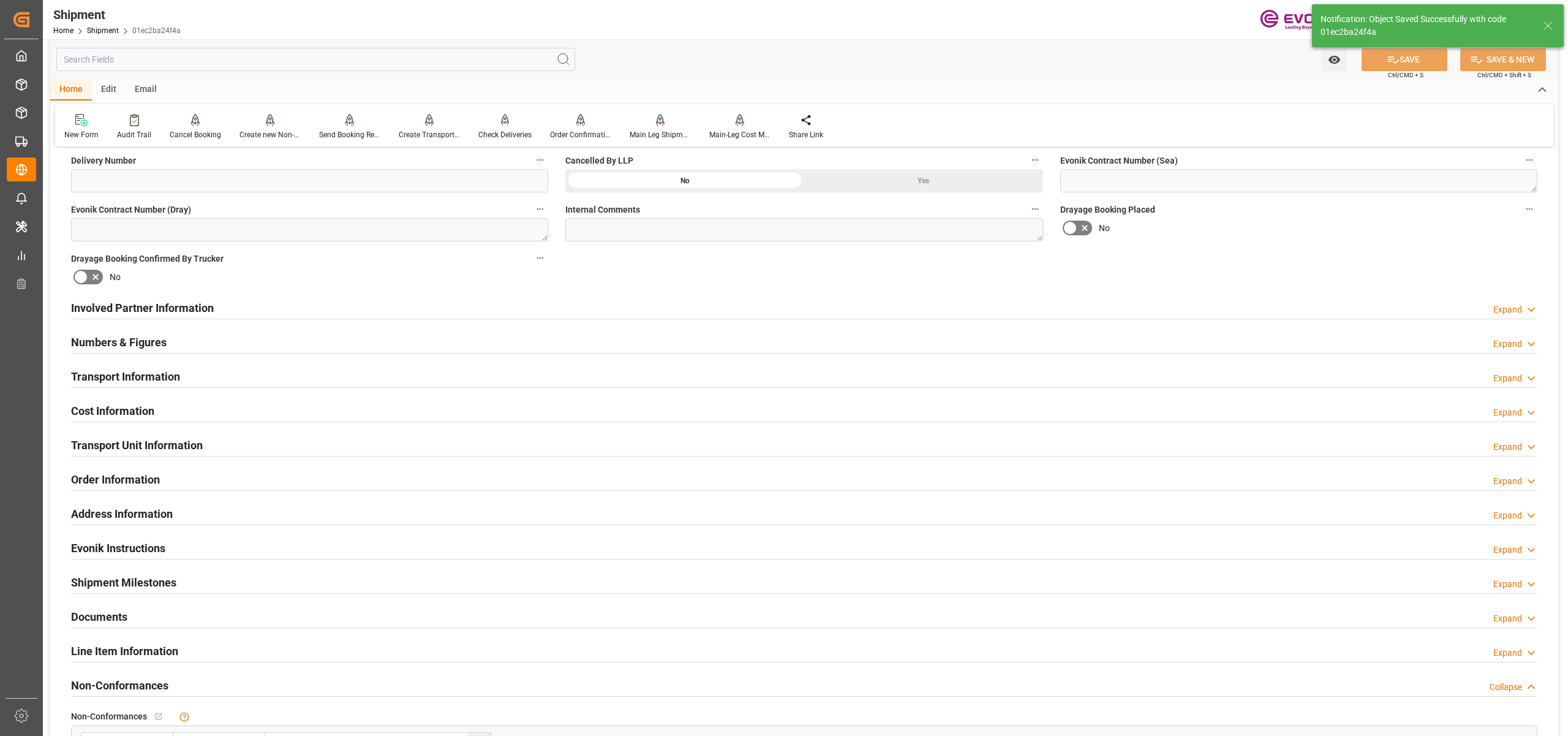
click at [642, 307] on div "Involved Partner Information Expand" at bounding box center [804, 307] width 1466 height 23
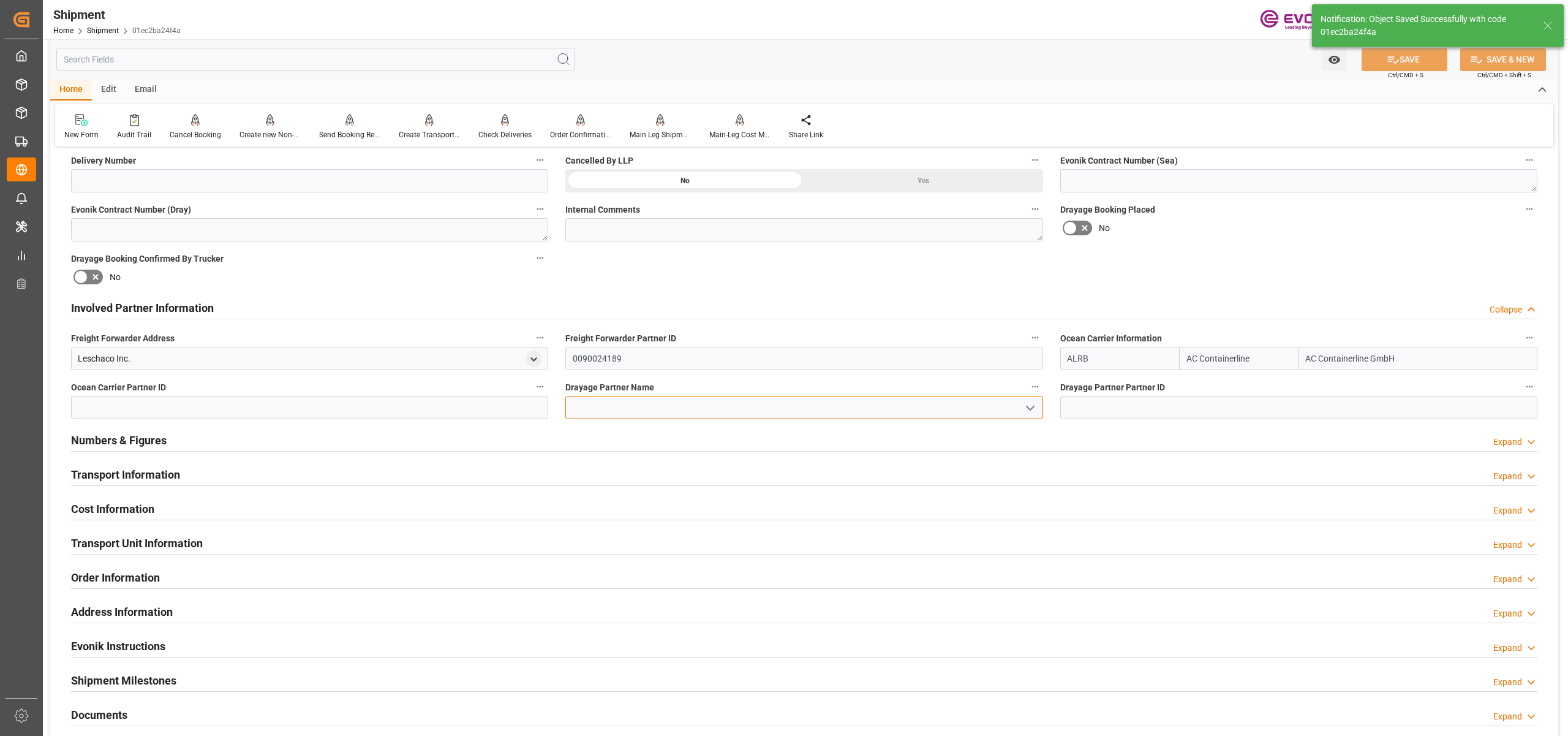
click at [639, 413] on input at bounding box center [804, 408] width 477 height 23
drag, startPoint x: 578, startPoint y: 358, endPoint x: 550, endPoint y: 358, distance: 28.0
click at [550, 358] on div "Booking Confirmation Milestone Bar Collapse Submitted to FFW for Booking (Pendi…" at bounding box center [804, 295] width 1508 height 1366
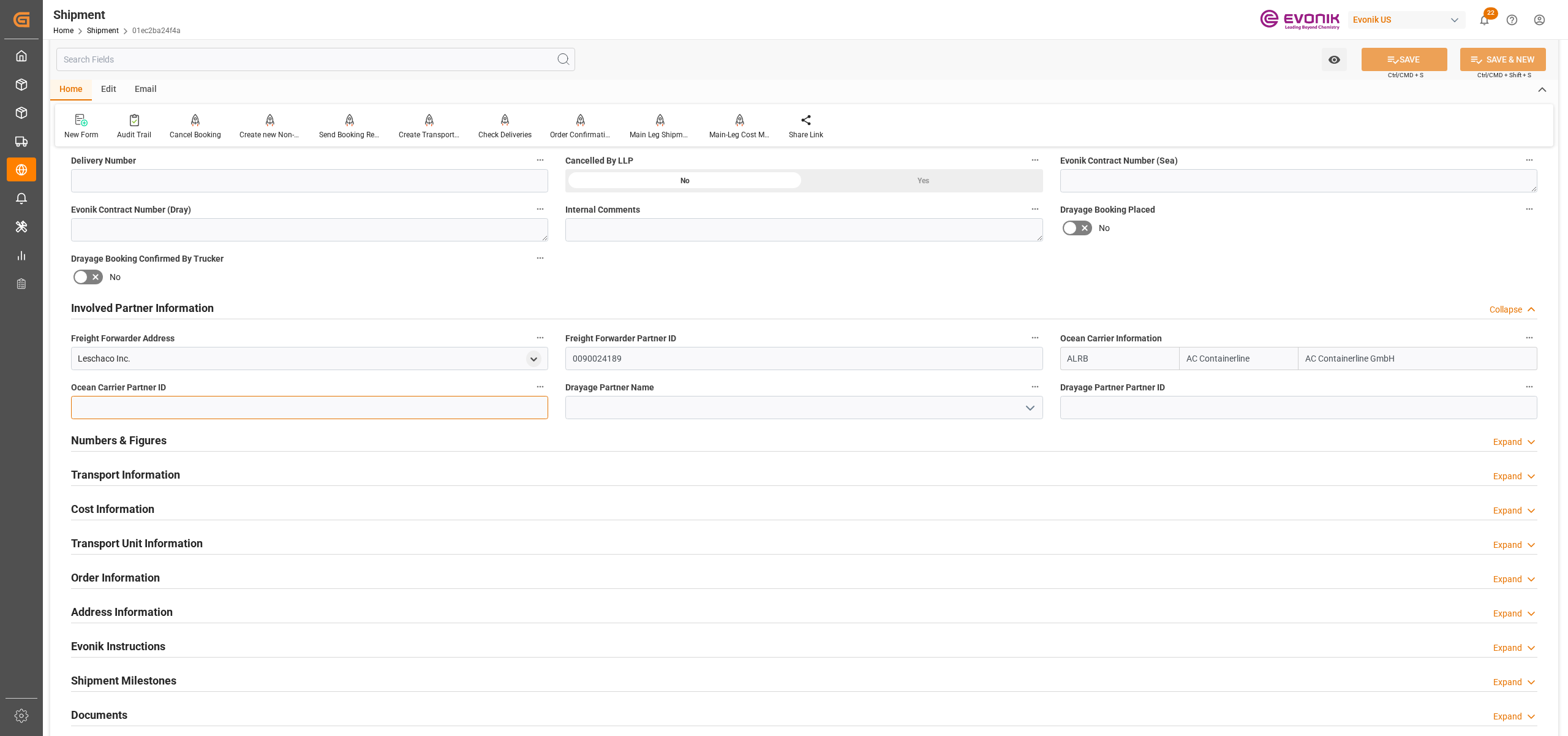
click at [253, 408] on input at bounding box center [309, 408] width 477 height 23
paste input "0090024189"
type input "0090024189"
click at [594, 401] on input at bounding box center [804, 408] width 477 height 23
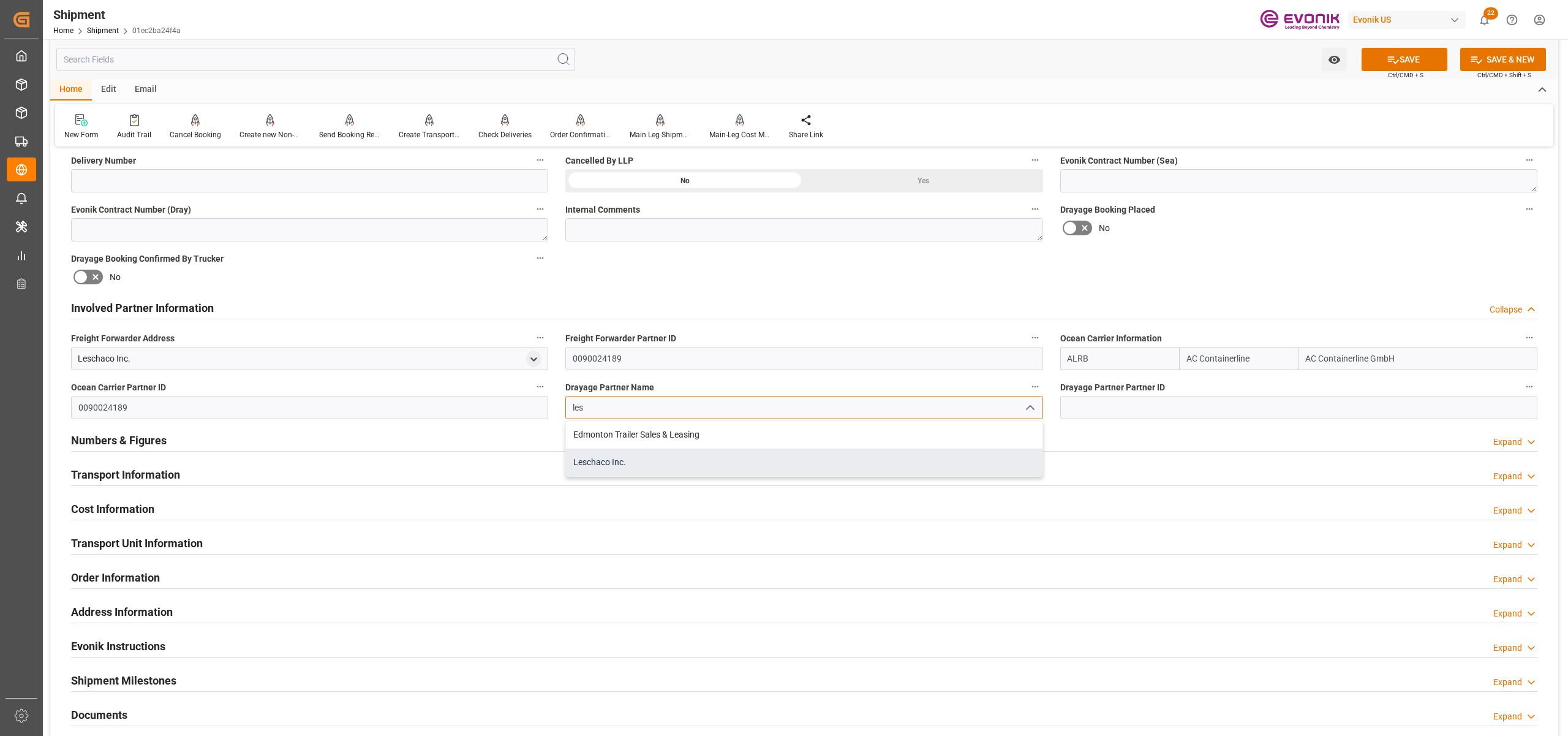
click at [603, 459] on div "Leschaco Inc." at bounding box center [804, 462] width 476 height 27
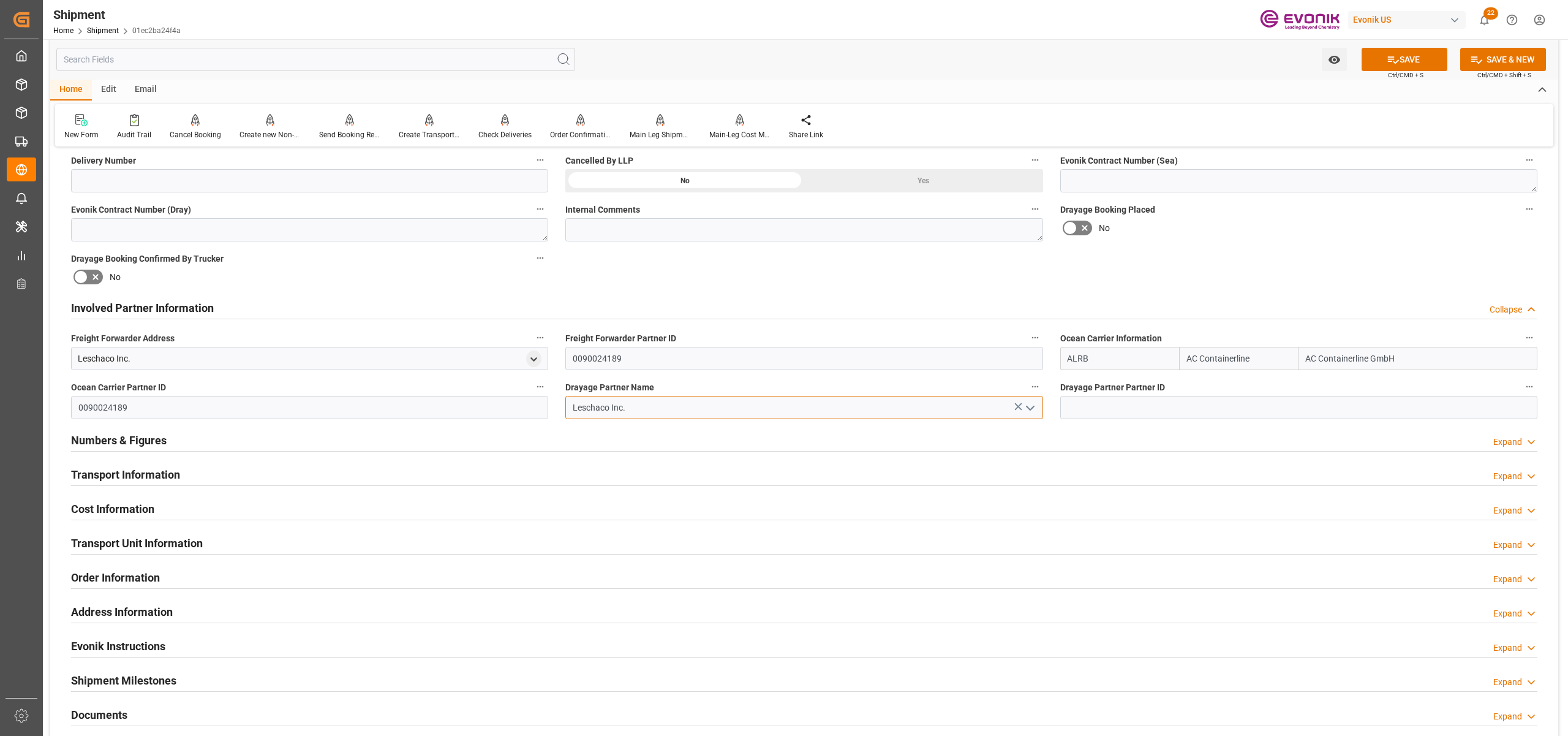
type input "Leschaco Inc."
click at [1125, 279] on div "Booking Confirmation Milestone Bar Collapse Submitted to FFW for Booking (Pendi…" at bounding box center [804, 295] width 1508 height 1366
click at [1422, 60] on button "SAVE" at bounding box center [1405, 59] width 86 height 23
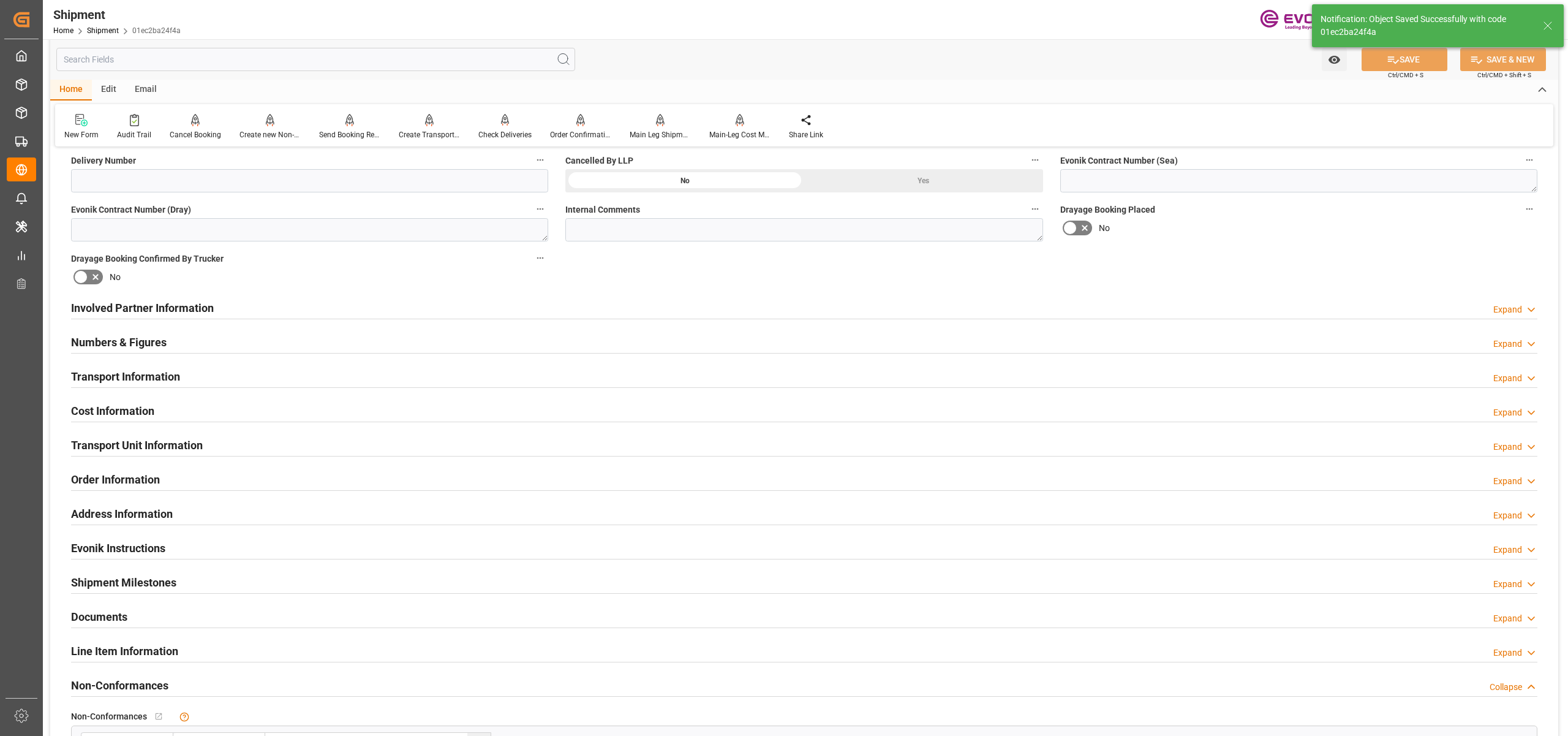
type input "0090024189"
drag, startPoint x: 354, startPoint y: 307, endPoint x: 307, endPoint y: 339, distance: 56.9
click at [354, 307] on div "Involved Partner Information Expand" at bounding box center [804, 307] width 1466 height 23
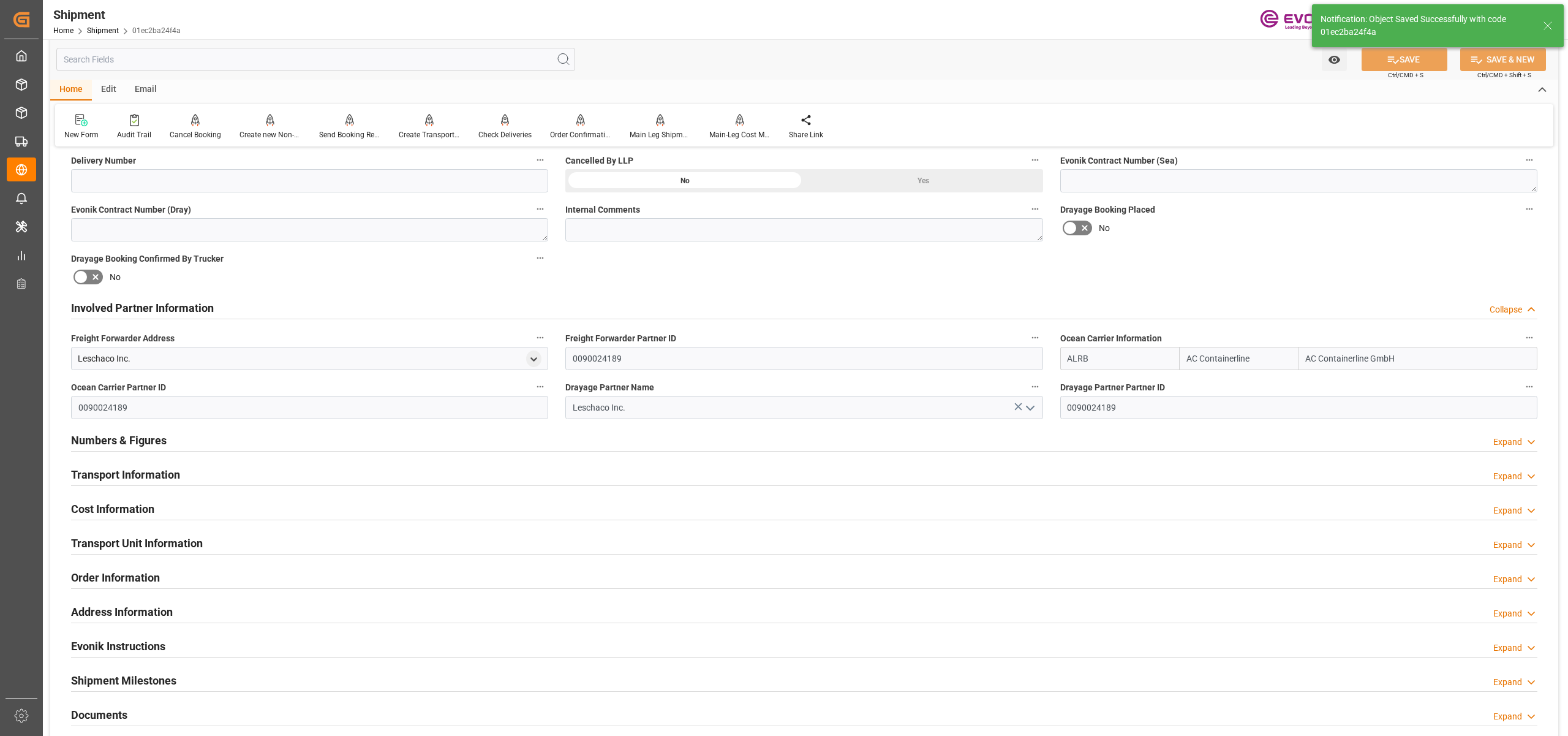
click at [208, 469] on div "Transport Information Expand" at bounding box center [804, 474] width 1466 height 23
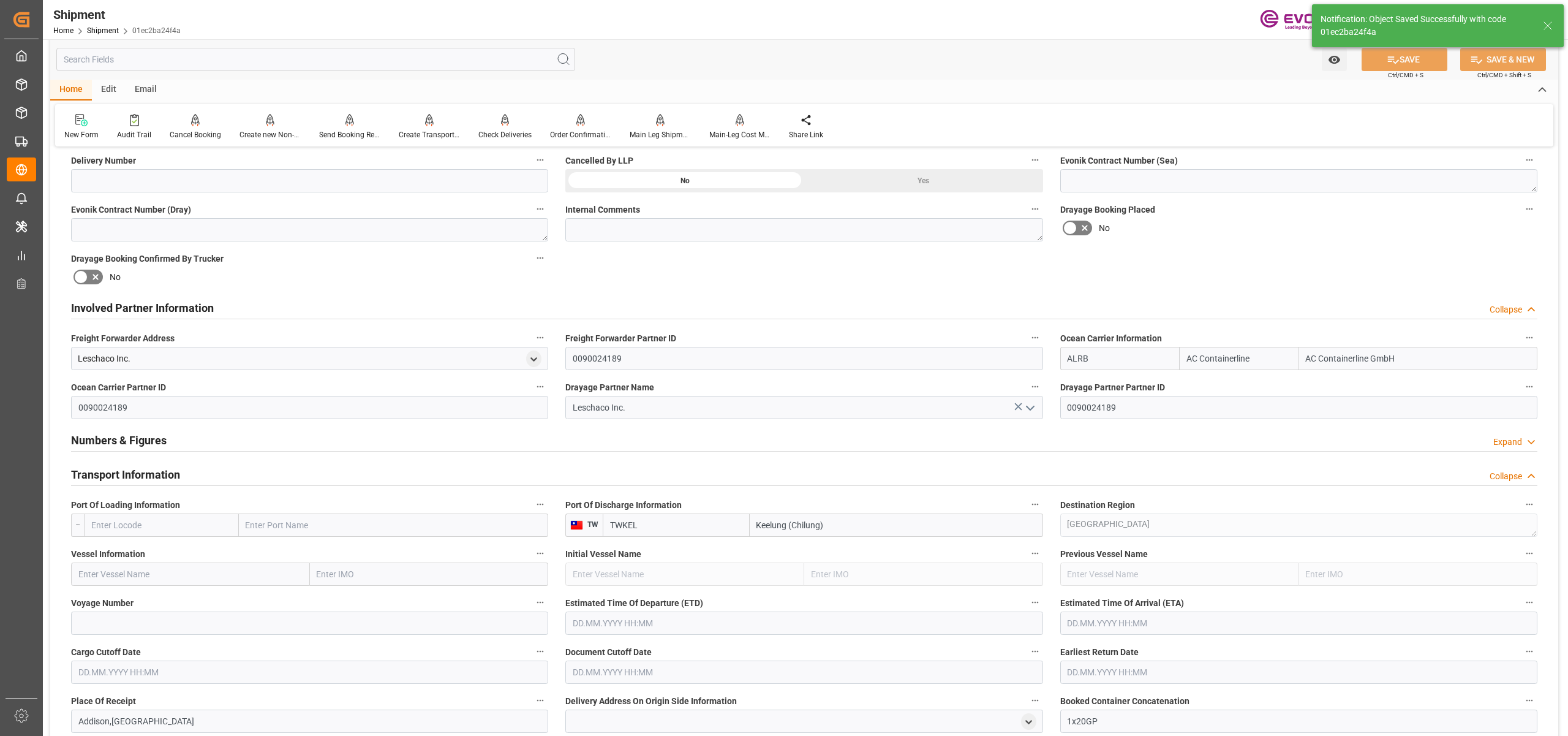
scroll to position [817, 0]
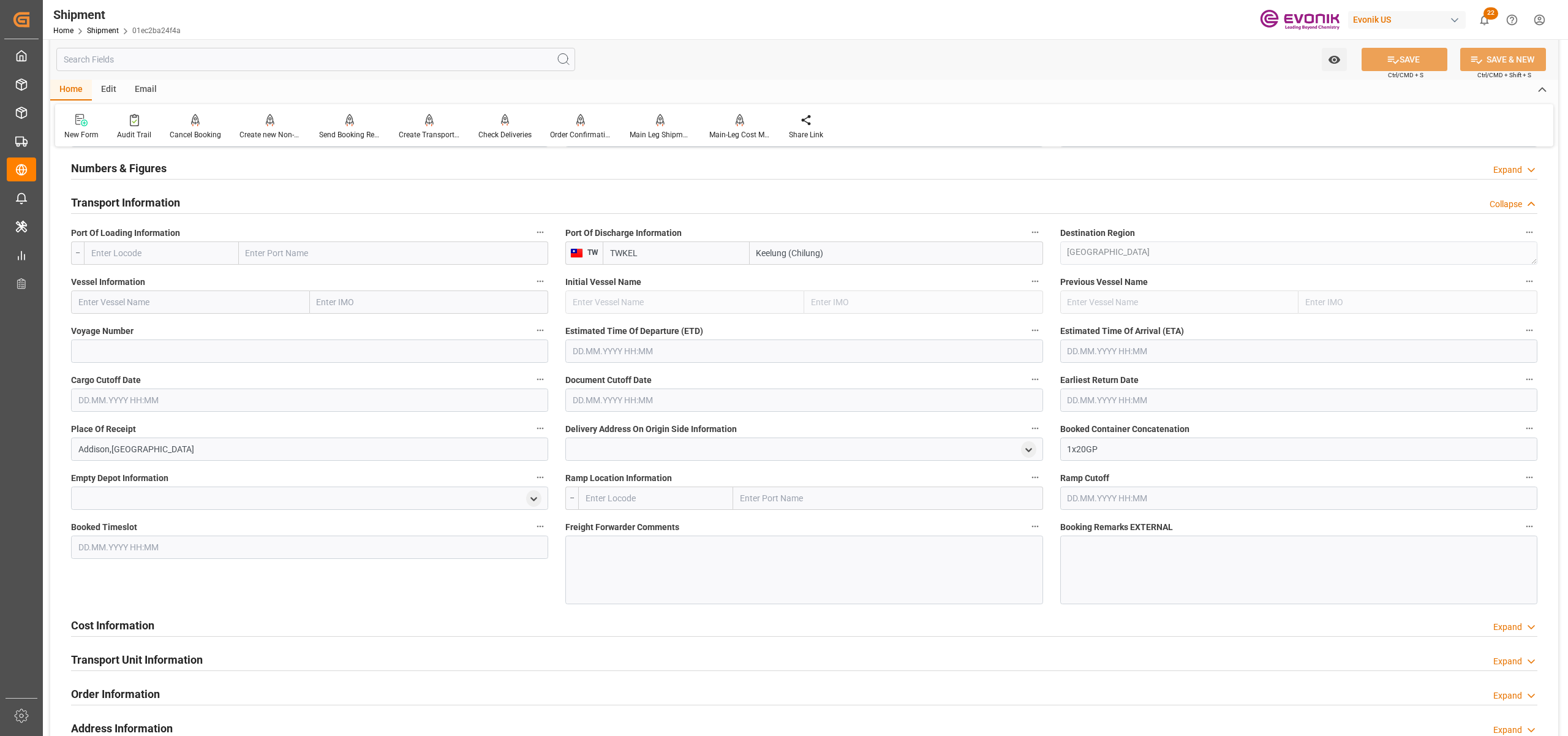
click at [175, 250] on input "text" at bounding box center [161, 253] width 155 height 23
click at [157, 277] on span "USLGB - Long Beach" at bounding box center [148, 280] width 113 height 10
type input "USLGB"
type input "Long Beach"
type input "USLGB"
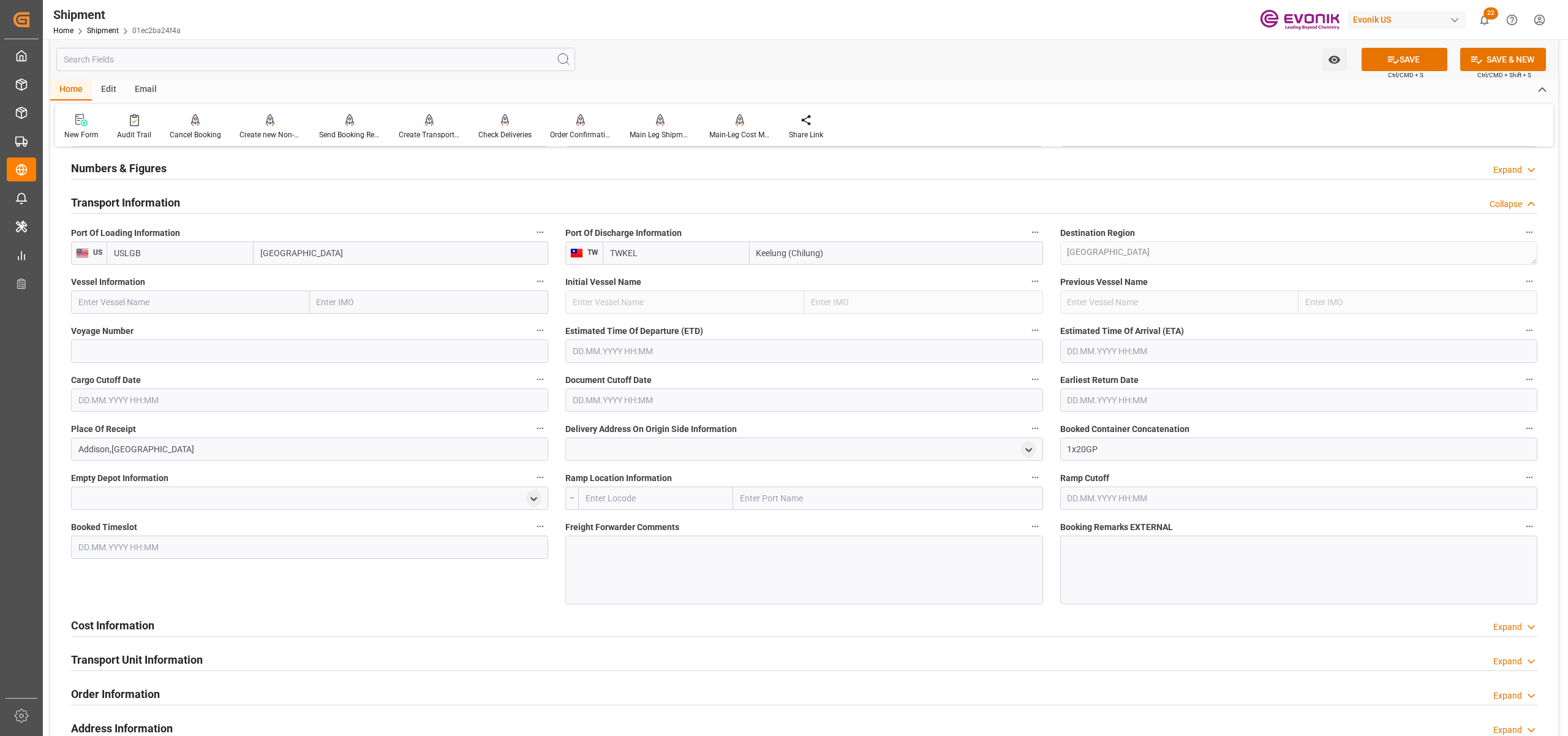
click at [184, 300] on input "text" at bounding box center [190, 302] width 239 height 23
paste input "XIN YA ZHOU / 171W"
click at [150, 298] on input "XIN YA ZHOU / 171W" at bounding box center [190, 302] width 239 height 23
type input "XIN YA ZHOU"
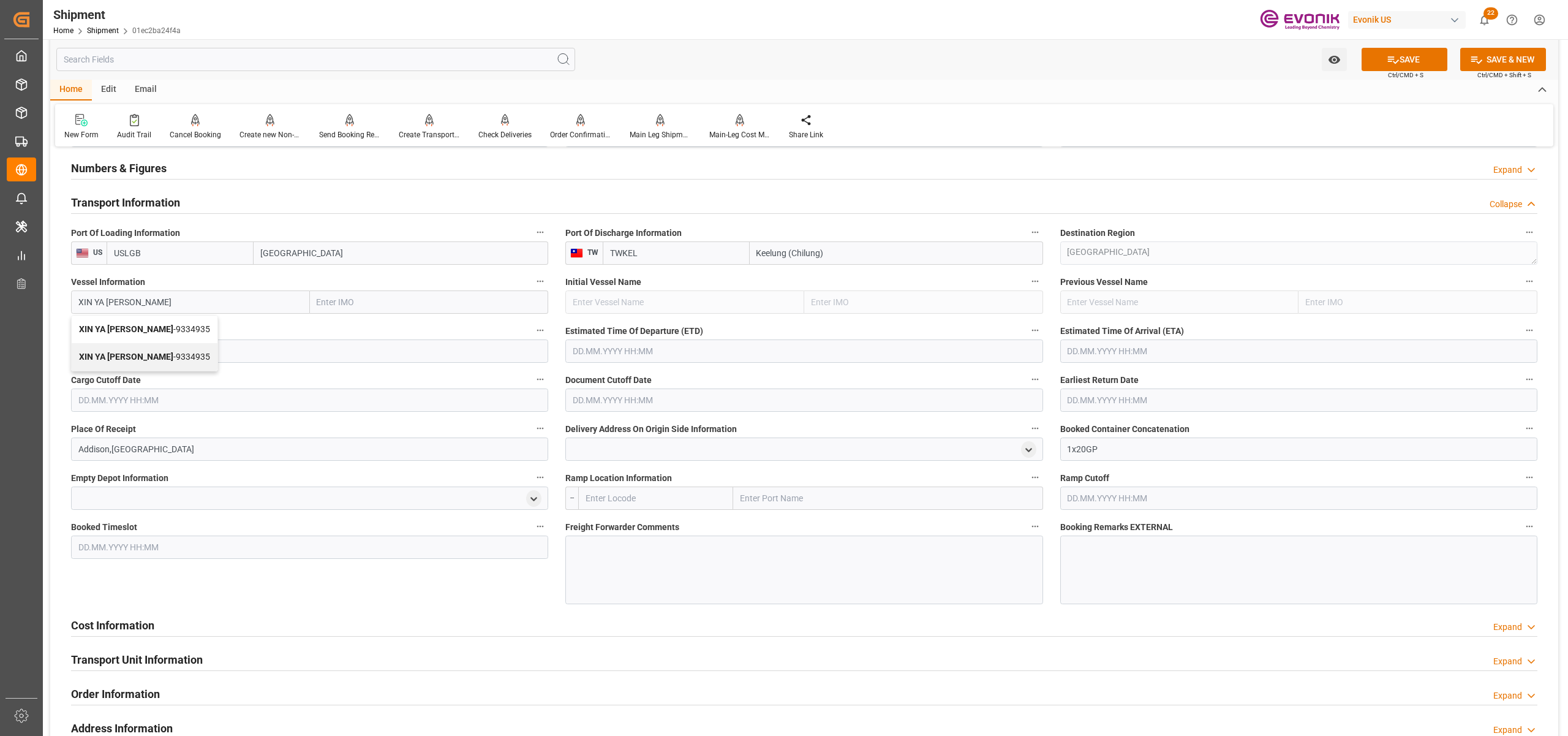
click at [126, 327] on b "XIN YA ZHOU" at bounding box center [126, 329] width 94 height 10
type input "9334935"
type input "XIN YA ZHOU"
click at [174, 352] on input at bounding box center [309, 351] width 477 height 23
paste input "171W"
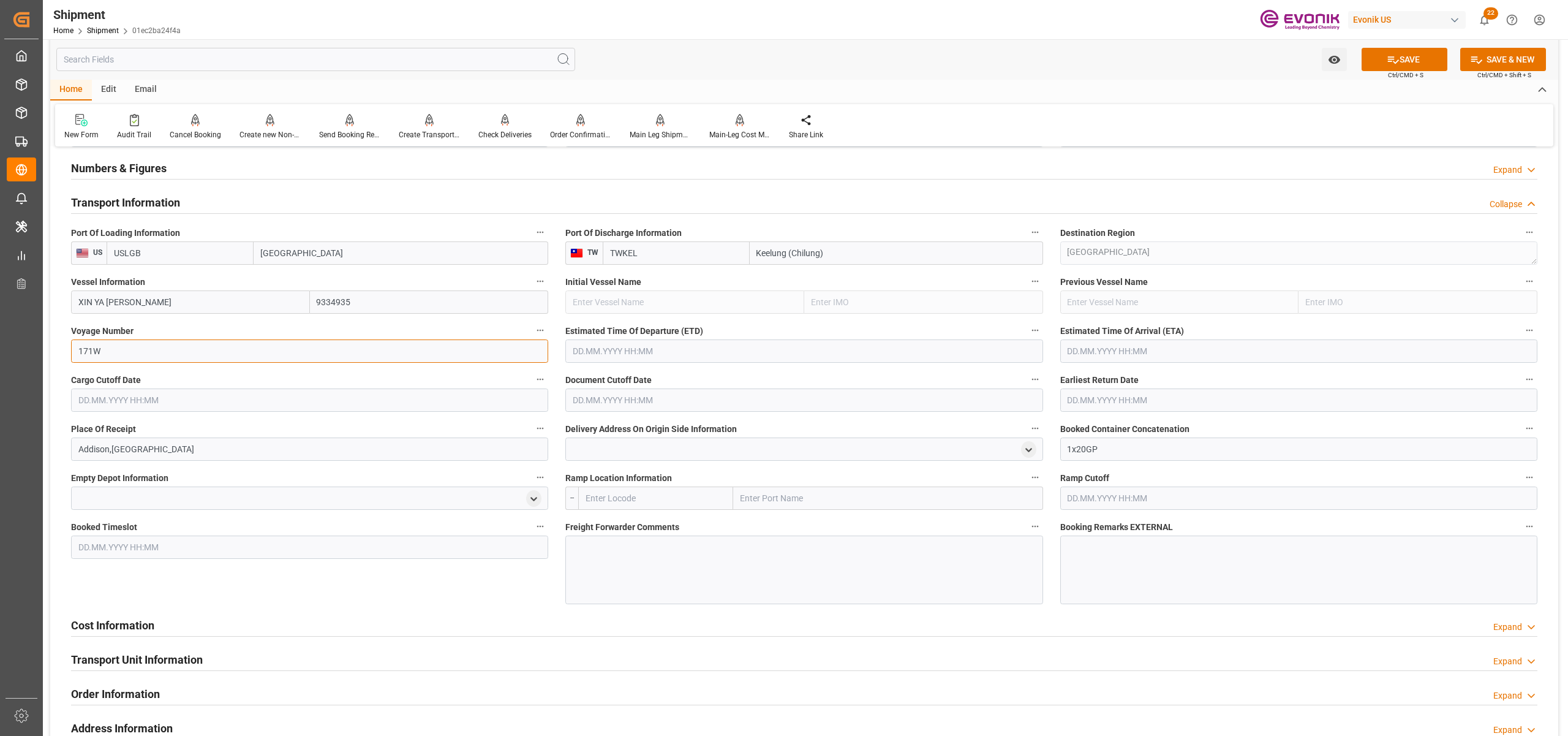
type input "171W"
click at [646, 349] on input "text" at bounding box center [804, 351] width 477 height 23
click at [733, 375] on button "Next Month" at bounding box center [730, 378] width 7 height 7
click at [702, 472] on span "20" at bounding box center [700, 472] width 8 height 8
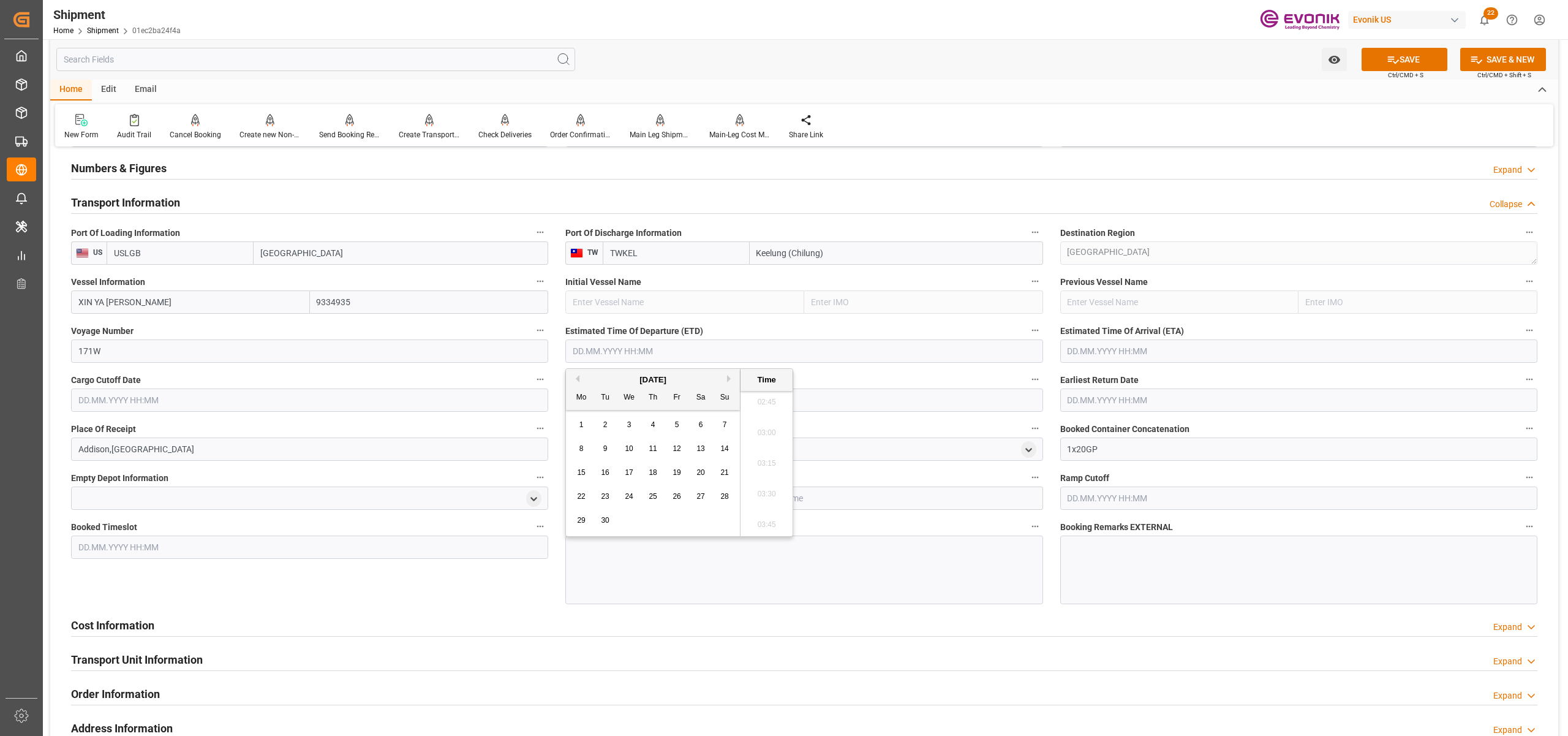
type input "20.09.2025 00:00"
click at [1101, 359] on input "text" at bounding box center [1299, 351] width 477 height 23
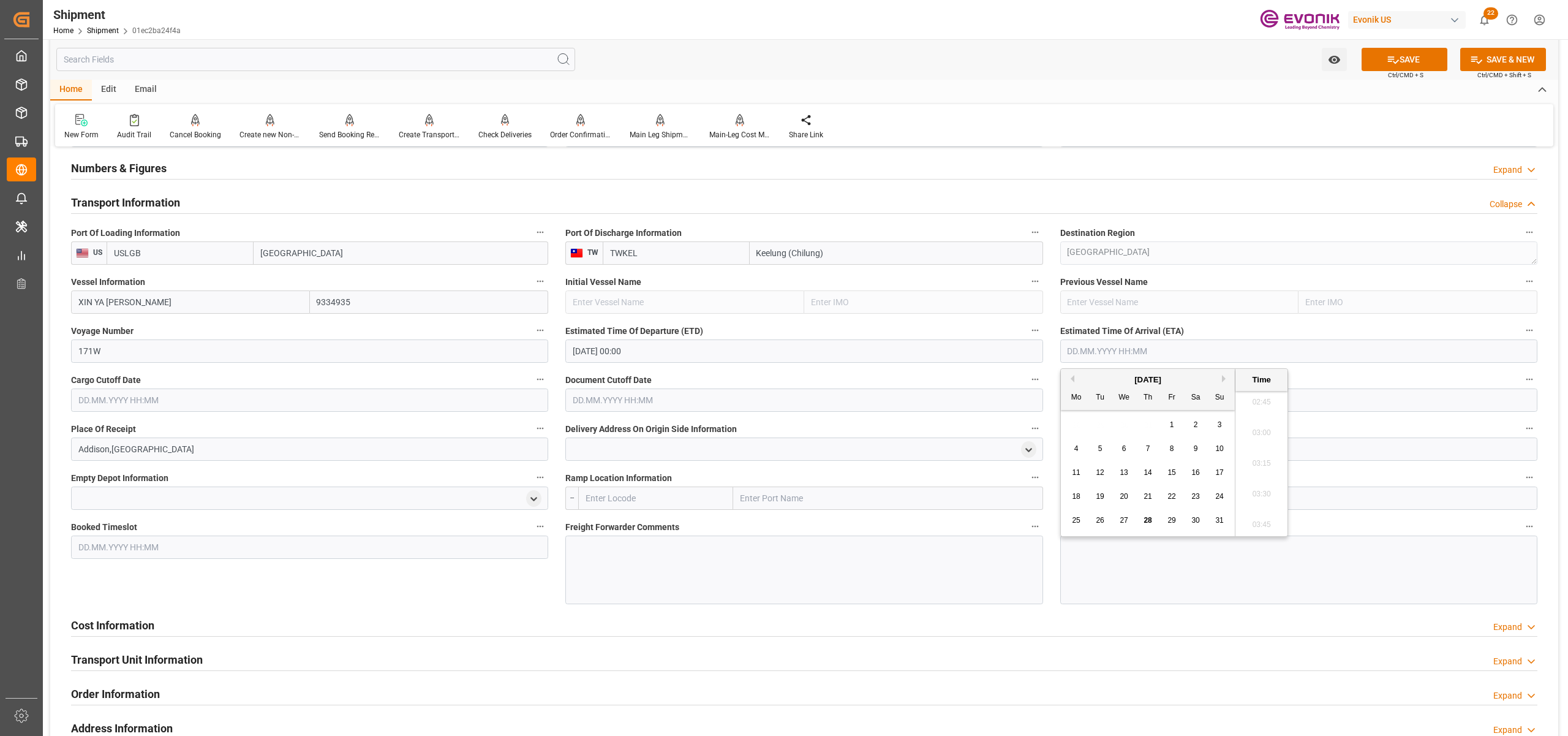
click at [1226, 380] on button "Next Month" at bounding box center [1226, 378] width 7 height 7
click at [1170, 447] on span "10" at bounding box center [1172, 448] width 8 height 8
type input "10.10.2025 00:00"
click at [437, 397] on input "text" at bounding box center [309, 401] width 477 height 23
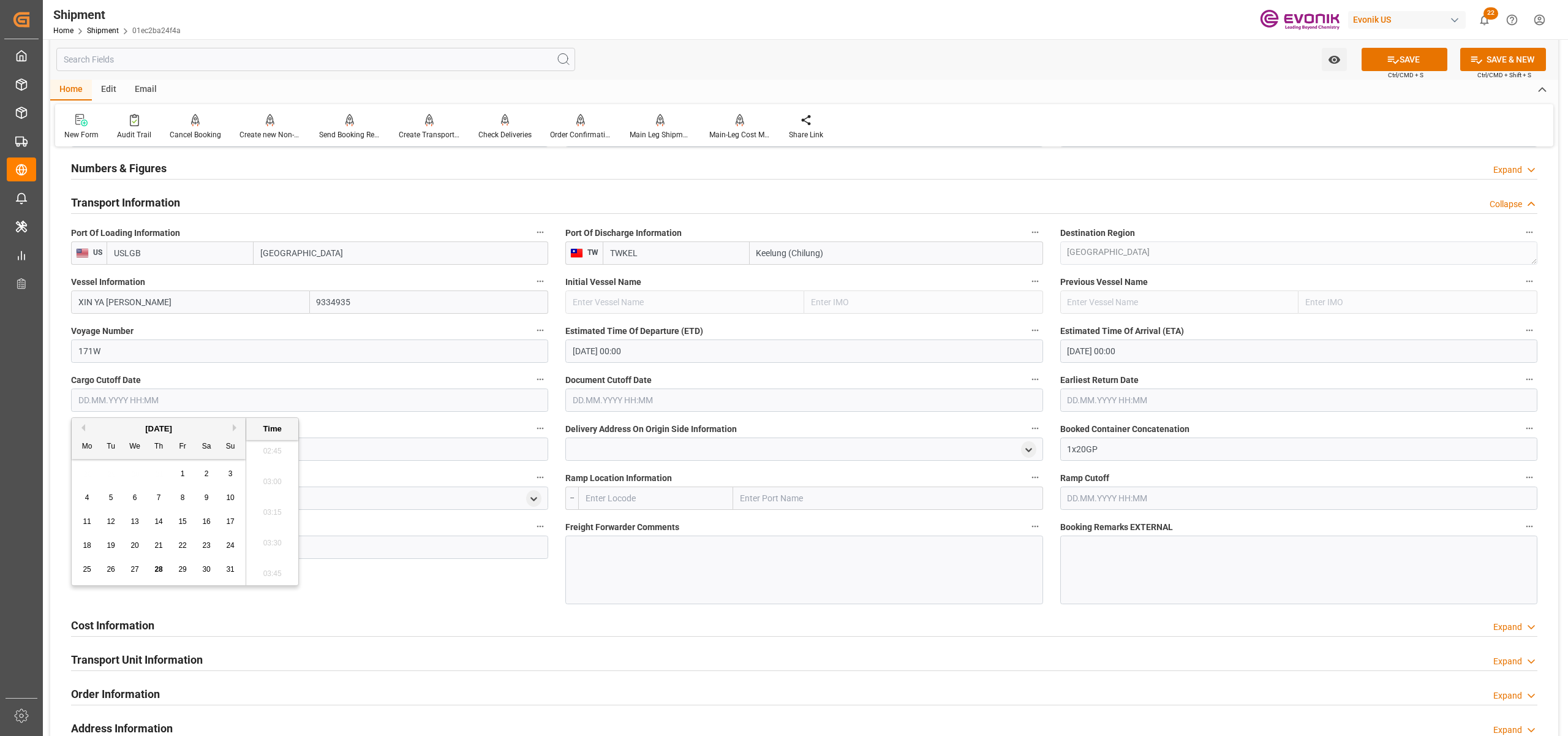
click at [179, 569] on span "29" at bounding box center [182, 569] width 8 height 8
type input "29.08.2025 00:00"
click at [657, 393] on input "text" at bounding box center [804, 401] width 477 height 23
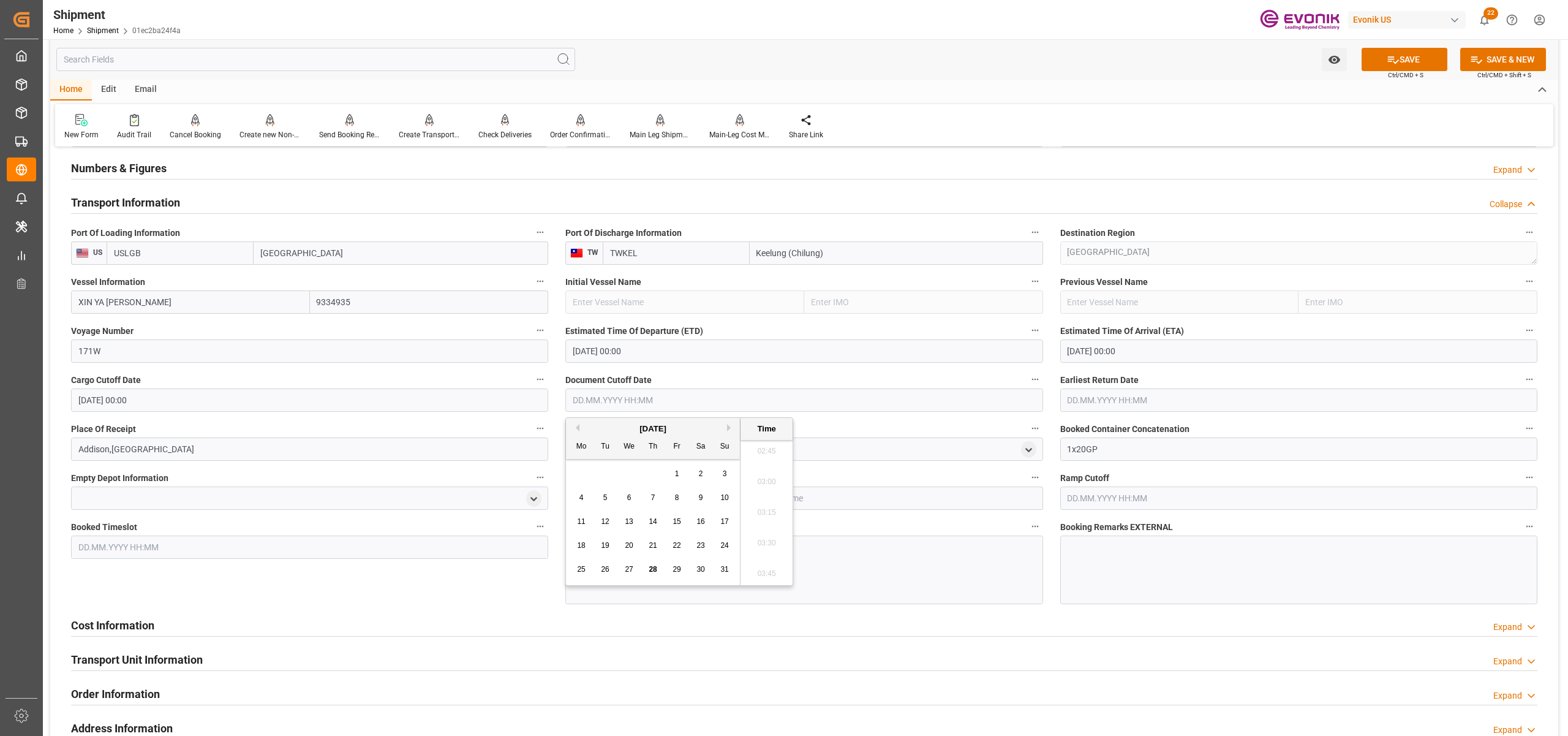
click at [677, 567] on span "29" at bounding box center [676, 569] width 8 height 8
type input "29.08.2025 00:00"
click at [1101, 397] on input "text" at bounding box center [1299, 401] width 477 height 23
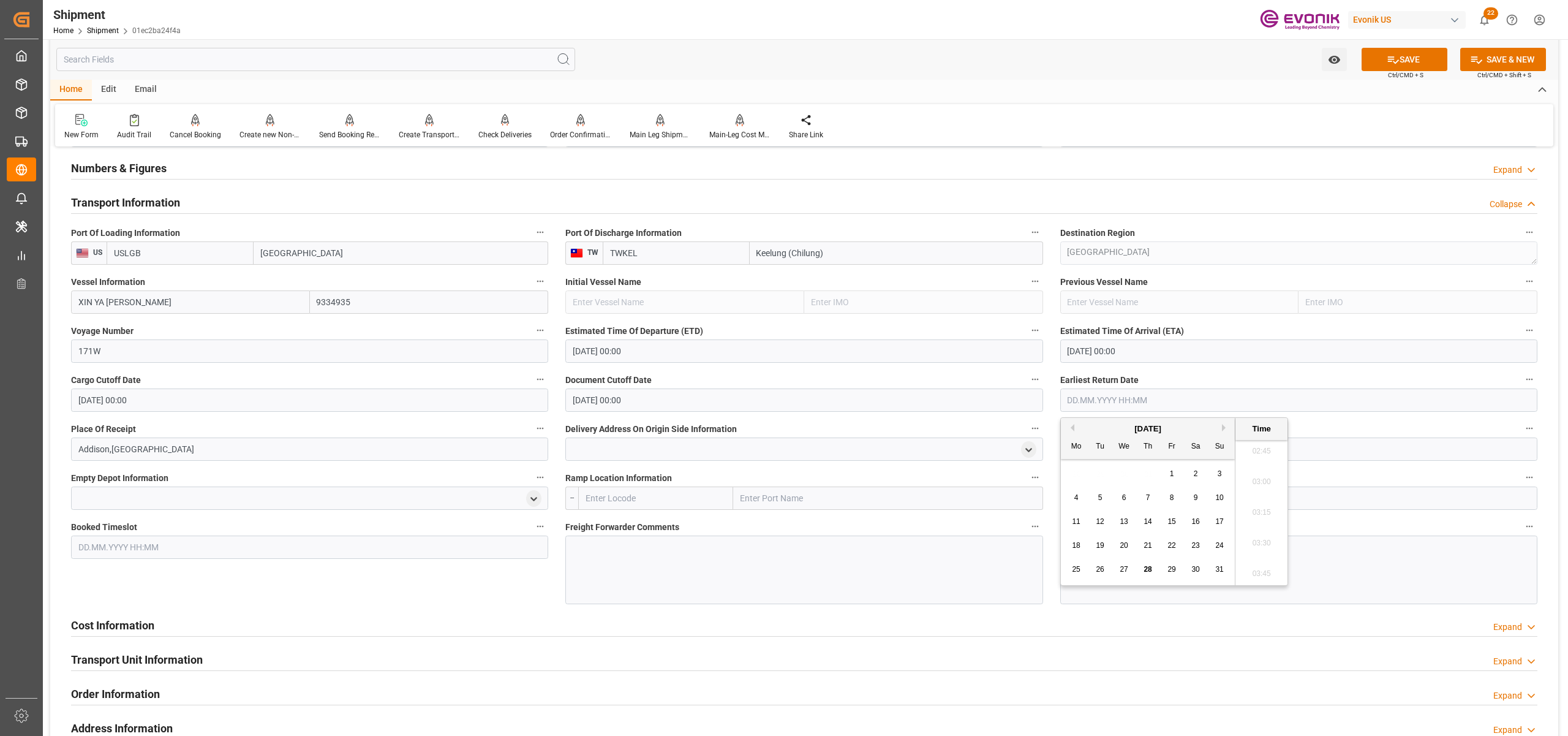
click at [1170, 569] on span "29" at bounding box center [1172, 569] width 8 height 8
type input "29.08.2025 00:00"
click at [520, 595] on div "Booked Timeslot" at bounding box center [310, 561] width 495 height 94
click at [1402, 59] on button "SAVE" at bounding box center [1405, 59] width 86 height 23
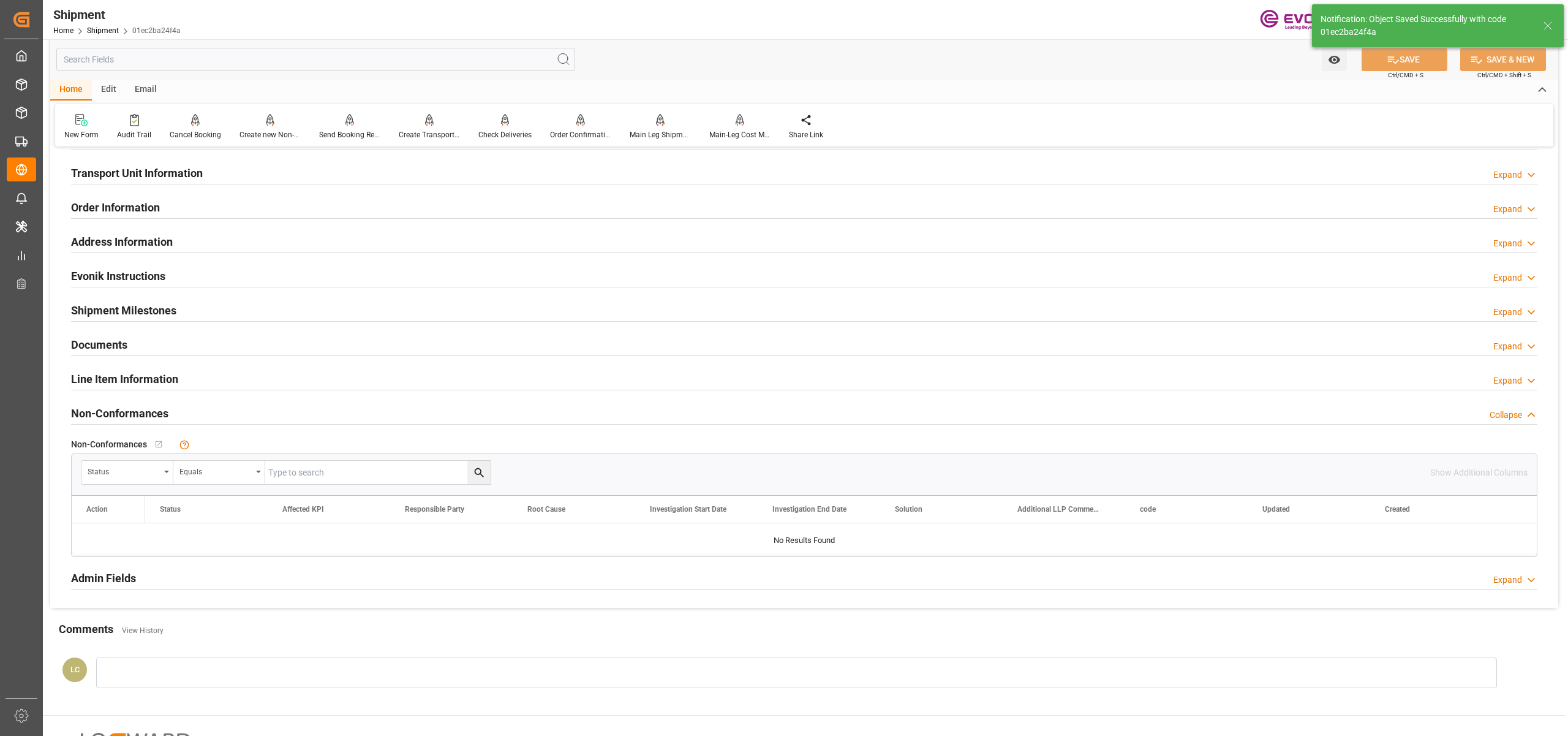
scroll to position [545, 0]
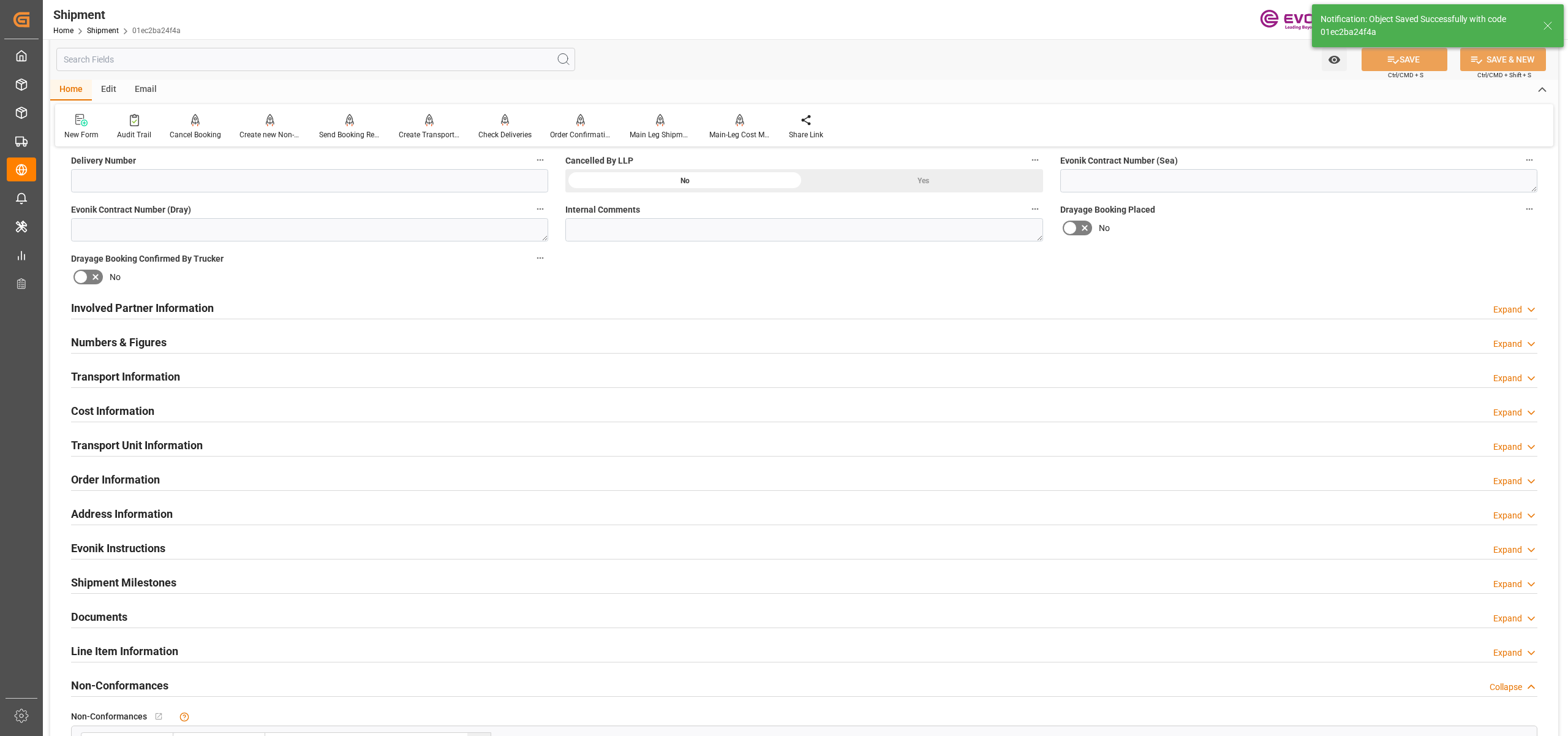
click at [286, 412] on div "Cost Information Expand" at bounding box center [804, 410] width 1466 height 23
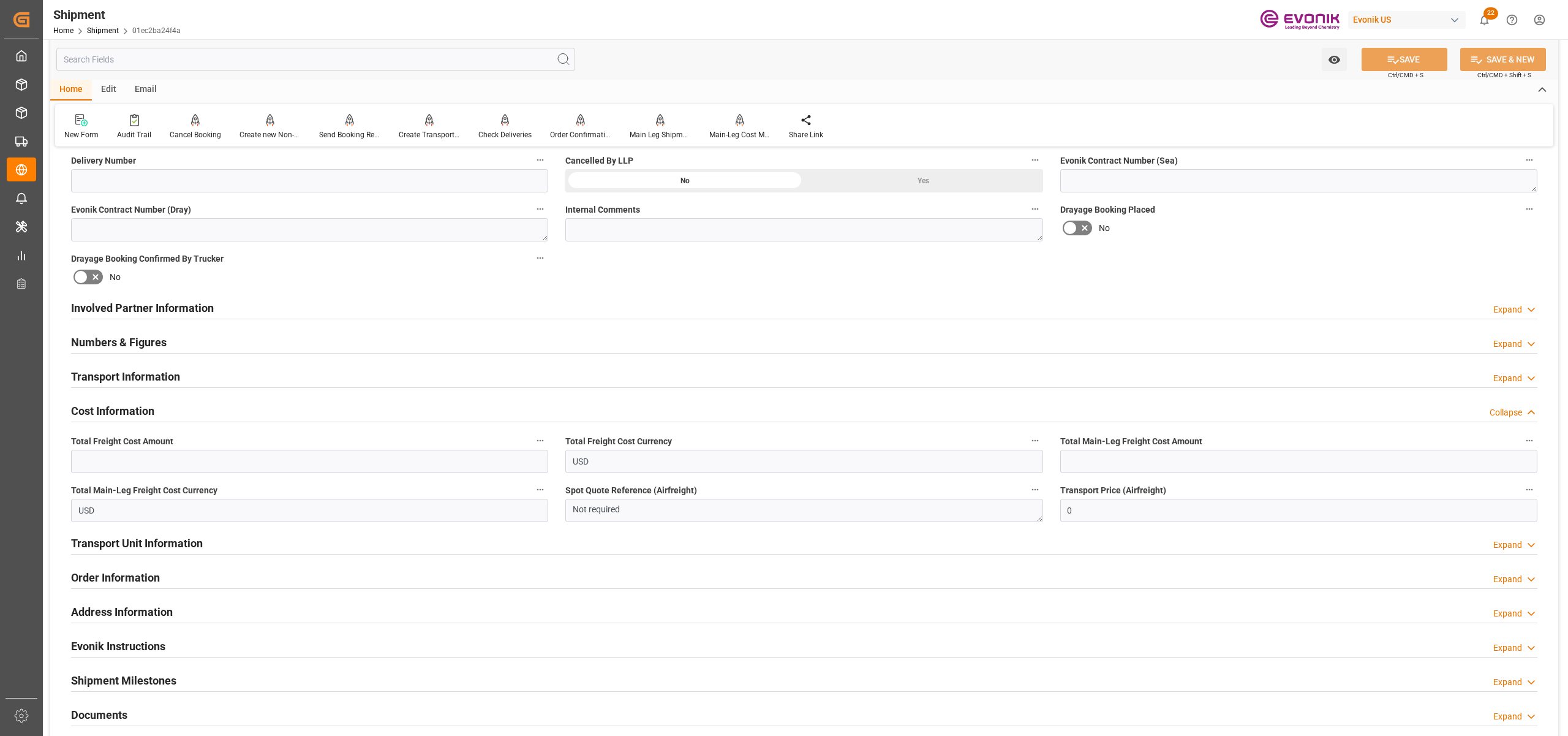
click at [293, 383] on div "Transport Information Expand" at bounding box center [804, 376] width 1466 height 23
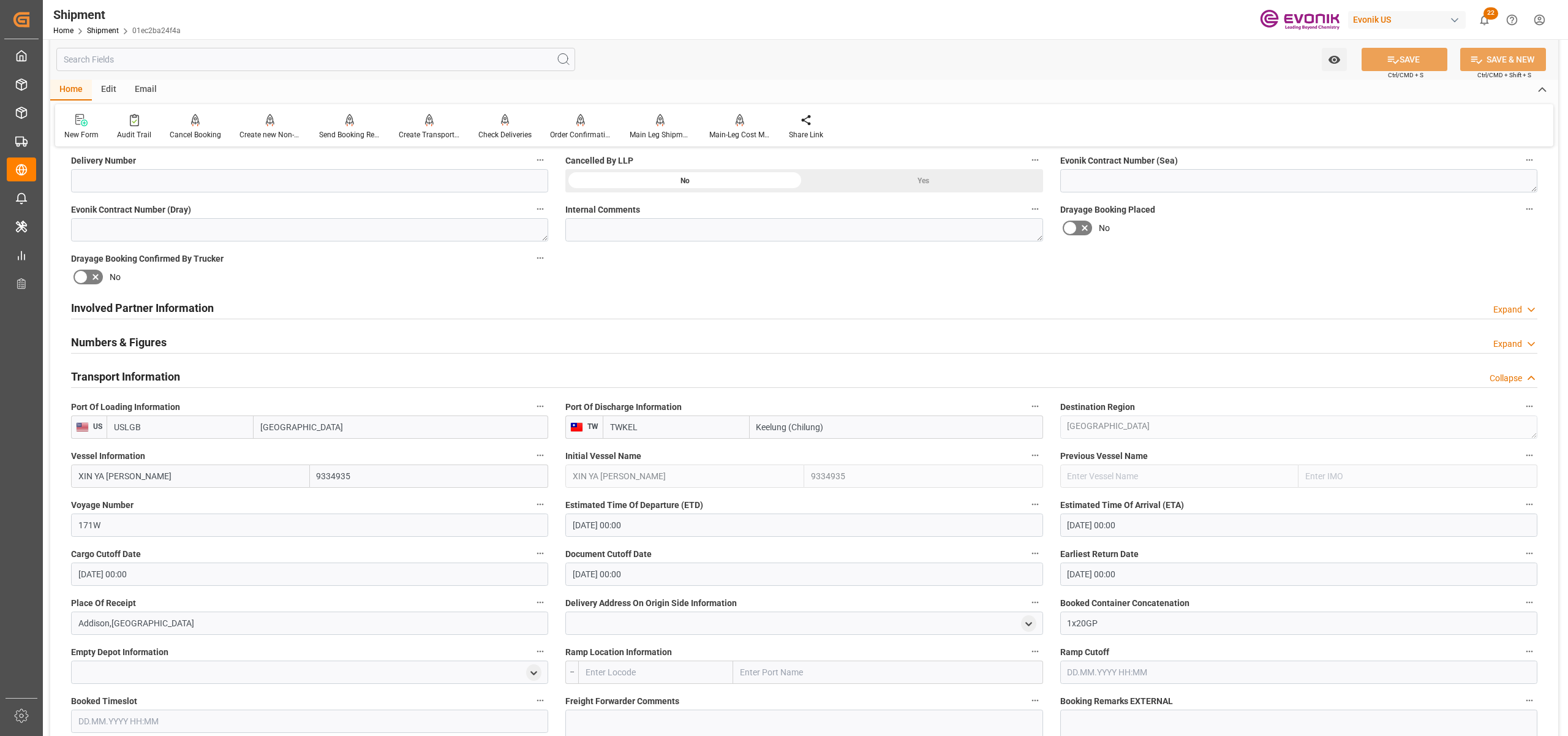
scroll to position [817, 0]
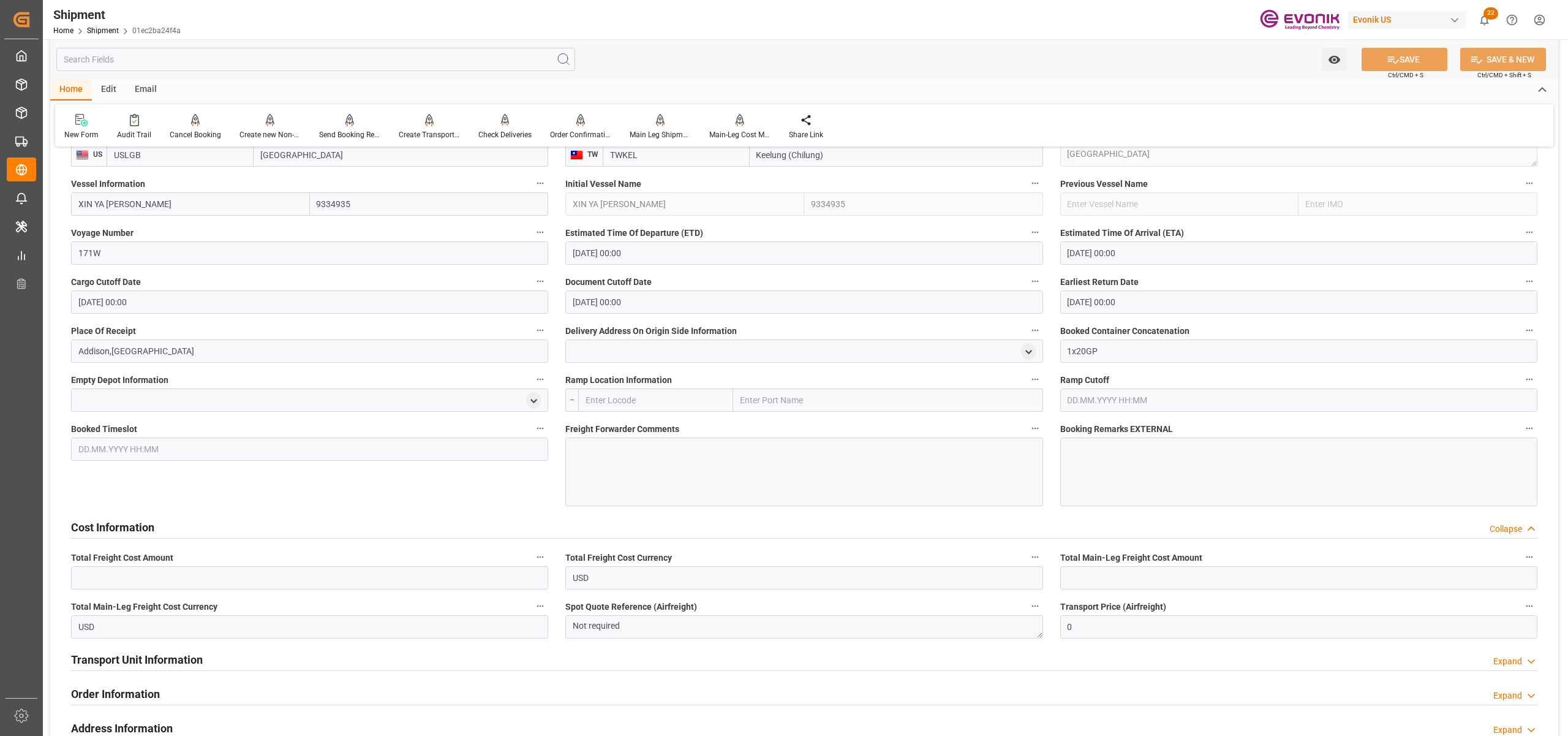
click at [667, 457] on div at bounding box center [804, 472] width 477 height 68
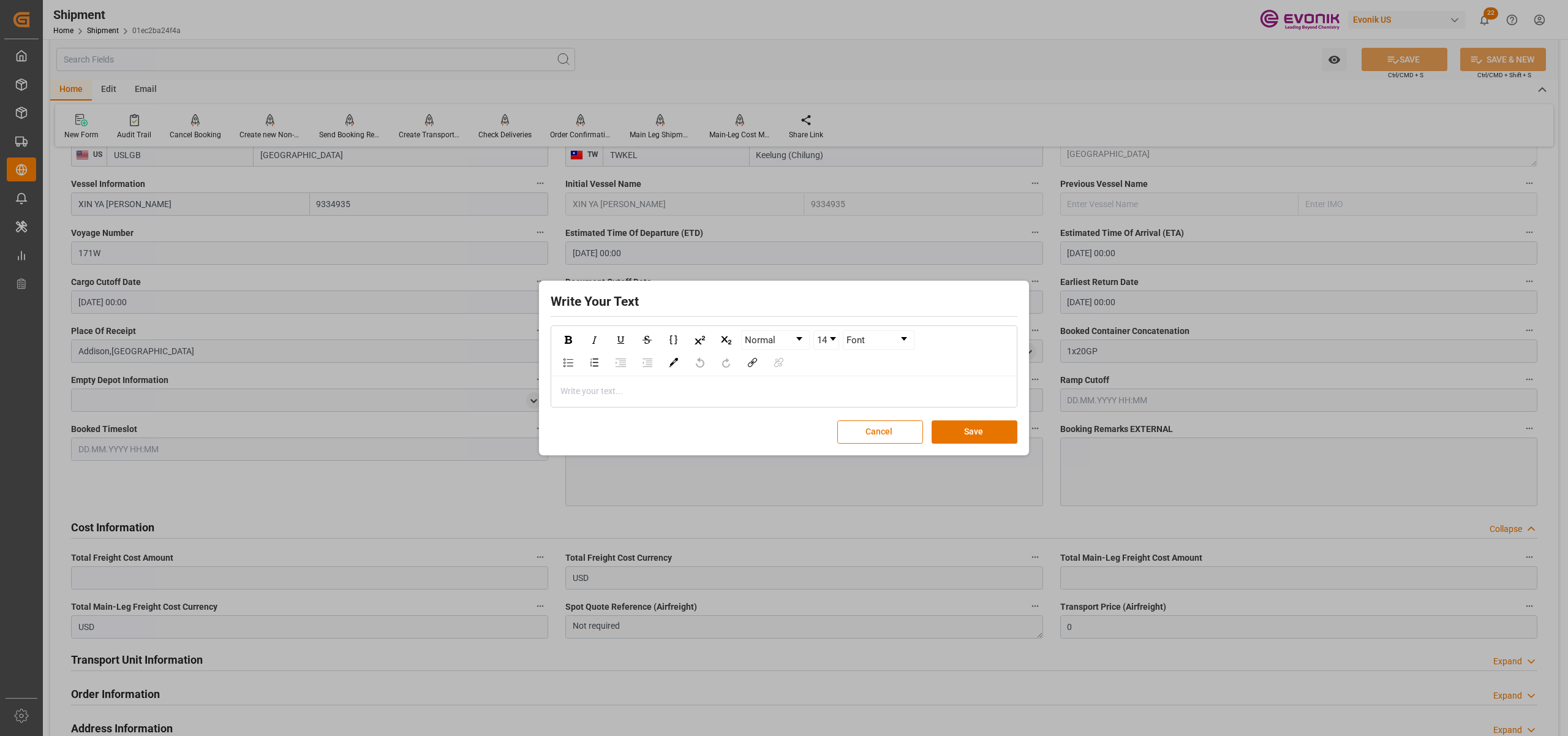
click at [585, 389] on div "rdw-editor" at bounding box center [784, 391] width 447 height 13
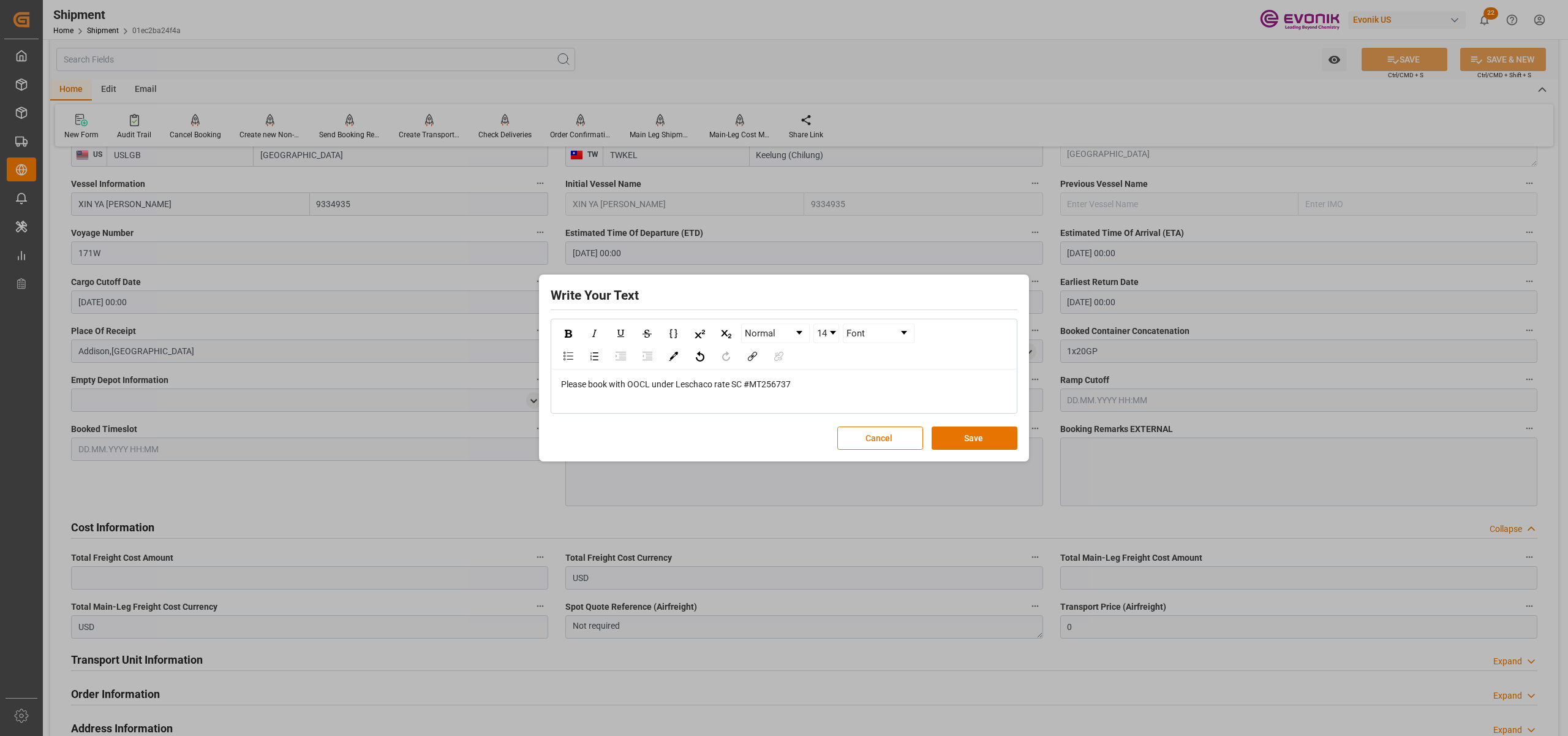
click at [612, 400] on div "rdw-editor" at bounding box center [784, 397] width 447 height 13
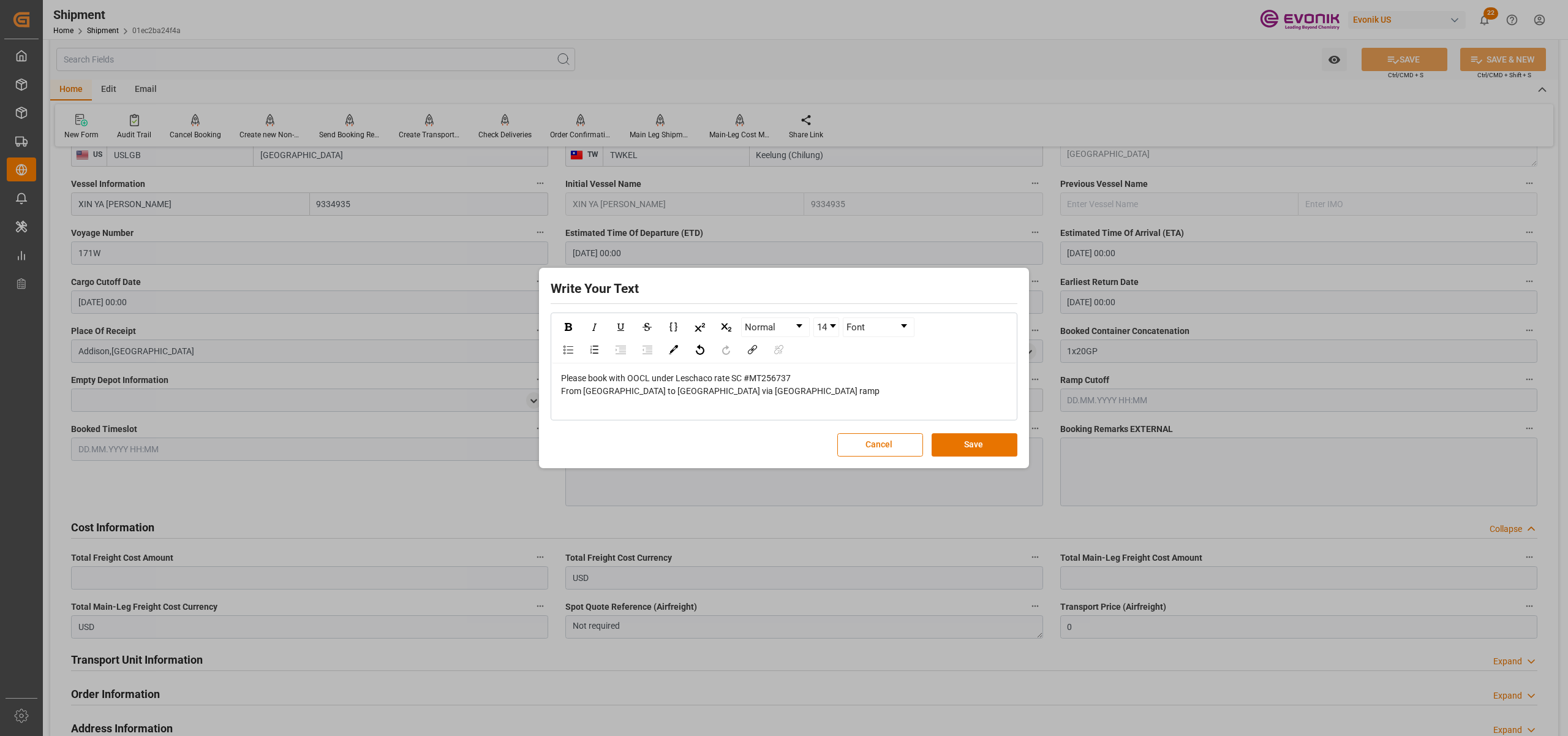
click at [600, 401] on div "rdw-editor" at bounding box center [784, 404] width 447 height 13
click at [594, 411] on div "Please book with OOCL under Leschaco rate SC #MT256737 From Long Beach to Keelu…" at bounding box center [784, 391] width 464 height 56
click at [750, 397] on div "From Long Beach to Keelung via Chicago ramp" at bounding box center [784, 391] width 447 height 13
click at [724, 406] on div "FMC Number: 180345 EXP 9/26/2025" at bounding box center [784, 404] width 447 height 13
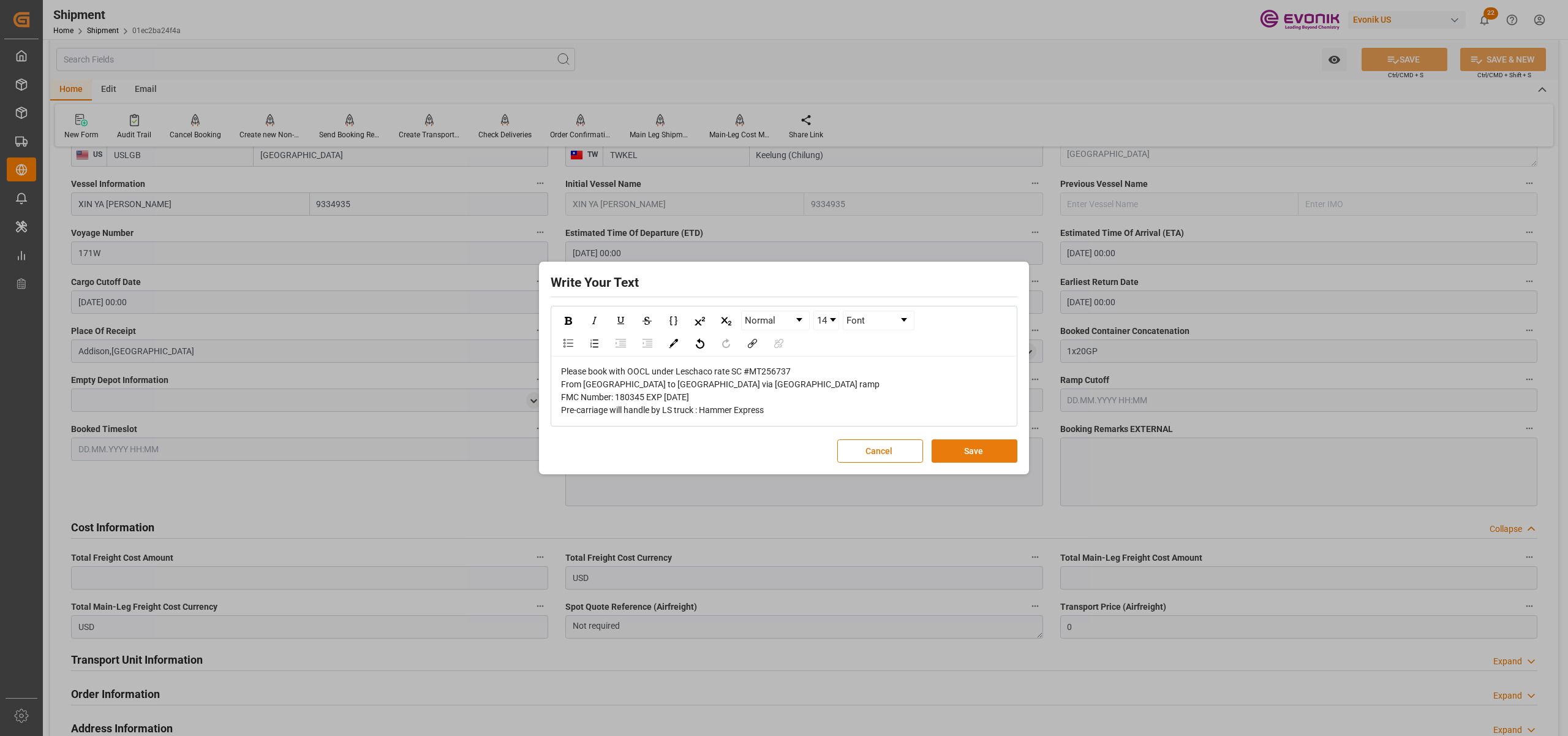
click at [958, 446] on button "Save" at bounding box center [975, 451] width 86 height 23
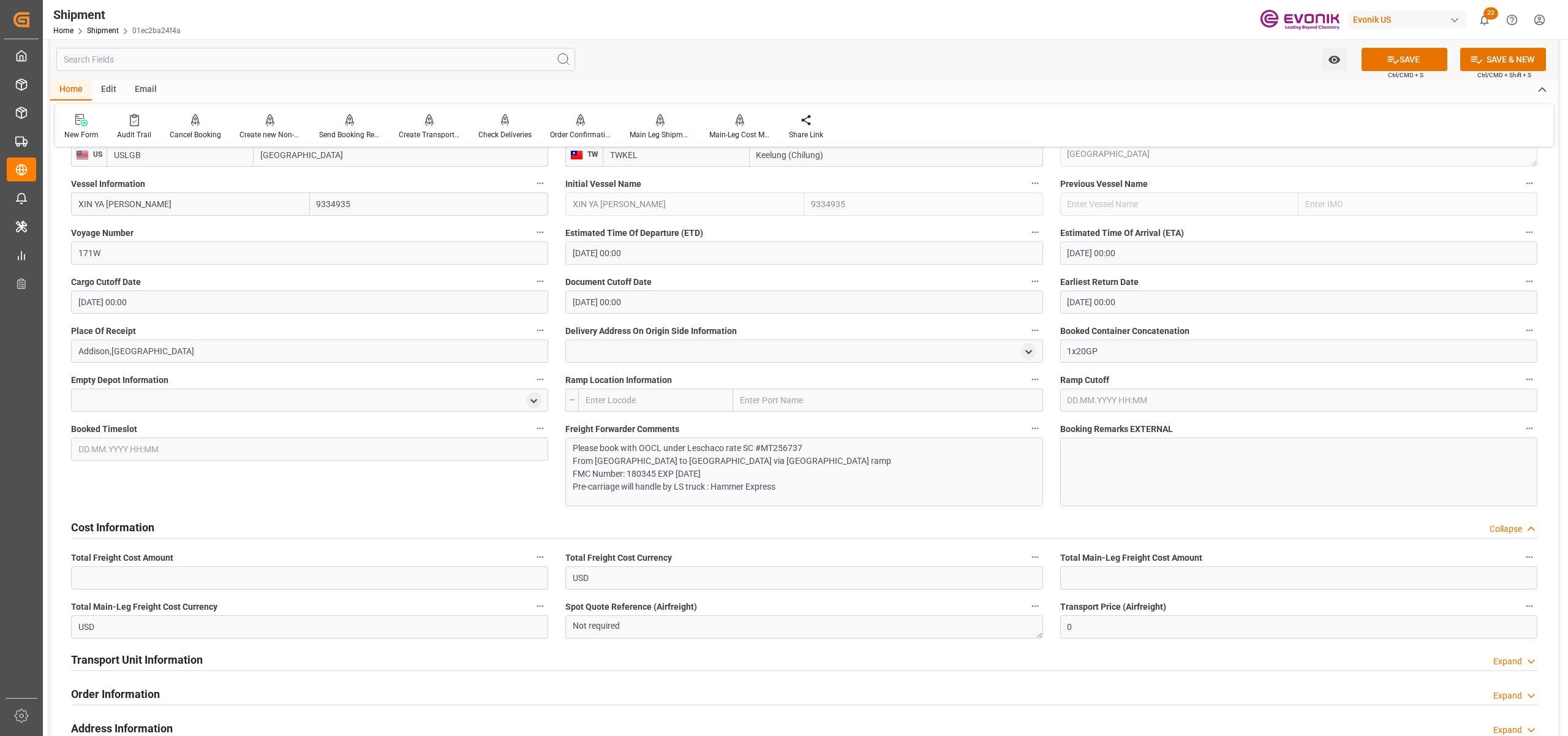
drag, startPoint x: 1416, startPoint y: 60, endPoint x: 1535, endPoint y: 122, distance: 134.2
click at [1416, 60] on button "SAVE" at bounding box center [1405, 59] width 86 height 23
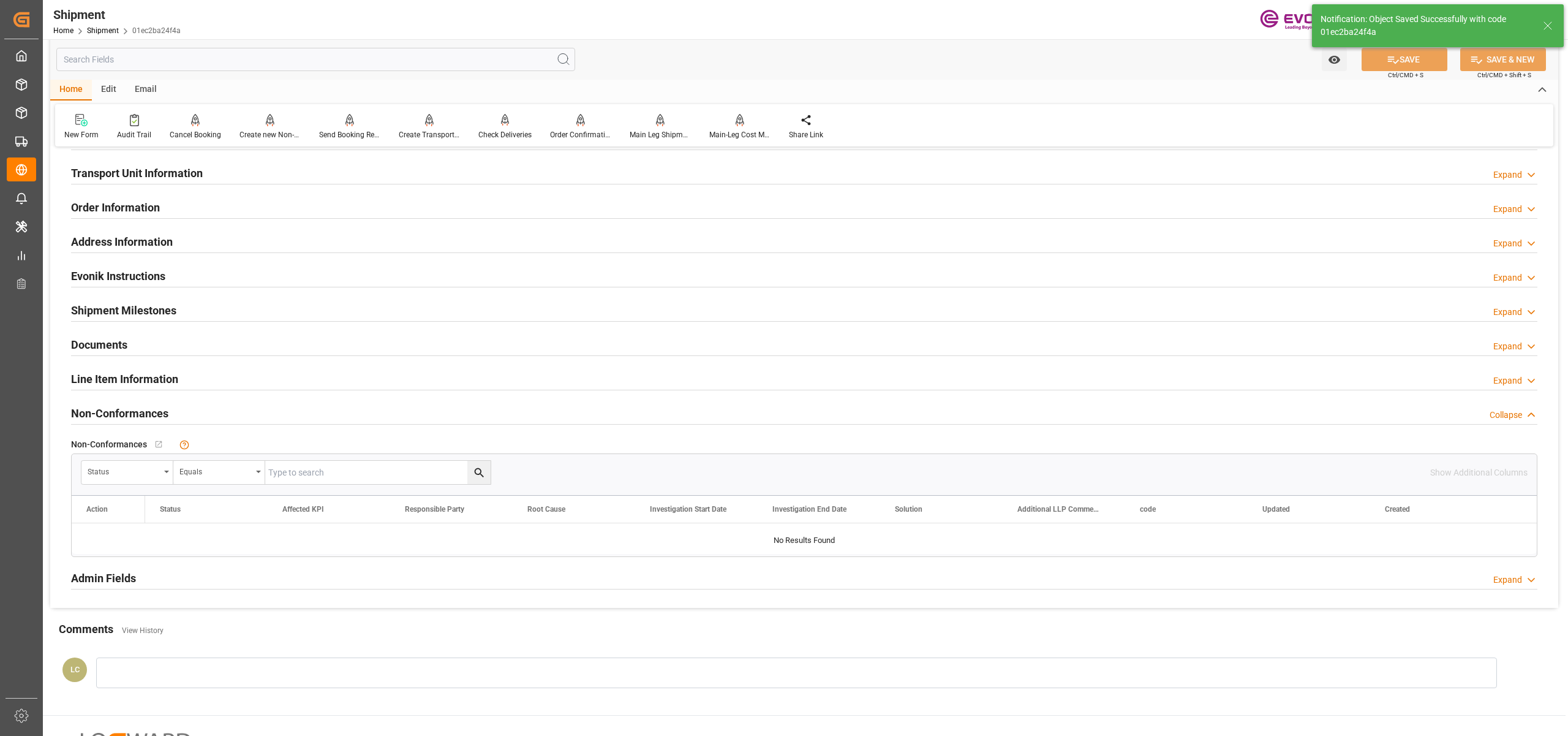
scroll to position [545, 0]
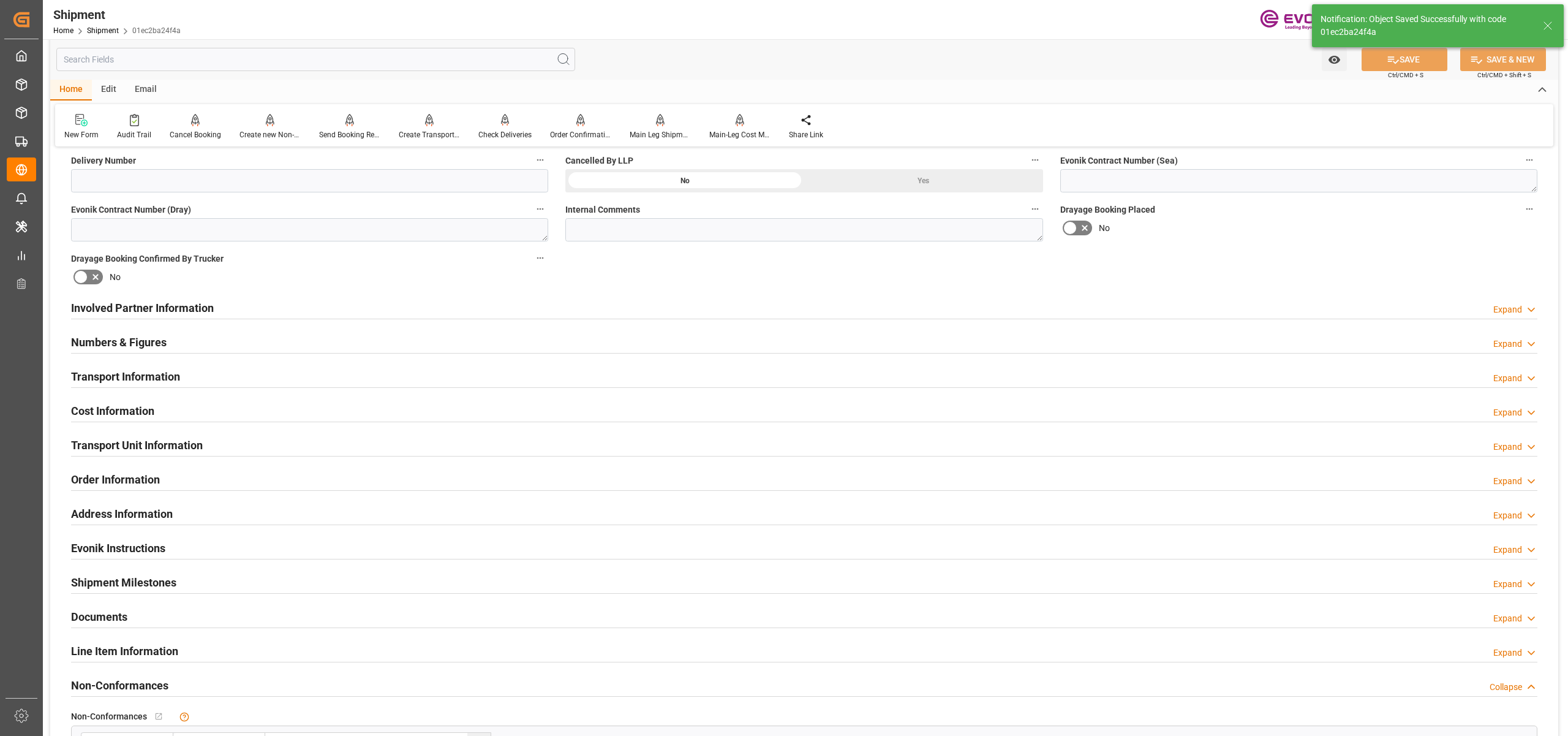
click at [192, 410] on div "Cost Information Expand" at bounding box center [804, 410] width 1466 height 23
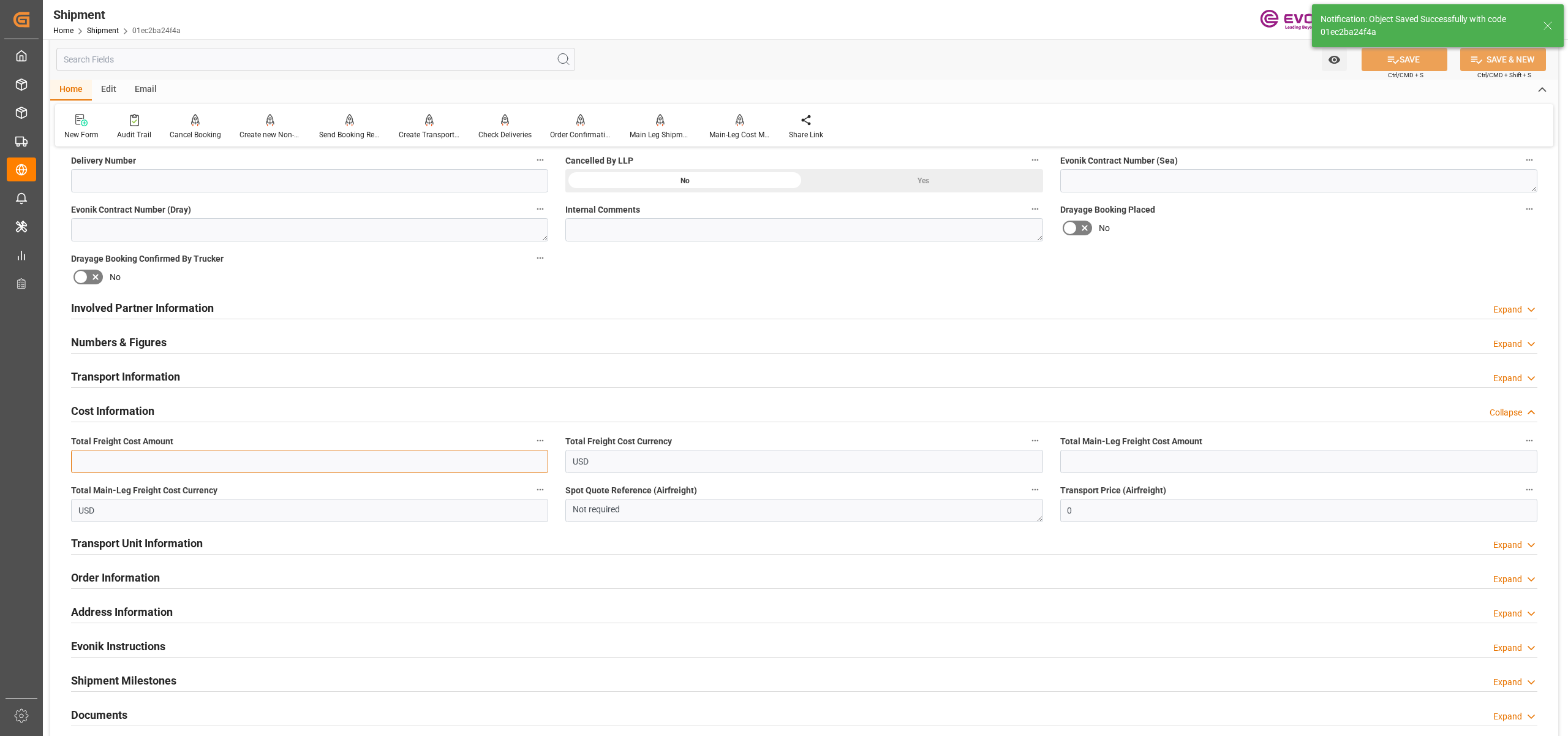
drag, startPoint x: 189, startPoint y: 457, endPoint x: 305, endPoint y: 468, distance: 116.5
click at [189, 457] on input "text" at bounding box center [309, 462] width 477 height 23
drag, startPoint x: 316, startPoint y: 460, endPoint x: 319, endPoint y: 468, distance: 8.5
click at [316, 461] on input "text" at bounding box center [309, 462] width 477 height 23
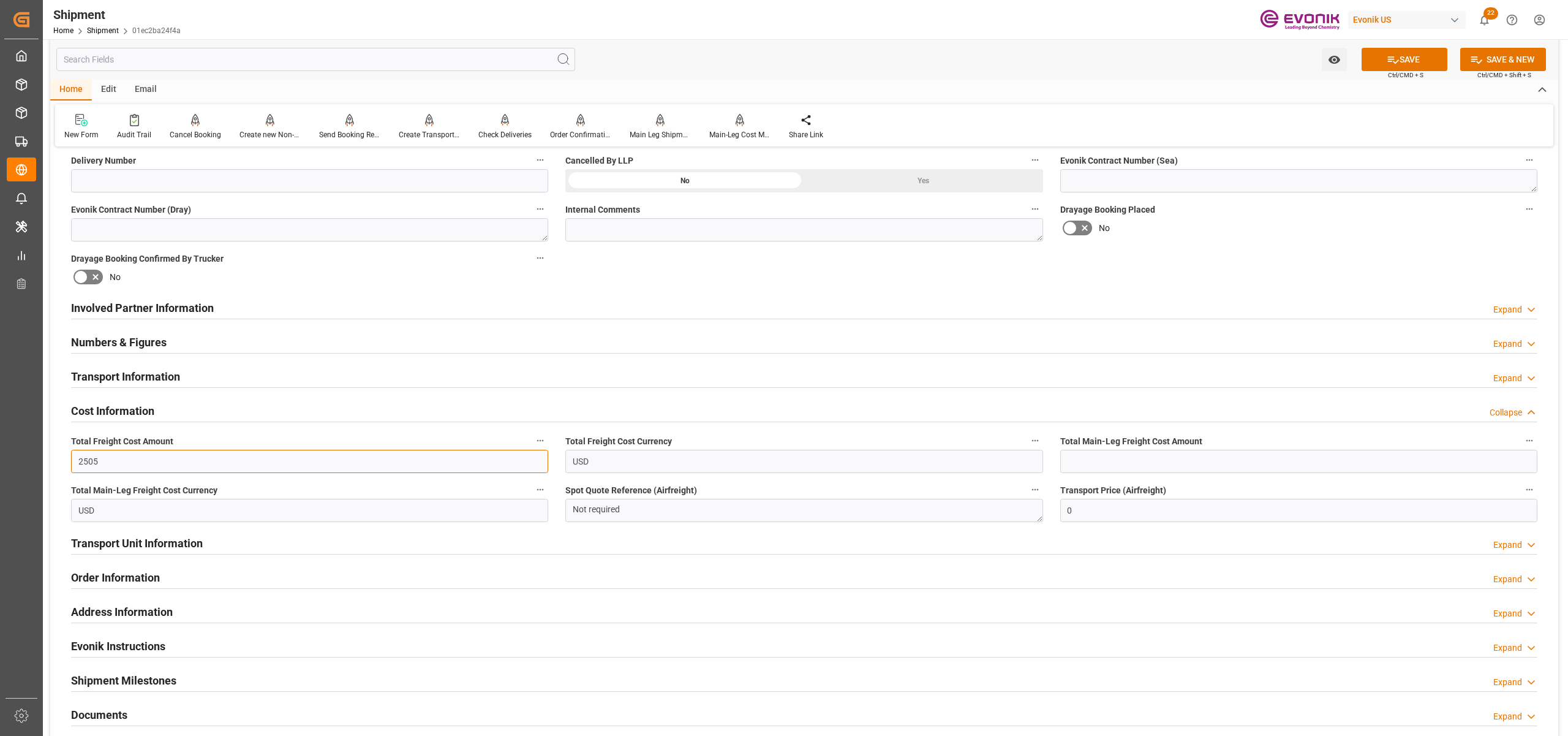
type input "2505"
click at [1092, 454] on input "text" at bounding box center [1299, 462] width 477 height 23
type input "1675"
click at [1177, 275] on div "Booking Confirmation Milestone Bar Collapse Submitted to FFW for Booking (Pendi…" at bounding box center [804, 295] width 1508 height 1366
click at [1399, 59] on button "SAVE" at bounding box center [1405, 59] width 86 height 23
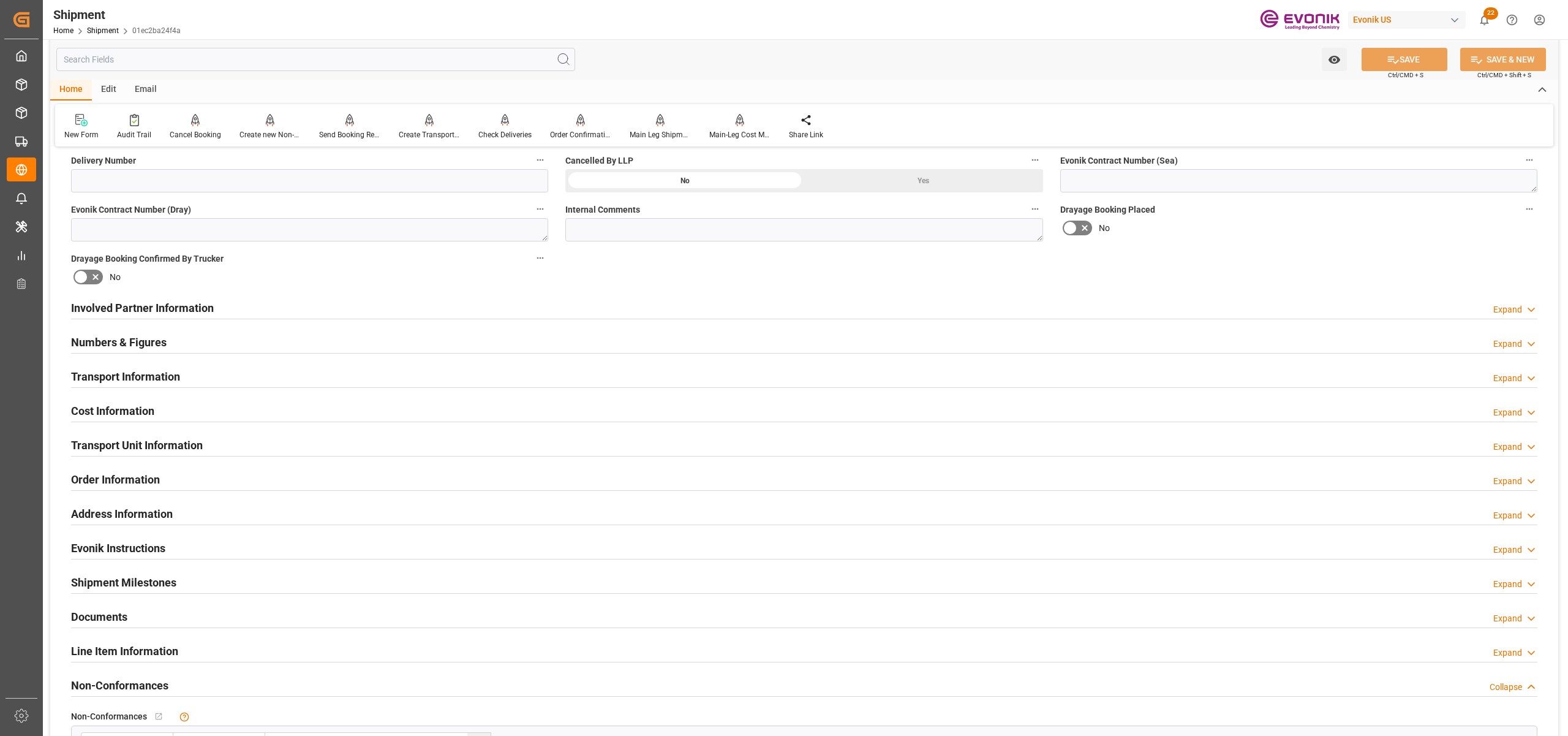
click at [344, 374] on div "Transport Information Expand" at bounding box center [804, 376] width 1466 height 23
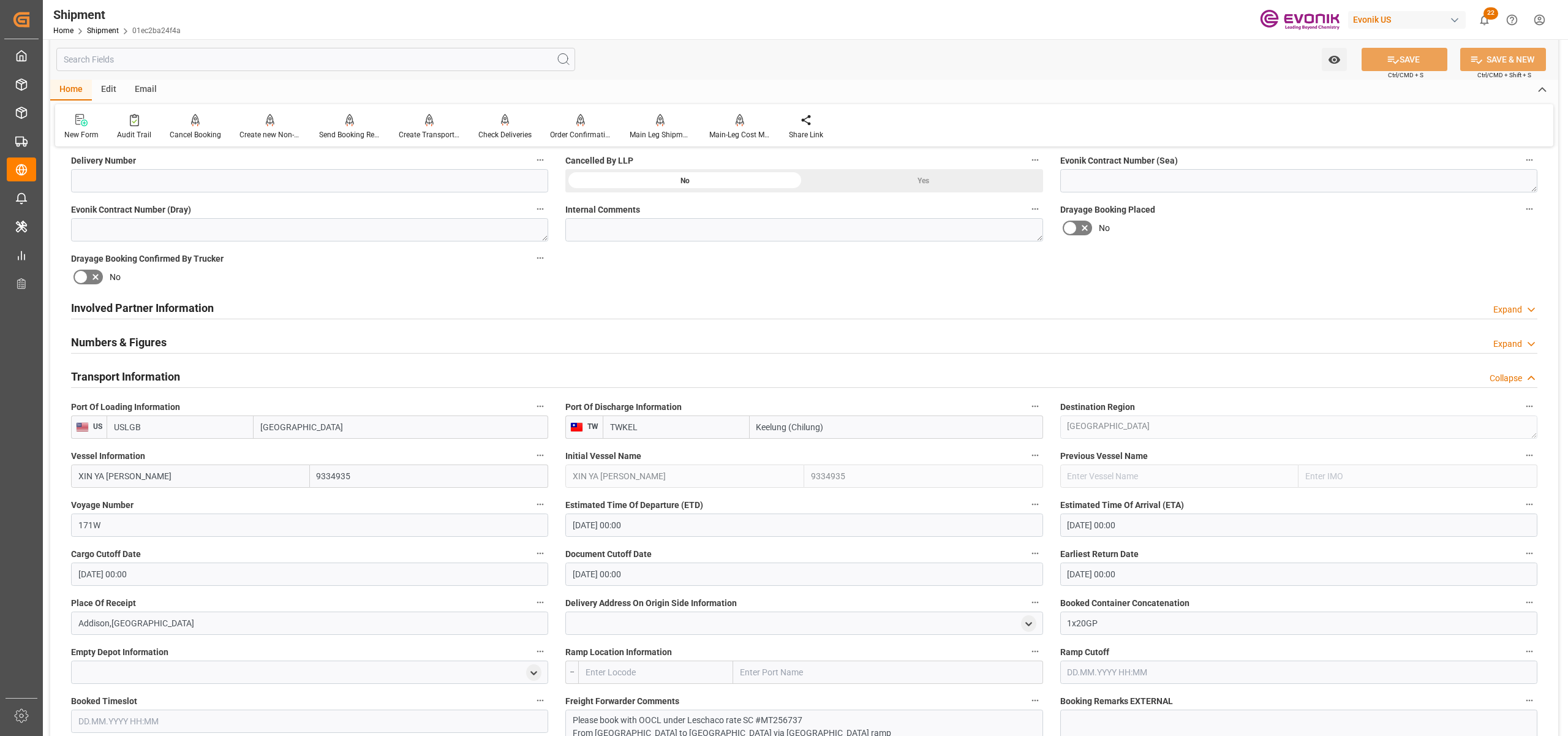
scroll to position [1089, 0]
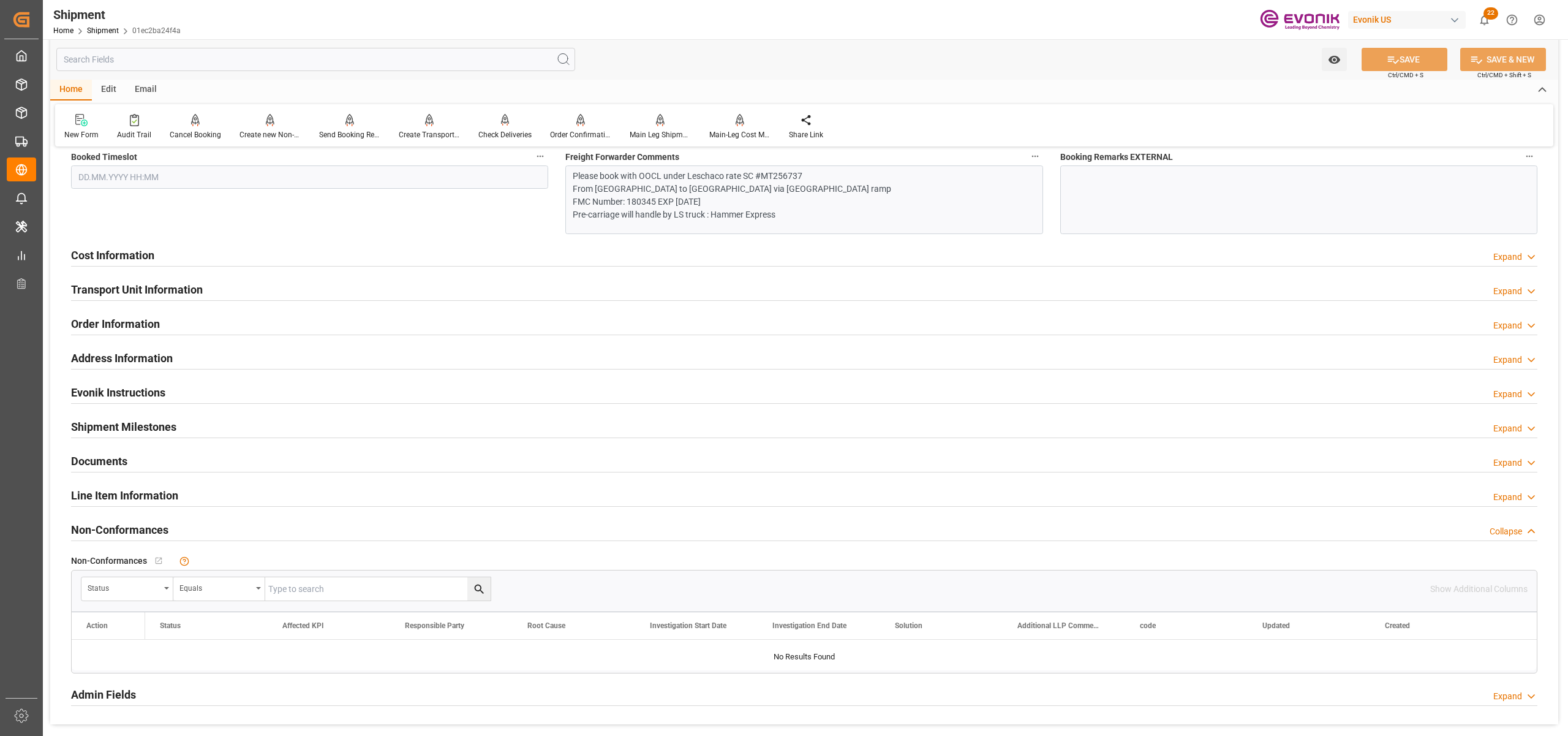
click at [278, 251] on div "Cost Information Expand" at bounding box center [804, 255] width 1466 height 23
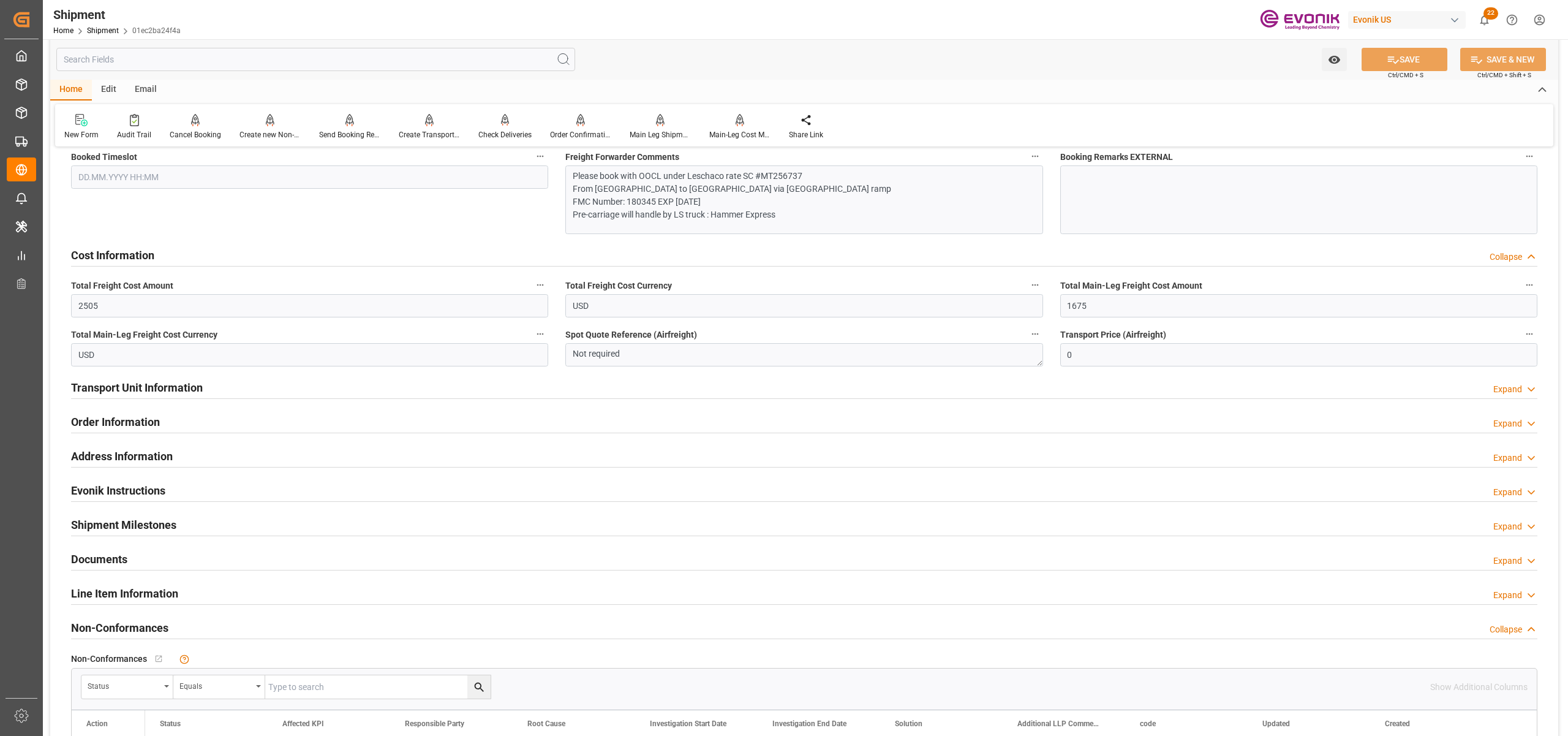
click at [256, 386] on div "Transport Unit Information Expand" at bounding box center [804, 387] width 1466 height 23
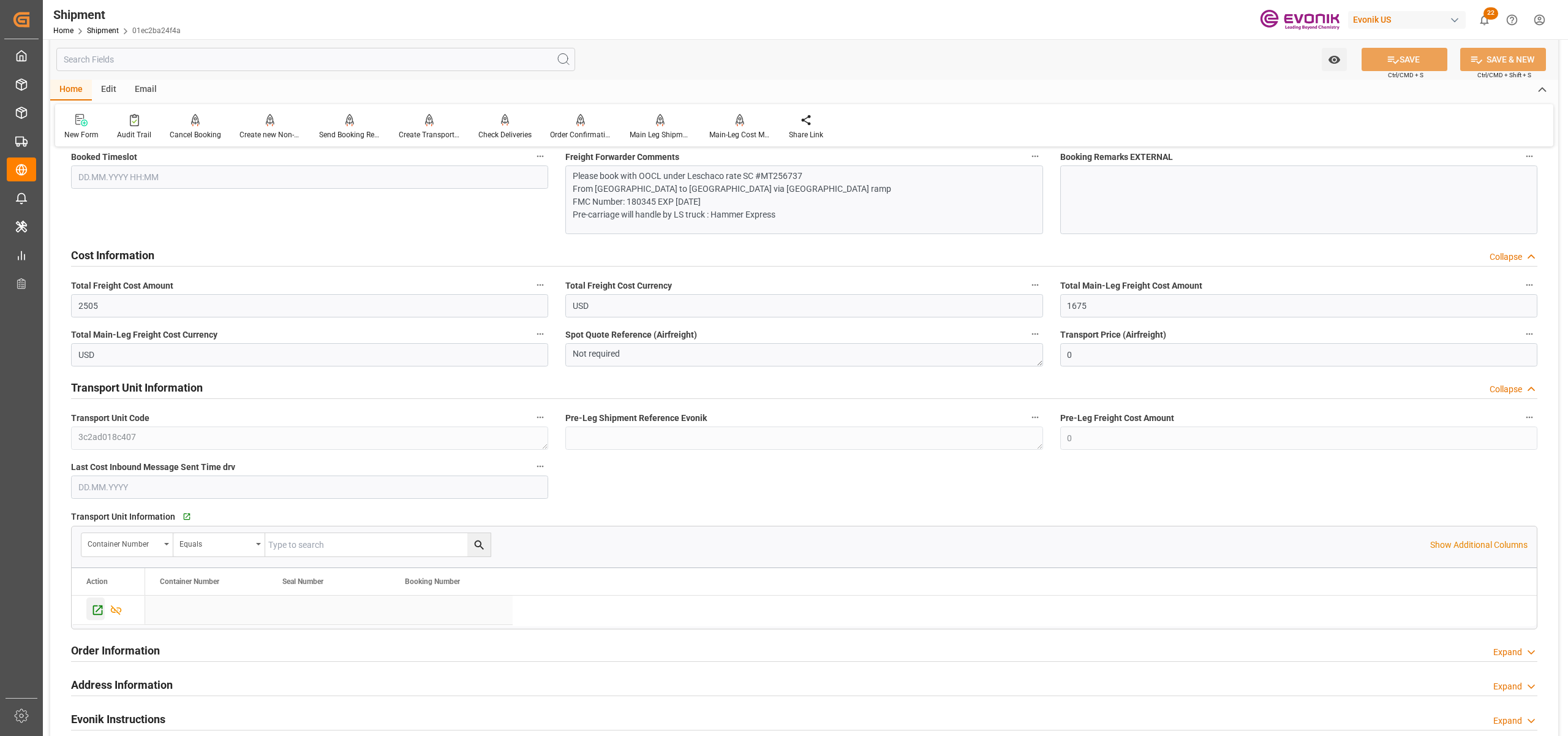
click at [96, 611] on icon "Press SPACE to select this row." at bounding box center [98, 610] width 13 height 13
click at [347, 128] on div "Send Booking Request To ABS" at bounding box center [350, 126] width 79 height 27
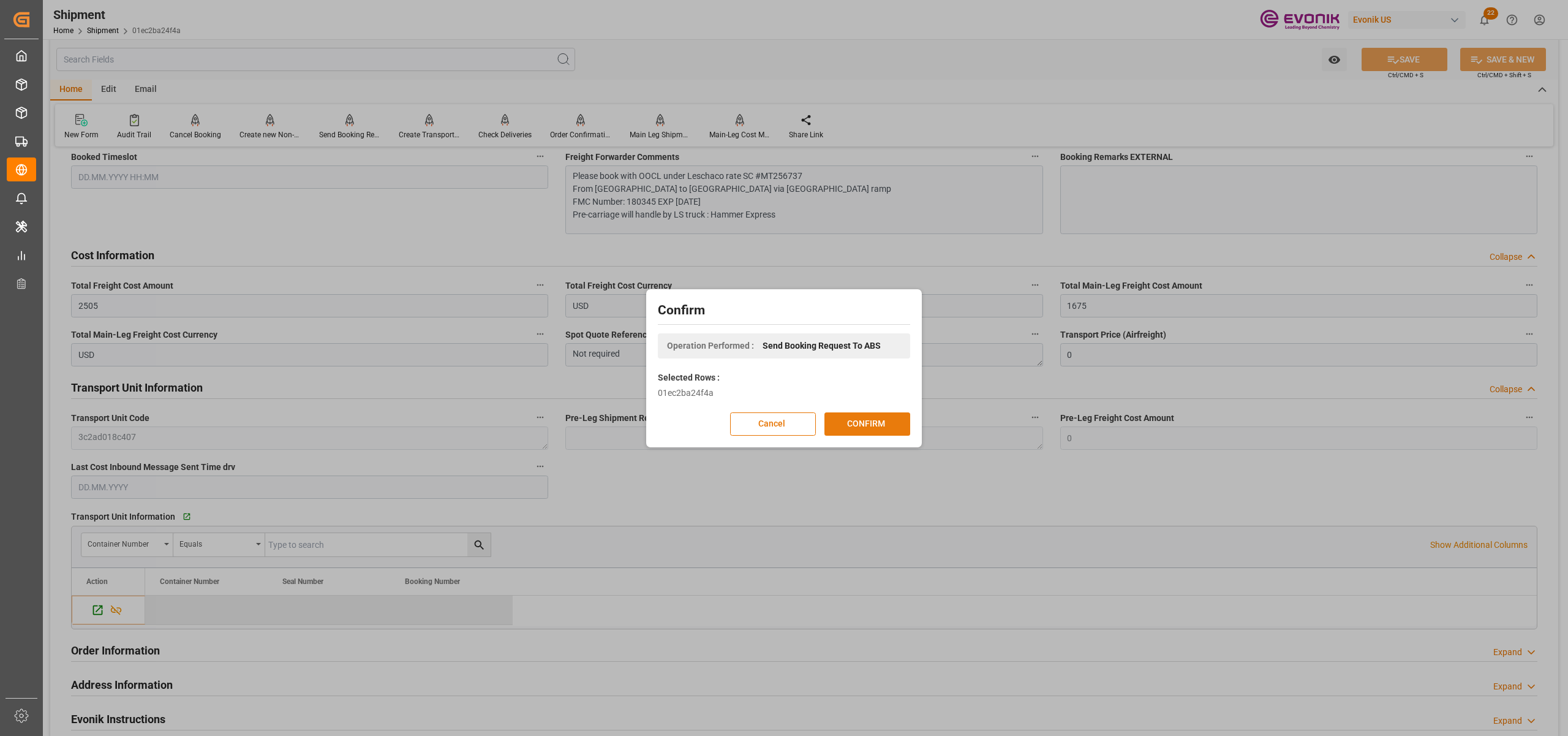
drag, startPoint x: 888, startPoint y: 424, endPoint x: 885, endPoint y: 431, distance: 7.6
click at [885, 431] on button "CONFIRM" at bounding box center [868, 424] width 86 height 23
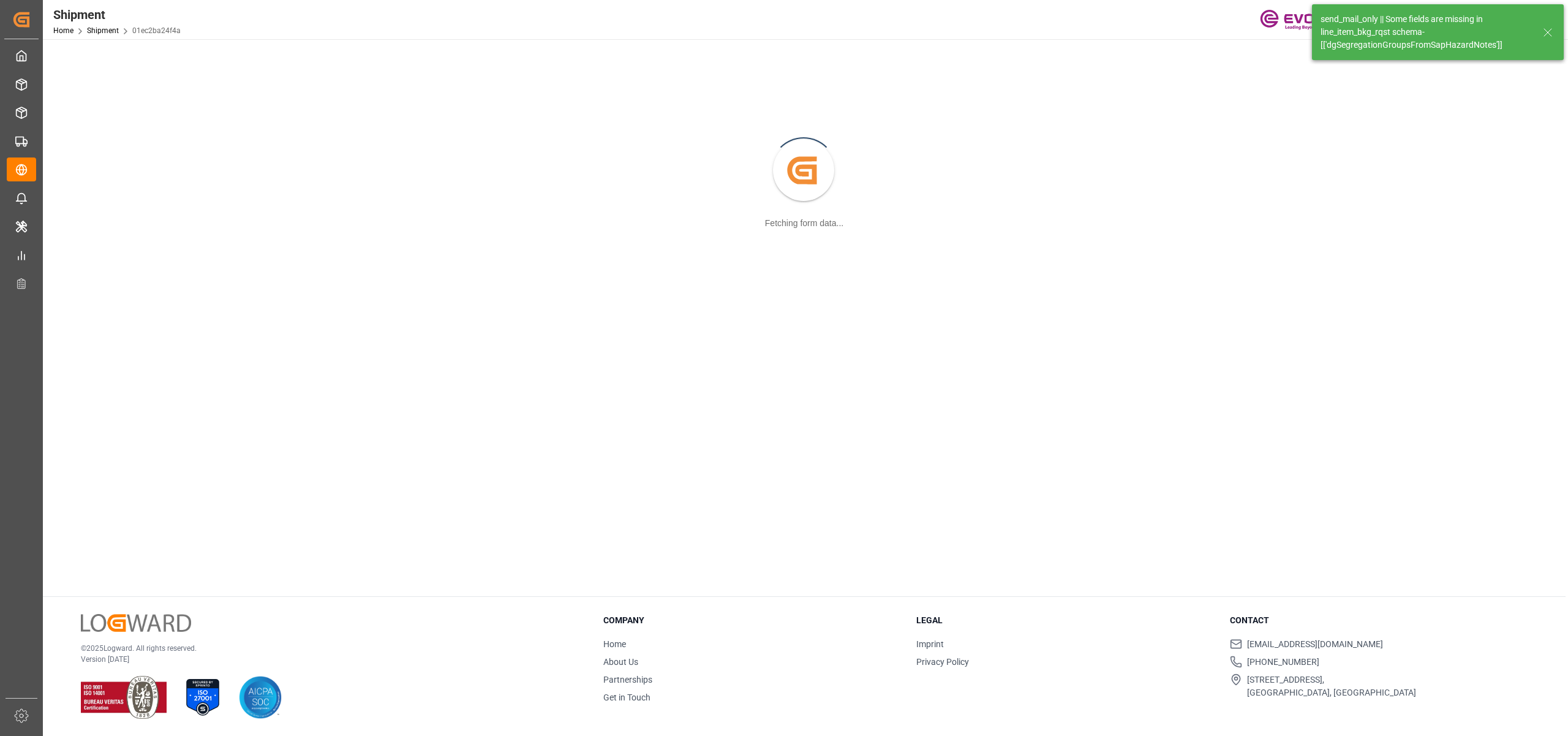
scroll to position [133, 0]
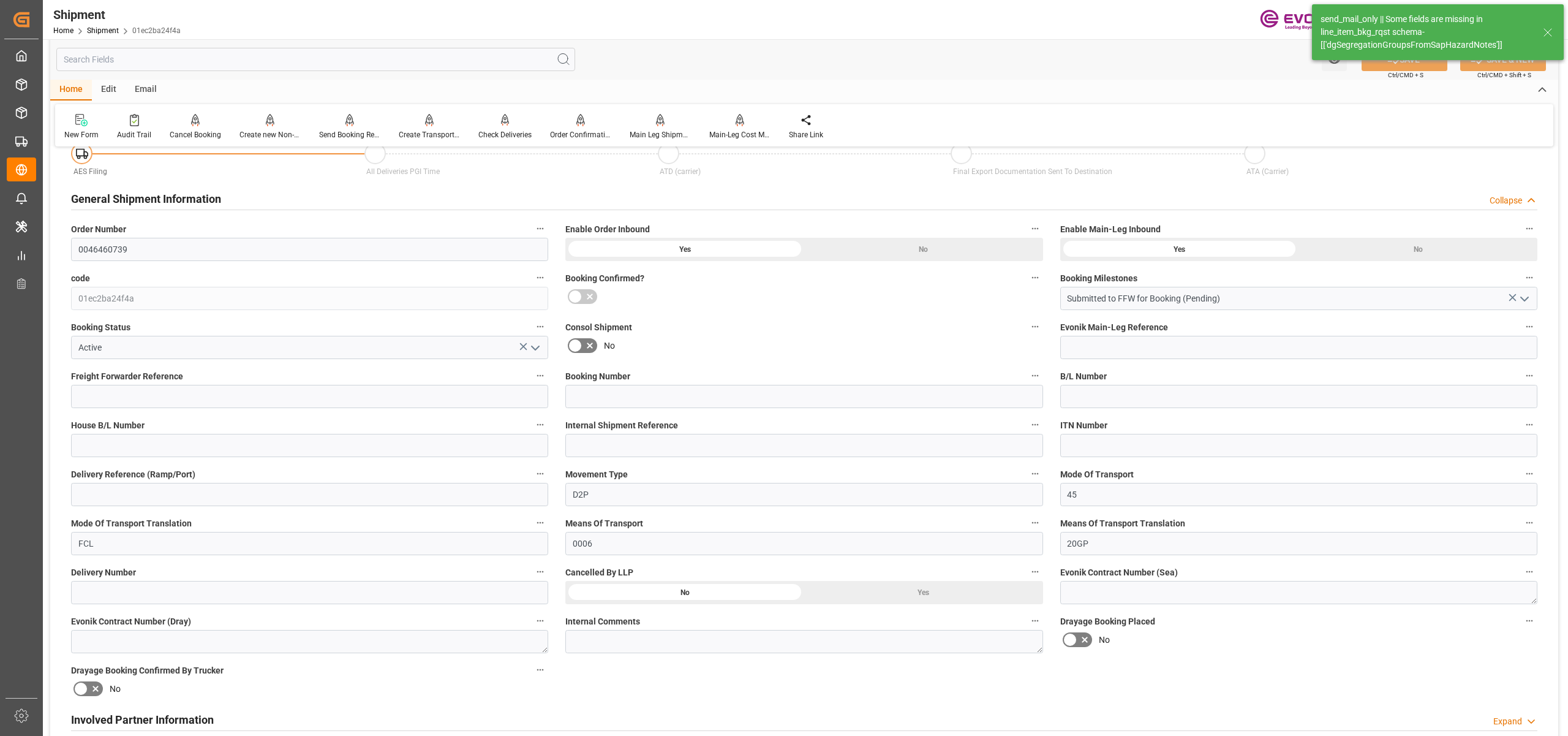
type input "28"
type input "DR"
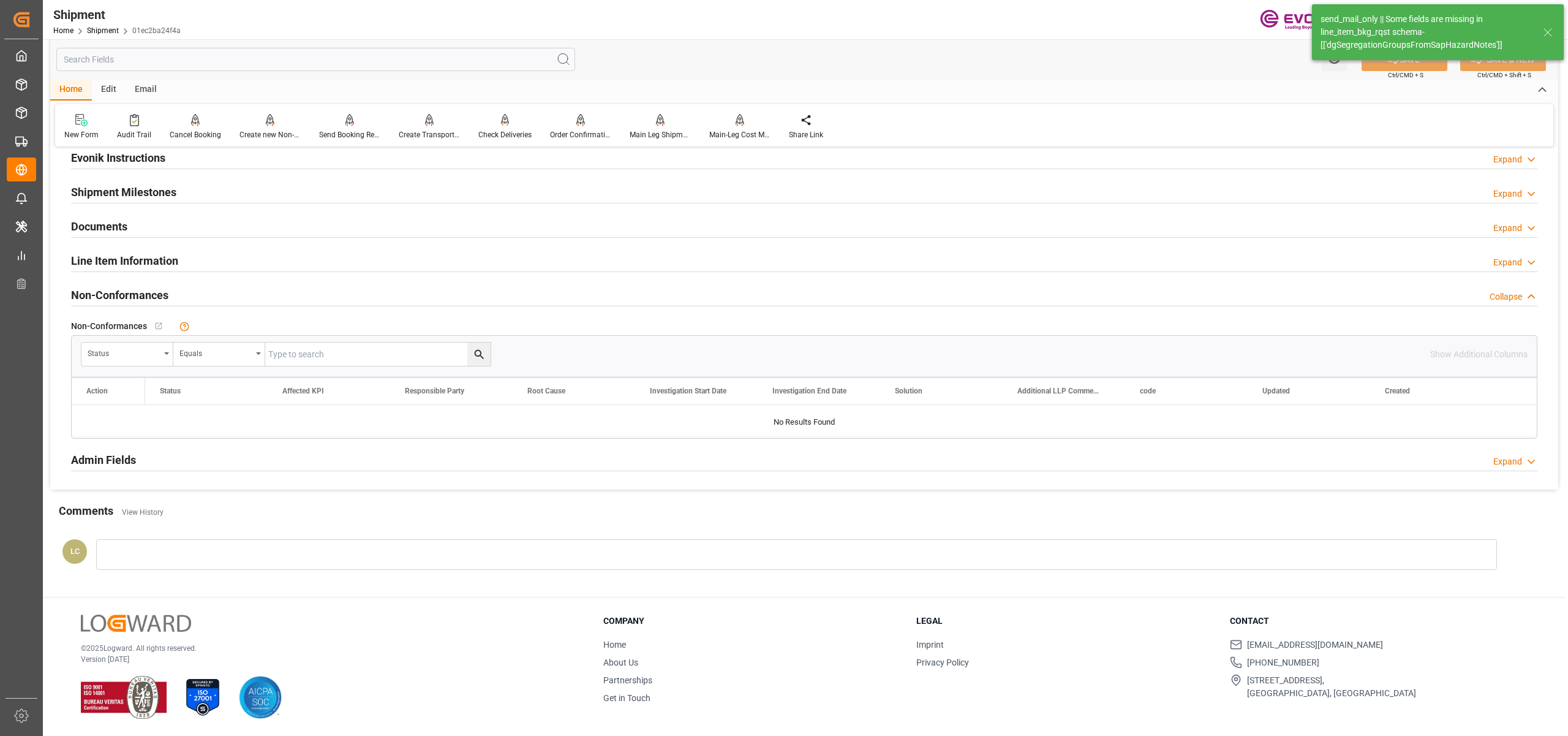
click at [255, 257] on div "Line Item Information Expand" at bounding box center [804, 260] width 1466 height 23
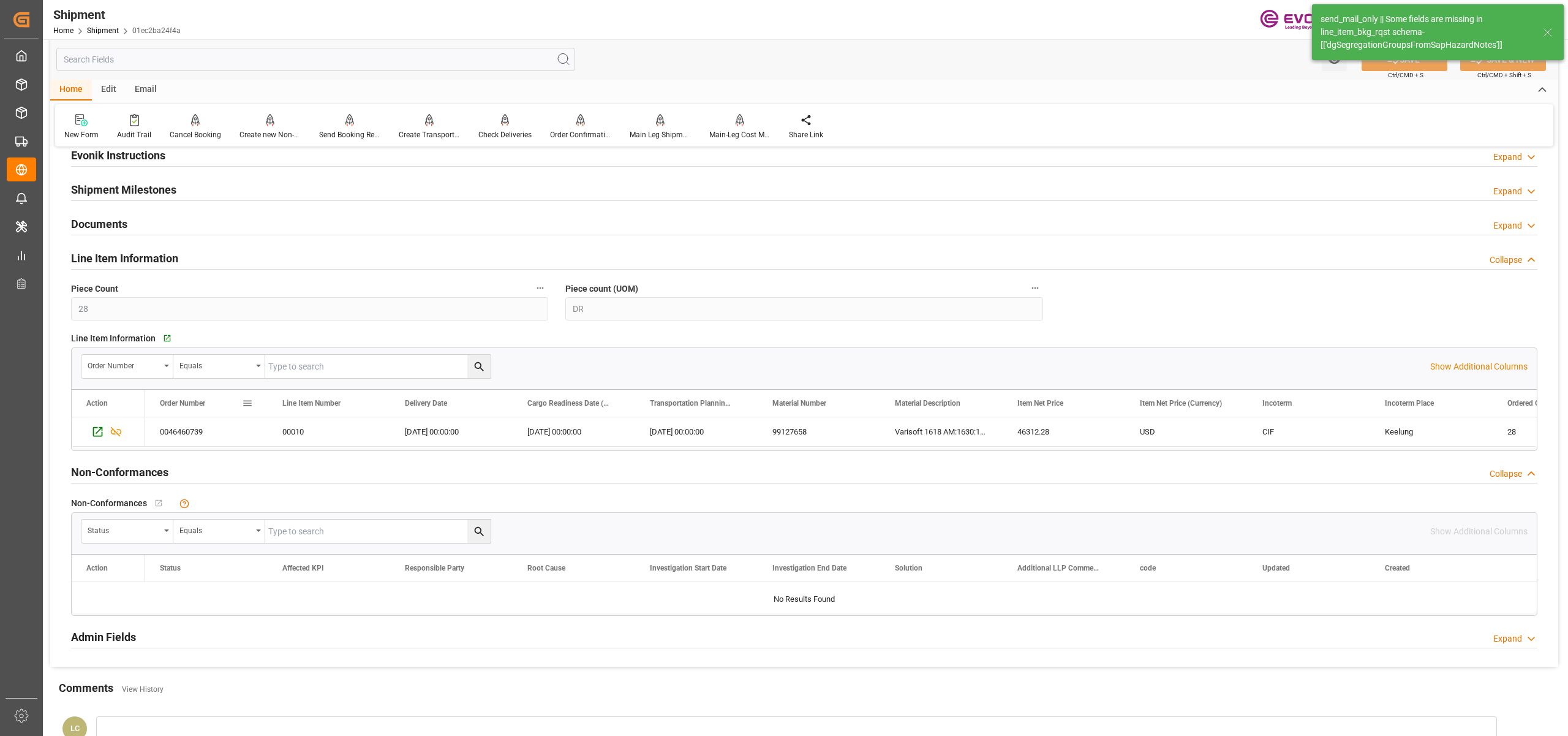
scroll to position [1089, 0]
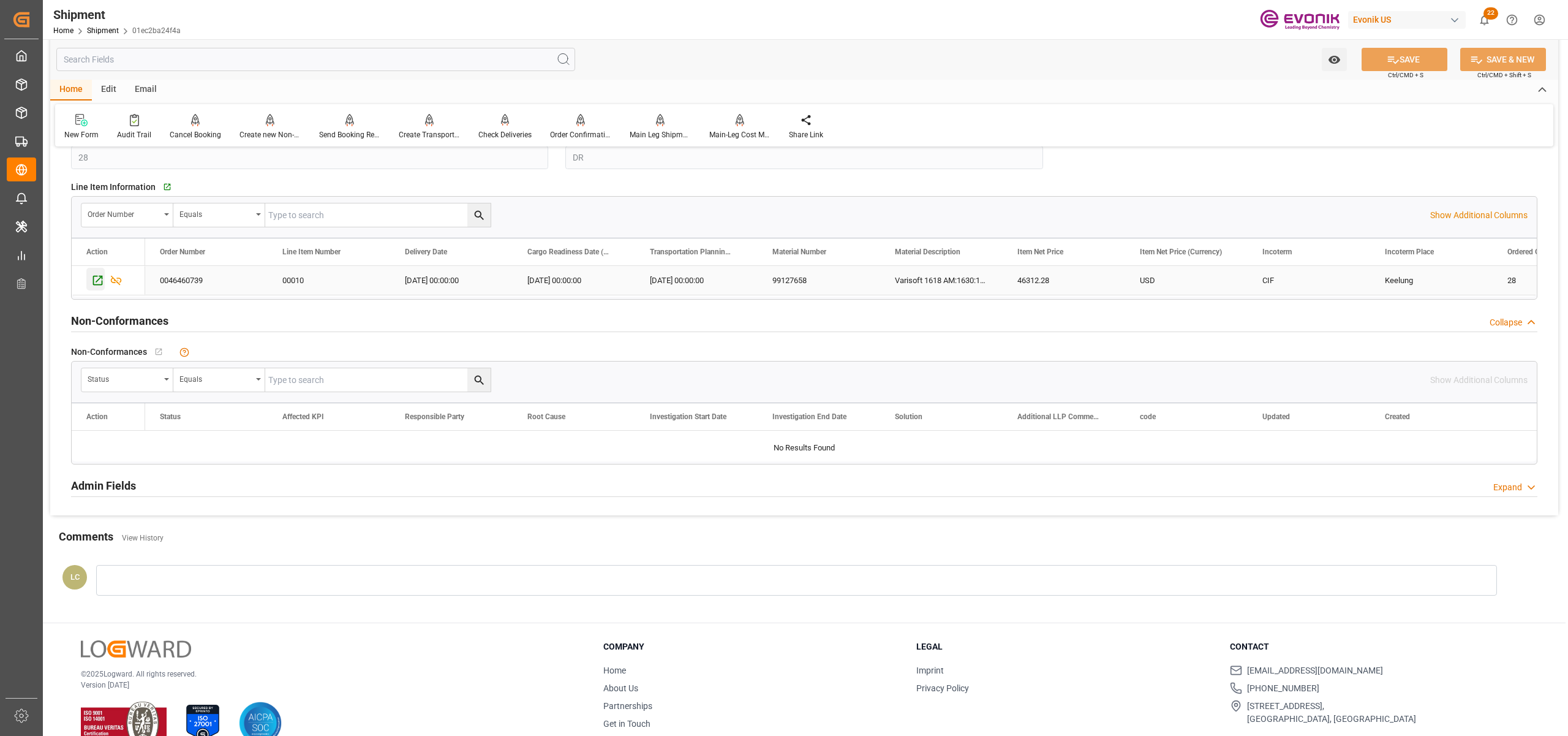
click at [99, 282] on icon "Press SPACE to select this row." at bounding box center [98, 281] width 13 height 13
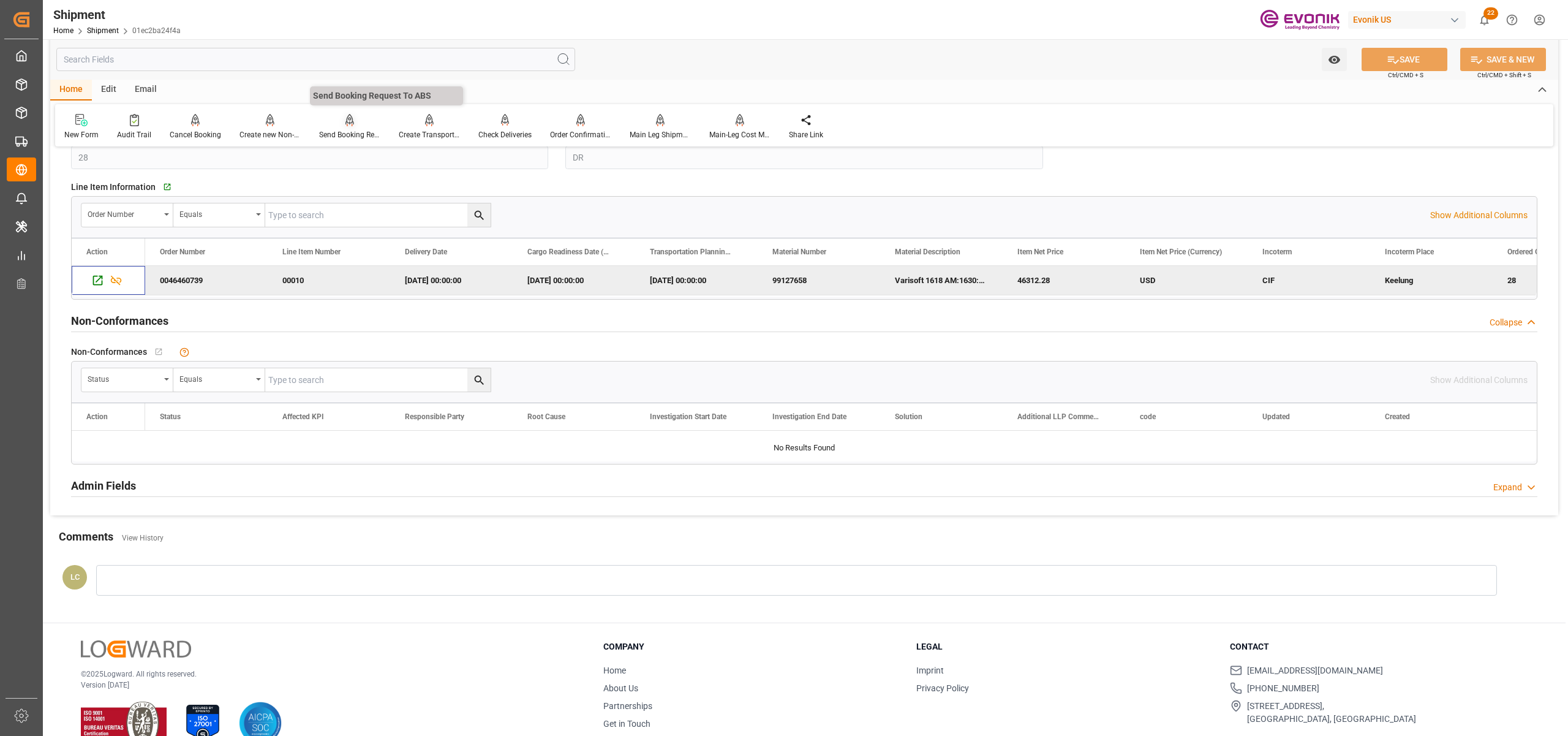
click at [348, 119] on icon at bounding box center [350, 119] width 8 height 10
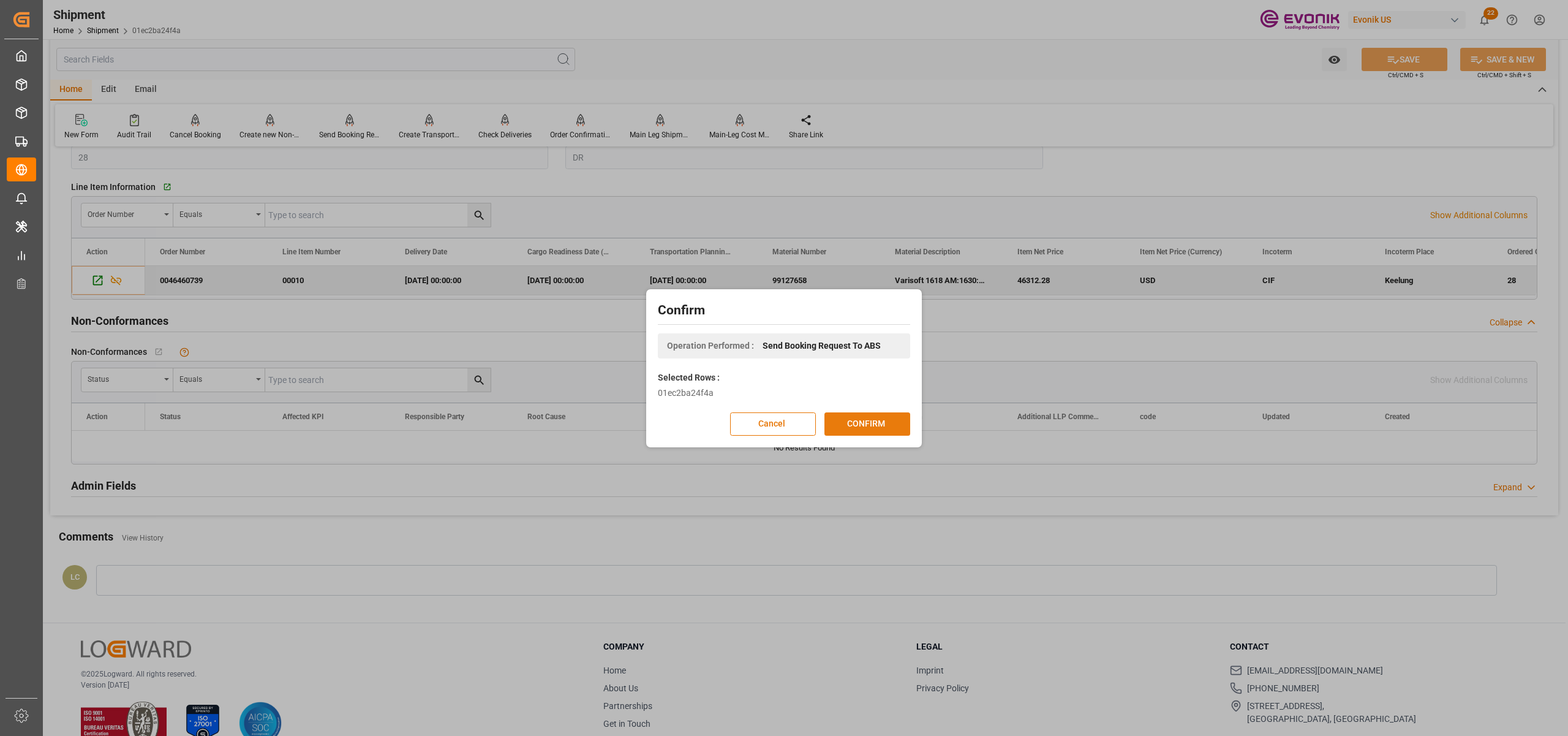
click at [879, 424] on button "CONFIRM" at bounding box center [868, 424] width 86 height 23
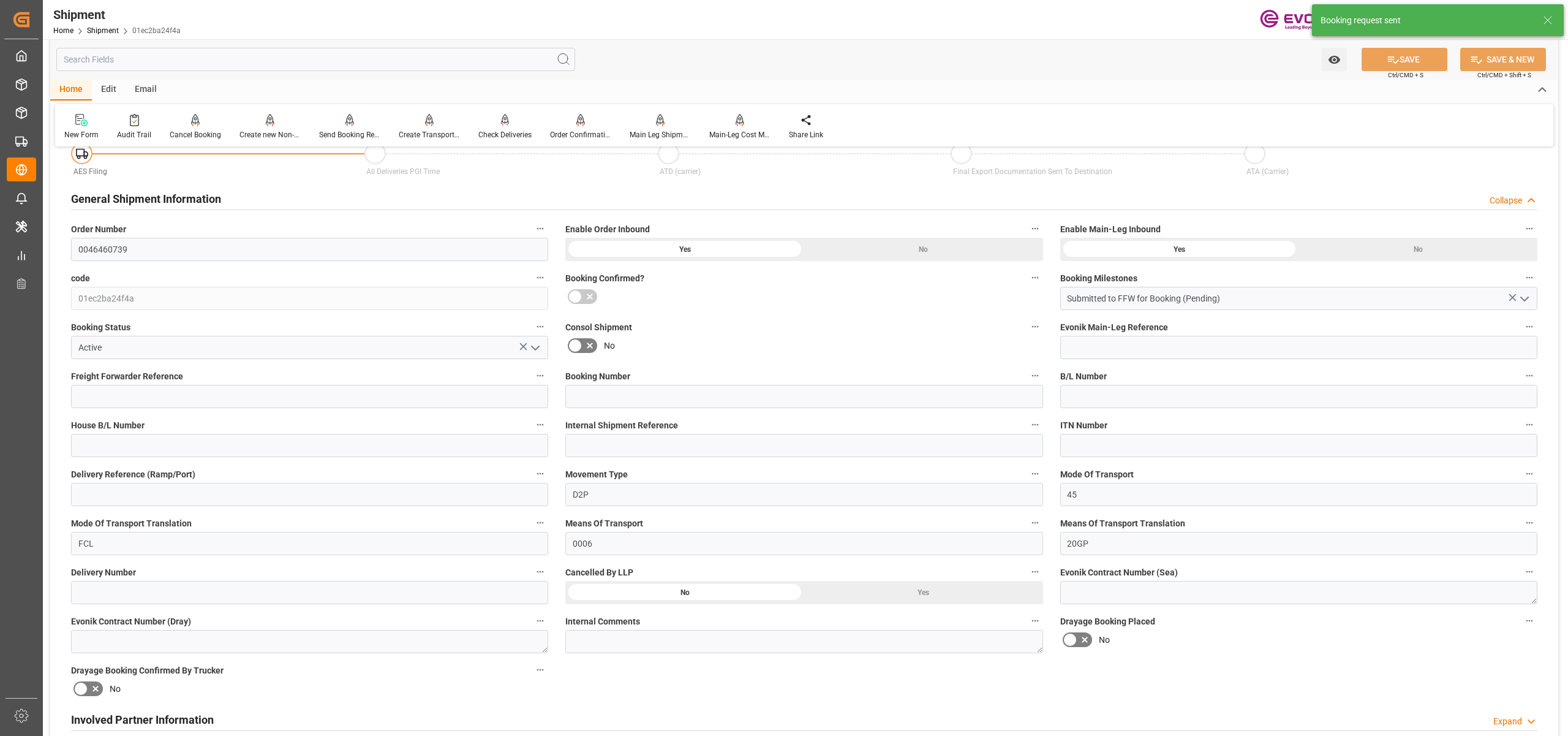
scroll to position [938, 0]
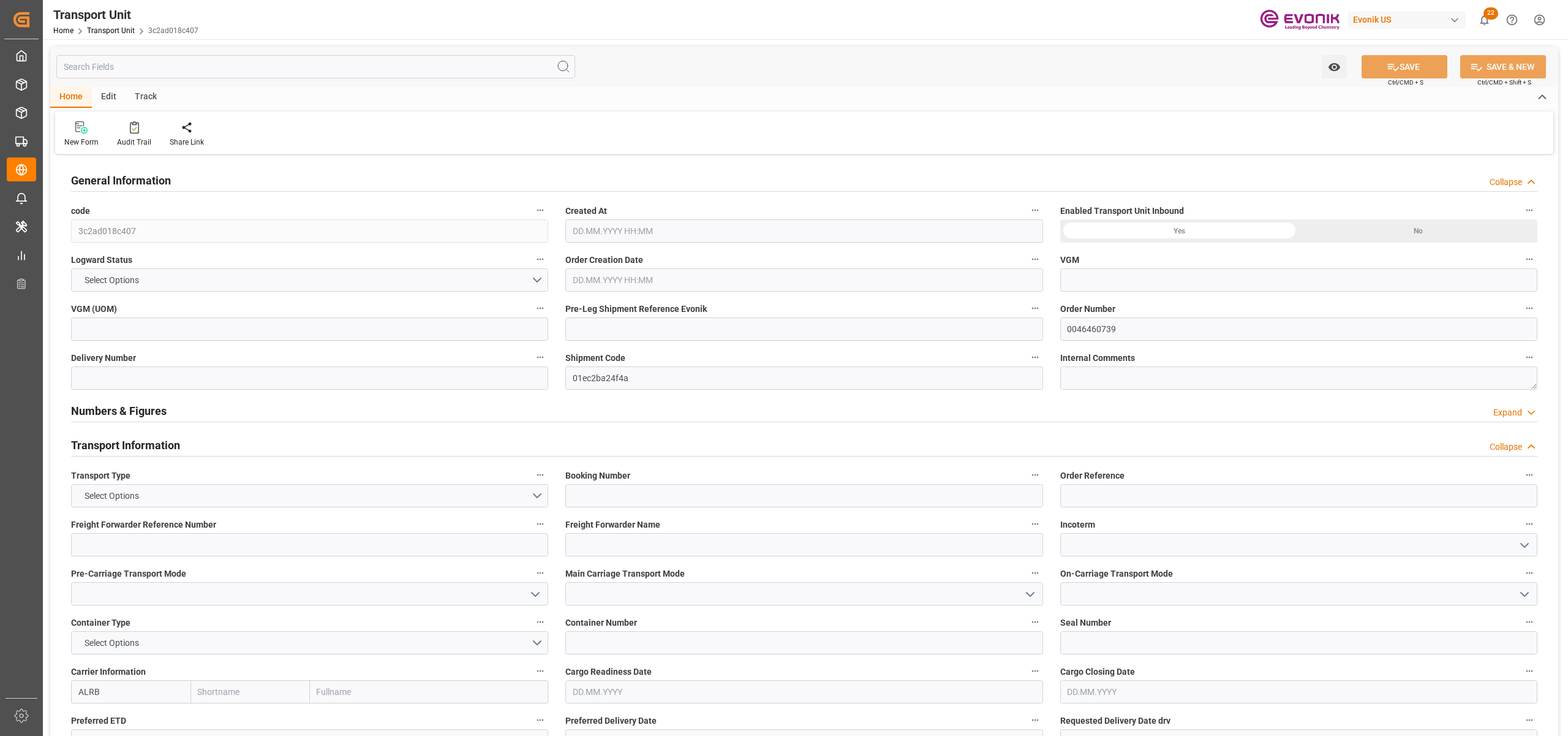
type input "3c2ad018c407"
type input "0046460739"
type input "01ec2ba24f4a"
type input "ALRB"
type textarea "60101"
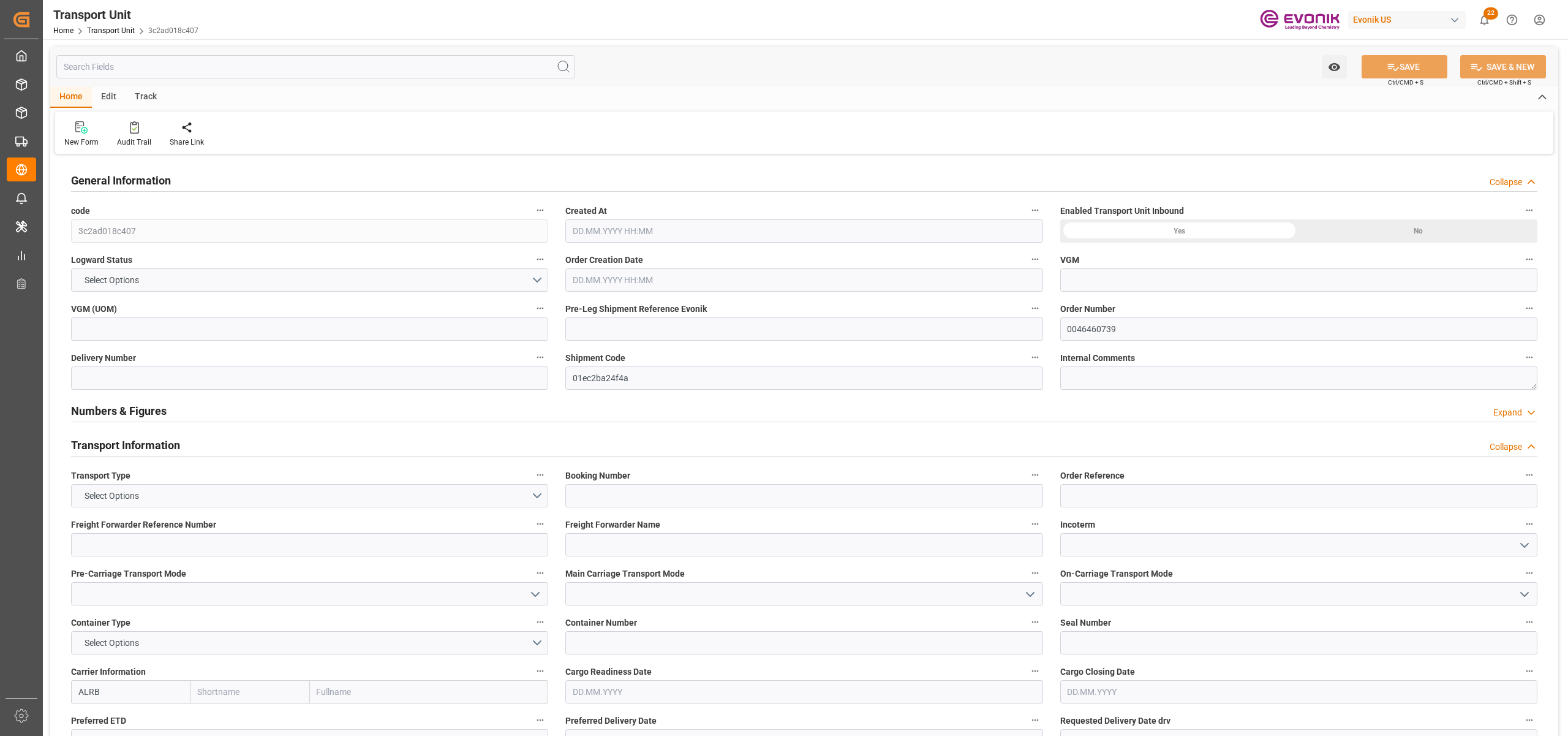
type input "United States"
type textarea "10596"
type input "Taiwan, Province of China"
type input "Long Beach"
type input "Keelung (Chilung)"
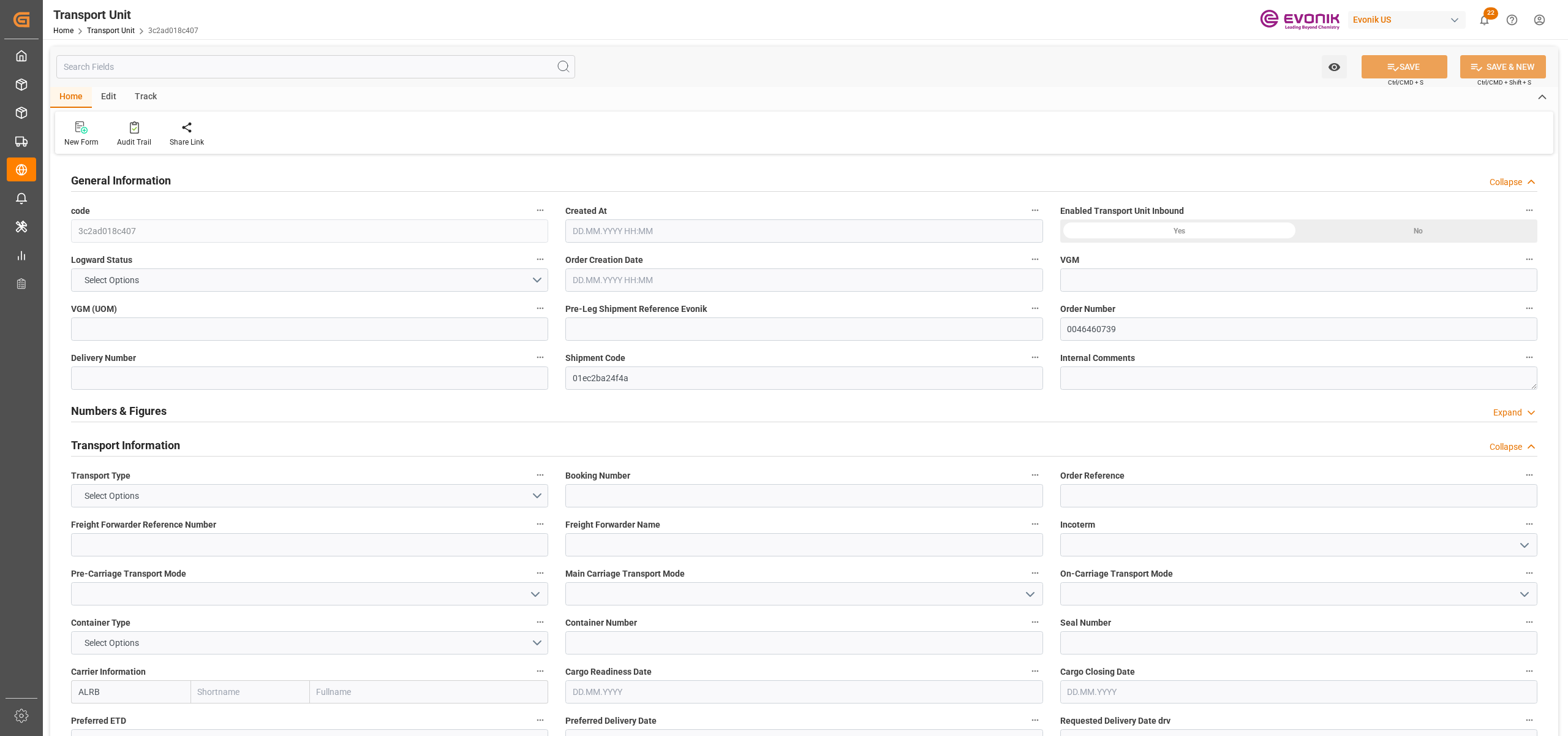
type input "USD"
type textarea "No Deliveries found"
type input "kg"
type input "AC Containerline"
type input "AC Containerline GmbH"
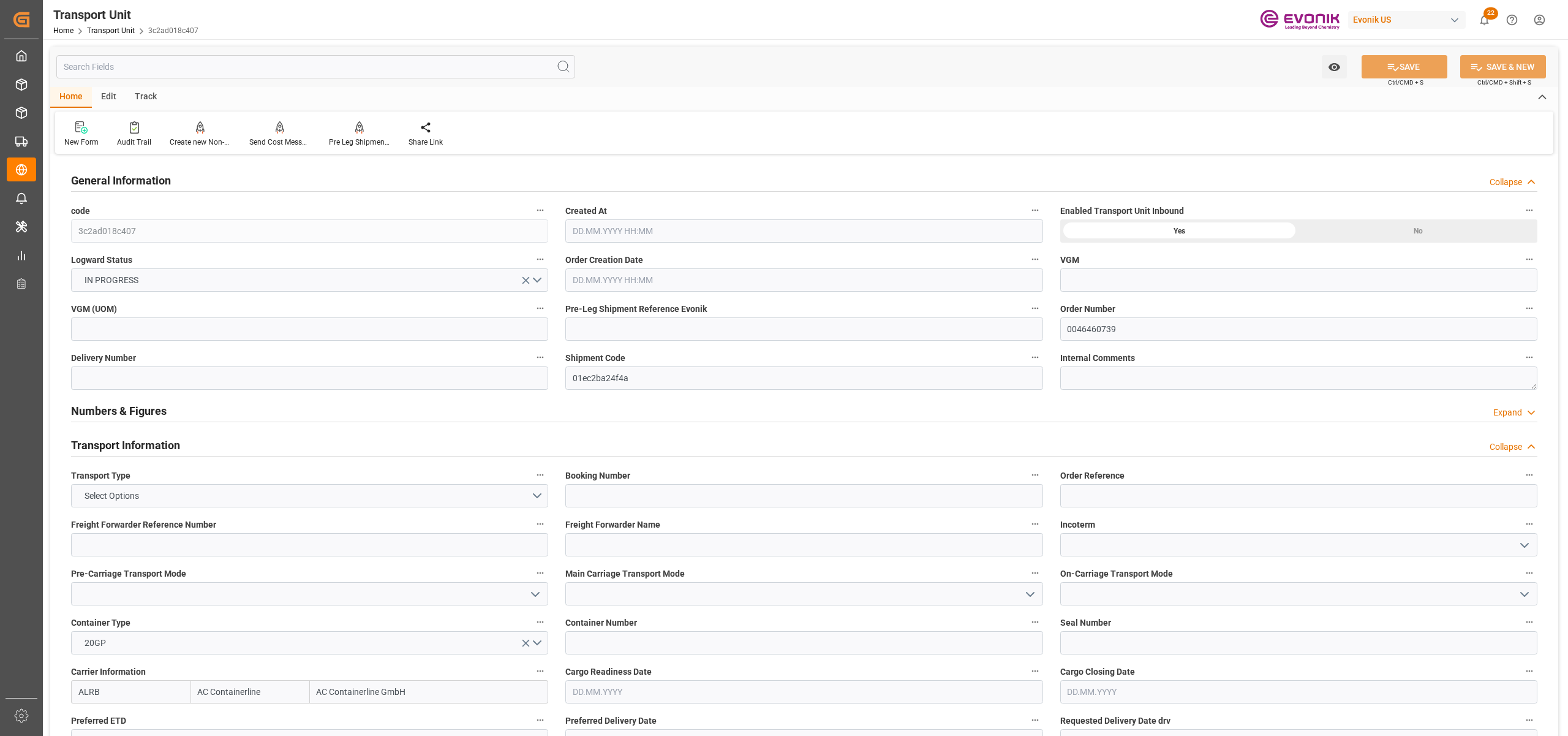
type input "USLGB"
type input "TWKEL"
type input "0"
type input "6151.824"
type input "[DATE] 07:25"
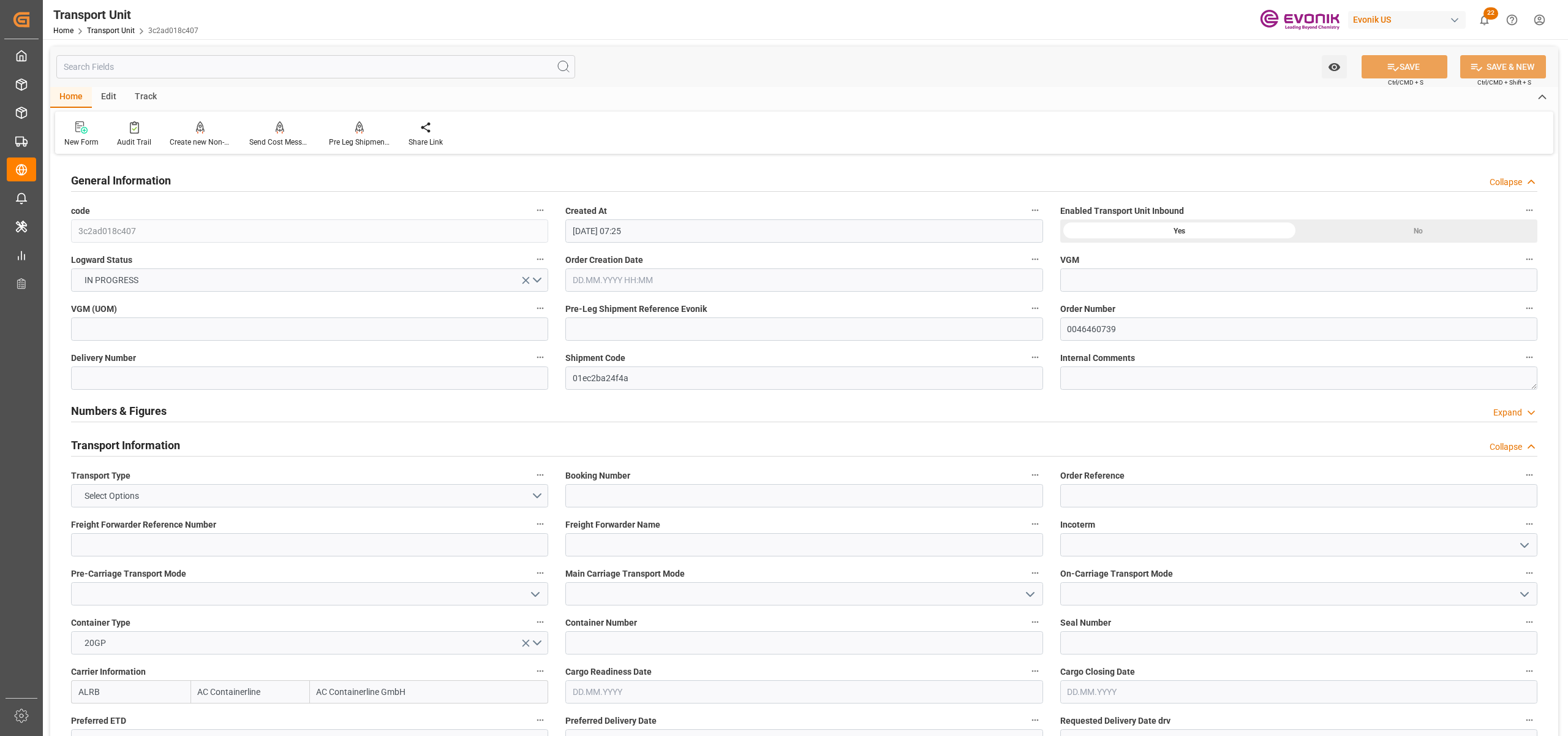
type input "10.10.2025"
type input "20.09.2025 00:00"
type input "10.10.2025 00:00"
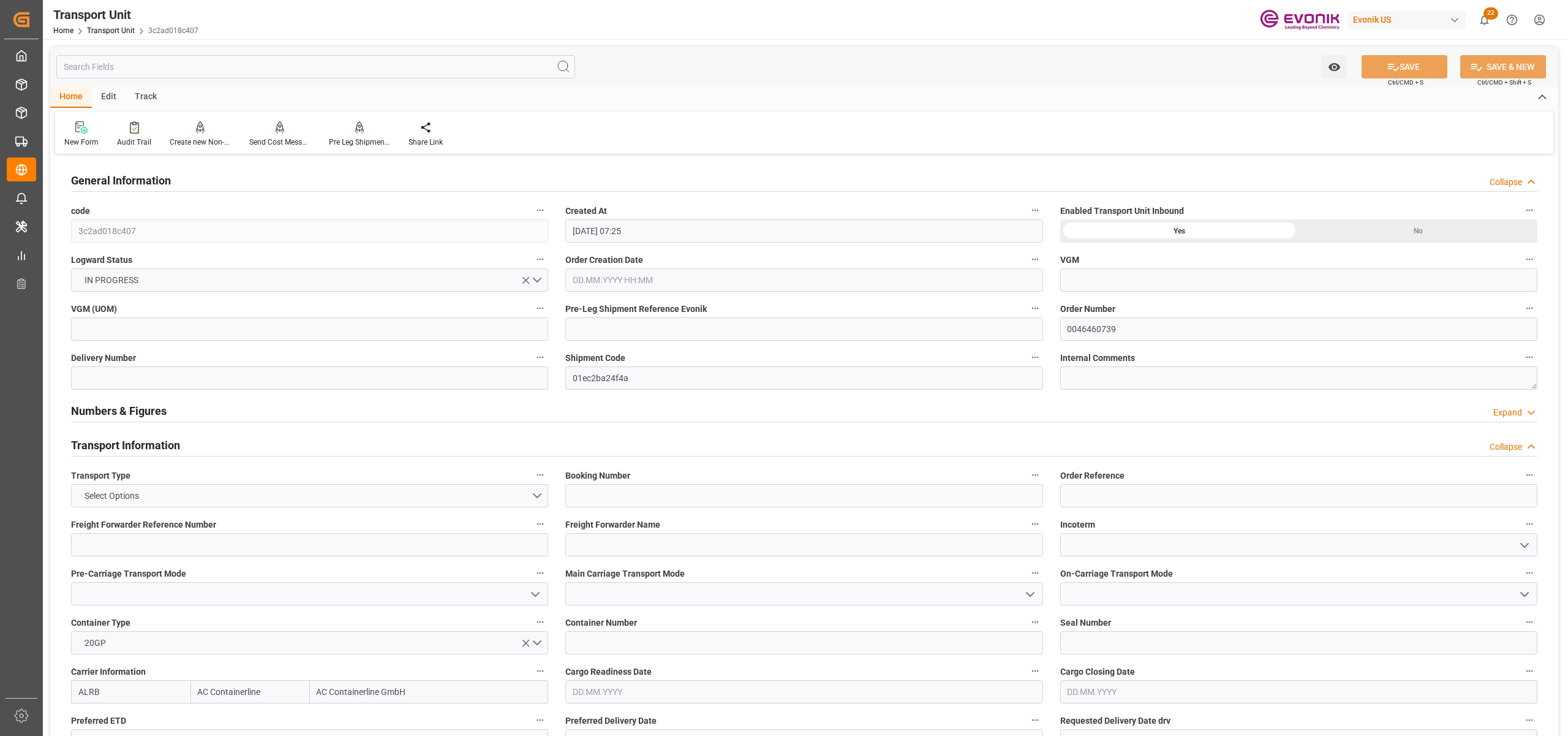
type input "29.08.2025 00:00"
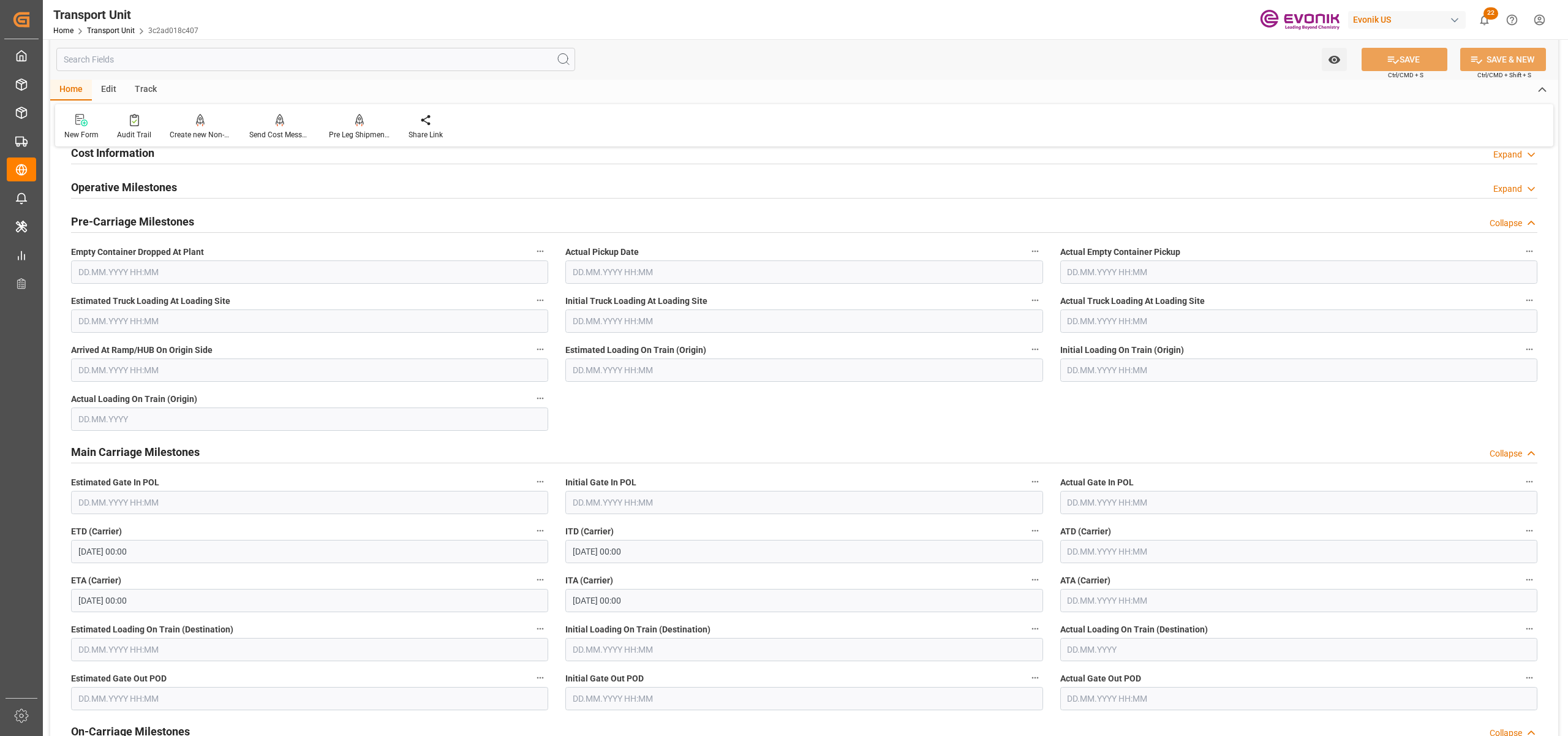
scroll to position [545, 0]
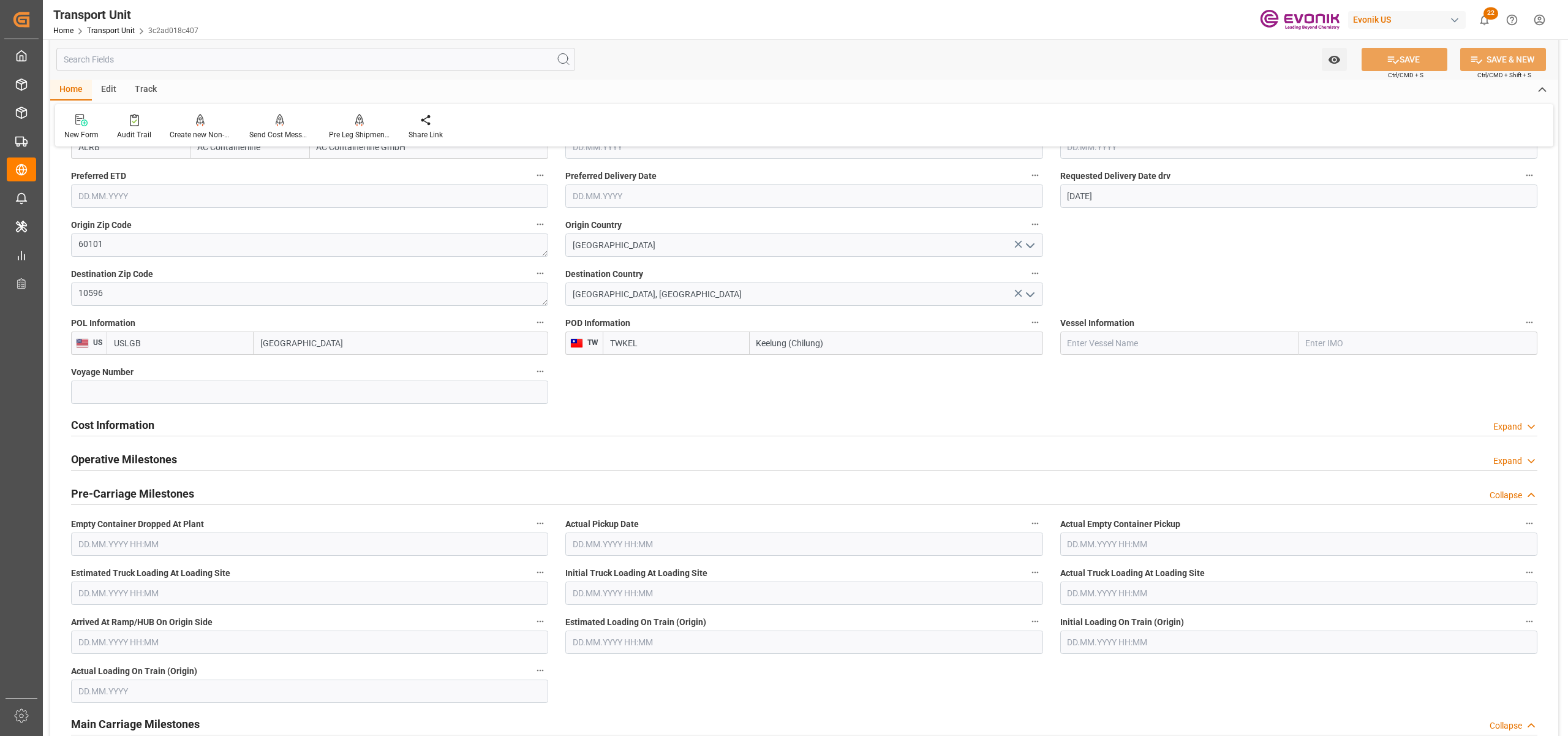
click at [194, 425] on div "Cost Information Expand" at bounding box center [804, 424] width 1466 height 23
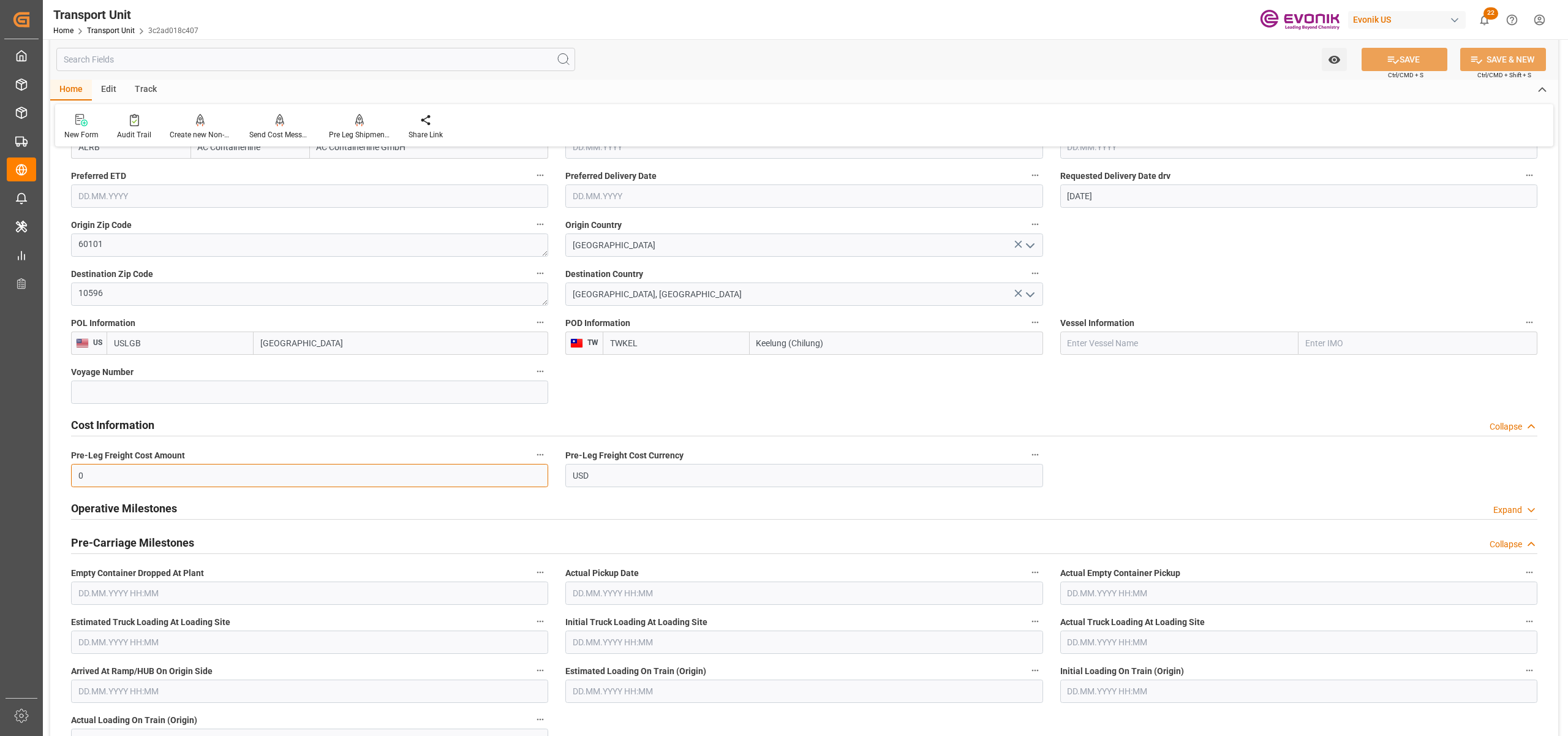
click at [159, 481] on input "0" at bounding box center [309, 475] width 477 height 23
paste input "830"
type input "830"
click at [1407, 59] on button "SAVE" at bounding box center [1405, 59] width 86 height 23
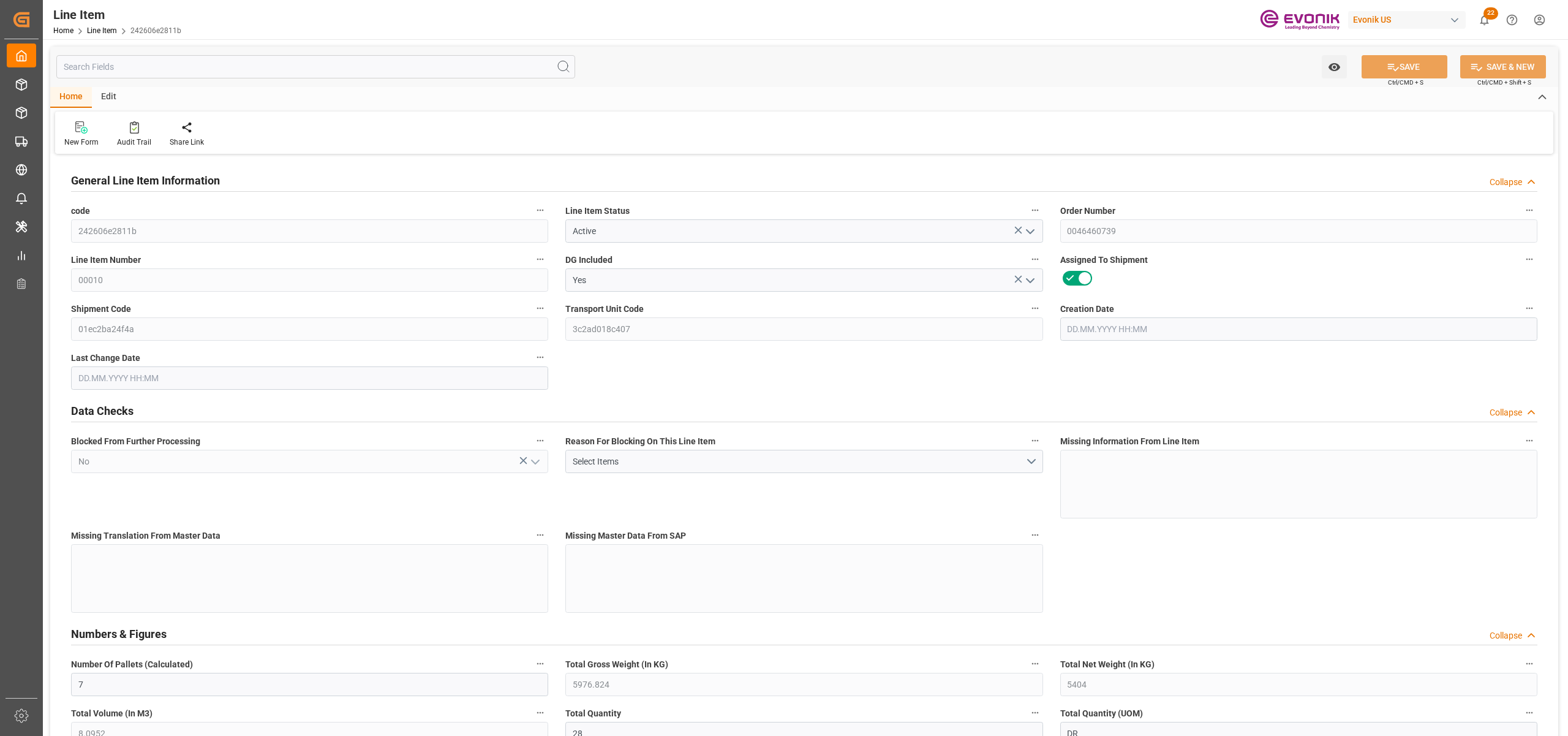
type input "7"
type input "5976.824"
type input "5404"
type input "8.0952"
type input "28"
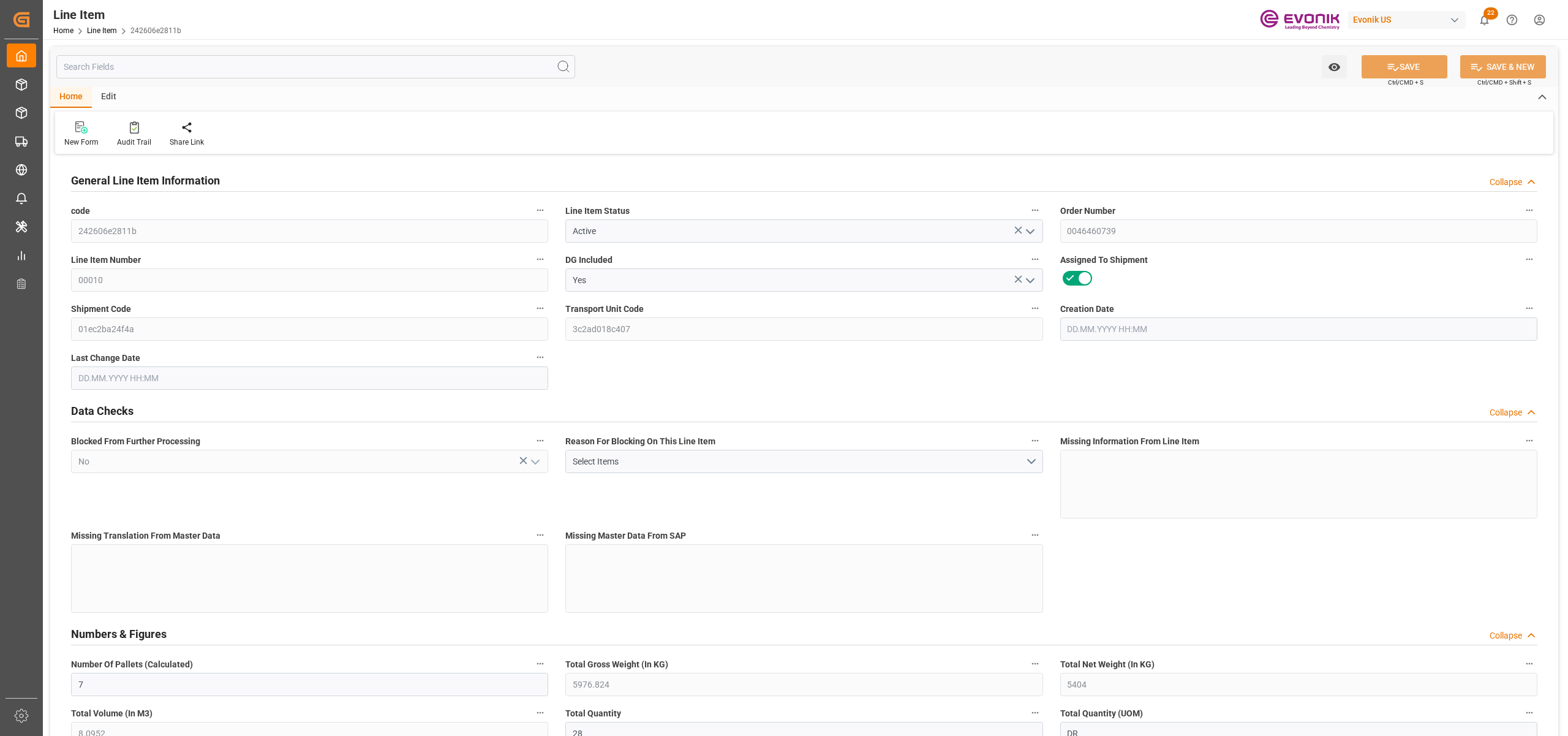
type input "46312.28"
type input "28"
type input "5404"
type input "5976.824"
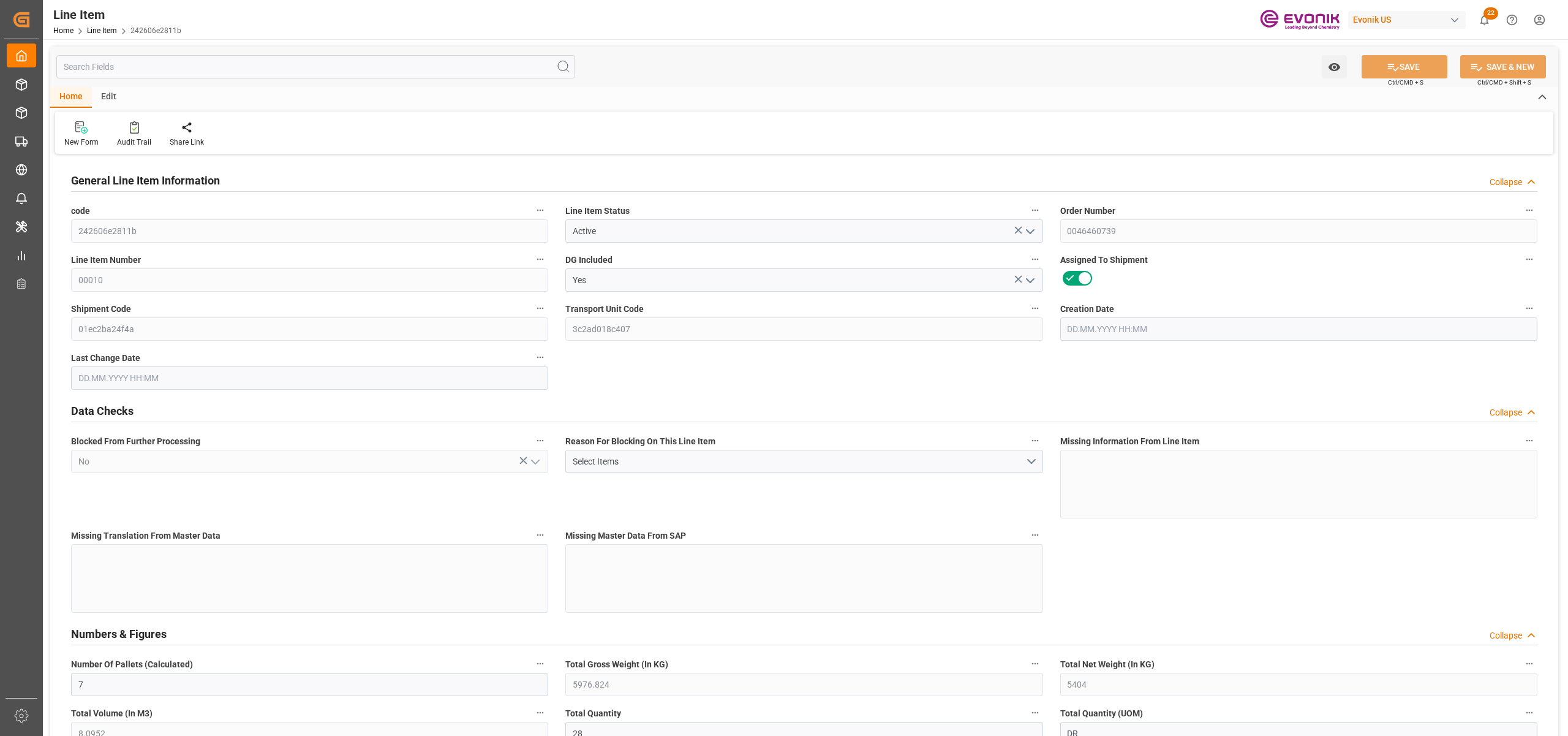
type input "6151.824"
type input "5404"
type input "8.0952"
type input "8095.192"
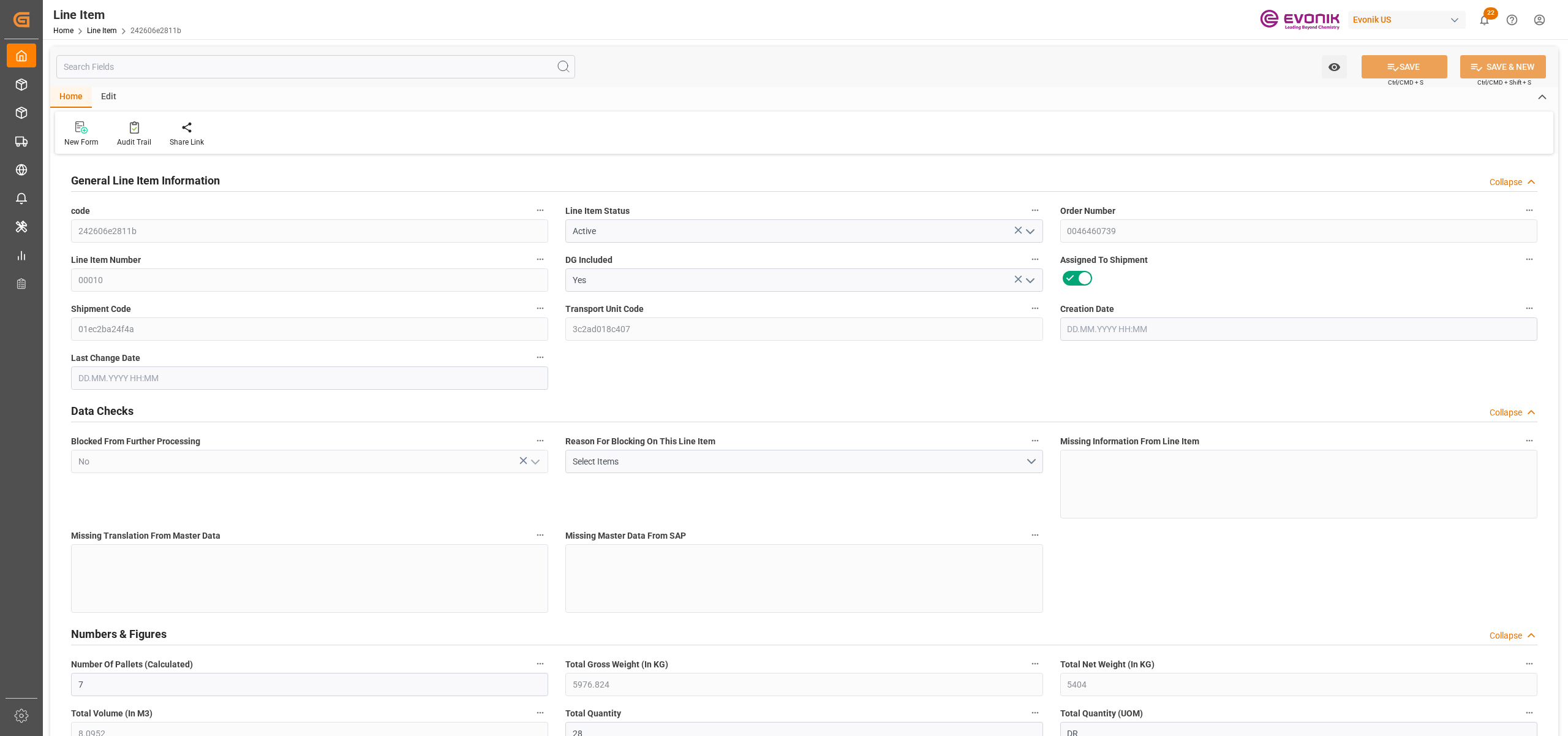
type input "0"
type input "[DATE] 12:16"
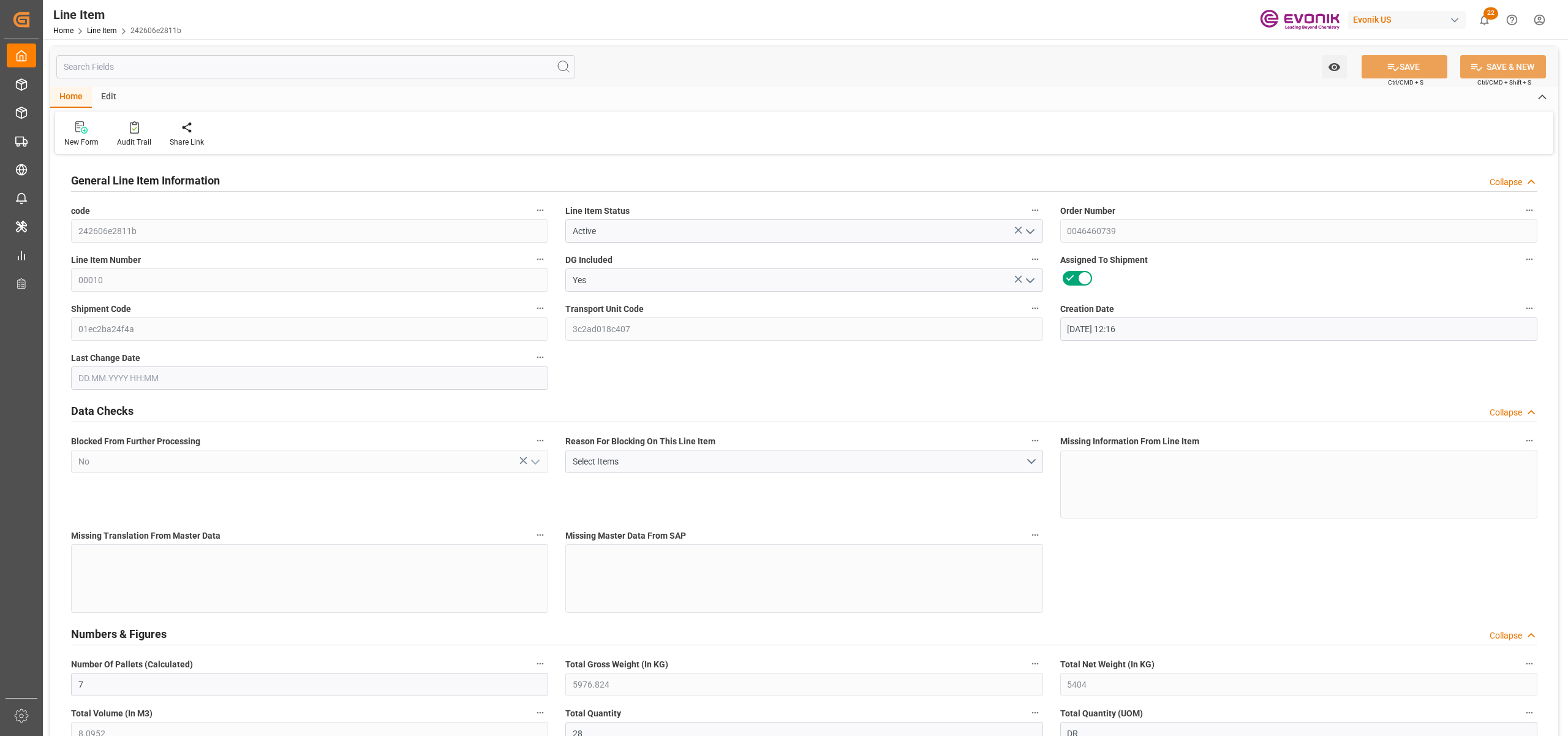
type input "[DATE] 07:25"
type input "[DATE]"
click at [234, 69] on input "text" at bounding box center [316, 67] width 519 height 23
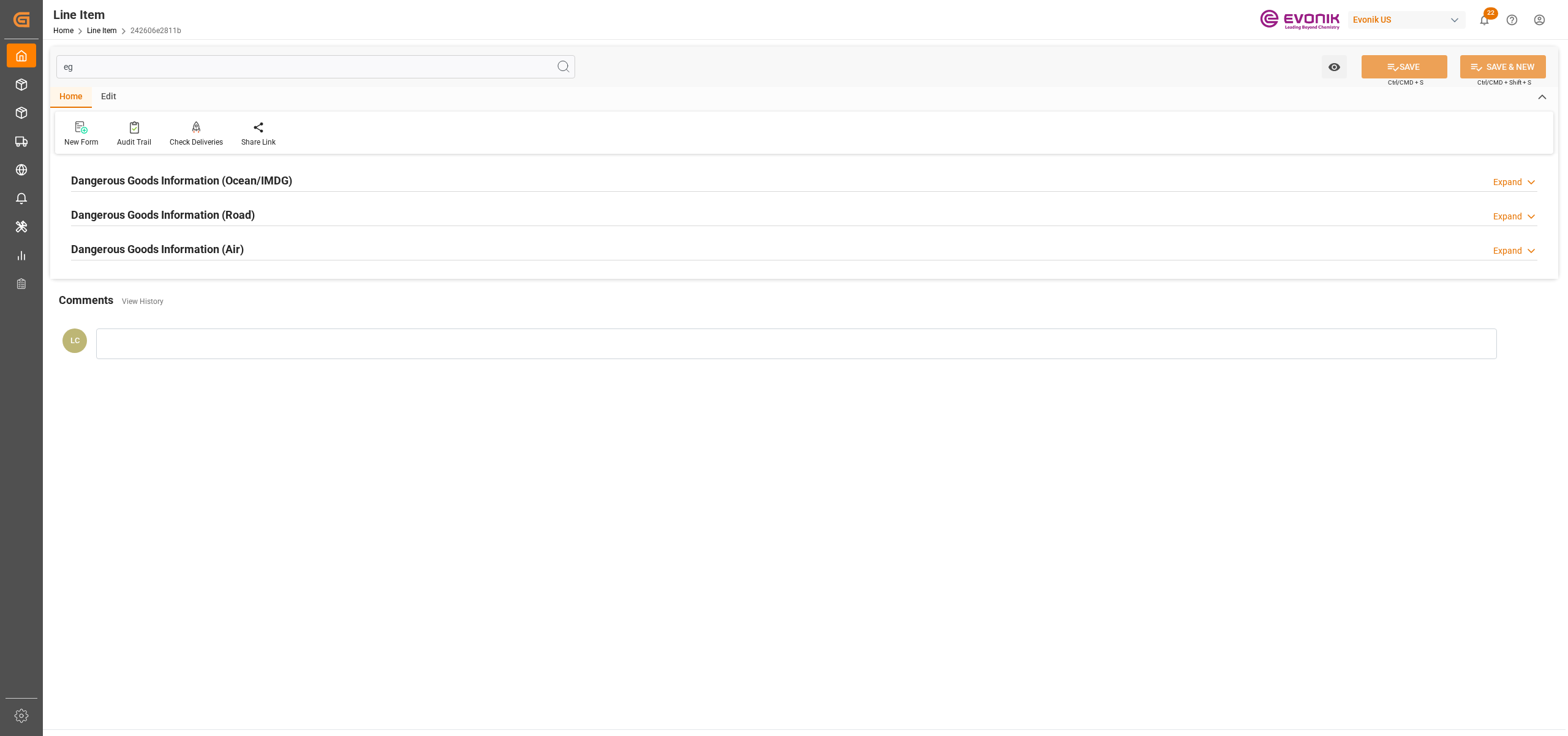
click at [326, 182] on div "Dangerous Goods Information (Ocean/IMDG) Expand" at bounding box center [804, 180] width 1466 height 23
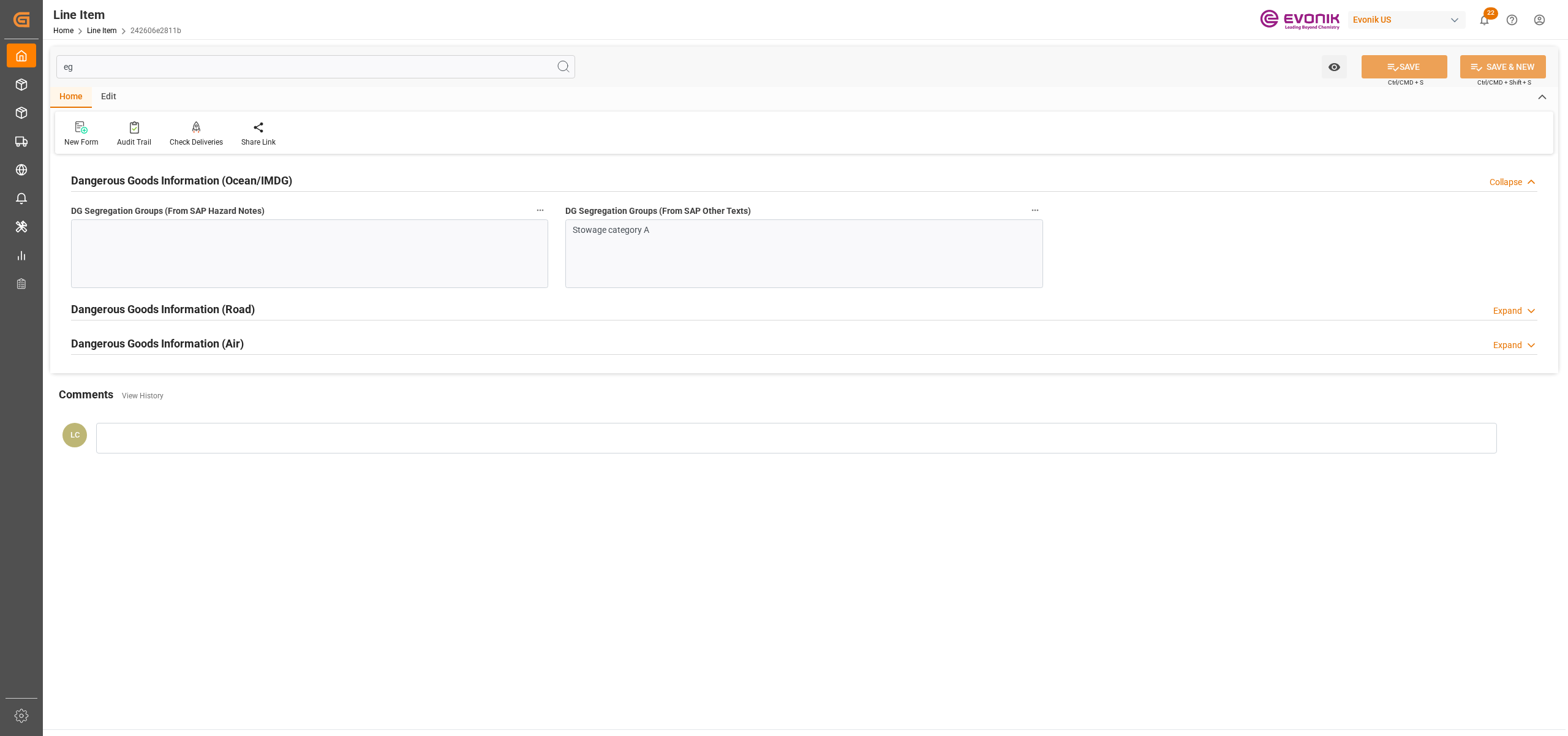
click at [680, 260] on div "Stowage category A" at bounding box center [804, 253] width 477 height 68
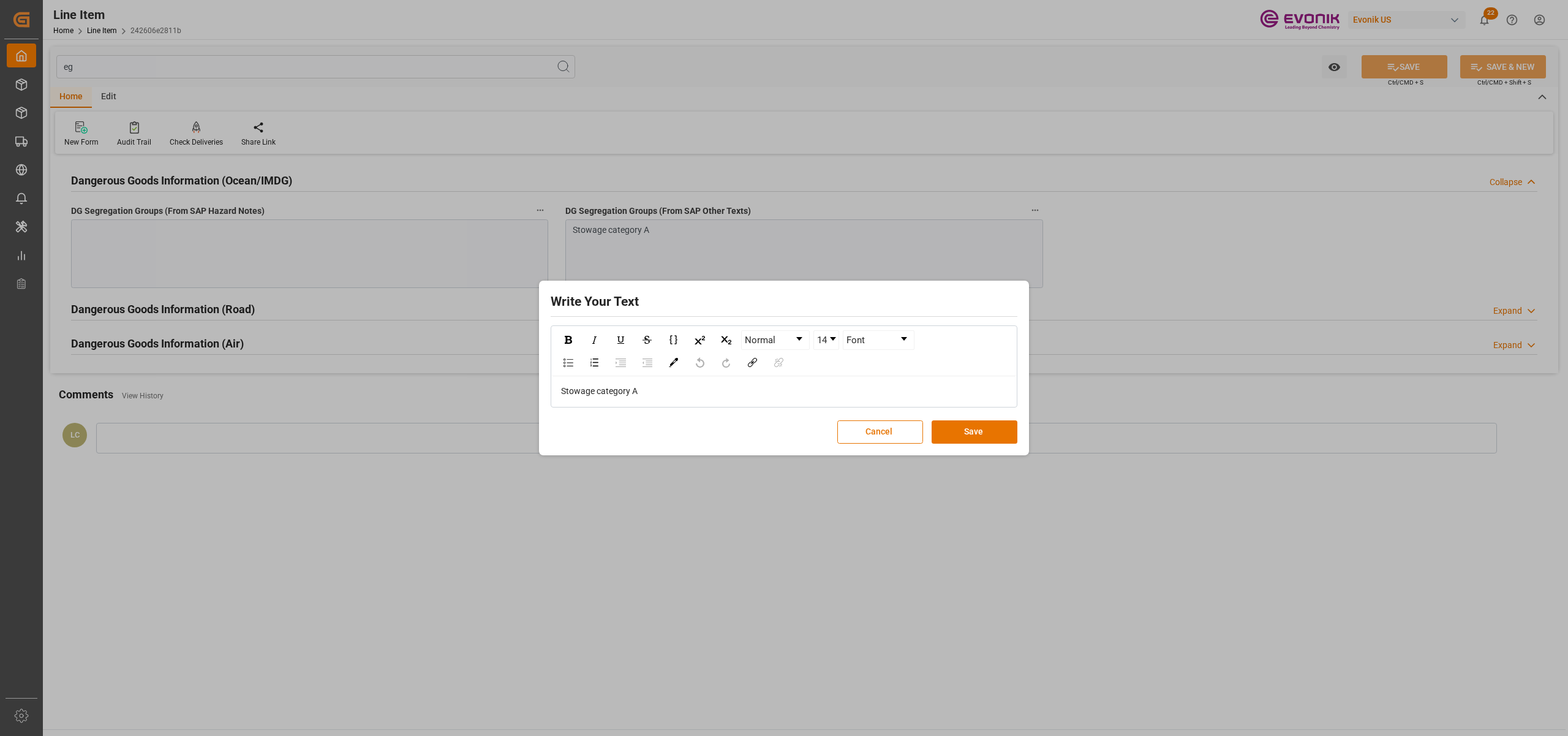
click at [654, 391] on div "Stowage category A" at bounding box center [784, 391] width 447 height 13
drag, startPoint x: 672, startPoint y: 391, endPoint x: 534, endPoint y: 389, distance: 138.0
click at [534, 389] on div "Write Your Text Normal 14 Font Stowage category A Cancel Save" at bounding box center [784, 368] width 1568 height 736
copy span "Stowage category A"
click at [970, 436] on button "Save" at bounding box center [975, 432] width 86 height 23
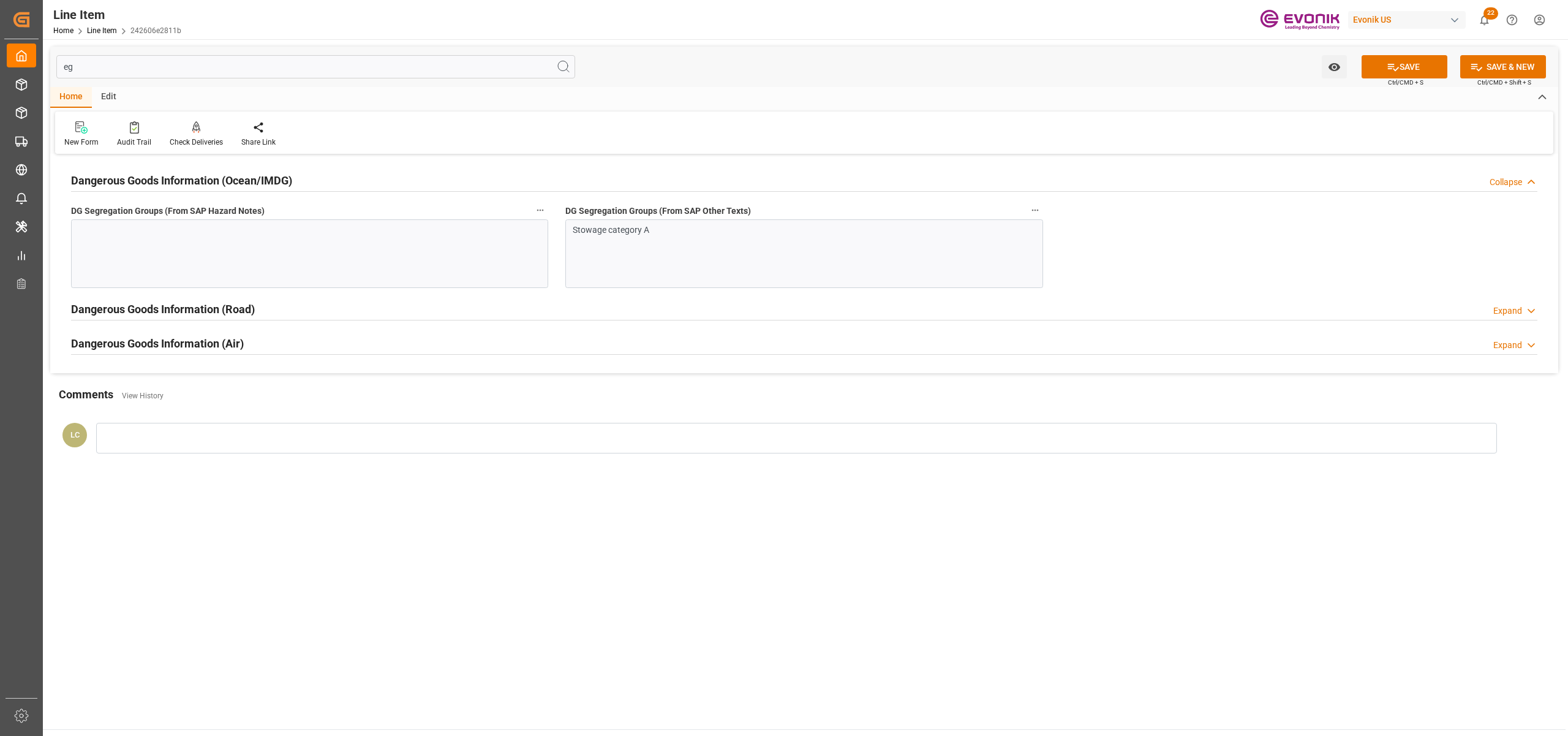
click at [323, 259] on div at bounding box center [309, 253] width 477 height 68
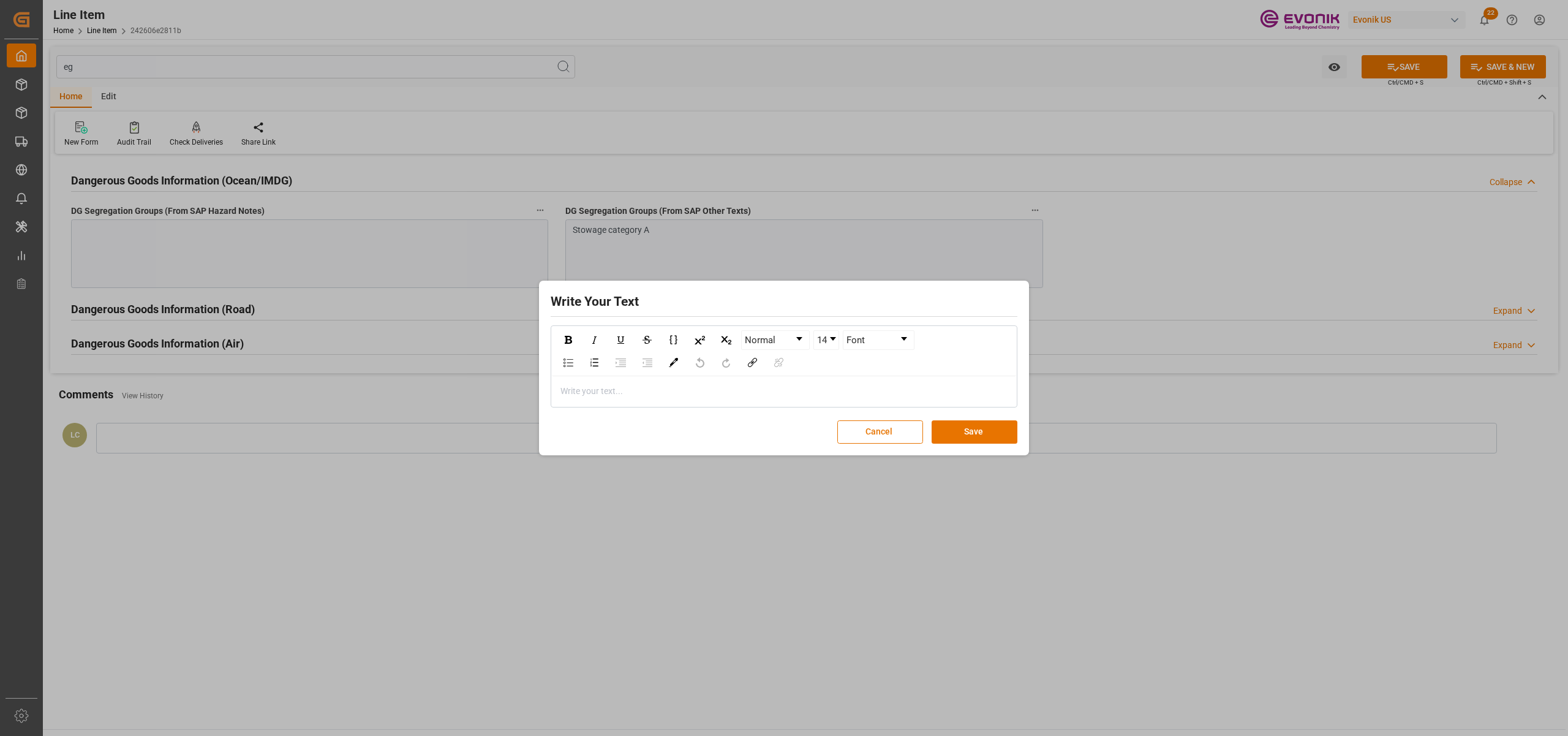
click at [591, 391] on div "rdw-editor" at bounding box center [784, 391] width 447 height 13
click at [976, 429] on button "Save" at bounding box center [975, 432] width 86 height 23
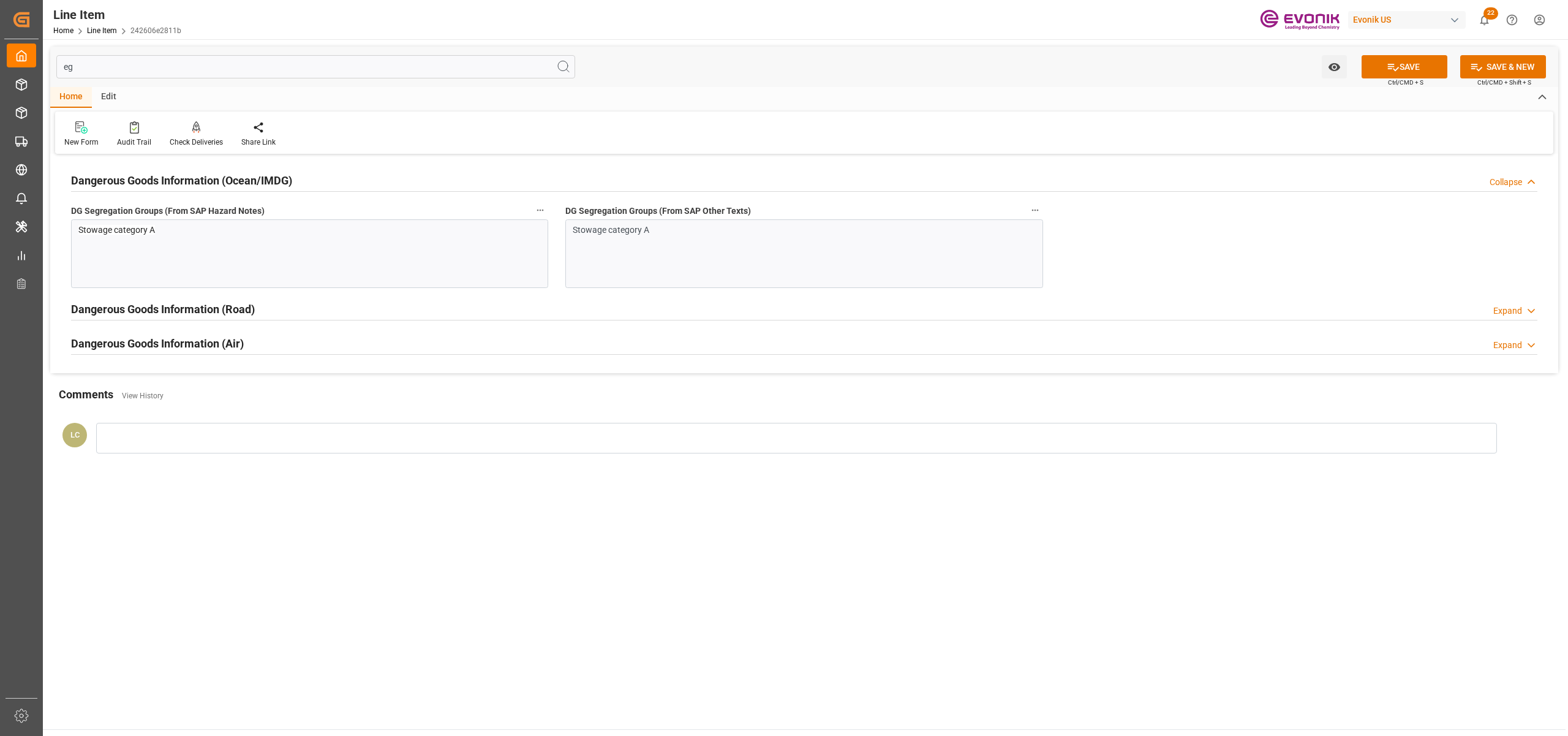
click at [96, 67] on input "eg" at bounding box center [316, 67] width 519 height 23
type input "e"
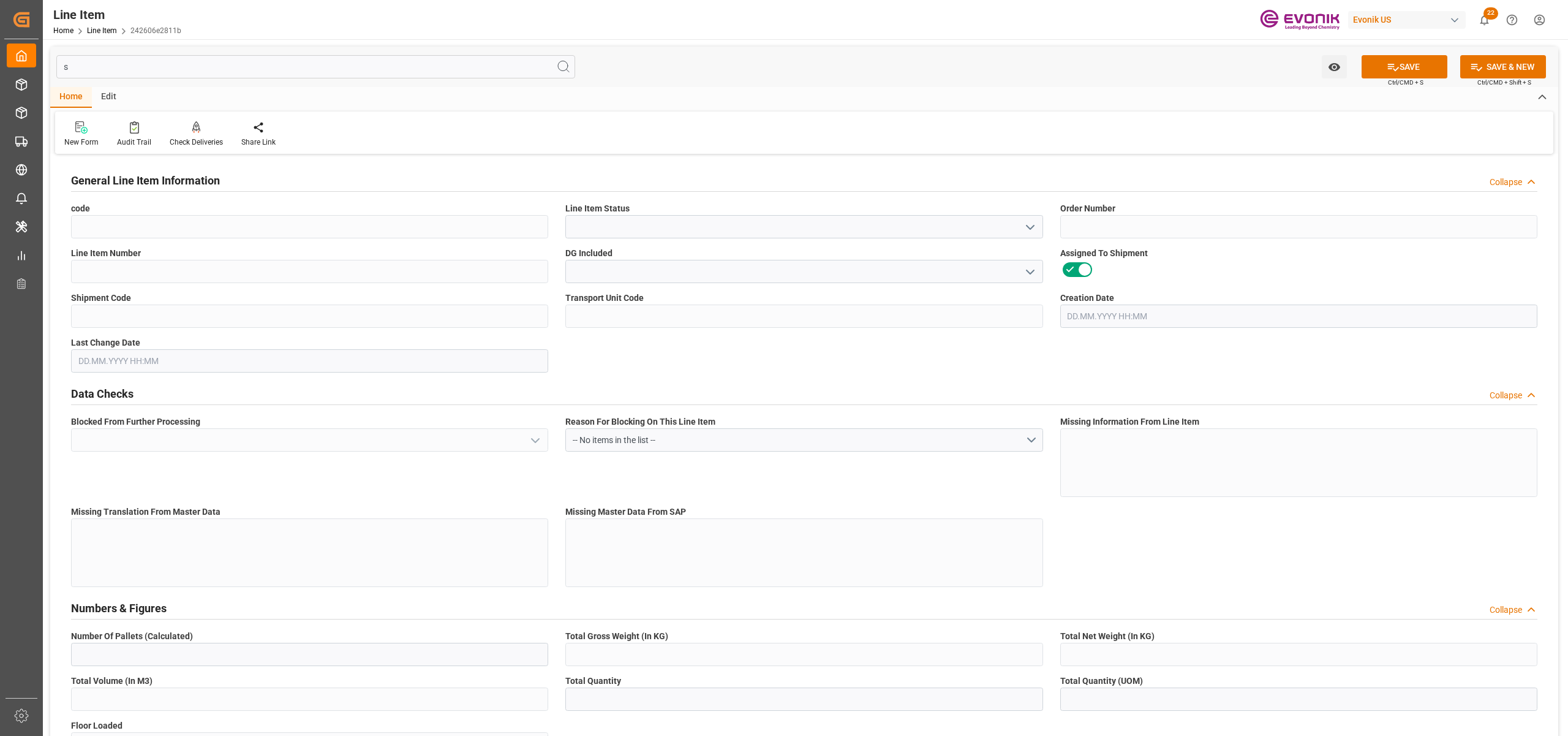
type input "sp"
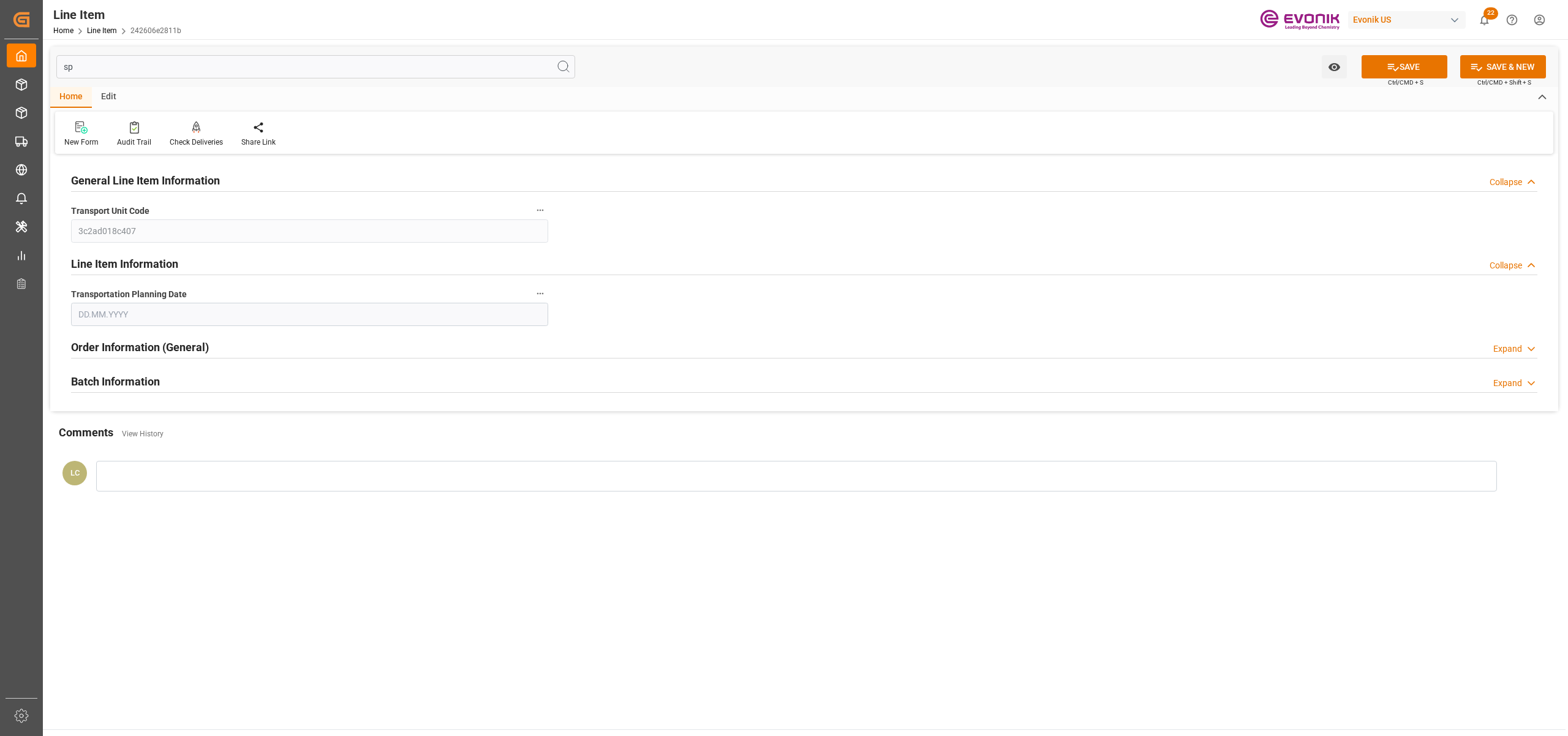
type input "3c2ad018c407"
type input "[DATE]"
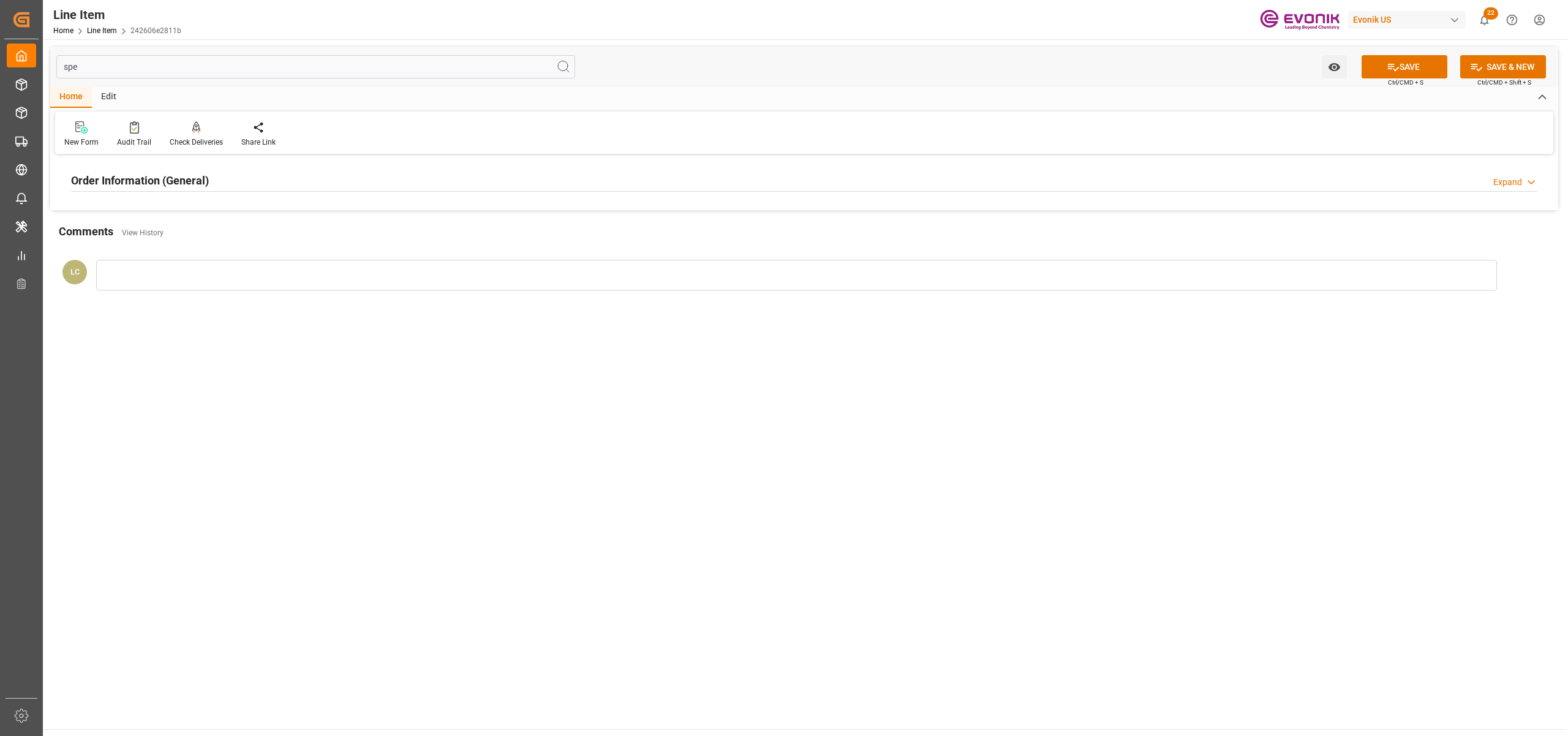
type input "spe"
click at [258, 180] on div "Order Information (General) Expand" at bounding box center [804, 180] width 1466 height 23
click at [1401, 55] on button "SAVE" at bounding box center [1405, 67] width 86 height 23
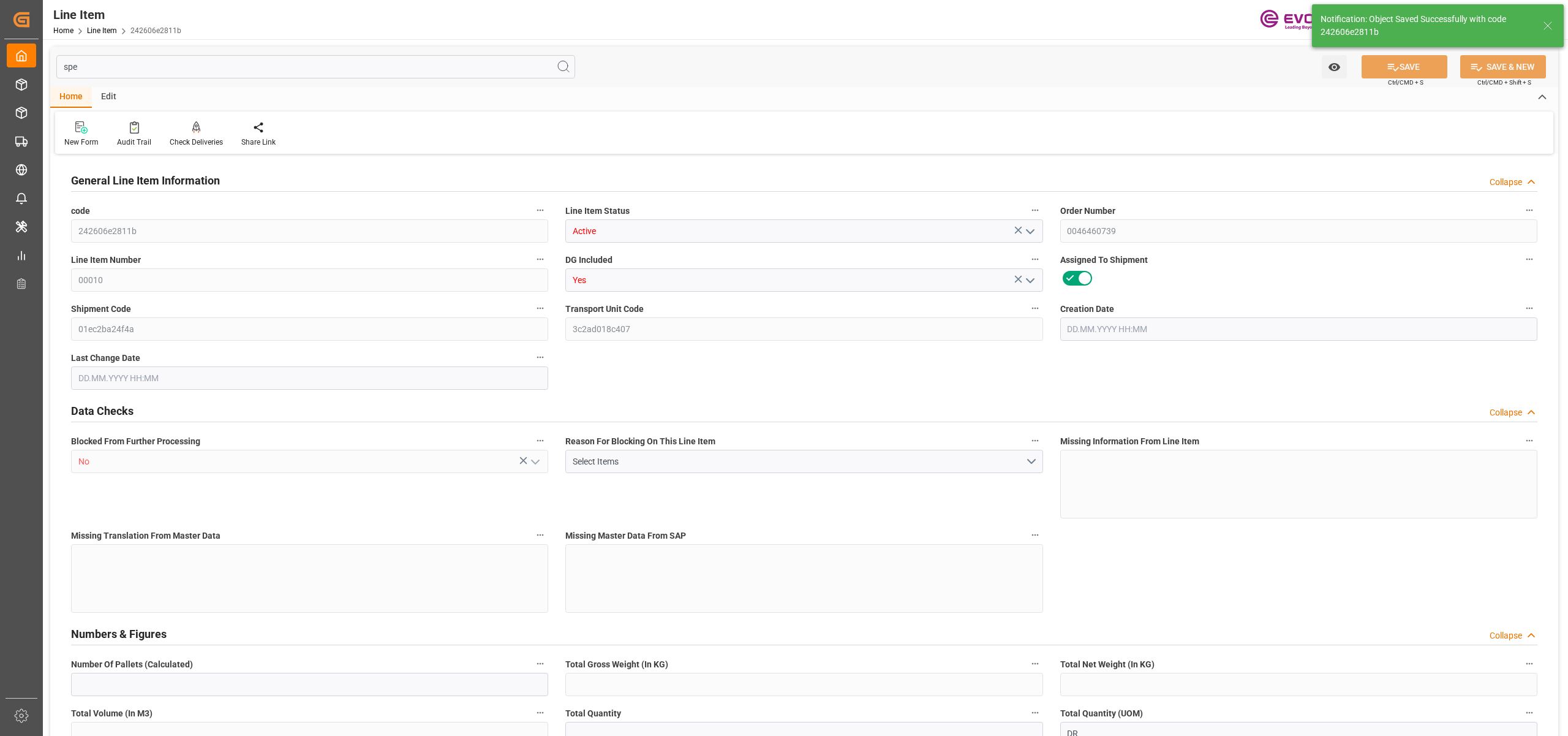
type input "7"
type input "5976.824"
type input "5404"
type input "8.0952"
type input "28"
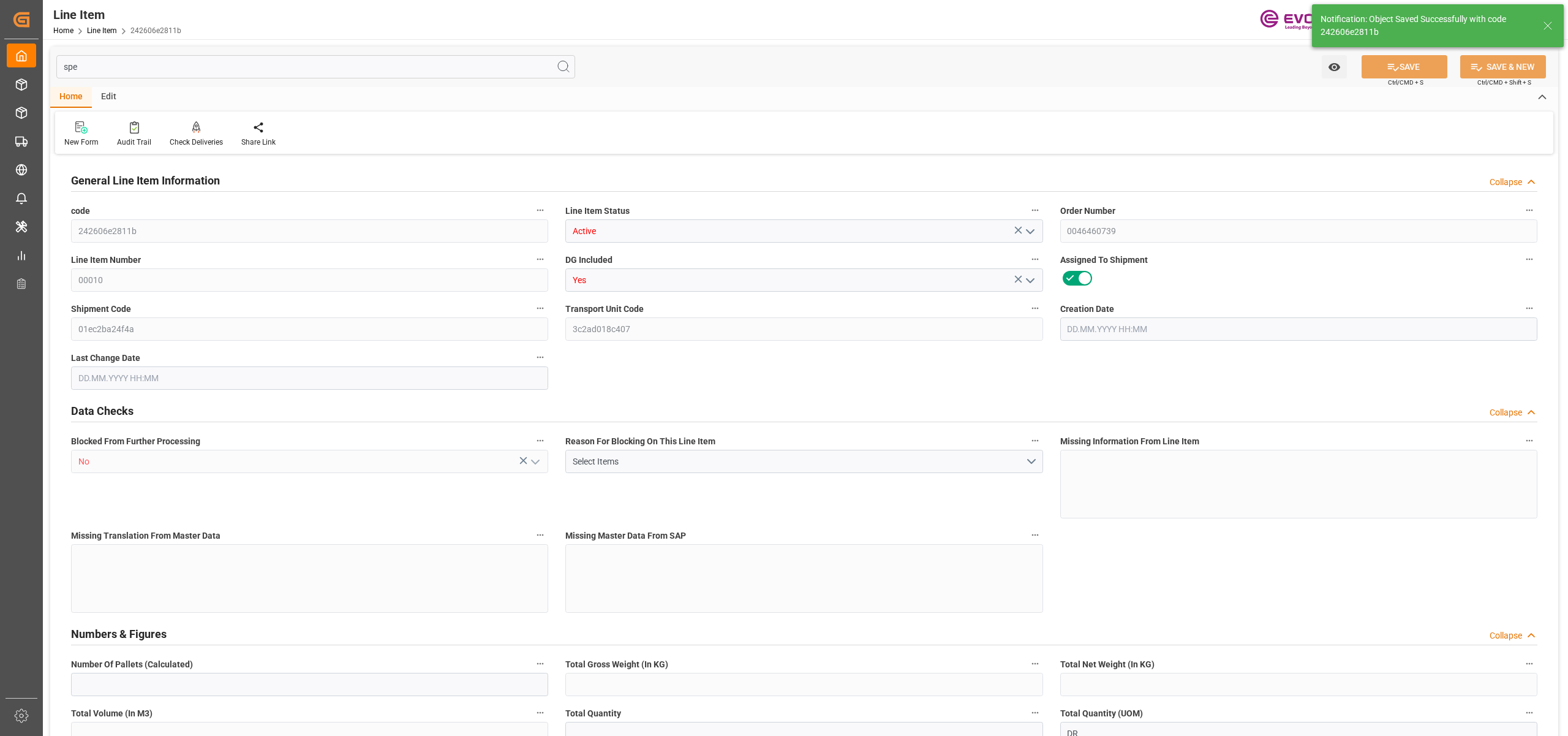
type input "46312.28"
type input "28"
type input "5404"
type input "5976.824"
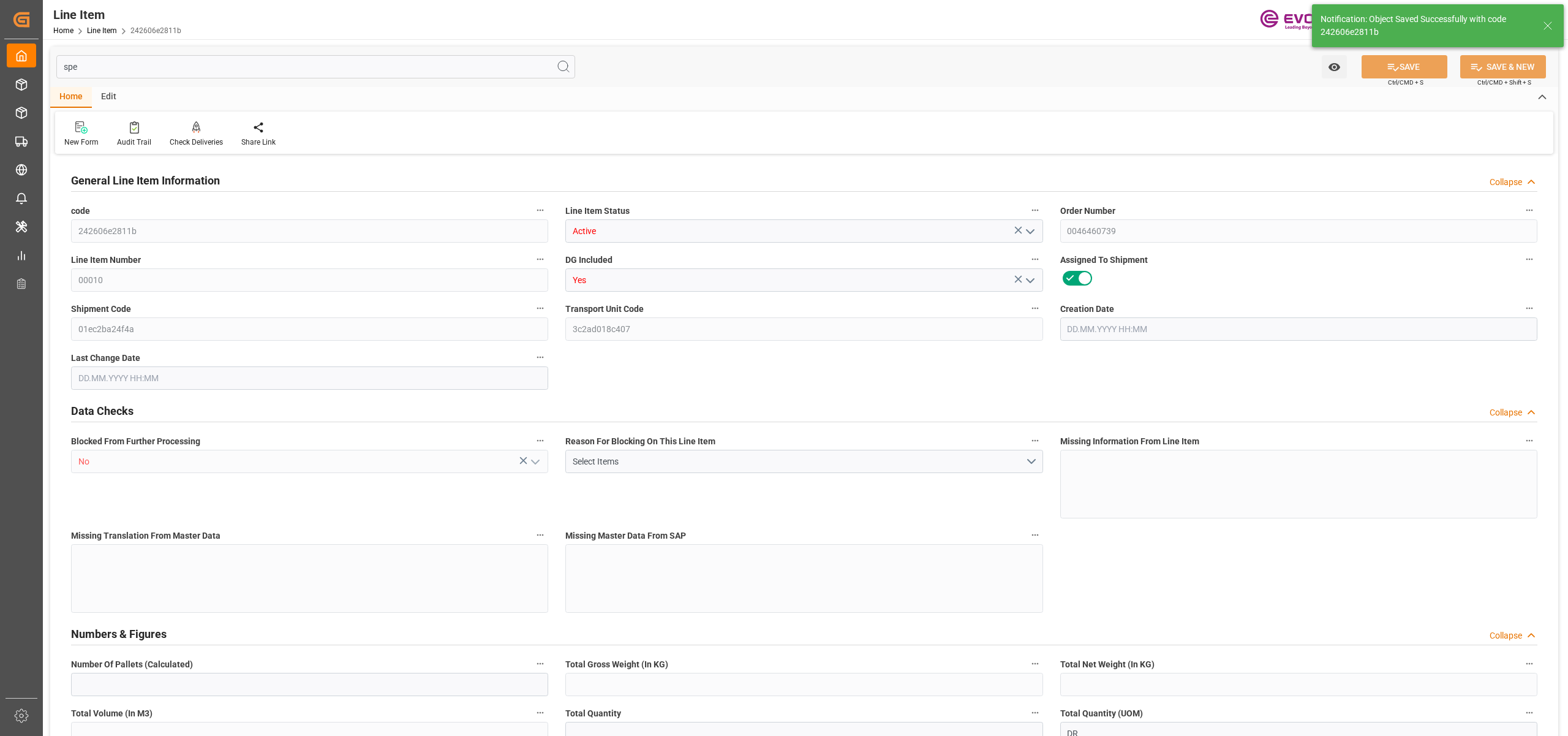
type input "6151.824"
type input "5404"
type input "8.0952"
type input "8095.192"
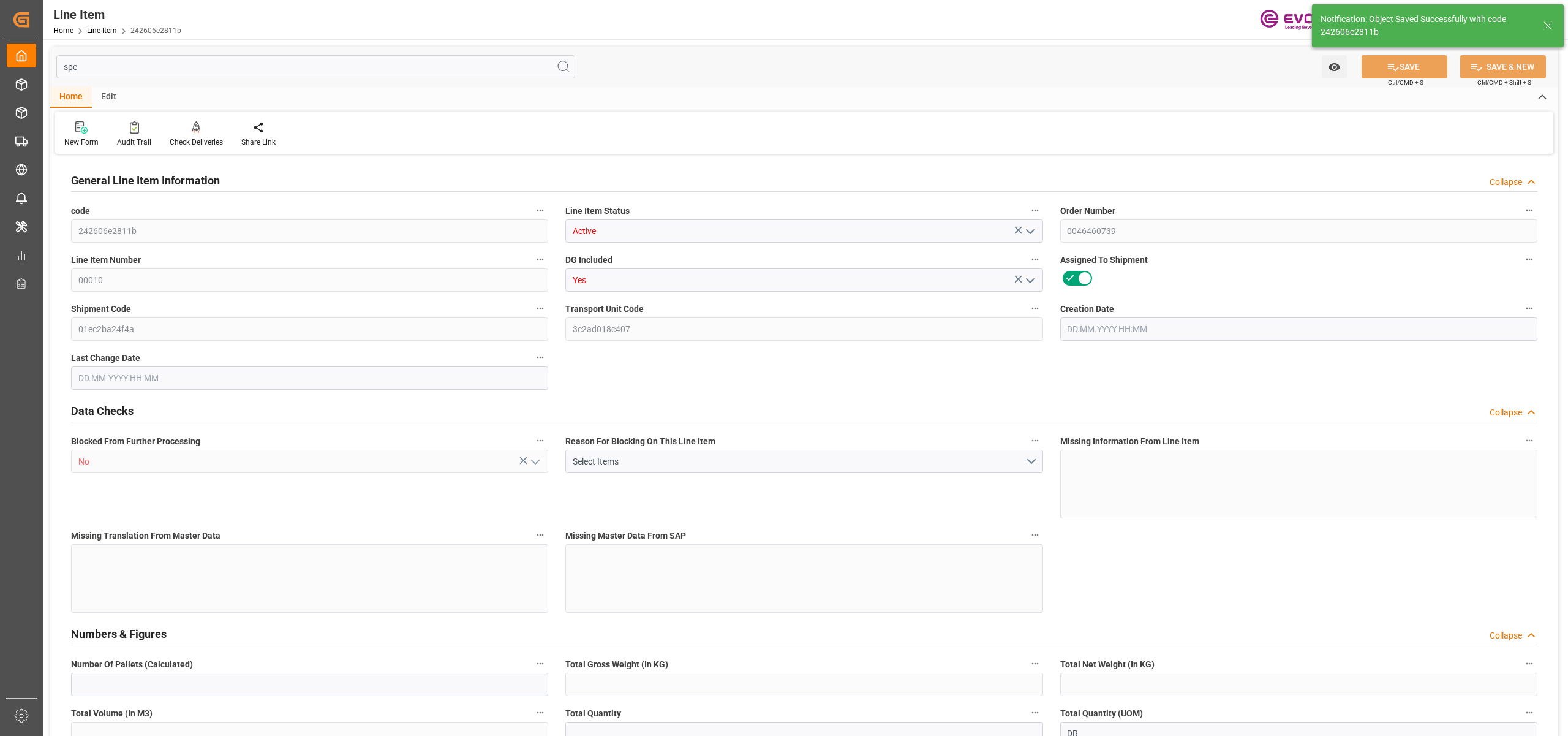
type input "0"
type input "[DATE] 12:16"
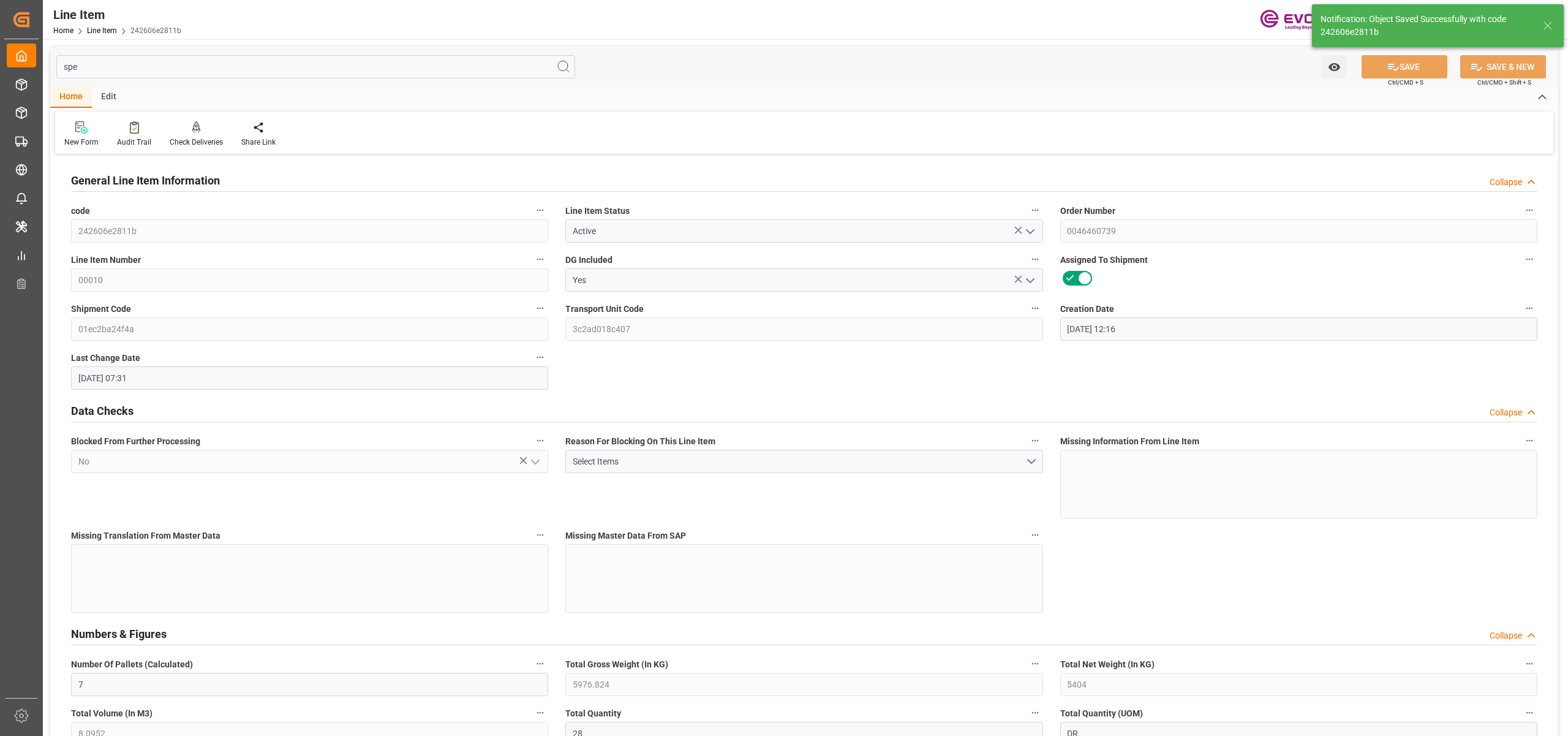
type input "[DATE] 07:31"
type input "[DATE]"
